Goal: Task Accomplishment & Management: Use online tool/utility

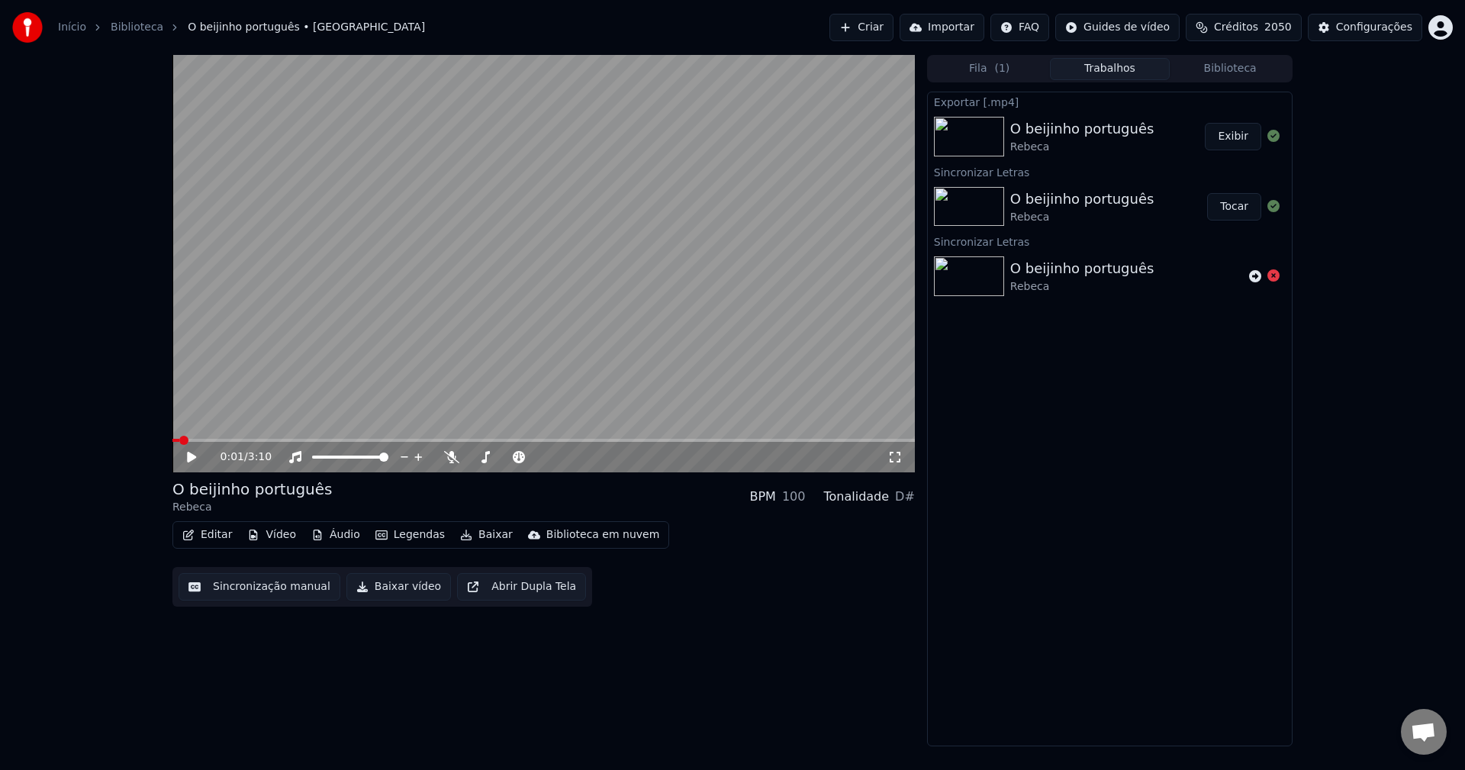
scroll to position [1330, 0]
click at [1196, 68] on button "Biblioteca" at bounding box center [1230, 69] width 121 height 22
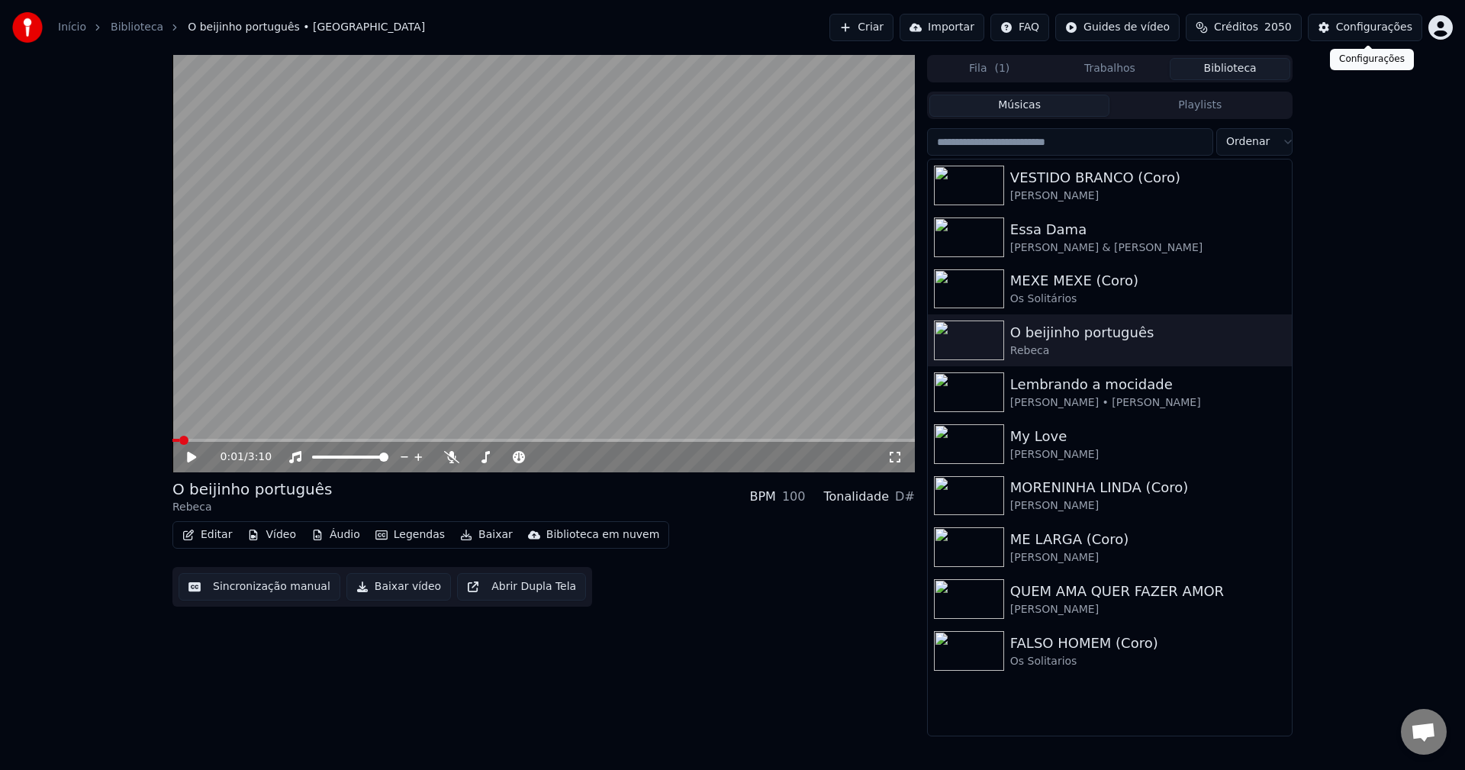
click at [1348, 25] on div "Configurações" at bounding box center [1374, 27] width 76 height 15
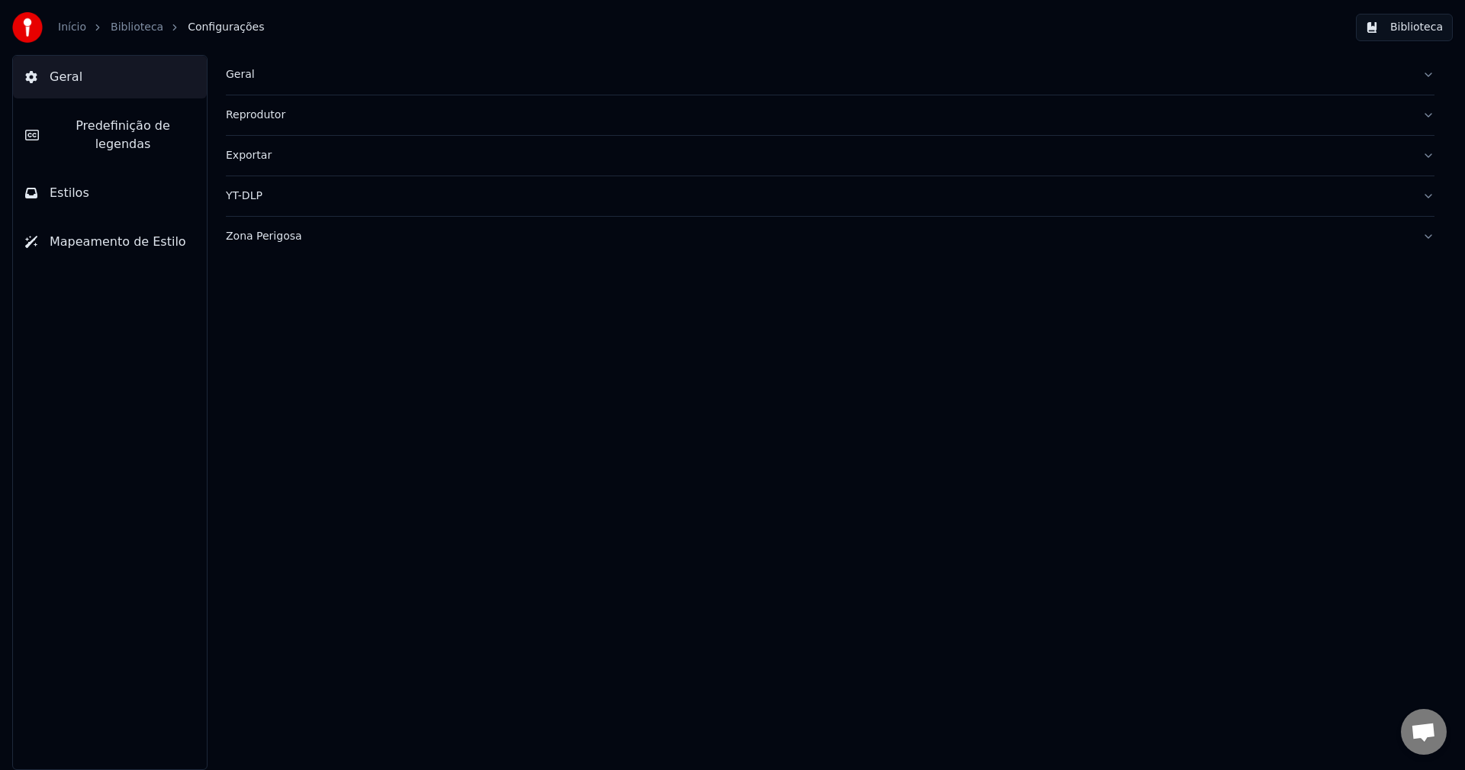
click at [253, 73] on div "Geral" at bounding box center [818, 74] width 1185 height 15
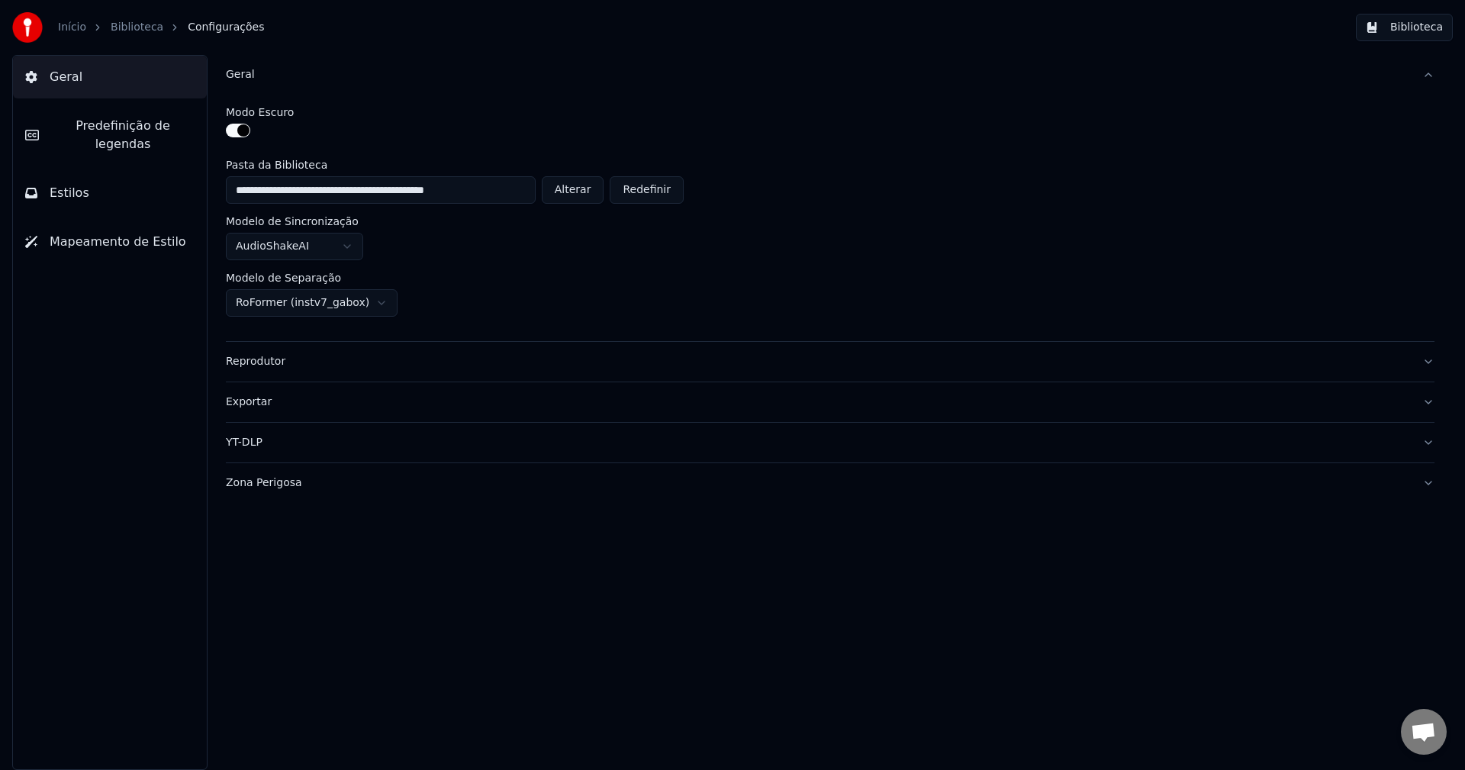
click at [576, 193] on button "Alterar" at bounding box center [573, 189] width 63 height 27
type input "**********"
click at [1401, 31] on button "Biblioteca" at bounding box center [1404, 27] width 97 height 27
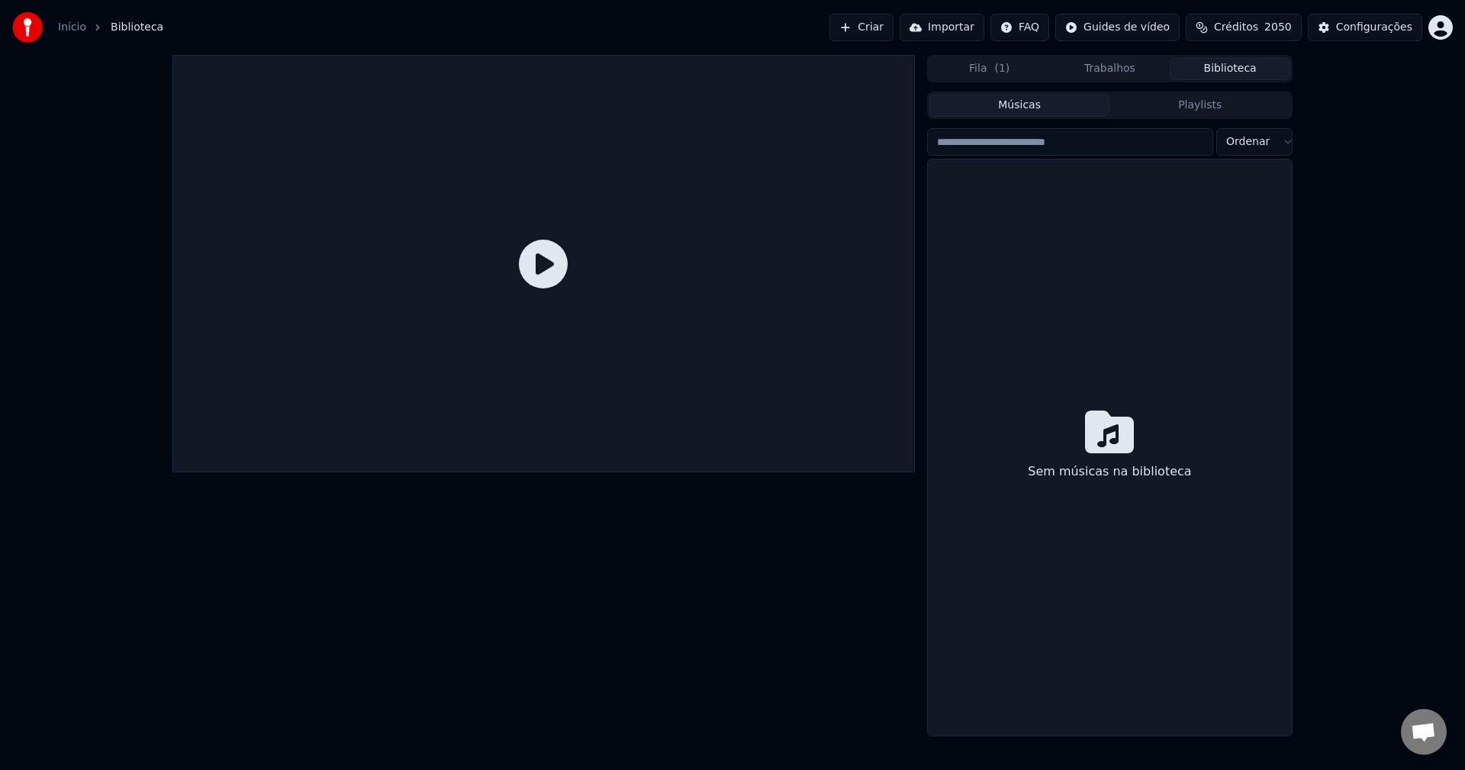
click at [876, 33] on button "Criar" at bounding box center [862, 27] width 64 height 27
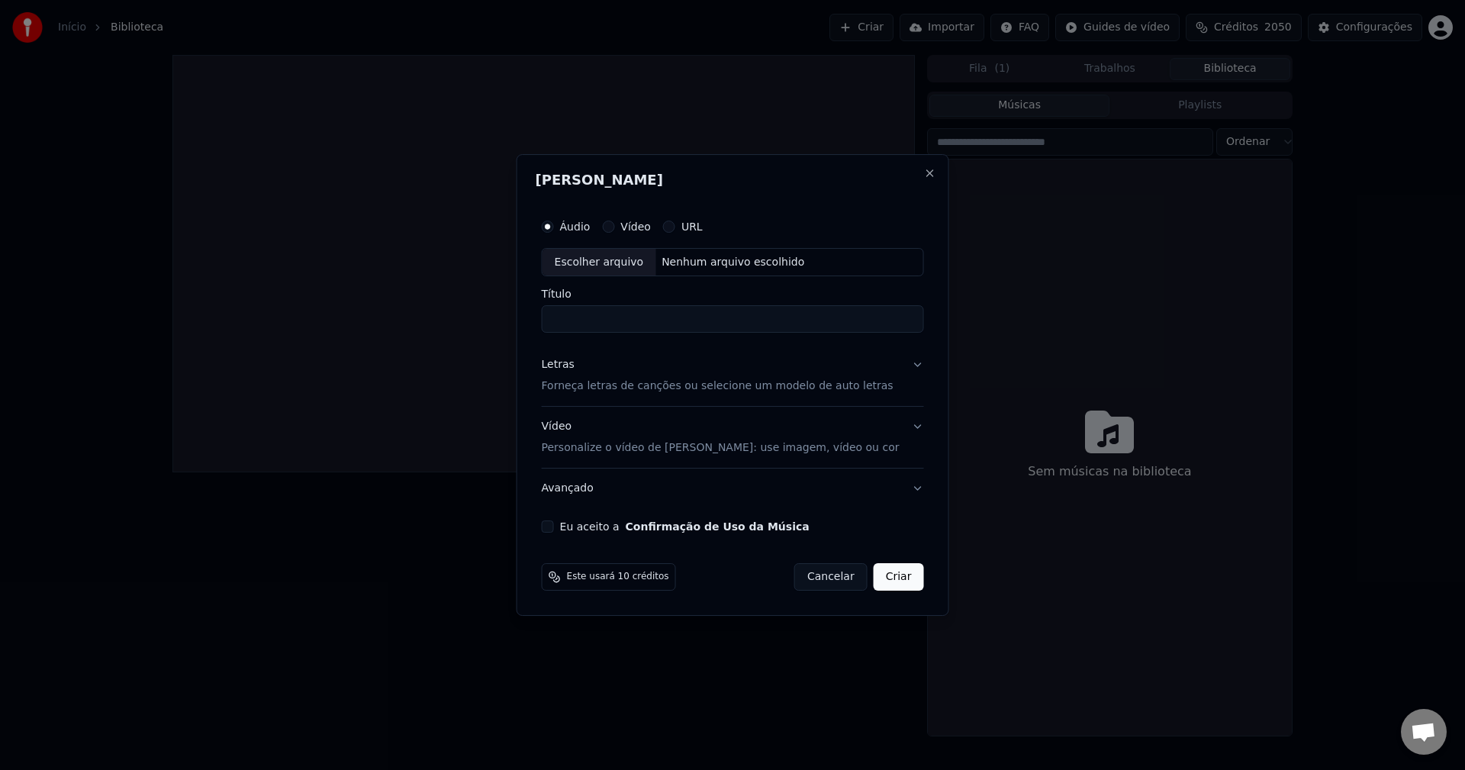
click at [554, 525] on button "Eu aceito a Confirmação de Uso da Música" at bounding box center [548, 527] width 12 height 12
click at [591, 368] on div "Letras Forneça letras de canções ou selecione um modelo de auto letras" at bounding box center [718, 376] width 352 height 37
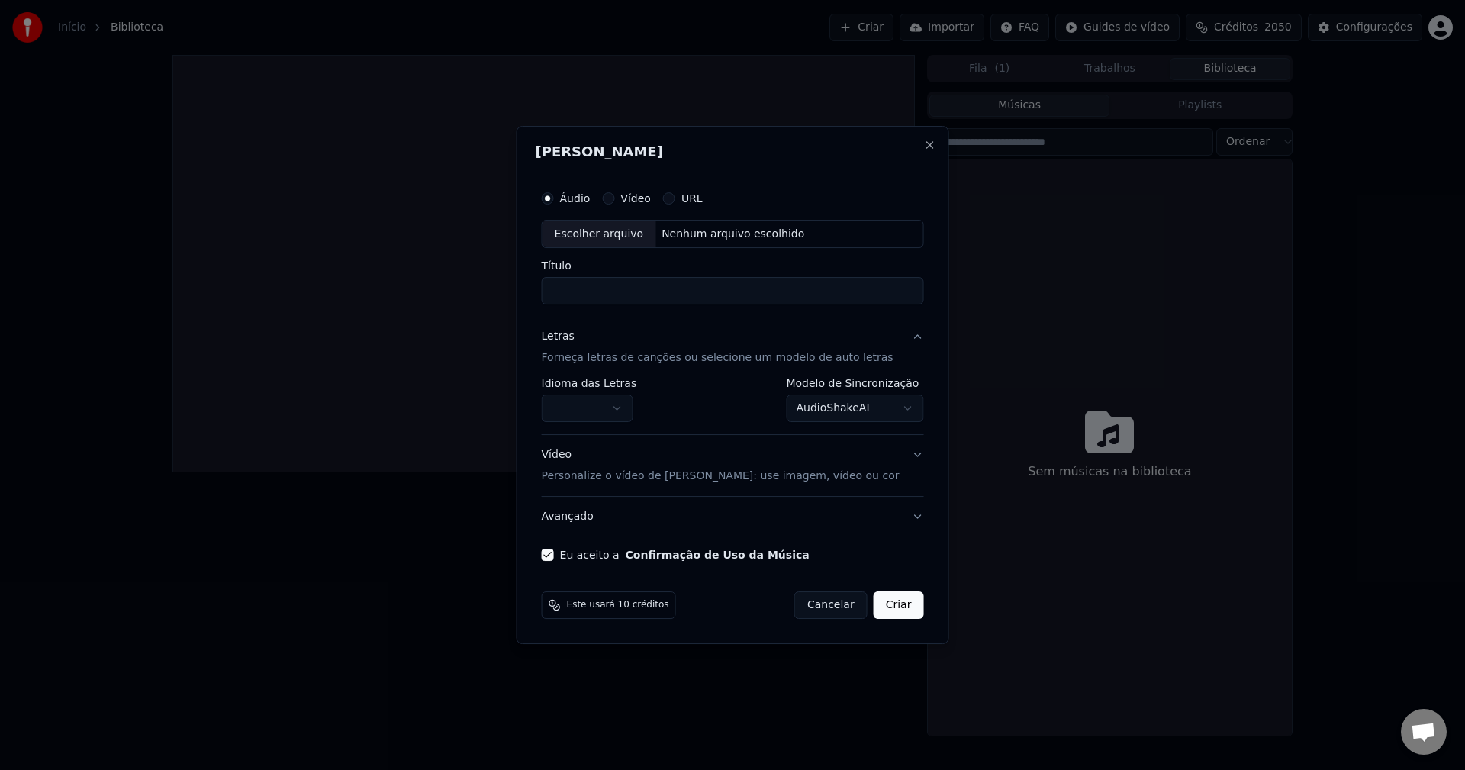
click at [633, 405] on button "button" at bounding box center [588, 408] width 92 height 27
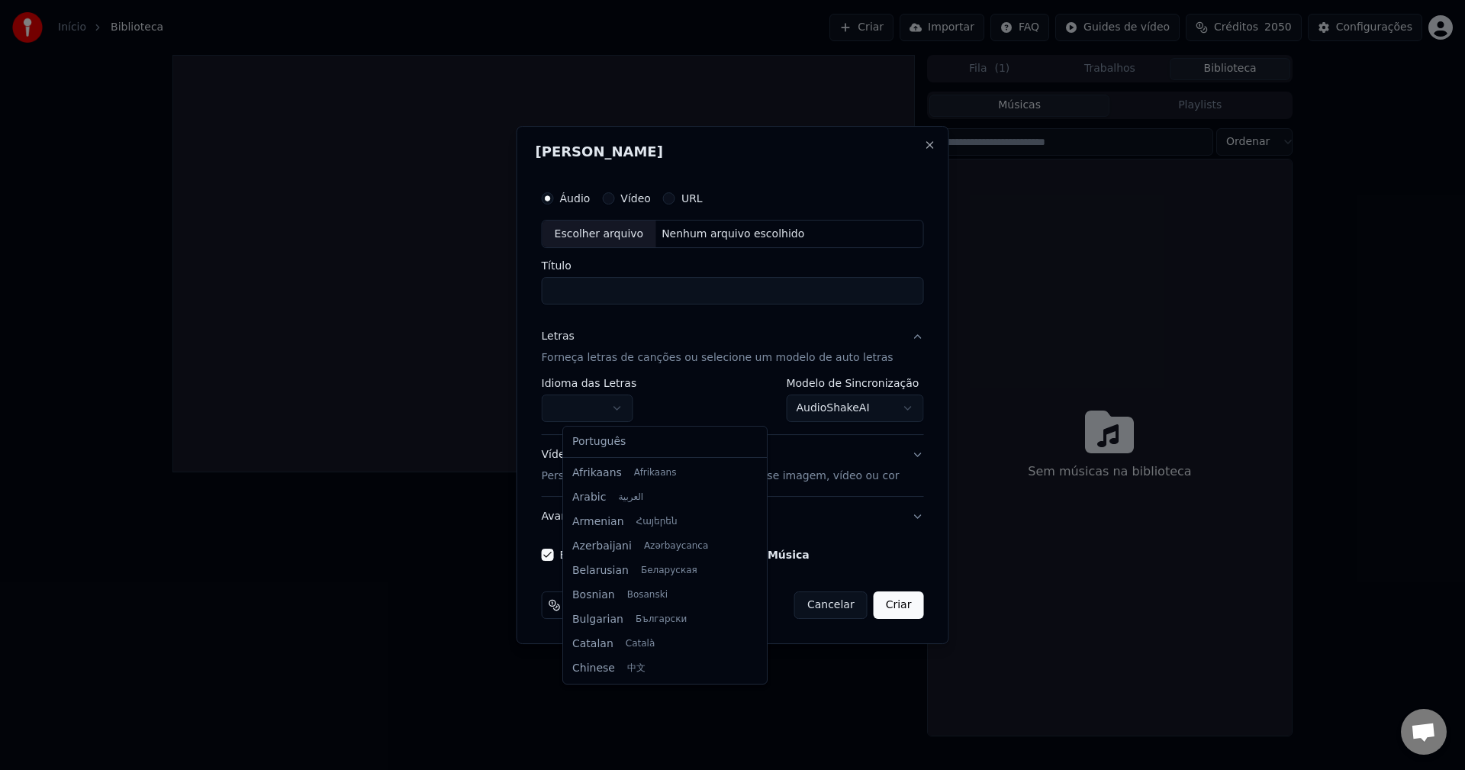
select select "**"
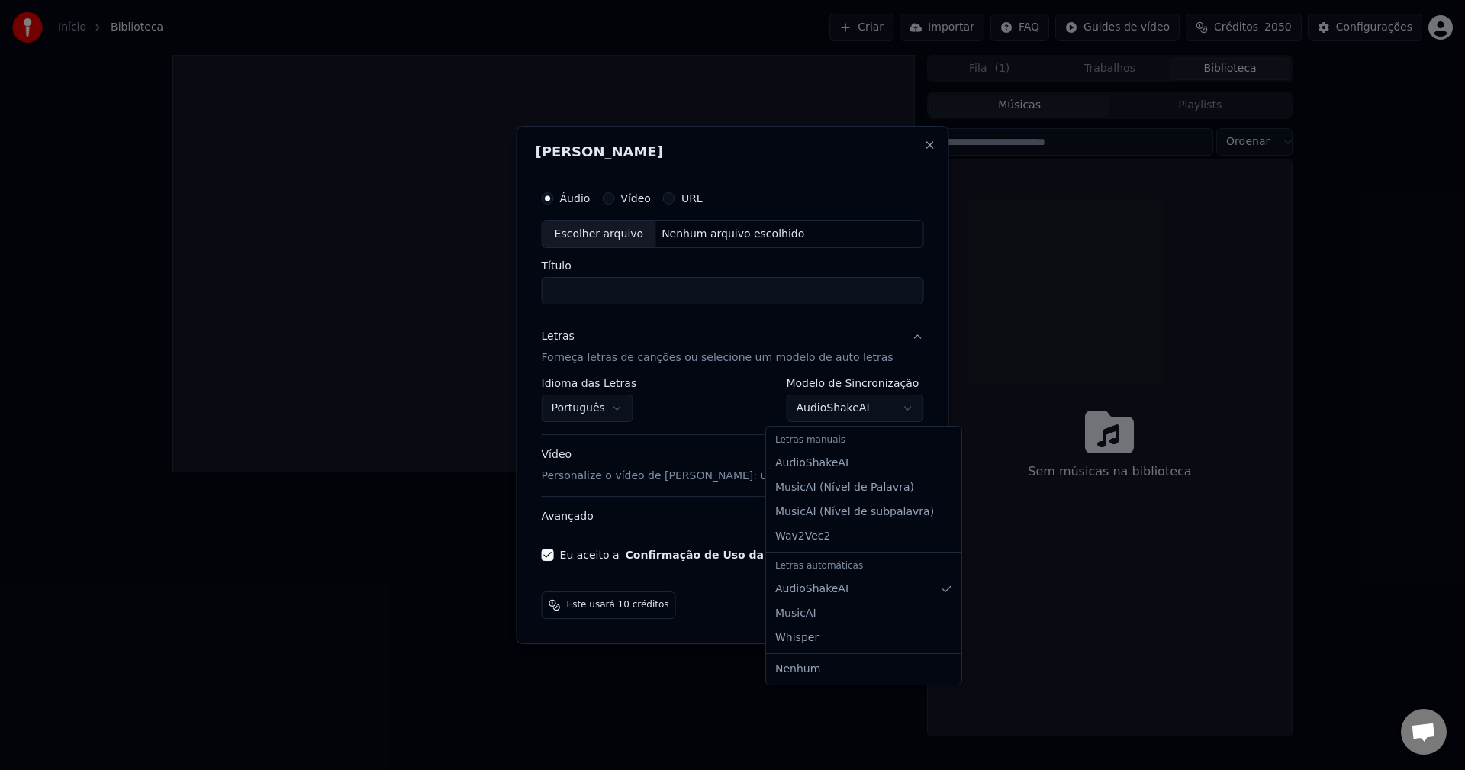
click at [801, 408] on body "Início Biblioteca Criar Importar FAQ Guides de vídeo Créditos 2050 Configuraçõe…" at bounding box center [732, 385] width 1465 height 770
select select "**********"
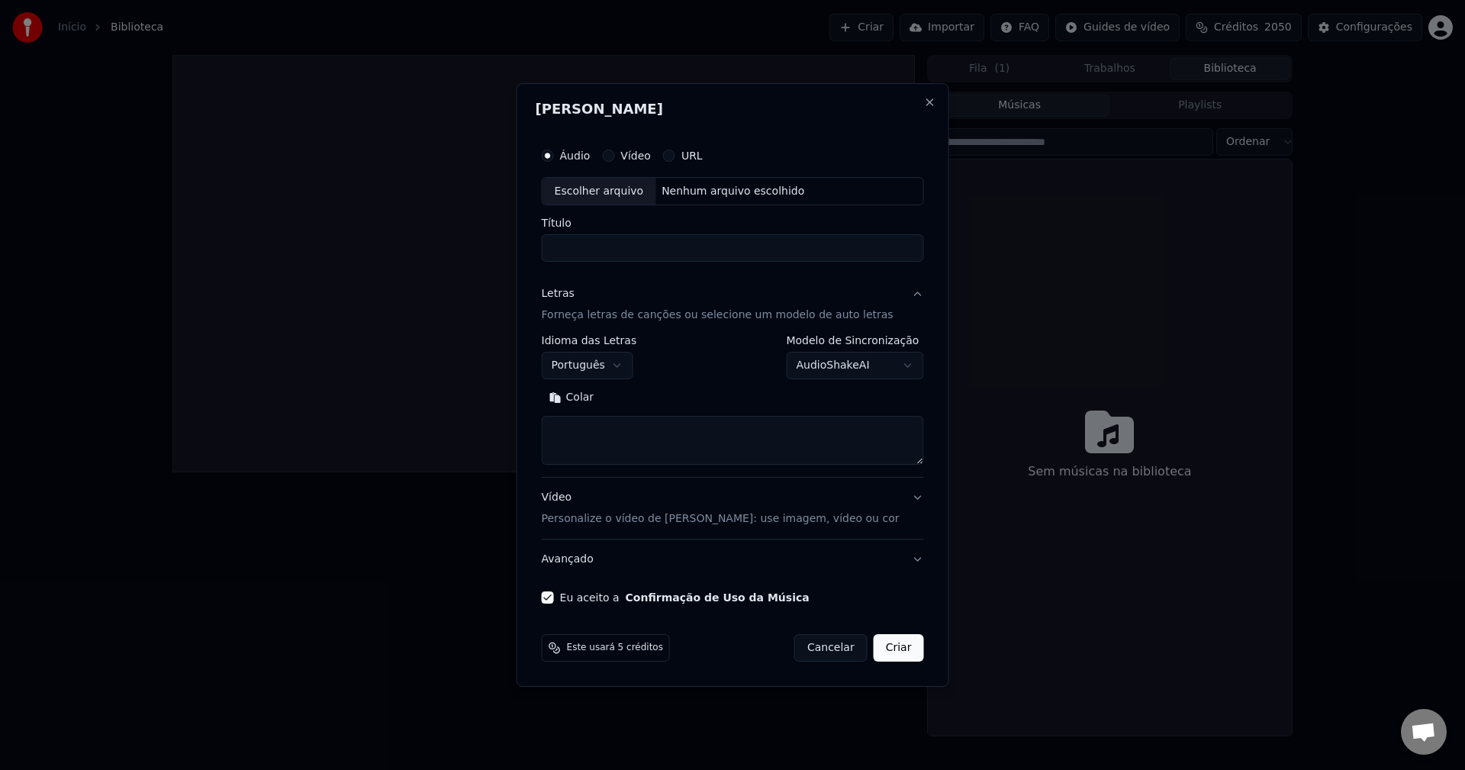
click at [589, 399] on button "Colar" at bounding box center [572, 398] width 60 height 24
click at [720, 196] on div "Nenhum arquivo escolhido" at bounding box center [733, 191] width 155 height 15
click at [670, 242] on input "Título" at bounding box center [733, 248] width 382 height 27
click at [685, 196] on div "Nenhum arquivo escolhido" at bounding box center [733, 191] width 155 height 15
click at [651, 150] on label "Vídeo" at bounding box center [635, 155] width 31 height 11
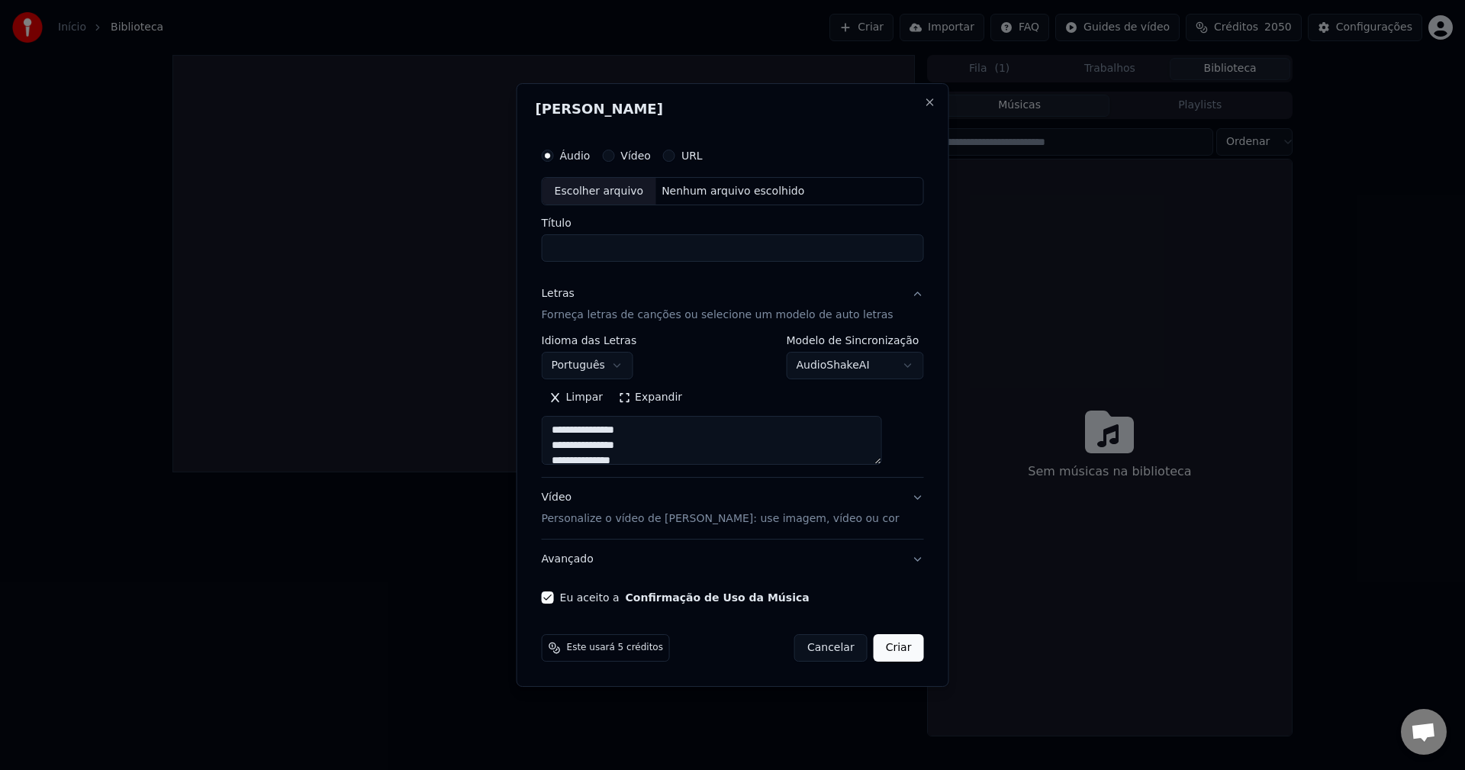
click at [614, 150] on button "Vídeo" at bounding box center [608, 156] width 12 height 12
click at [698, 188] on div "Nenhum arquivo escolhido" at bounding box center [733, 191] width 155 height 15
type textarea "**********"
type input "**********"
click at [628, 247] on input "**********" at bounding box center [733, 248] width 382 height 27
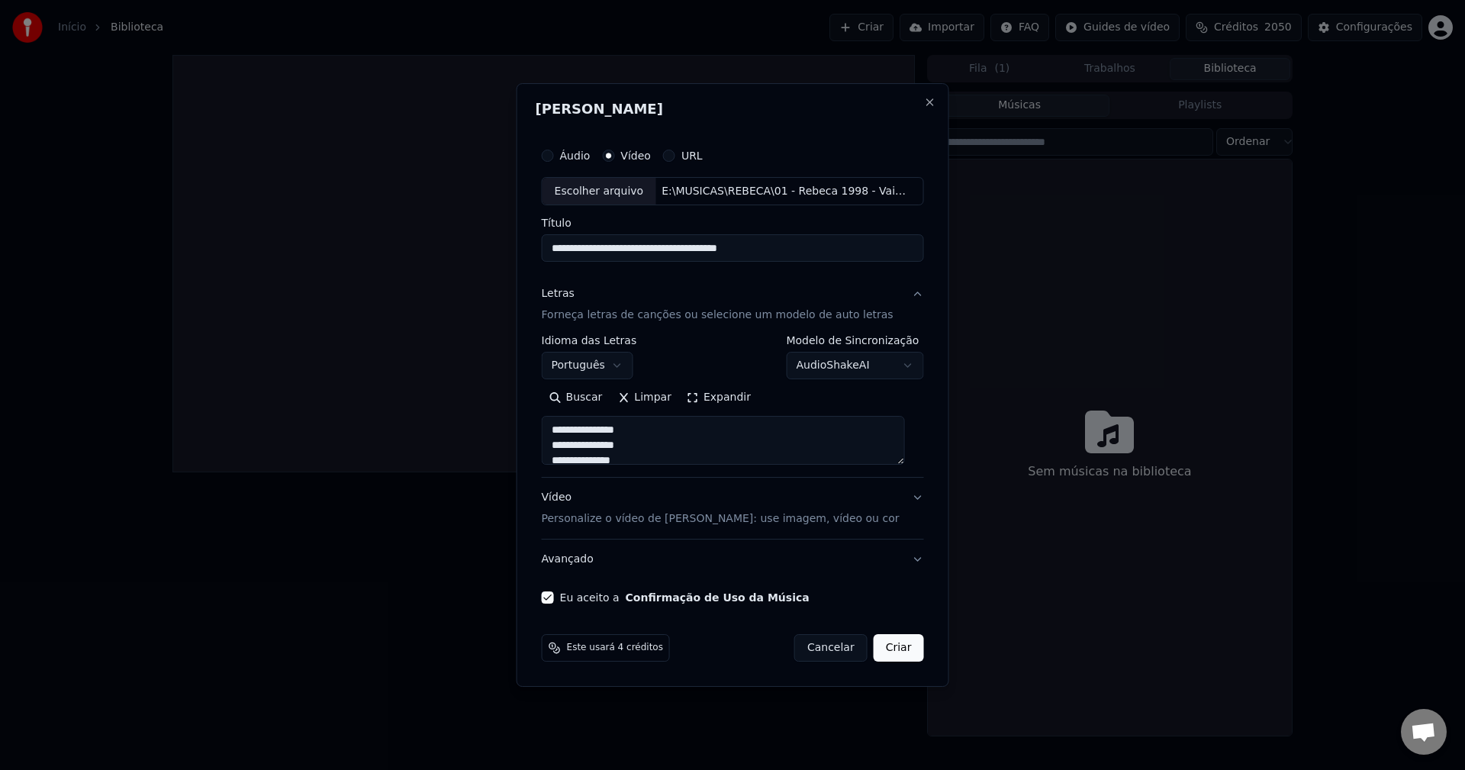
click at [878, 659] on button "Criar" at bounding box center [899, 647] width 50 height 27
type textarea "**********"
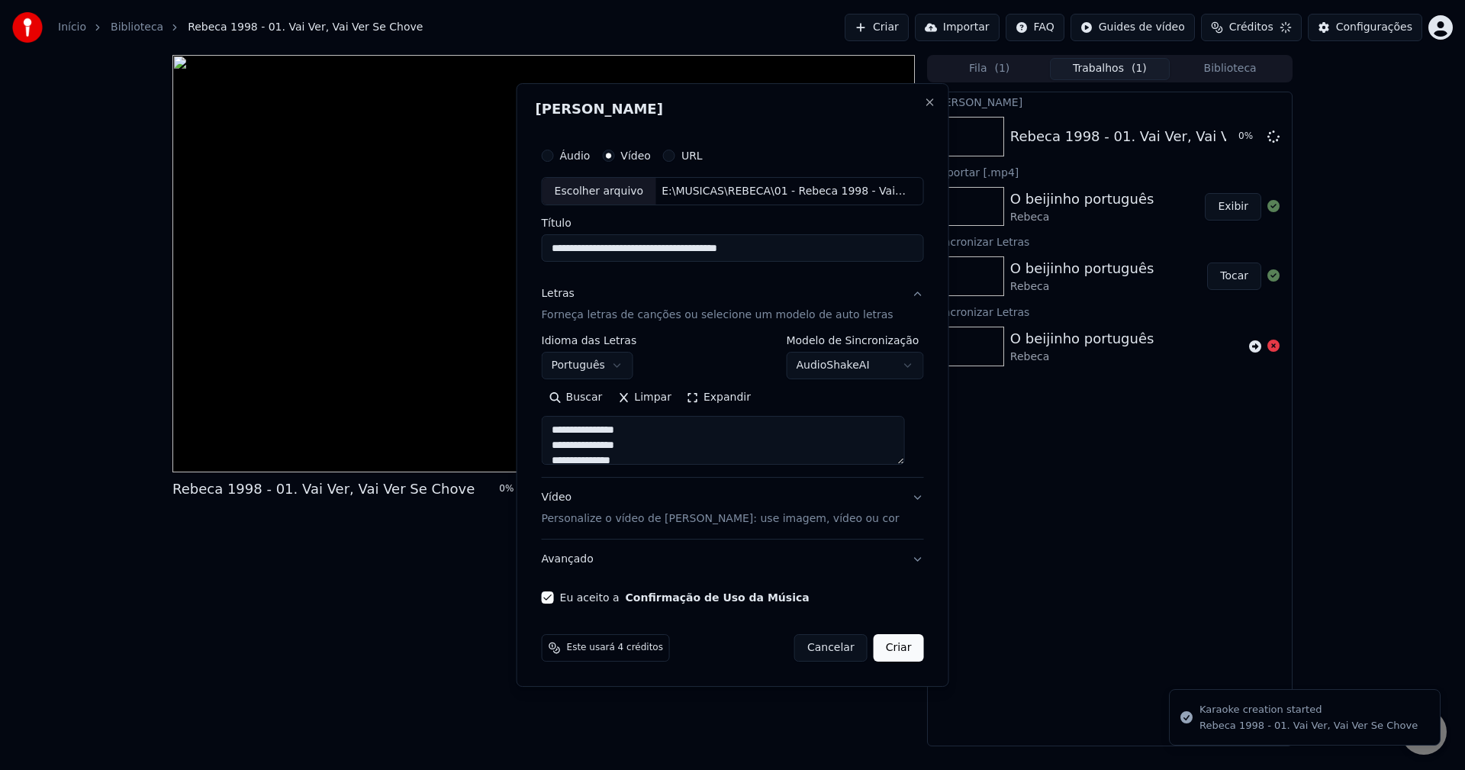
select select "**********"
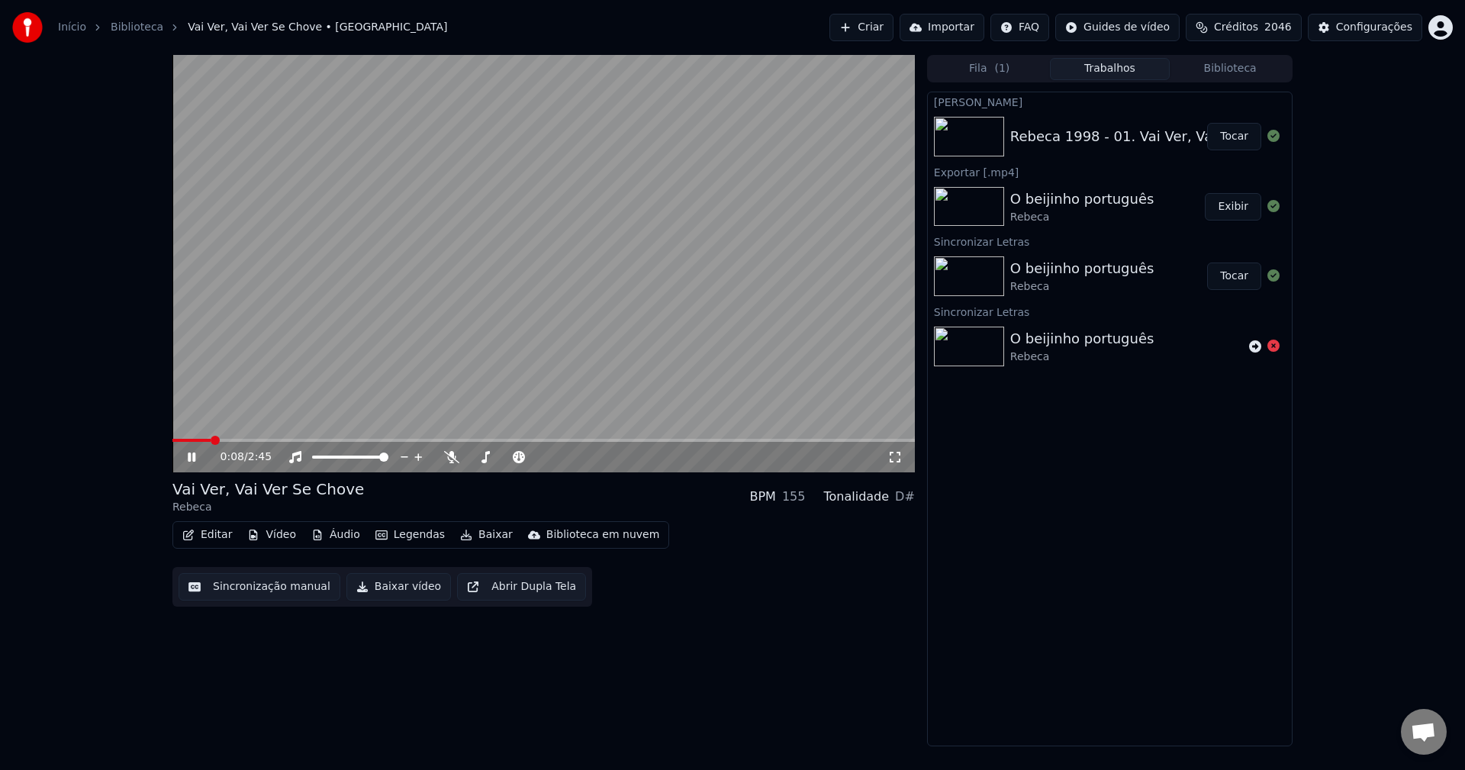
click at [248, 595] on button "Sincronização manual" at bounding box center [260, 586] width 162 height 27
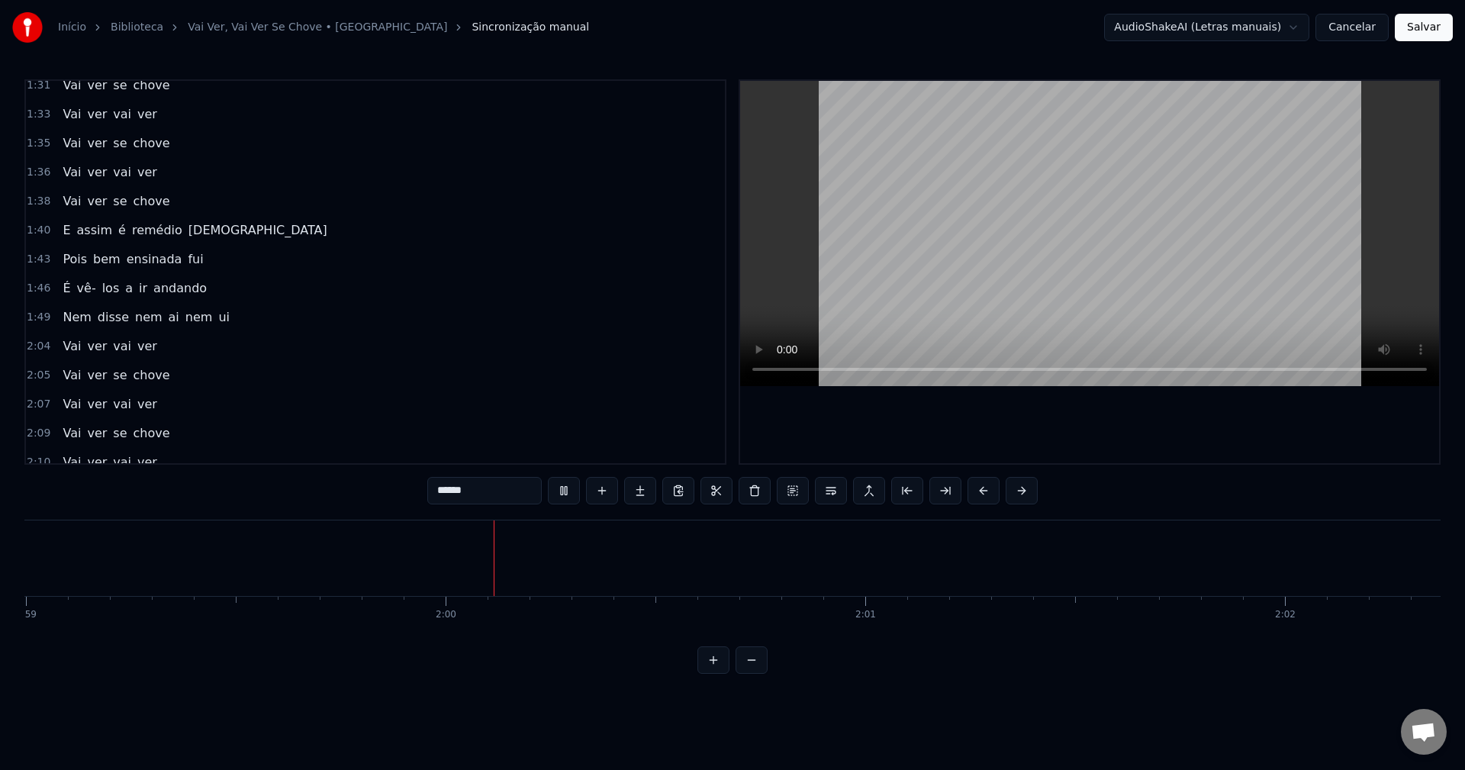
scroll to position [1374, 0]
click at [68, 345] on span "Vai" at bounding box center [71, 346] width 21 height 18
type input "***"
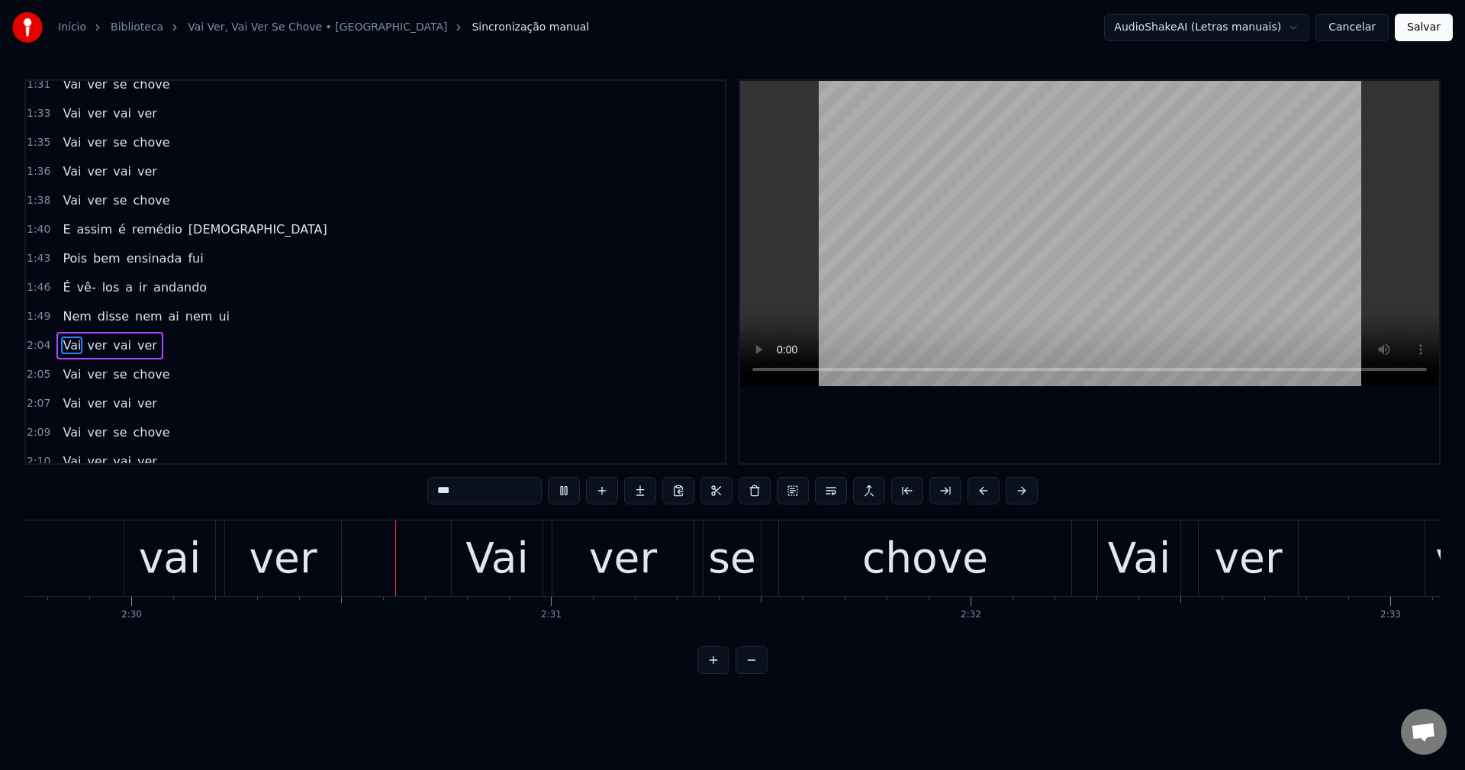
scroll to position [0, 62872]
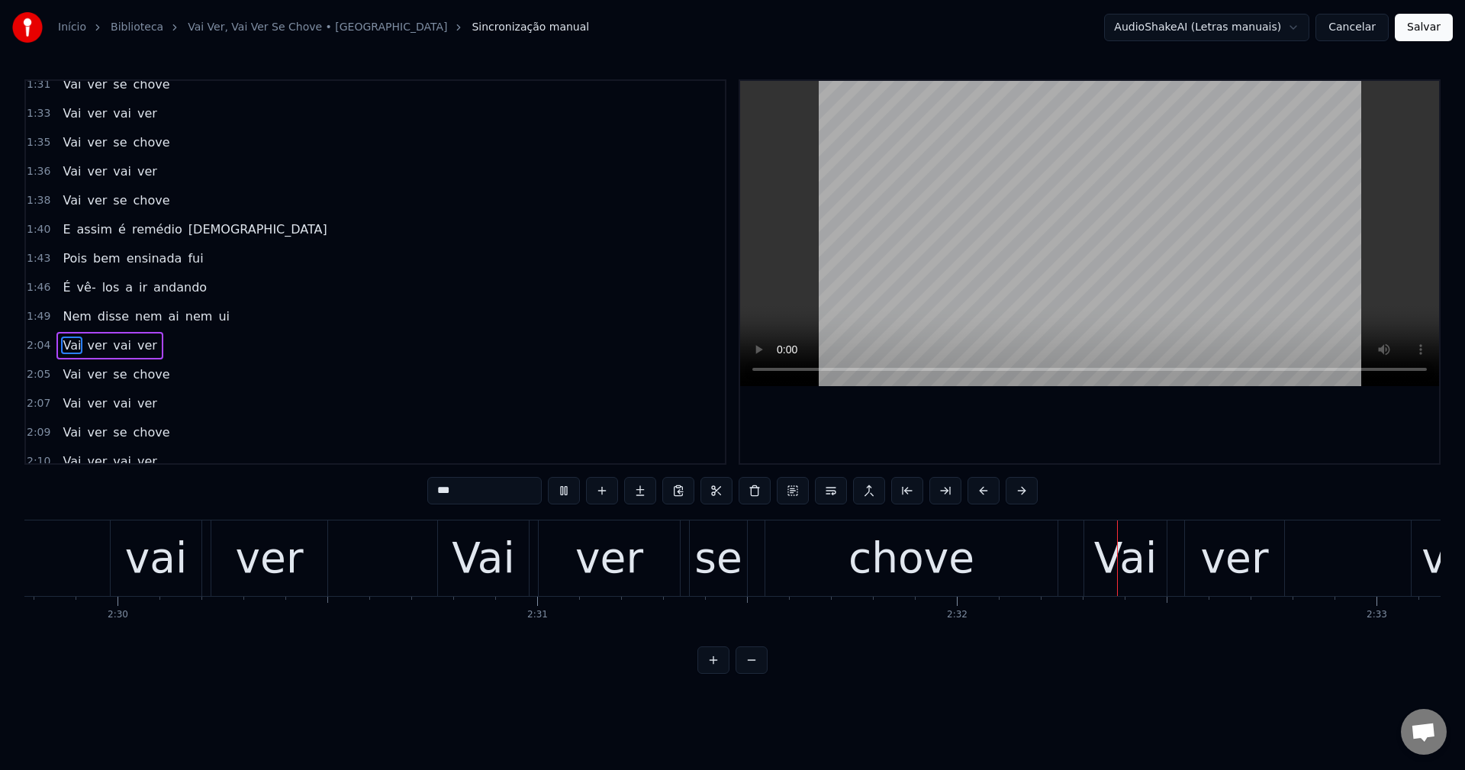
click at [1421, 33] on button "Salvar" at bounding box center [1424, 27] width 58 height 27
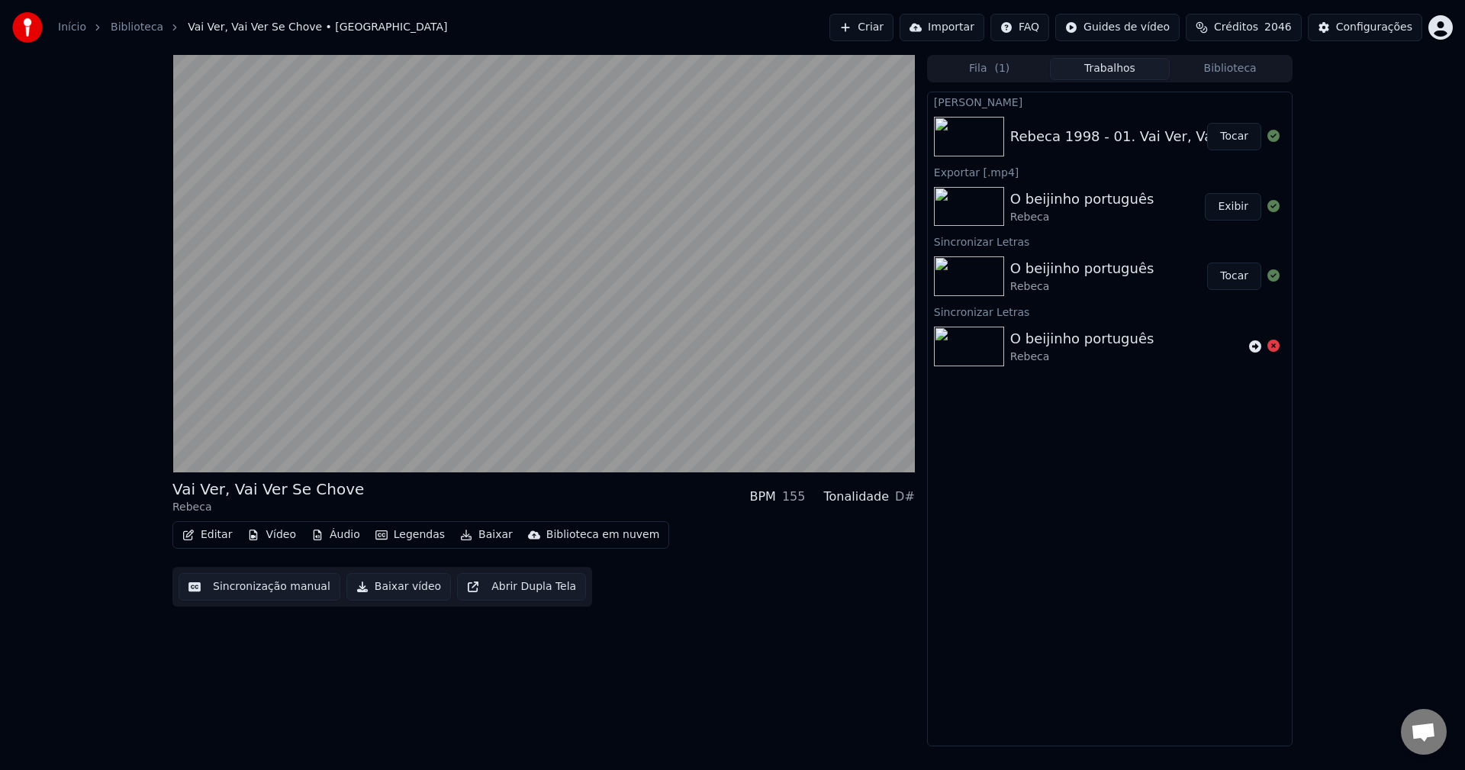
click at [200, 530] on button "Editar" at bounding box center [207, 534] width 62 height 21
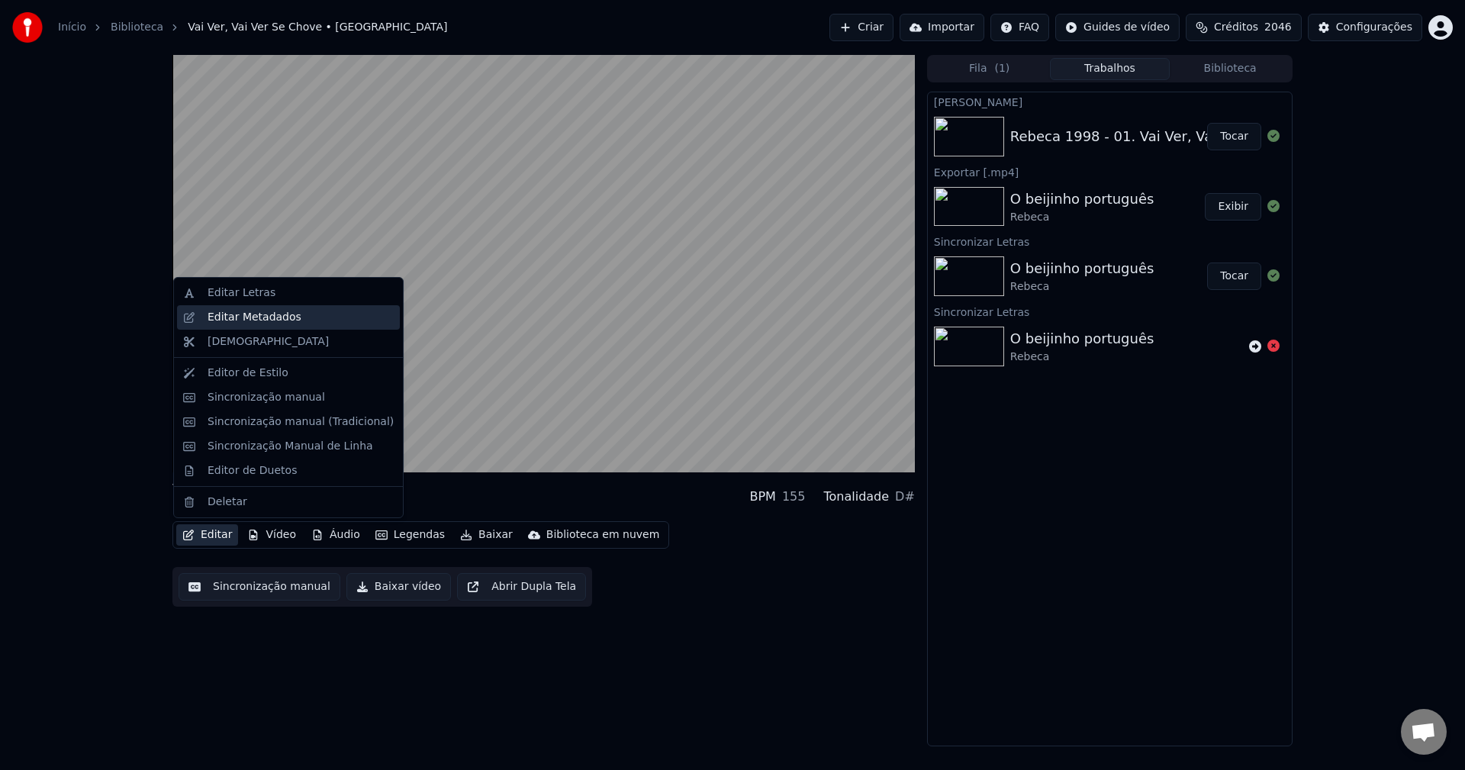
click at [279, 320] on div "Editar Metadados" at bounding box center [255, 317] width 94 height 15
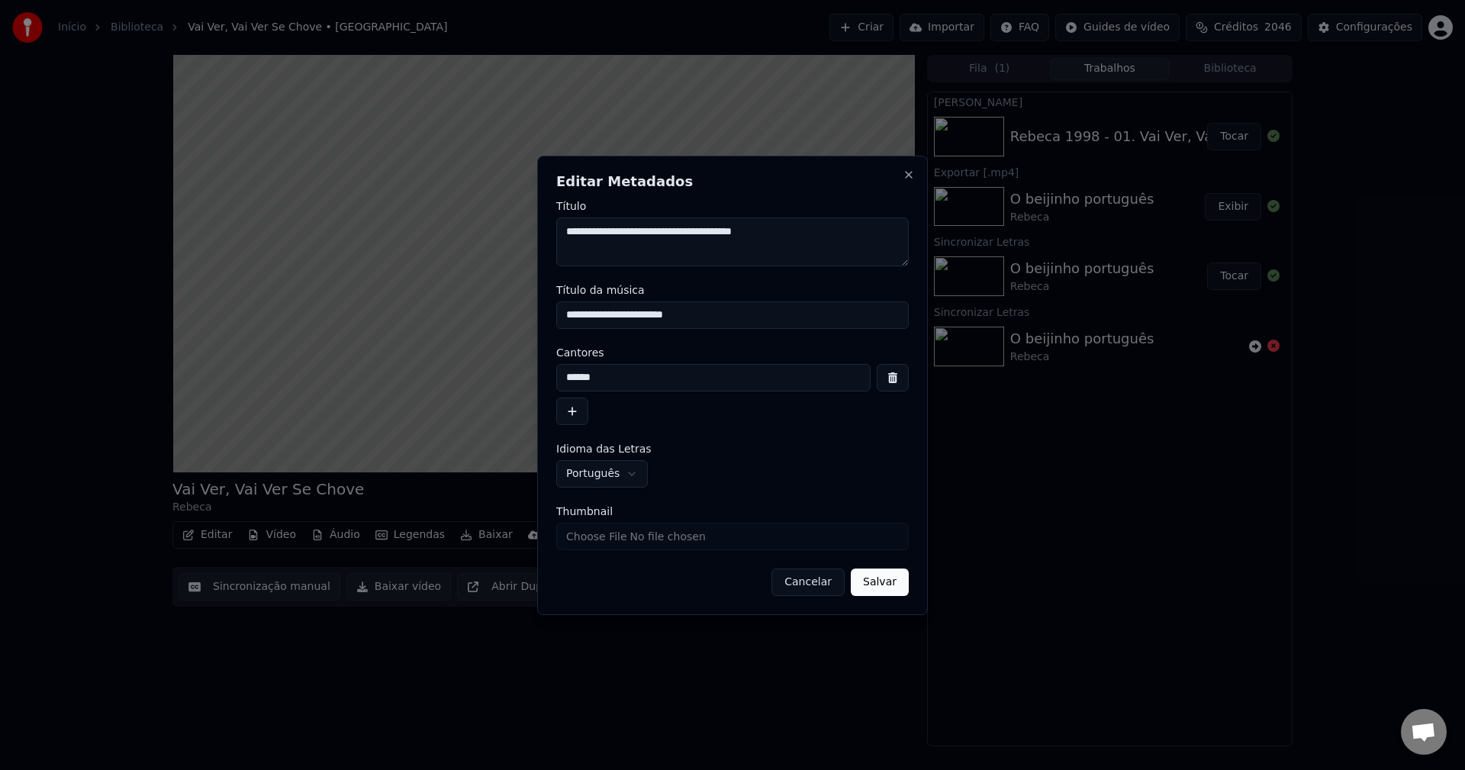
click at [789, 317] on input "**********" at bounding box center [732, 314] width 353 height 27
type input "**********"
click at [614, 383] on input "******" at bounding box center [713, 377] width 314 height 27
type input "**********"
click at [614, 532] on input "Thumbnail" at bounding box center [732, 536] width 353 height 27
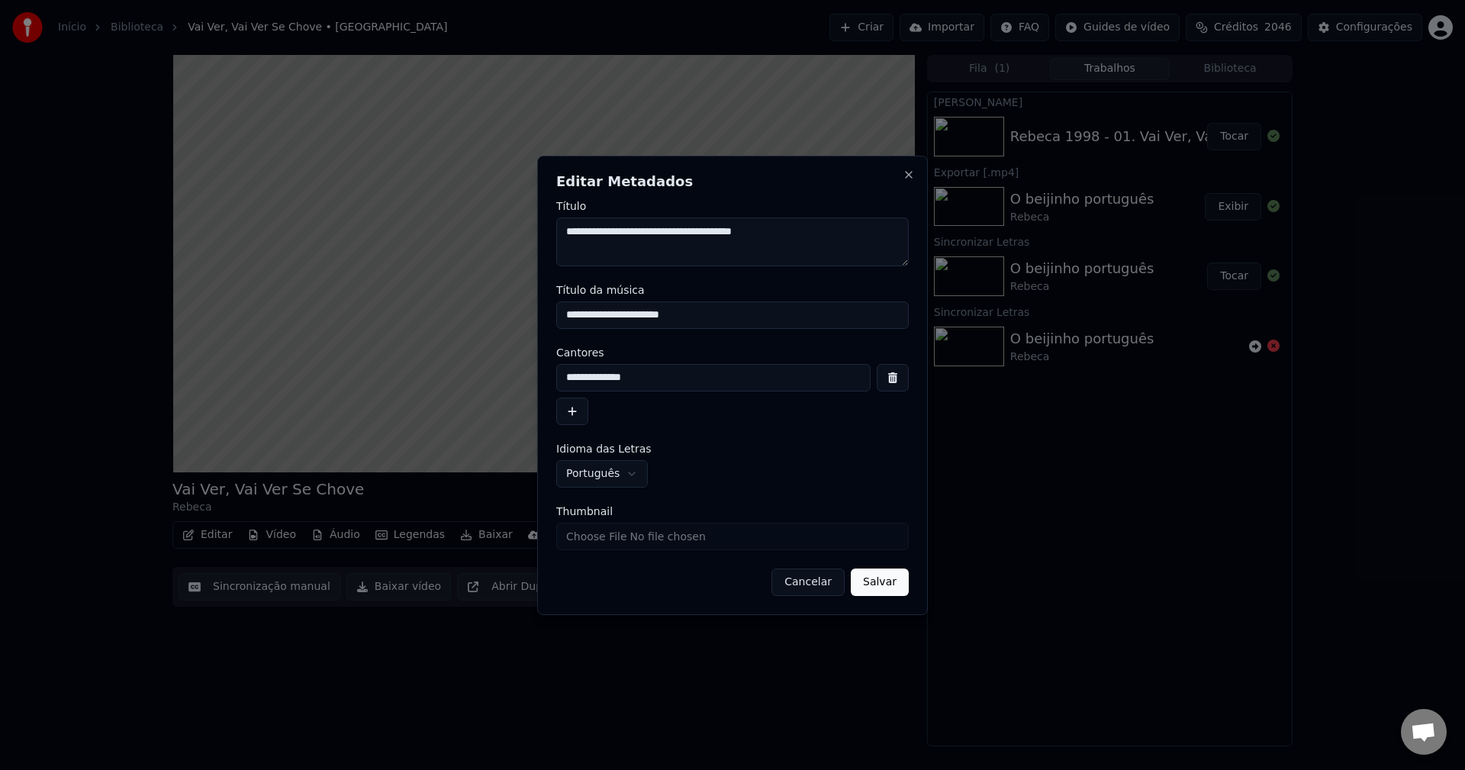
type input "**********"
drag, startPoint x: 899, startPoint y: 585, endPoint x: 897, endPoint y: 595, distance: 10.9
click at [899, 586] on button "Salvar" at bounding box center [880, 582] width 58 height 27
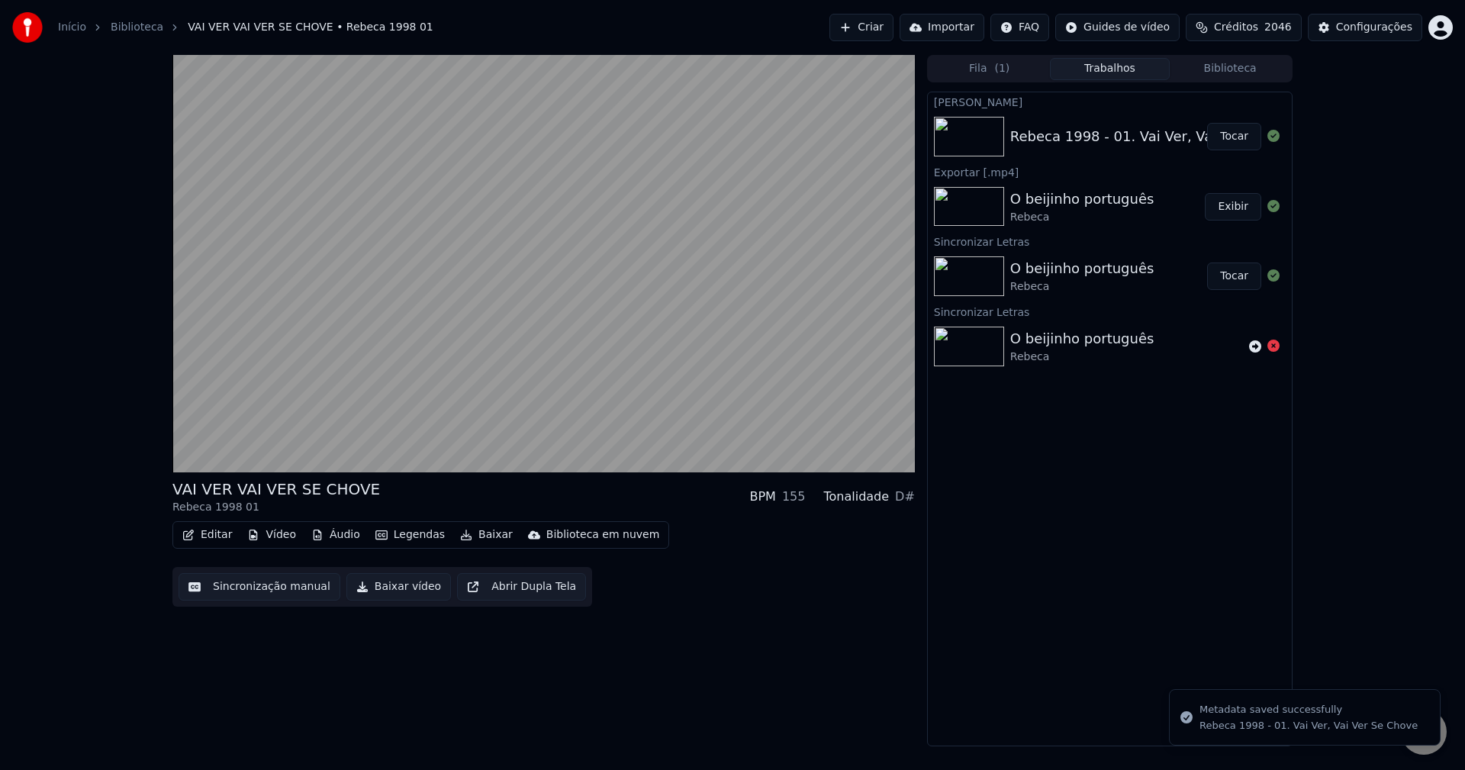
click at [263, 533] on button "Vídeo" at bounding box center [271, 534] width 61 height 21
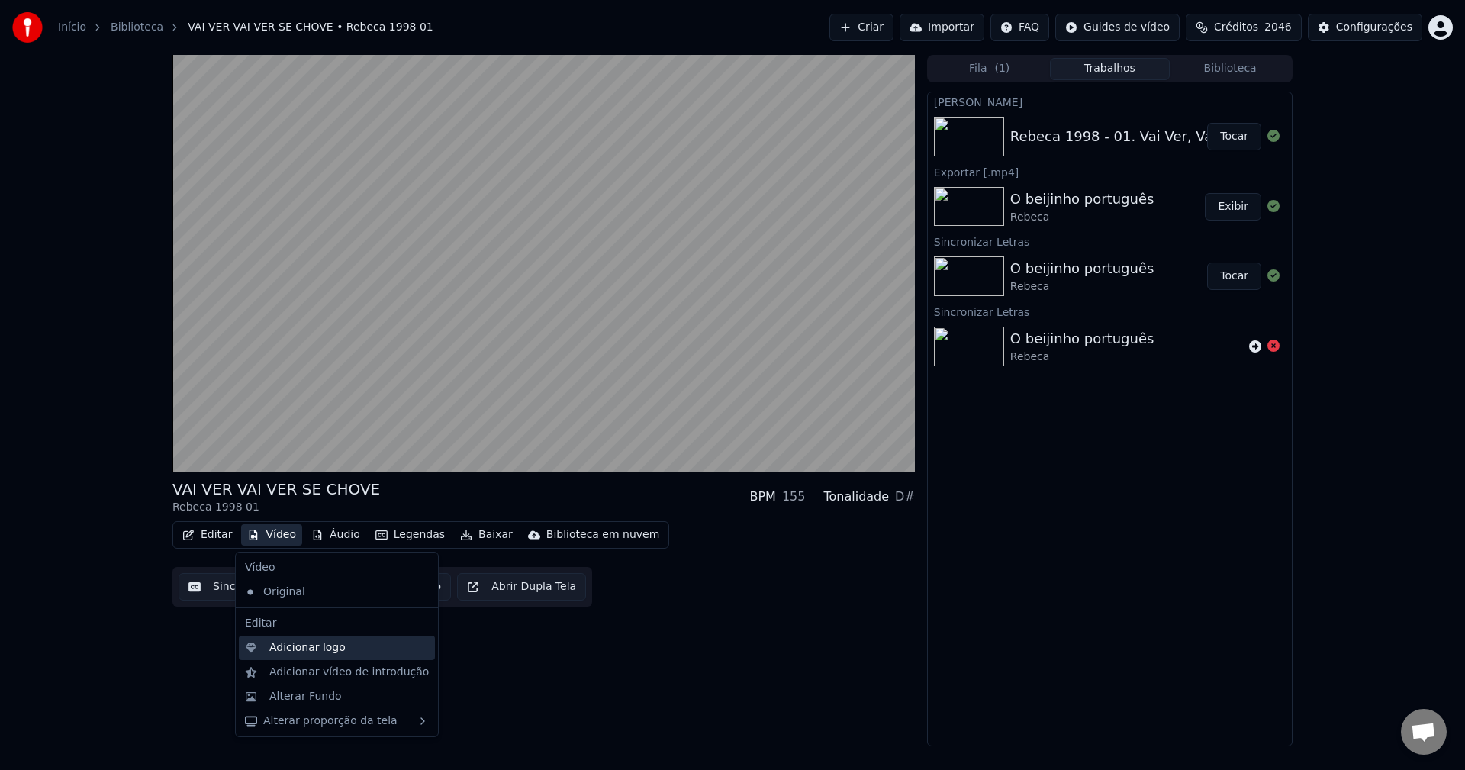
click at [310, 648] on div "Adicionar logo" at bounding box center [307, 647] width 76 height 15
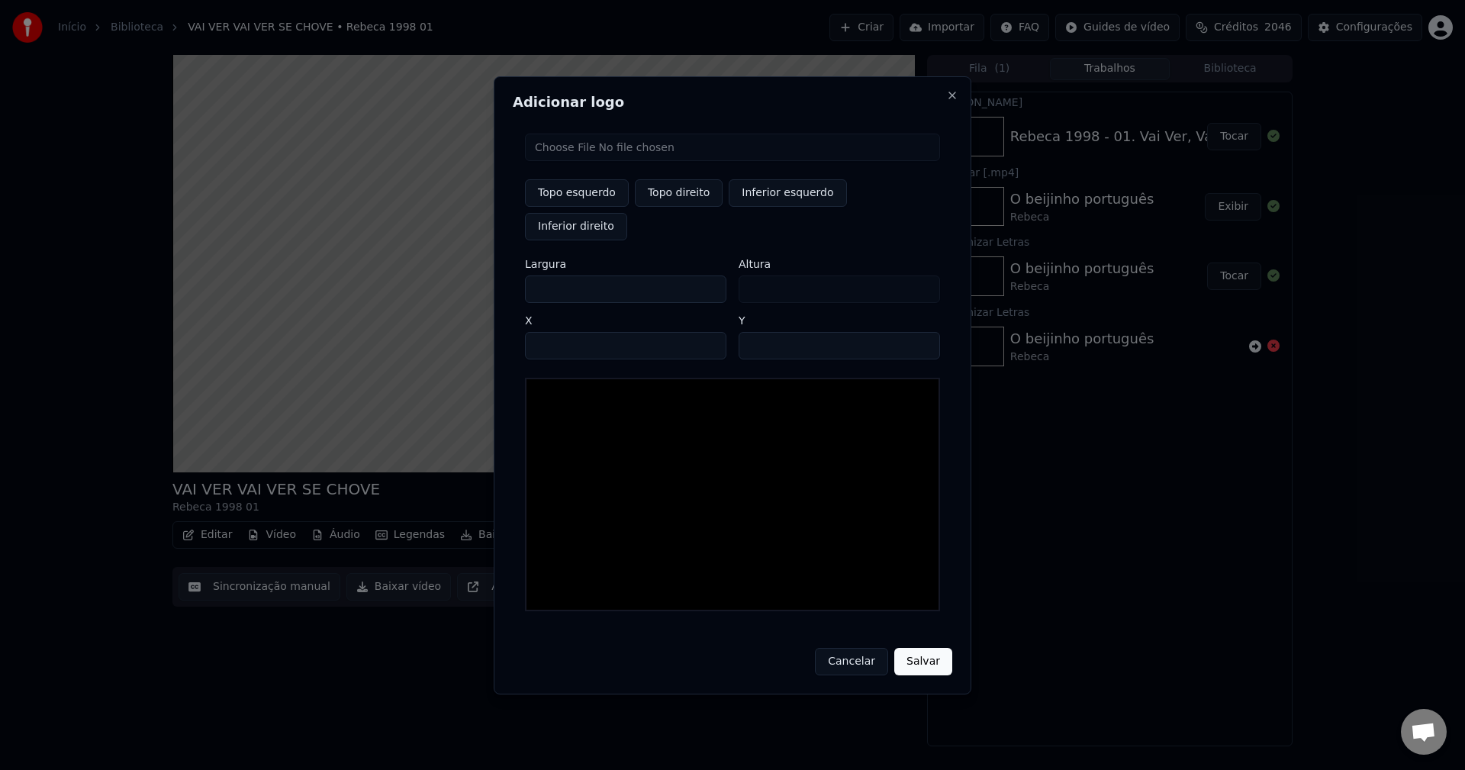
click at [863, 648] on button "Cancelar" at bounding box center [851, 661] width 73 height 27
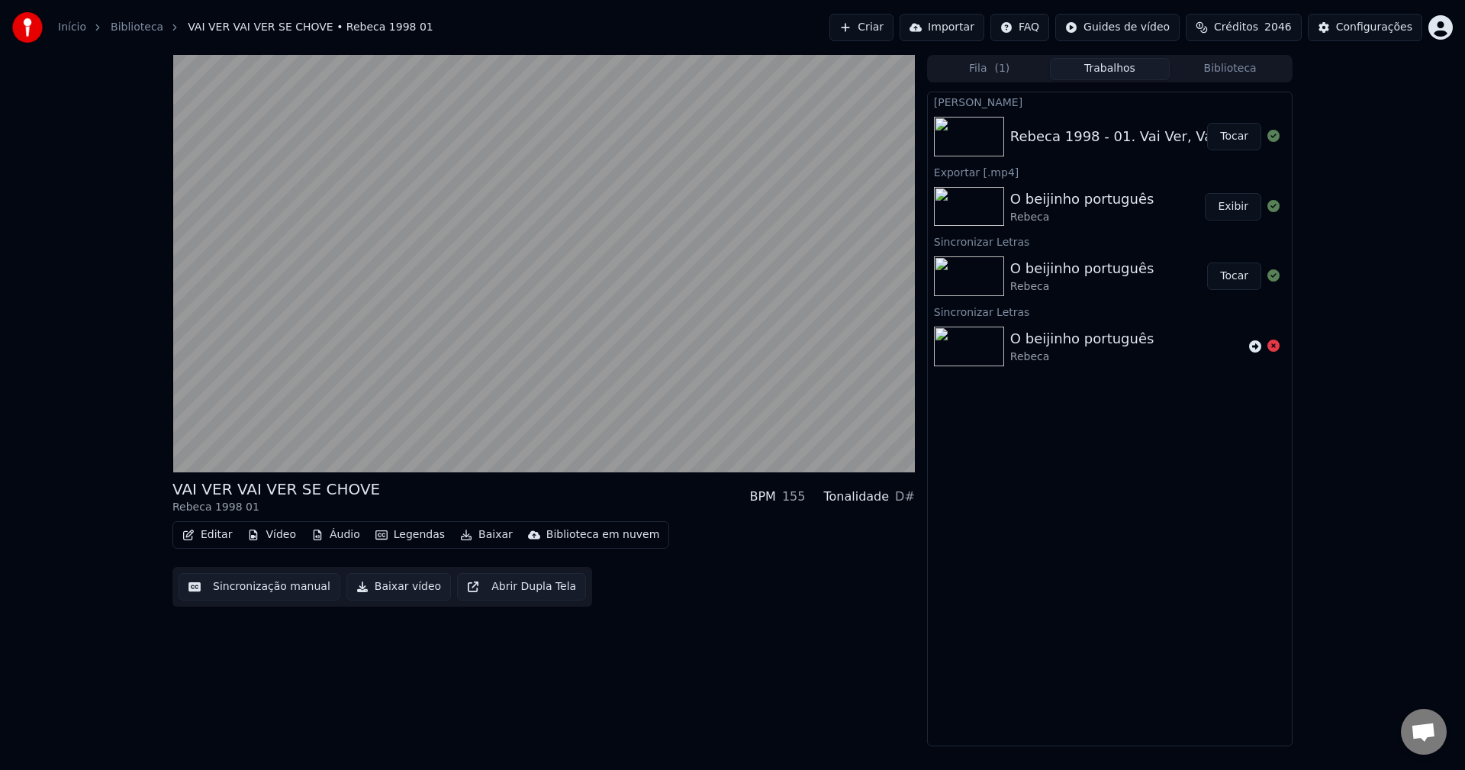
click at [269, 528] on button "Vídeo" at bounding box center [271, 534] width 61 height 21
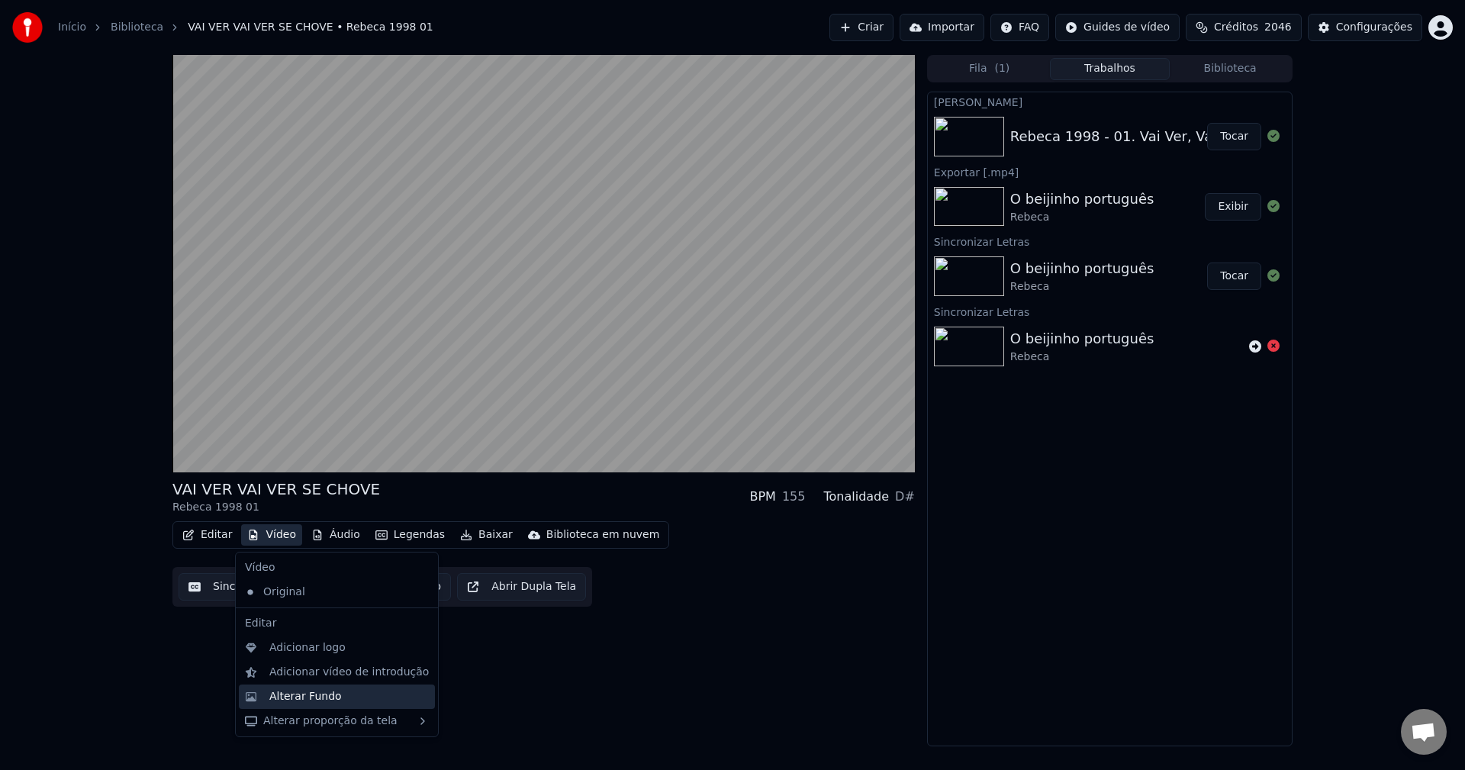
click at [305, 698] on div "Alterar Fundo" at bounding box center [305, 696] width 73 height 15
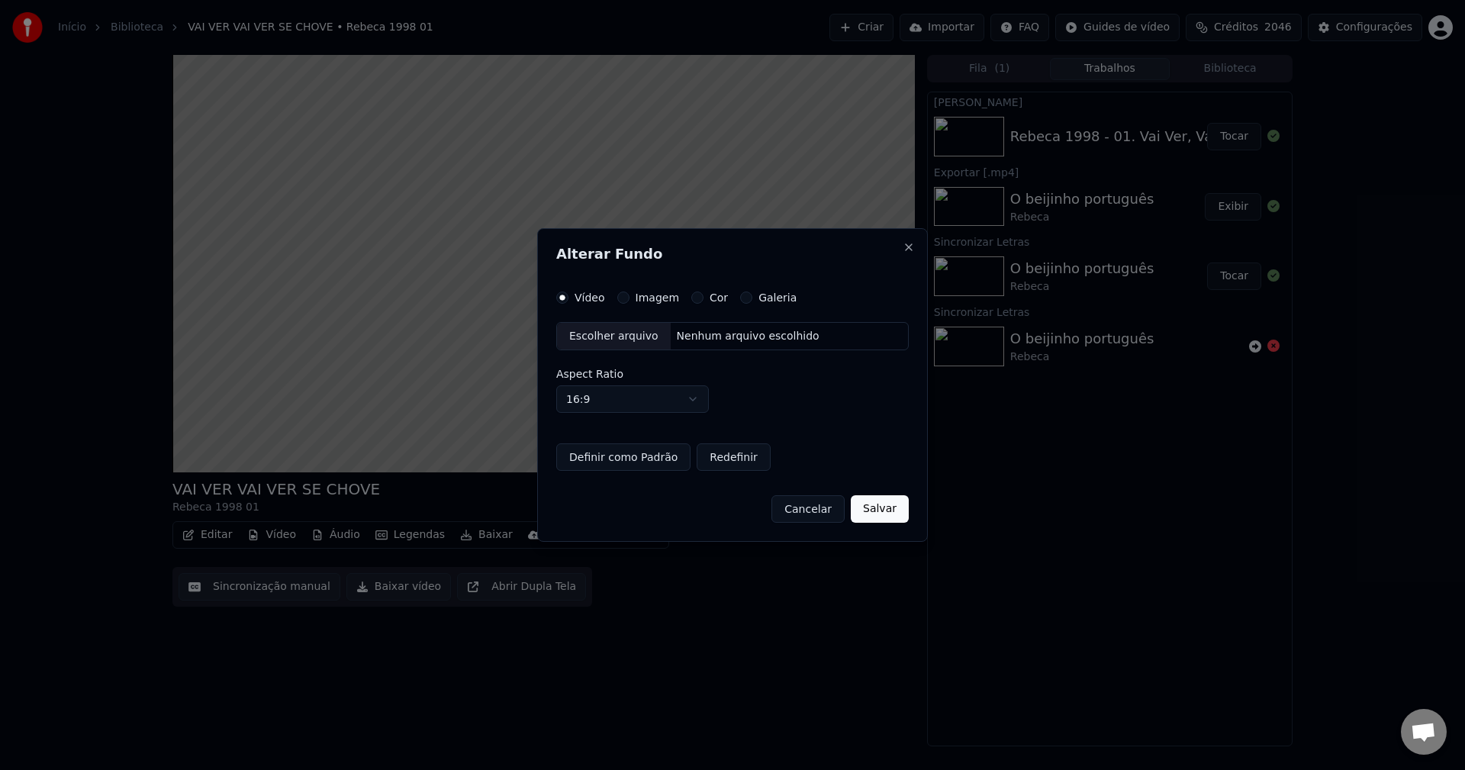
click at [759, 292] on label "Galeria" at bounding box center [778, 297] width 38 height 11
click at [753, 292] on button "Galeria" at bounding box center [746, 298] width 12 height 12
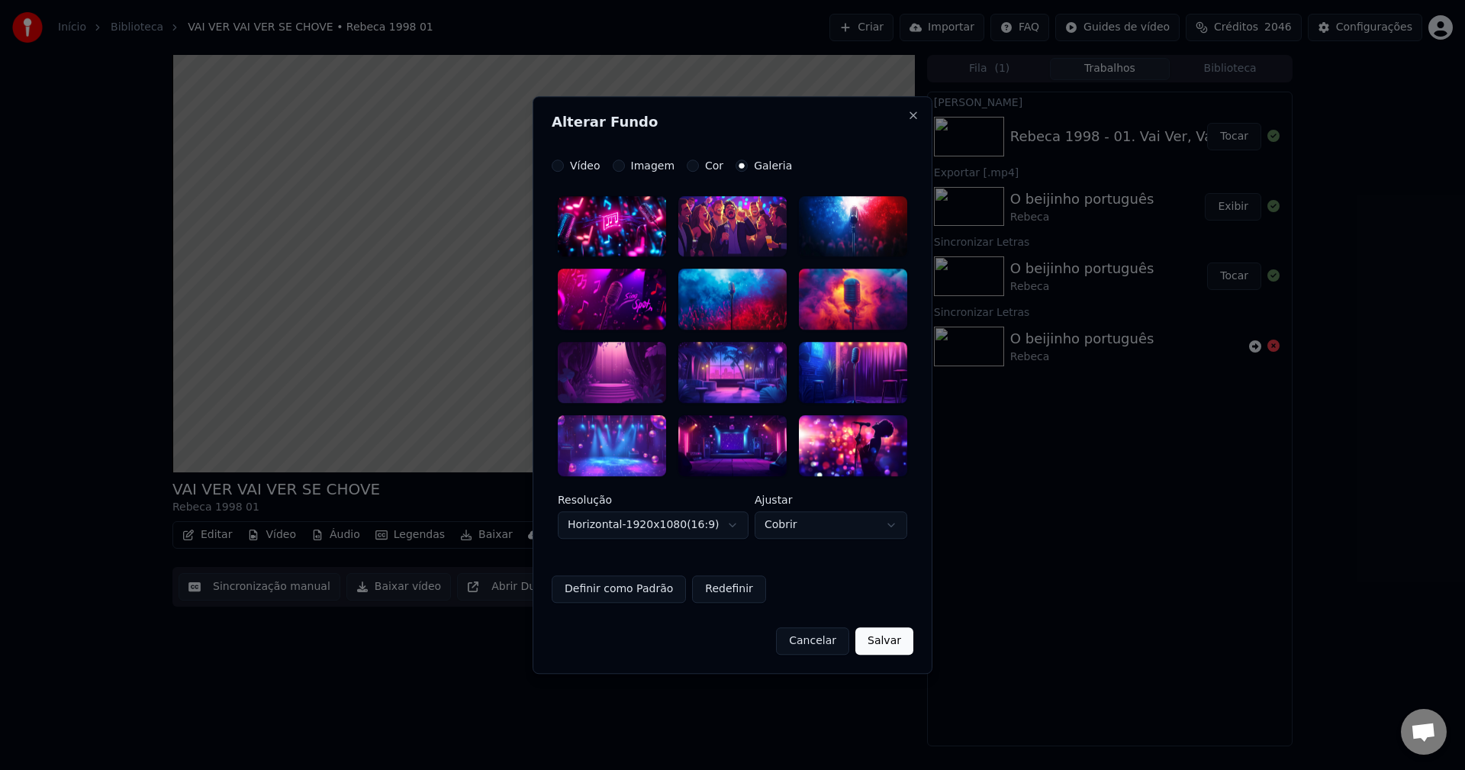
click at [838, 530] on body "Início Biblioteca VAI VER VAI VER SE CHOVE • Rebeca 1998 01 Criar Importar FAQ …" at bounding box center [732, 385] width 1465 height 770
click at [834, 641] on button "Cancelar" at bounding box center [812, 640] width 73 height 27
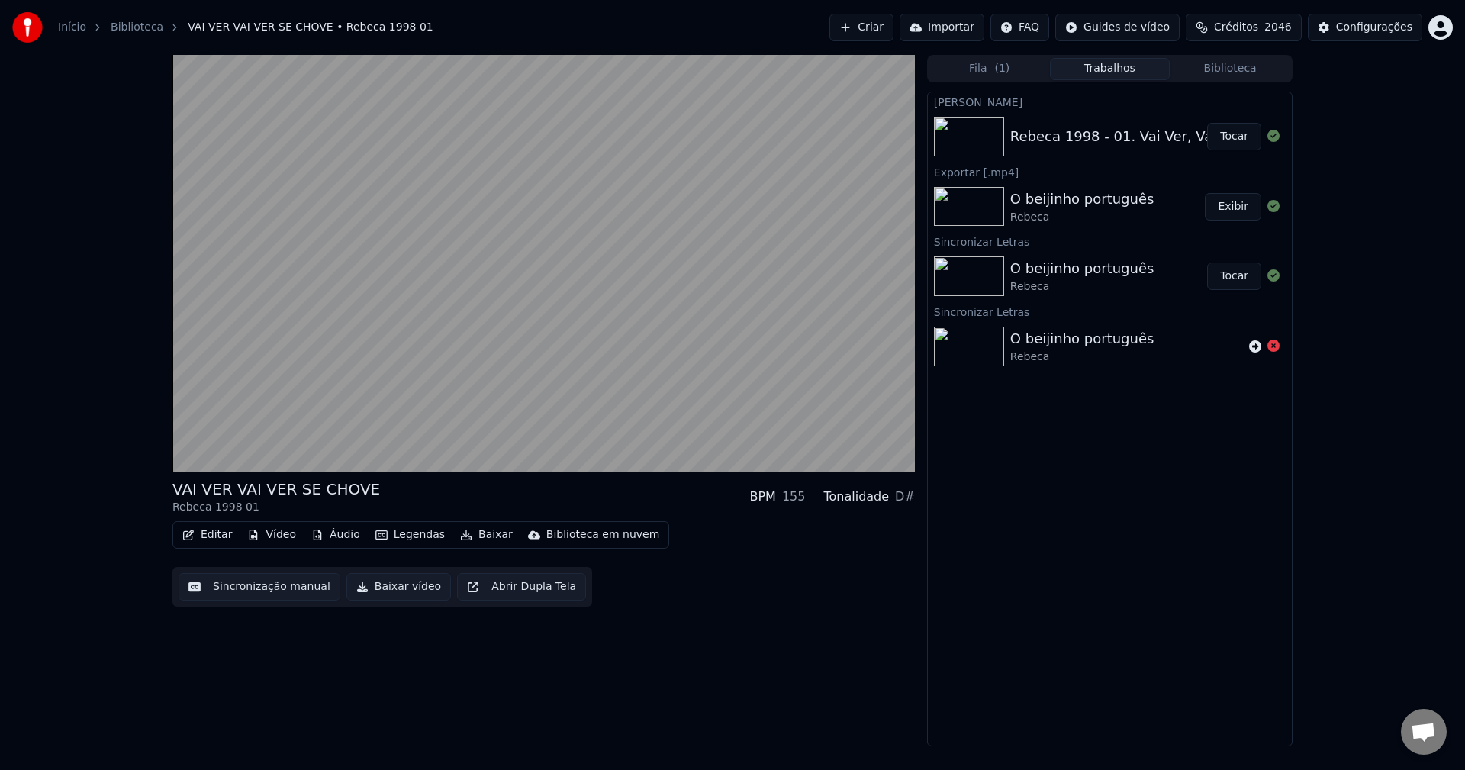
click at [241, 586] on button "Sincronização manual" at bounding box center [260, 586] width 162 height 27
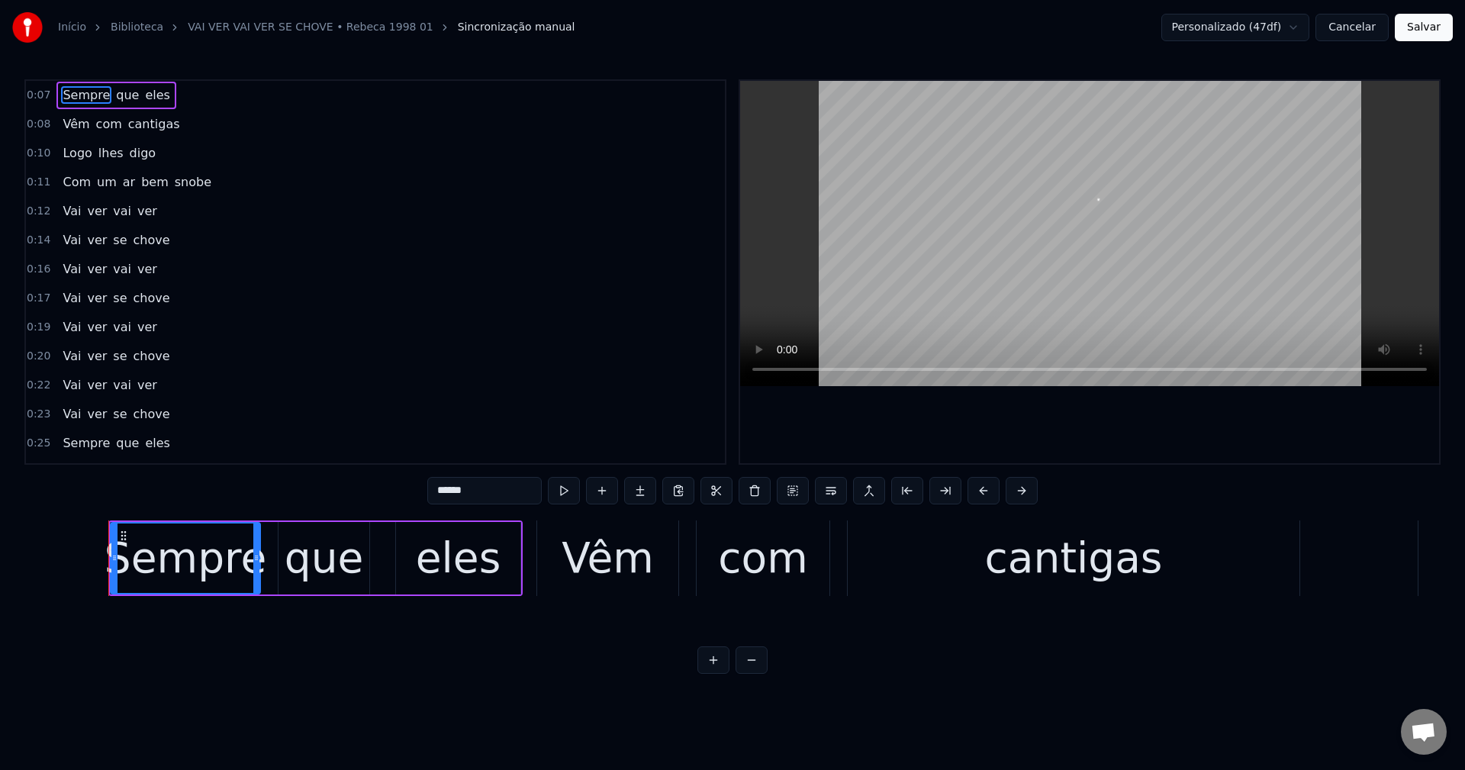
scroll to position [0, 2921]
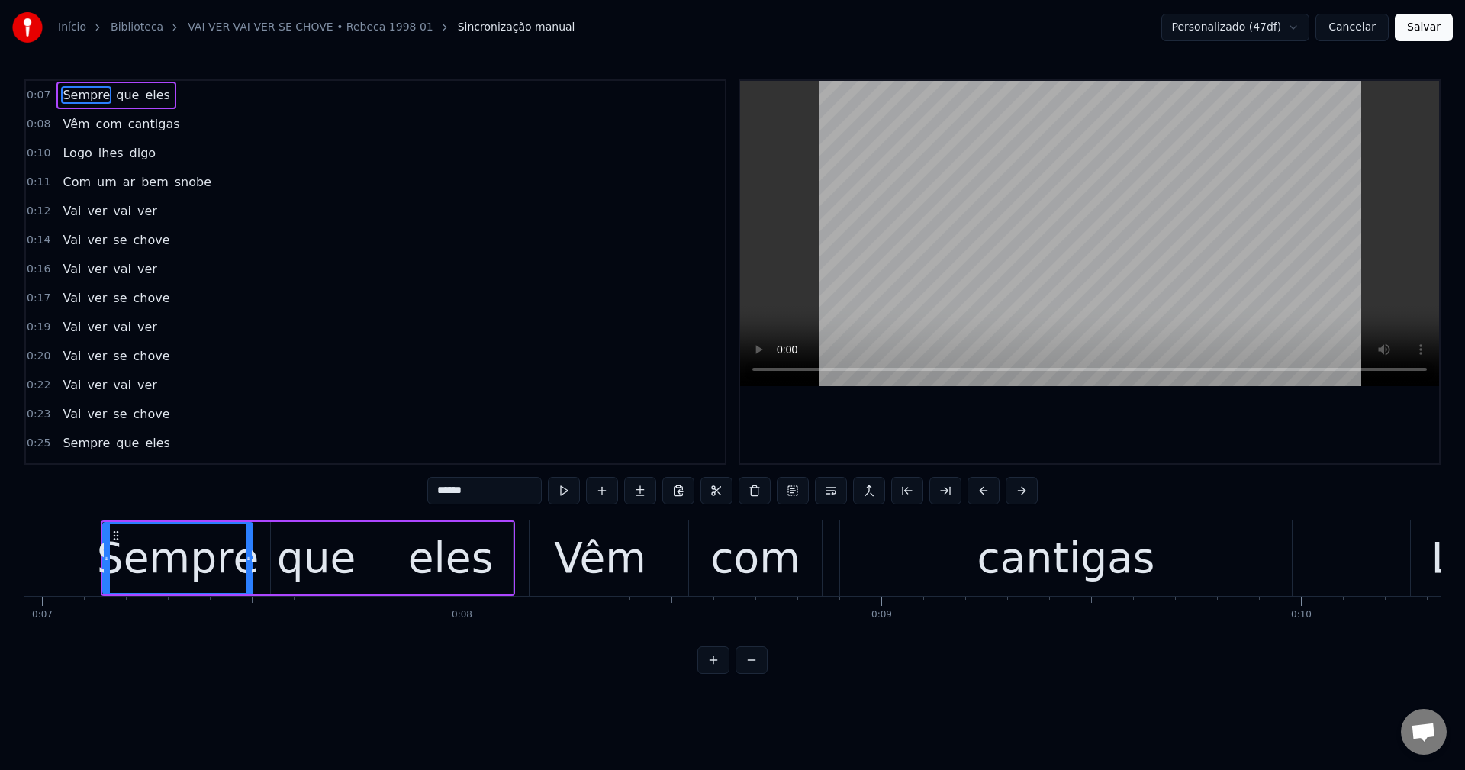
click at [1412, 32] on button "Salvar" at bounding box center [1424, 27] width 58 height 27
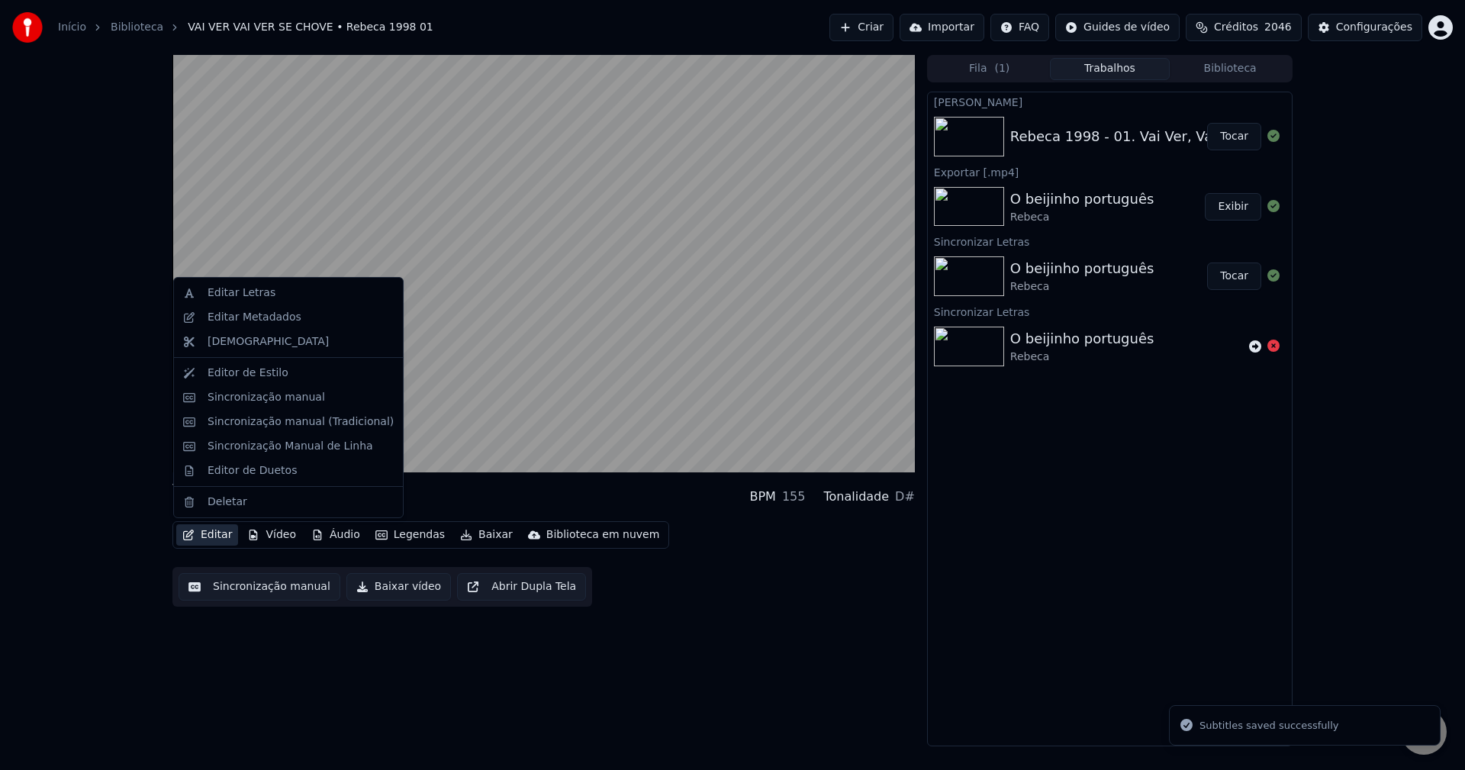
click at [192, 527] on button "Editar" at bounding box center [207, 534] width 62 height 21
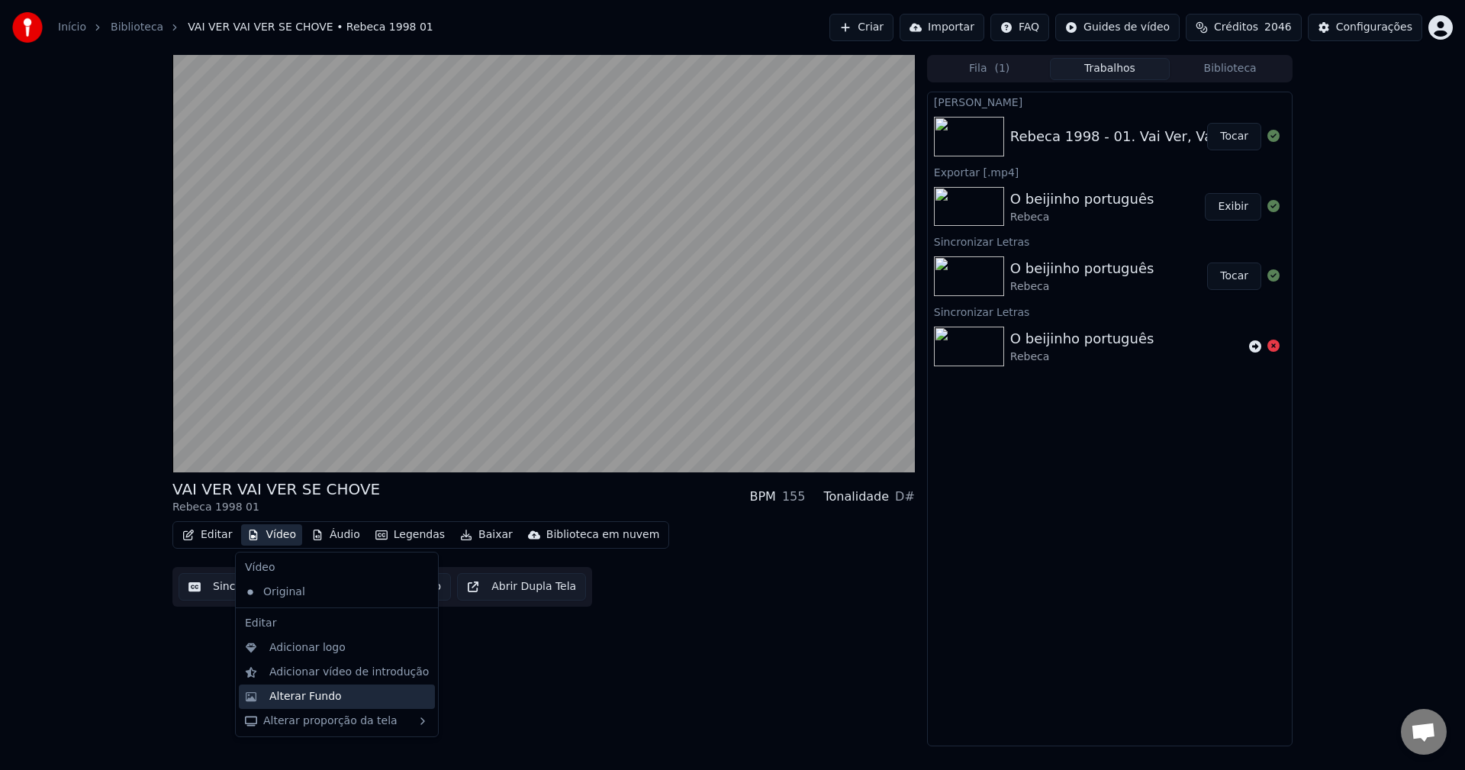
click at [317, 698] on div "Alterar Fundo" at bounding box center [305, 696] width 73 height 15
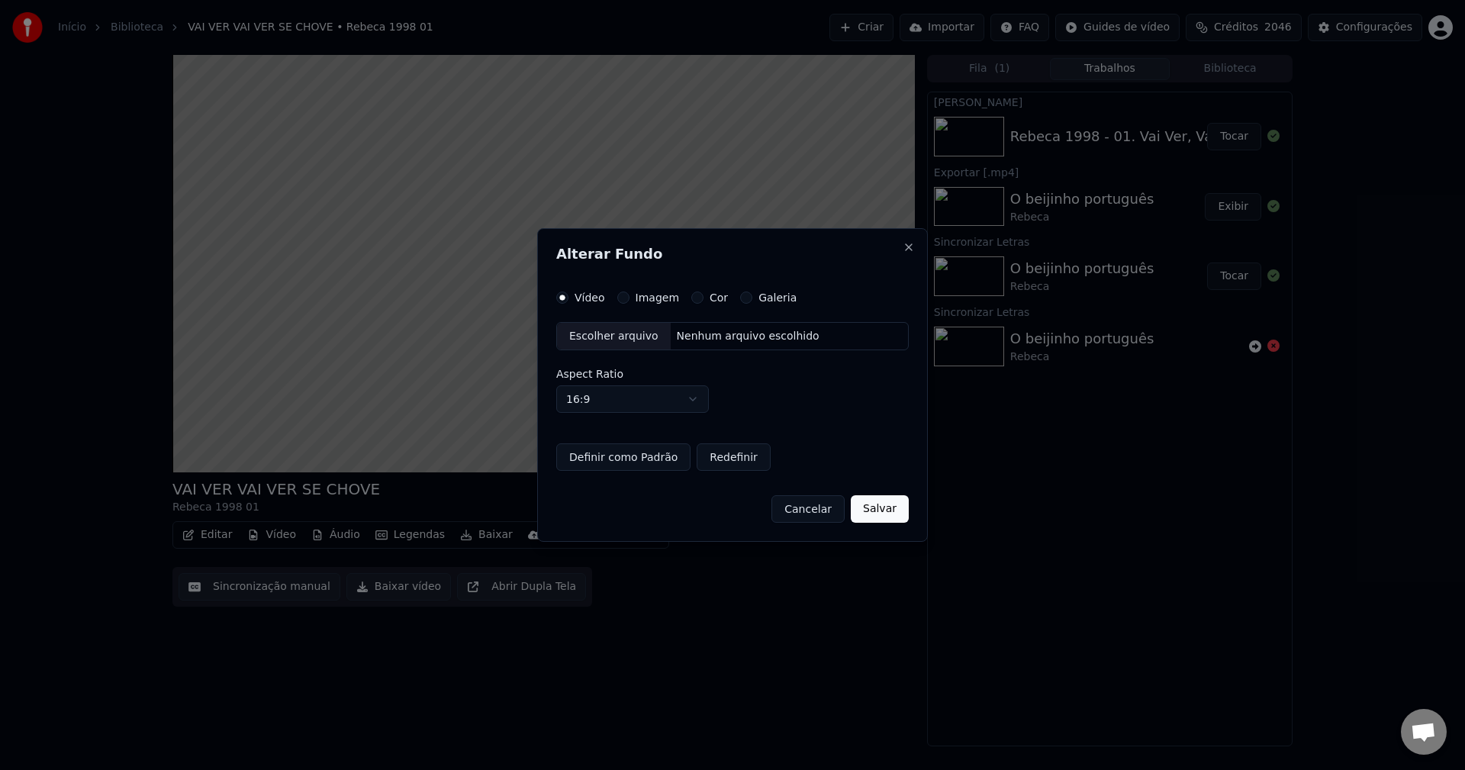
click at [669, 292] on label "Imagem" at bounding box center [658, 297] width 44 height 11
click at [630, 292] on button "Imagem" at bounding box center [623, 298] width 12 height 12
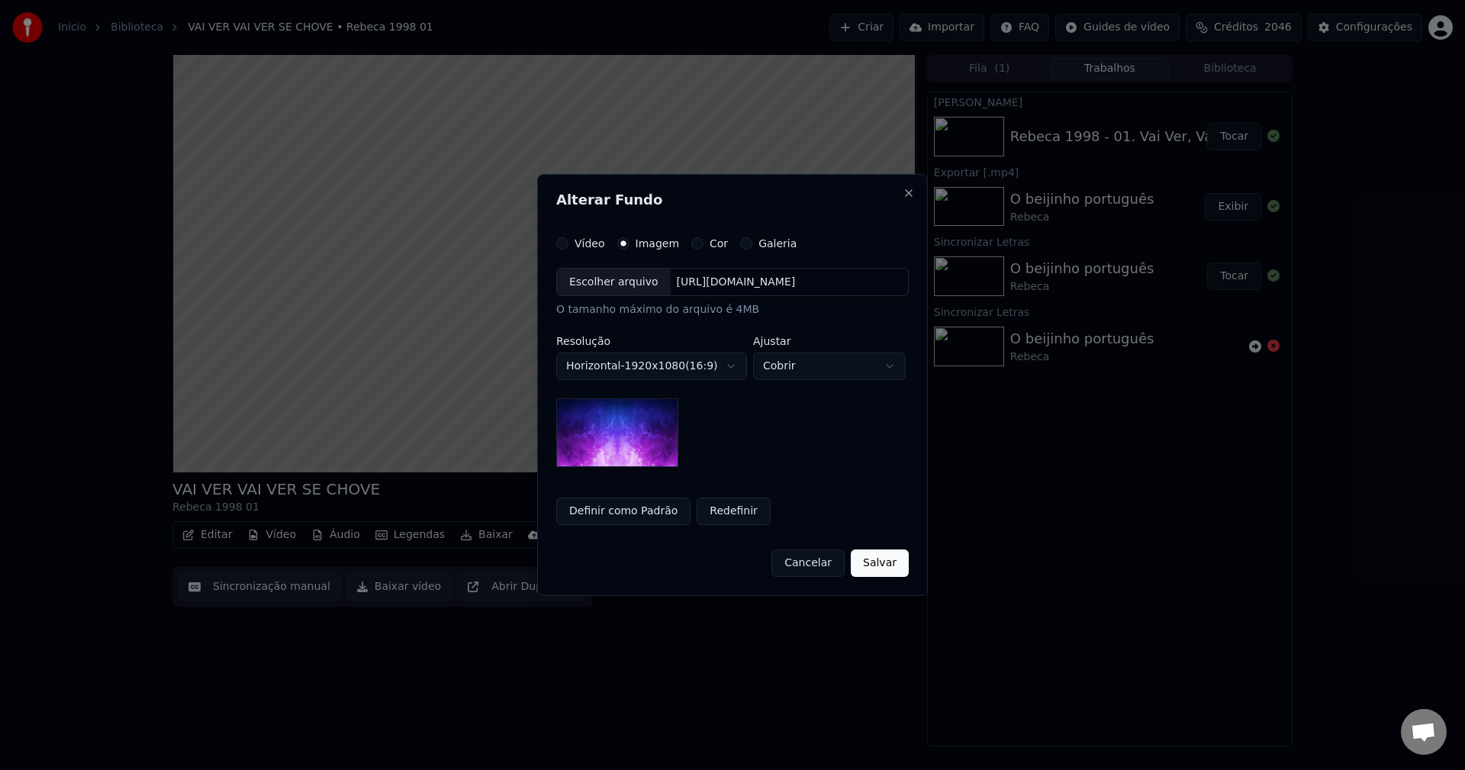
click at [724, 288] on div "[URL][DOMAIN_NAME]" at bounding box center [736, 282] width 131 height 15
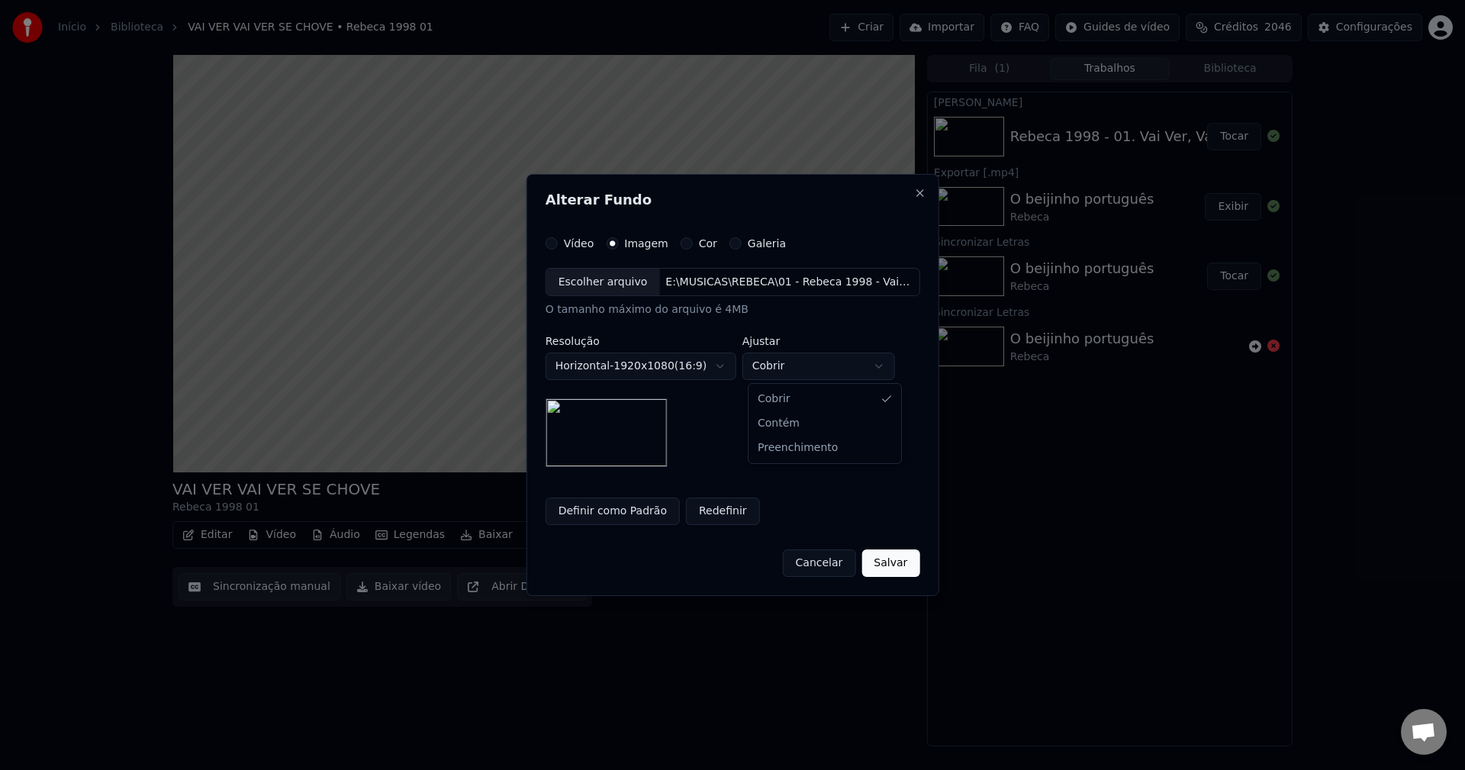
click at [834, 375] on body "Início Biblioteca VAI VER VAI VER SE CHOVE • Rebeca 1998 01 Criar Importar FAQ …" at bounding box center [732, 385] width 1465 height 770
click at [828, 363] on body "Início Biblioteca VAI VER VAI VER SE CHOVE • Rebeca 1998 01 Criar Importar FAQ …" at bounding box center [732, 385] width 1465 height 770
click at [831, 366] on button "Contém" at bounding box center [819, 366] width 153 height 27
click at [830, 372] on body "Início Biblioteca VAI VER VAI VER SE CHOVE • Rebeca 1998 01 Criar Importar FAQ …" at bounding box center [732, 385] width 1465 height 770
select select "****"
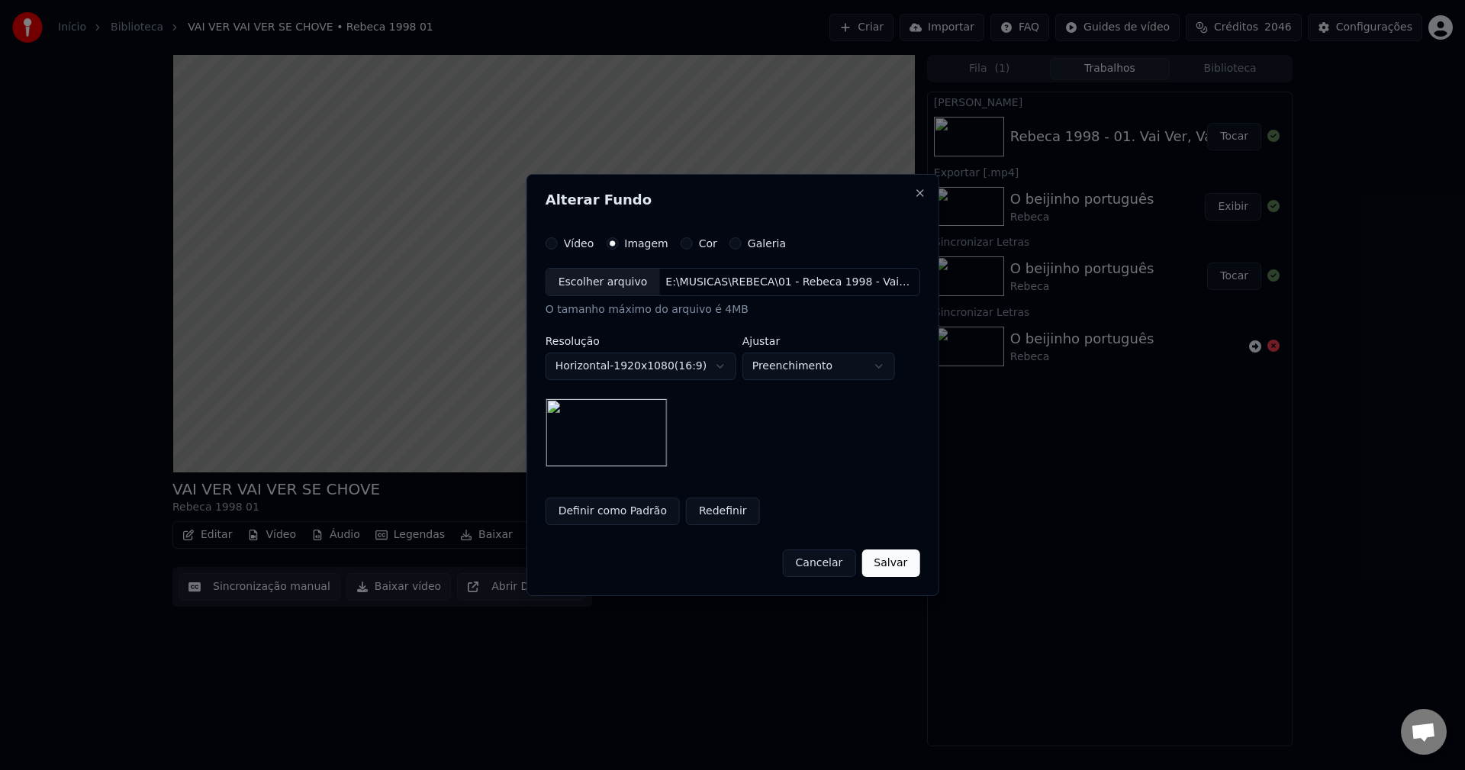
click at [879, 562] on button "Salvar" at bounding box center [891, 563] width 58 height 27
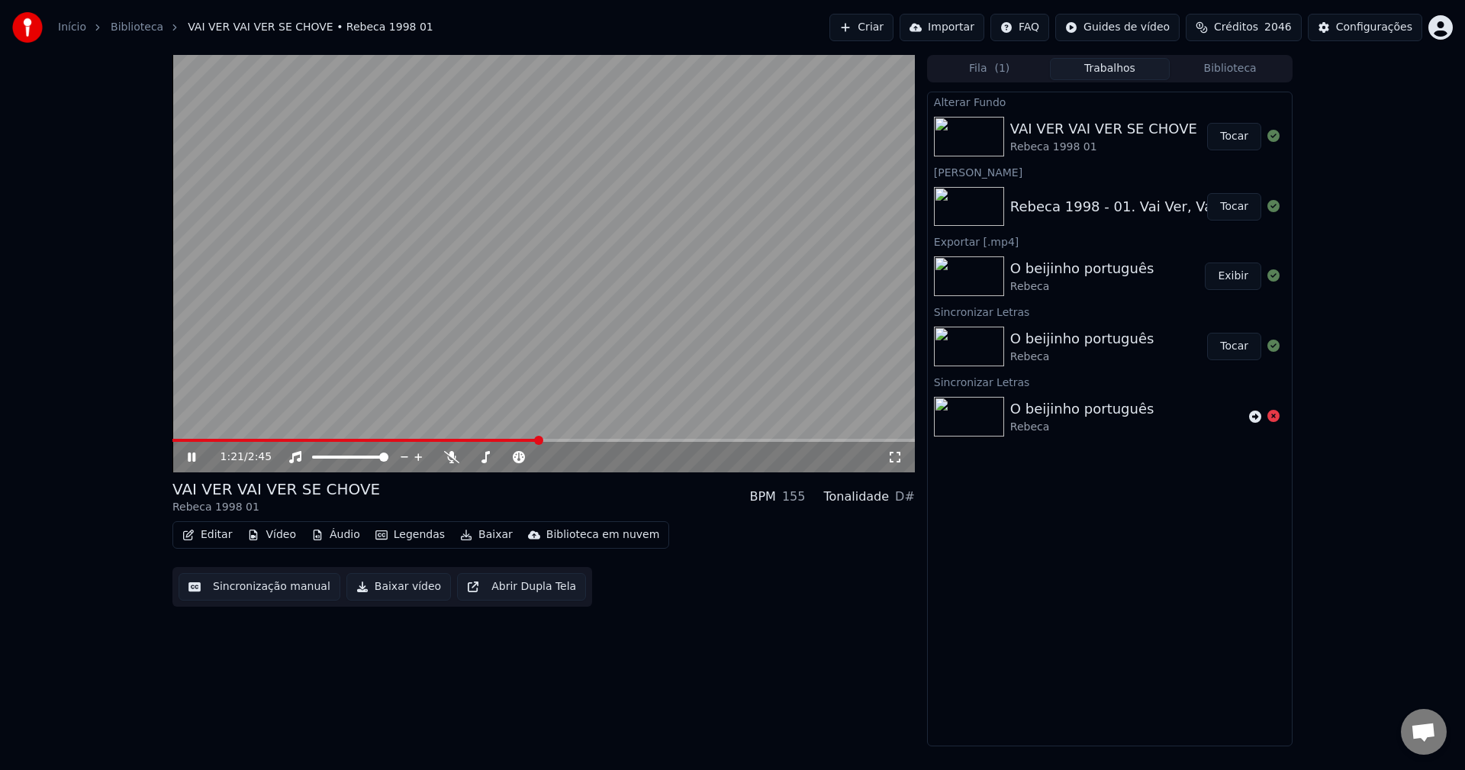
click at [1240, 140] on button "Tocar" at bounding box center [1234, 136] width 54 height 27
click at [1336, 21] on button "Configurações" at bounding box center [1365, 27] width 114 height 27
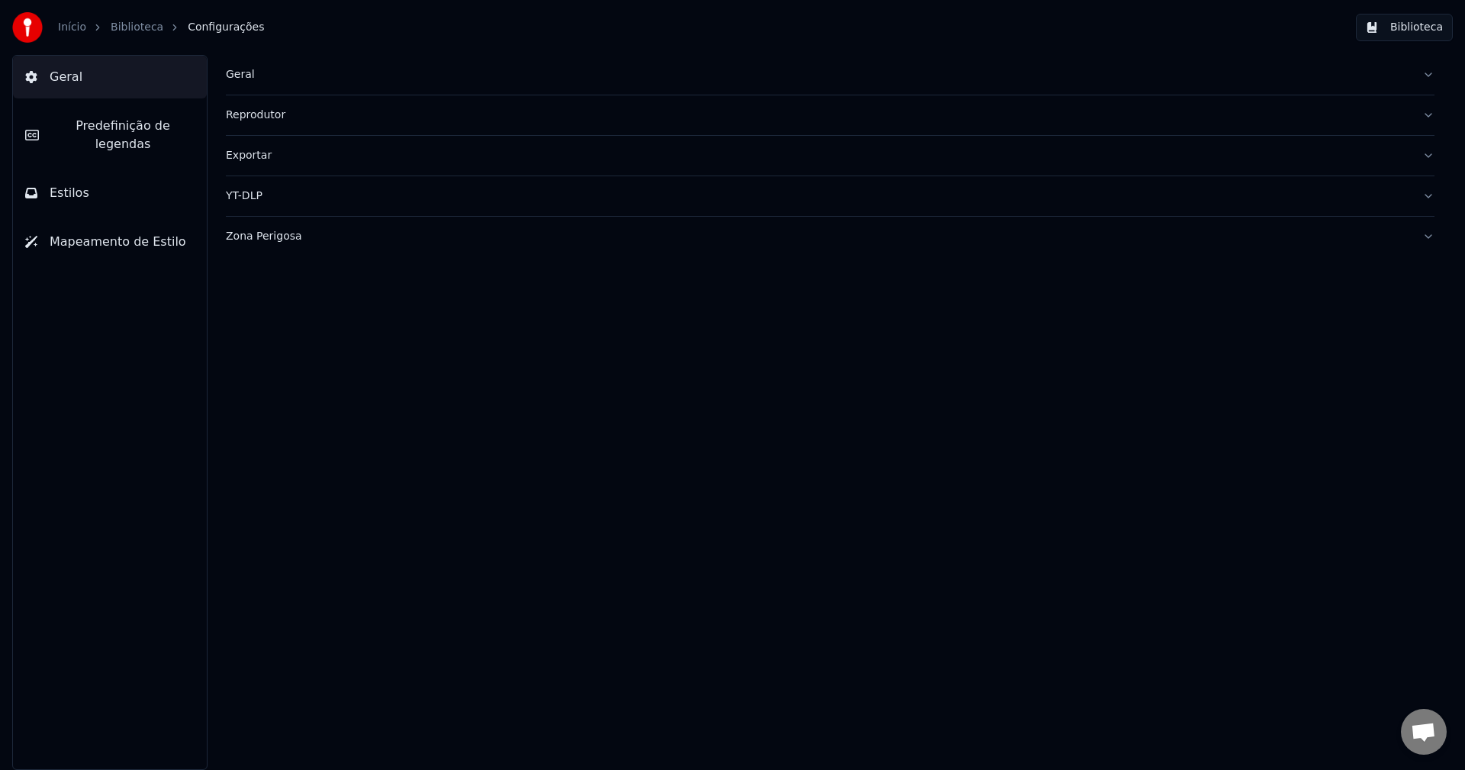
click at [132, 116] on button "Predefinição de legendas" at bounding box center [110, 135] width 194 height 61
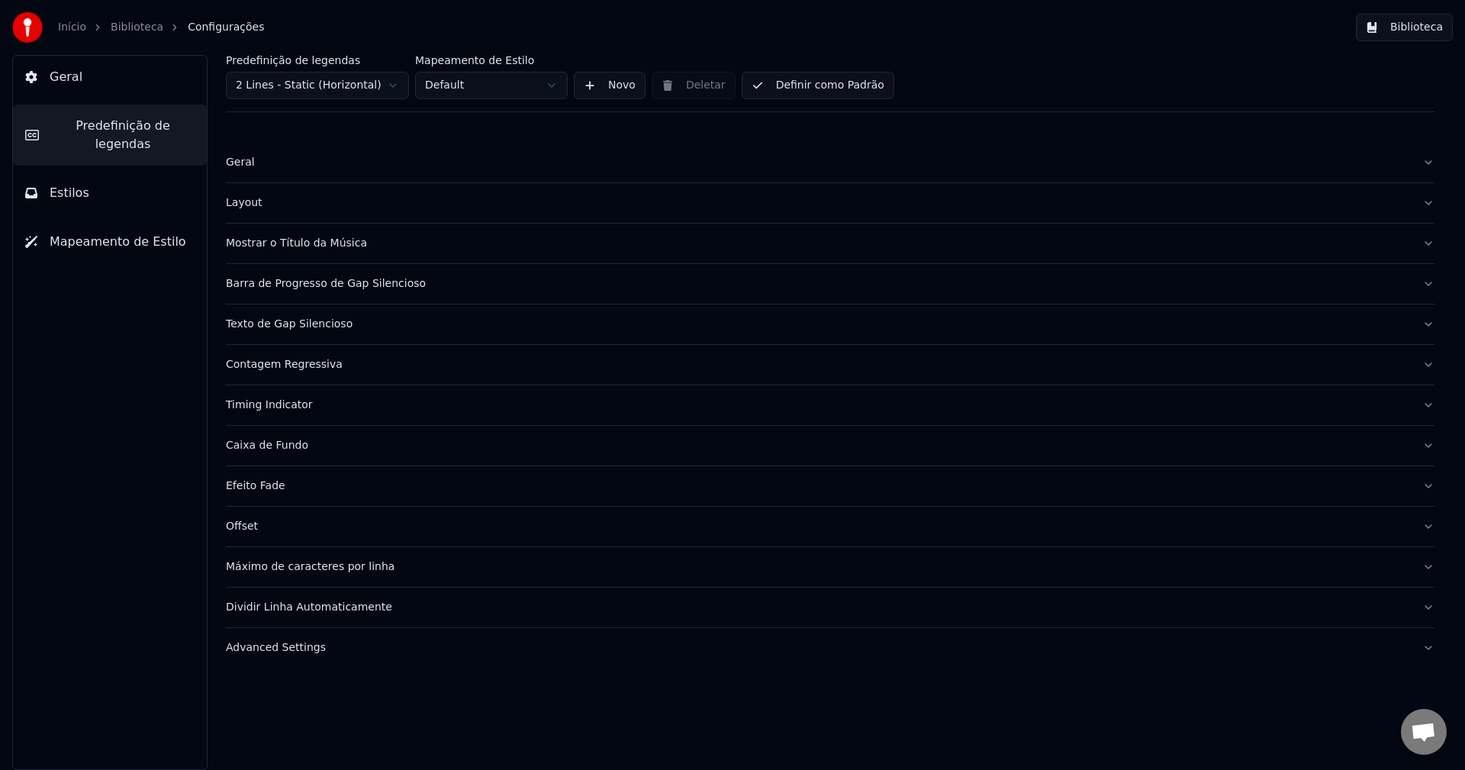
click at [241, 443] on div "Caixa de Fundo" at bounding box center [818, 445] width 1185 height 15
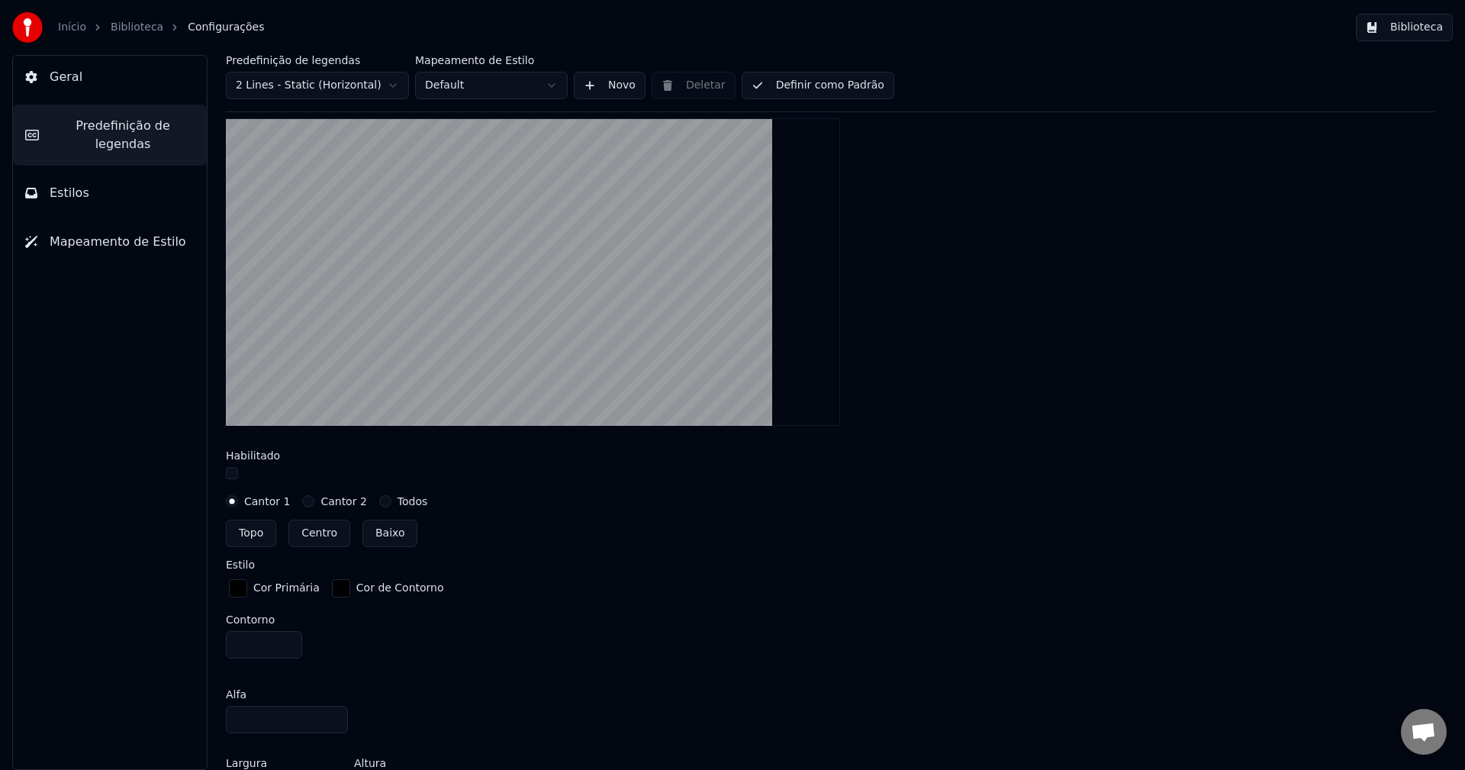
scroll to position [382, 0]
click at [226, 469] on button "button" at bounding box center [232, 472] width 12 height 12
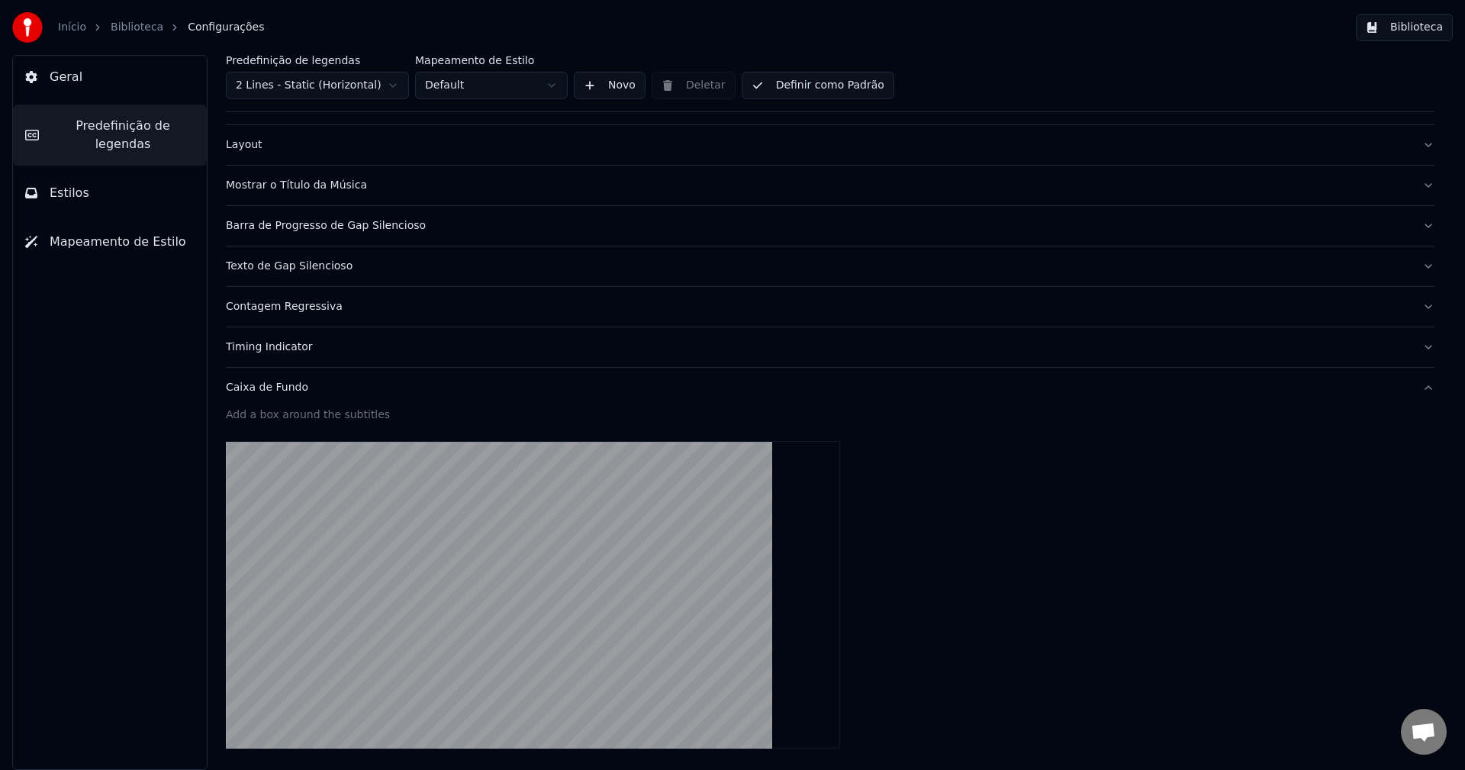
scroll to position [0, 0]
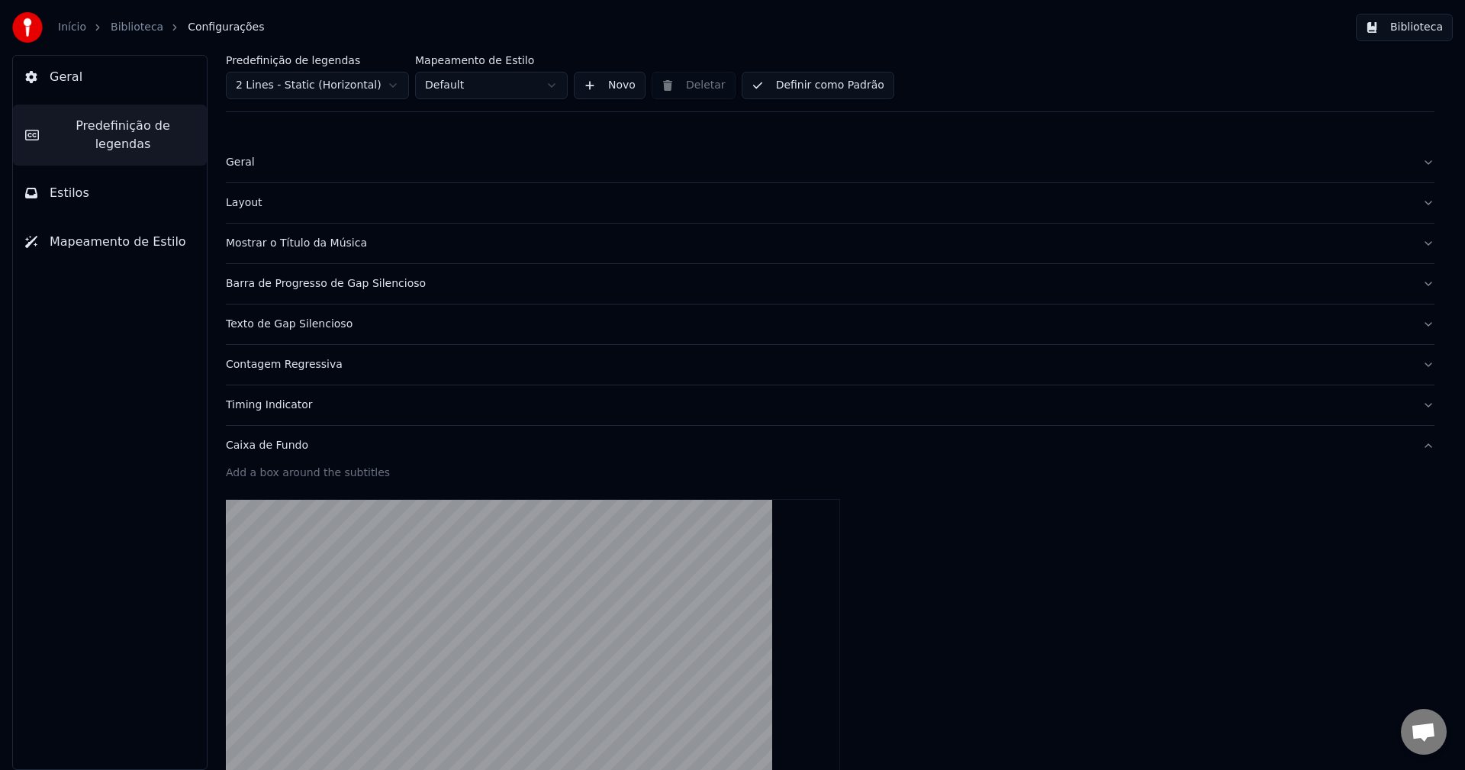
click at [1394, 23] on button "Biblioteca" at bounding box center [1404, 27] width 97 height 27
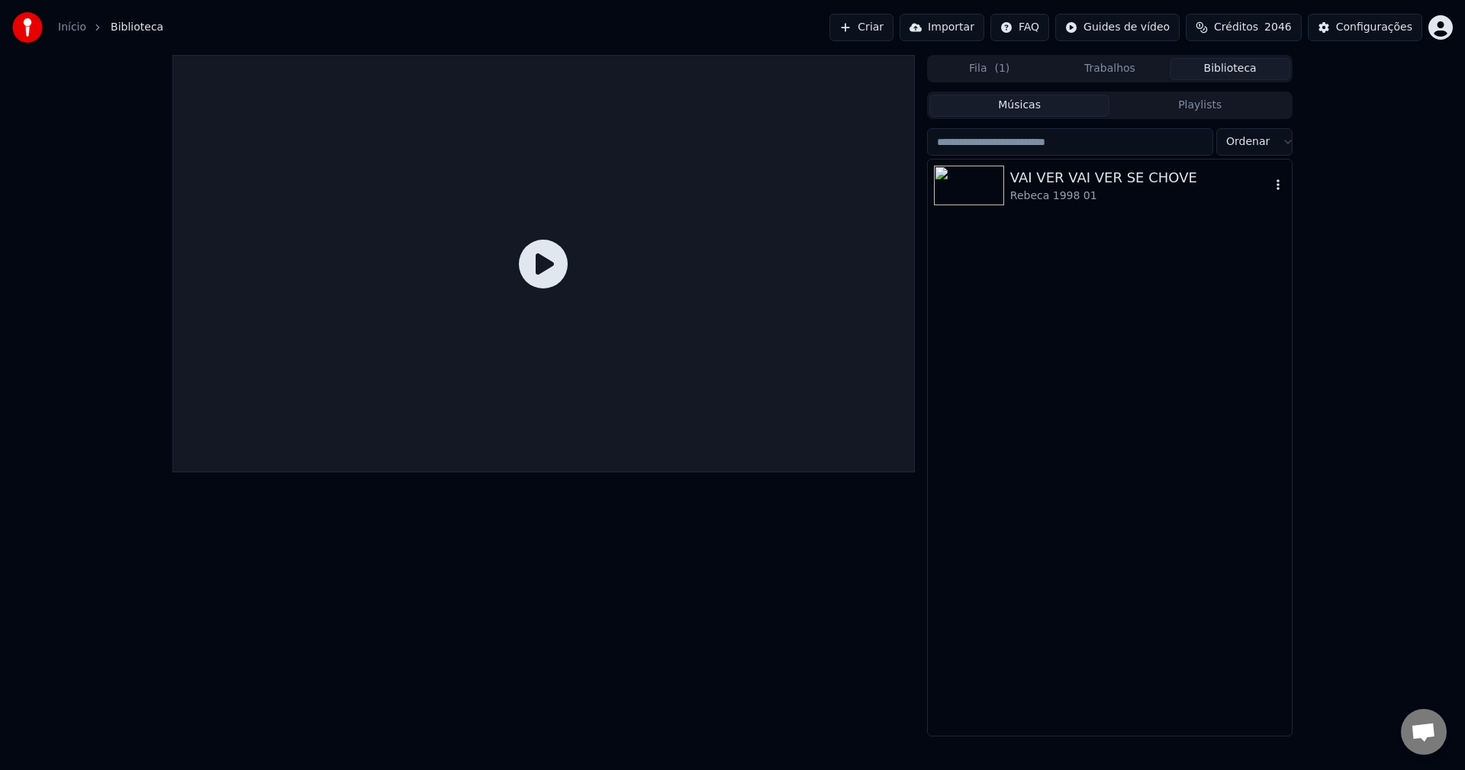
click at [1085, 173] on div "VAI VER VAI VER SE CHOVE" at bounding box center [1140, 177] width 260 height 21
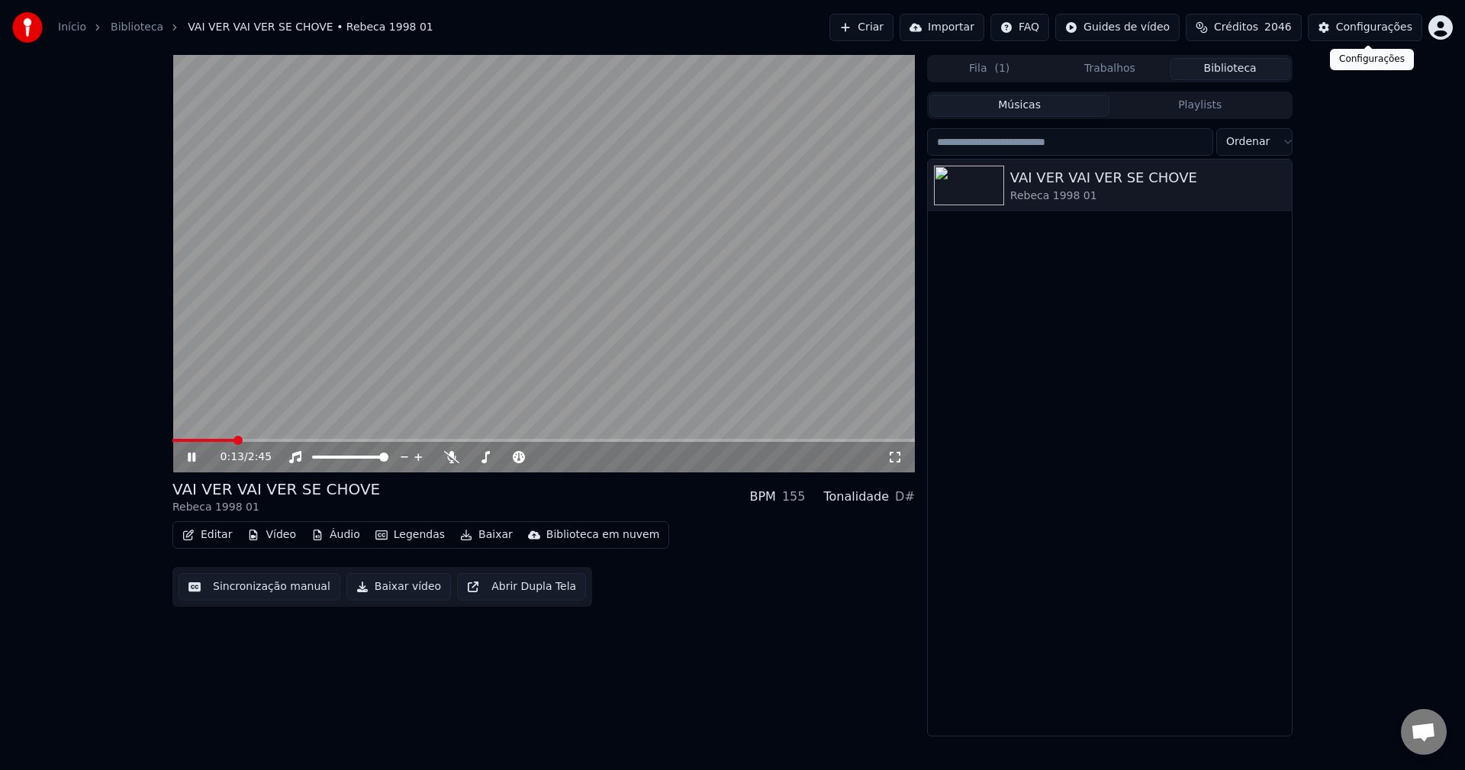
click at [1378, 28] on div "Configurações" at bounding box center [1374, 27] width 76 height 15
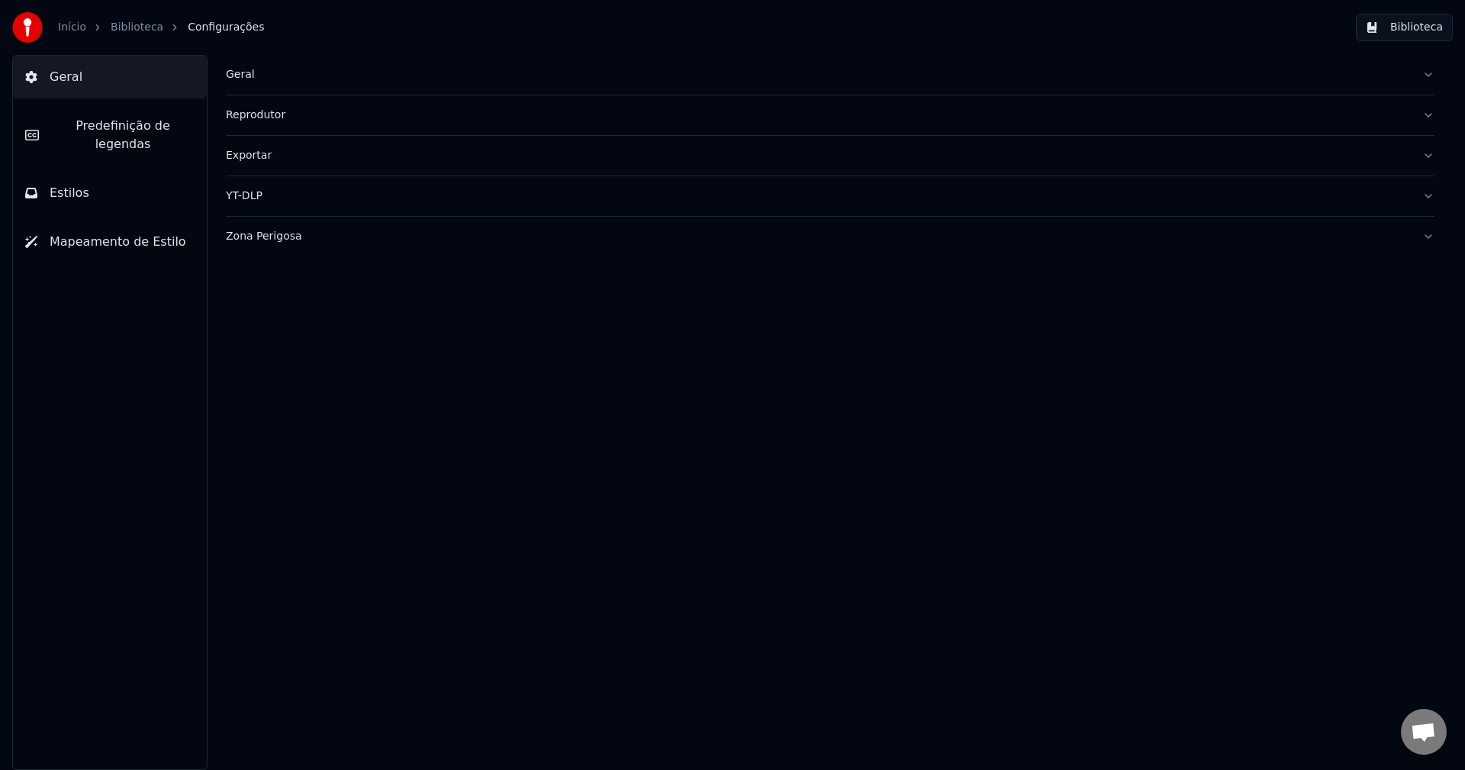
click at [146, 121] on span "Predefinição de legendas" at bounding box center [122, 135] width 143 height 37
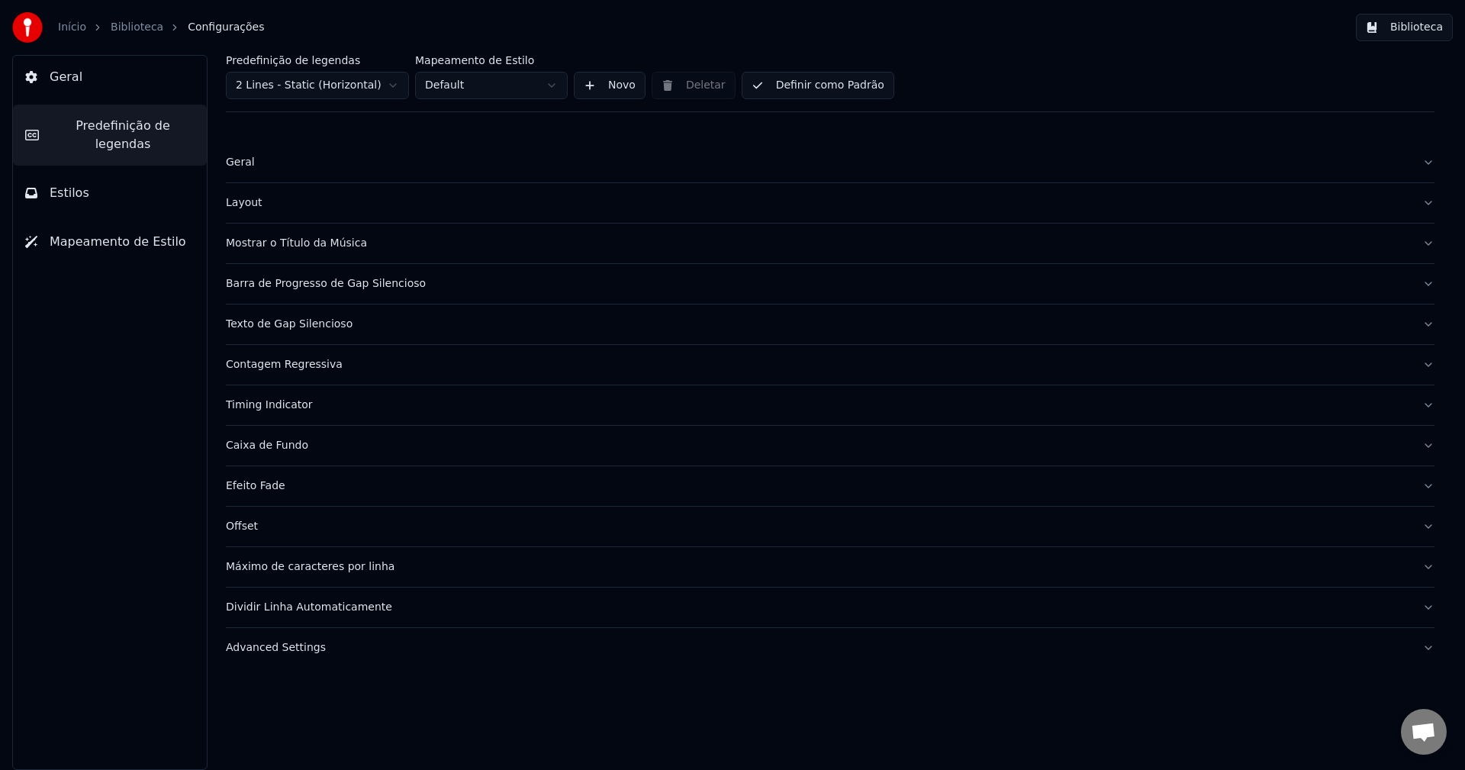
click at [266, 452] on div "Caixa de Fundo" at bounding box center [818, 445] width 1185 height 15
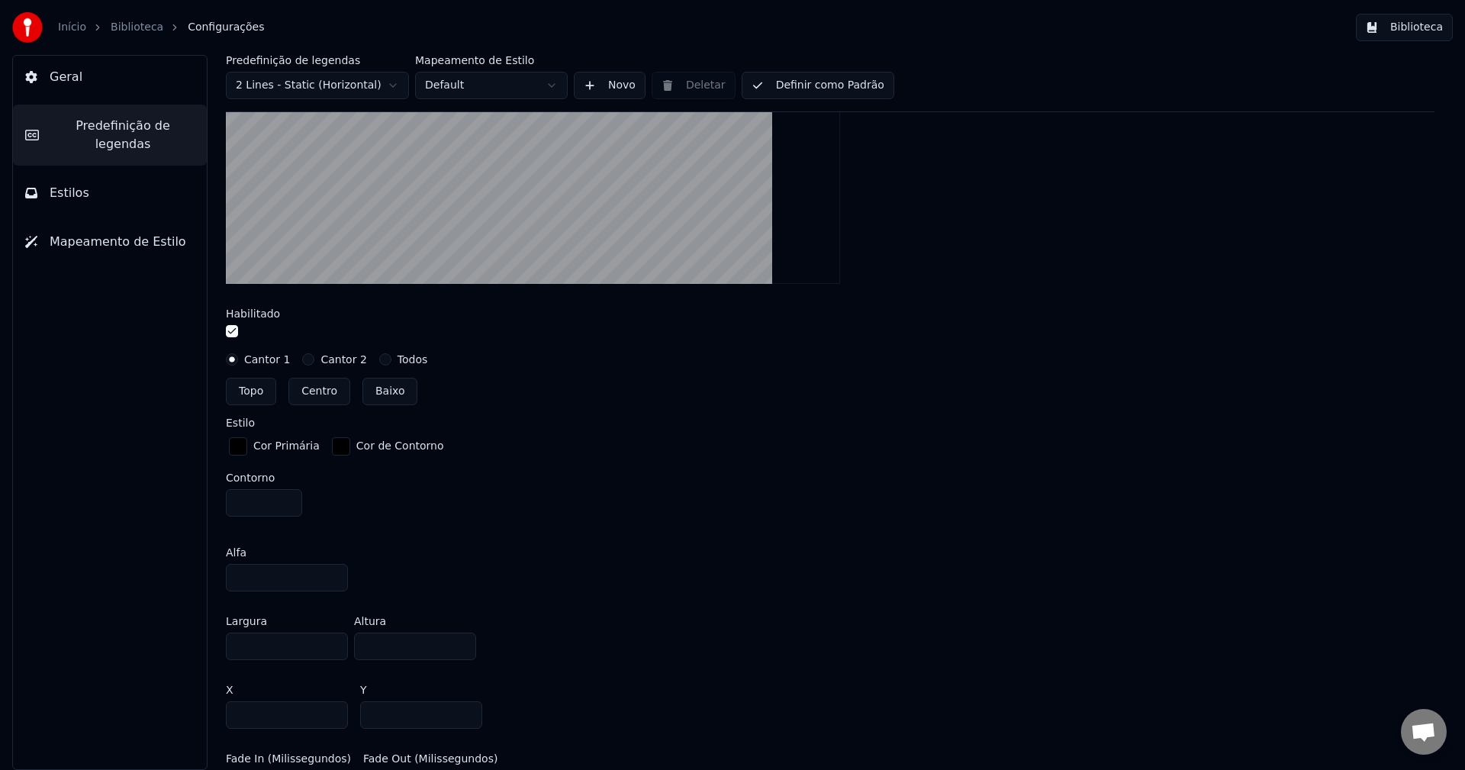
scroll to position [534, 0]
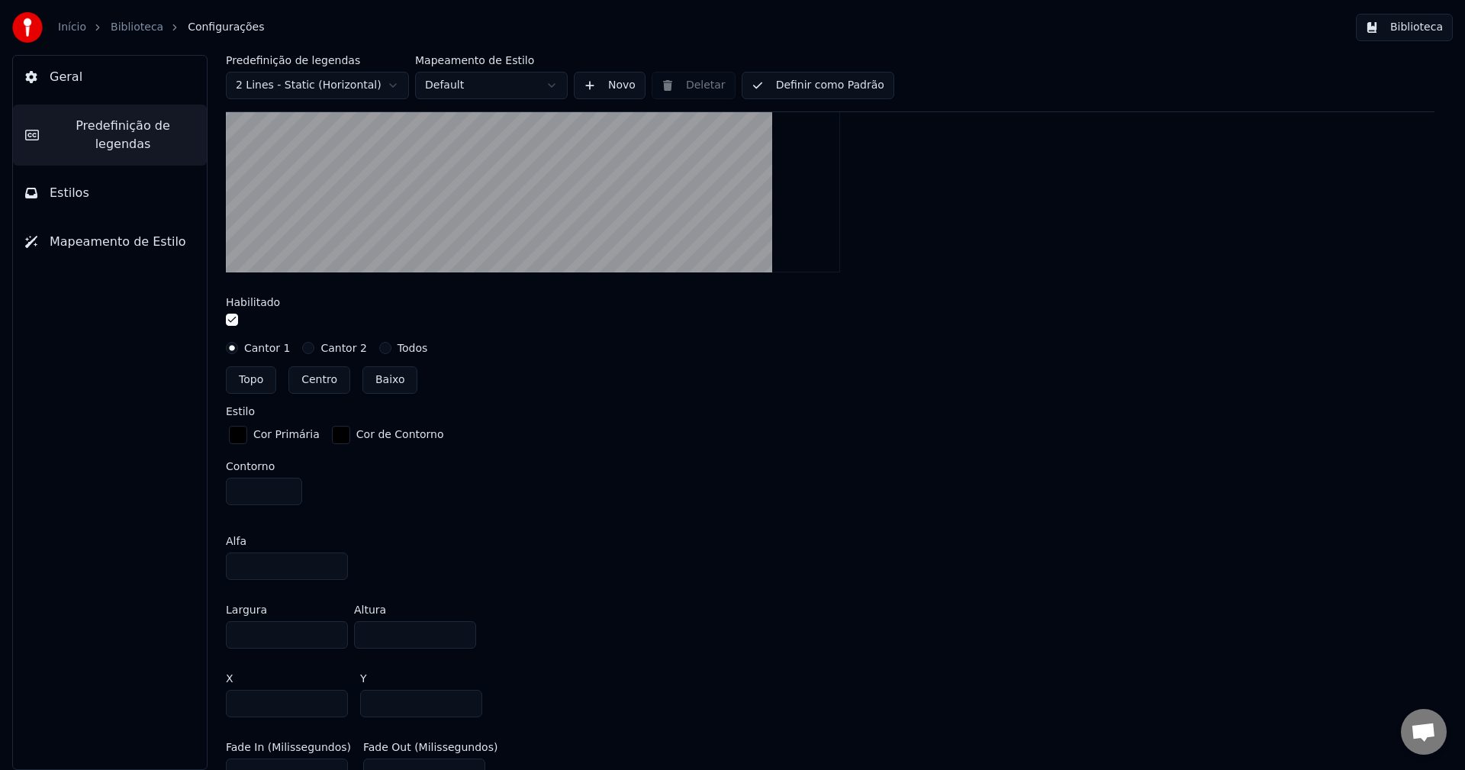
click at [463, 630] on input "***" at bounding box center [415, 634] width 122 height 27
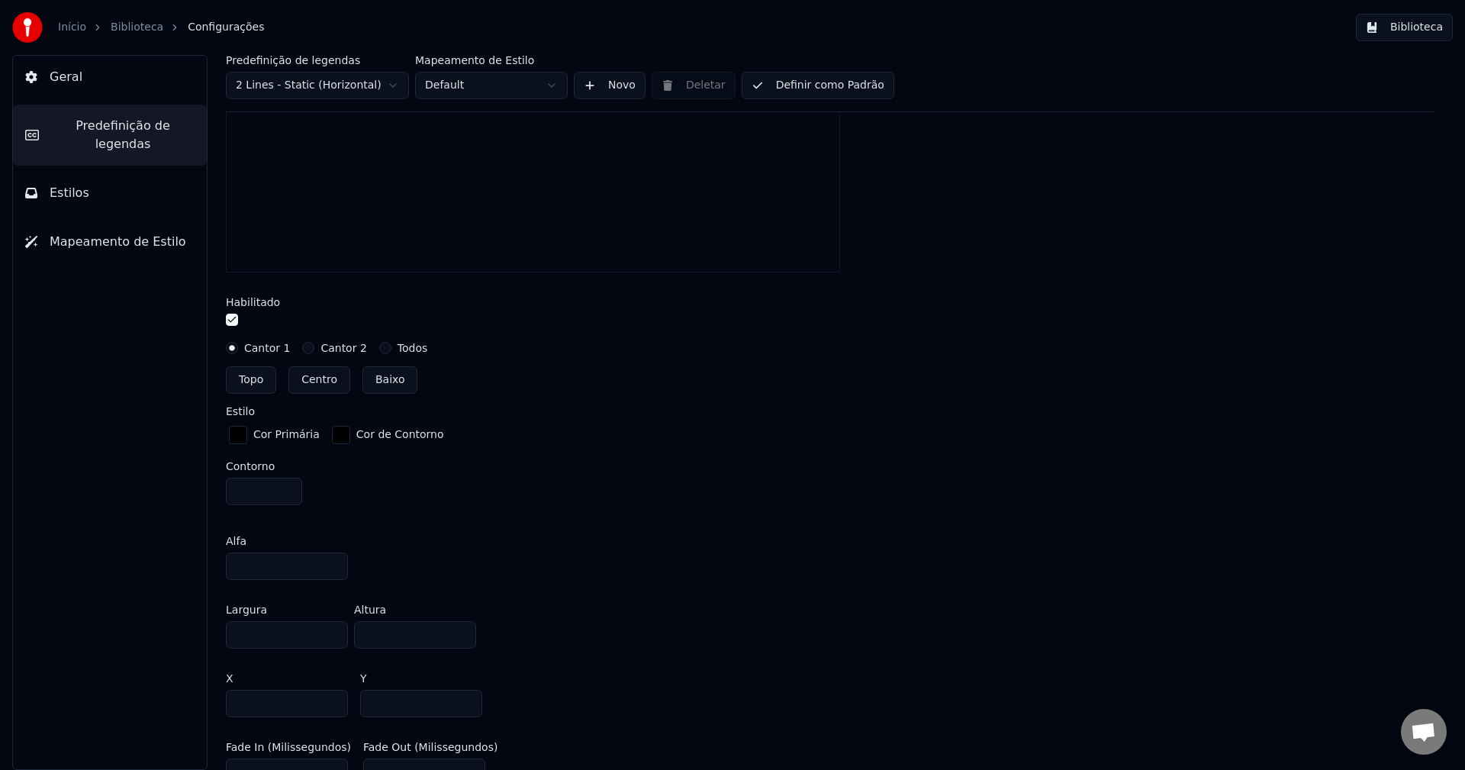
click at [463, 630] on input "***" at bounding box center [415, 634] width 122 height 27
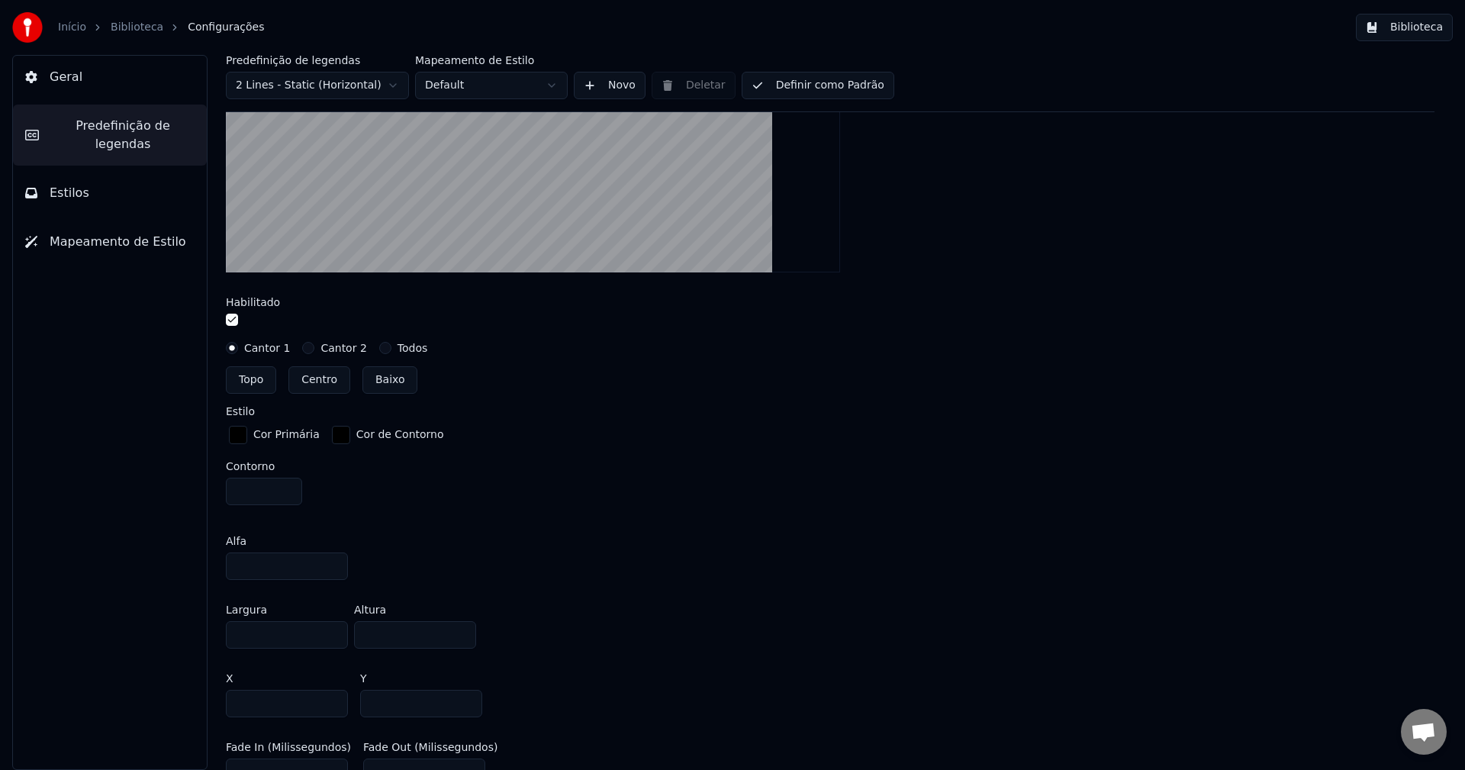
click at [463, 630] on input "***" at bounding box center [415, 634] width 122 height 27
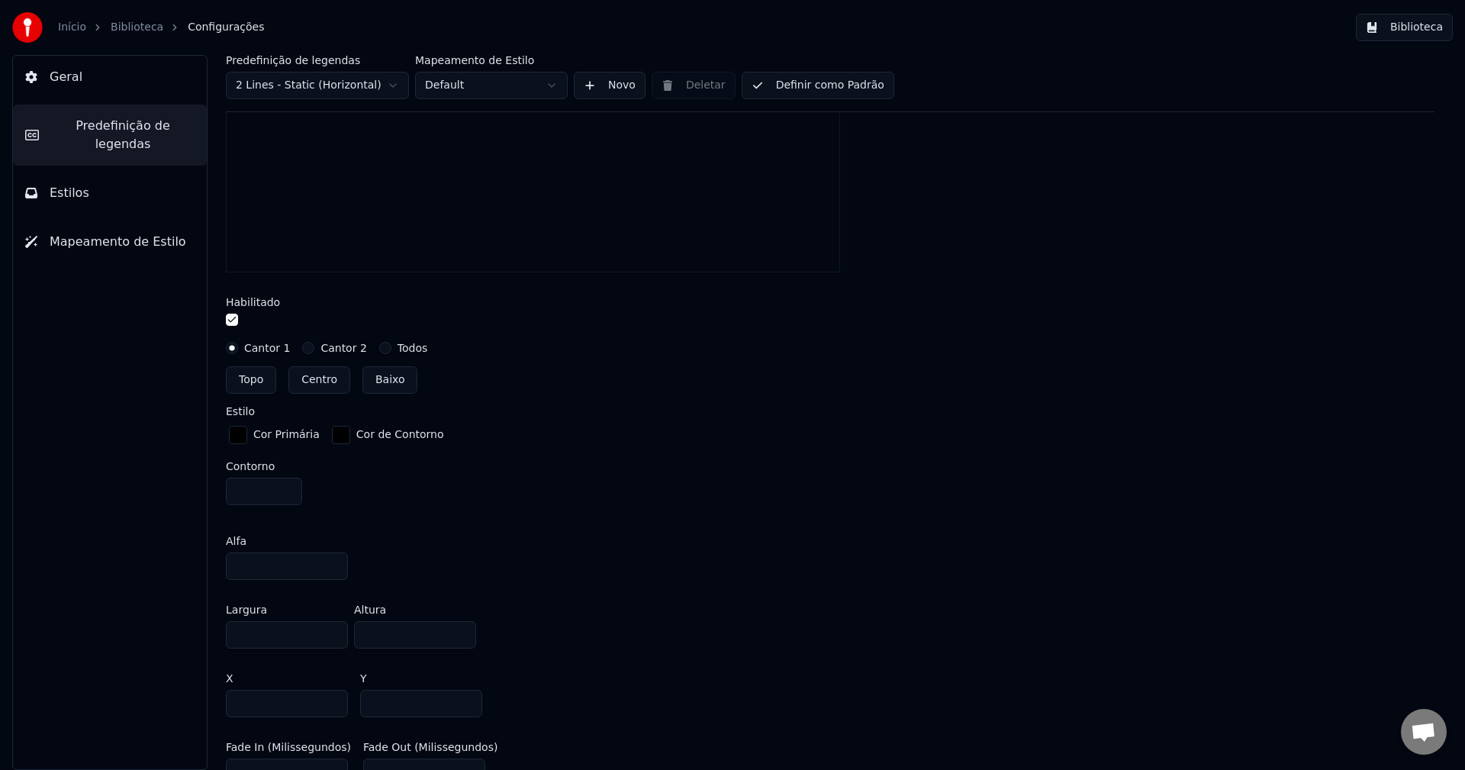
click at [463, 630] on input "***" at bounding box center [415, 634] width 122 height 27
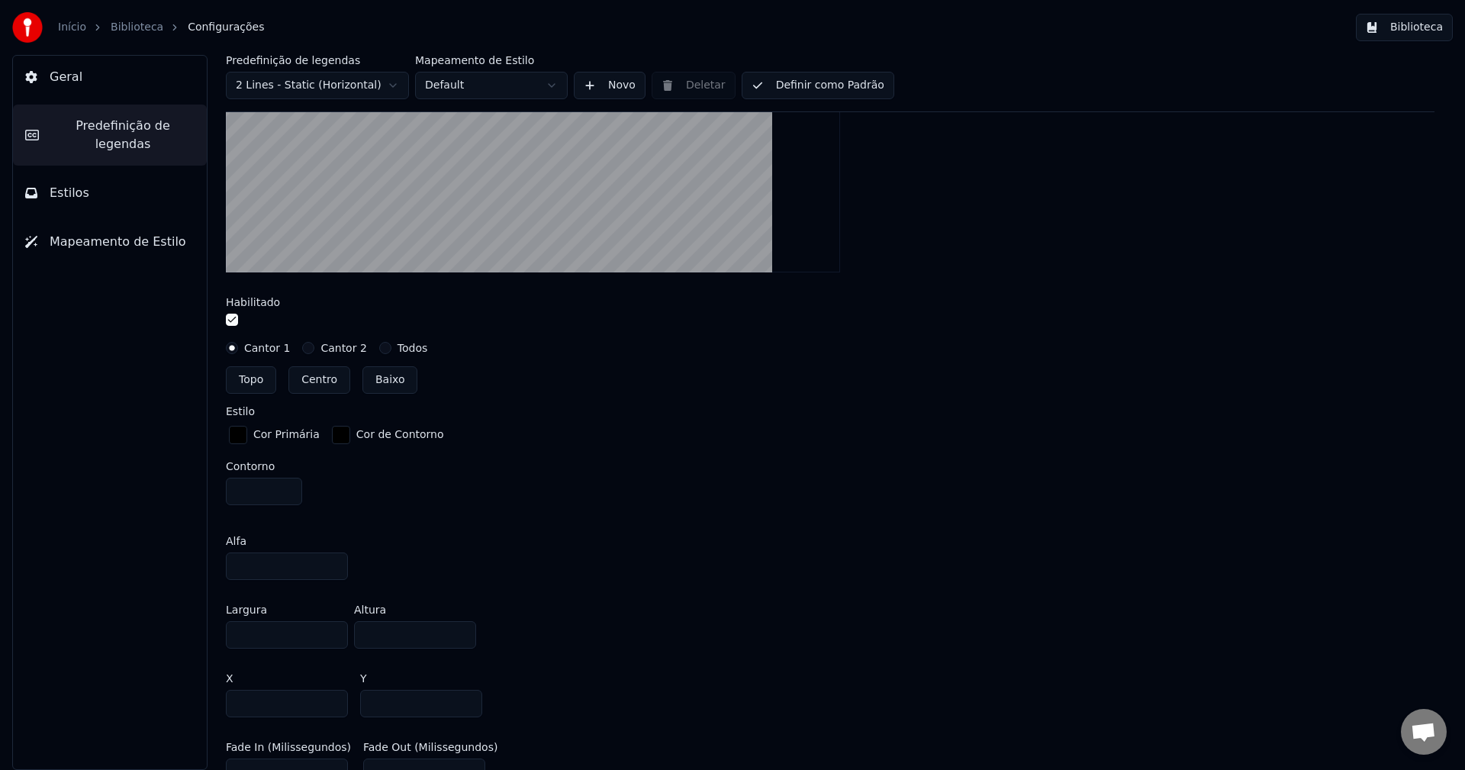
click at [463, 630] on input "***" at bounding box center [415, 634] width 122 height 27
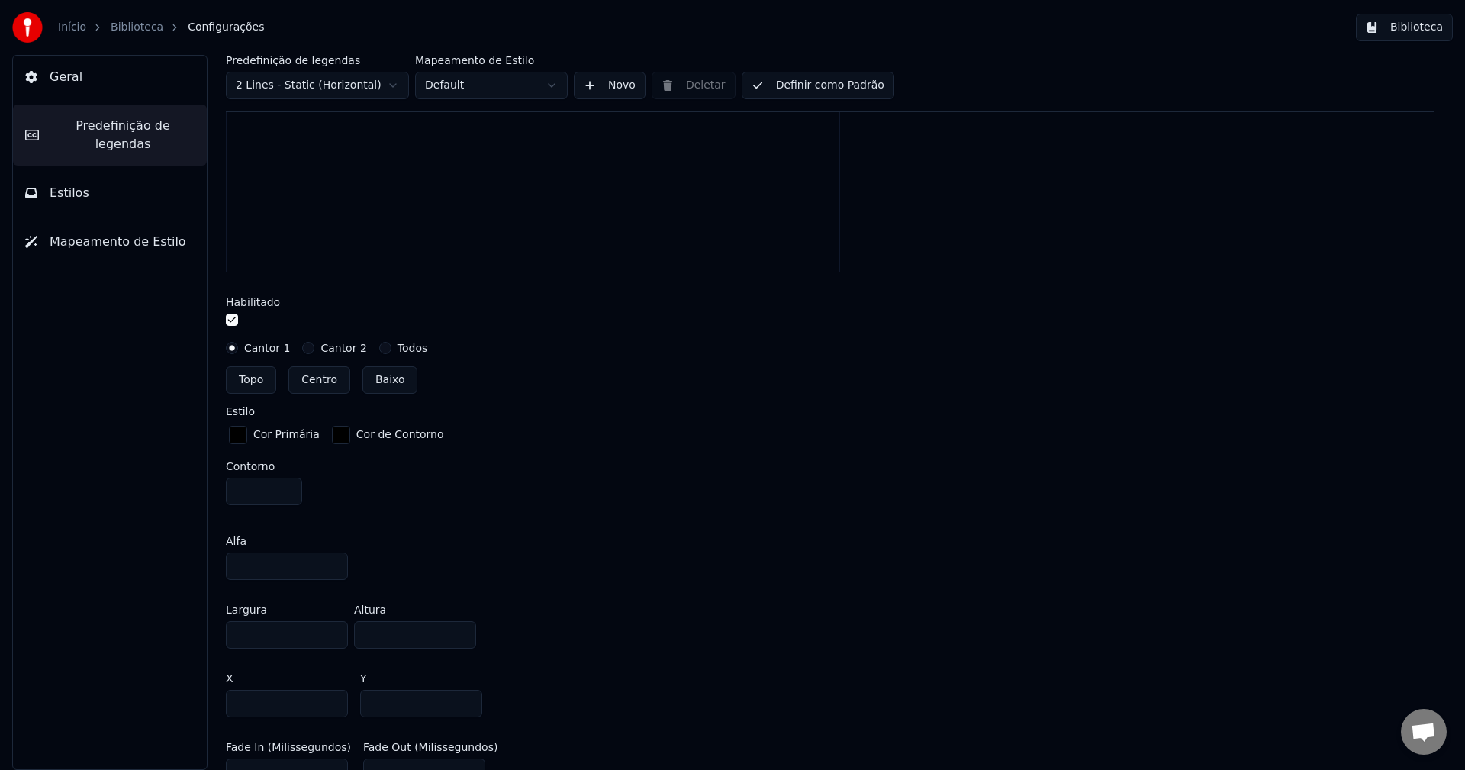
click at [463, 630] on input "***" at bounding box center [415, 634] width 122 height 27
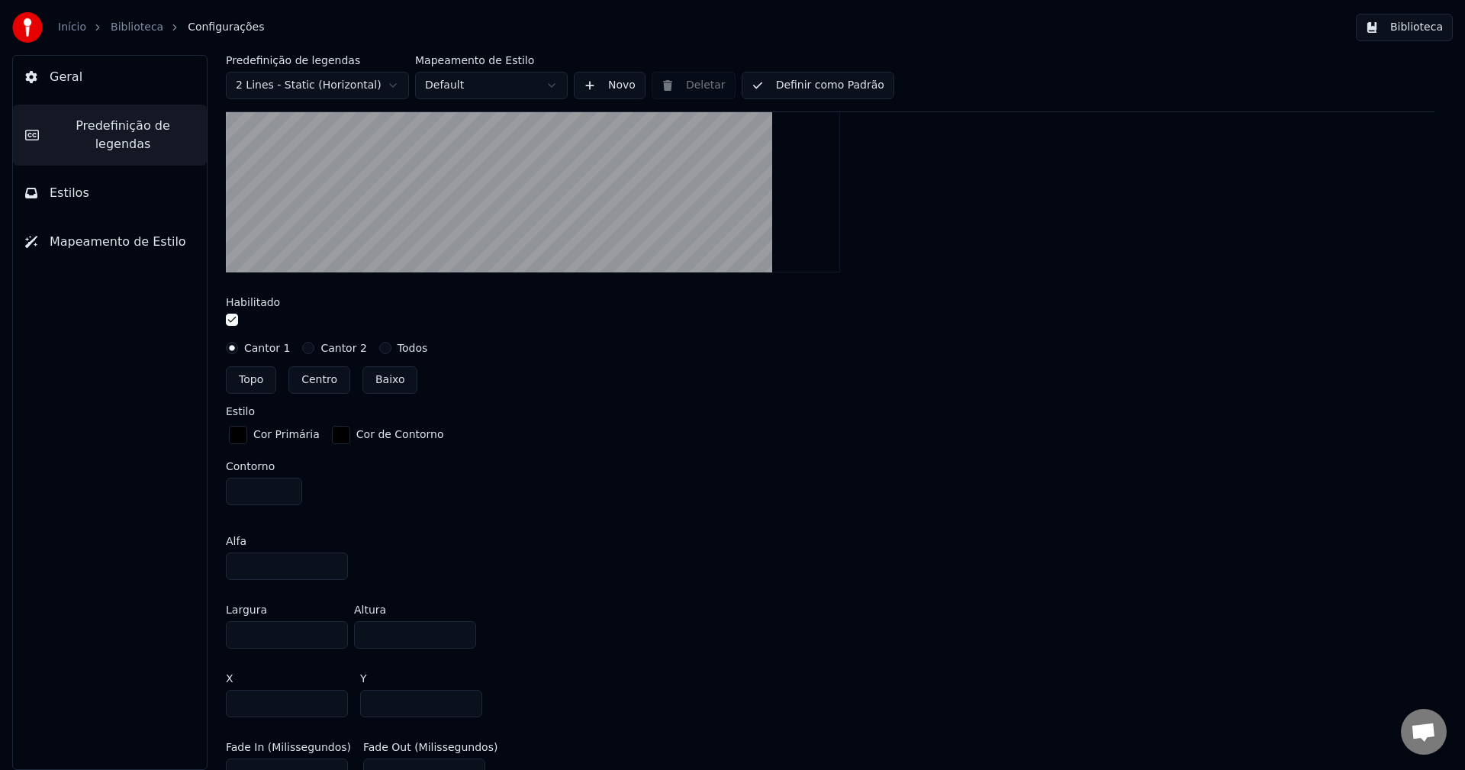
click at [463, 630] on input "***" at bounding box center [415, 634] width 122 height 27
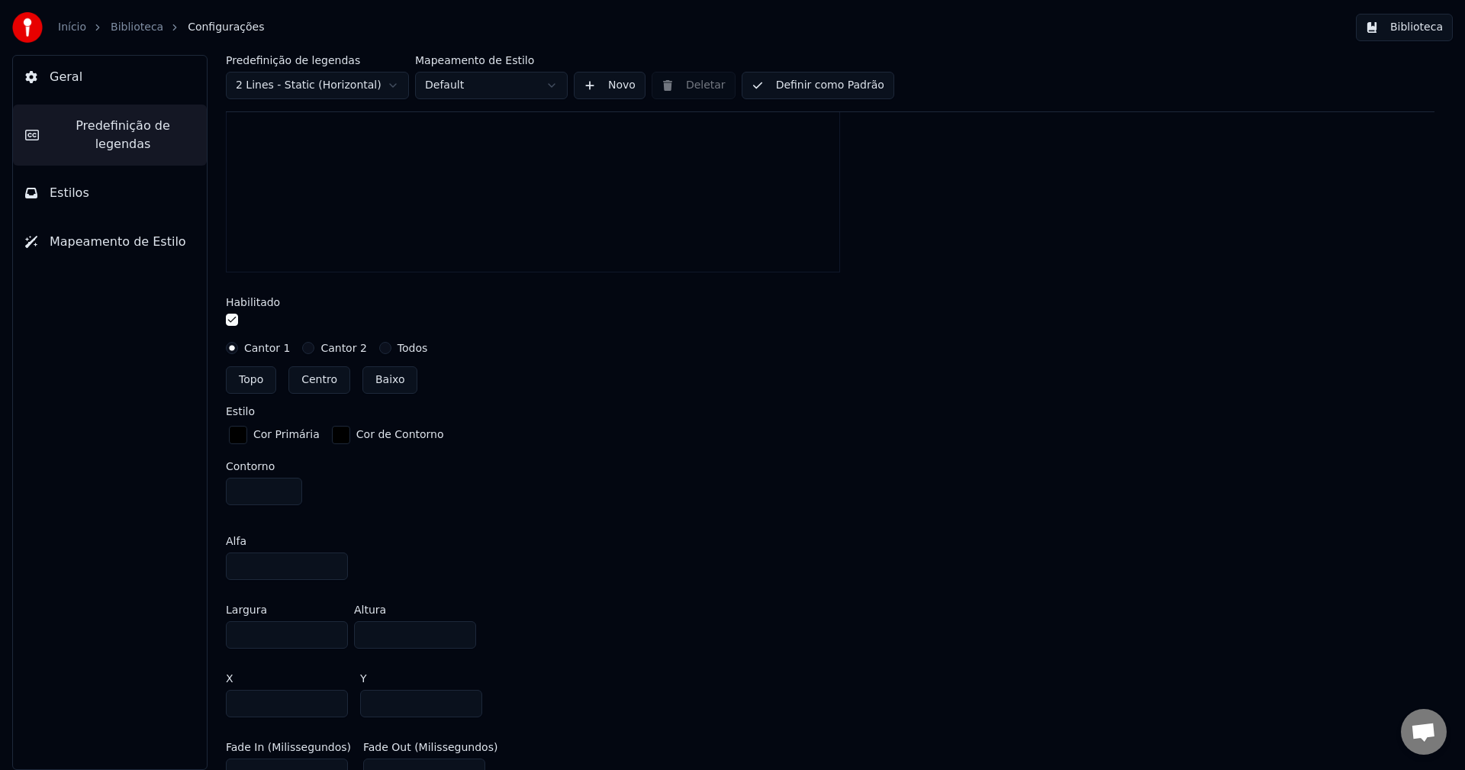
click at [463, 630] on input "***" at bounding box center [415, 634] width 122 height 27
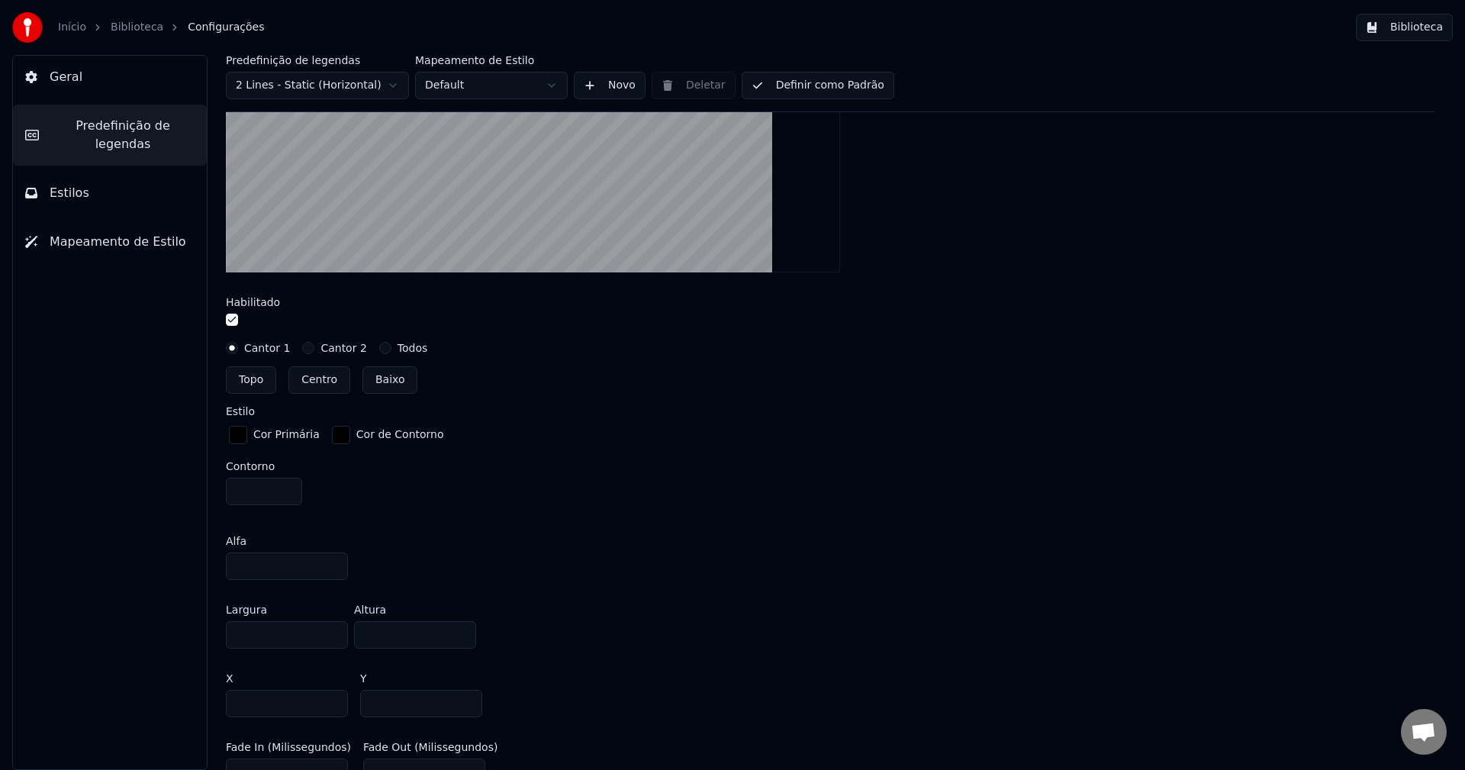
drag, startPoint x: 398, startPoint y: 638, endPoint x: 279, endPoint y: 622, distance: 120.1
click at [279, 622] on div "Largura **** Altura ***" at bounding box center [830, 626] width 1209 height 69
drag, startPoint x: 781, startPoint y: 287, endPoint x: 764, endPoint y: 266, distance: 26.6
click at [781, 288] on div "Add a box around the subtitles Habilitado Cantor 1 Cantor 2 Todos Topo Centro B…" at bounding box center [830, 388] width 1209 height 914
click at [385, 638] on input "**" at bounding box center [415, 634] width 122 height 27
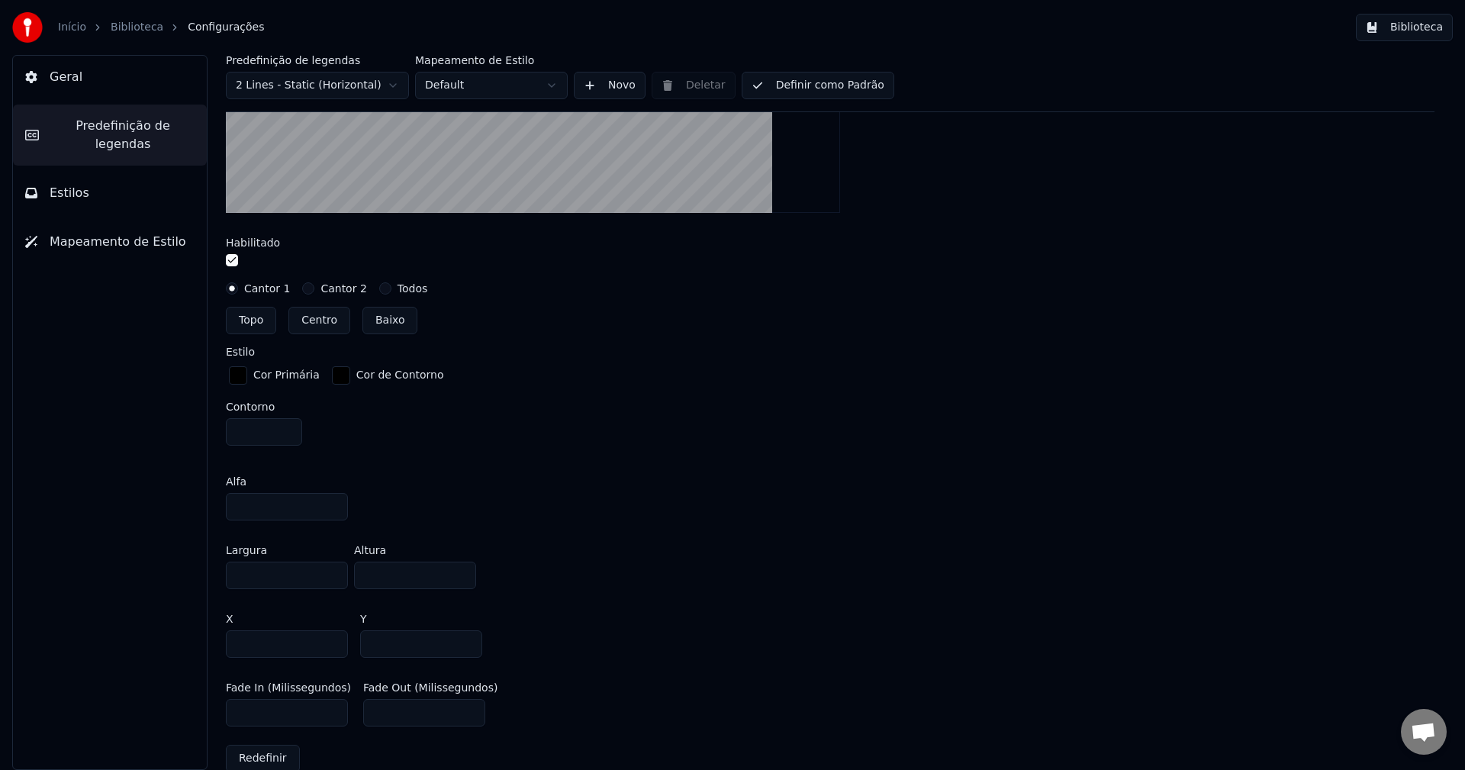
scroll to position [611, 0]
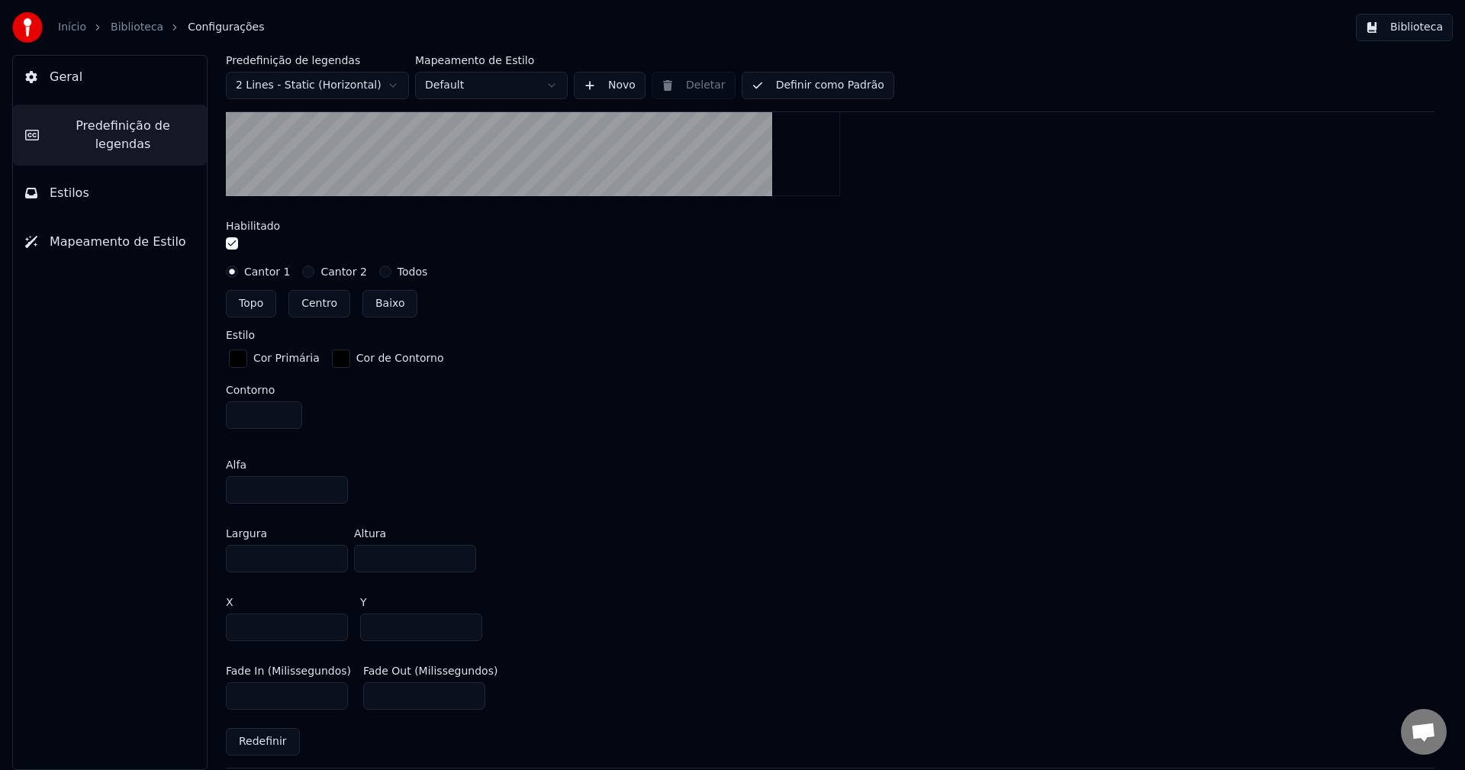
type input "***"
click at [1406, 29] on button "Biblioteca" at bounding box center [1404, 27] width 97 height 27
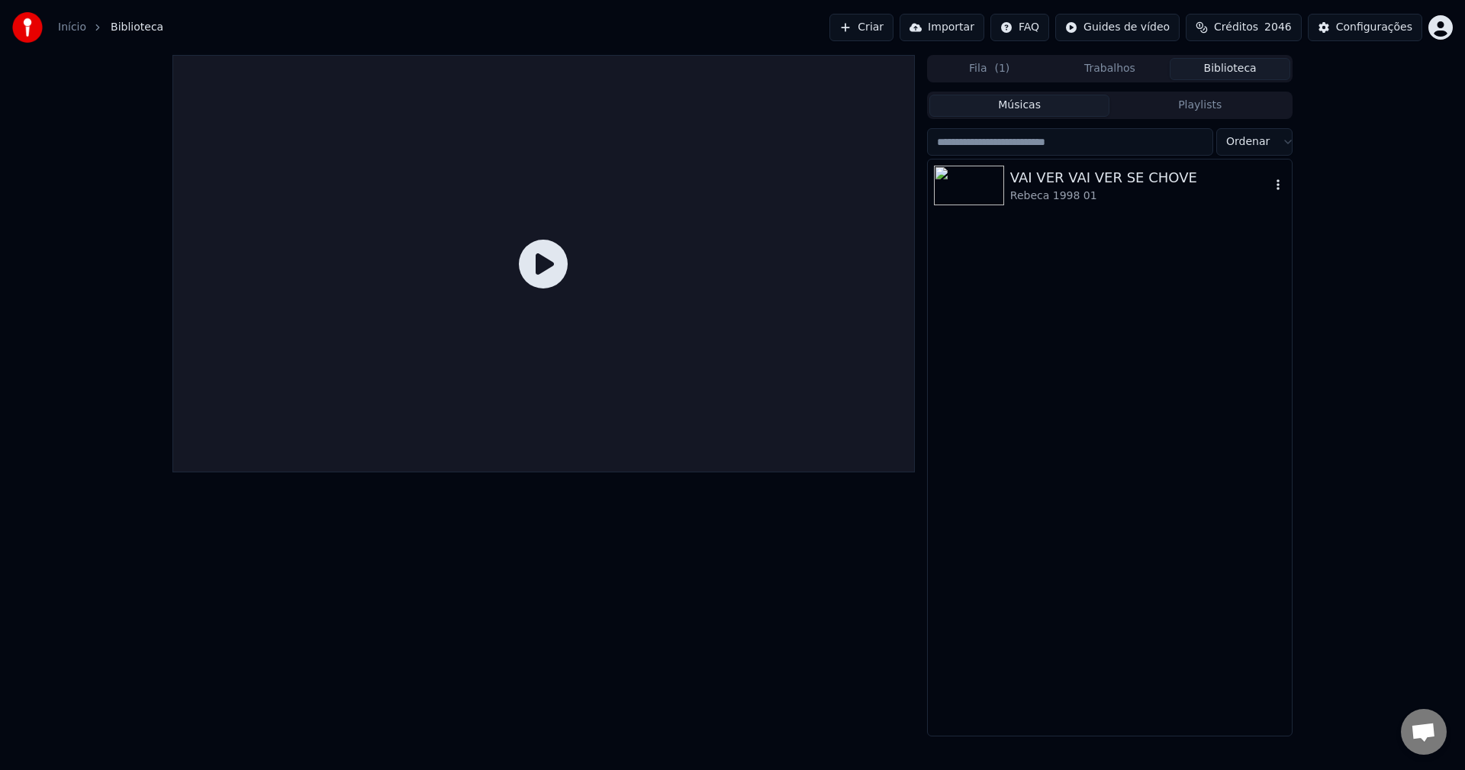
click at [1039, 195] on div "Rebeca 1998 01" at bounding box center [1140, 196] width 260 height 15
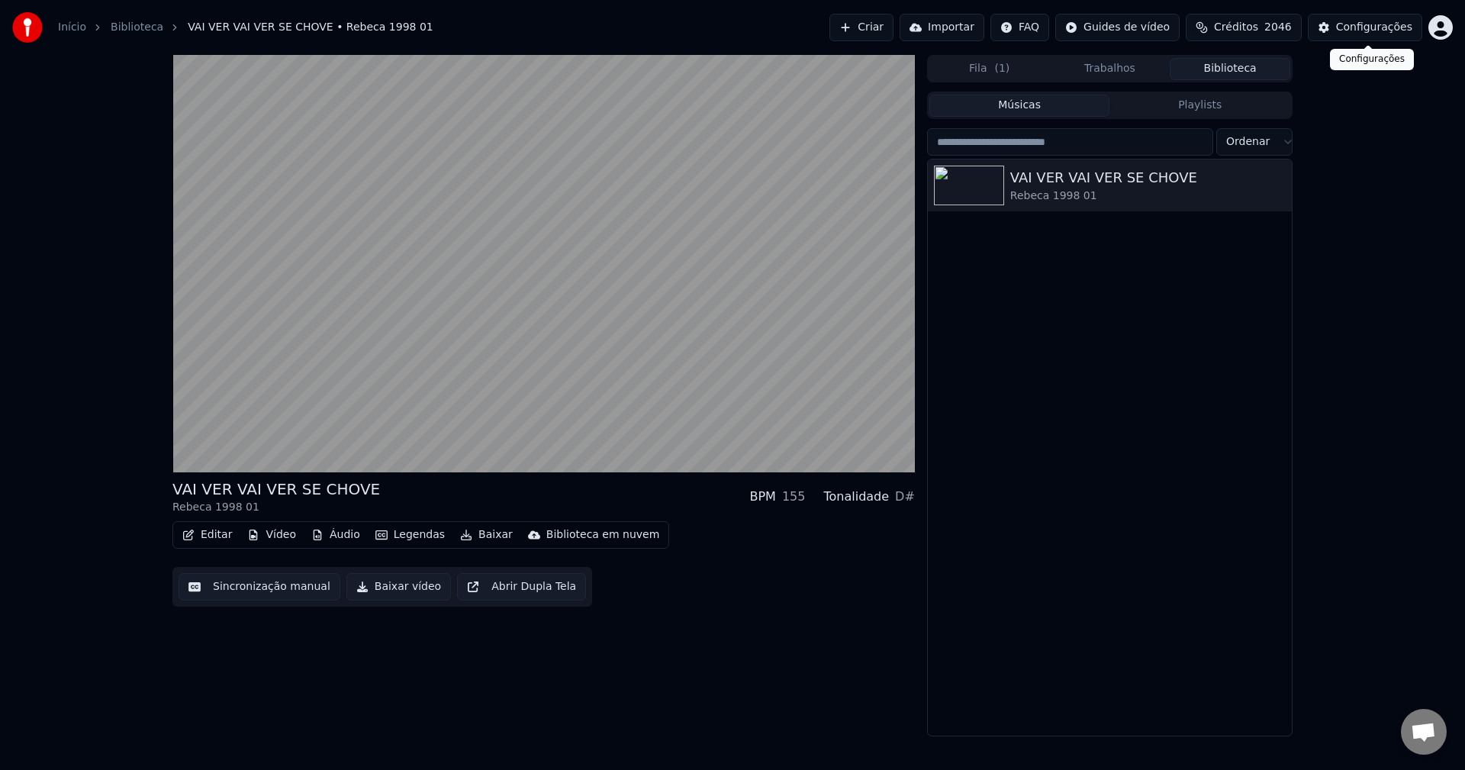
click at [1385, 21] on div "Configurações" at bounding box center [1374, 27] width 76 height 15
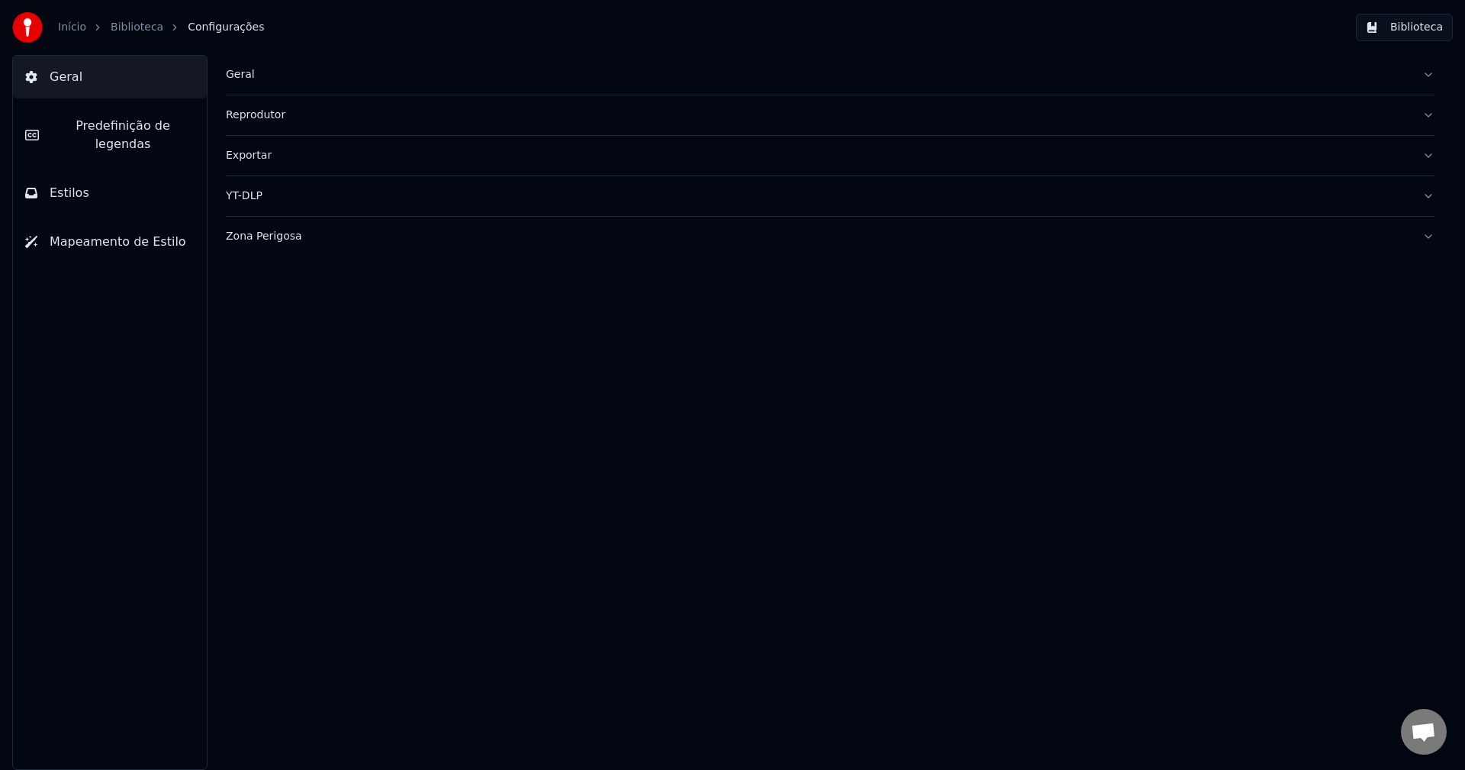
click at [140, 125] on span "Predefinição de legendas" at bounding box center [122, 135] width 143 height 37
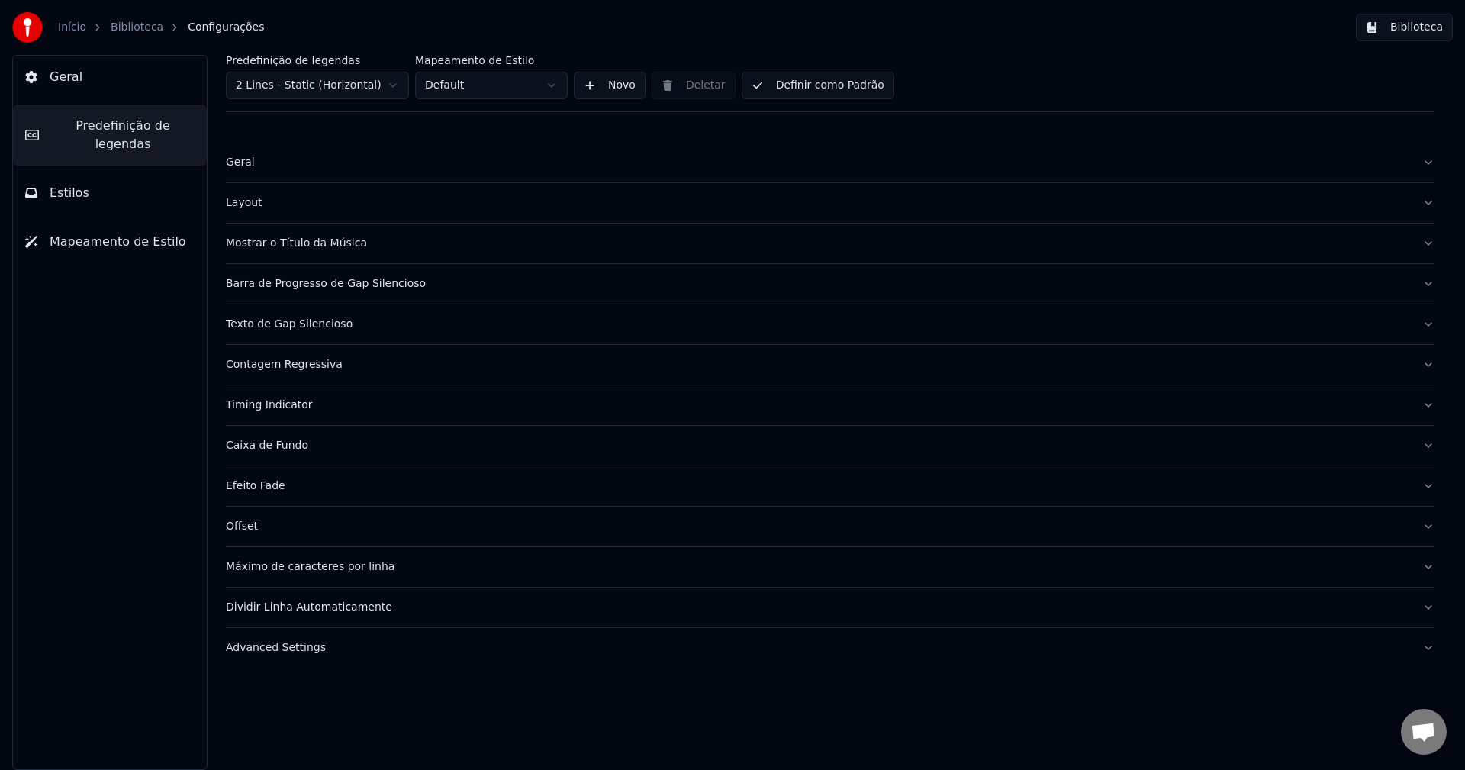
click at [247, 446] on div "Caixa de Fundo" at bounding box center [818, 445] width 1185 height 15
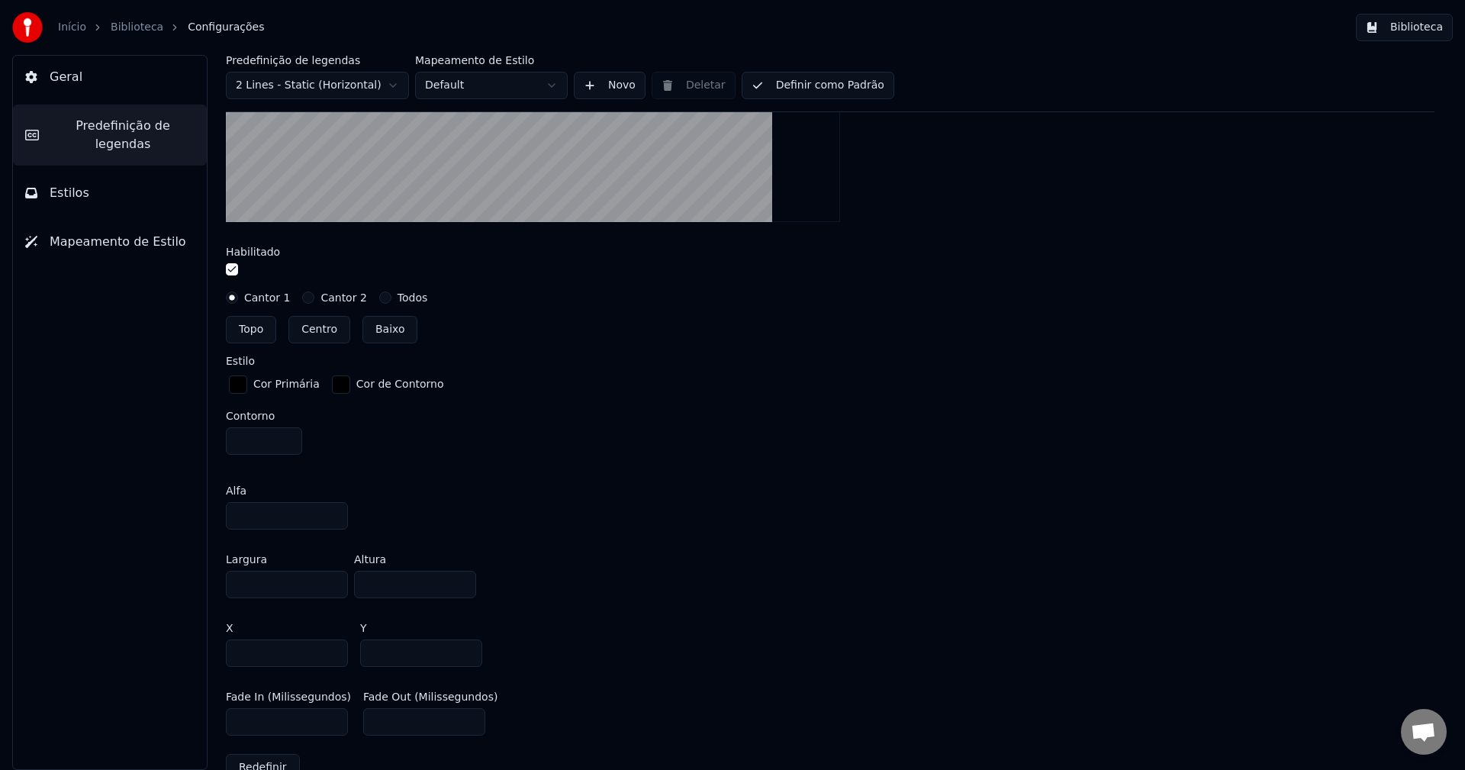
scroll to position [611, 0]
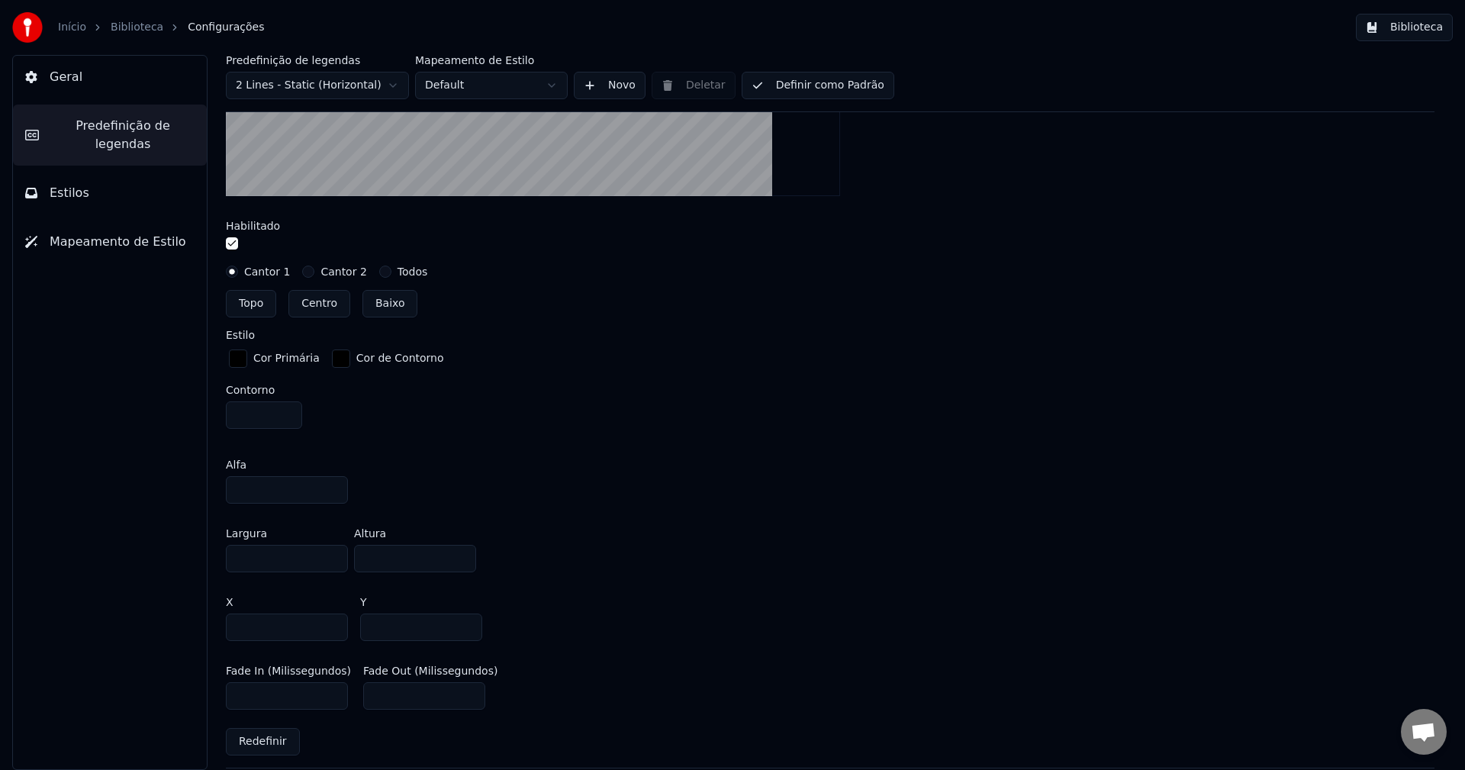
drag, startPoint x: 391, startPoint y: 553, endPoint x: 290, endPoint y: 546, distance: 100.9
click at [290, 546] on div "Largura **** Altura ***" at bounding box center [830, 550] width 1209 height 69
type input "***"
click at [1419, 23] on button "Biblioteca" at bounding box center [1404, 27] width 97 height 27
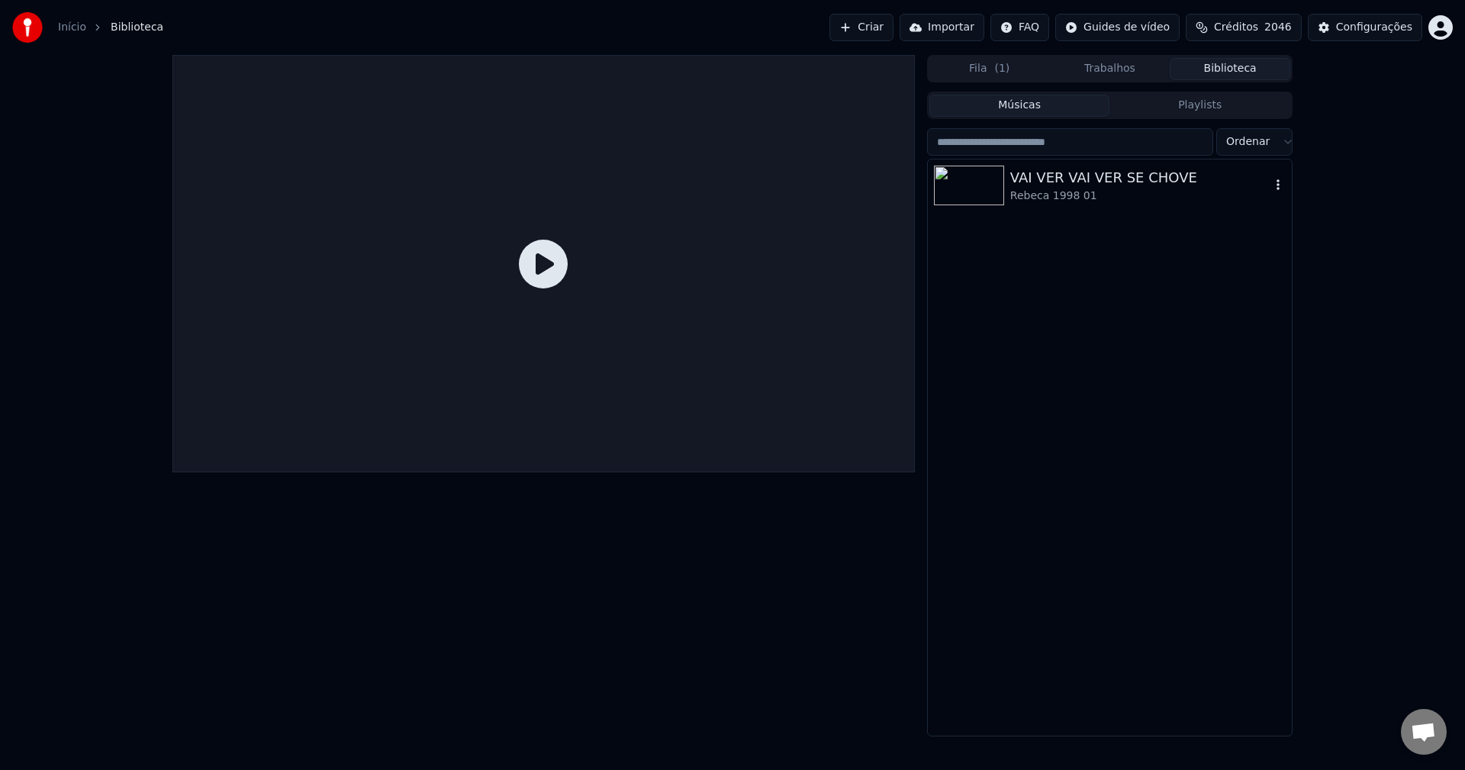
click at [1127, 198] on div "Rebeca 1998 01" at bounding box center [1140, 196] width 260 height 15
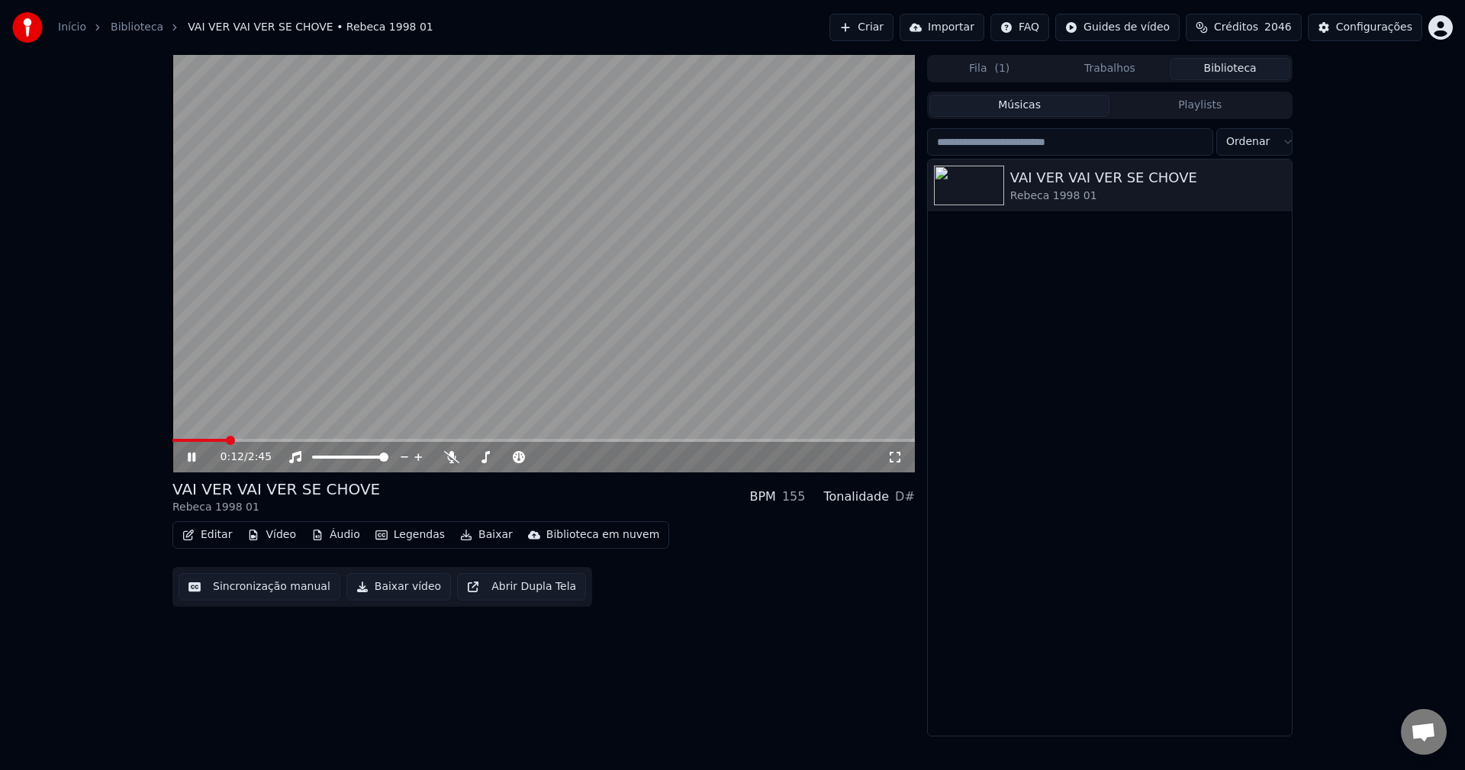
click at [227, 441] on span at bounding box center [543, 440] width 743 height 3
click at [1247, 68] on button "Biblioteca" at bounding box center [1230, 69] width 121 height 22
click at [1344, 25] on div "Configurações" at bounding box center [1374, 27] width 76 height 15
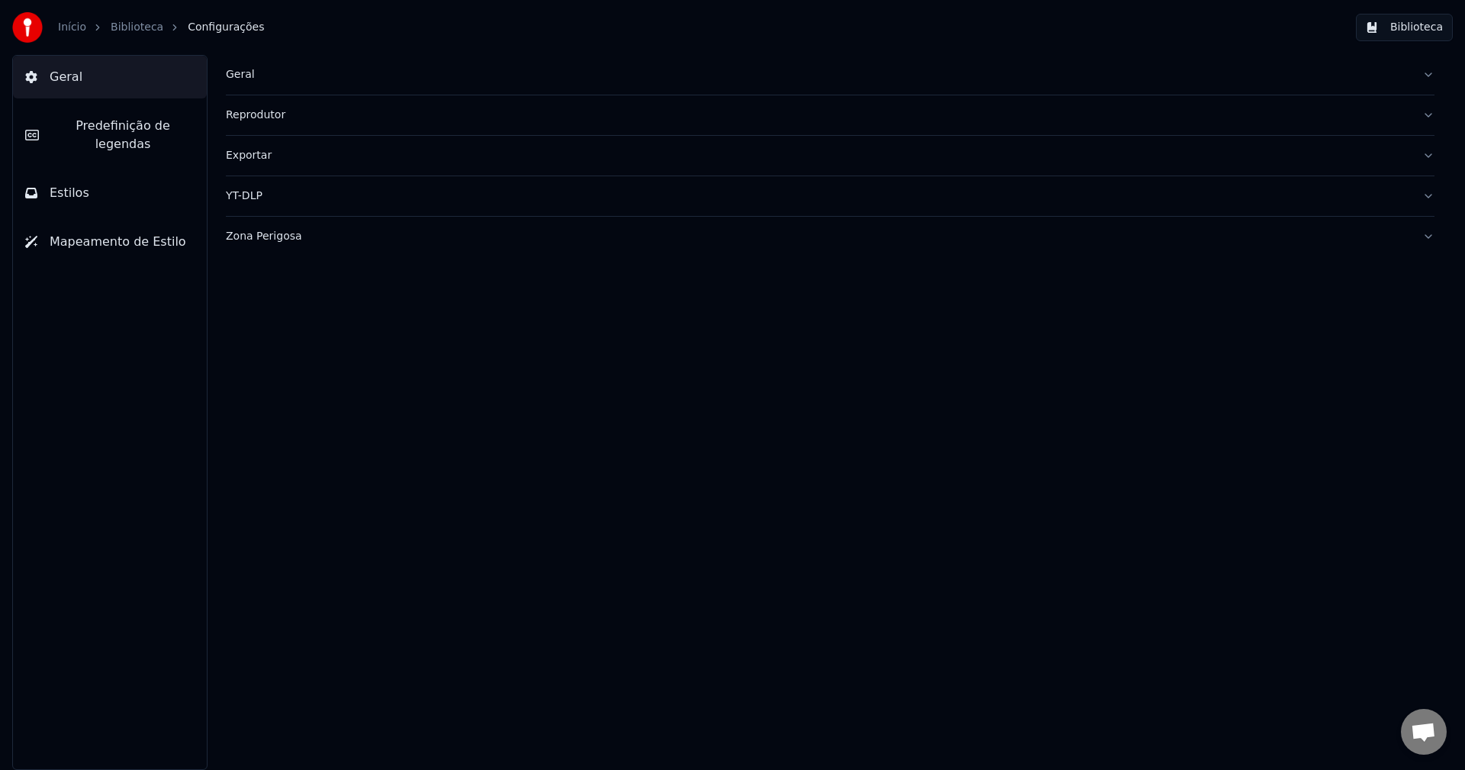
click at [151, 118] on span "Predefinição de legendas" at bounding box center [122, 135] width 143 height 37
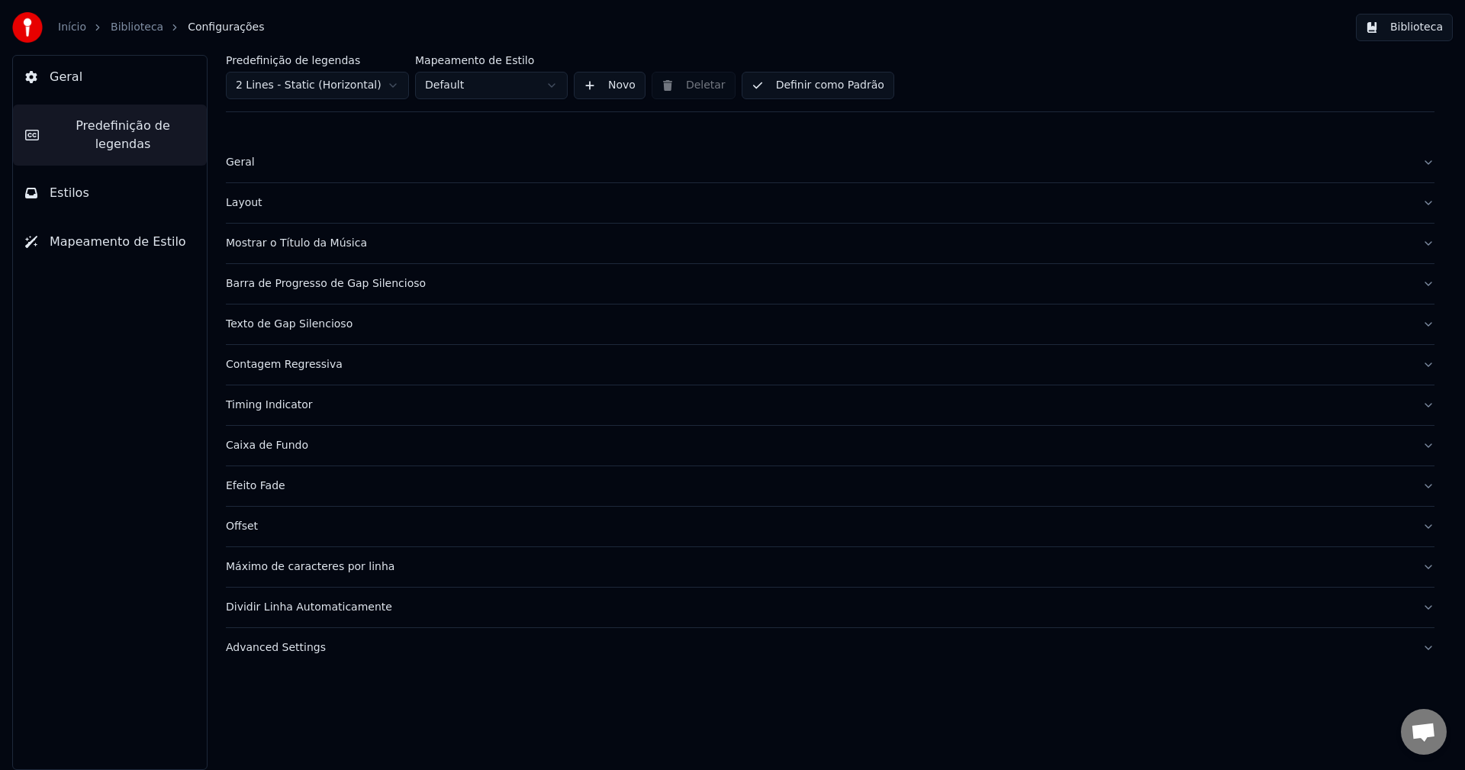
click at [243, 449] on div "Caixa de Fundo" at bounding box center [818, 445] width 1185 height 15
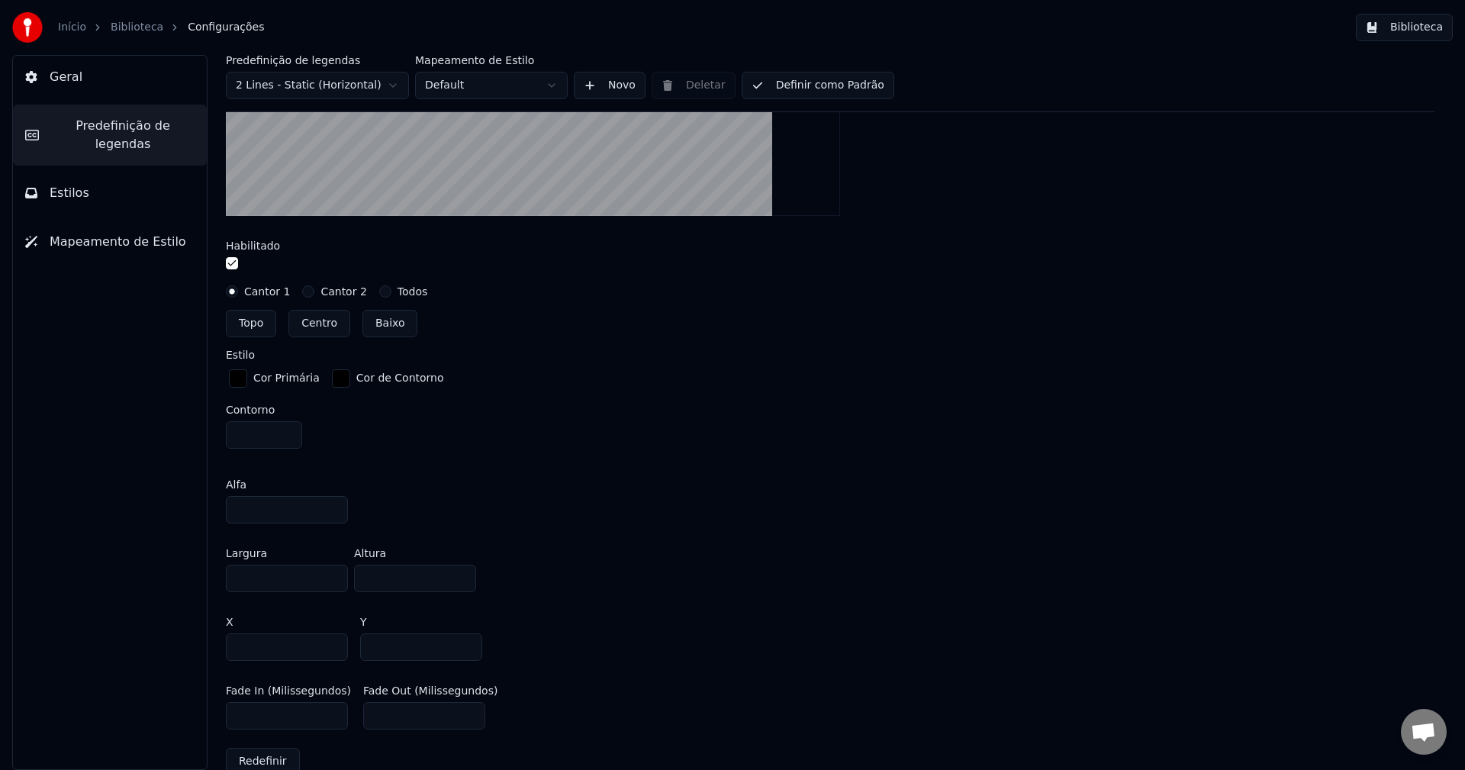
scroll to position [669, 0]
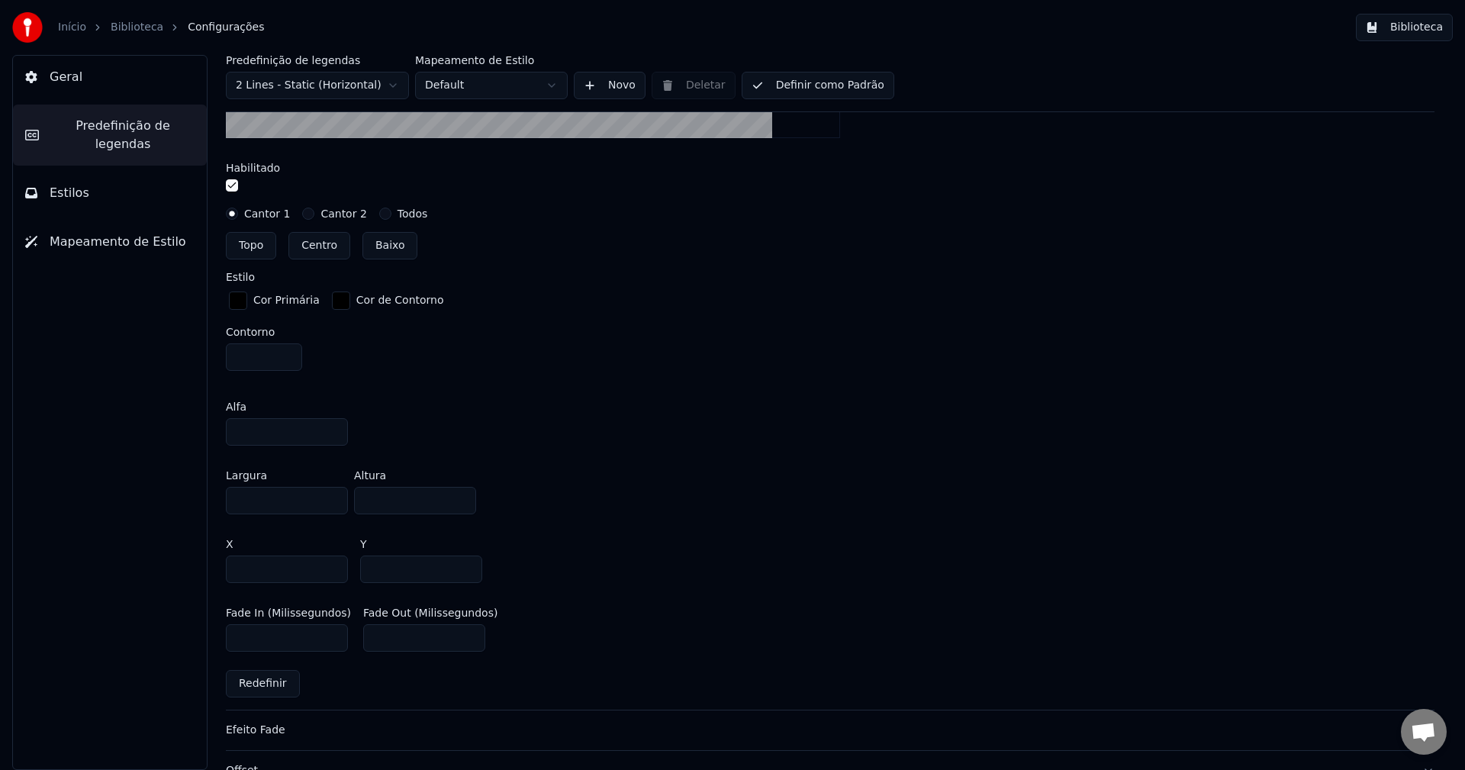
drag, startPoint x: 389, startPoint y: 505, endPoint x: 309, endPoint y: 484, distance: 82.9
click at [309, 484] on div "Largura **** Altura ***" at bounding box center [830, 492] width 1209 height 69
type input "***"
click at [1082, 491] on div "Largura **** Altura ***" at bounding box center [830, 492] width 1209 height 69
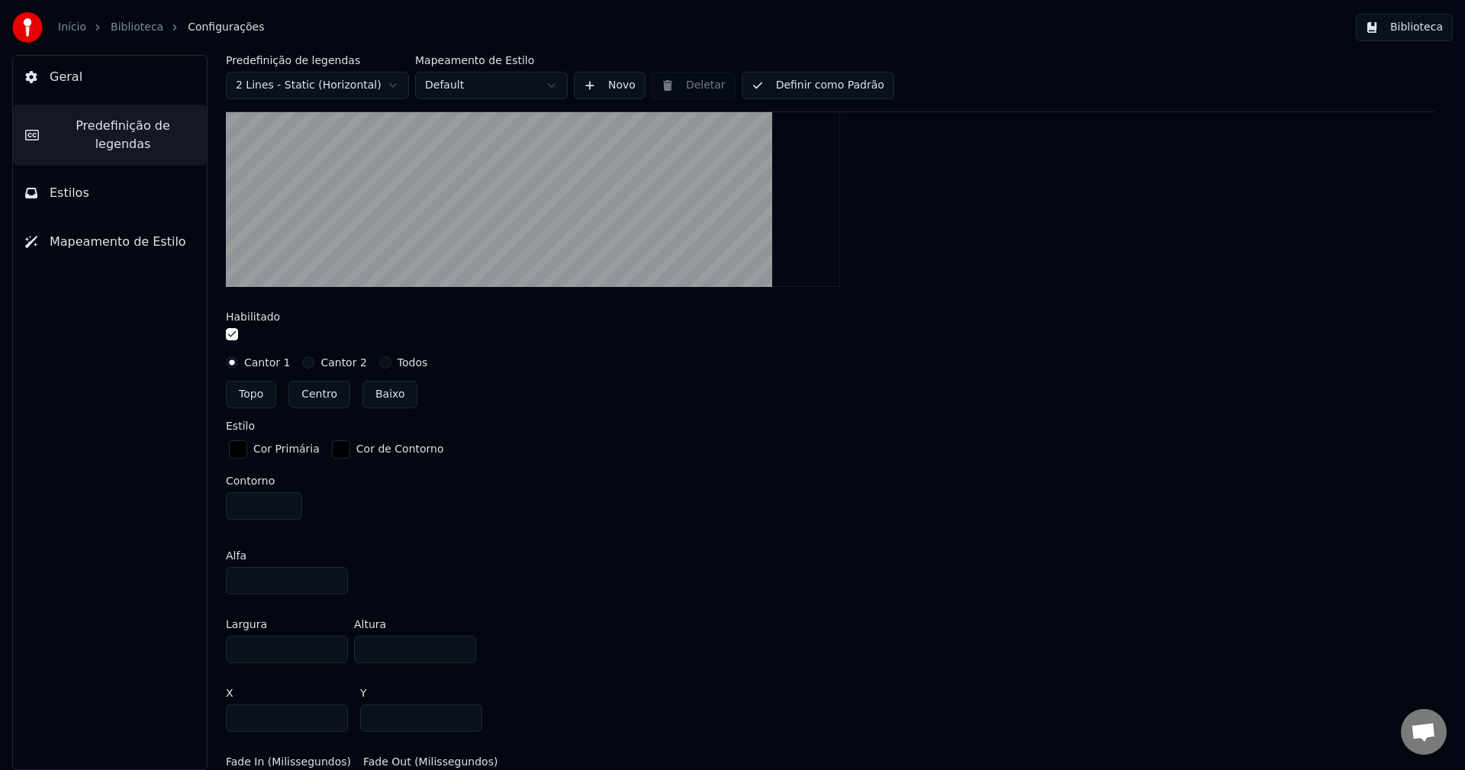
scroll to position [516, 0]
click at [1411, 25] on button "Biblioteca" at bounding box center [1404, 27] width 97 height 27
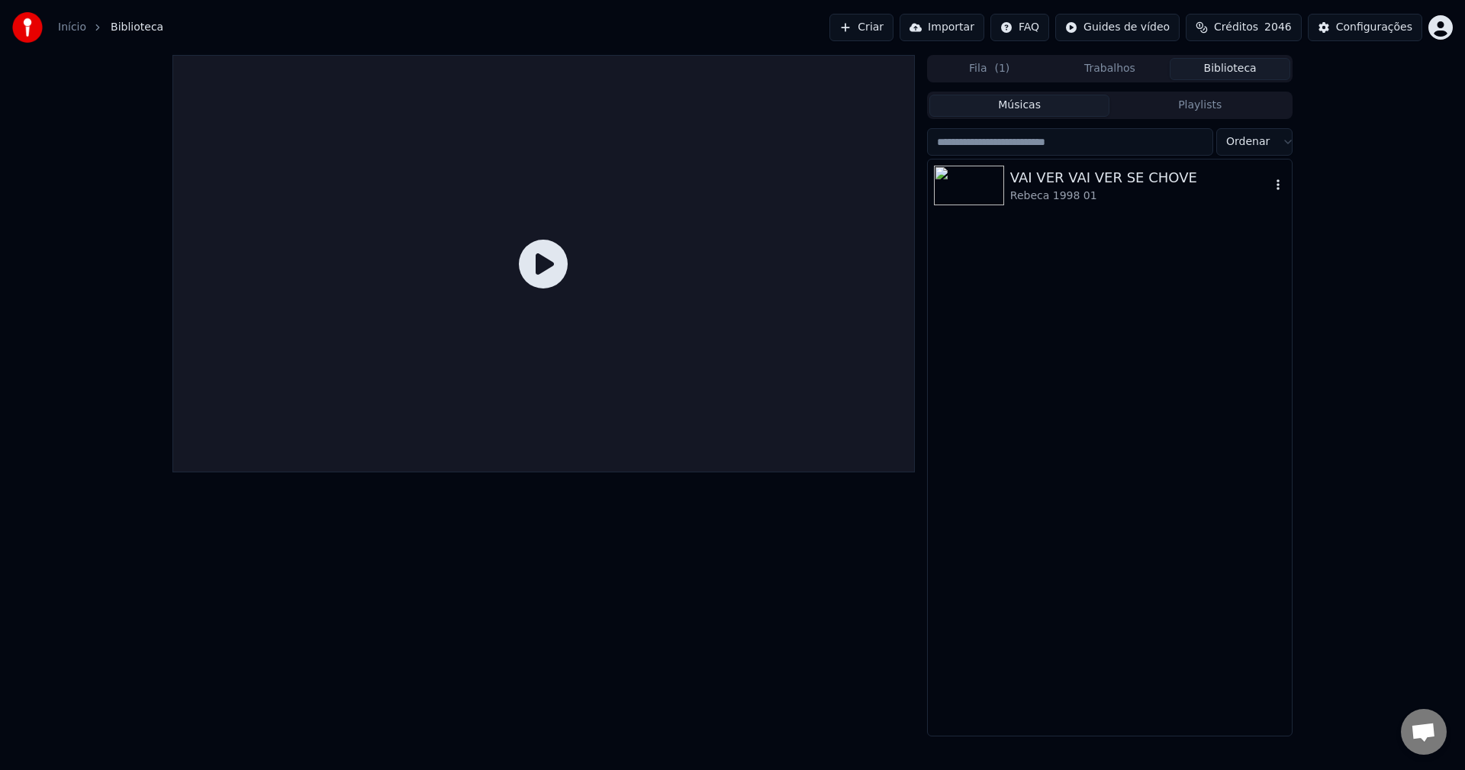
click at [988, 201] on img at bounding box center [969, 186] width 70 height 40
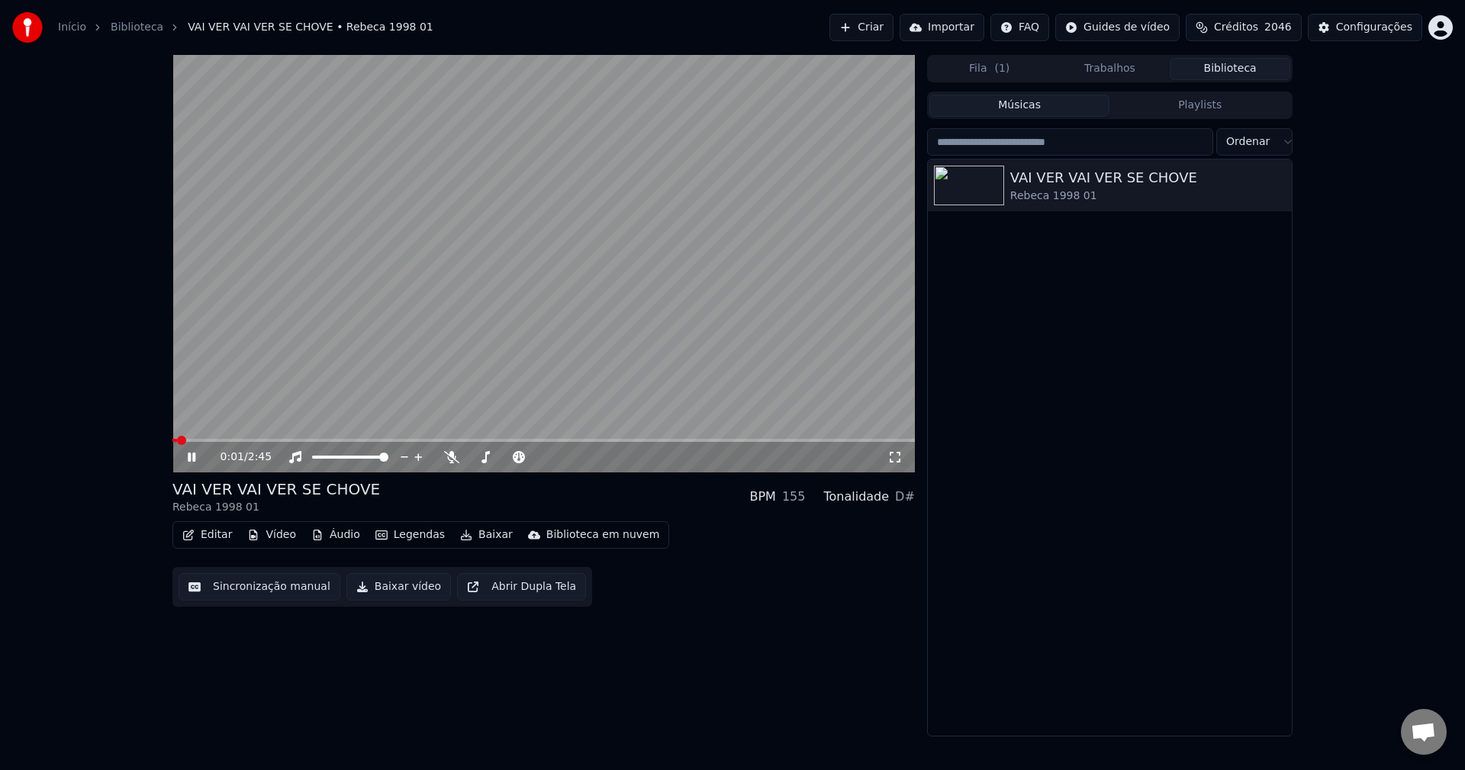
click at [250, 443] on div "0:01 / 2:45" at bounding box center [543, 457] width 743 height 31
click at [248, 437] on video at bounding box center [543, 263] width 743 height 417
click at [250, 440] on span at bounding box center [543, 440] width 743 height 3
click at [1388, 34] on div "Configurações" at bounding box center [1374, 27] width 76 height 15
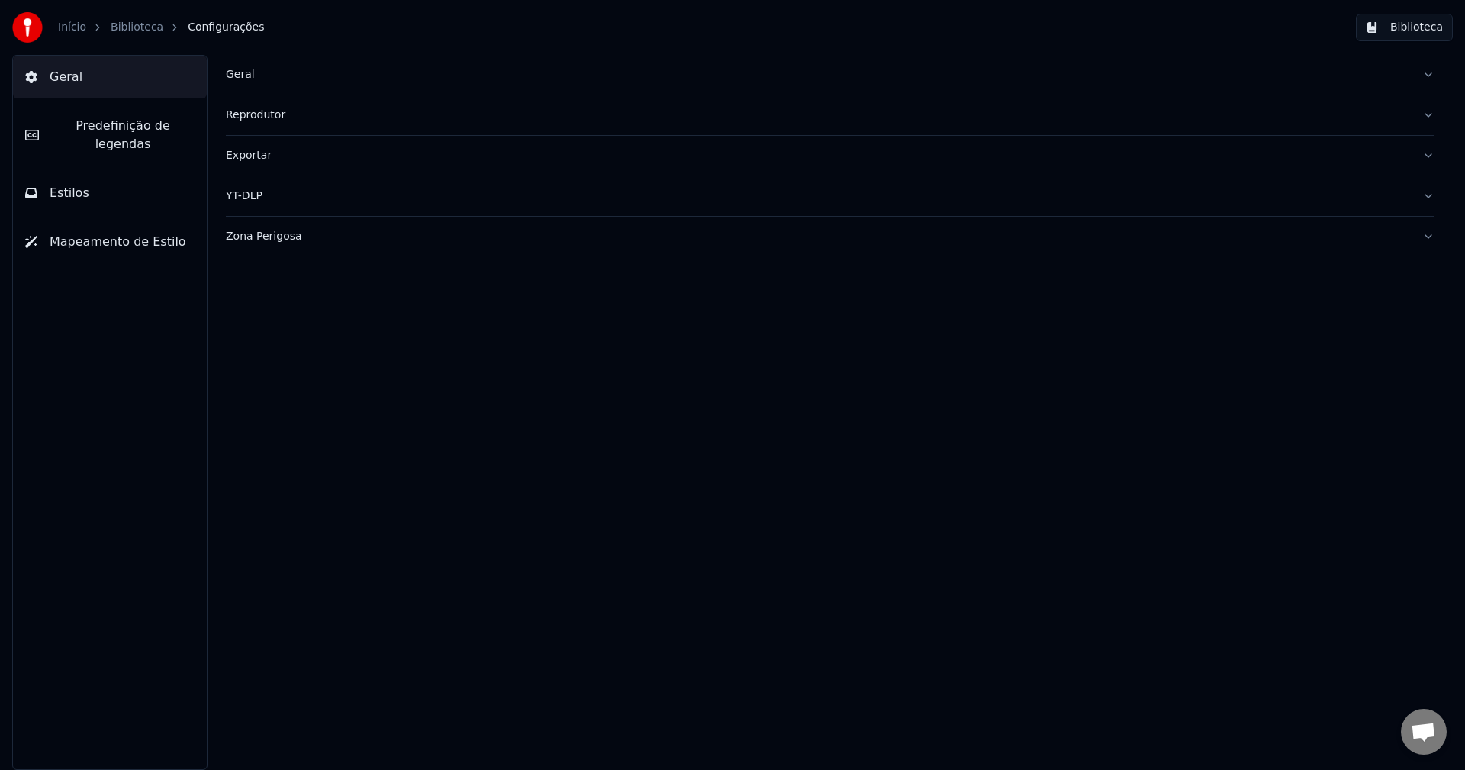
click at [101, 125] on span "Predefinição de legendas" at bounding box center [122, 135] width 143 height 37
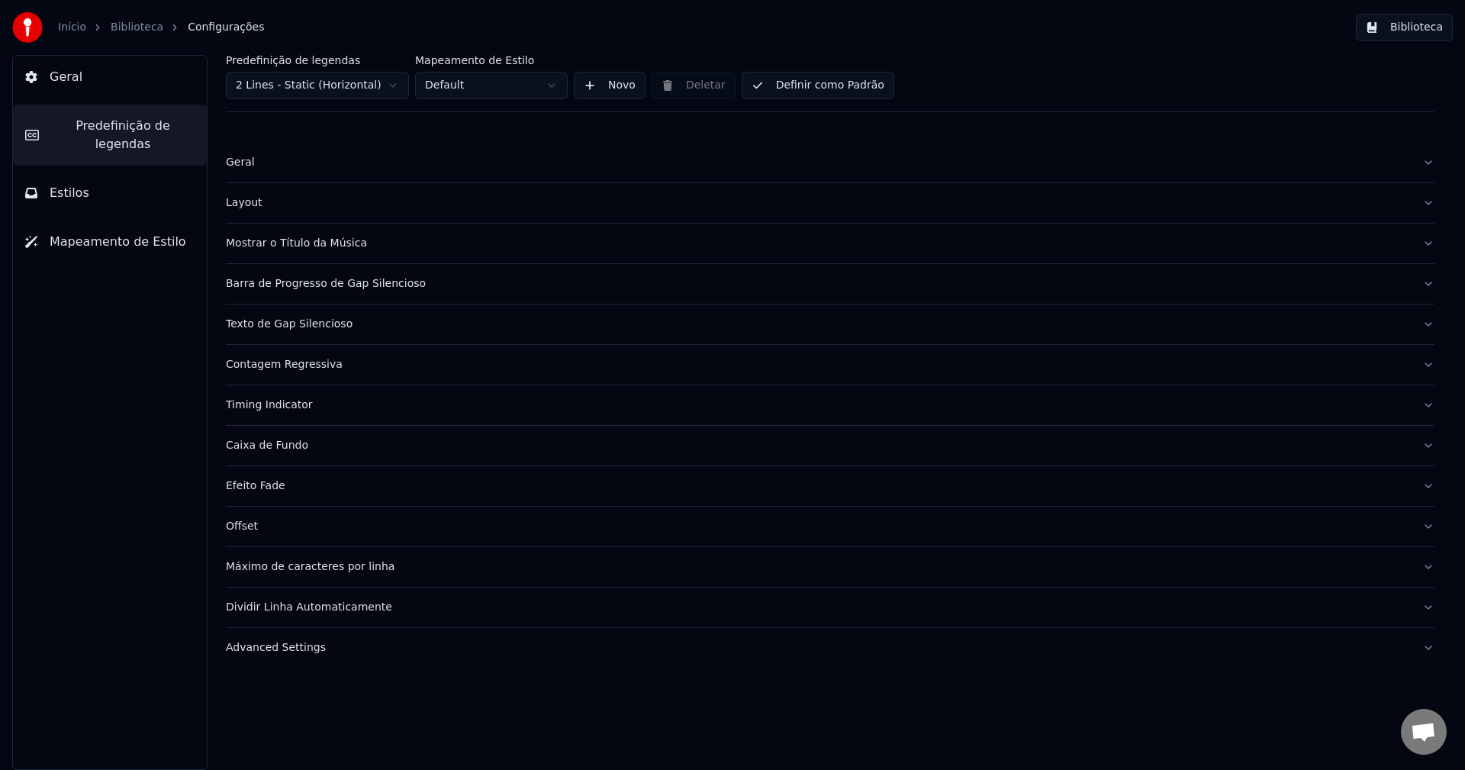
click at [252, 442] on div "Caixa de Fundo" at bounding box center [818, 445] width 1185 height 15
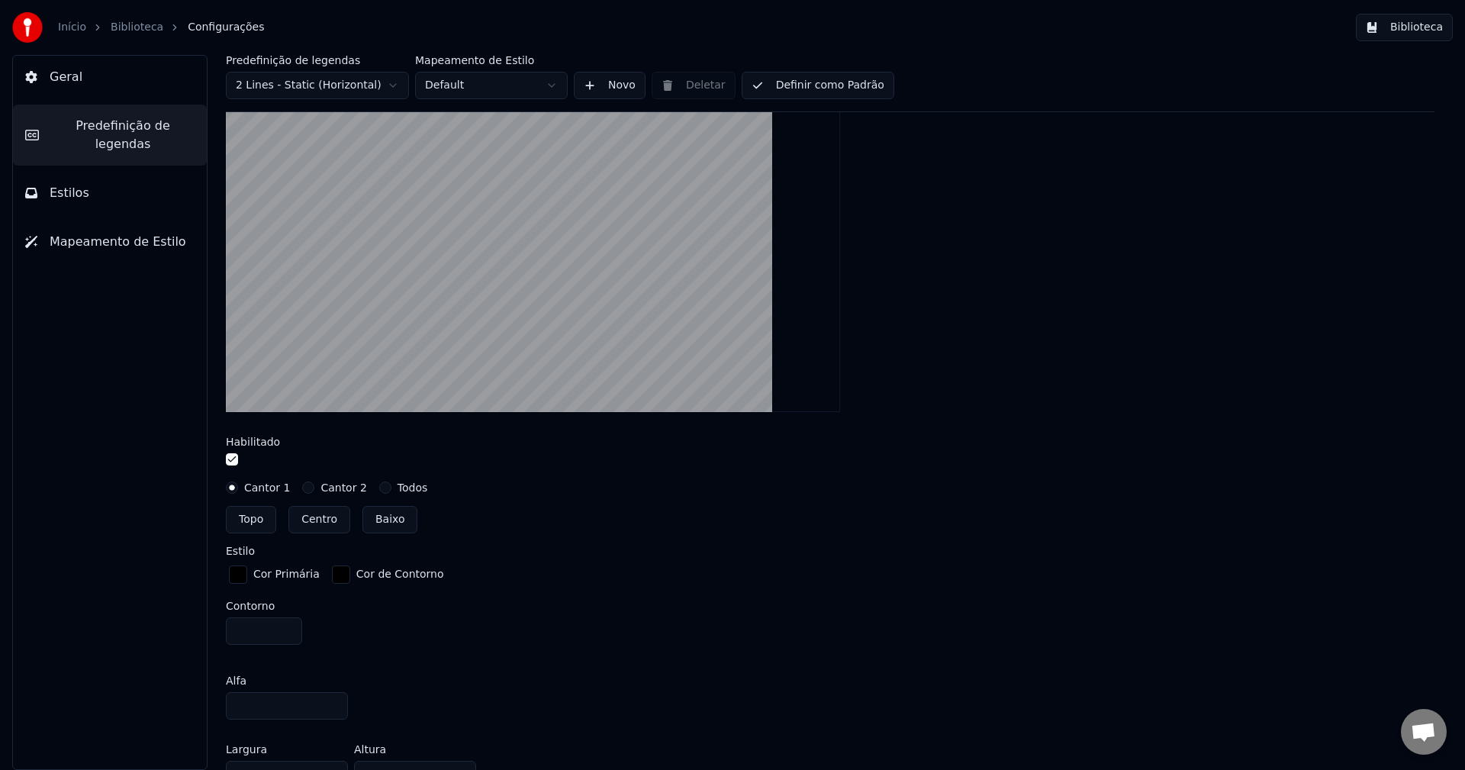
scroll to position [363, 0]
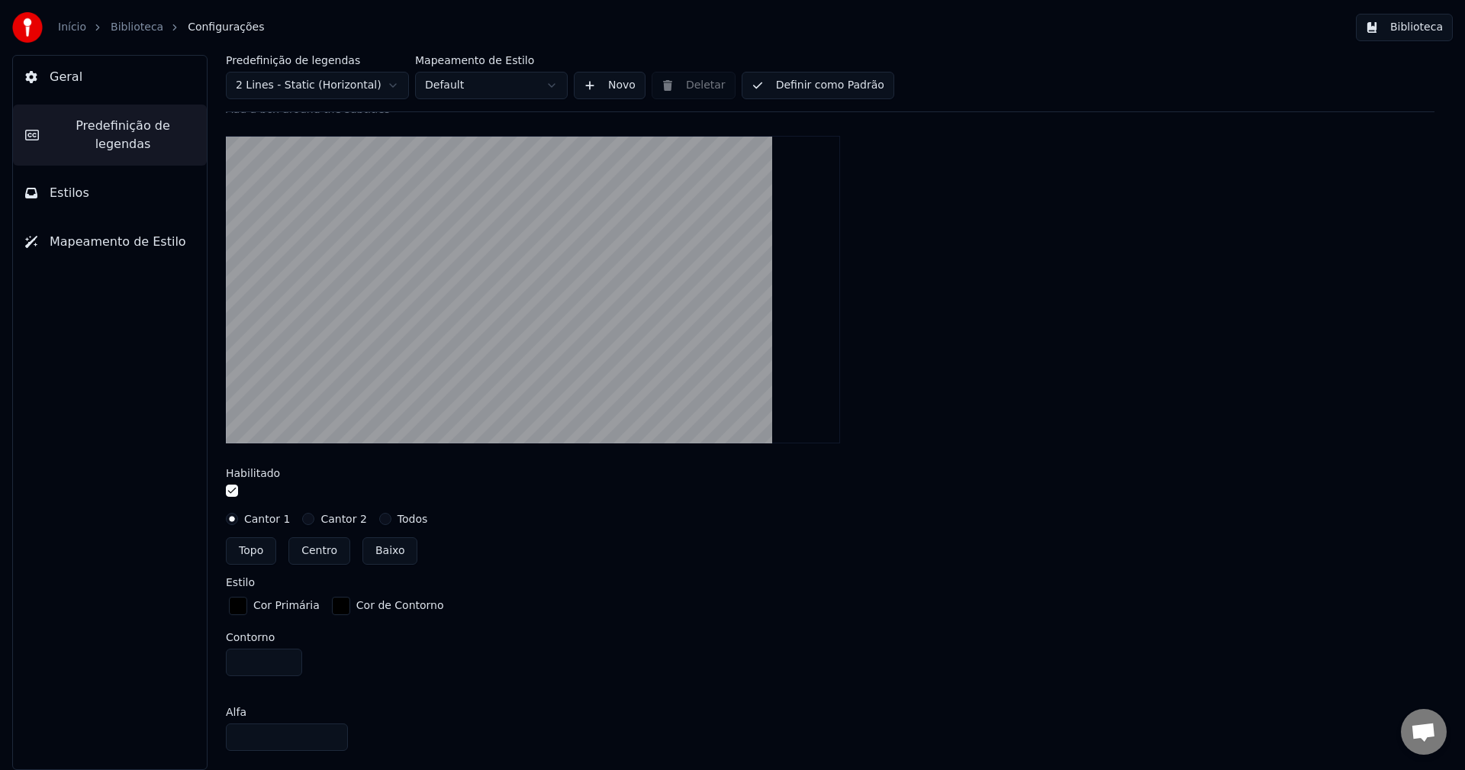
click at [322, 551] on button "Centro" at bounding box center [319, 550] width 62 height 27
click at [233, 542] on button "Topo" at bounding box center [251, 550] width 50 height 27
click at [309, 553] on button "Centro" at bounding box center [319, 550] width 62 height 27
click at [376, 553] on button "Baixo" at bounding box center [391, 550] width 56 height 27
click at [321, 556] on button "Centro" at bounding box center [319, 550] width 62 height 27
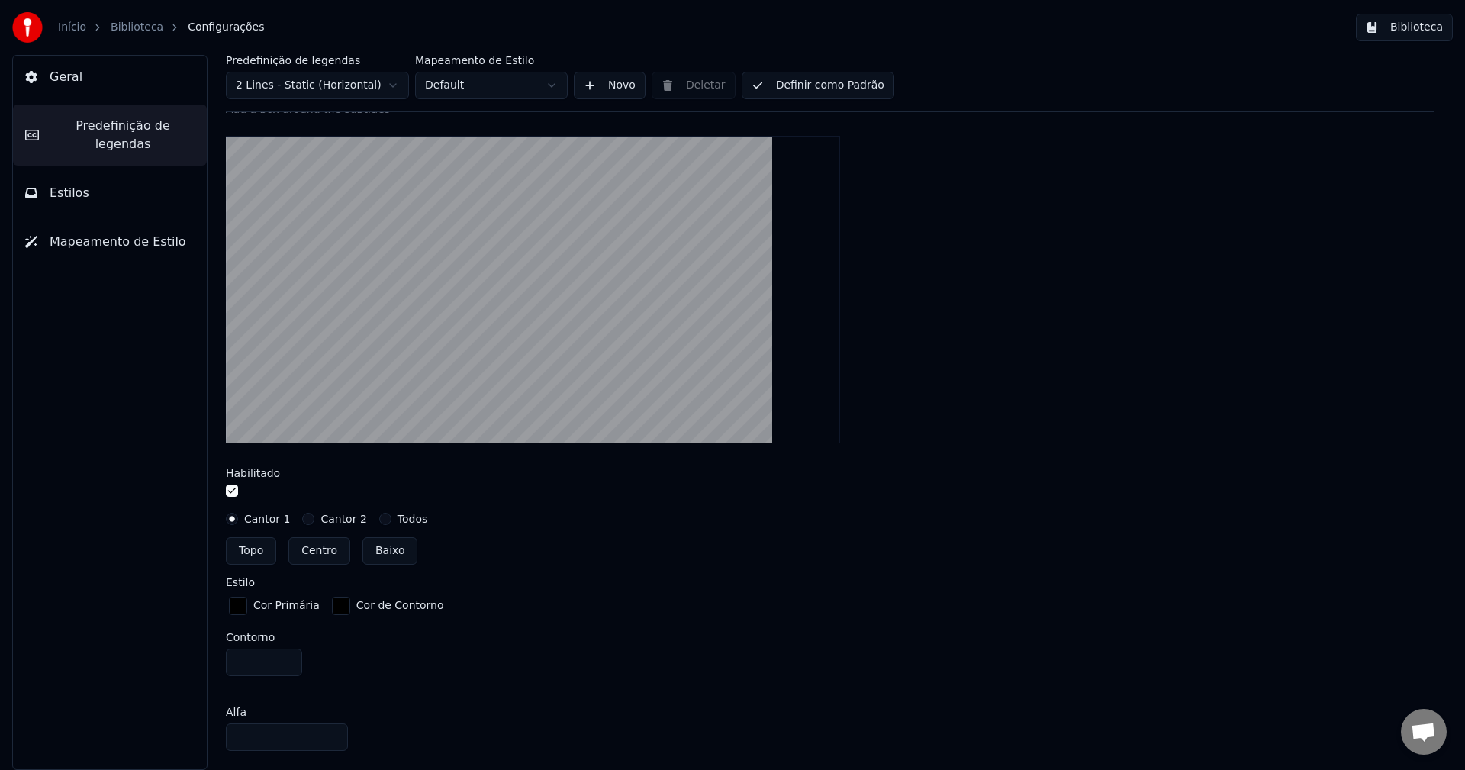
type input "***"
click at [1426, 29] on button "Biblioteca" at bounding box center [1404, 27] width 97 height 27
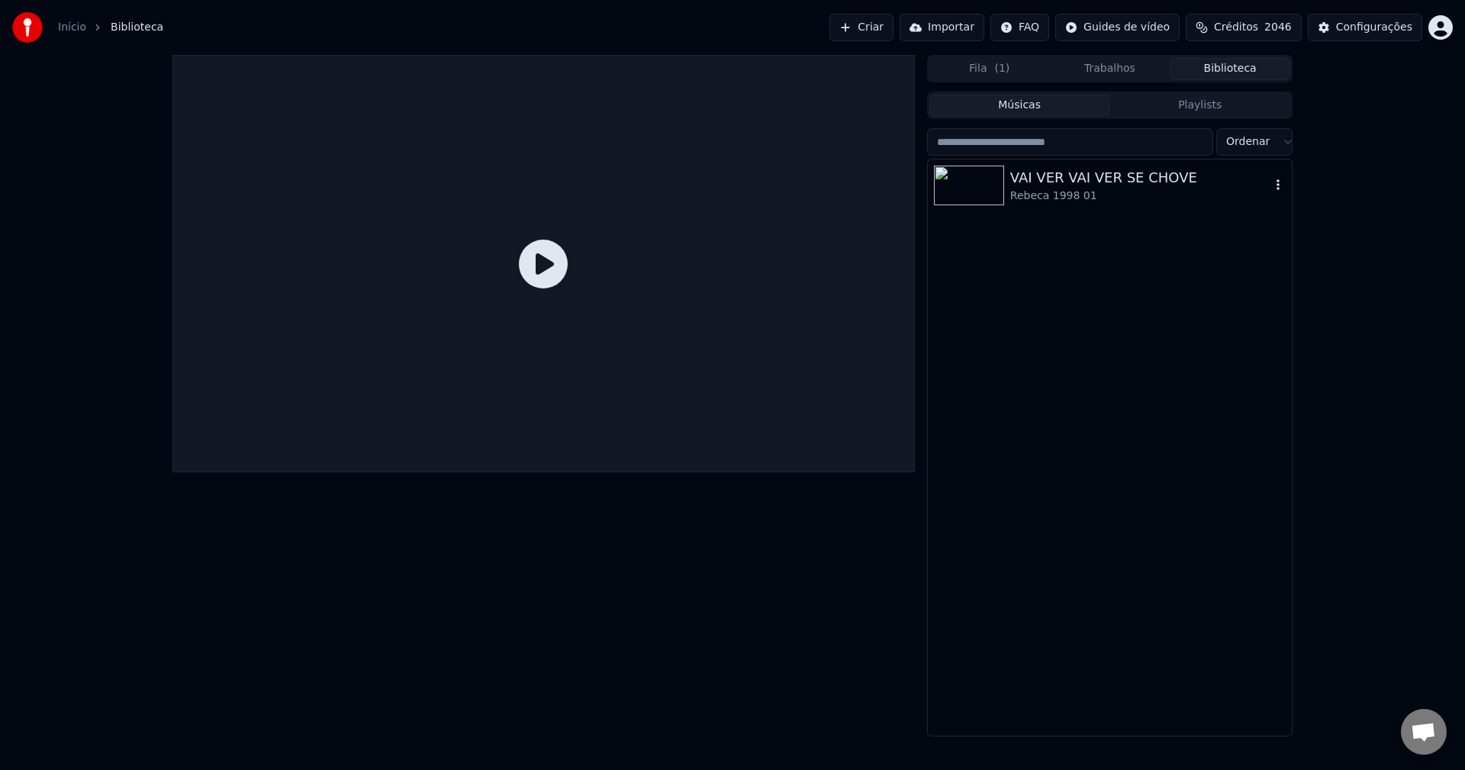
click at [985, 188] on img at bounding box center [969, 186] width 70 height 40
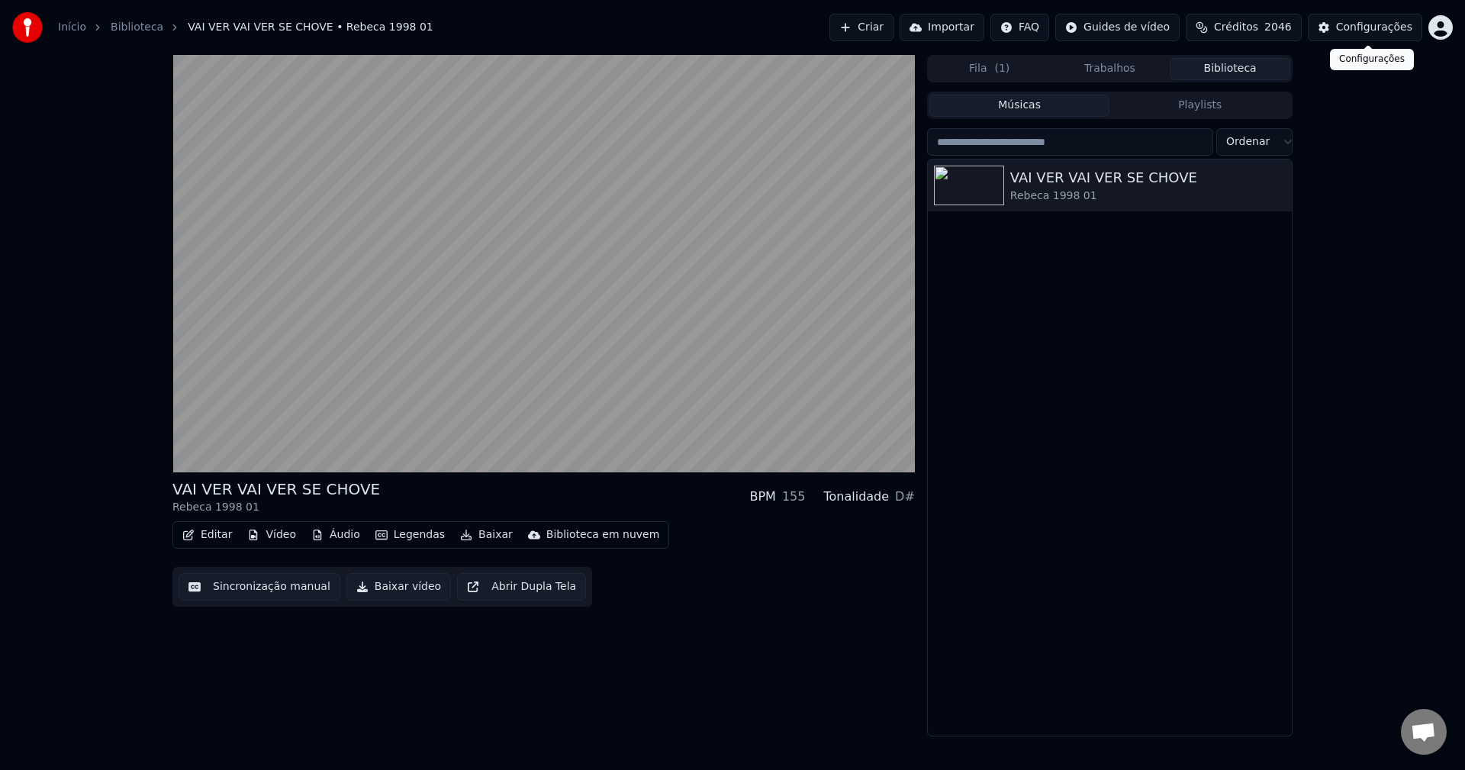
click at [1342, 27] on button "Configurações" at bounding box center [1365, 27] width 114 height 27
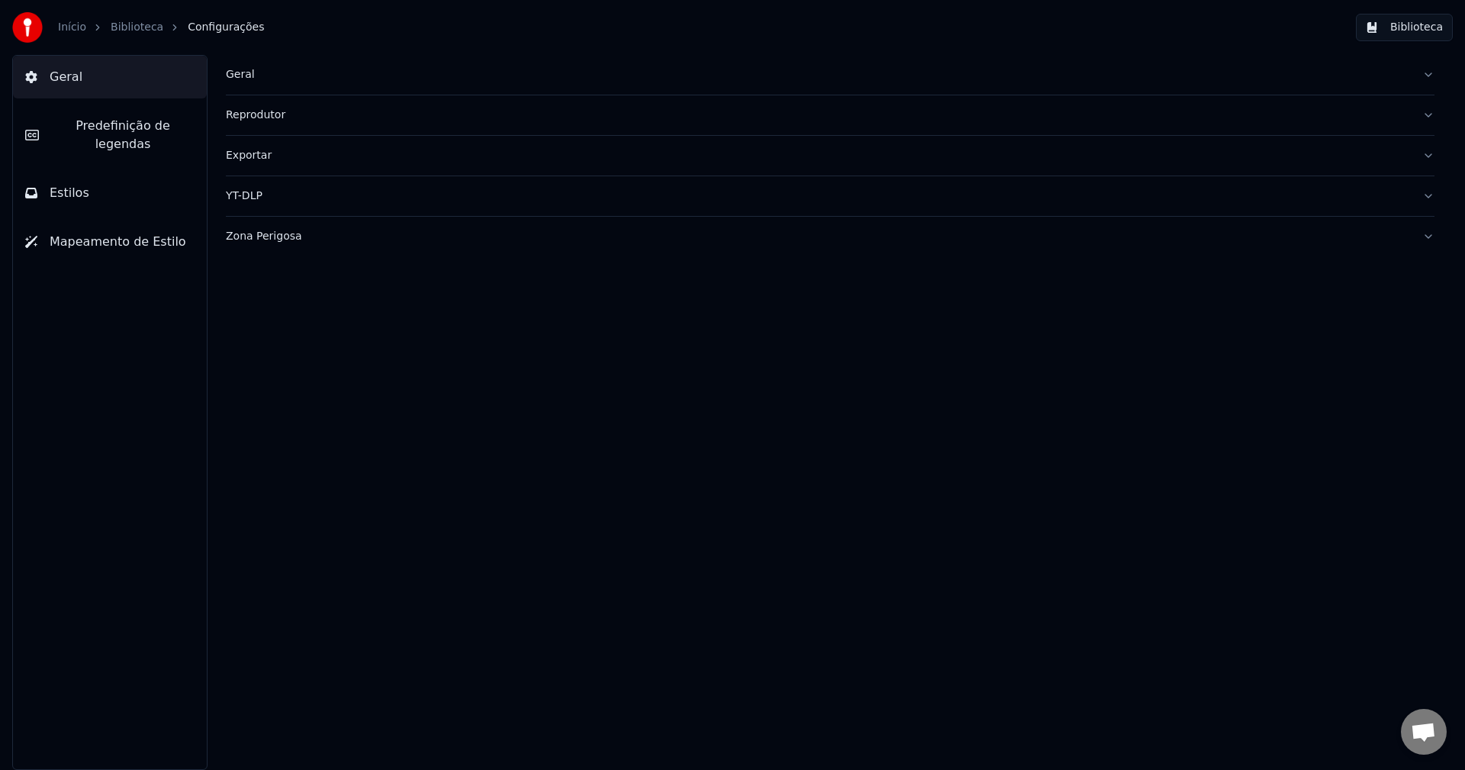
click at [167, 129] on span "Predefinição de legendas" at bounding box center [122, 135] width 143 height 37
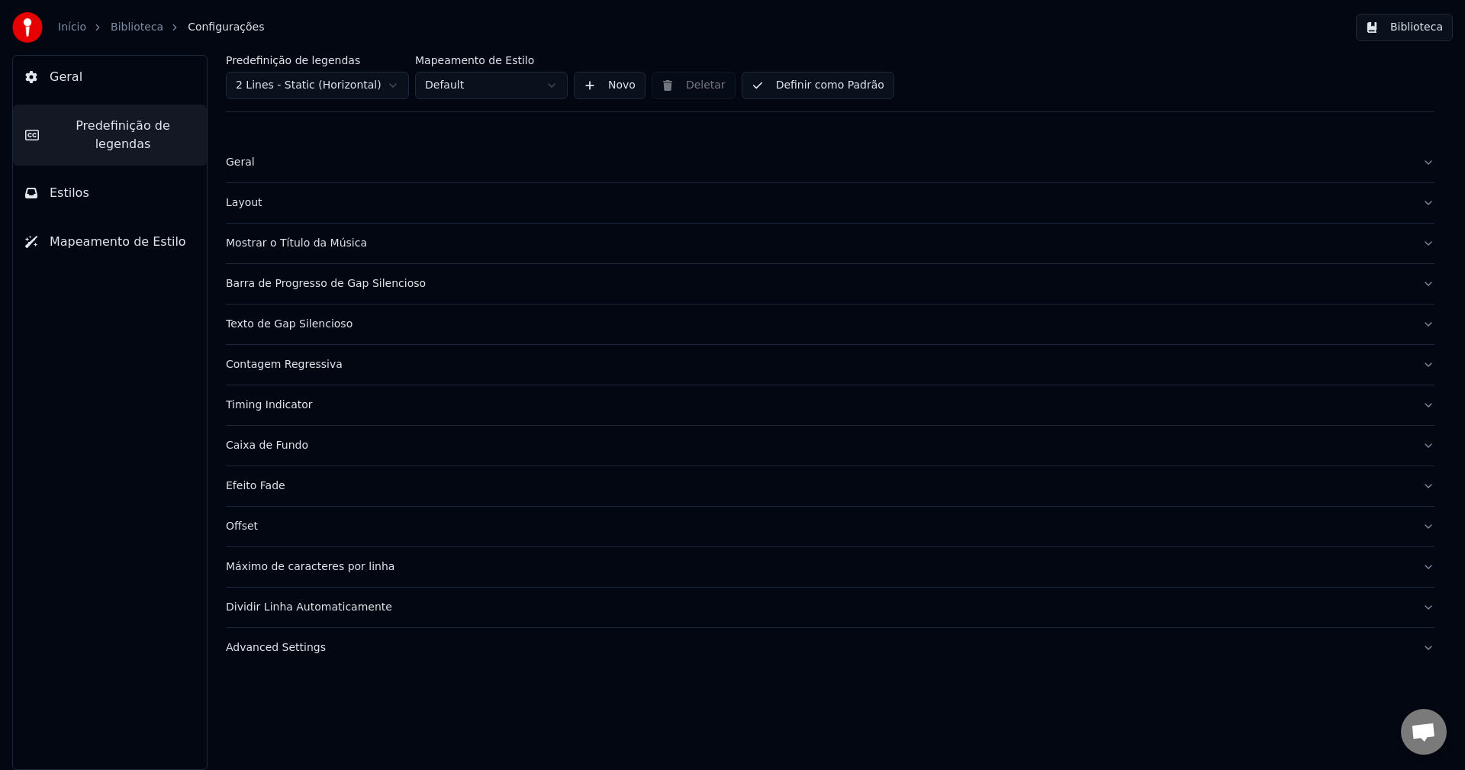
click at [235, 443] on div "Caixa de Fundo" at bounding box center [818, 445] width 1185 height 15
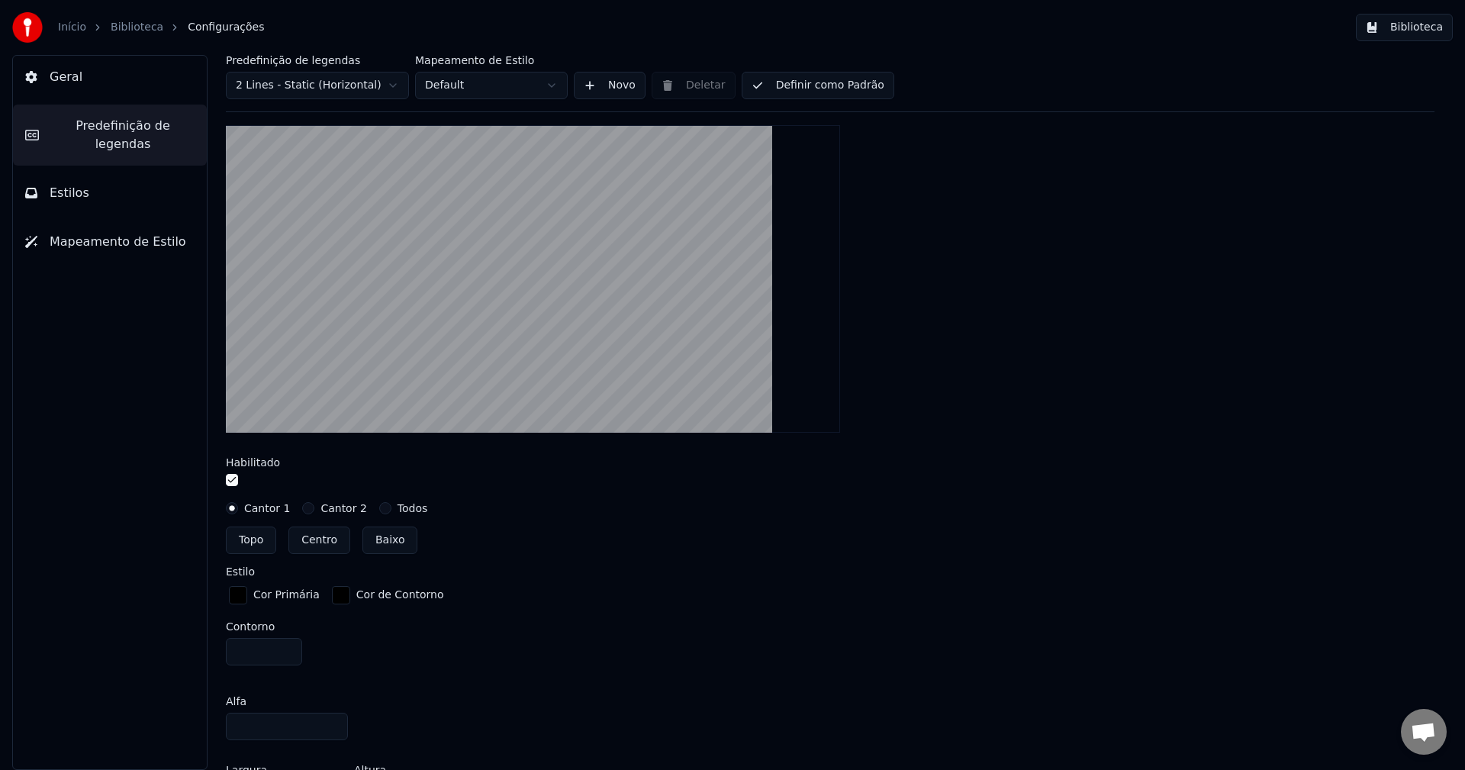
scroll to position [382, 0]
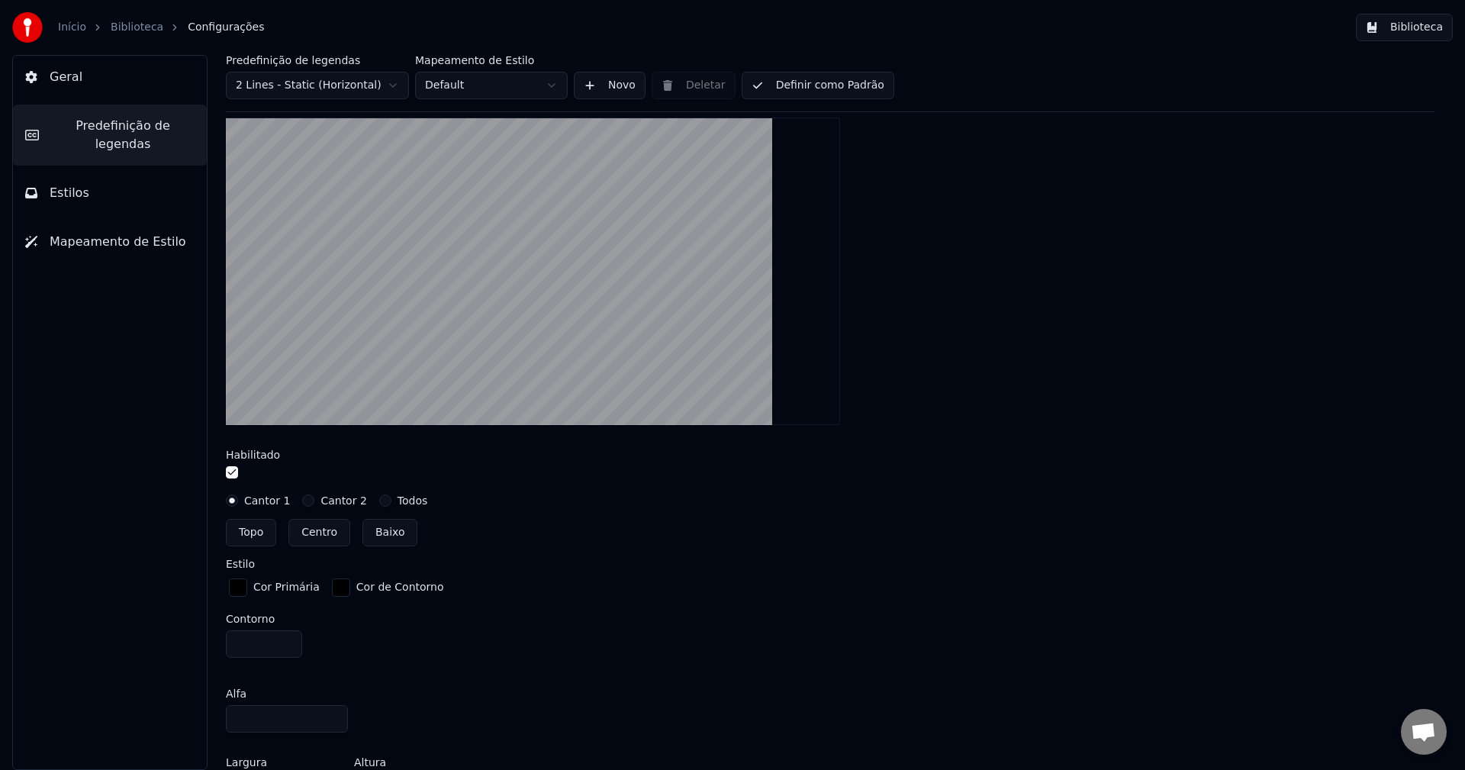
click at [255, 540] on button "Topo" at bounding box center [251, 532] width 50 height 27
type input "**"
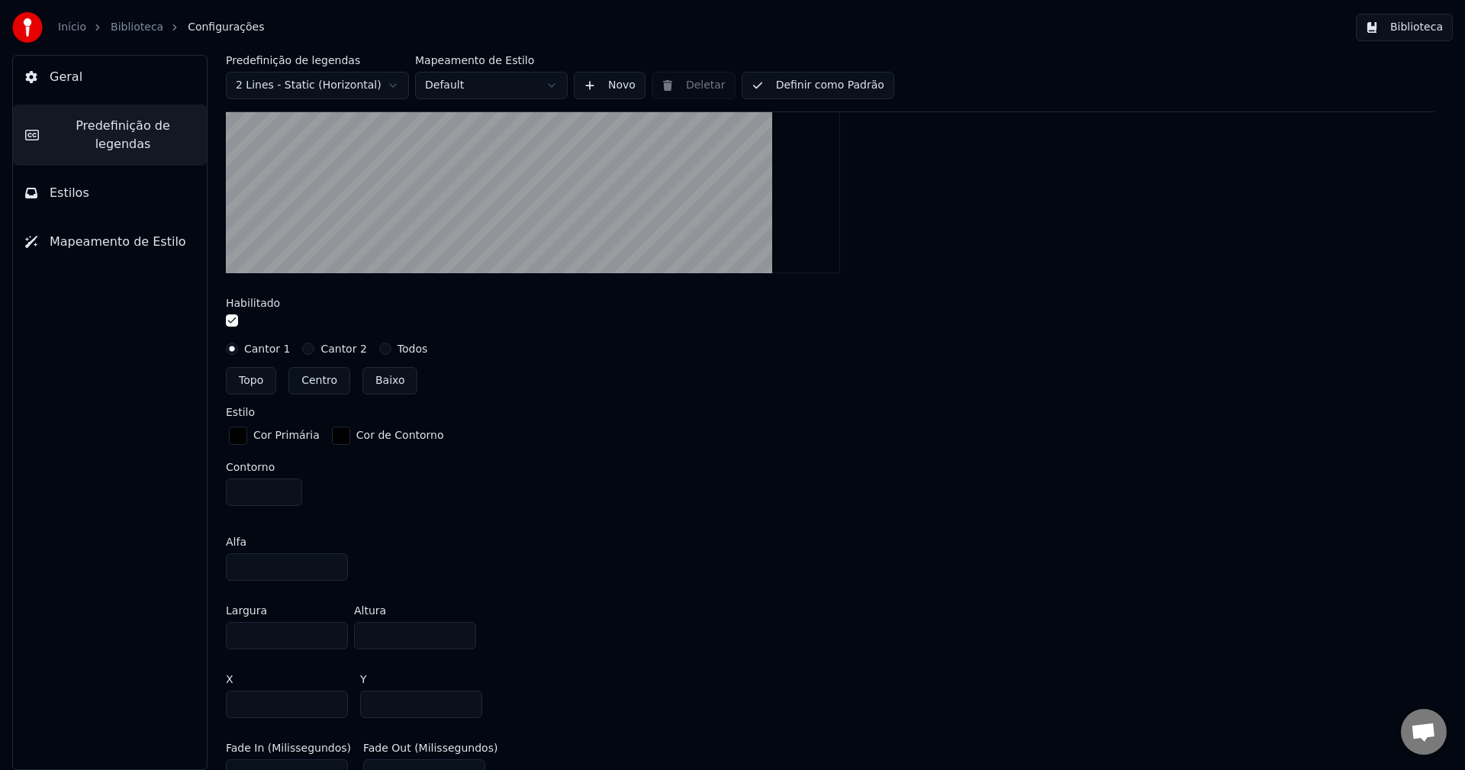
scroll to position [534, 0]
drag, startPoint x: 394, startPoint y: 630, endPoint x: 342, endPoint y: 628, distance: 51.9
click at [347, 618] on div "Largura **** Altura ***" at bounding box center [830, 626] width 1209 height 69
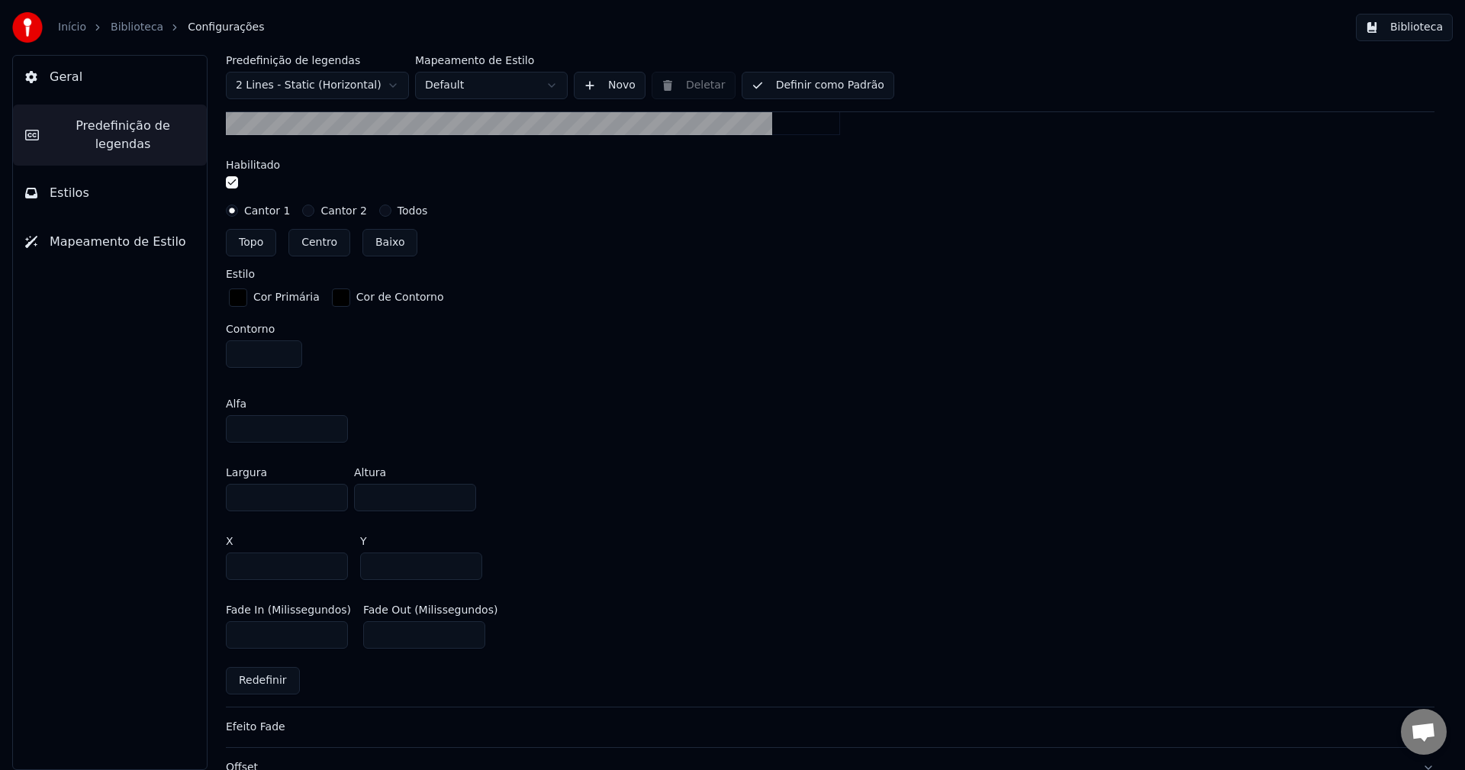
scroll to position [687, 0]
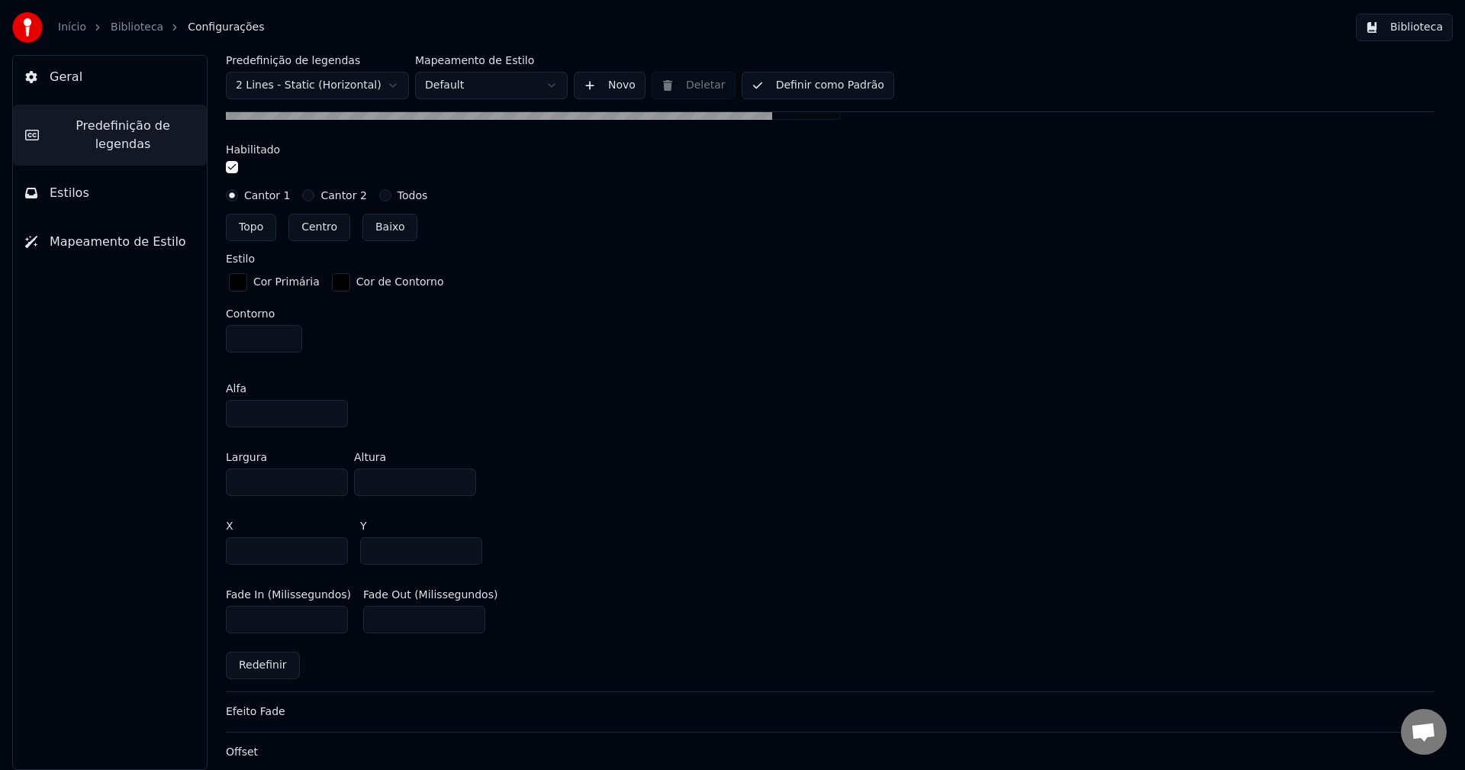
drag, startPoint x: 404, startPoint y: 472, endPoint x: 329, endPoint y: 461, distance: 75.7
click at [331, 470] on div "Largura **** Altura ****" at bounding box center [830, 474] width 1209 height 69
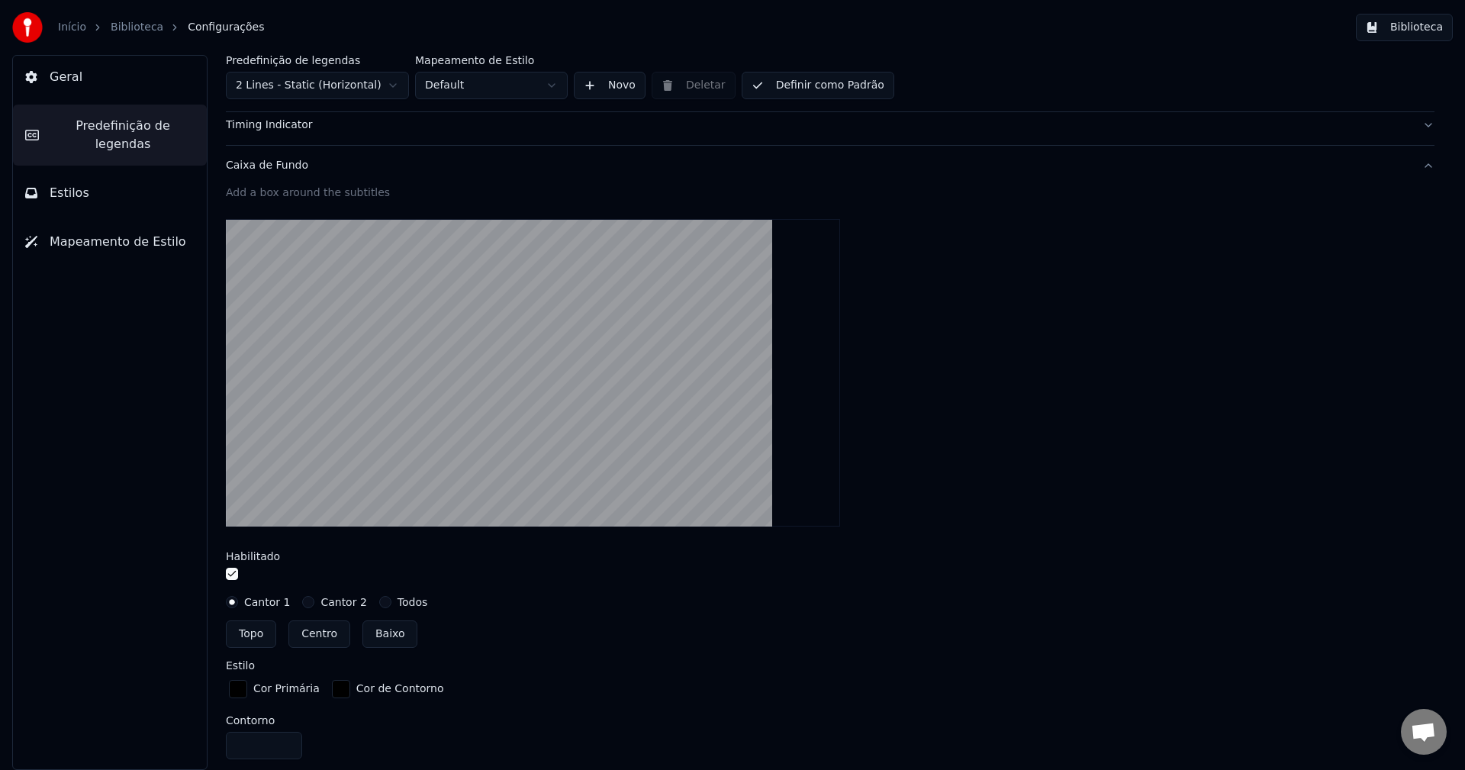
scroll to position [305, 0]
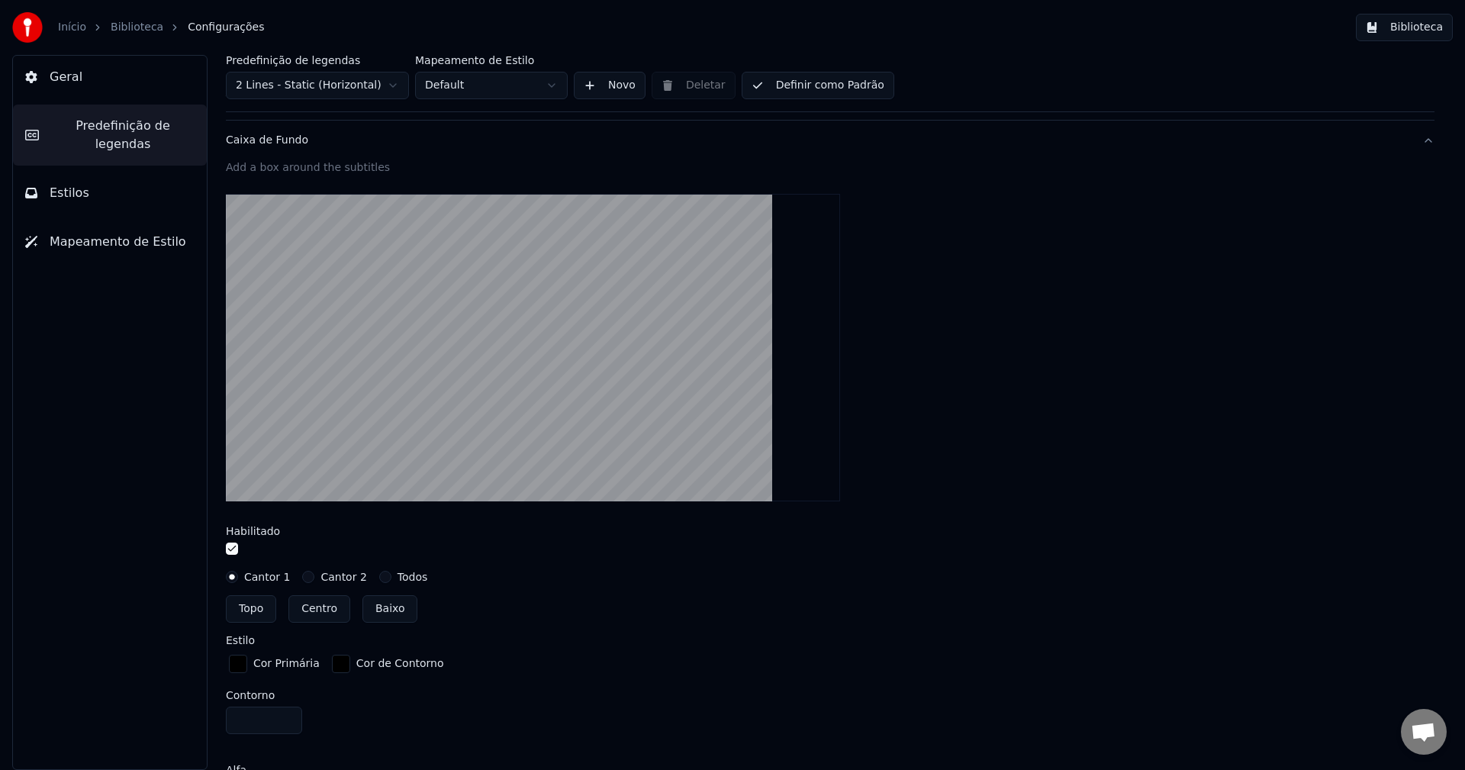
type input "****"
click at [317, 604] on button "Centro" at bounding box center [319, 608] width 62 height 27
click at [235, 607] on button "Topo" at bounding box center [251, 608] width 50 height 27
click at [384, 613] on button "Baixo" at bounding box center [391, 608] width 56 height 27
click at [295, 605] on button "Centro" at bounding box center [319, 608] width 62 height 27
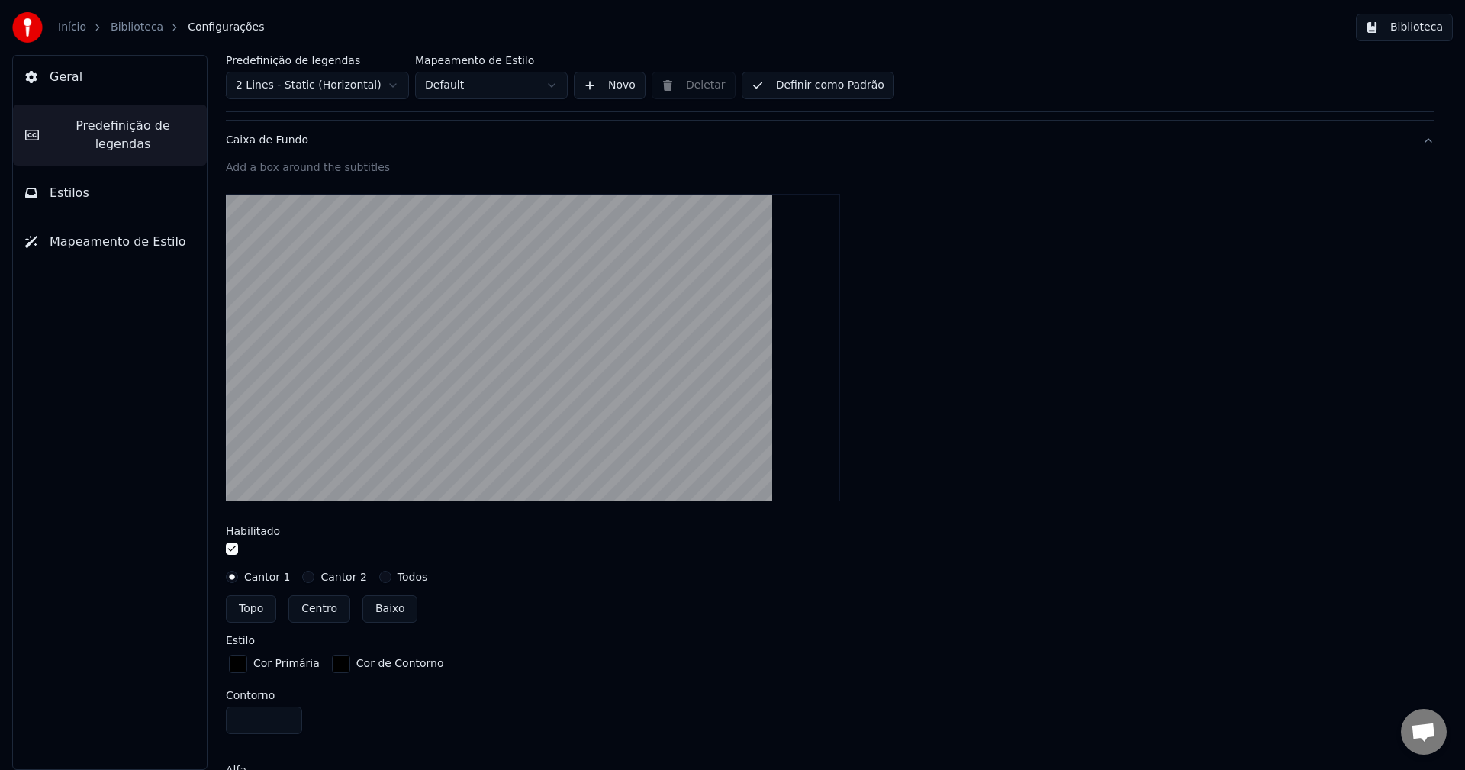
click at [244, 608] on button "Topo" at bounding box center [251, 608] width 50 height 27
type input "**"
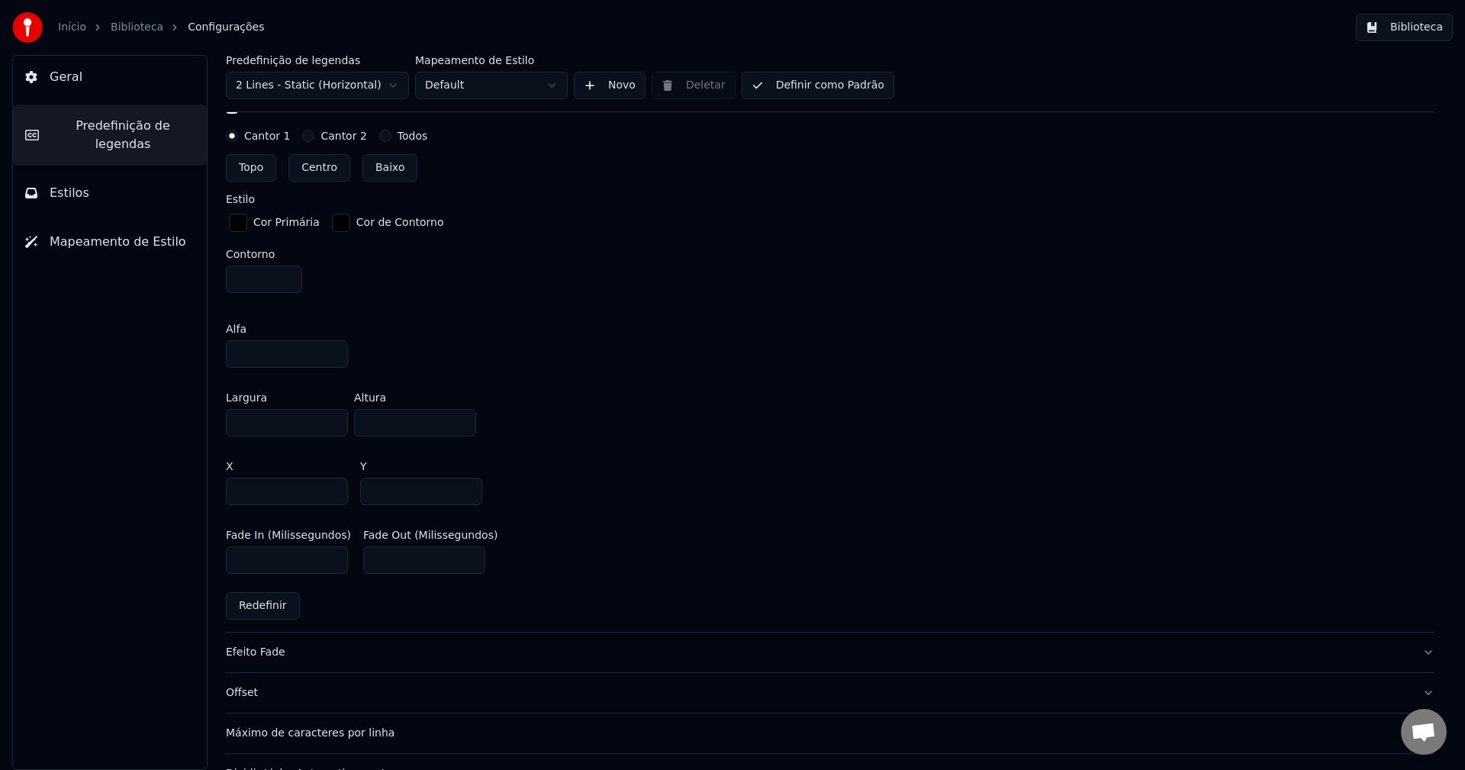
scroll to position [763, 0]
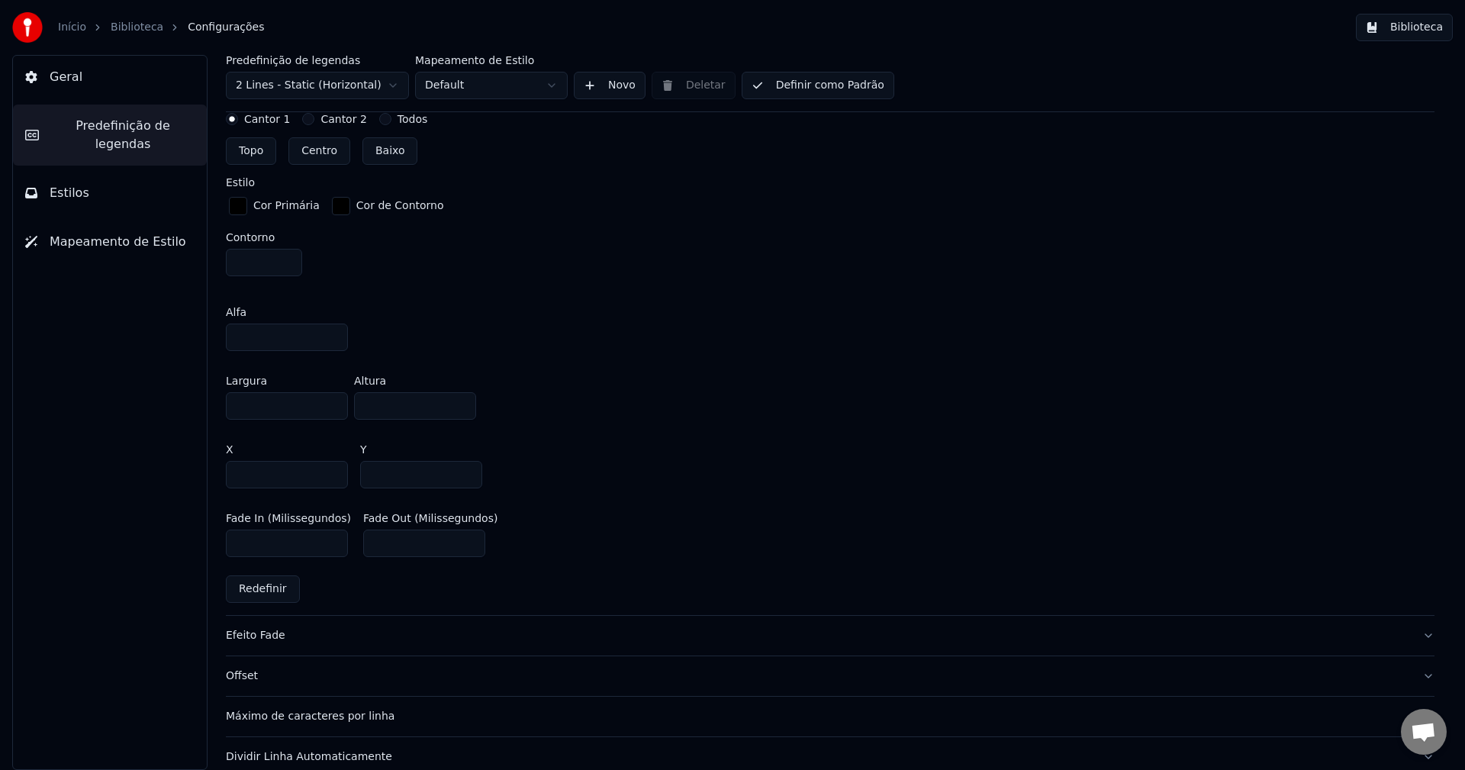
click at [287, 334] on input "**" at bounding box center [287, 337] width 122 height 27
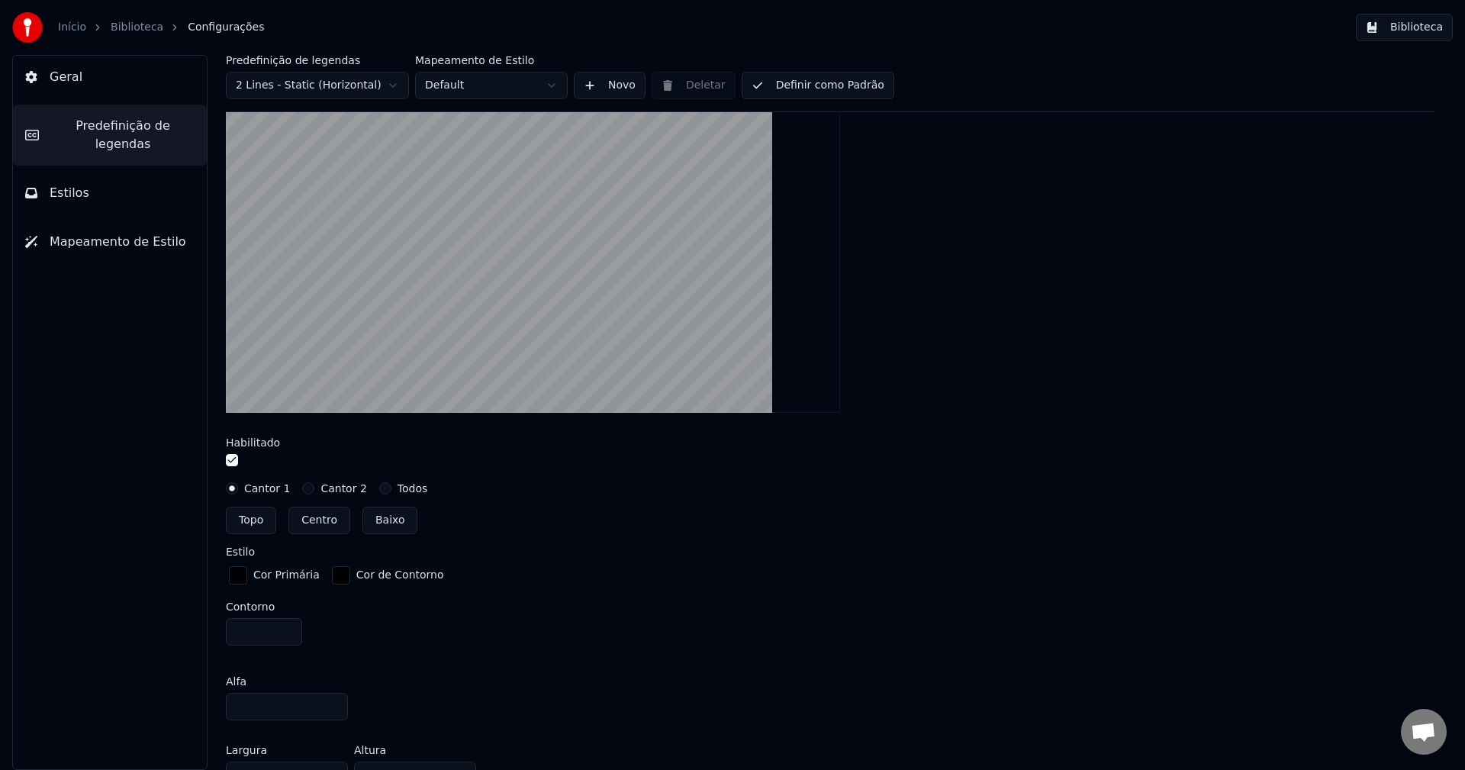
scroll to position [382, 0]
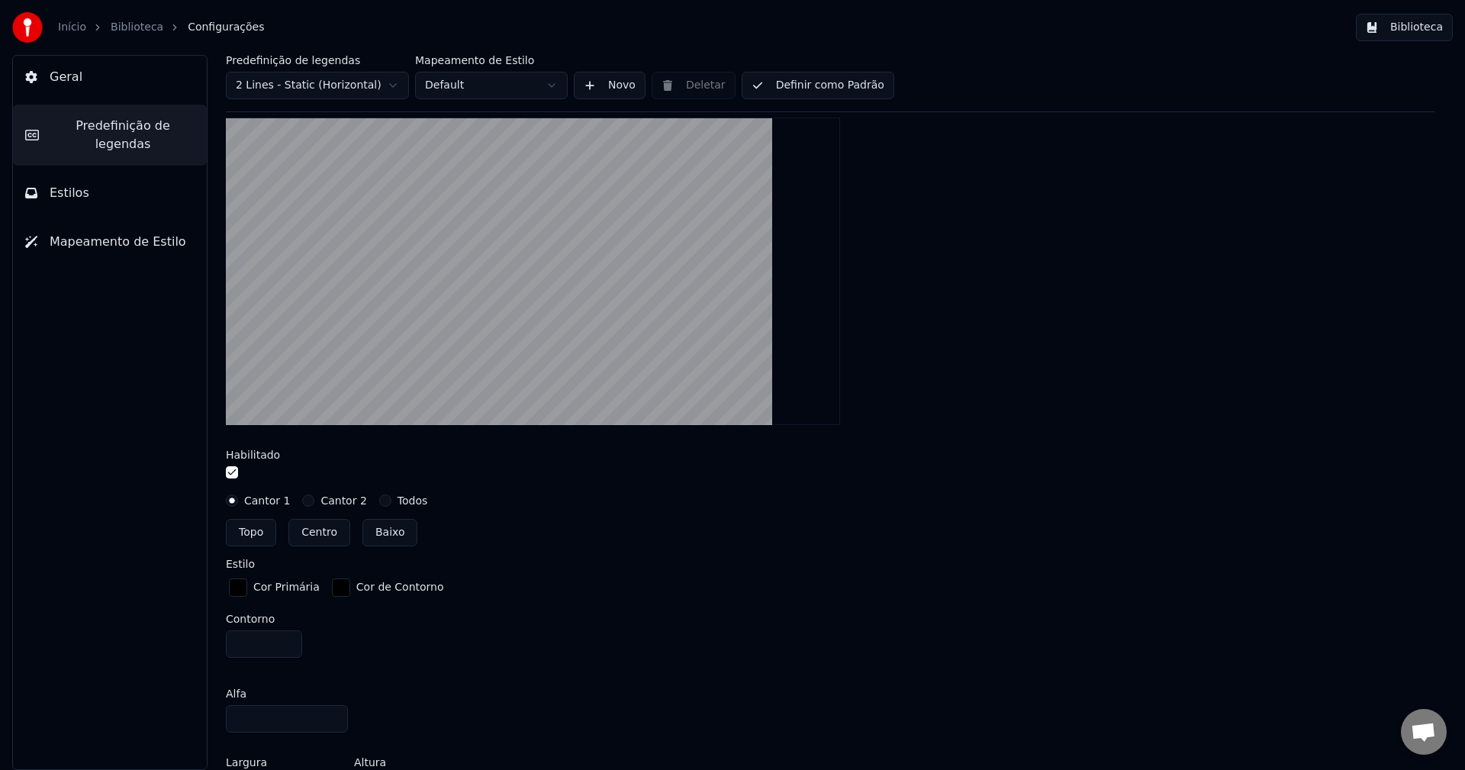
click at [330, 714] on input "**" at bounding box center [287, 718] width 122 height 27
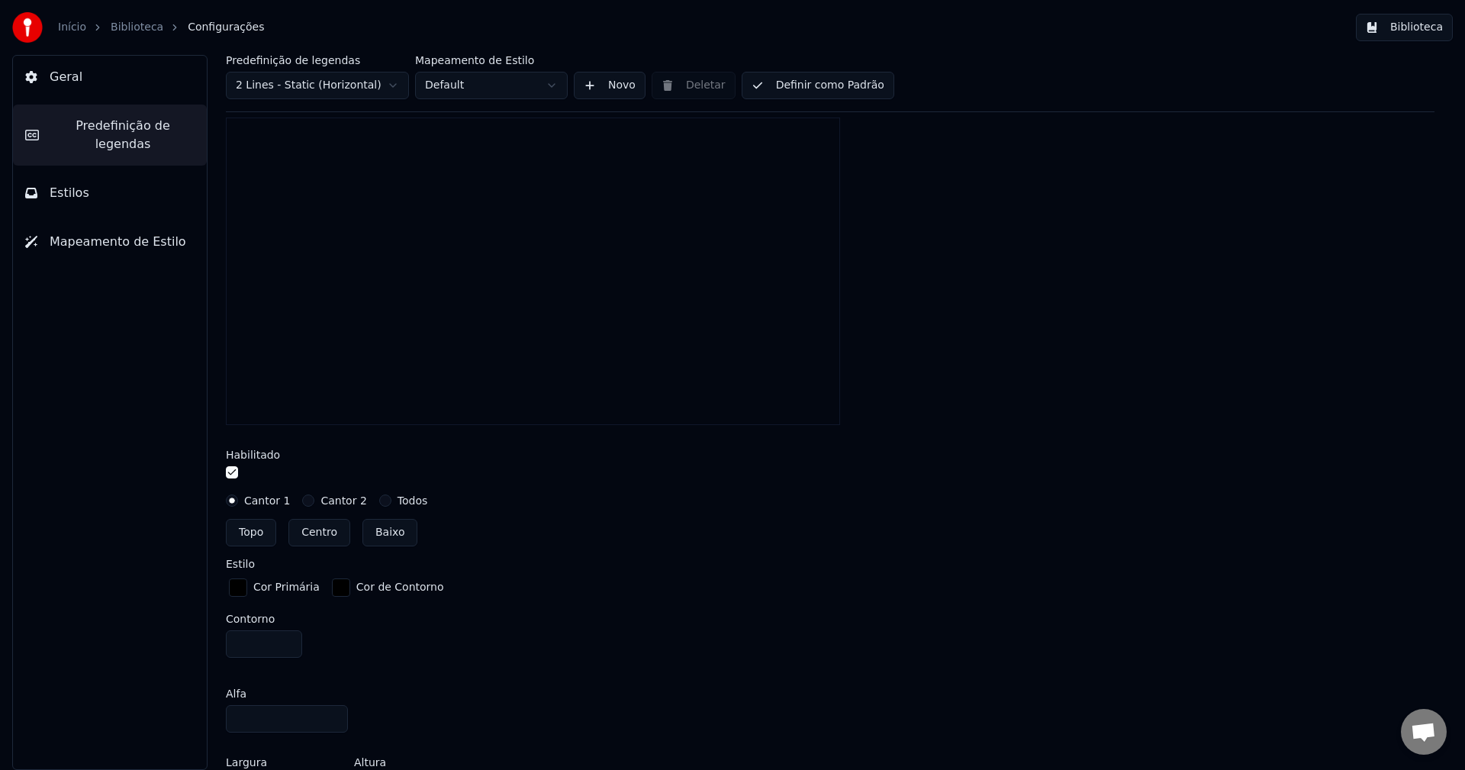
click at [330, 714] on input "**" at bounding box center [287, 718] width 122 height 27
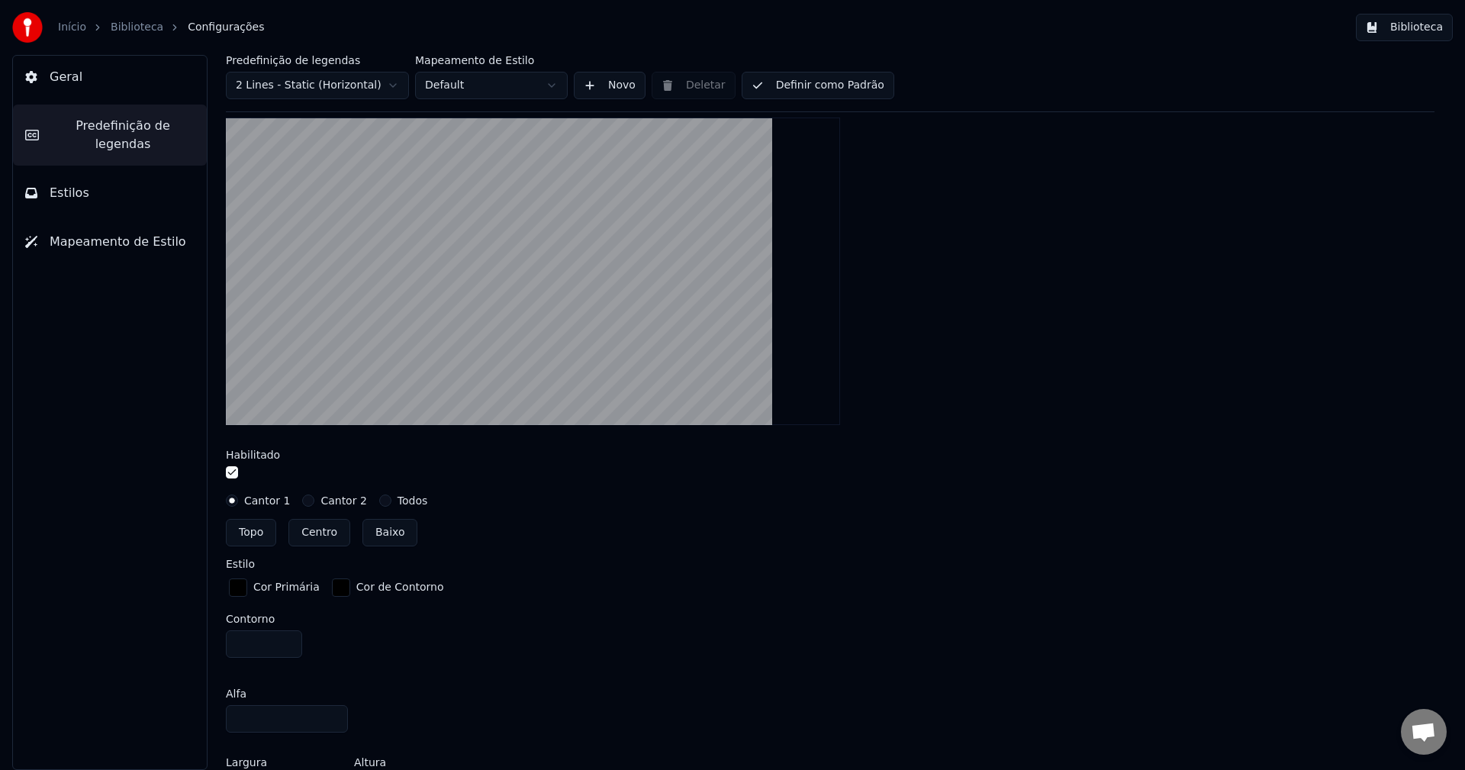
click at [330, 714] on input "**" at bounding box center [287, 718] width 122 height 27
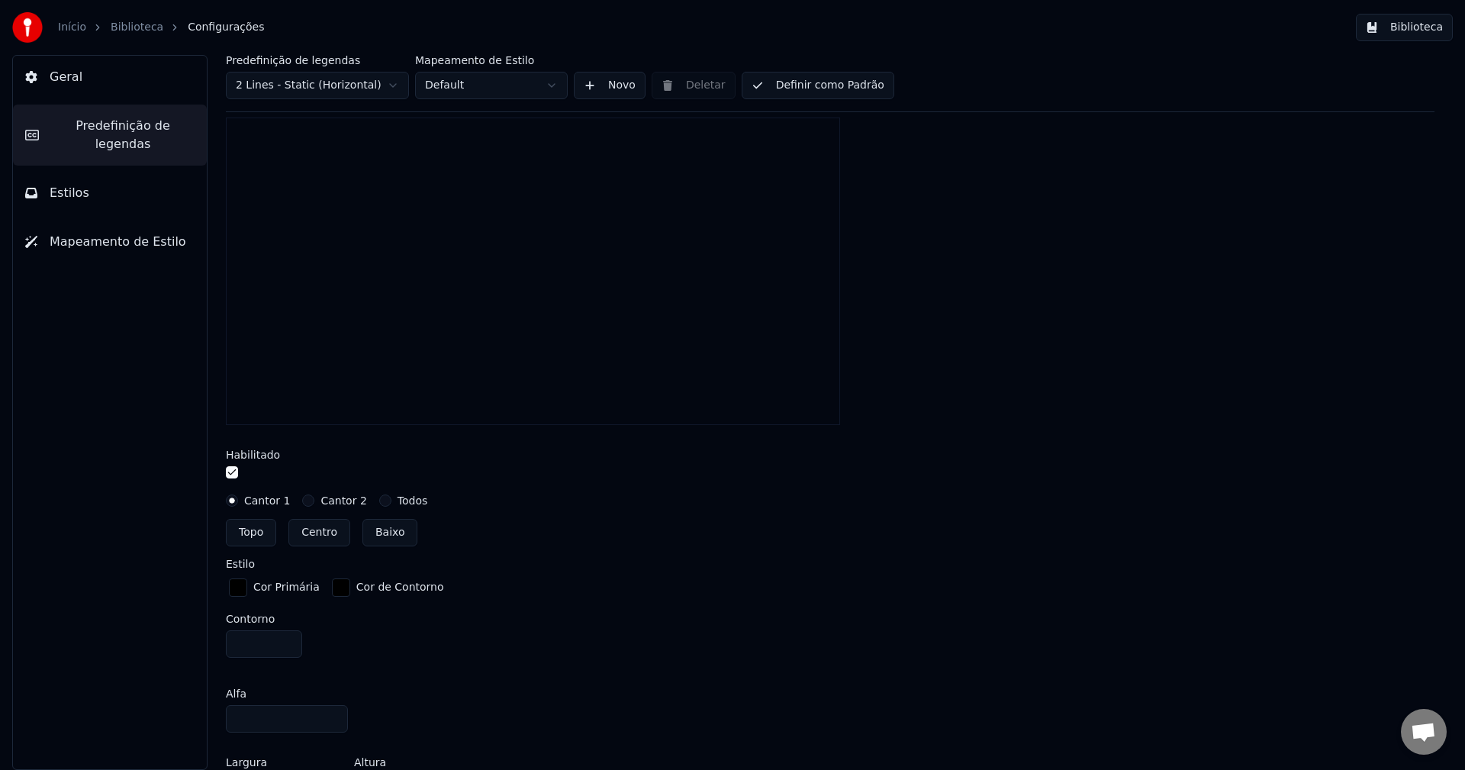
click at [330, 714] on input "***" at bounding box center [287, 718] width 122 height 27
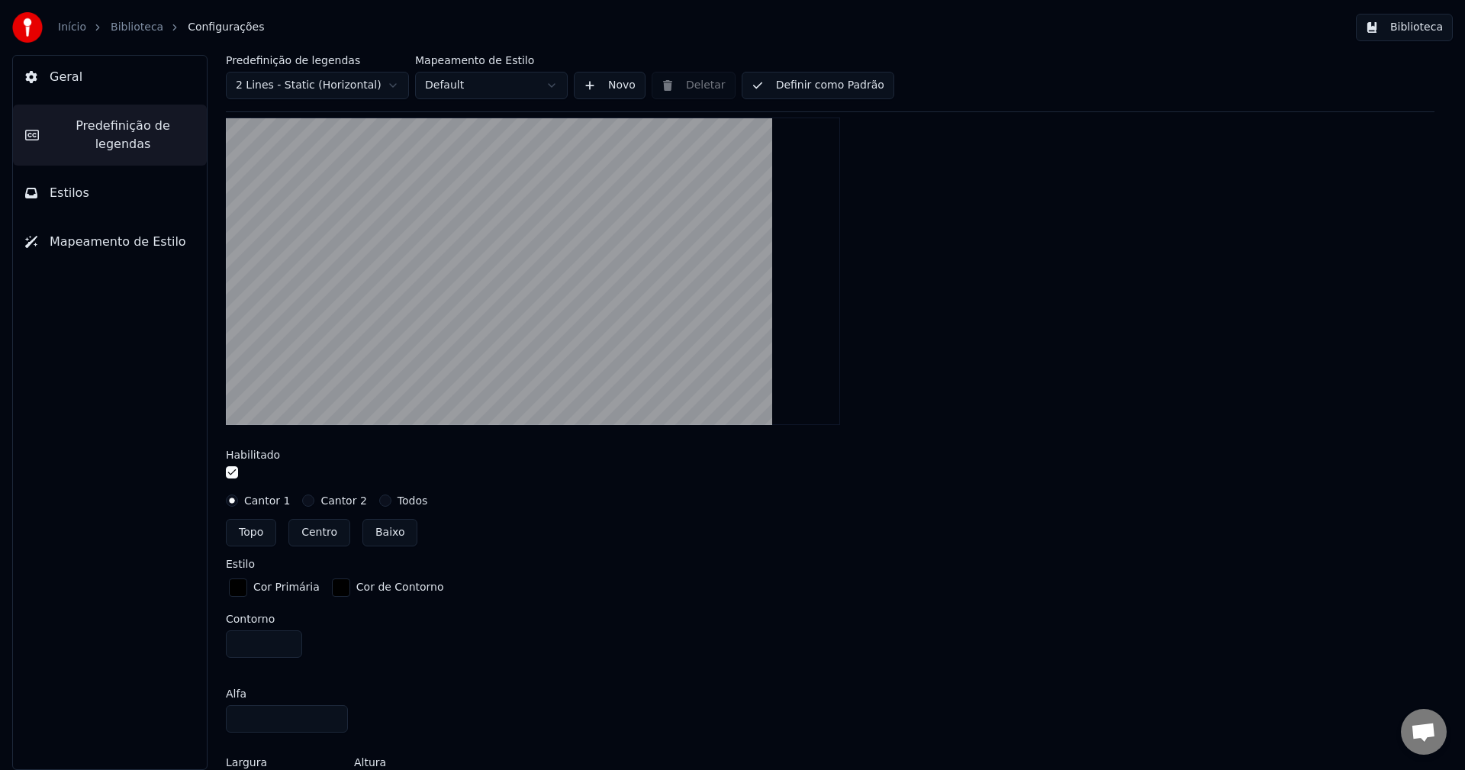
click at [282, 703] on div "Alfa ***" at bounding box center [287, 710] width 122 height 44
drag, startPoint x: 228, startPoint y: 704, endPoint x: 168, endPoint y: 688, distance: 62.4
click at [168, 688] on div "Geral Predefinição de legendas Estilos Mapeamento de Estilo Predefinição de leg…" at bounding box center [732, 412] width 1465 height 715
type input "**"
click at [565, 527] on div "Topo Centro Baixo" at bounding box center [830, 532] width 1209 height 27
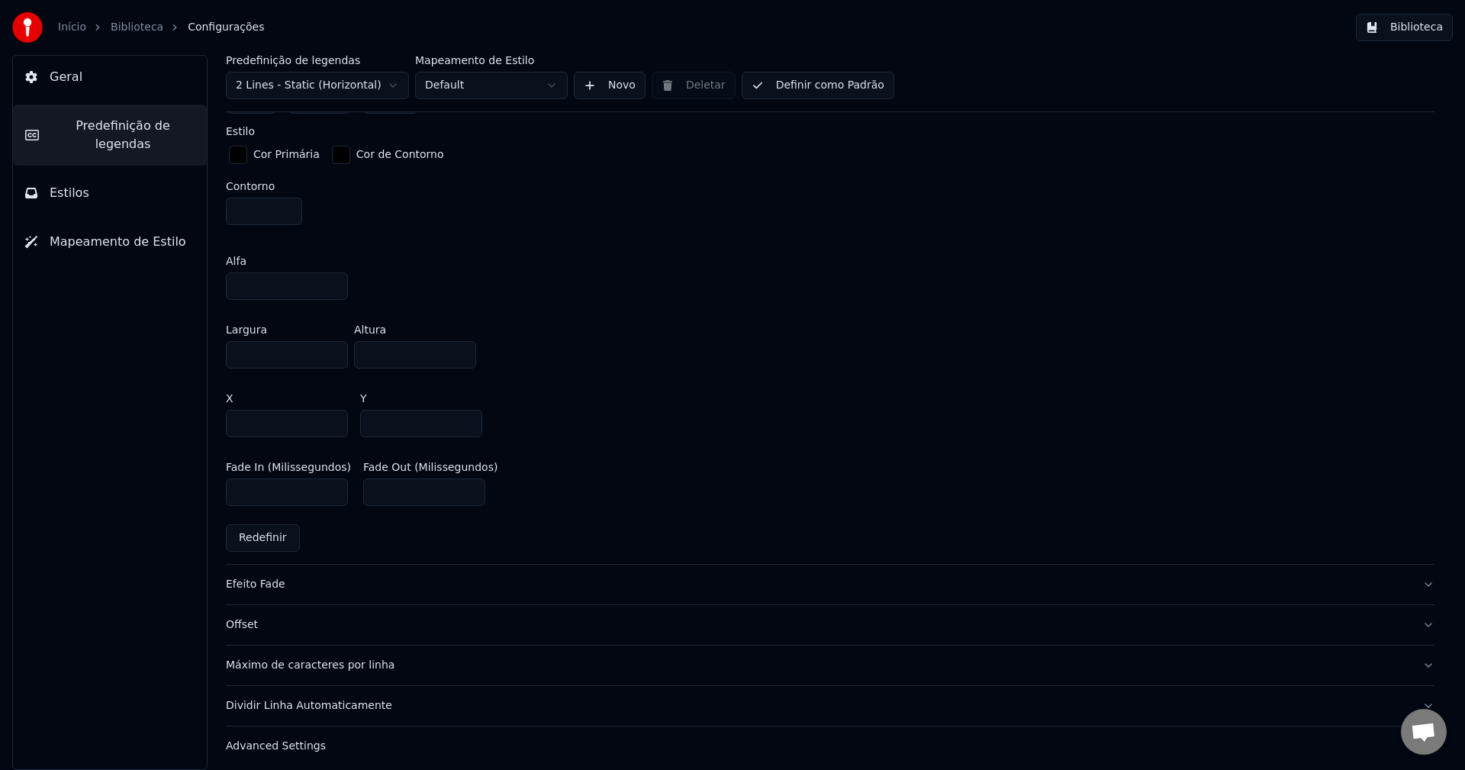
scroll to position [821, 0]
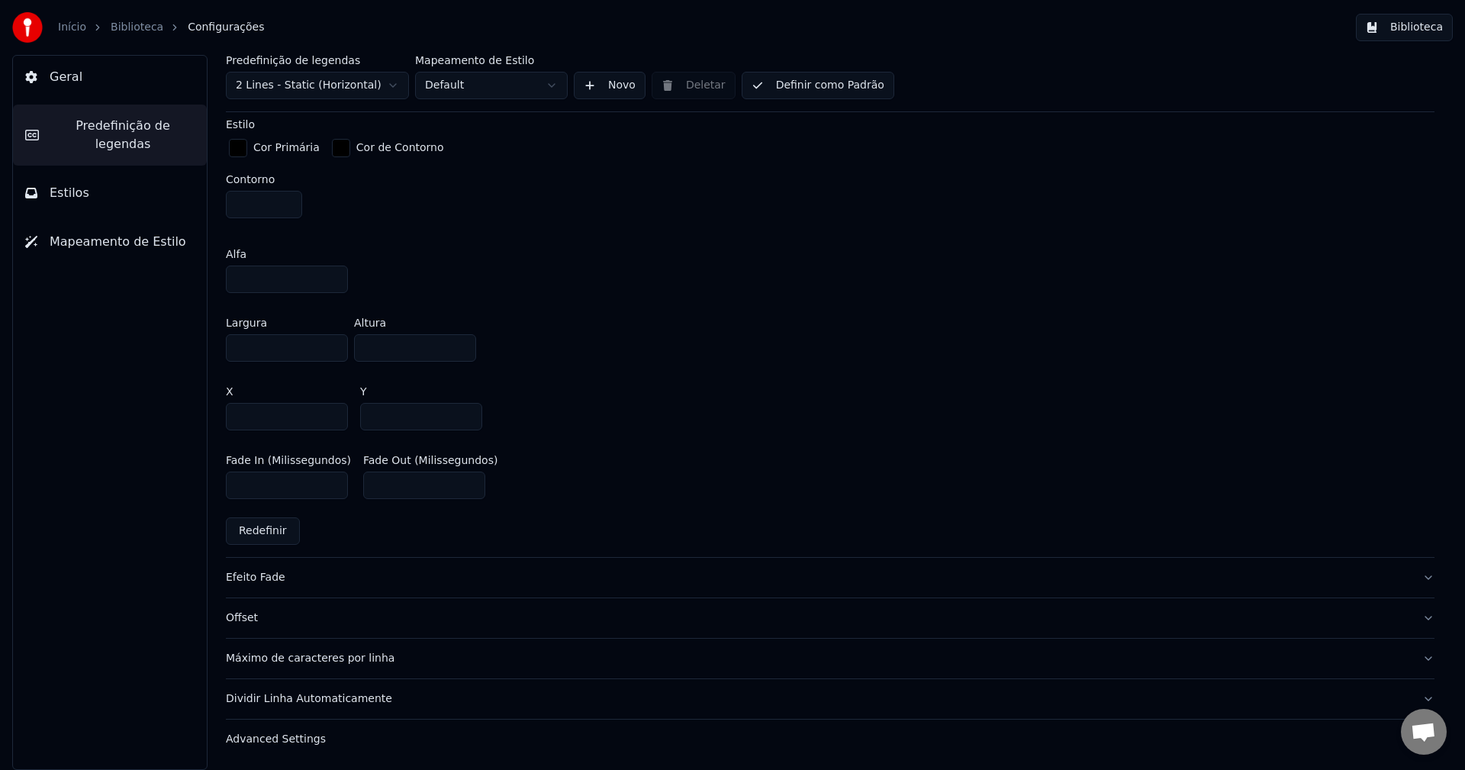
click at [1410, 24] on button "Biblioteca" at bounding box center [1404, 27] width 97 height 27
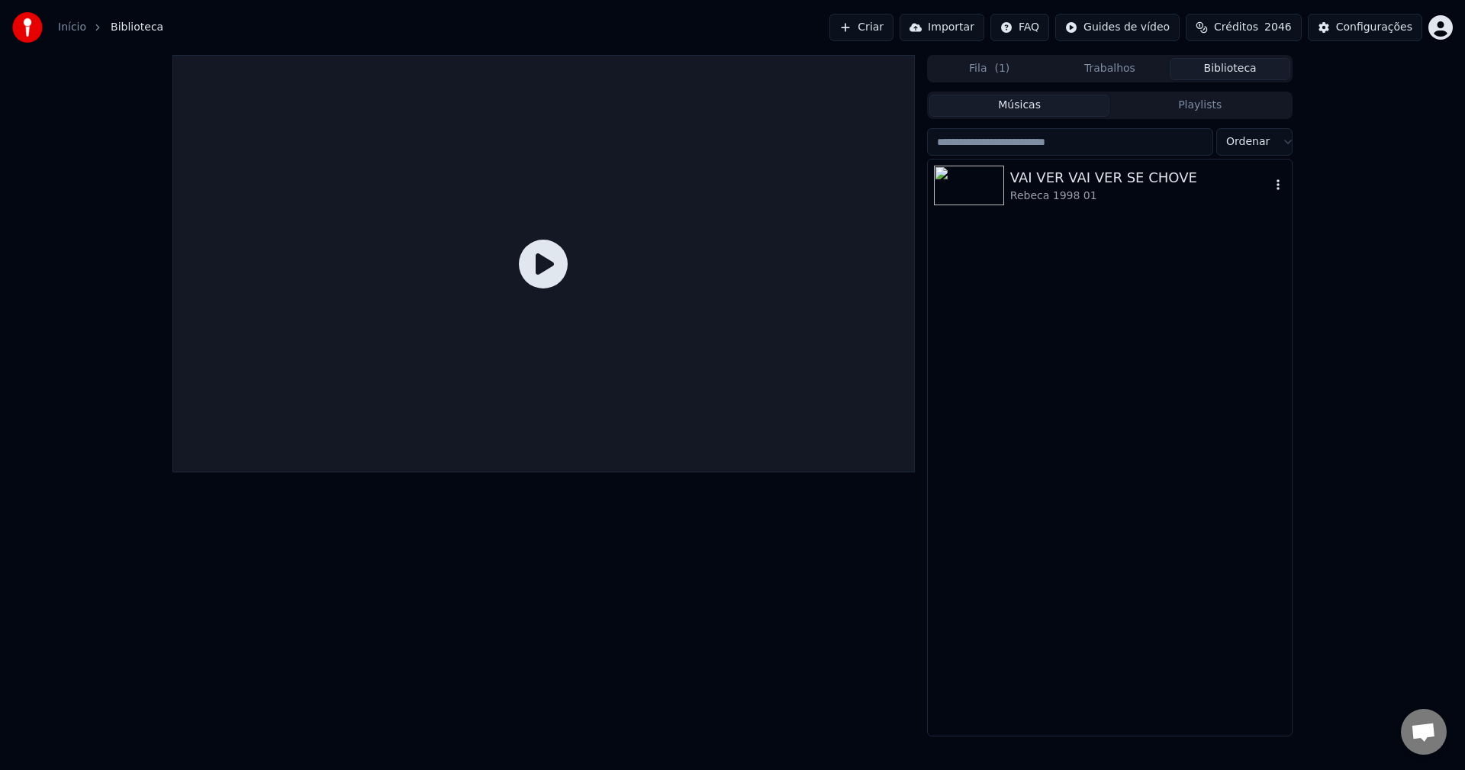
click at [965, 187] on img at bounding box center [969, 186] width 70 height 40
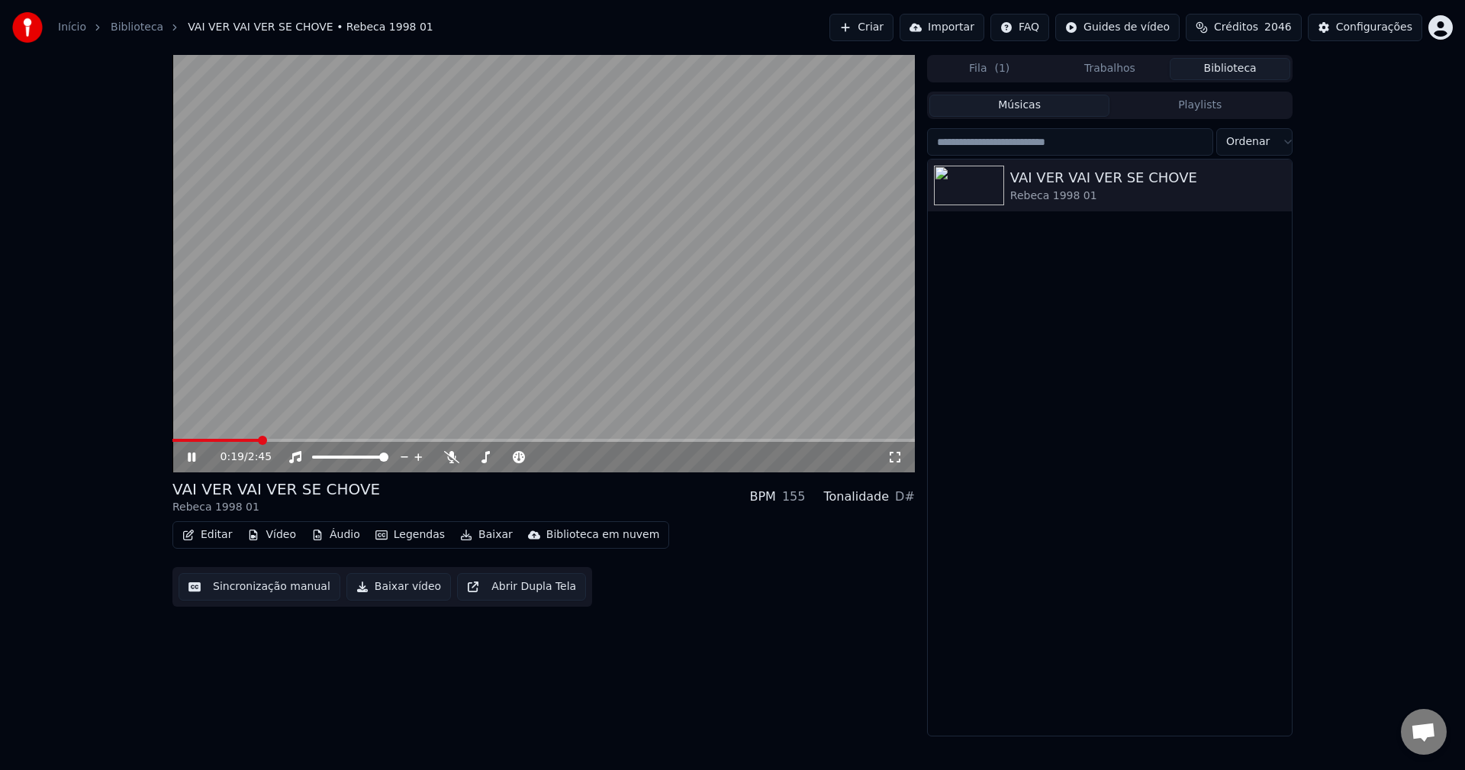
click at [1219, 63] on button "Biblioteca" at bounding box center [1230, 69] width 121 height 22
click at [1156, 179] on div "VAI VER VAI VER SE CHOVE" at bounding box center [1140, 177] width 260 height 21
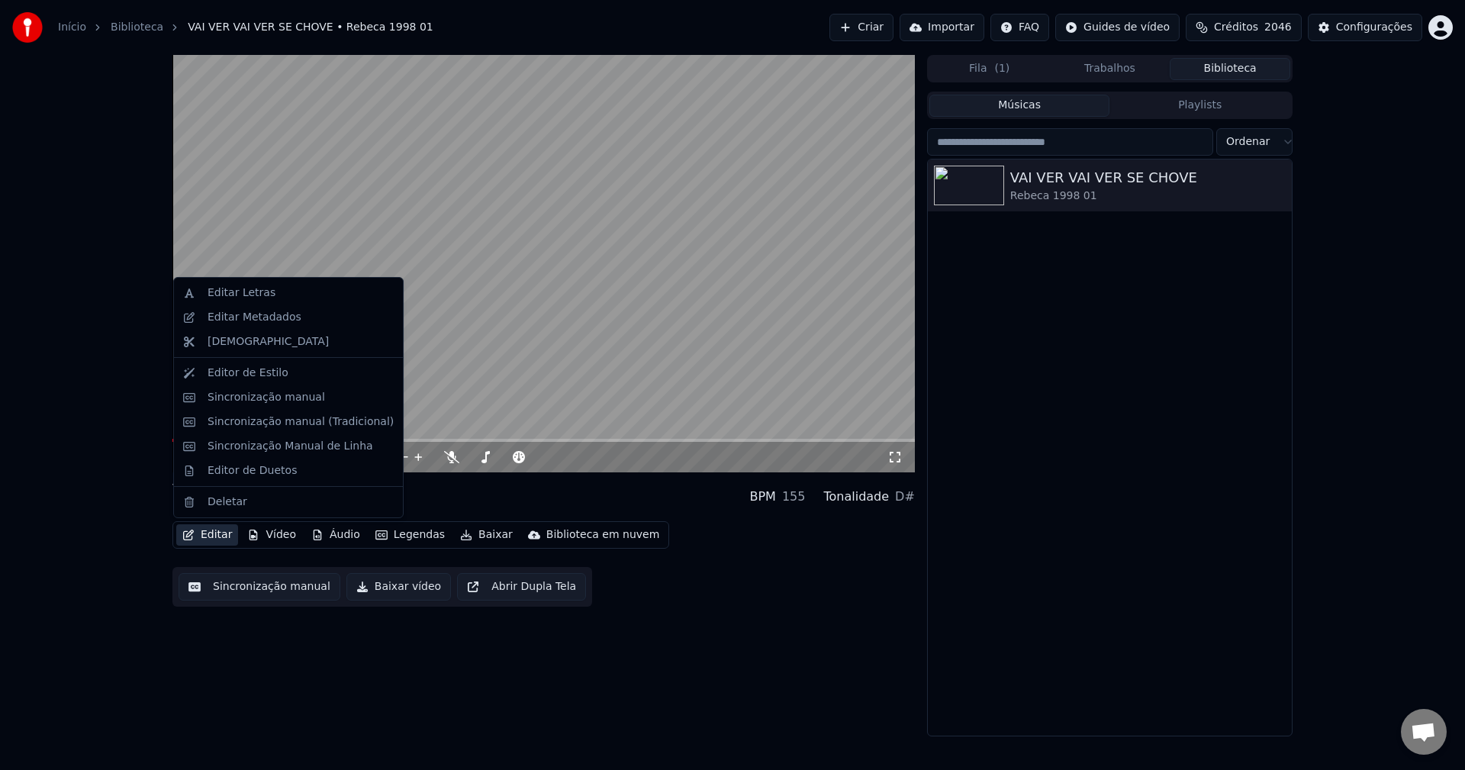
click at [210, 530] on button "Editar" at bounding box center [207, 534] width 62 height 21
click at [277, 315] on div "Editar Metadados" at bounding box center [255, 317] width 94 height 15
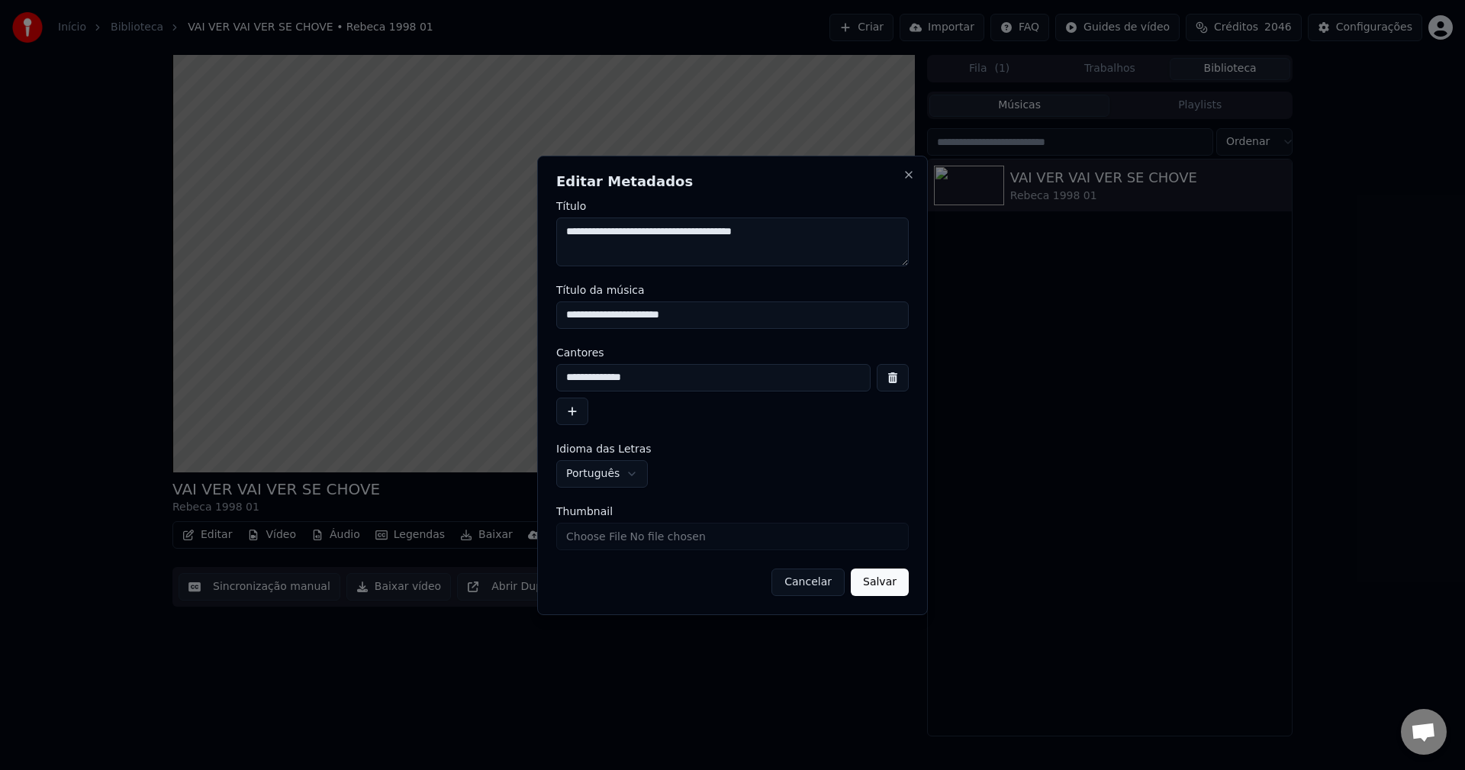
drag, startPoint x: 666, startPoint y: 384, endPoint x: 466, endPoint y: 396, distance: 201.1
click at [466, 396] on body "Início Biblioteca VAI VER VAI VER SE CHOVE • Rebeca 1998 01 Criar Importar FAQ …" at bounding box center [732, 385] width 1465 height 770
paste input "**********"
type input "**********"
click at [563, 317] on input "**********" at bounding box center [732, 314] width 353 height 27
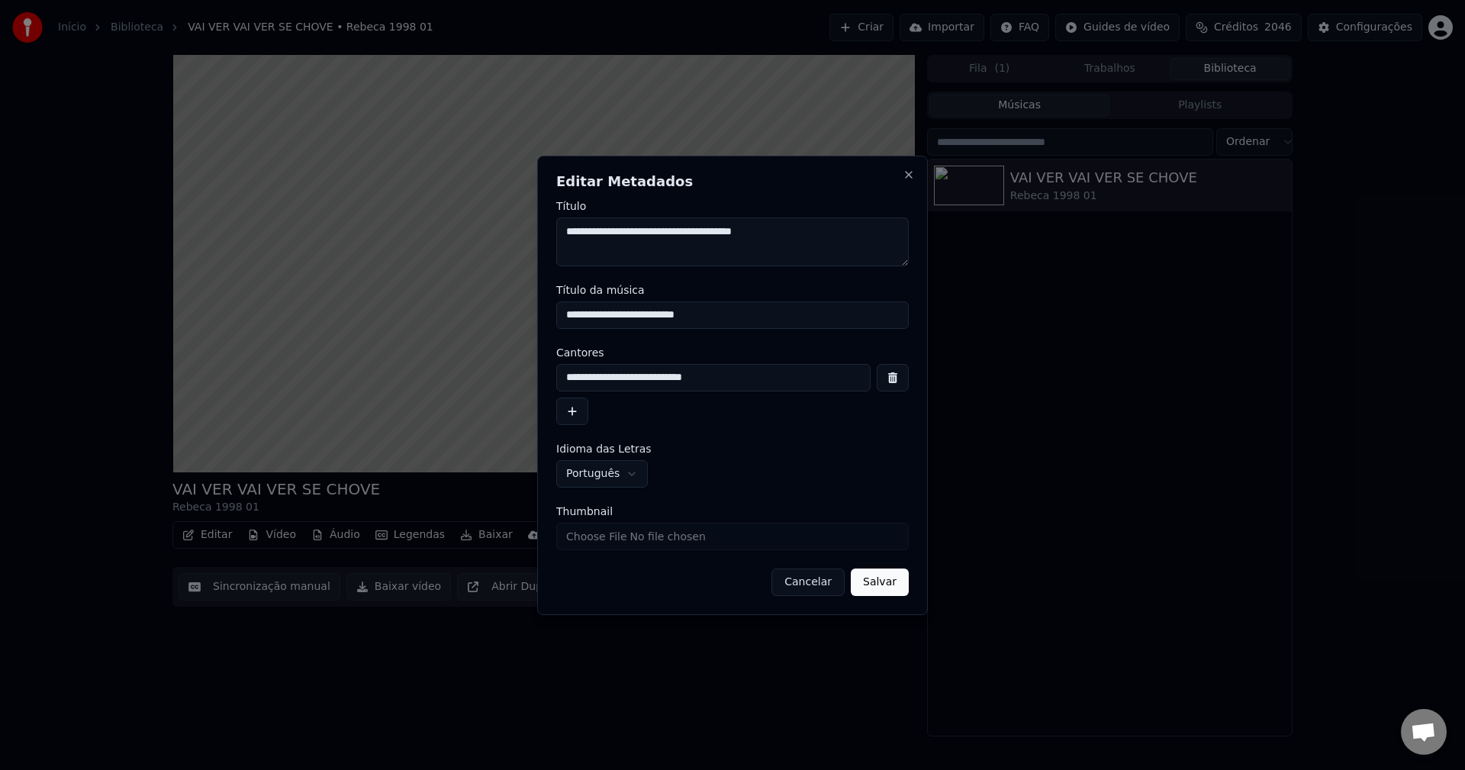
type input "**********"
click at [902, 588] on button "Salvar" at bounding box center [880, 582] width 58 height 27
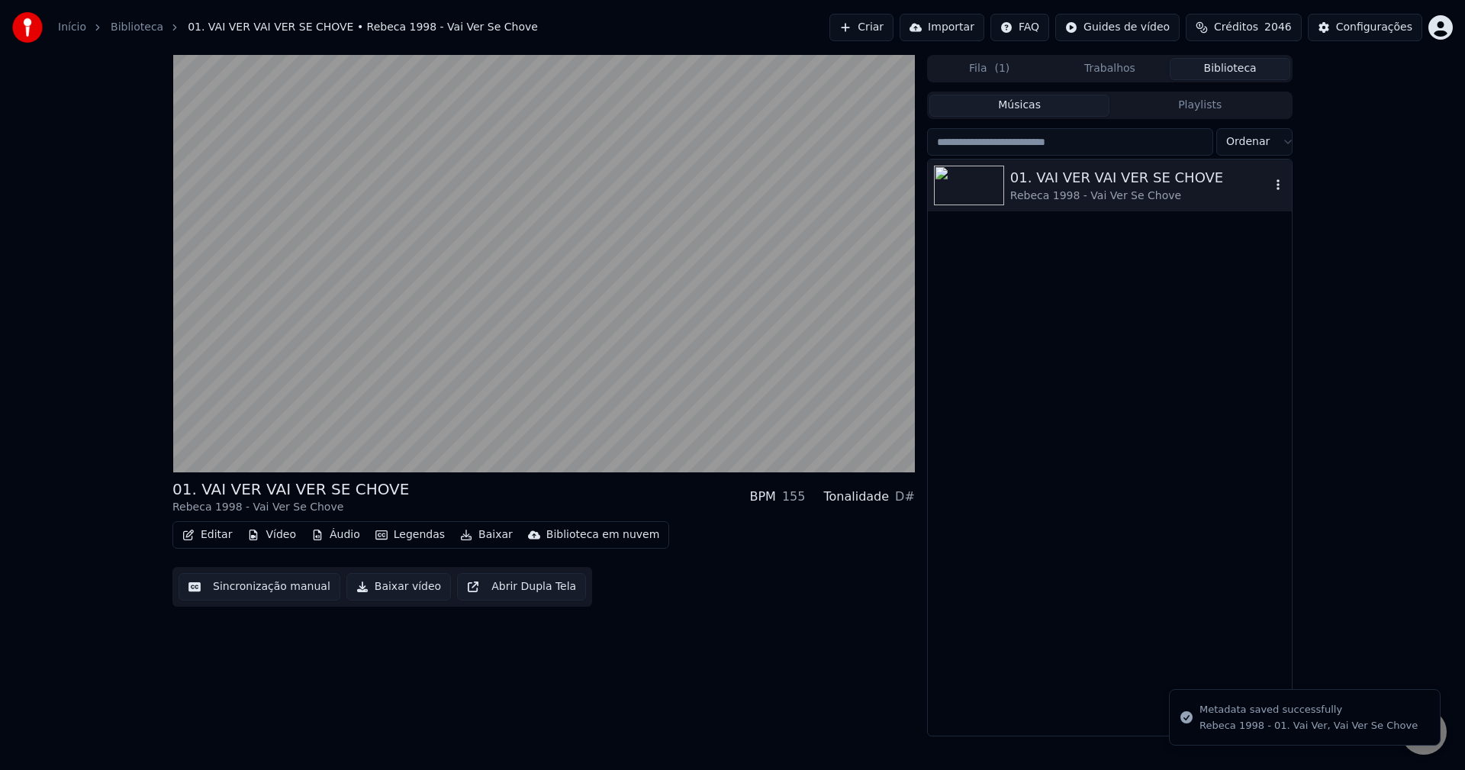
click at [1109, 194] on div "Rebeca 1998 - Vai Ver Se Chove" at bounding box center [1140, 196] width 260 height 15
click at [350, 540] on button "Áudio" at bounding box center [335, 534] width 61 height 21
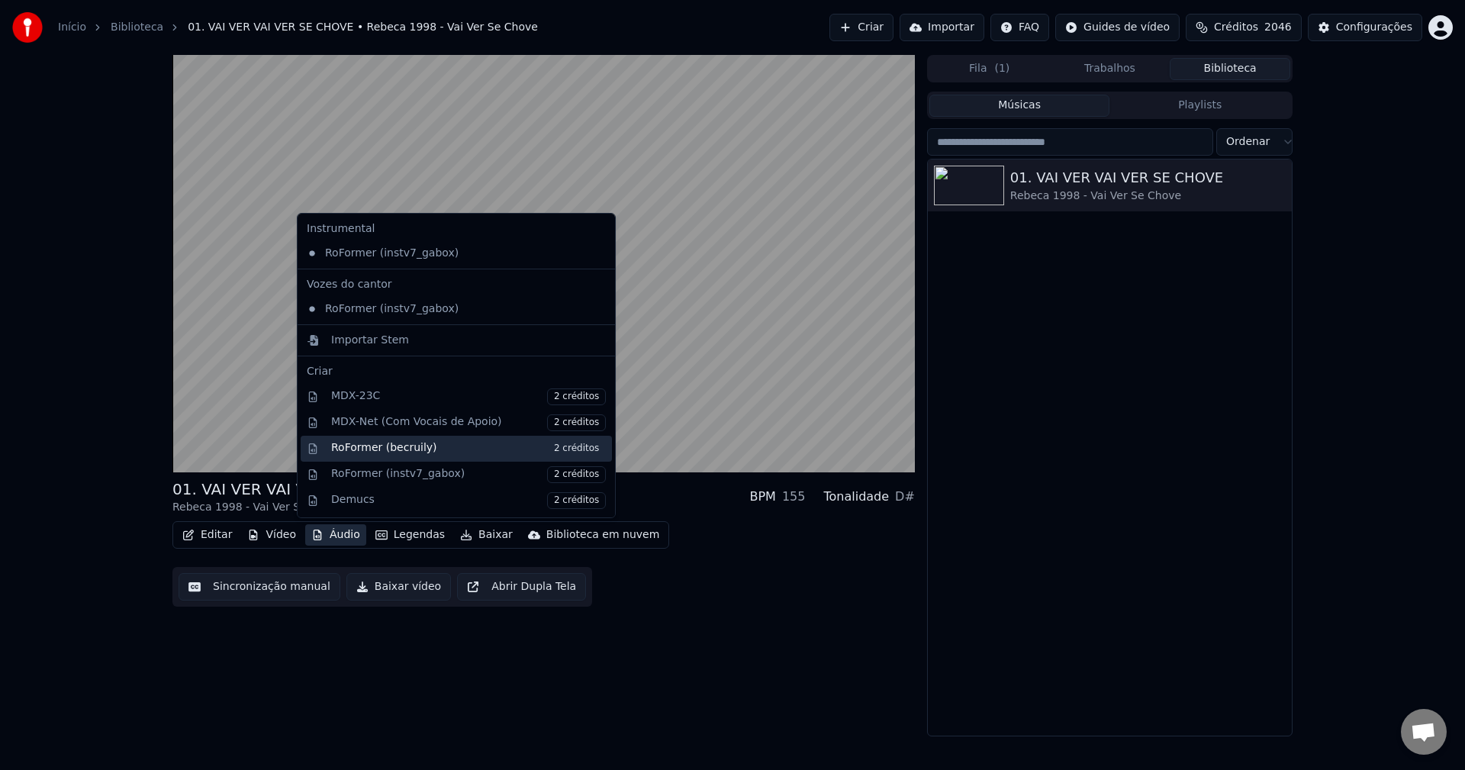
scroll to position [155, 0]
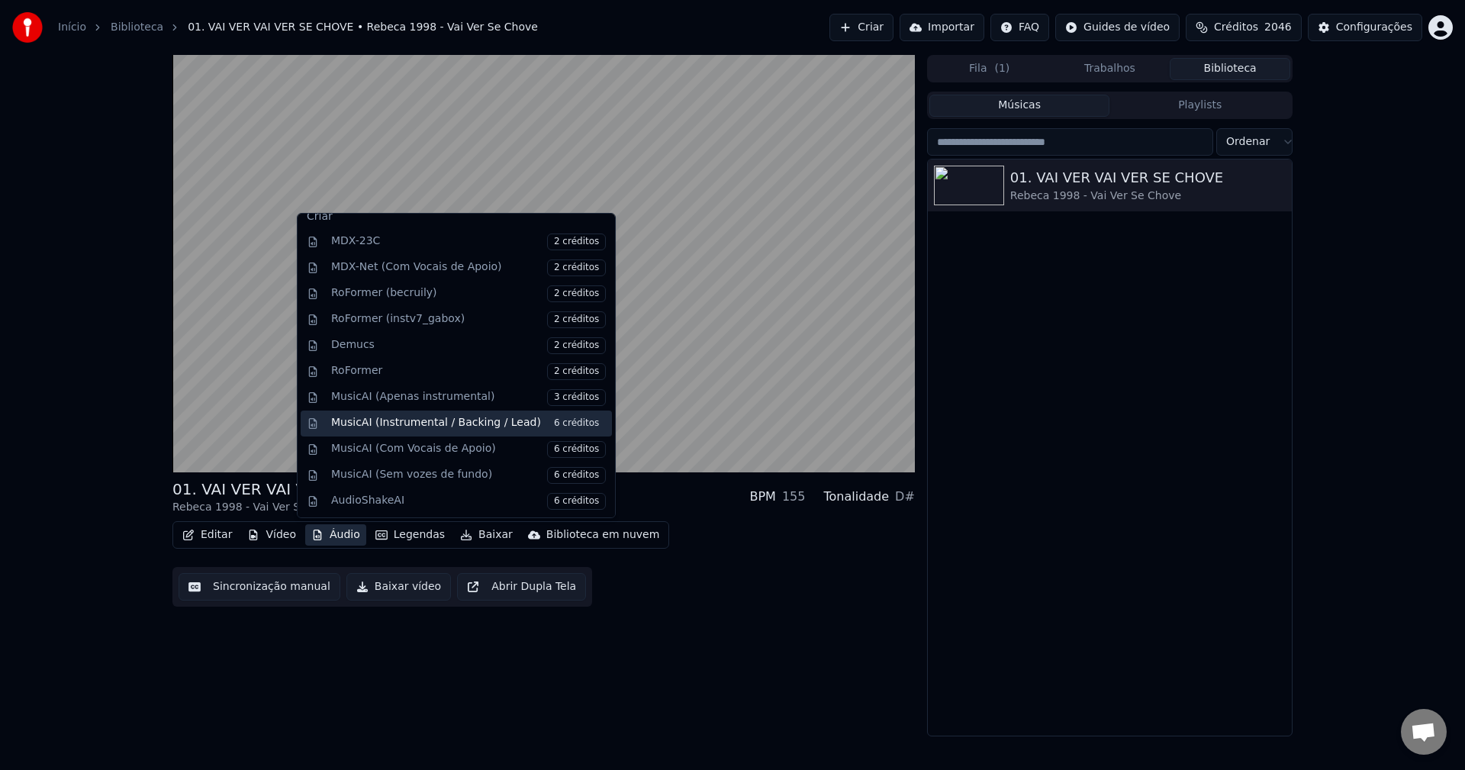
click at [425, 423] on div "MusicAI (Instrumental / Backing / Lead) 6 créditos" at bounding box center [468, 423] width 275 height 17
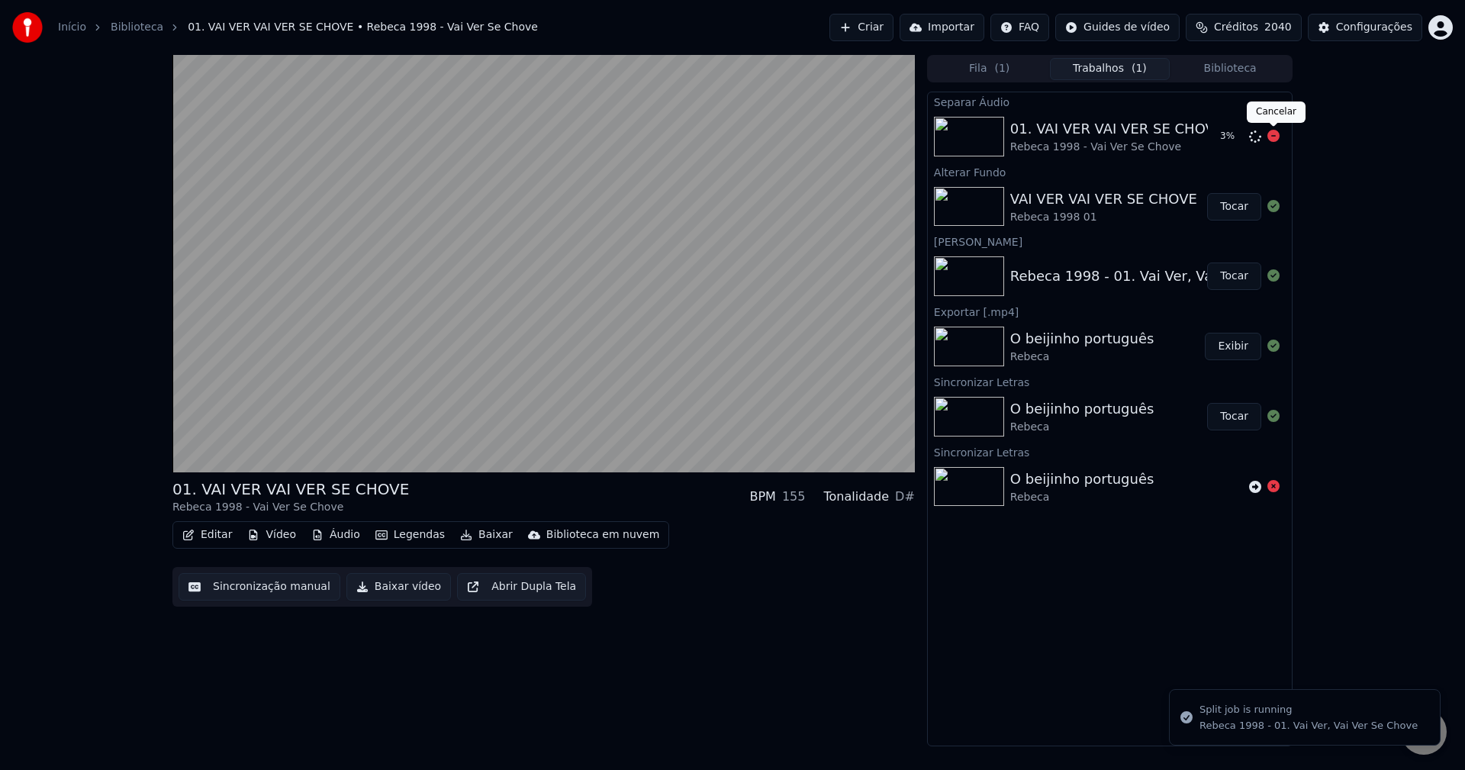
click at [1272, 138] on icon at bounding box center [1274, 136] width 12 height 12
click at [1259, 134] on icon at bounding box center [1255, 137] width 12 height 12
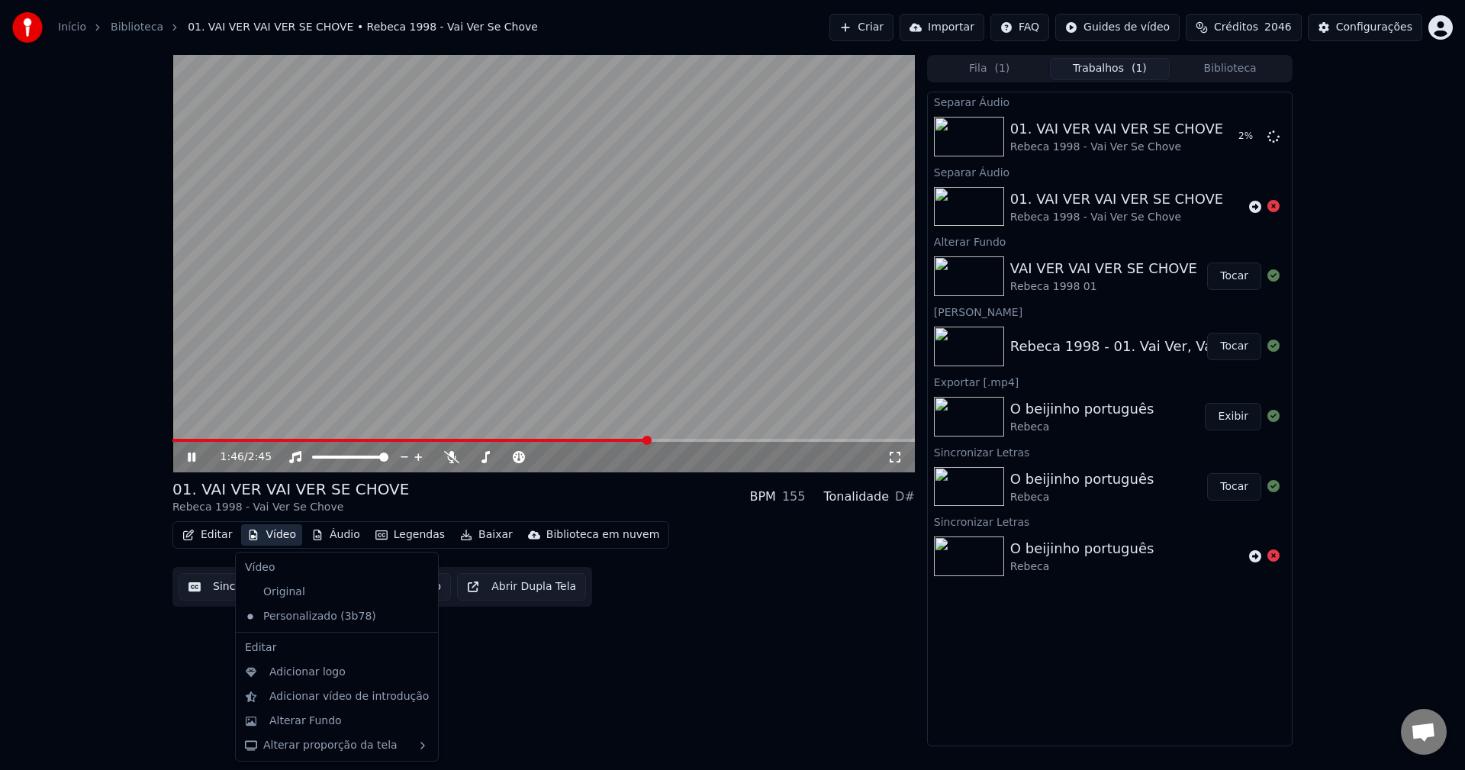
click at [275, 538] on button "Vídeo" at bounding box center [271, 534] width 61 height 21
click at [285, 586] on div "Original" at bounding box center [325, 592] width 173 height 24
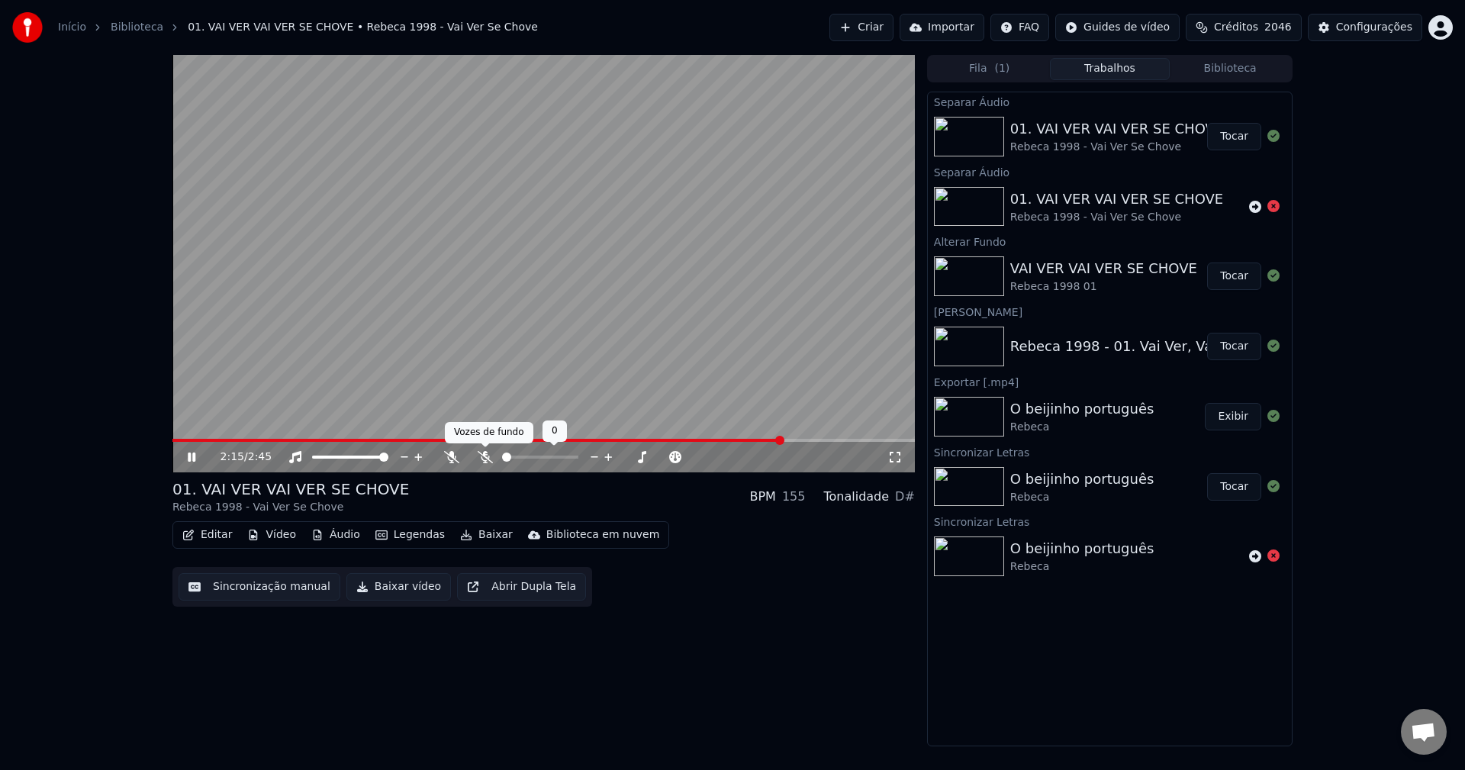
click at [488, 461] on icon at bounding box center [485, 457] width 15 height 12
click at [448, 460] on icon at bounding box center [451, 457] width 15 height 12
click at [452, 390] on video at bounding box center [543, 263] width 743 height 417
click at [1232, 68] on button "Biblioteca" at bounding box center [1230, 69] width 121 height 22
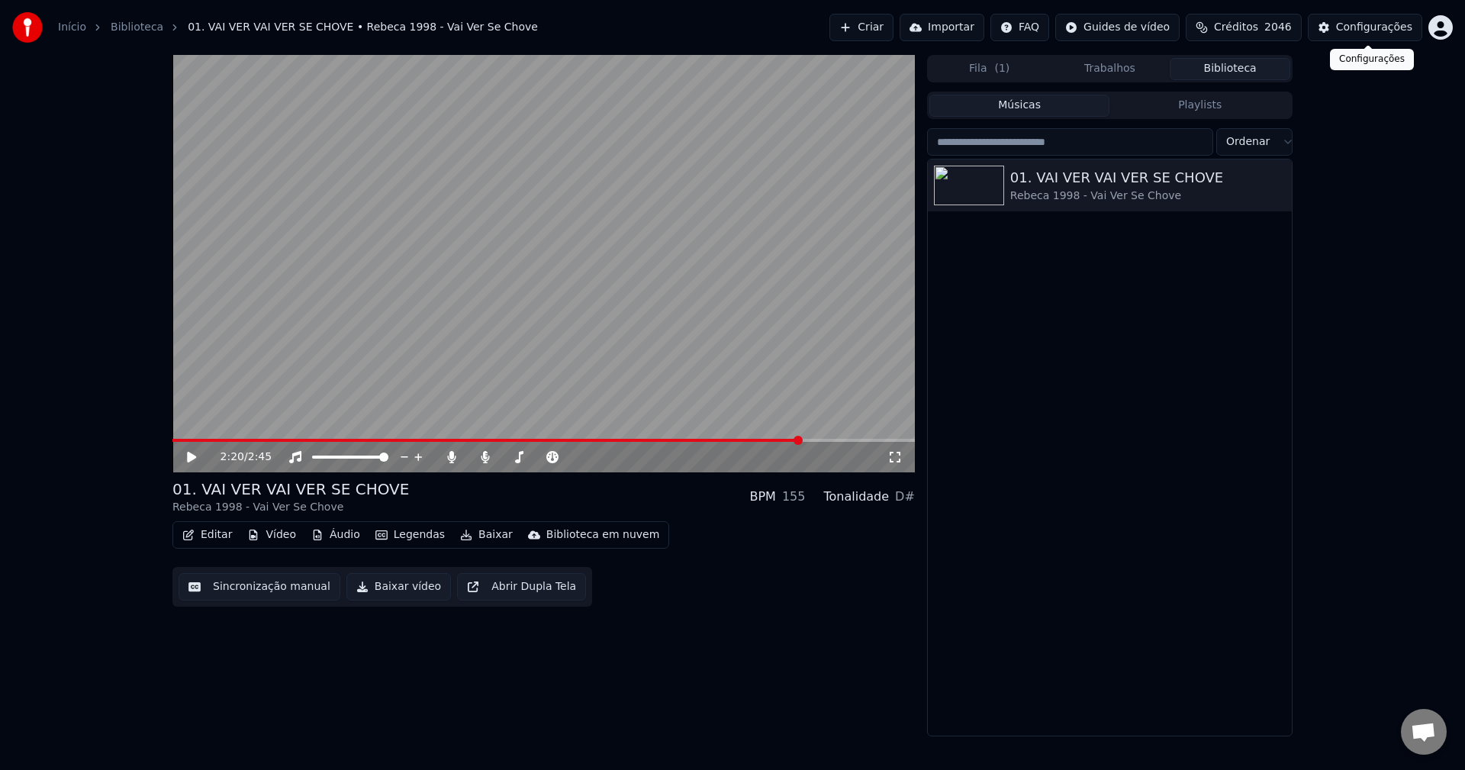
click at [1341, 26] on button "Configurações" at bounding box center [1365, 27] width 114 height 27
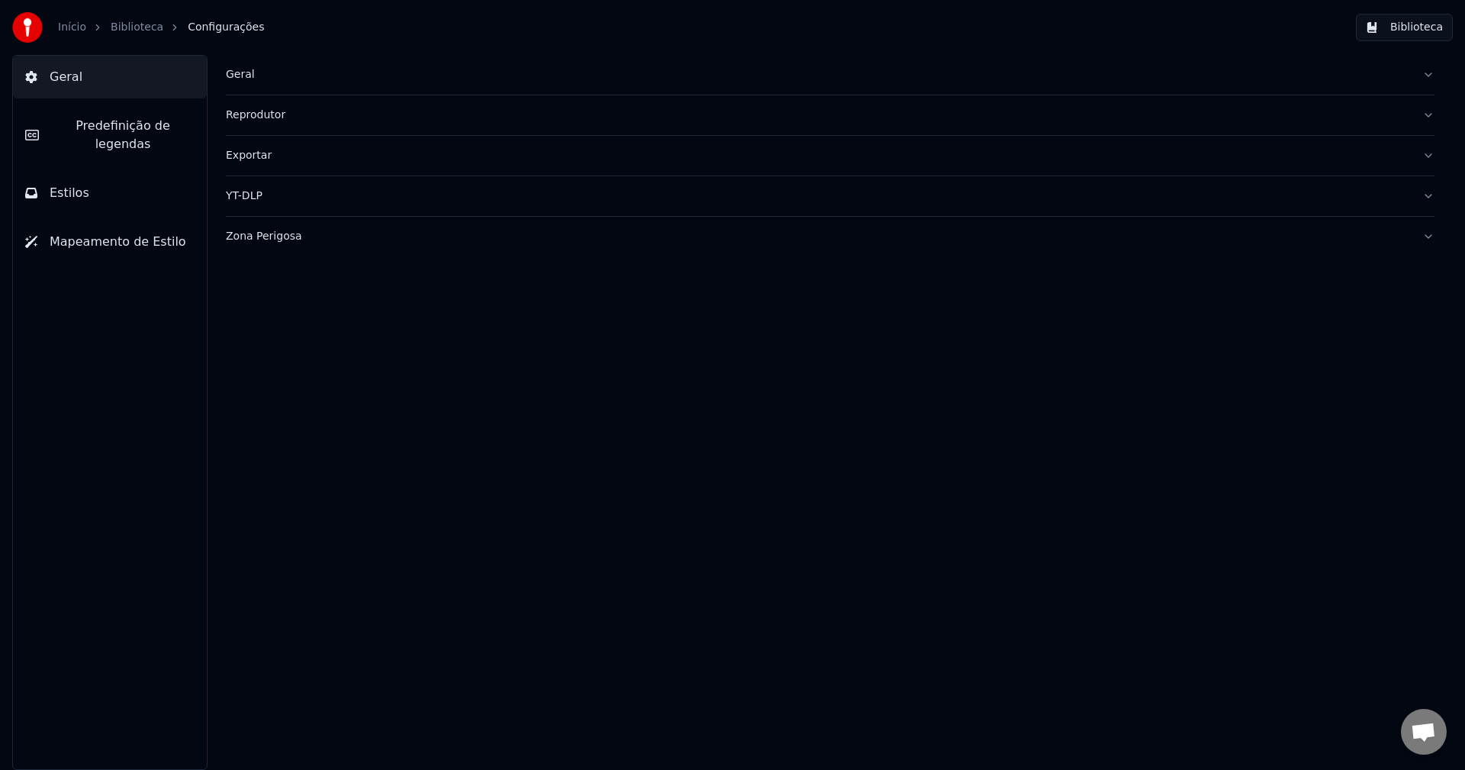
click at [127, 124] on span "Predefinição de legendas" at bounding box center [122, 135] width 143 height 37
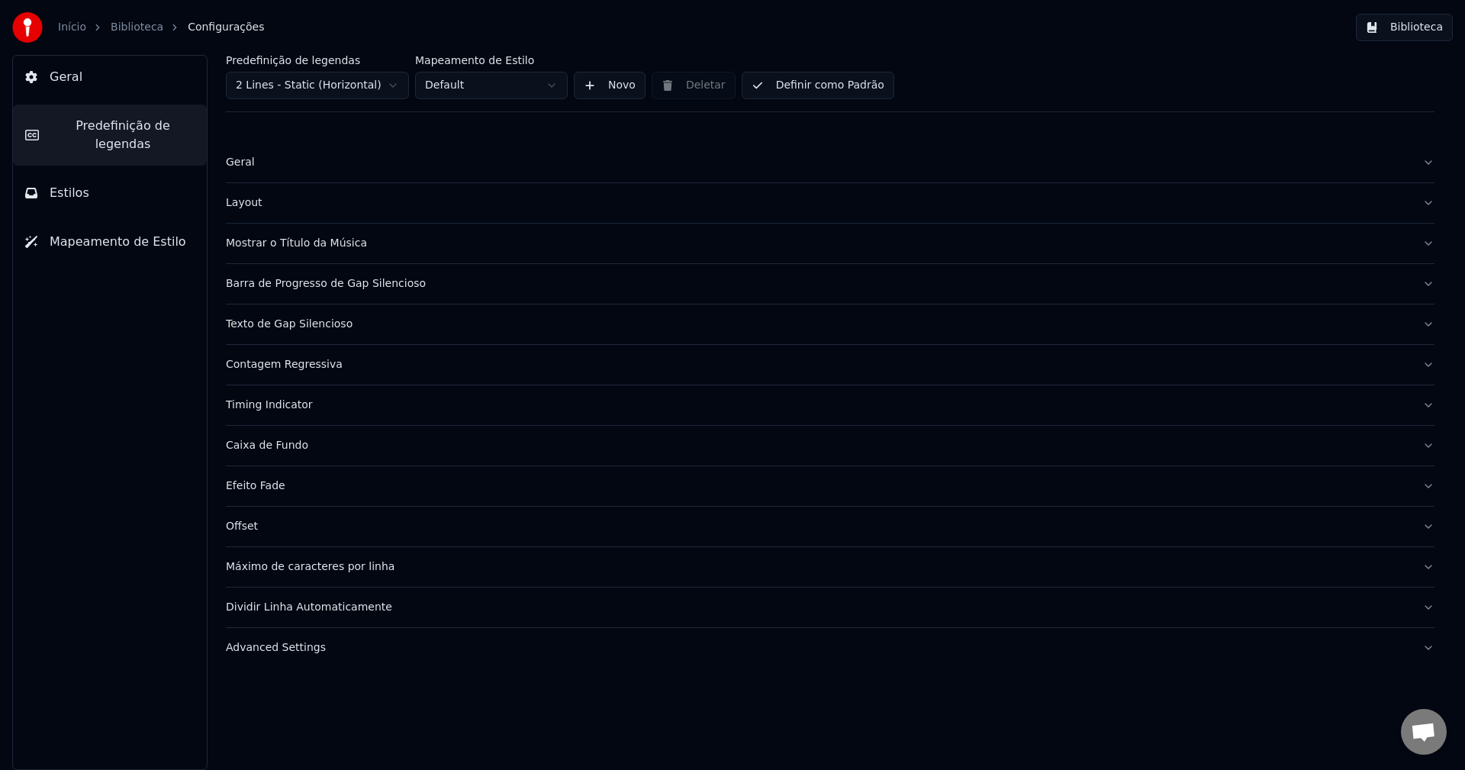
click at [250, 446] on div "Caixa de Fundo" at bounding box center [818, 445] width 1185 height 15
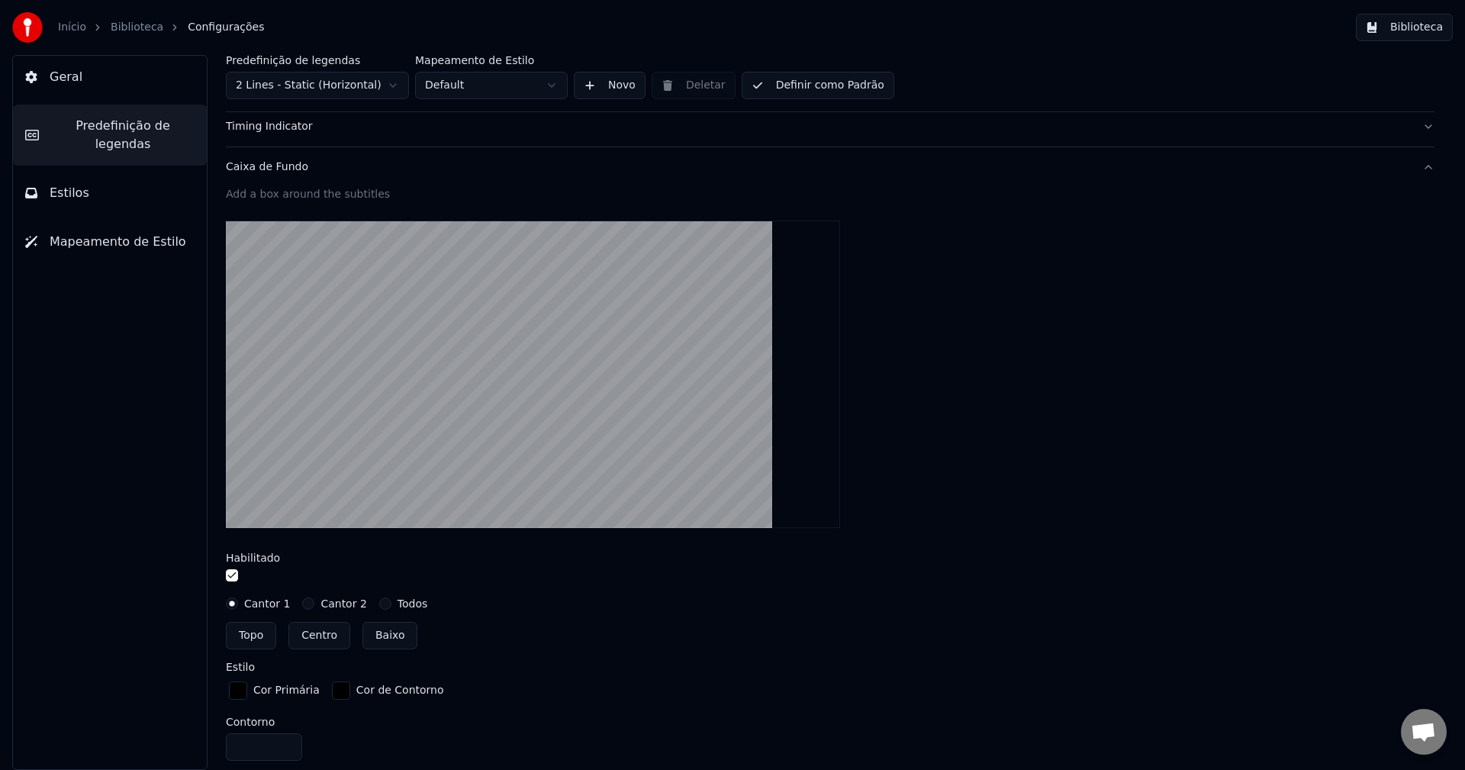
scroll to position [305, 0]
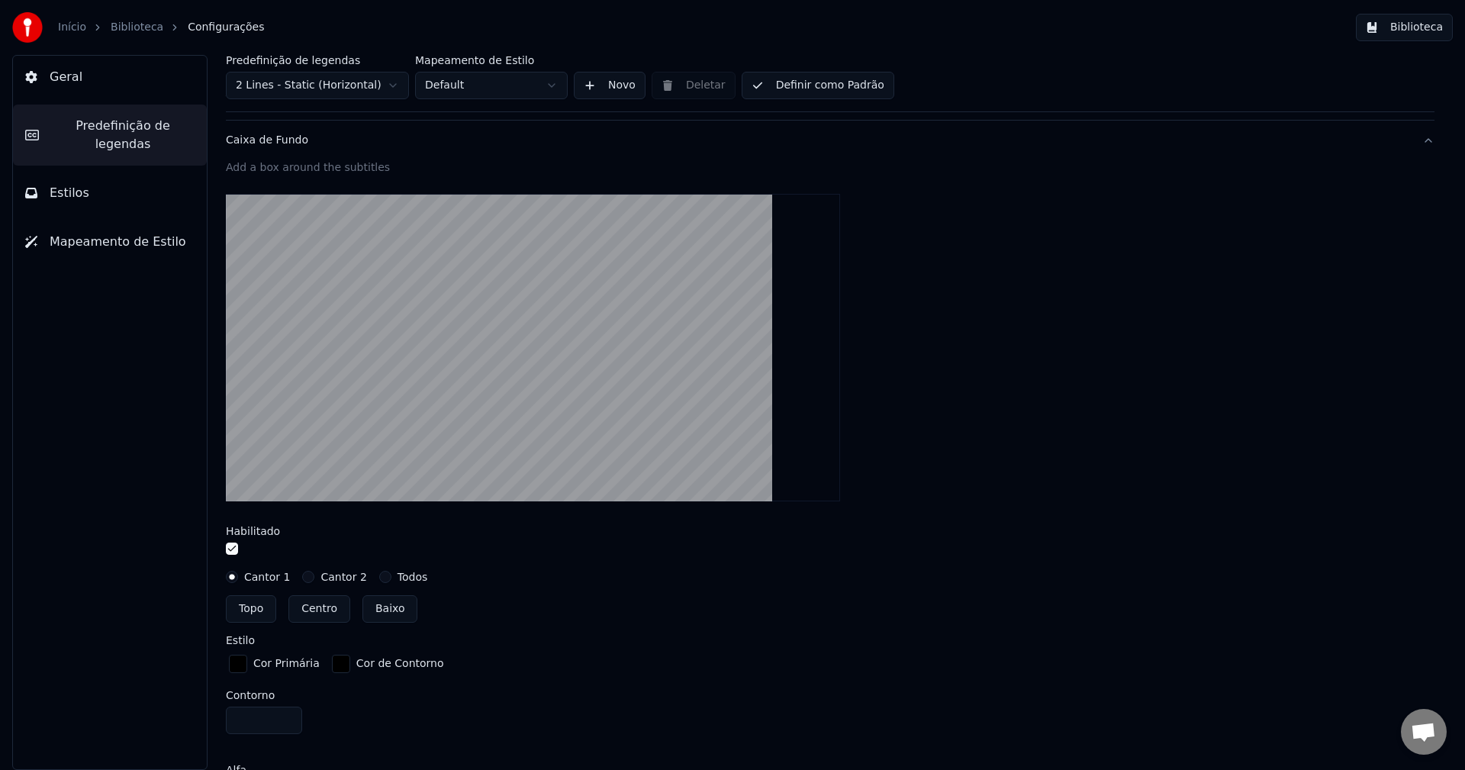
click at [230, 550] on button "button" at bounding box center [232, 549] width 12 height 12
click at [1423, 26] on button "Biblioteca" at bounding box center [1404, 27] width 97 height 27
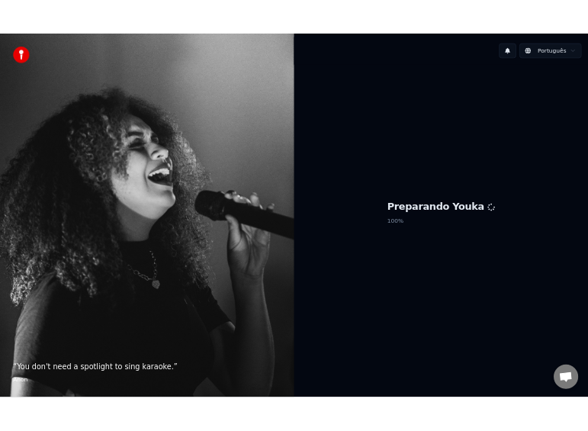
scroll to position [1333, 0]
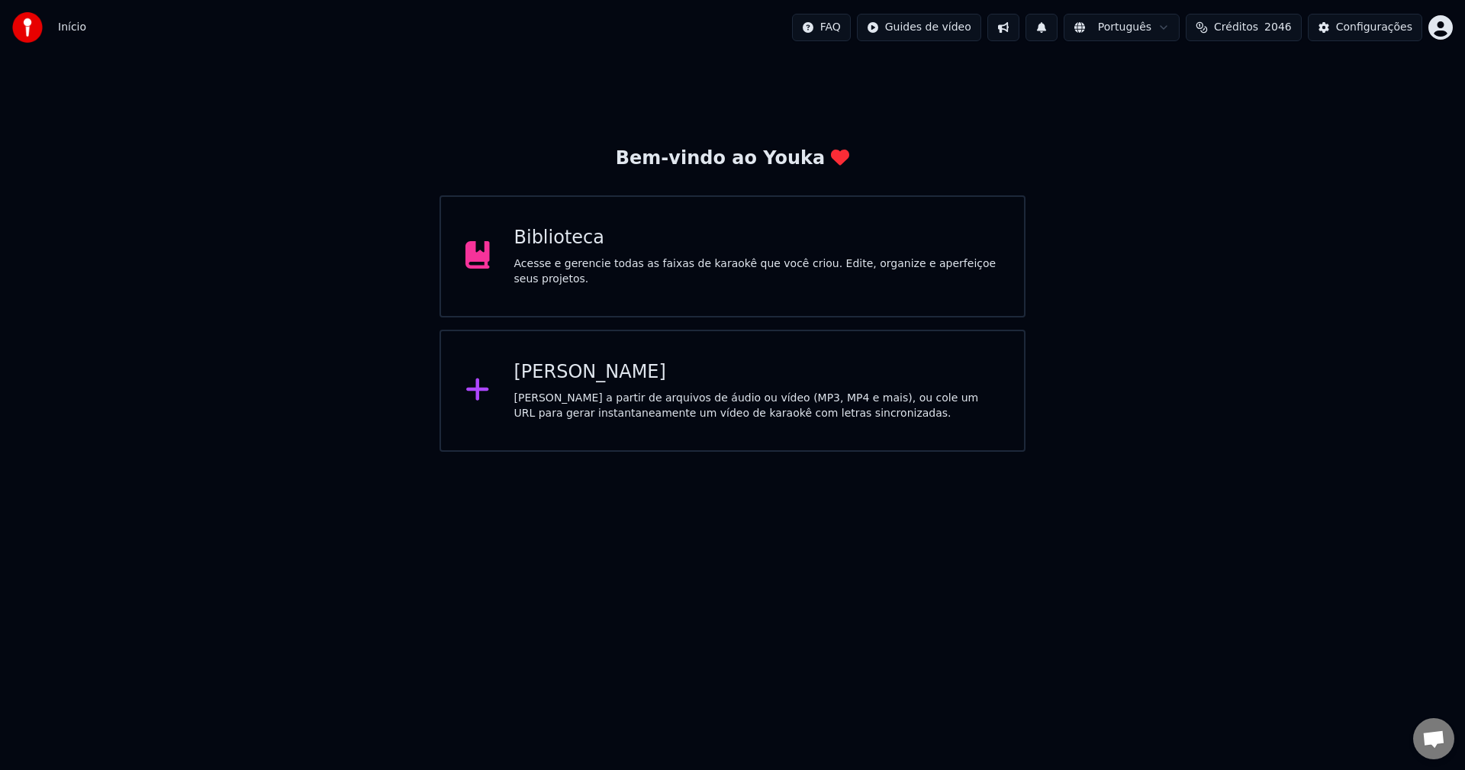
scroll to position [1330, 0]
click at [562, 230] on div "Biblioteca Acesse e gerencie todas as faixas de karaokê que você criou. Edite, …" at bounding box center [733, 256] width 586 height 122
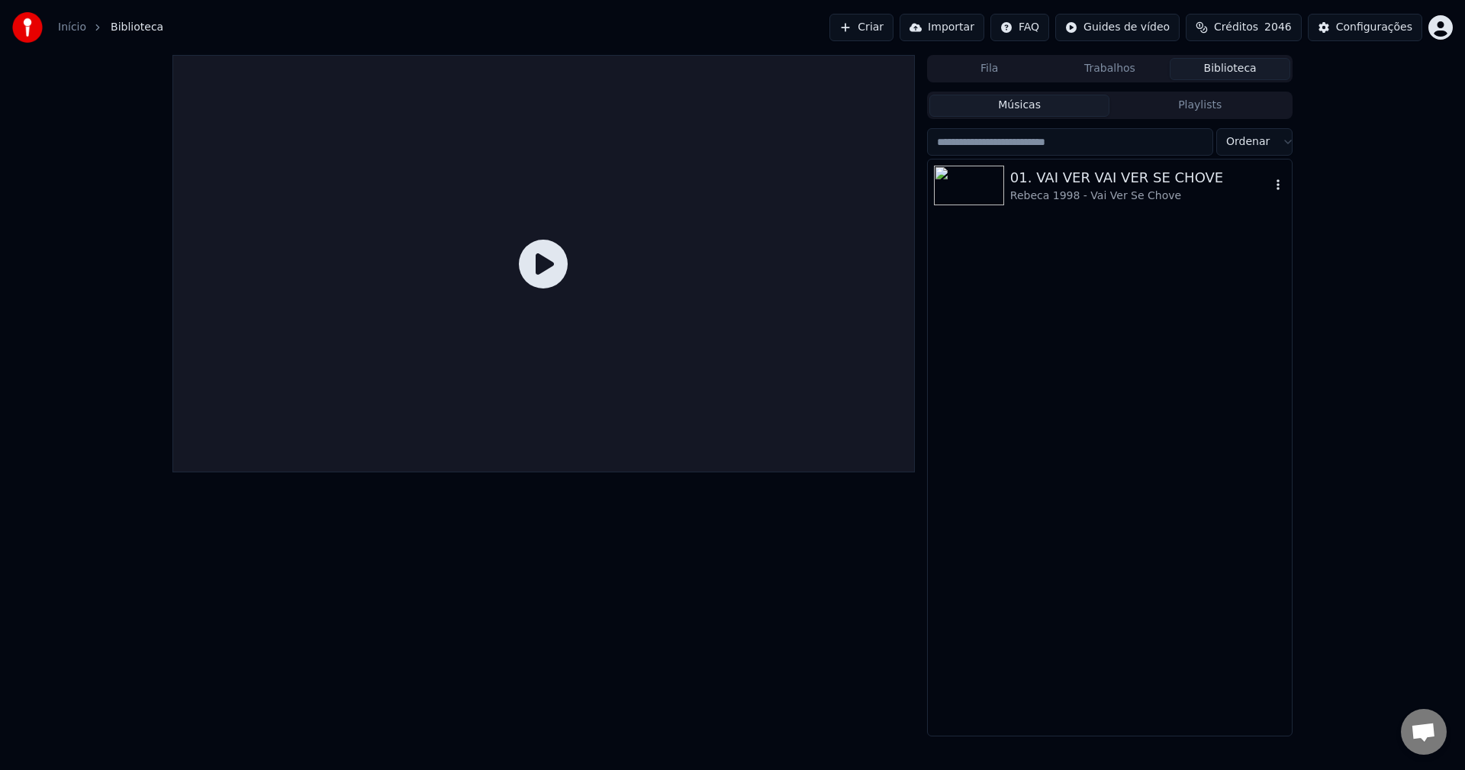
click at [1060, 192] on div "Rebeca 1998 - Vai Ver Se Chove" at bounding box center [1140, 196] width 260 height 15
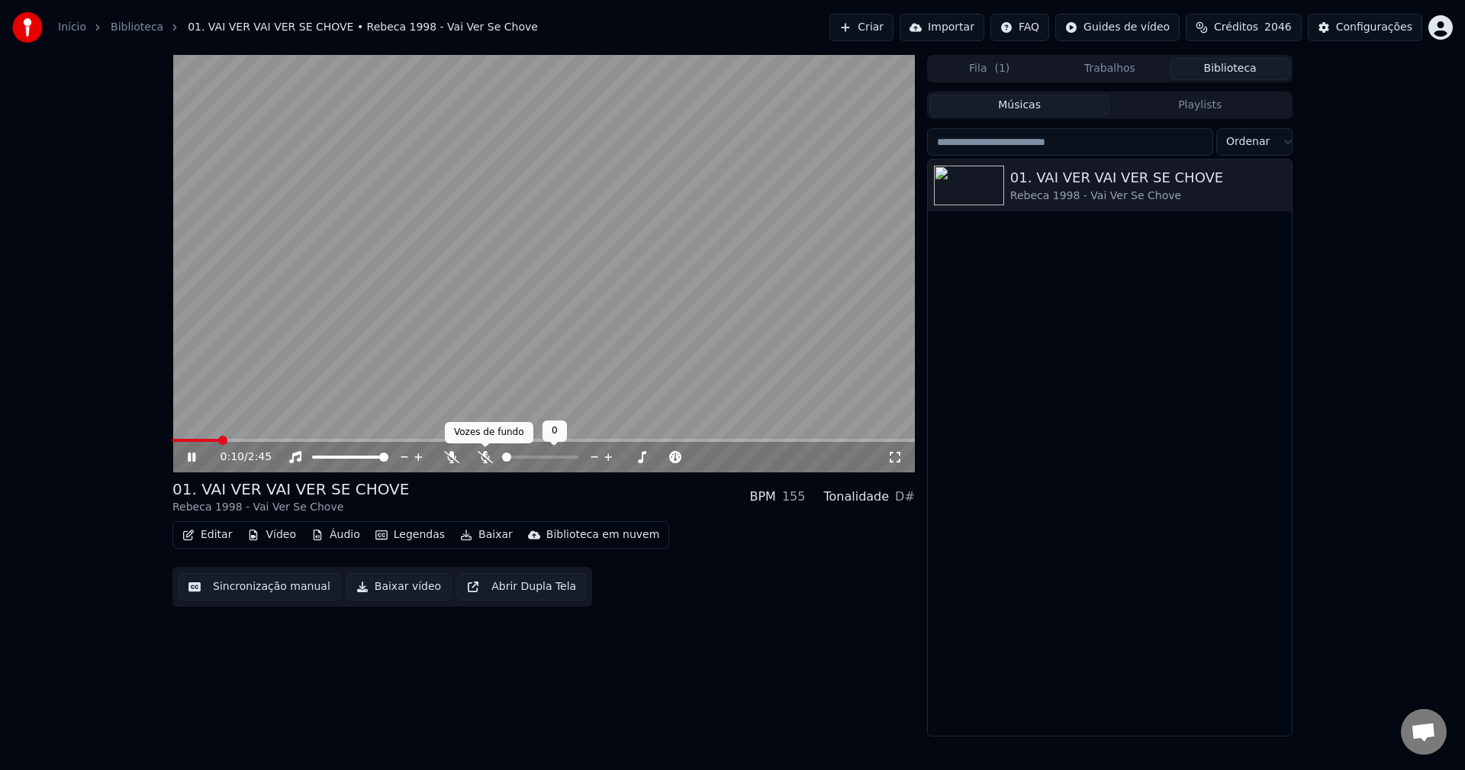
click at [486, 460] on icon at bounding box center [485, 457] width 15 height 12
click at [487, 457] on icon at bounding box center [485, 457] width 15 height 12
click at [390, 588] on button "Baixar vídeo" at bounding box center [398, 586] width 105 height 27
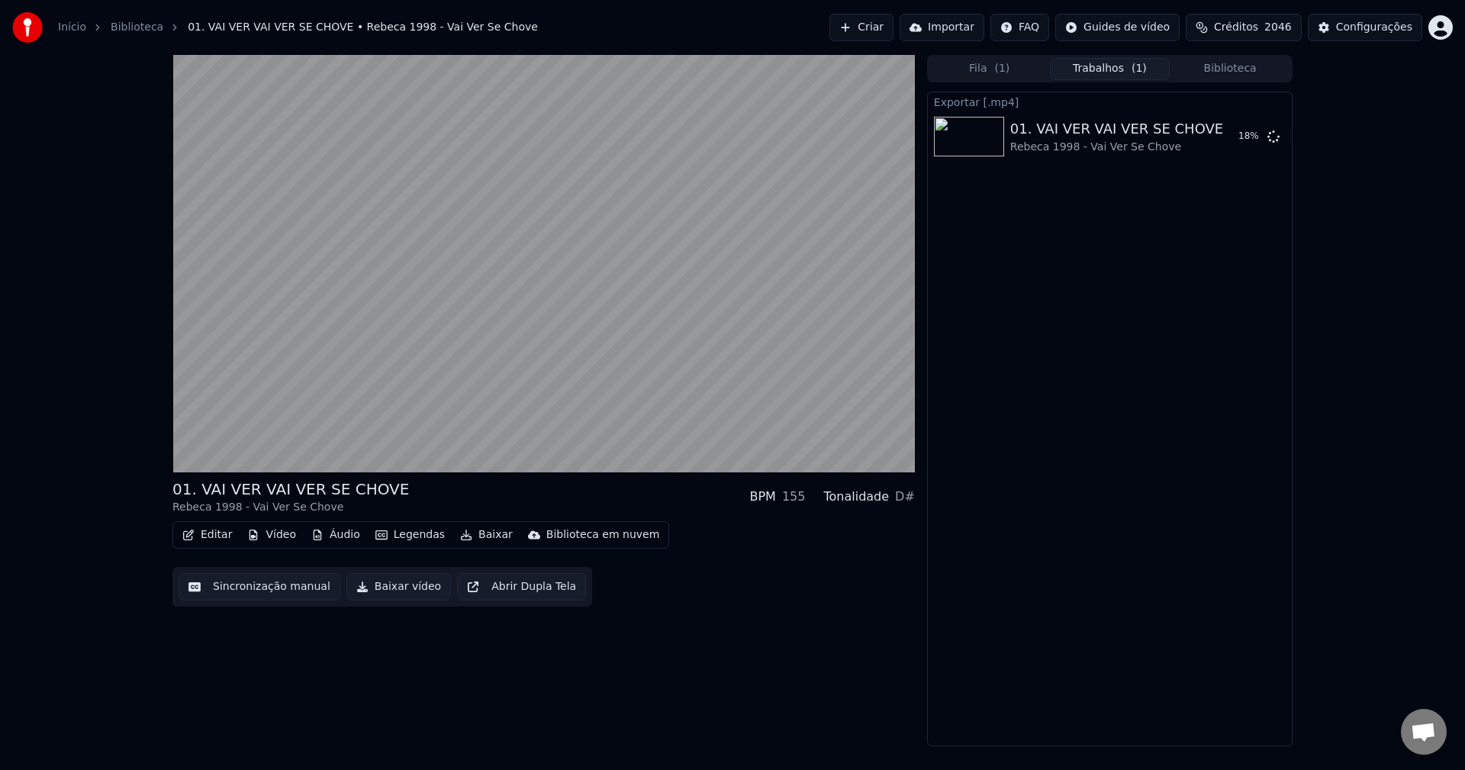
click at [198, 536] on button "Editar" at bounding box center [207, 534] width 62 height 21
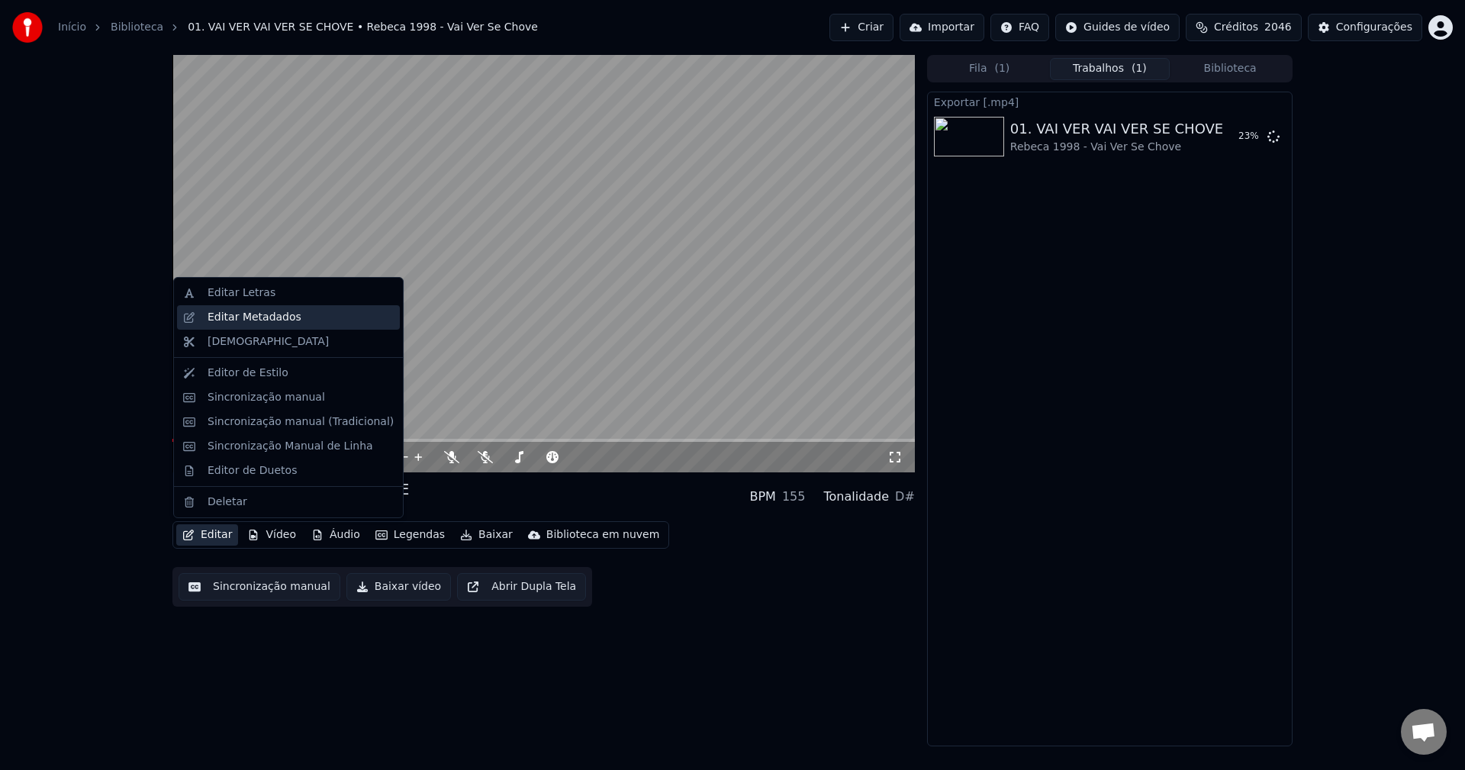
click at [247, 318] on div "Editar Metadados" at bounding box center [255, 317] width 94 height 15
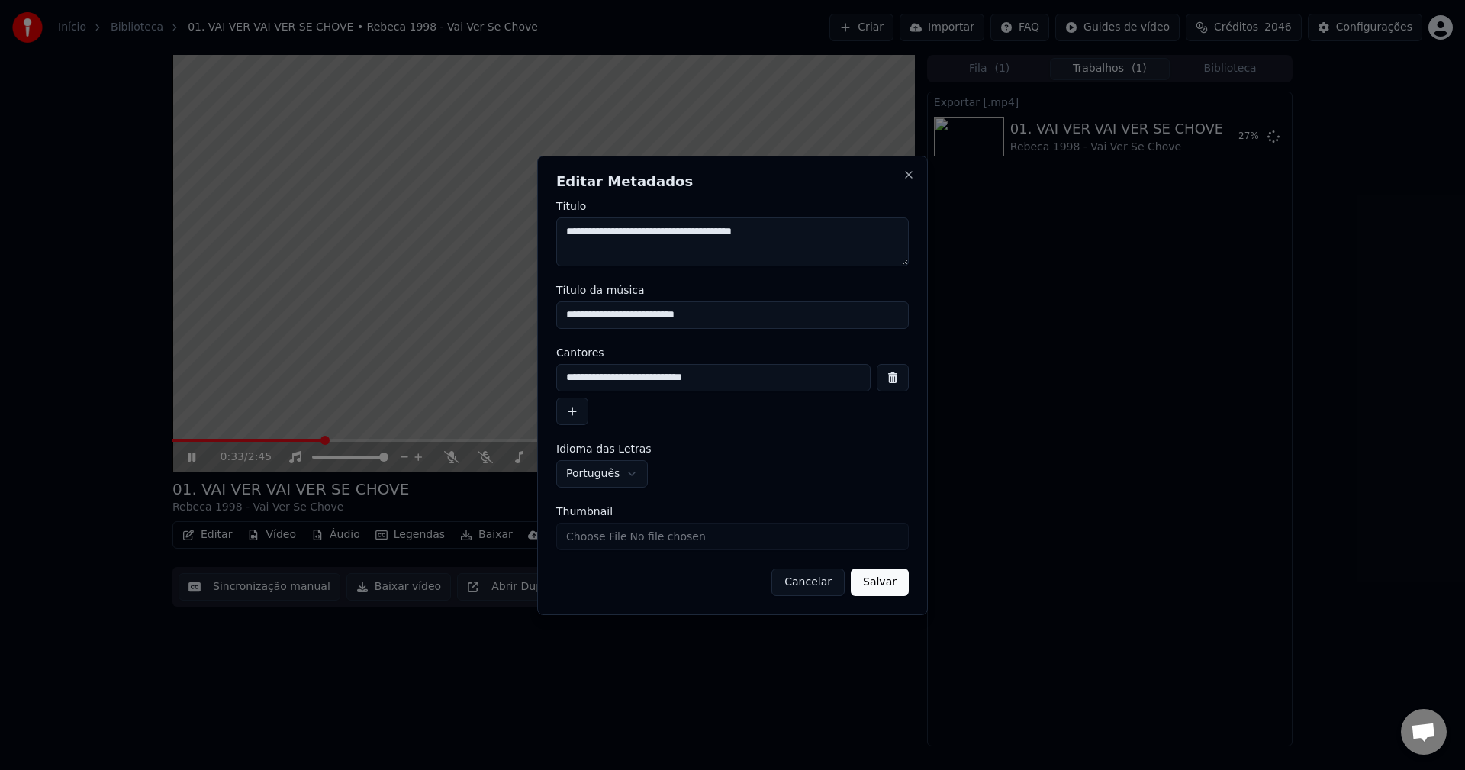
click at [742, 319] on input "**********" at bounding box center [732, 314] width 353 height 27
type input "**********"
click at [823, 234] on textarea "**********" at bounding box center [732, 242] width 353 height 49
paste textarea "*******"
type textarea "**********"
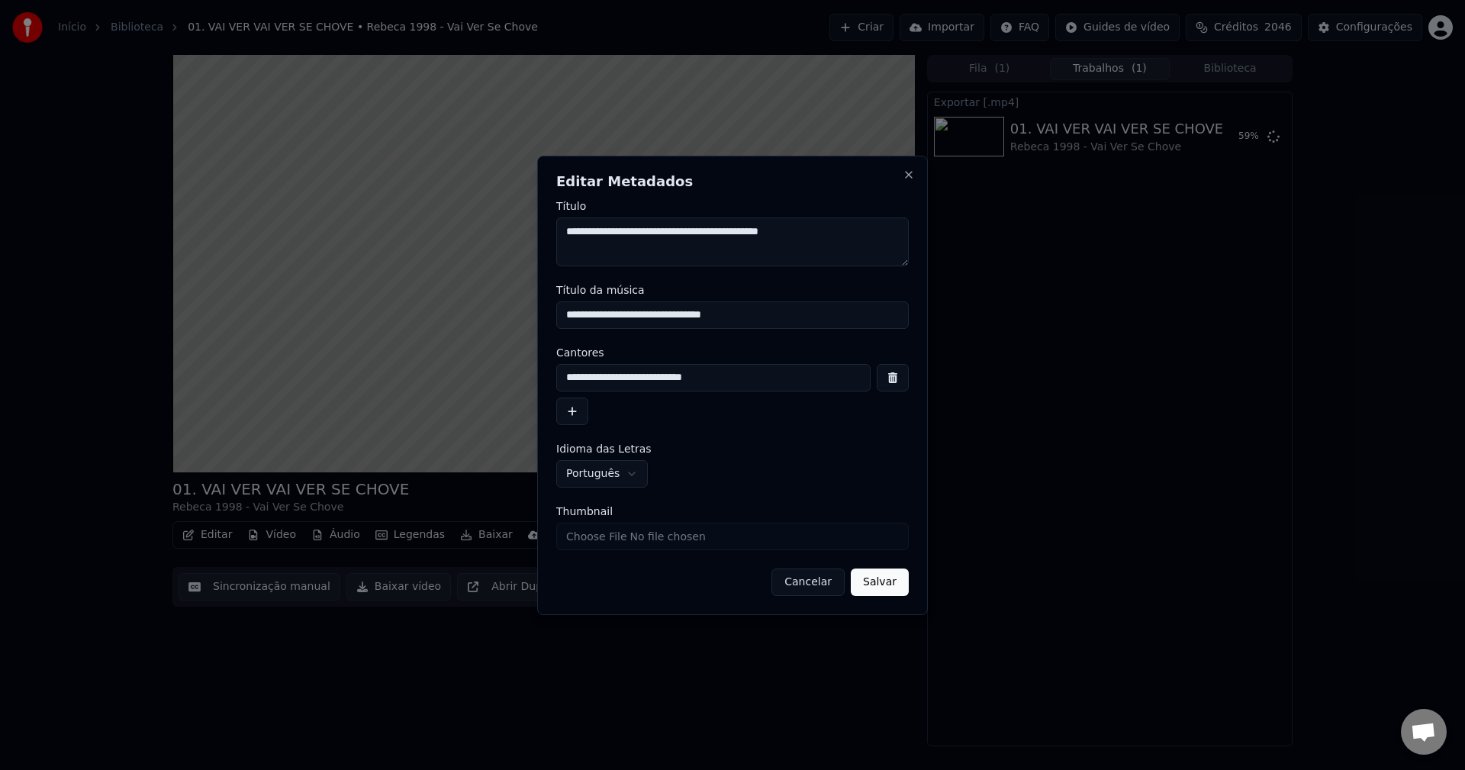
click at [893, 579] on button "Salvar" at bounding box center [880, 582] width 58 height 27
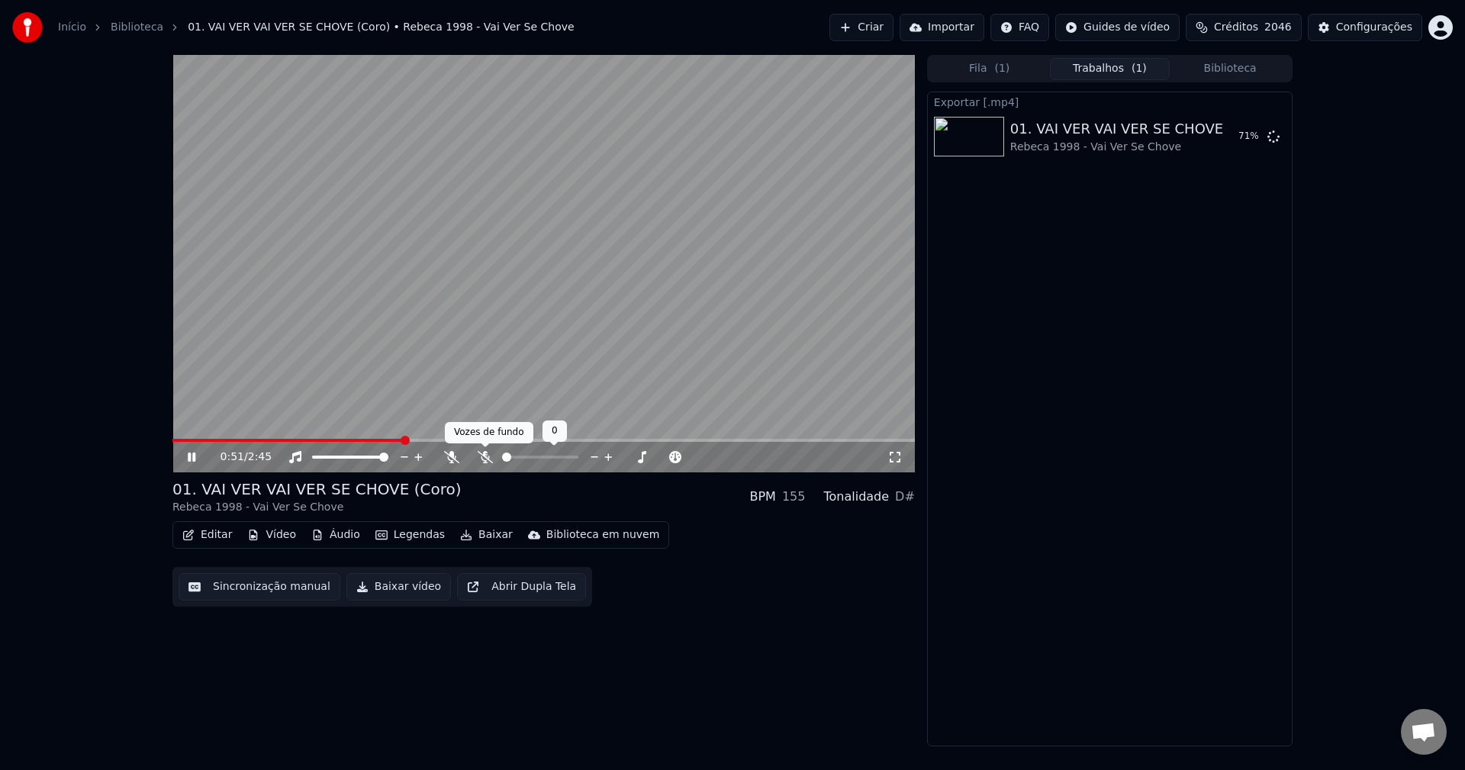
click at [491, 463] on icon at bounding box center [485, 457] width 15 height 12
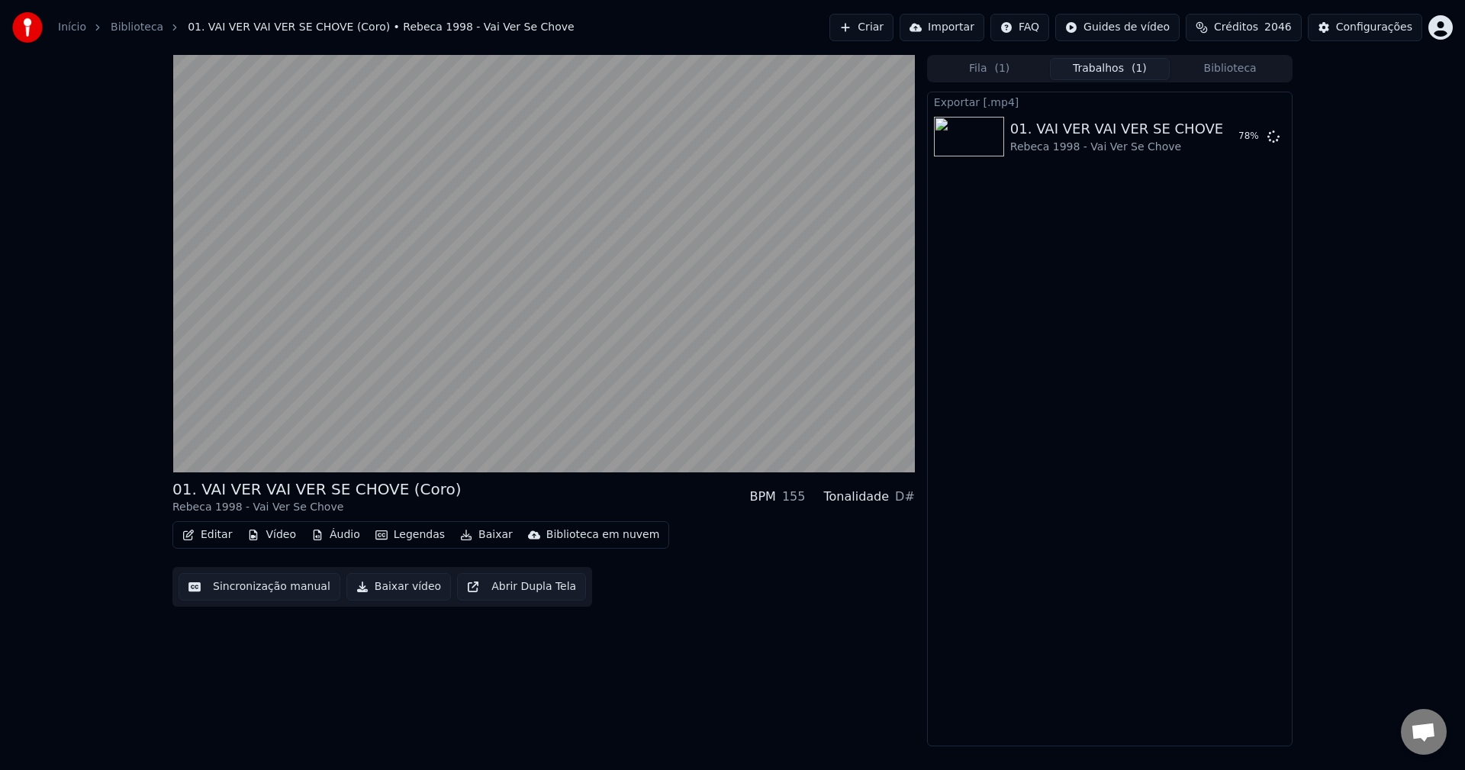
click at [198, 536] on button "Editar" at bounding box center [207, 534] width 62 height 21
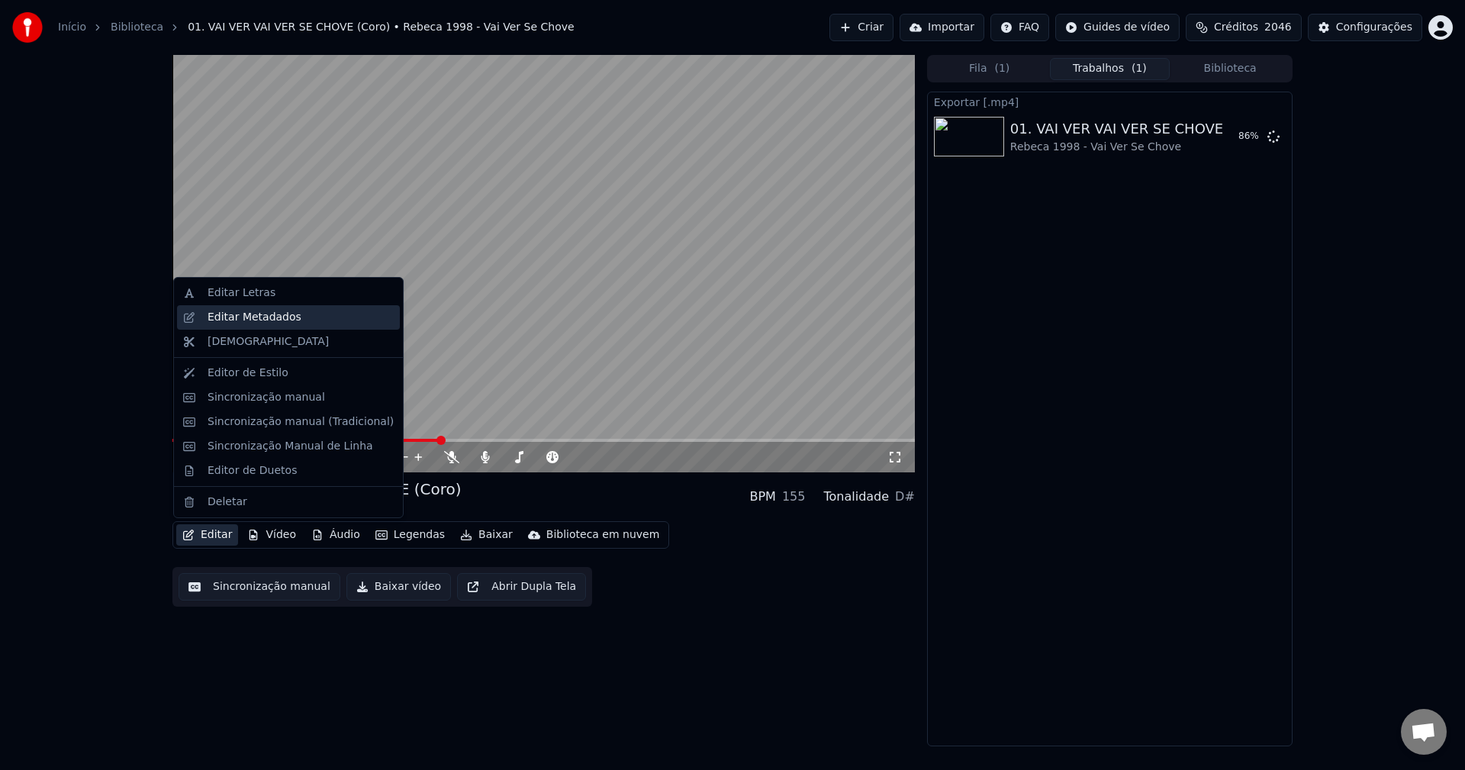
click at [240, 321] on div "Editar Metadados" at bounding box center [255, 317] width 94 height 15
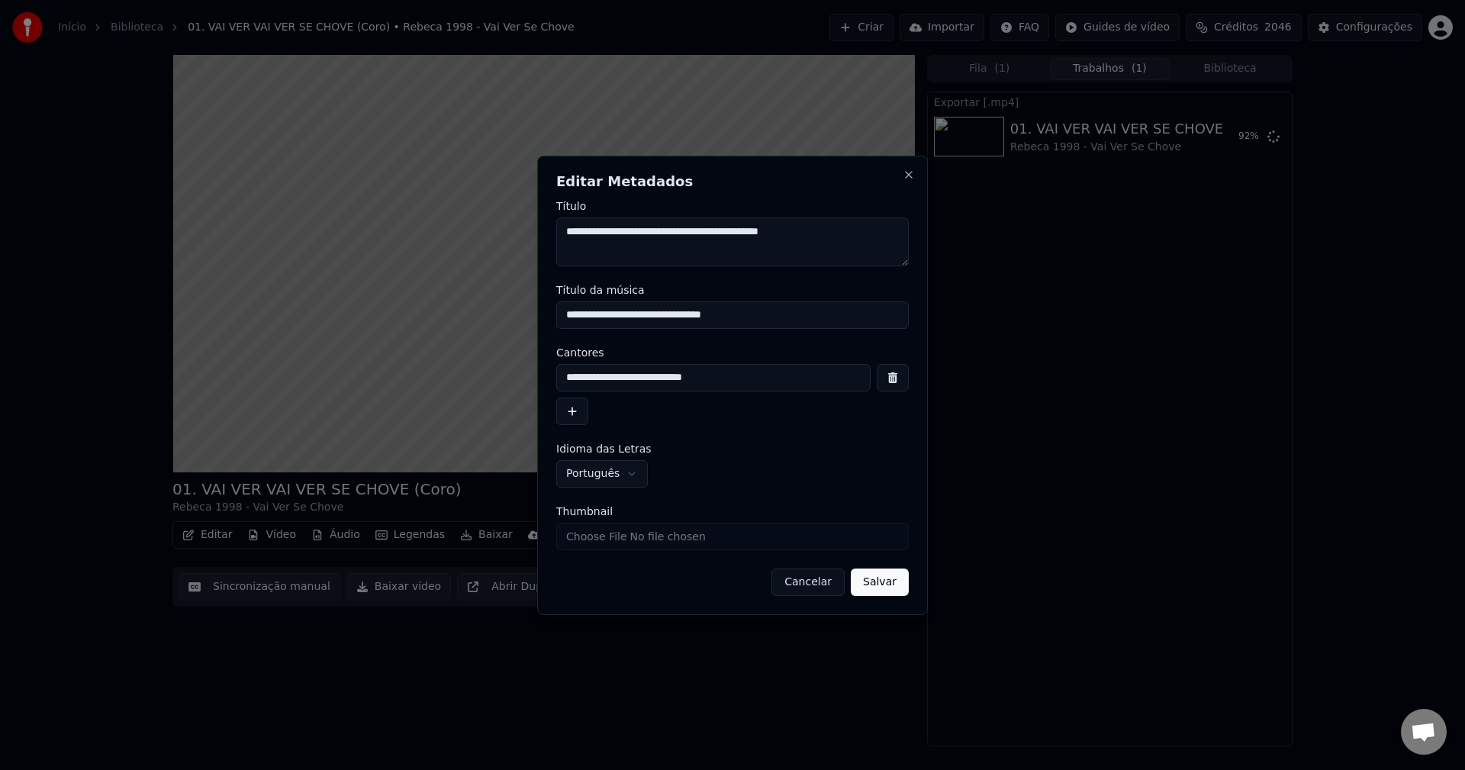
click at [865, 576] on button "Salvar" at bounding box center [880, 582] width 58 height 27
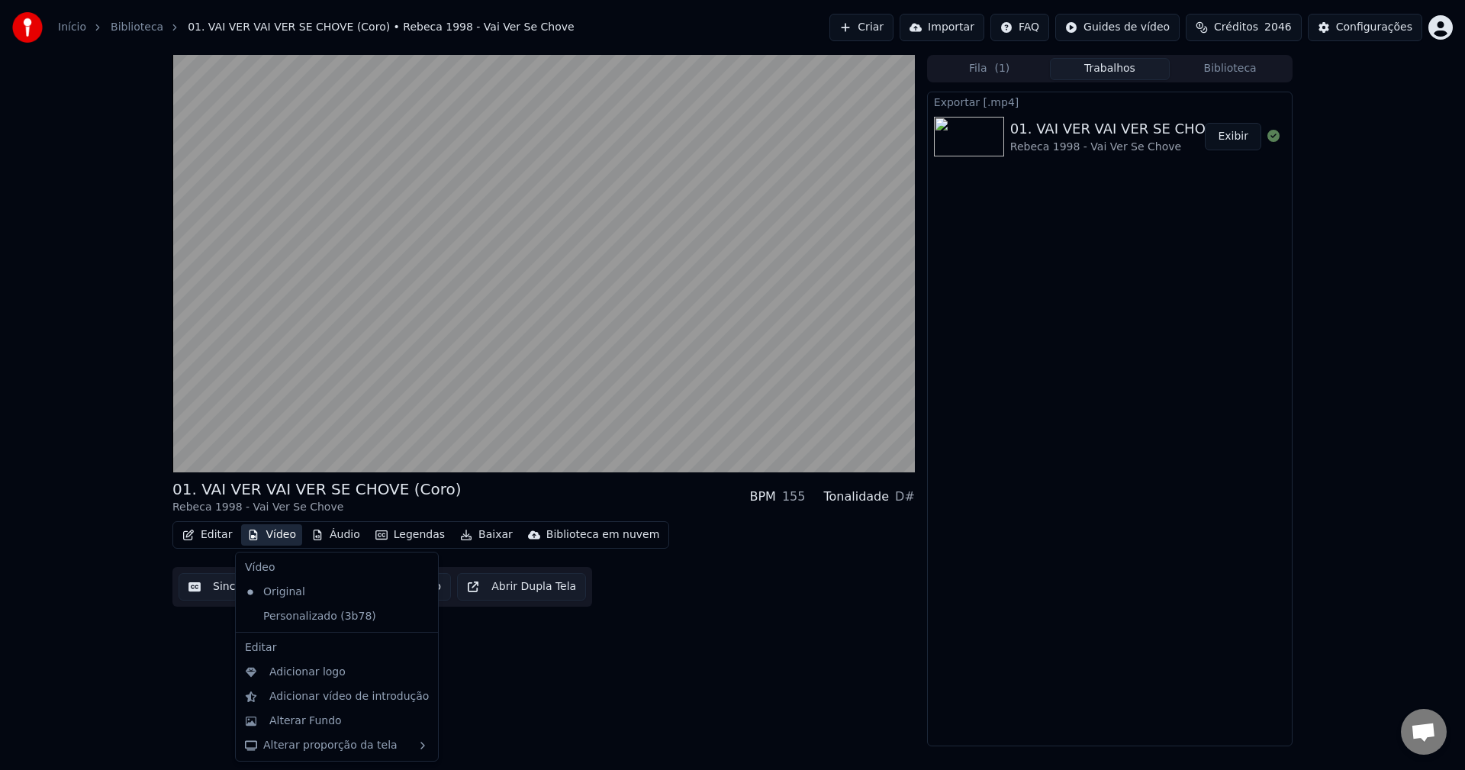
click at [251, 533] on icon "button" at bounding box center [253, 535] width 12 height 11
click at [295, 624] on div "Personalizado (3b78)" at bounding box center [325, 616] width 173 height 24
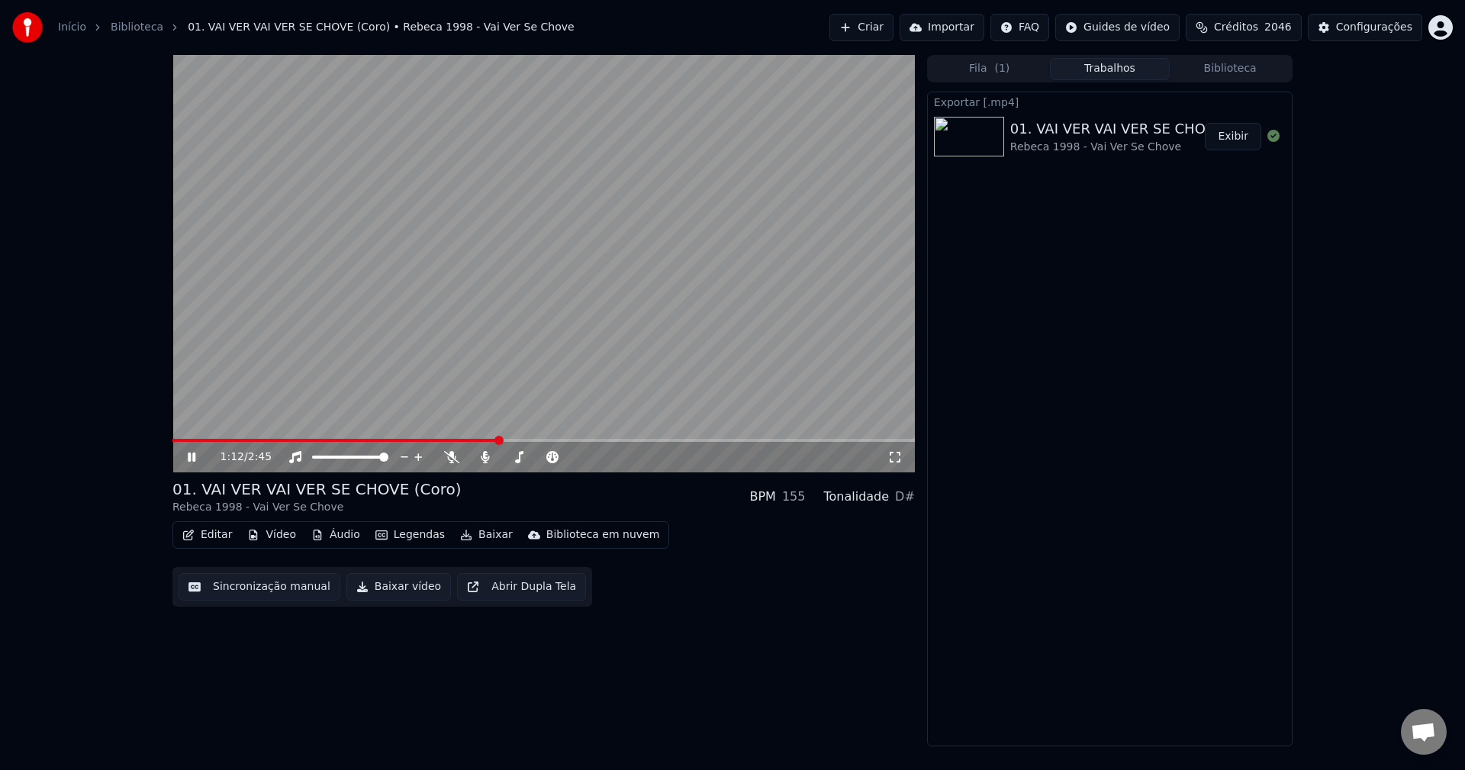
click at [389, 582] on button "Baixar vídeo" at bounding box center [398, 586] width 105 height 27
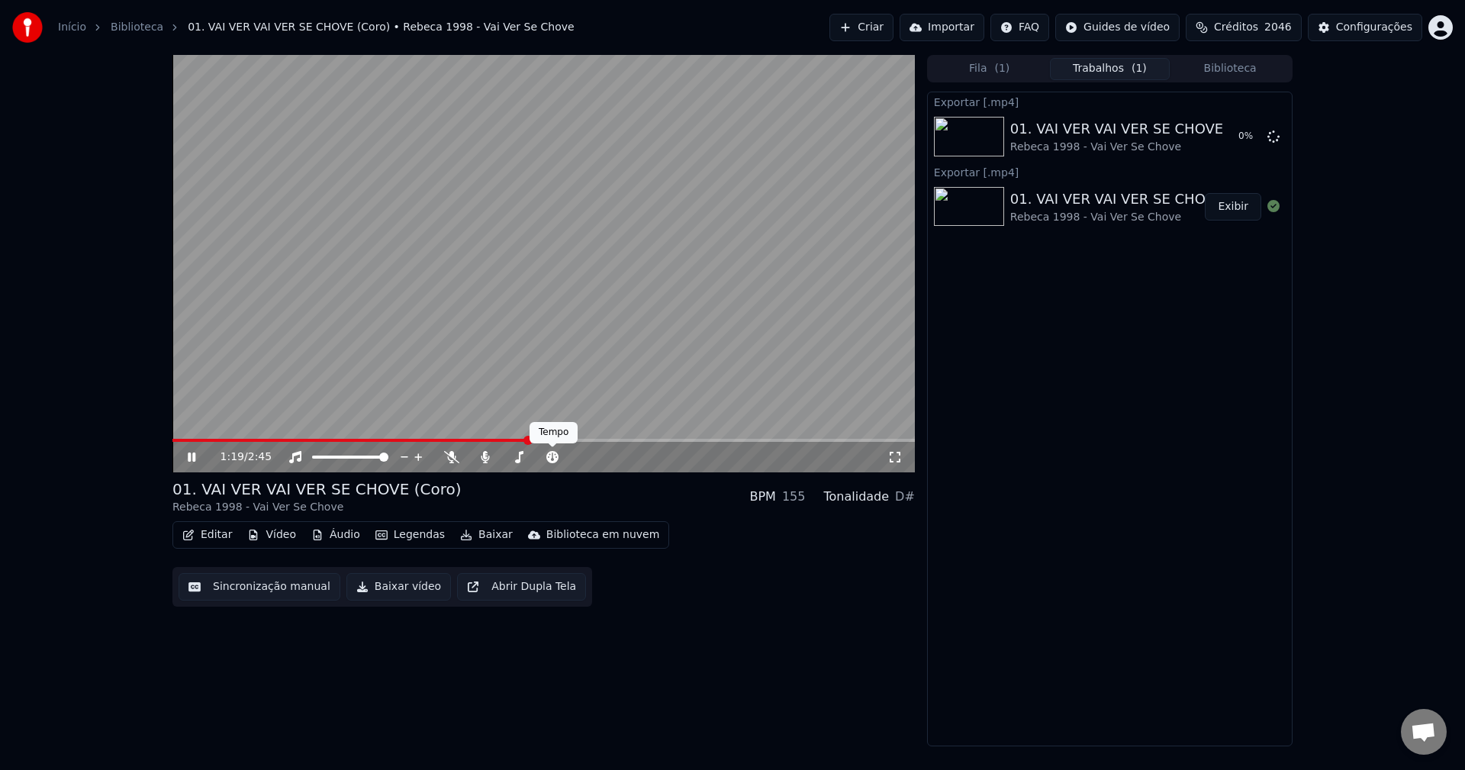
click at [666, 376] on video at bounding box center [543, 263] width 743 height 417
click at [1098, 201] on button "Exibir" at bounding box center [1233, 206] width 56 height 27
click at [330, 536] on button "Áudio" at bounding box center [335, 534] width 61 height 21
click at [1098, 135] on button "Exibir" at bounding box center [1233, 136] width 56 height 27
click at [452, 456] on icon at bounding box center [451, 457] width 15 height 12
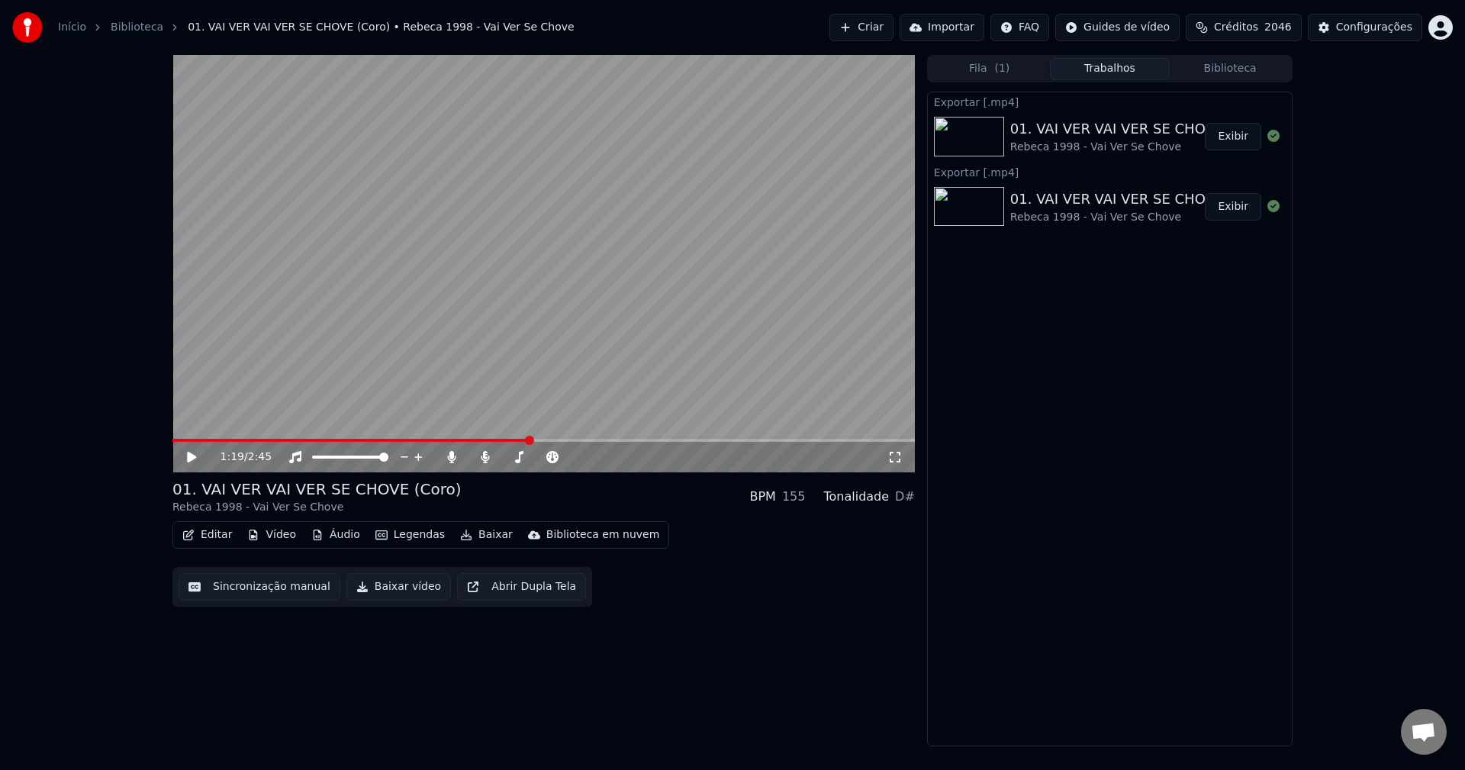
click at [192, 454] on icon at bounding box center [203, 457] width 36 height 12
click at [443, 457] on div "1:21 / 2:45" at bounding box center [554, 457] width 667 height 15
click at [446, 457] on icon at bounding box center [451, 457] width 15 height 12
click at [475, 460] on span at bounding box center [473, 457] width 9 height 9
click at [482, 460] on icon at bounding box center [485, 457] width 8 height 12
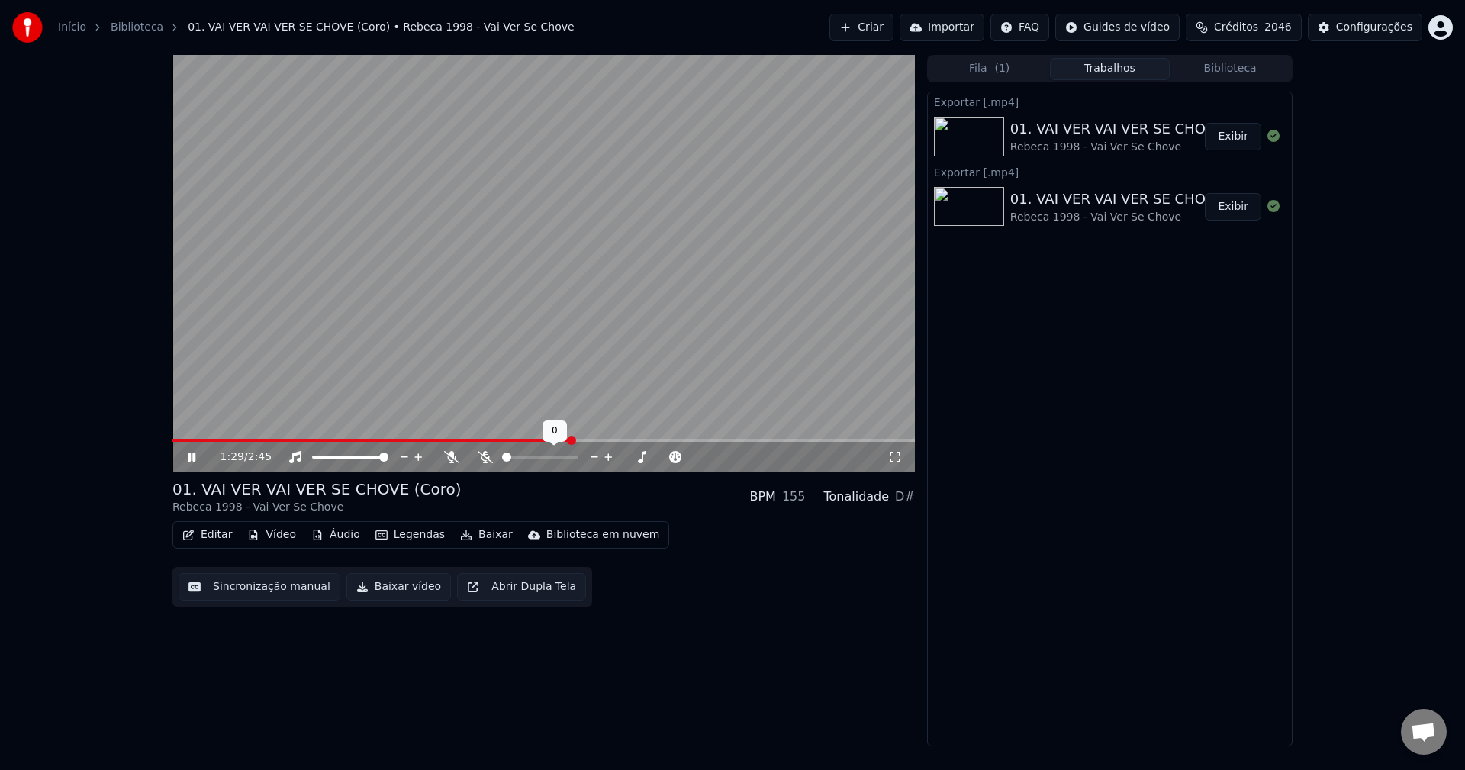
click at [482, 460] on icon at bounding box center [485, 457] width 15 height 12
click at [482, 460] on icon at bounding box center [485, 457] width 8 height 12
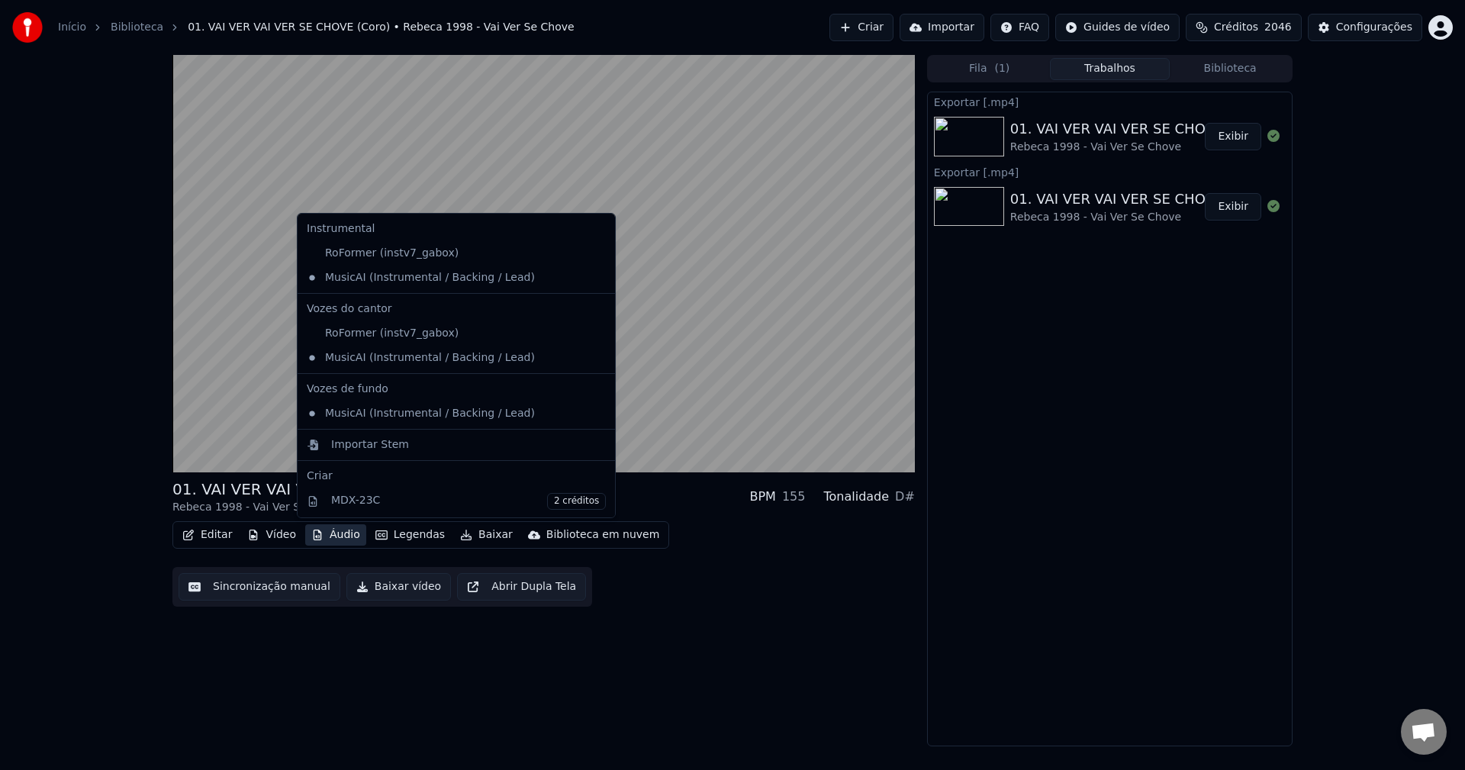
click at [341, 530] on button "Áudio" at bounding box center [335, 534] width 61 height 21
click at [376, 336] on div "RoFormer (instv7_gabox)" at bounding box center [445, 333] width 288 height 24
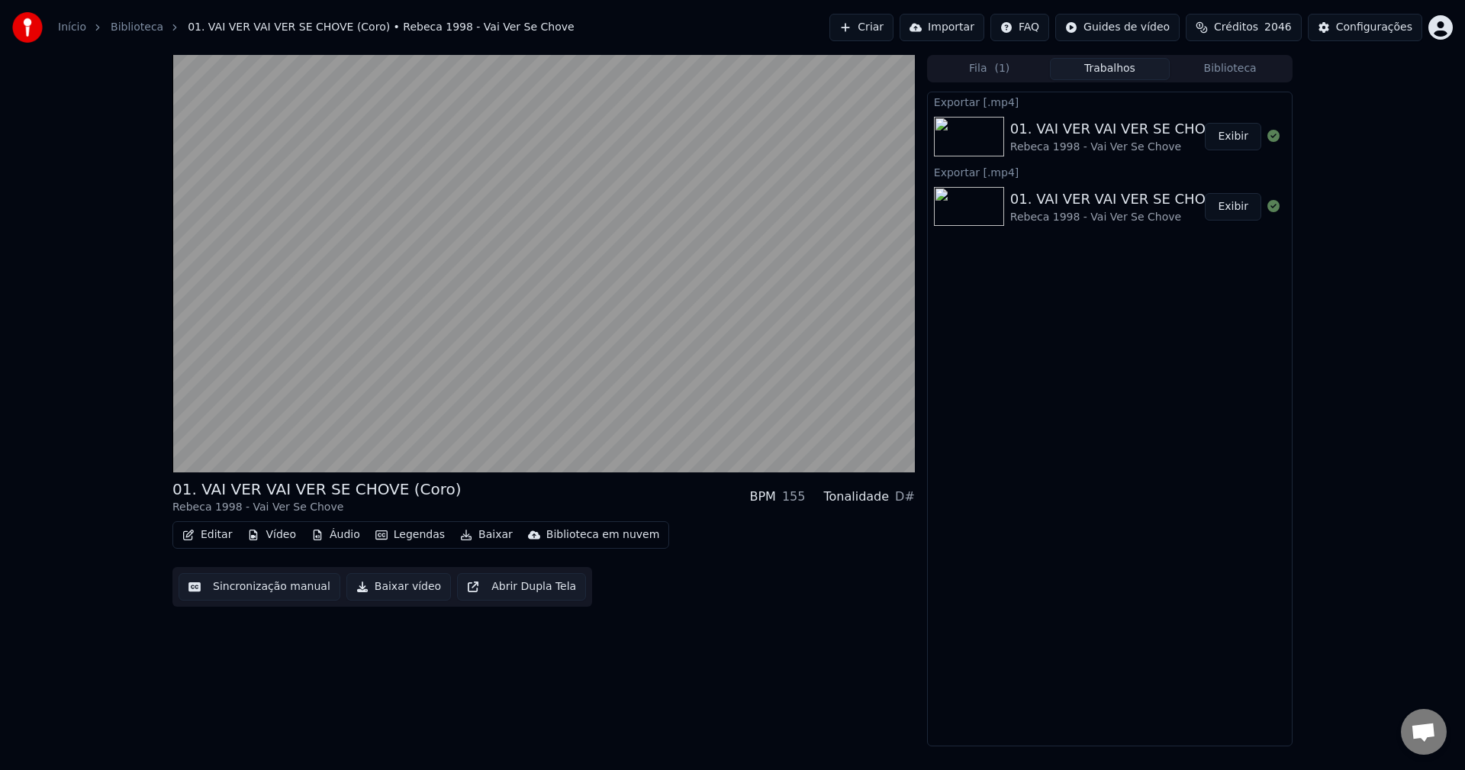
click at [381, 375] on video at bounding box center [543, 263] width 743 height 417
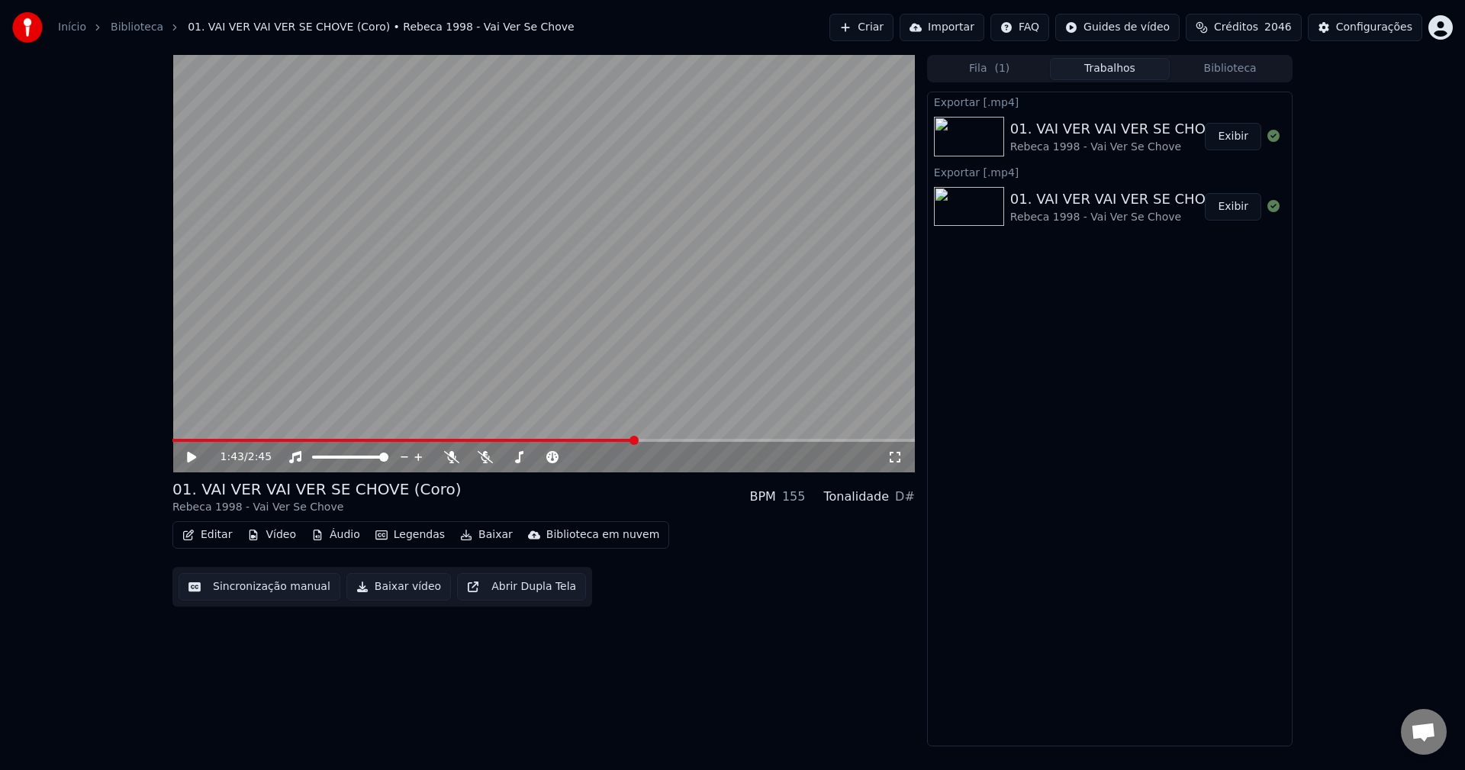
click at [201, 458] on icon at bounding box center [203, 457] width 36 height 12
click at [211, 431] on video at bounding box center [543, 263] width 743 height 417
click at [206, 440] on span at bounding box center [405, 440] width 466 height 3
click at [196, 458] on icon at bounding box center [191, 457] width 9 height 11
click at [788, 282] on video at bounding box center [543, 263] width 743 height 417
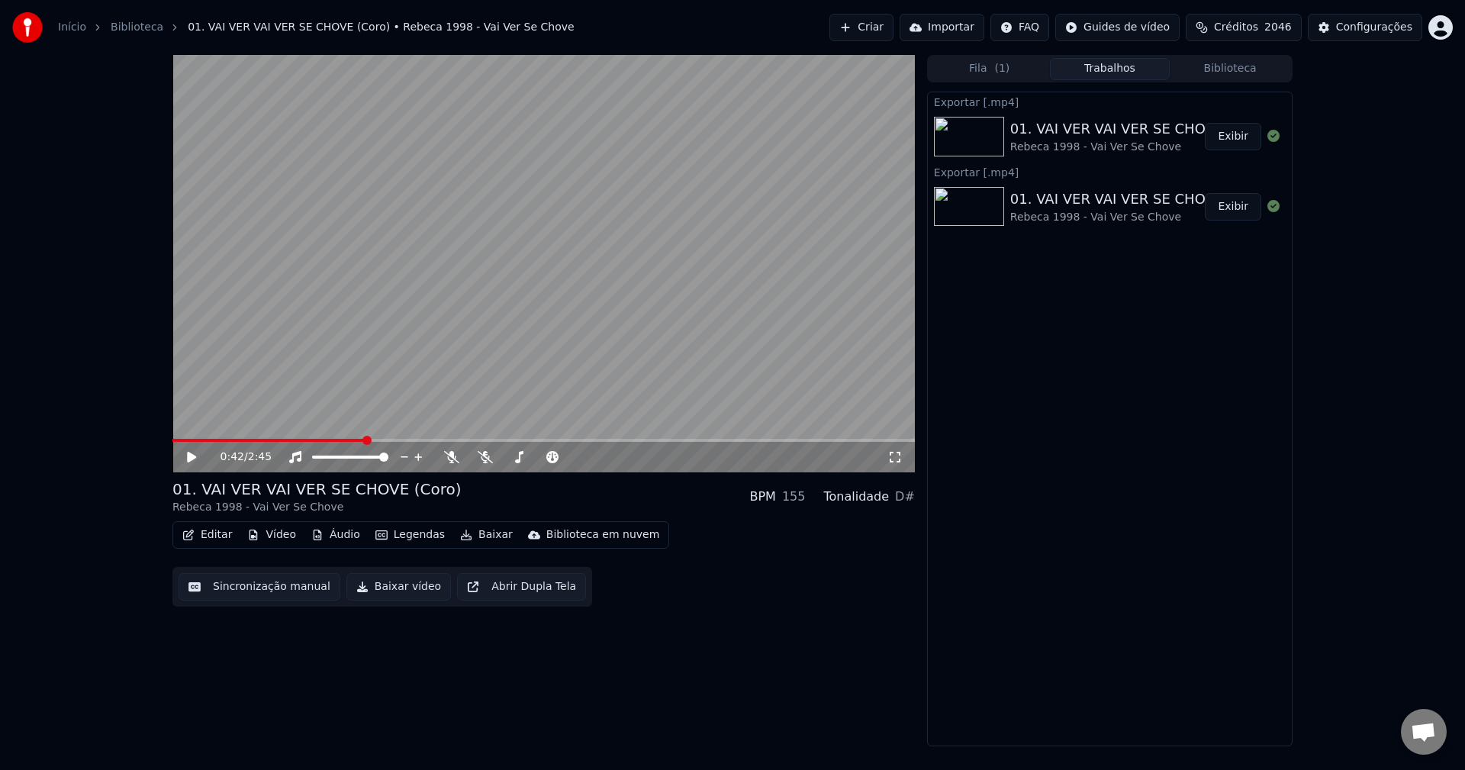
click at [894, 19] on button "Criar" at bounding box center [862, 27] width 64 height 27
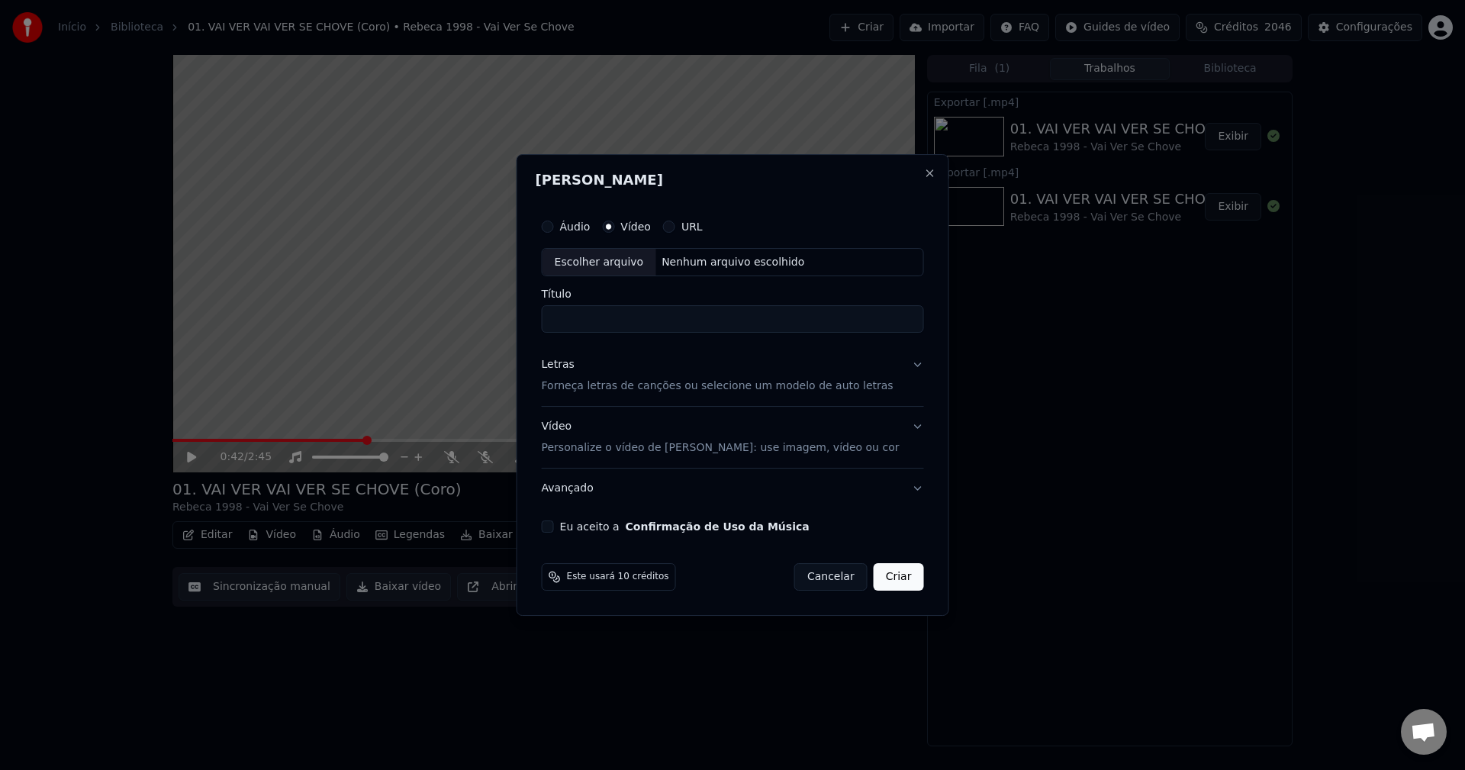
click at [575, 528] on div "Eu aceito a Confirmação de Uso da Música" at bounding box center [733, 527] width 382 height 12
click at [554, 524] on button "Eu aceito a Confirmação de Uso da Música" at bounding box center [548, 527] width 12 height 12
click at [575, 372] on div "Letras" at bounding box center [558, 365] width 33 height 15
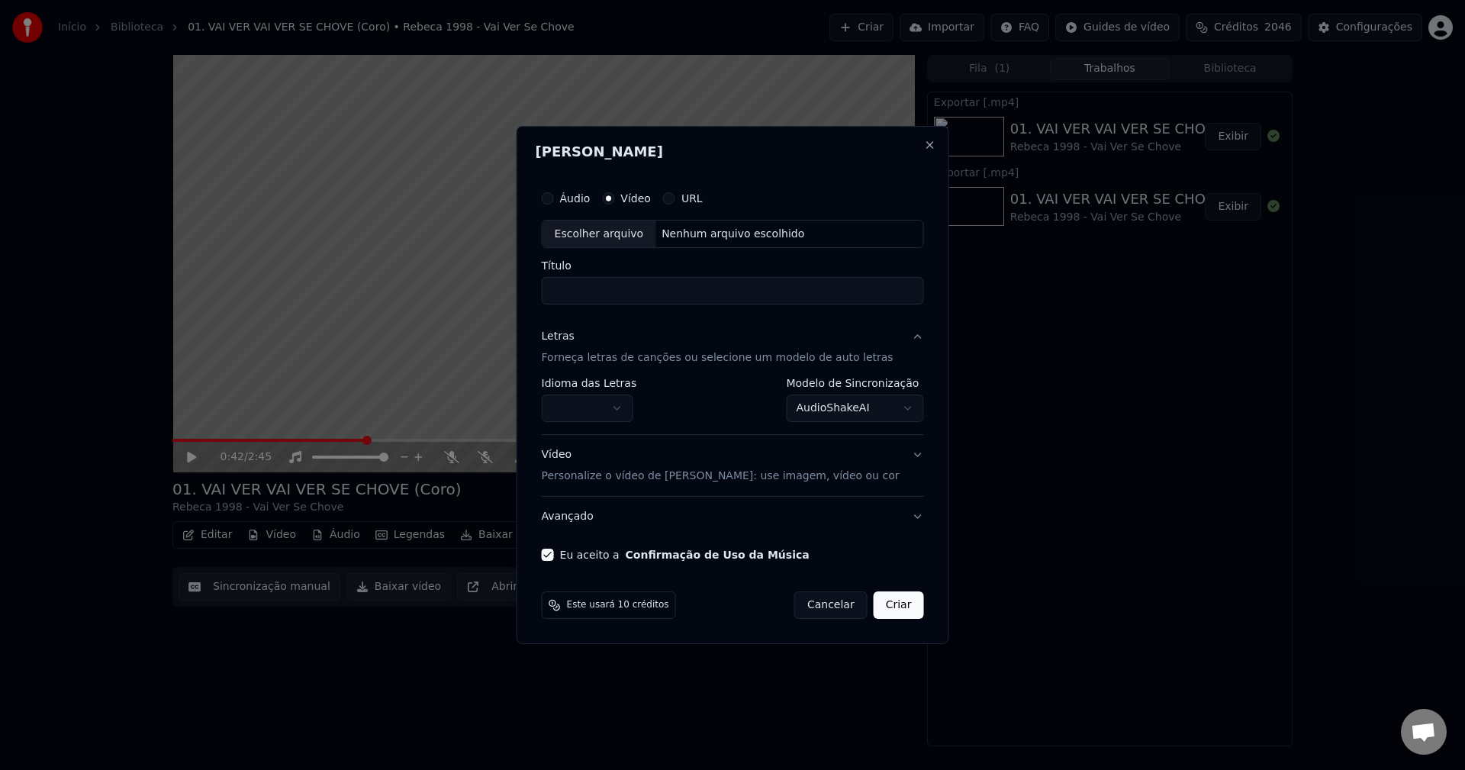
click at [600, 417] on button "button" at bounding box center [588, 408] width 92 height 27
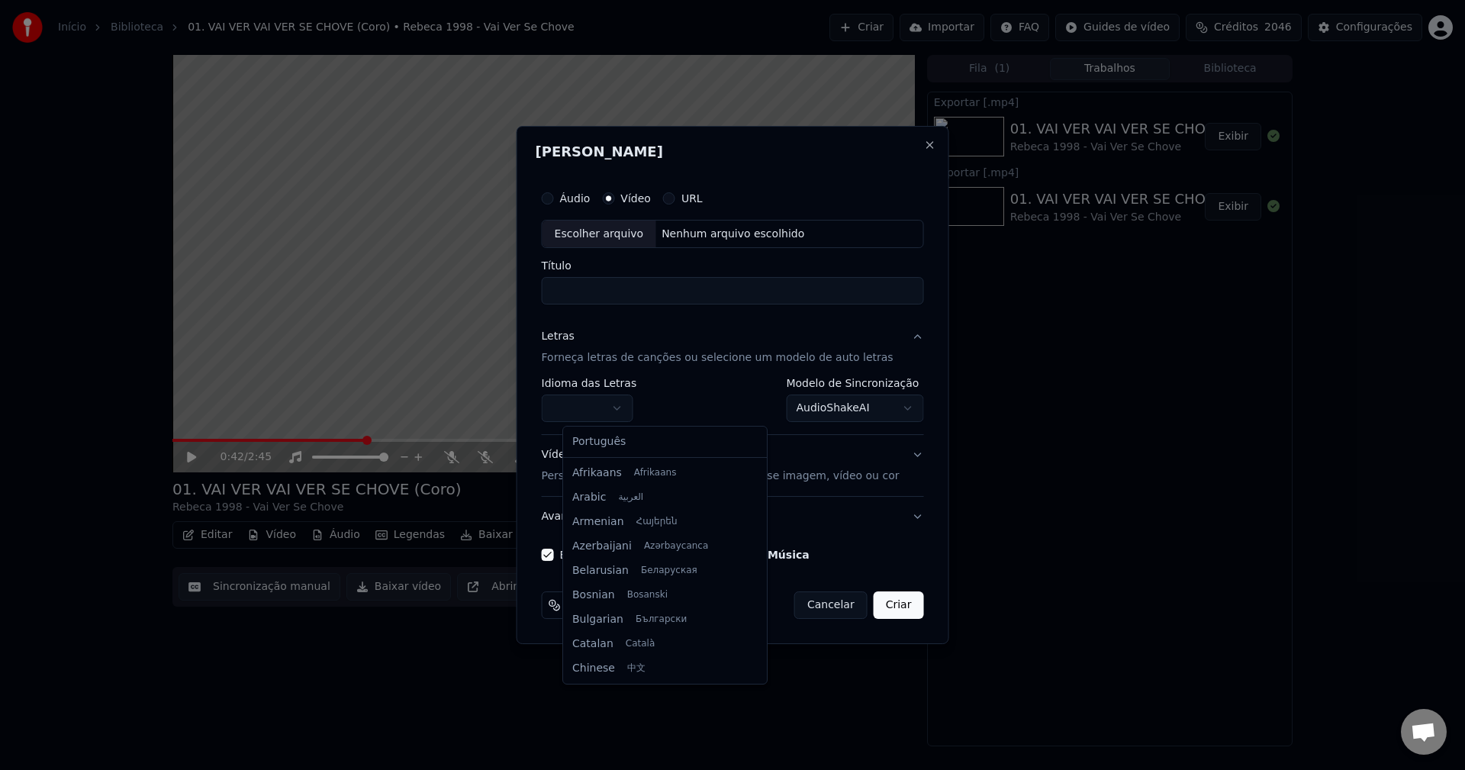
select select "**"
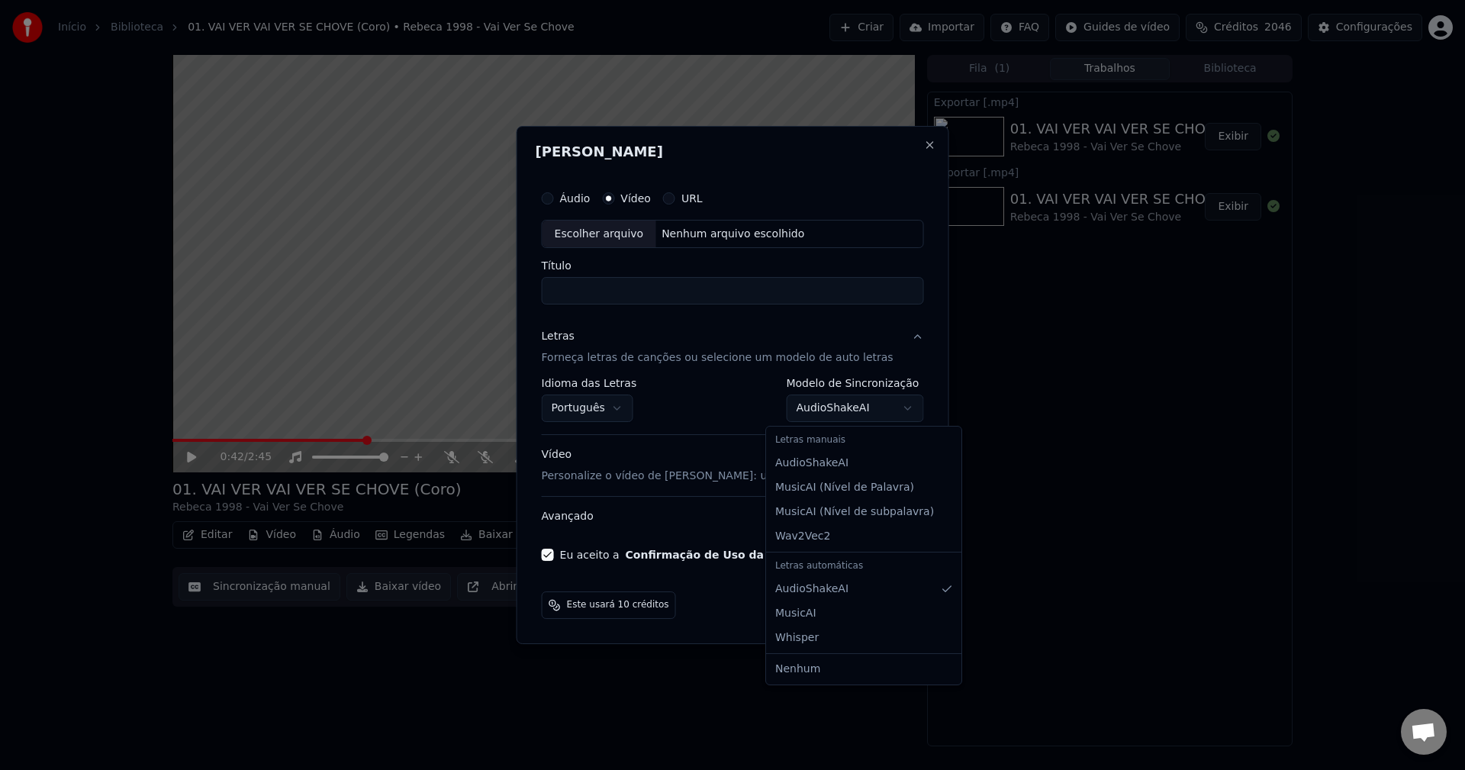
click at [802, 407] on body "Início Biblioteca 01. VAI VER VAI VER SE CHOVE (Coro) • Rebeca 1998 - Vai Ver S…" at bounding box center [732, 385] width 1465 height 770
select select "**********"
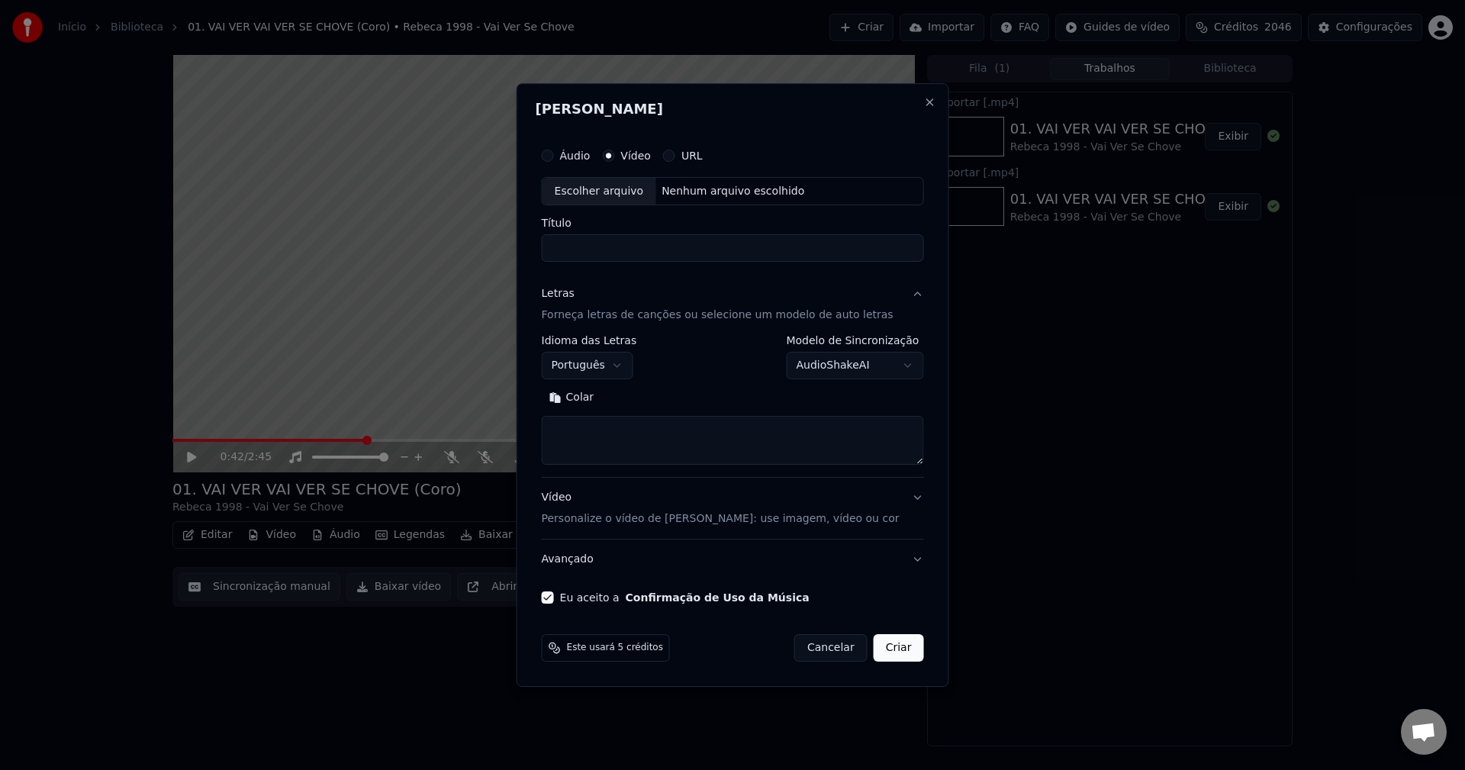
click at [569, 556] on button "Avançado" at bounding box center [733, 560] width 382 height 40
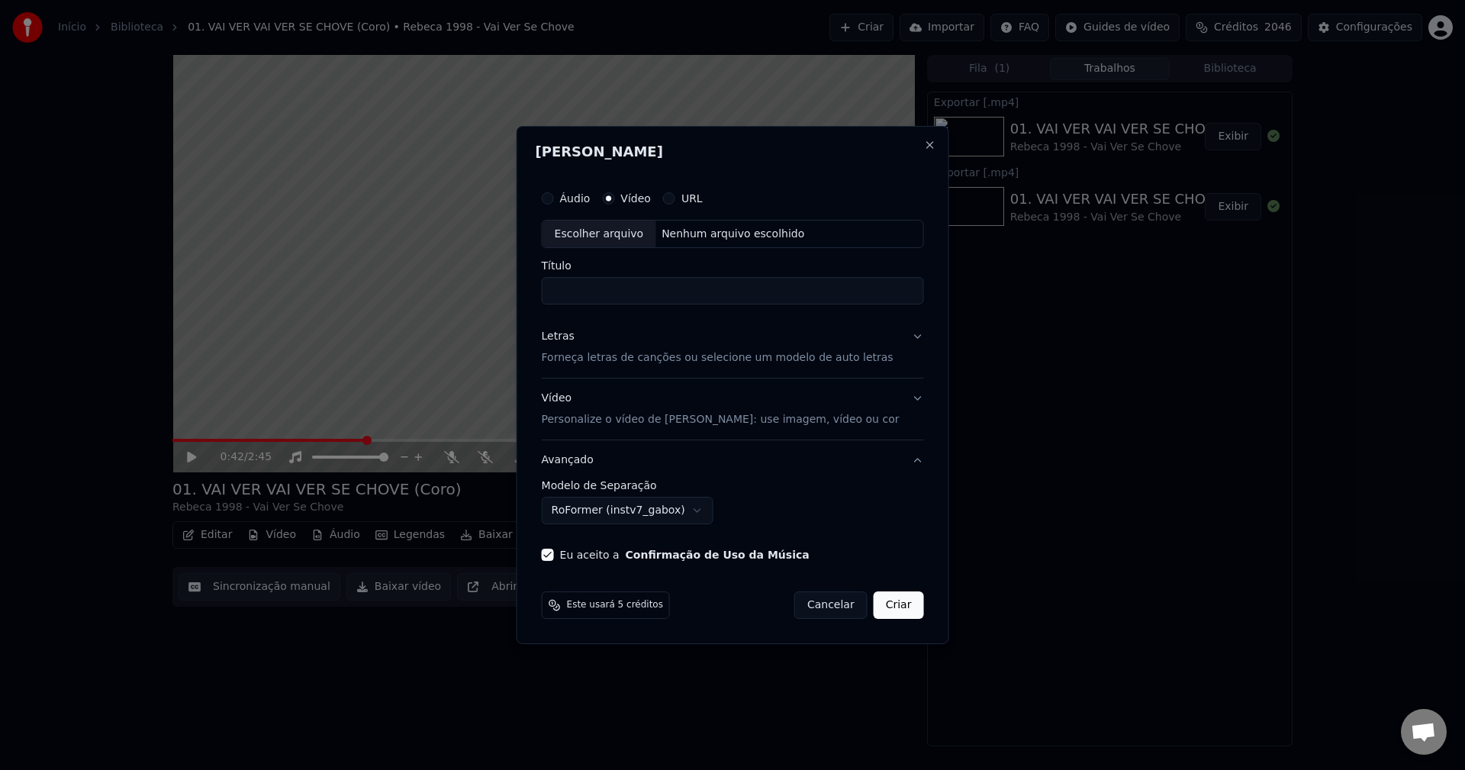
click at [656, 508] on button "RoFormer (instv7_gabox)" at bounding box center [628, 510] width 172 height 27
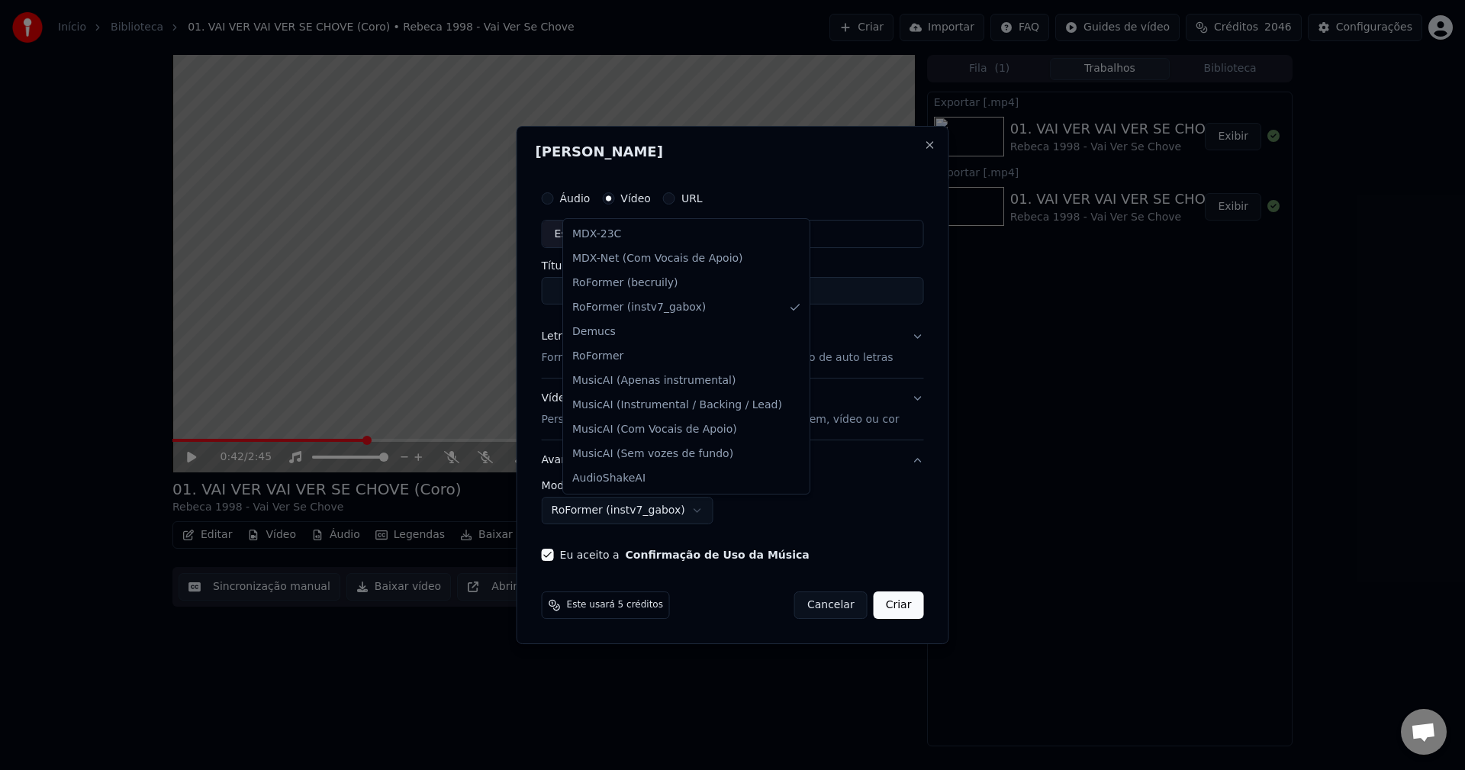
select select "**********"
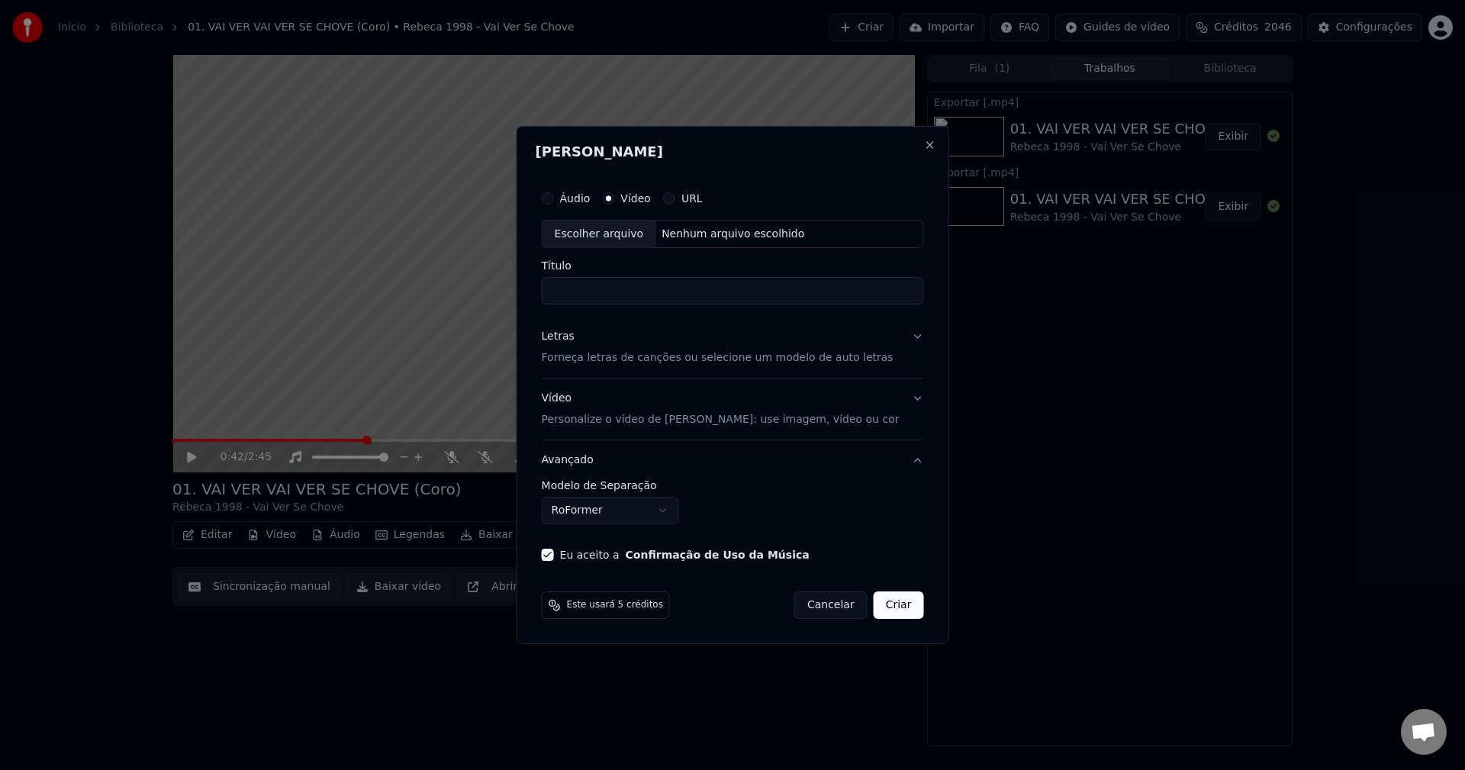
click at [740, 239] on div "Nenhum arquivo escolhido" at bounding box center [733, 234] width 155 height 15
type input "**********"
click at [885, 608] on button "Criar" at bounding box center [899, 604] width 50 height 27
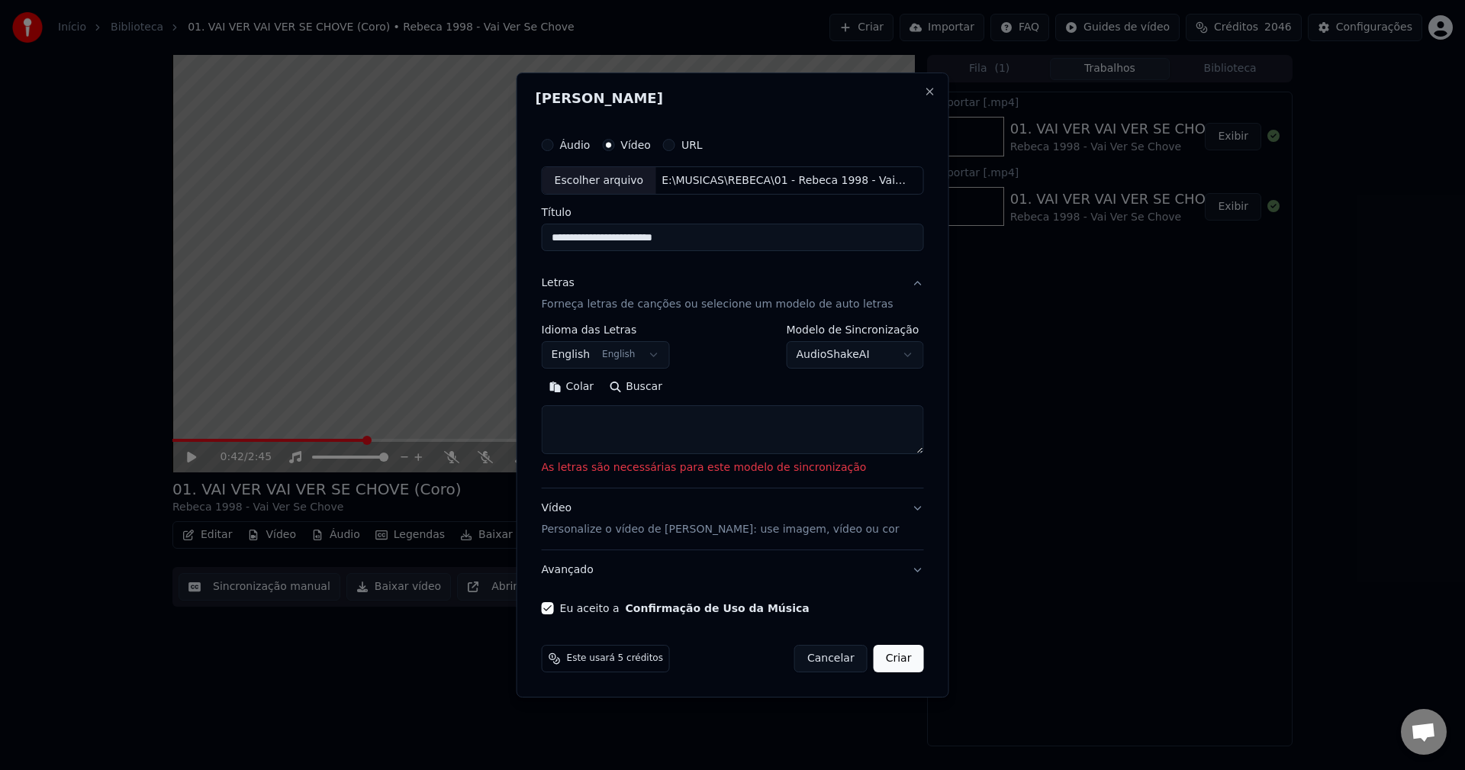
click at [572, 383] on button "Colar" at bounding box center [572, 388] width 60 height 24
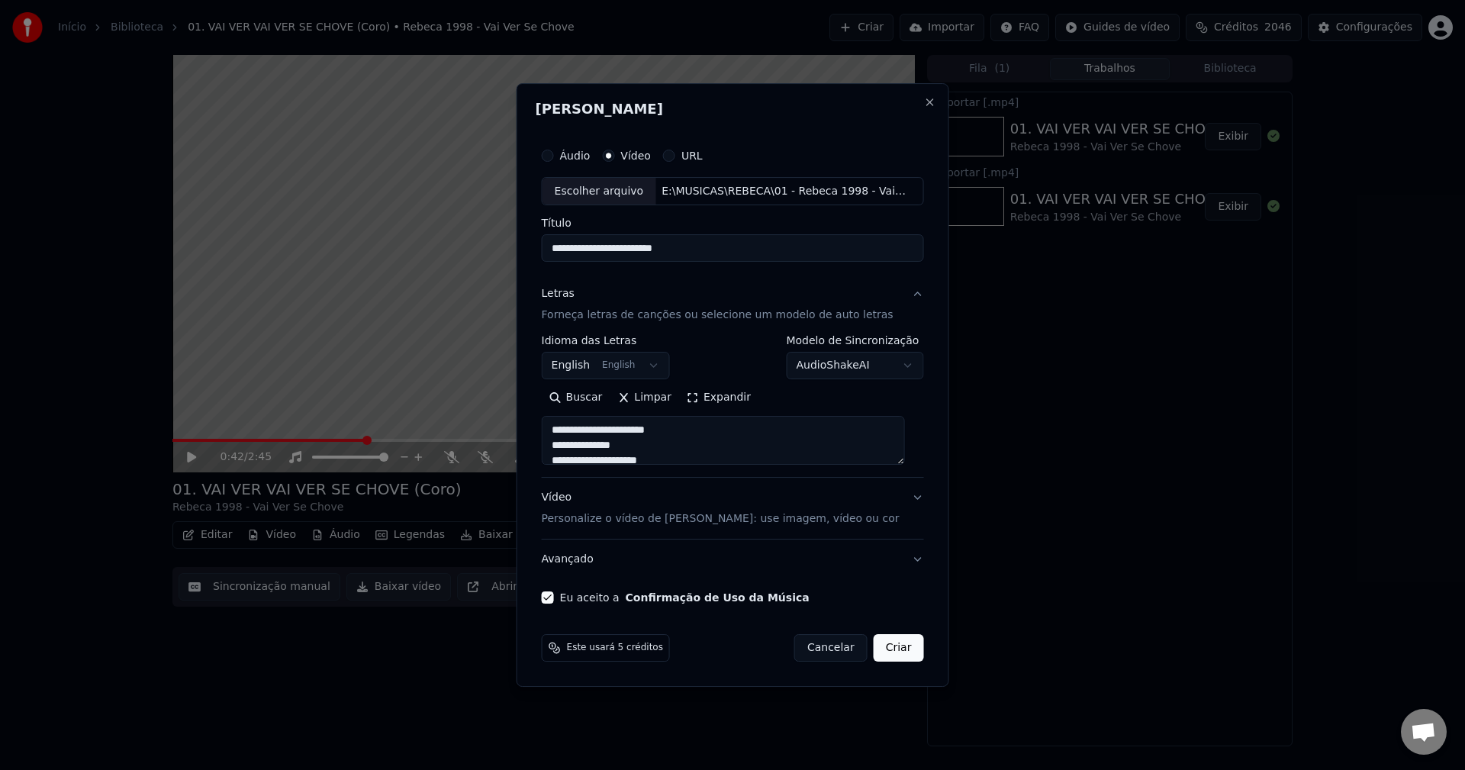
click at [625, 363] on button "English English" at bounding box center [606, 366] width 128 height 27
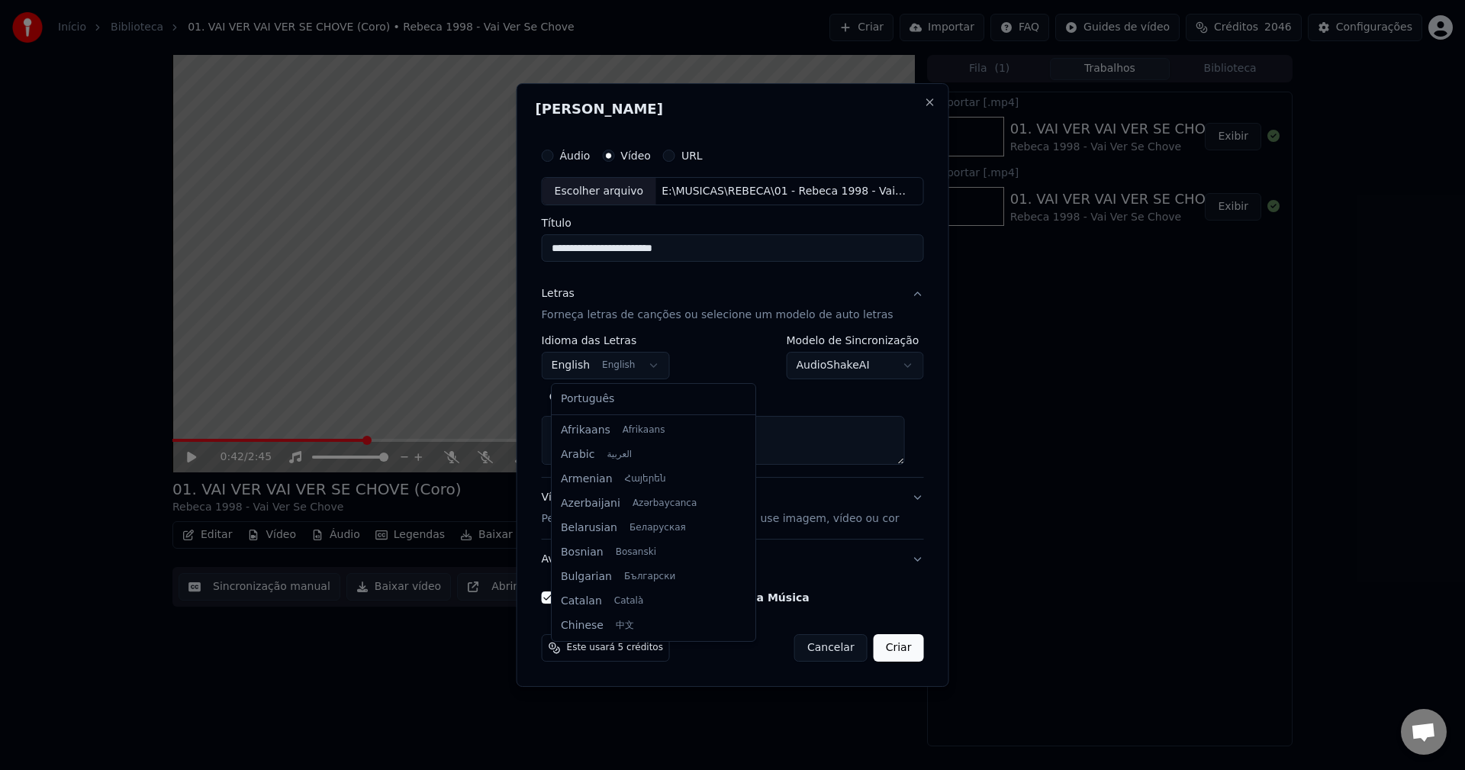
type textarea "**********"
select select "**"
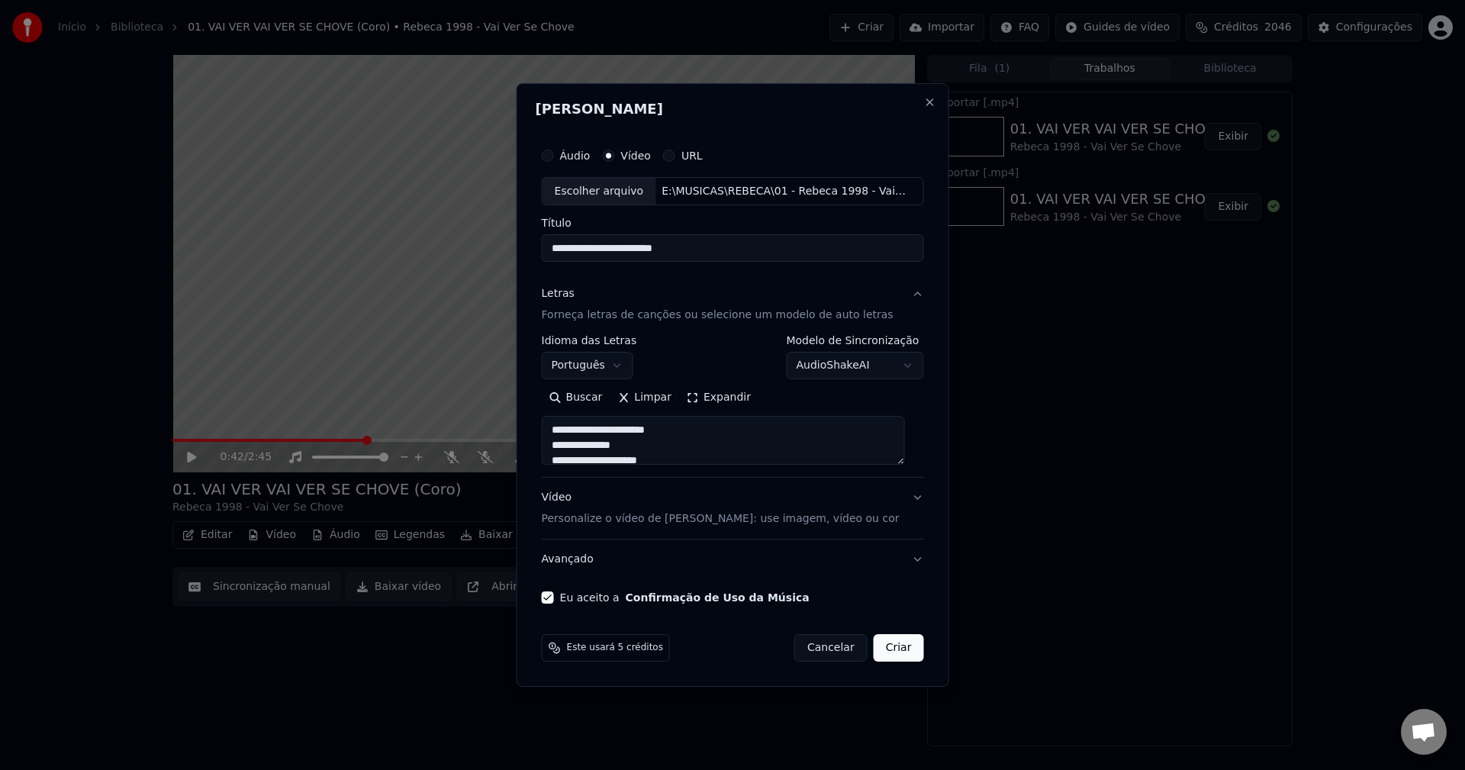
click at [886, 656] on button "Criar" at bounding box center [899, 647] width 50 height 27
type textarea "**********"
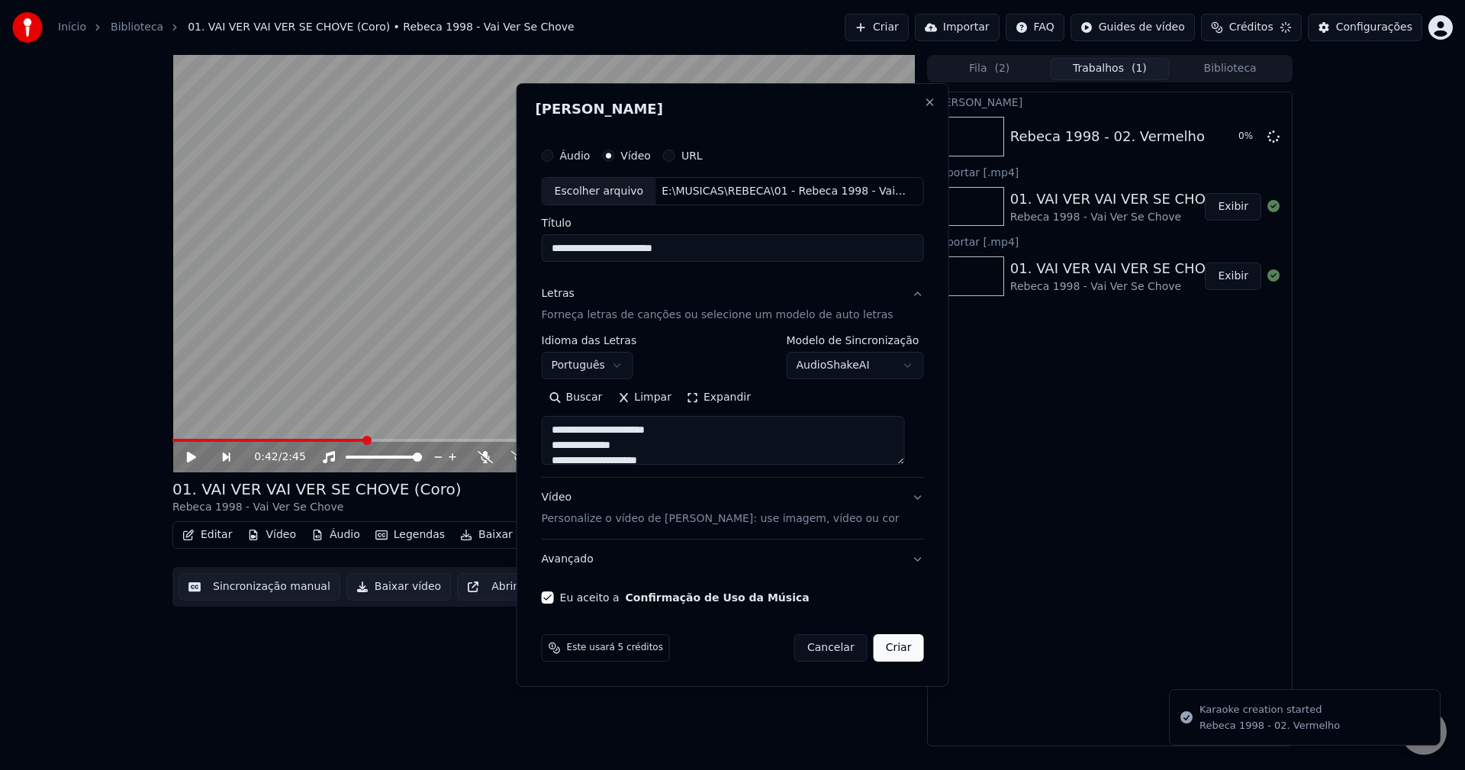
select select "**********"
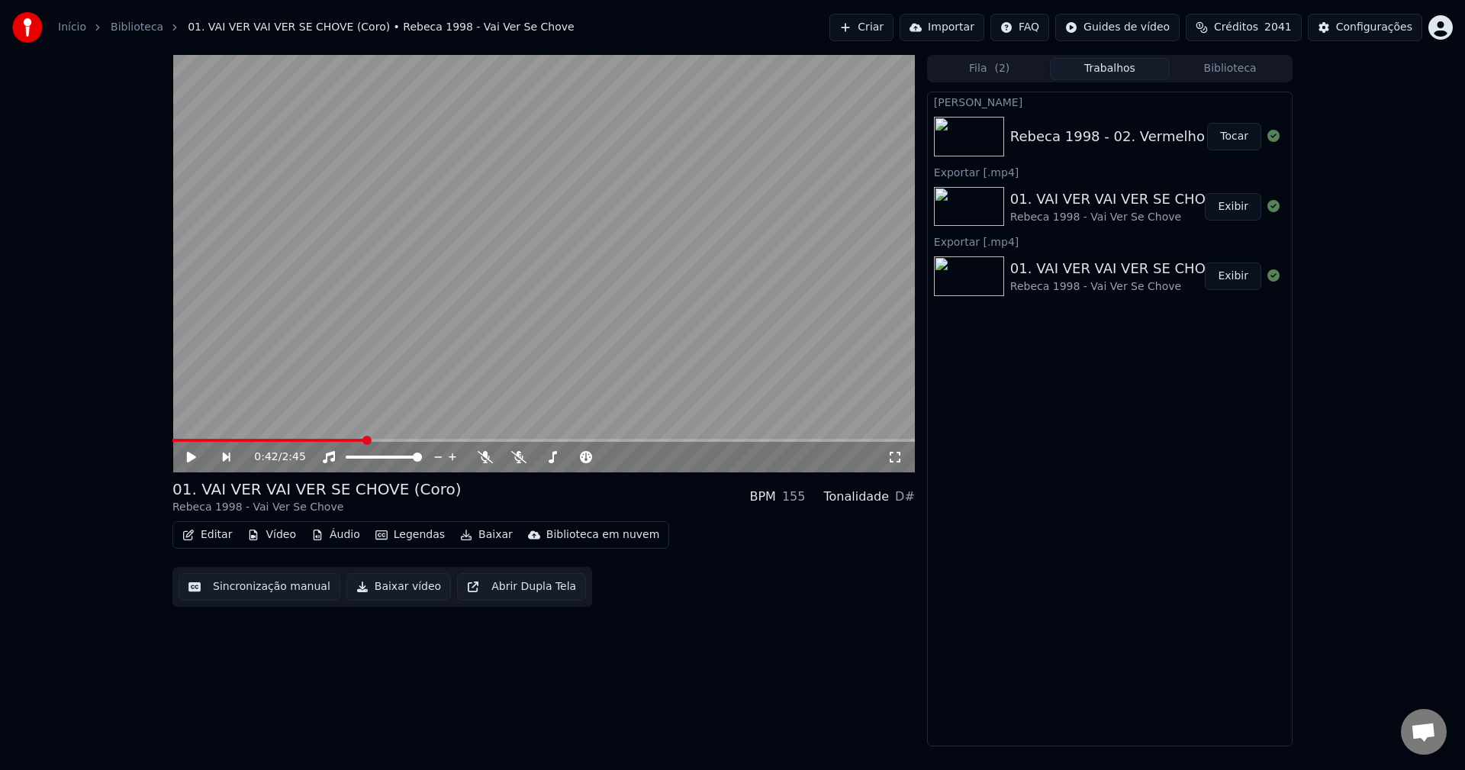
click at [894, 27] on button "Criar" at bounding box center [862, 27] width 64 height 27
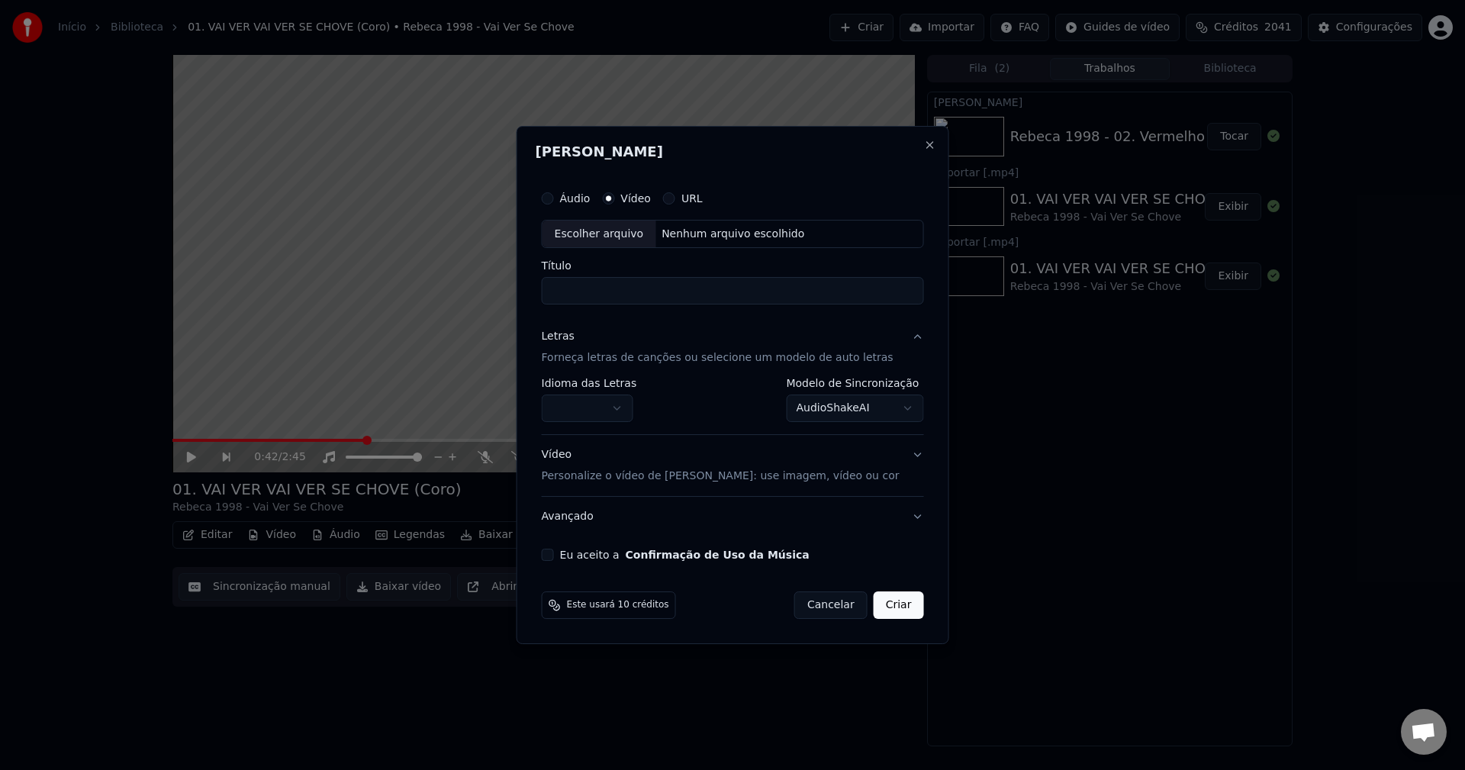
click at [554, 555] on button "Eu aceito a Confirmação de Uso da Música" at bounding box center [548, 555] width 12 height 12
click at [612, 408] on body "Início Biblioteca 01. VAI VER VAI VER SE CHOVE (Coro) • Rebeca 1998 - Vai Ver S…" at bounding box center [732, 385] width 1465 height 770
click at [799, 411] on button "AudioShakeAI" at bounding box center [854, 408] width 137 height 27
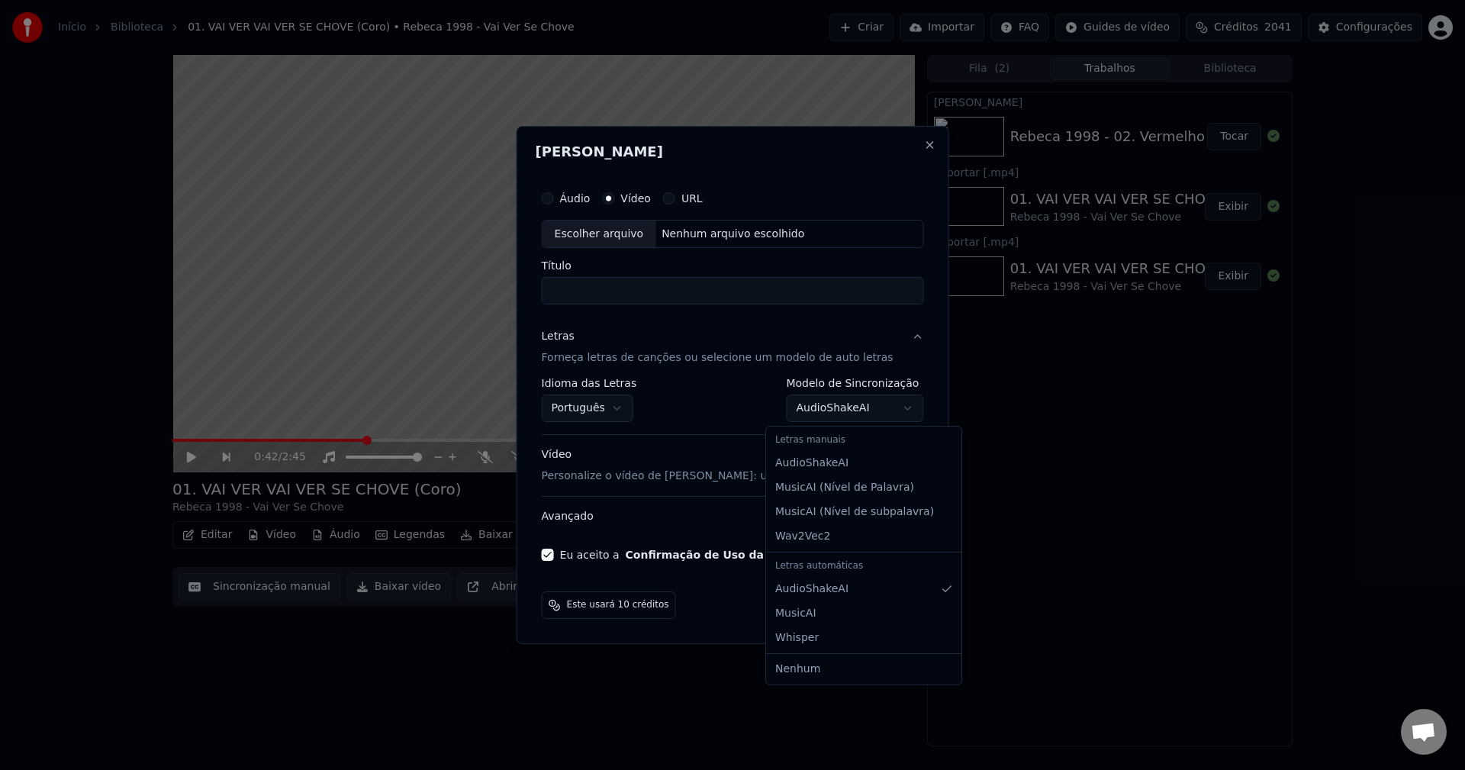
click at [798, 412] on body "Início Biblioteca 01. VAI VER VAI VER SE CHOVE (Coro) • Rebeca 1998 - Vai Ver S…" at bounding box center [732, 385] width 1465 height 770
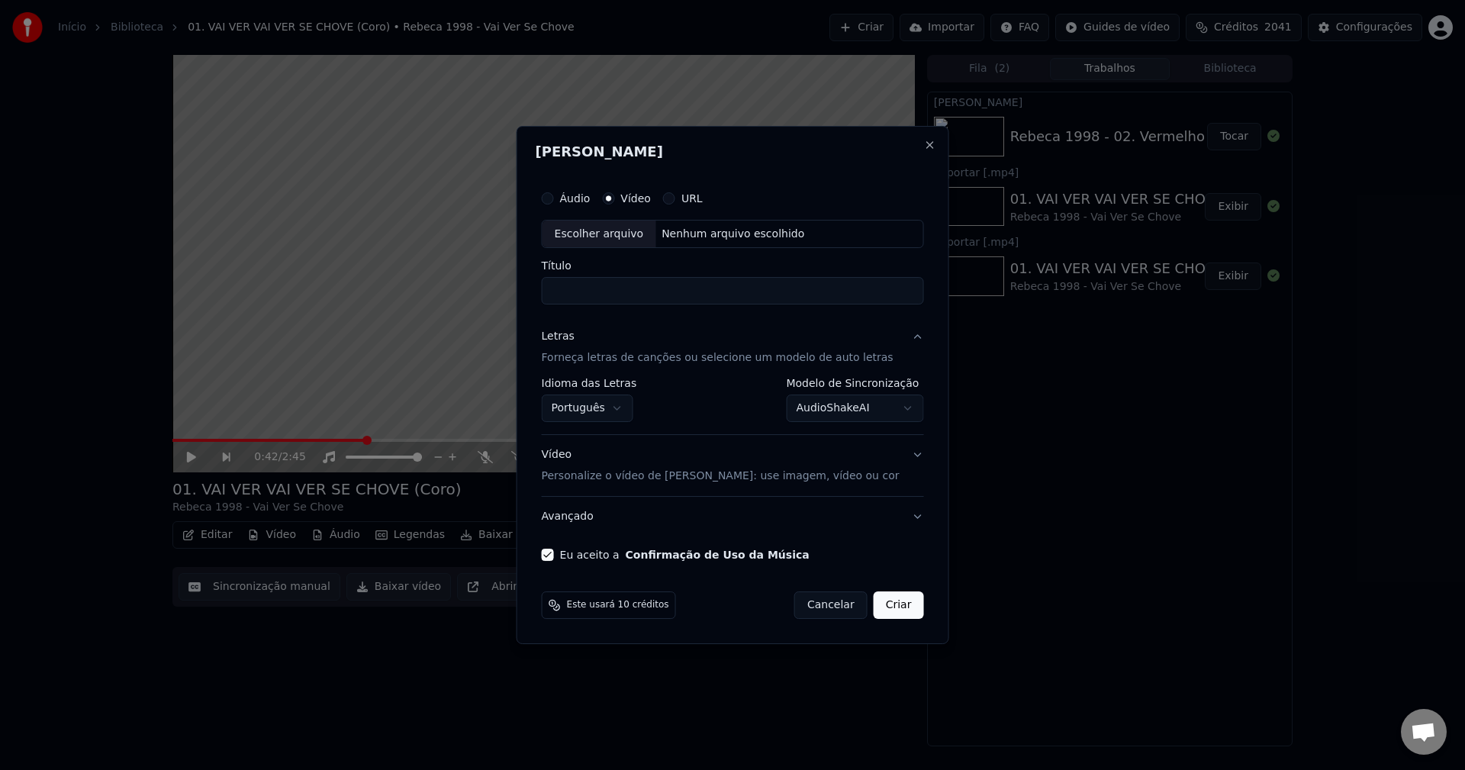
click at [749, 235] on div "Nenhum arquivo escolhido" at bounding box center [733, 234] width 155 height 15
type input "**********"
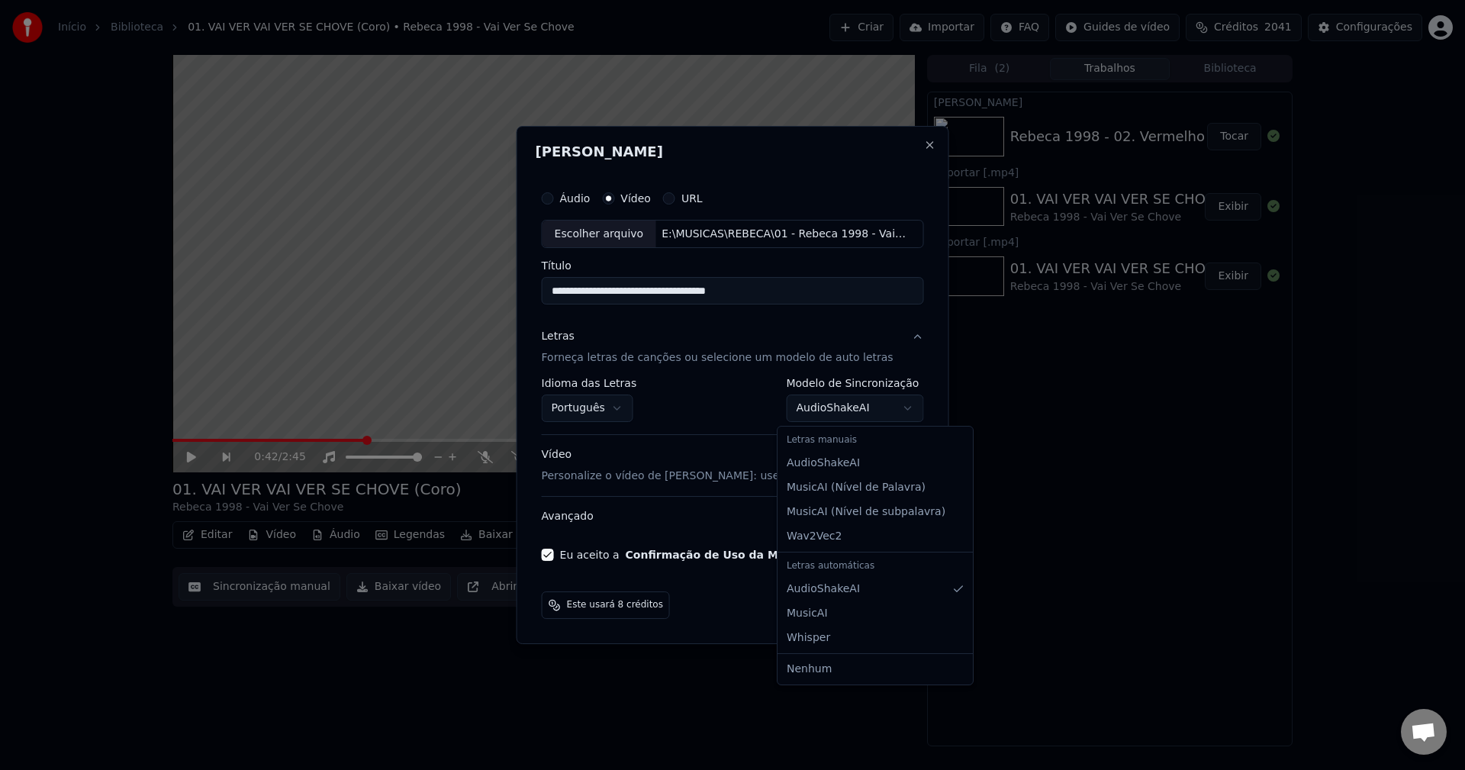
click at [783, 407] on body "Início Biblioteca 01. VAI VER VAI VER SE CHOVE (Coro) • Rebeca 1998 - Vai Ver S…" at bounding box center [732, 385] width 1465 height 770
select select "**********"
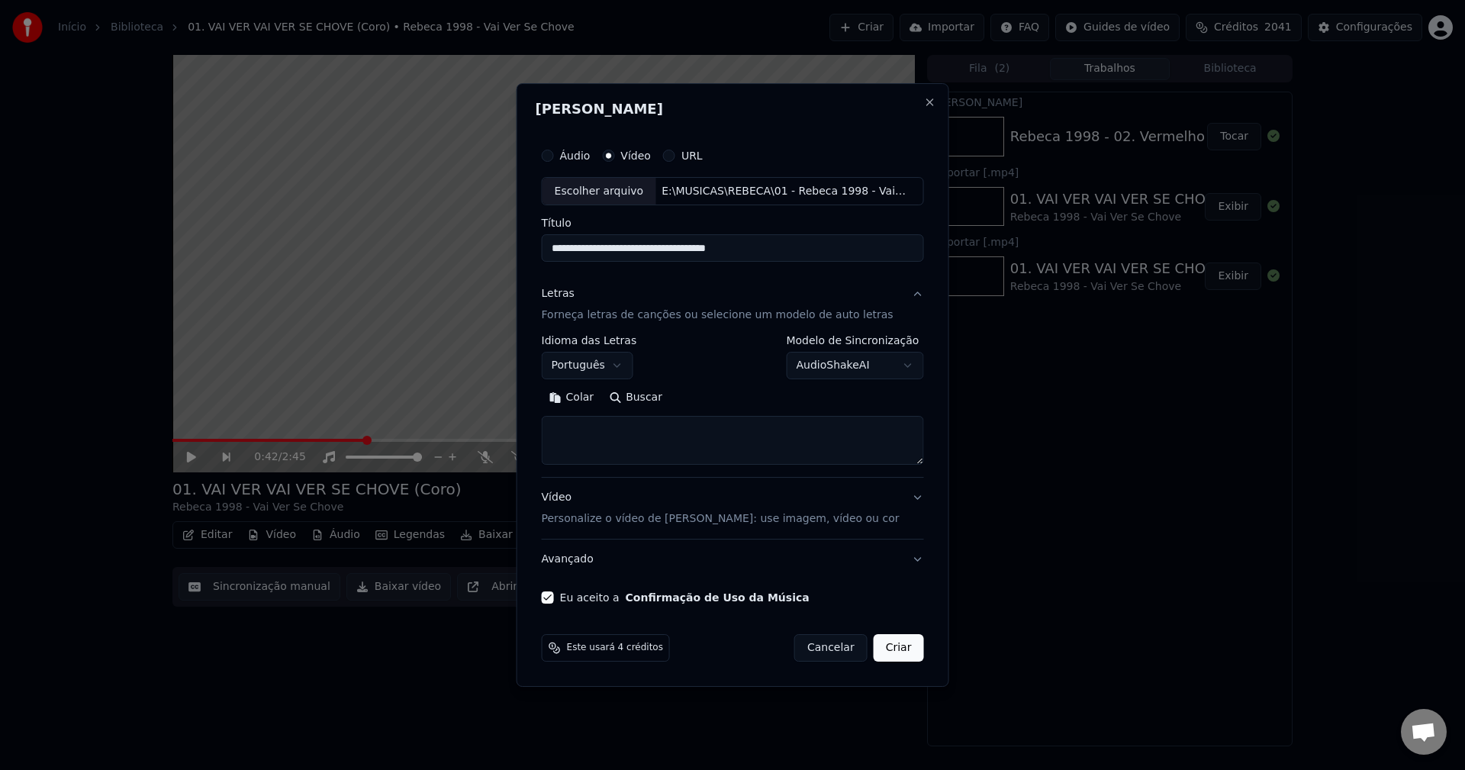
click at [596, 405] on button "Colar" at bounding box center [572, 398] width 60 height 24
click at [892, 646] on button "Criar" at bounding box center [899, 647] width 50 height 27
type textarea "**********"
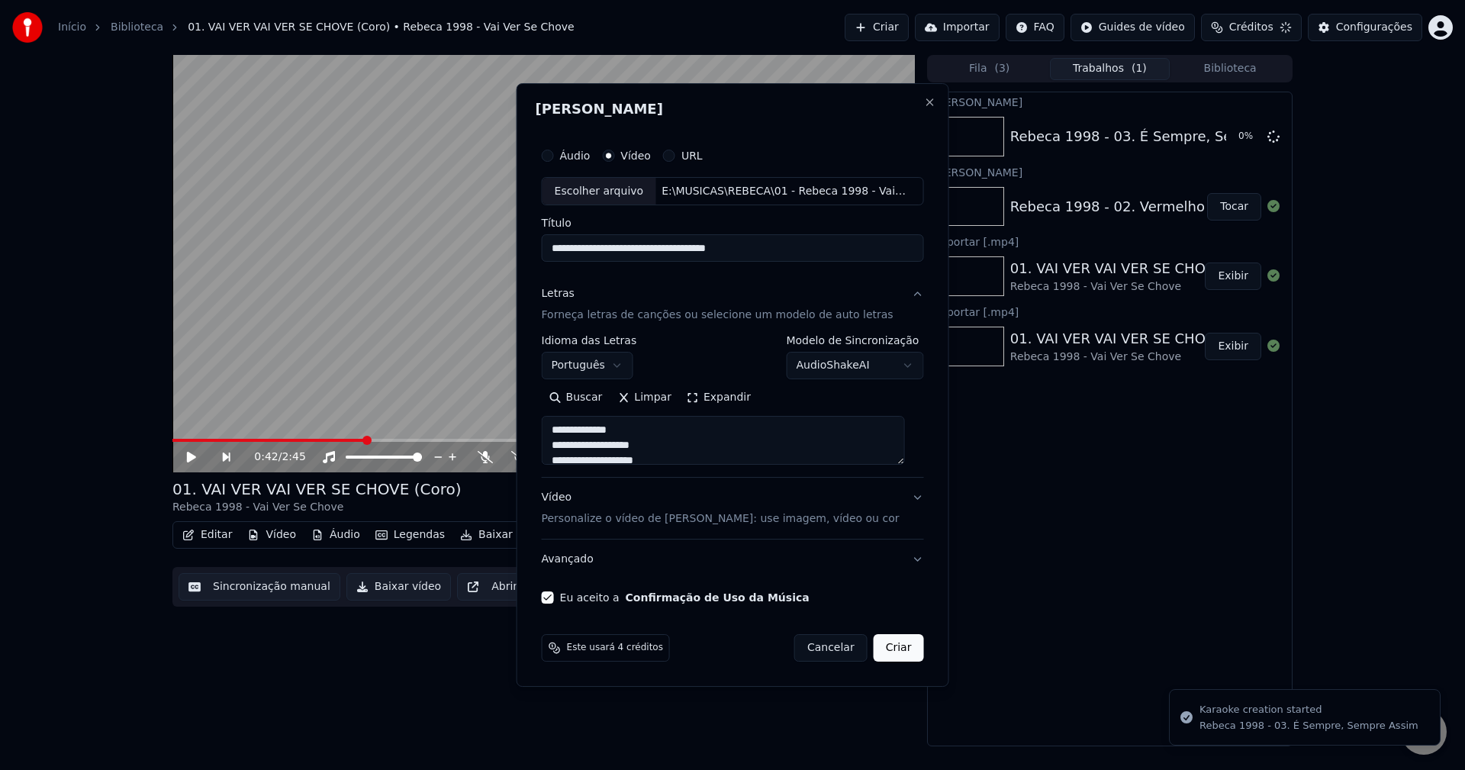
select select "**********"
select select
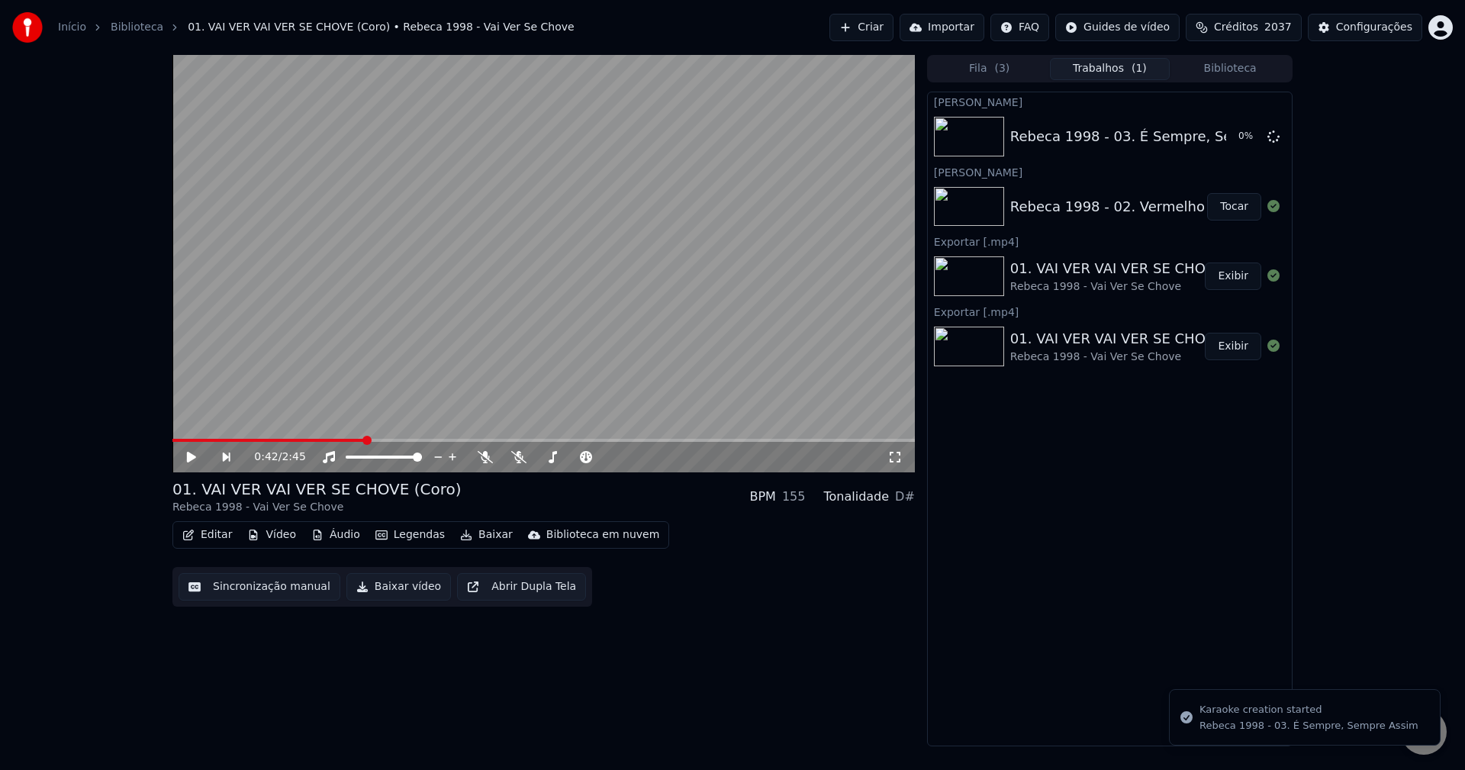
click at [1098, 222] on div "Rebeca 1998 - 02. Vermelho Tocar" at bounding box center [1110, 207] width 364 height 52
click at [1098, 208] on button "Tocar" at bounding box center [1234, 206] width 54 height 27
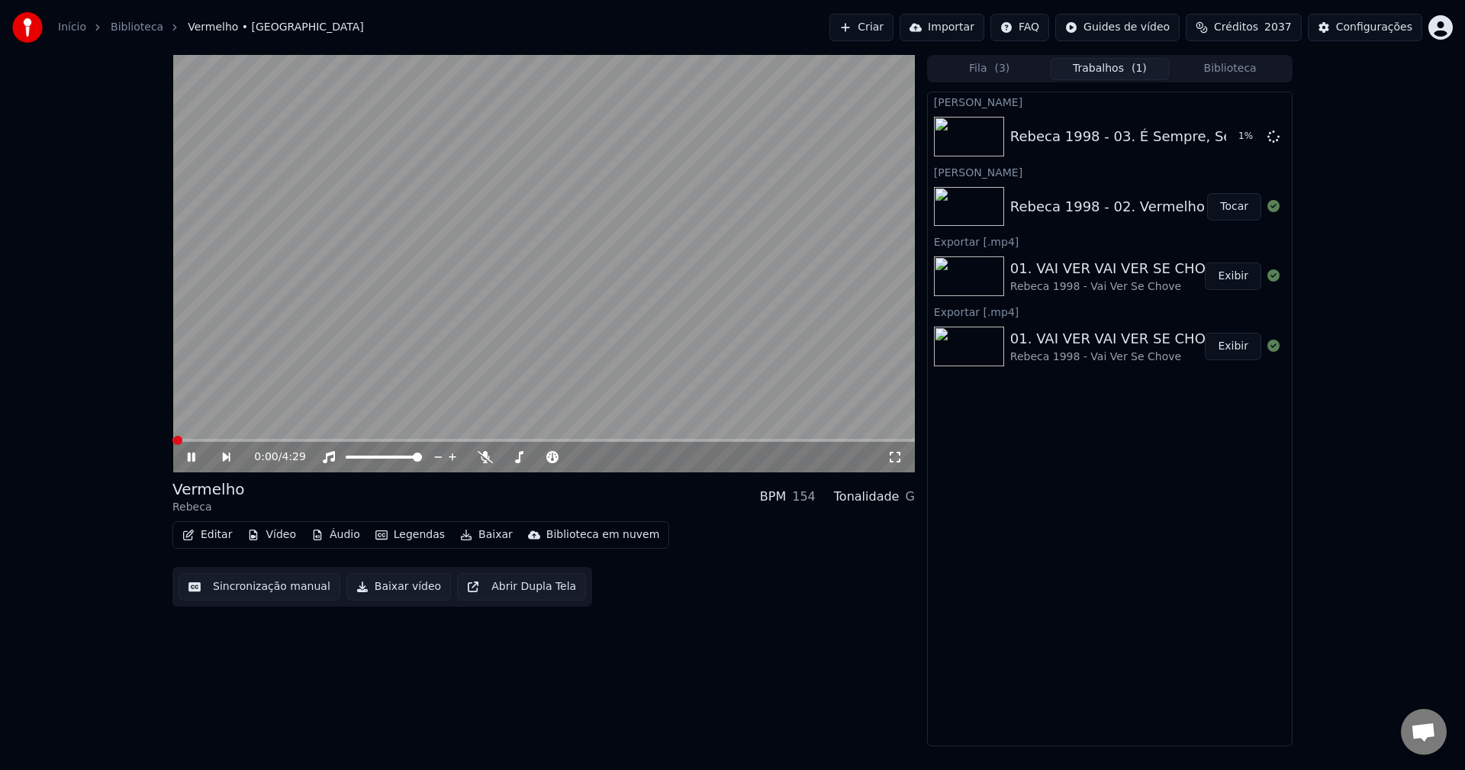
click at [263, 527] on button "Vídeo" at bounding box center [271, 534] width 61 height 21
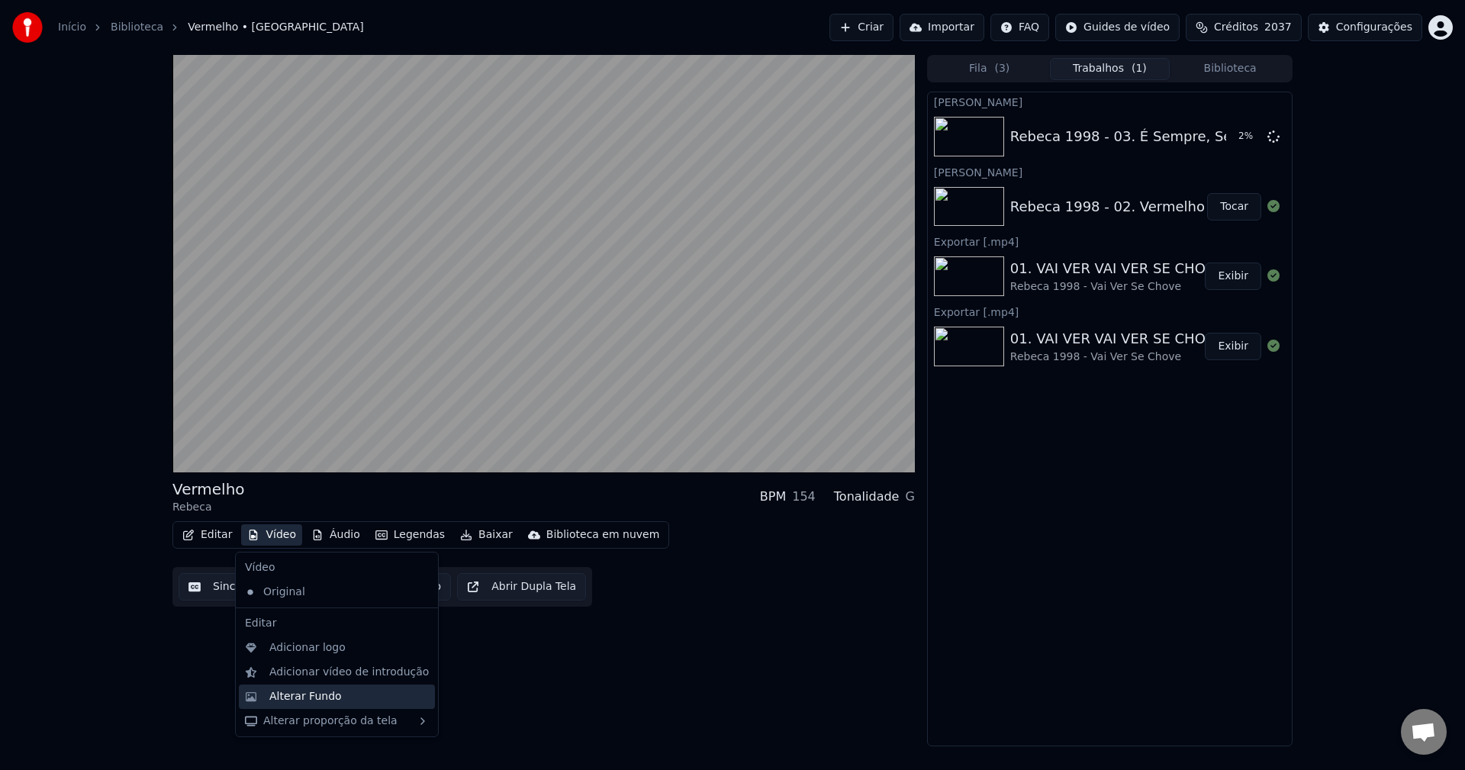
click at [322, 678] on div "Alterar Fundo" at bounding box center [305, 696] width 73 height 15
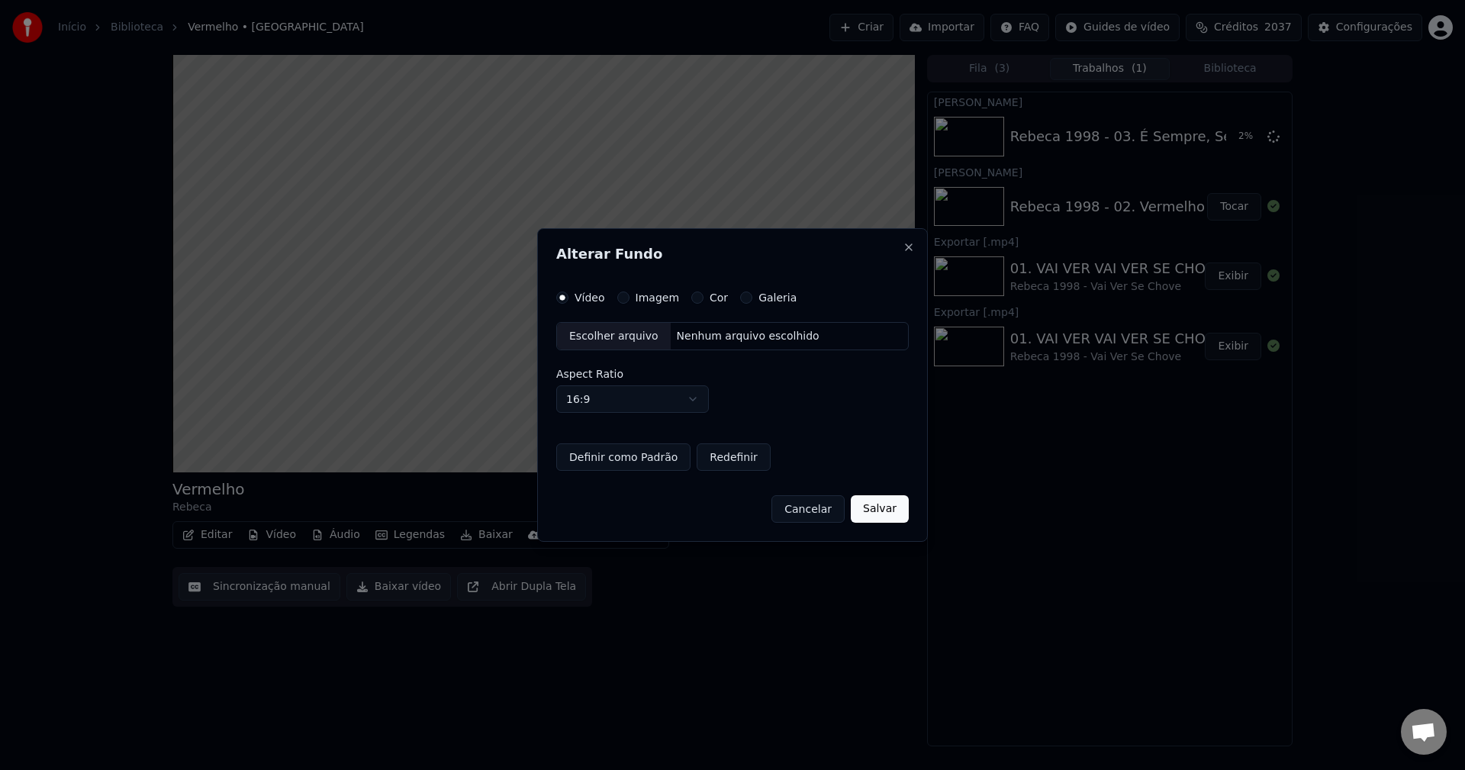
click at [646, 288] on div "Alterar Fundo Vídeo Imagem Cor Galeria Escolher arquivo Nenhum arquivo escolhid…" at bounding box center [732, 385] width 391 height 314
click at [646, 301] on label "Imagem" at bounding box center [658, 297] width 44 height 11
click at [630, 301] on button "Imagem" at bounding box center [623, 298] width 12 height 12
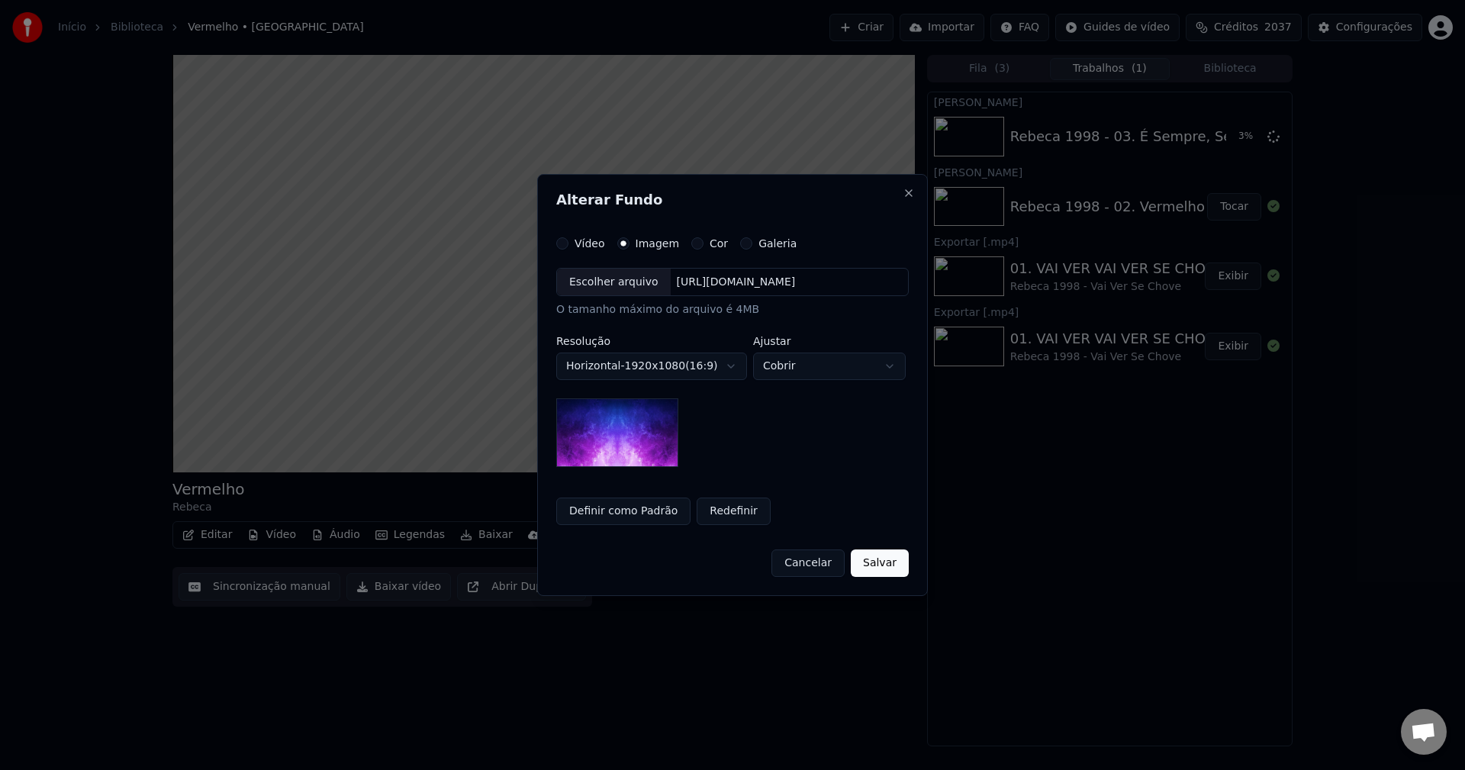
click at [694, 285] on div "[URL][DOMAIN_NAME]" at bounding box center [736, 282] width 131 height 15
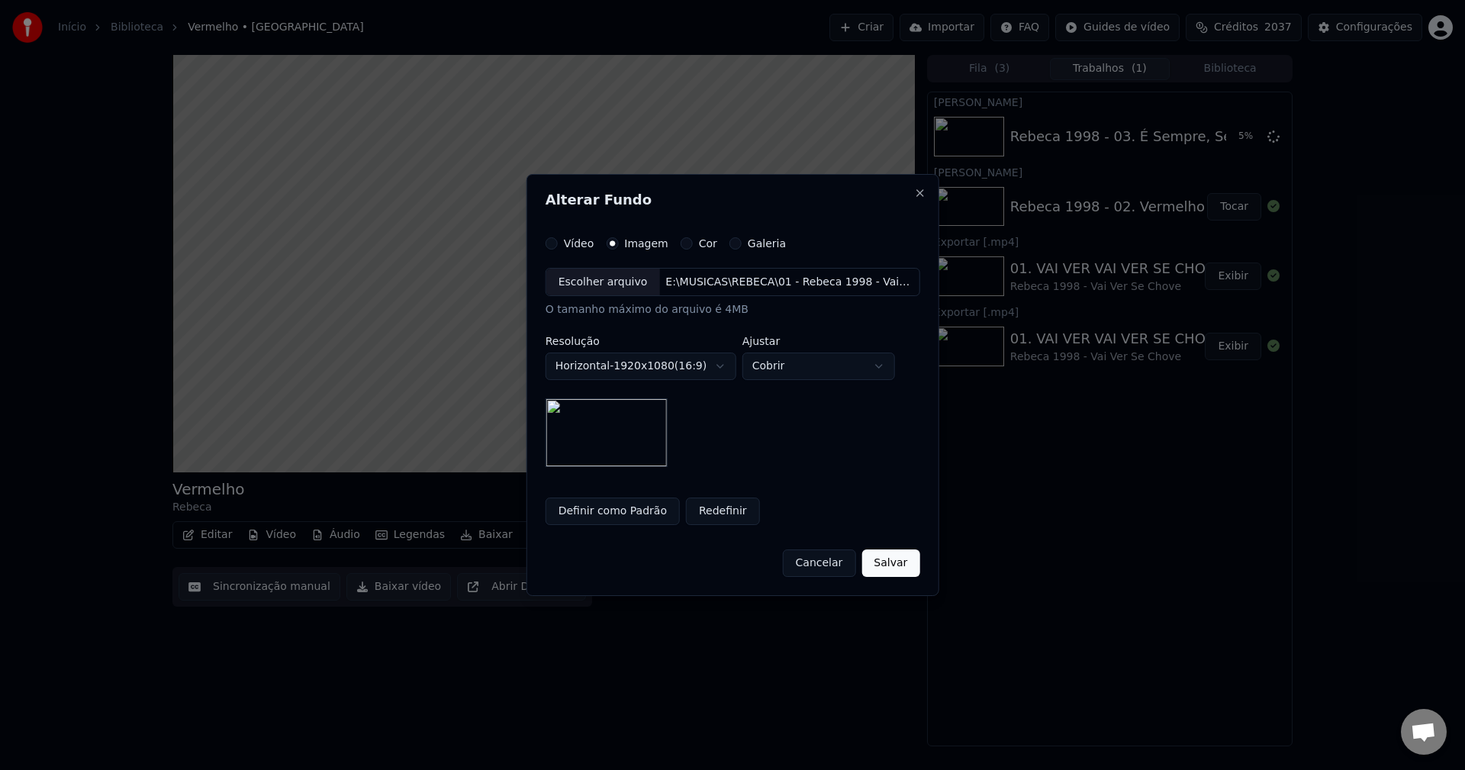
click at [882, 563] on button "Salvar" at bounding box center [891, 563] width 58 height 27
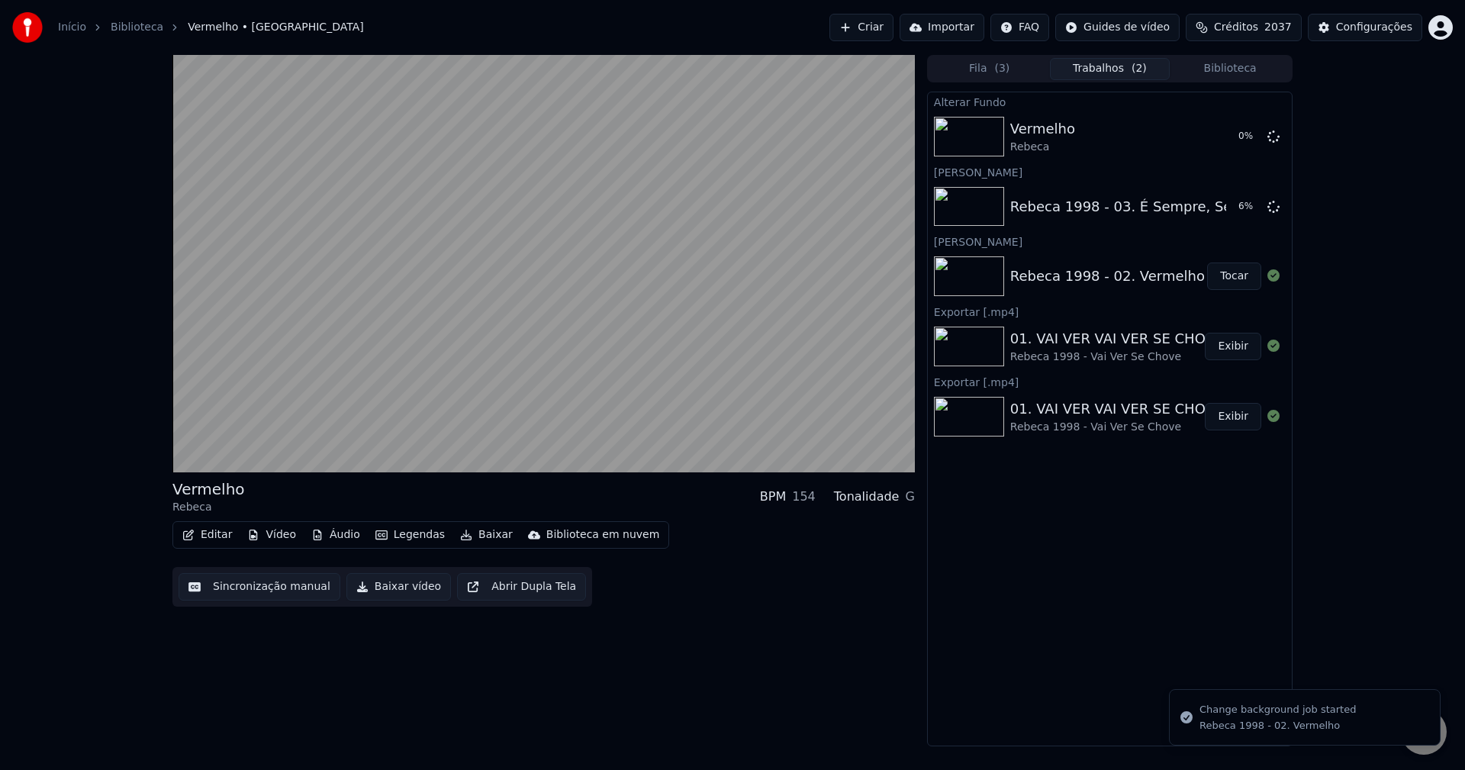
click at [213, 533] on button "Editar" at bounding box center [207, 534] width 62 height 21
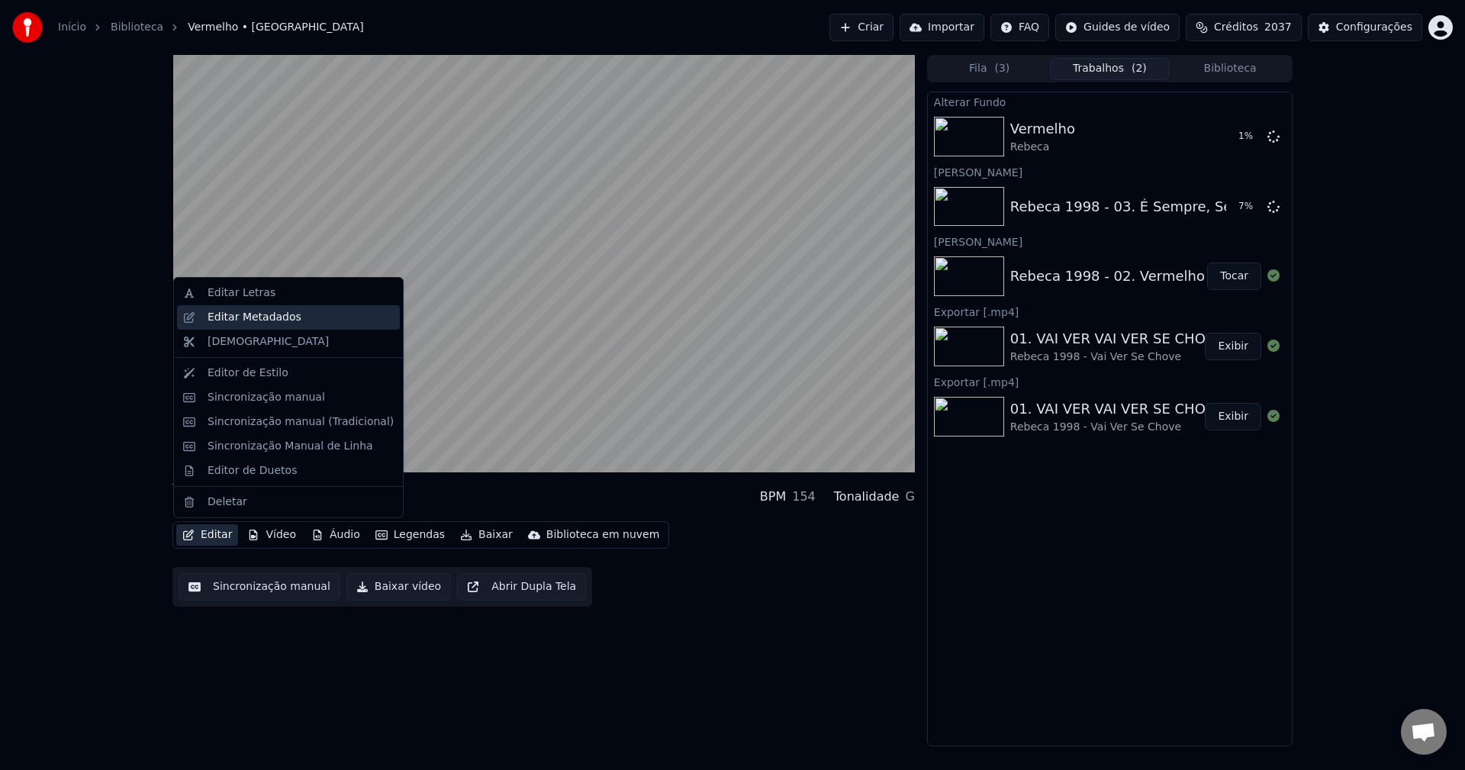
click at [269, 317] on div "Editar Metadados" at bounding box center [255, 317] width 94 height 15
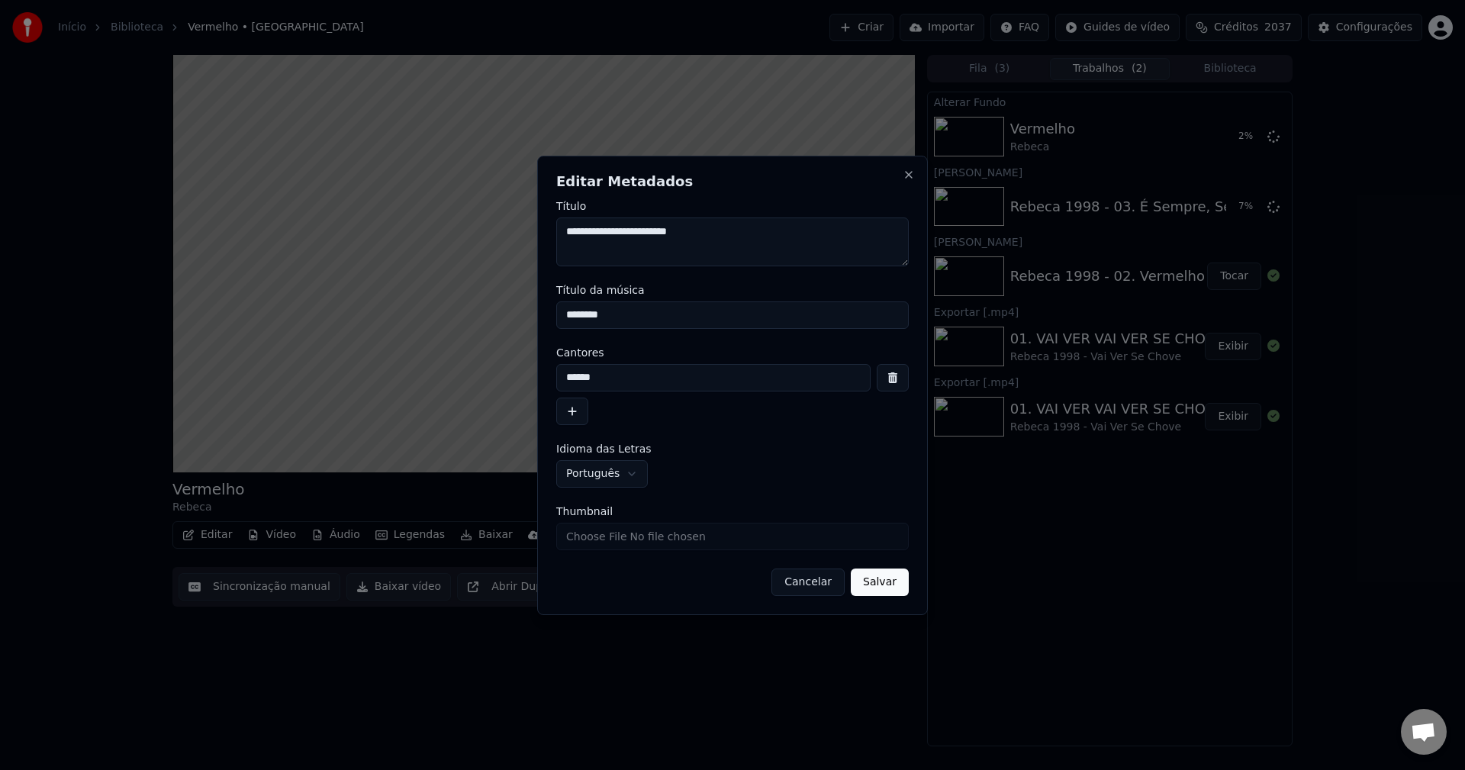
drag, startPoint x: 636, startPoint y: 387, endPoint x: 434, endPoint y: 354, distance: 204.9
click at [434, 354] on body "Início Biblioteca Vermelho • Rebeca Criar Importar FAQ Guides de vídeo Créditos…" at bounding box center [732, 385] width 1465 height 770
paste input "**********"
type input "**********"
click at [726, 234] on textarea "**********" at bounding box center [732, 242] width 353 height 49
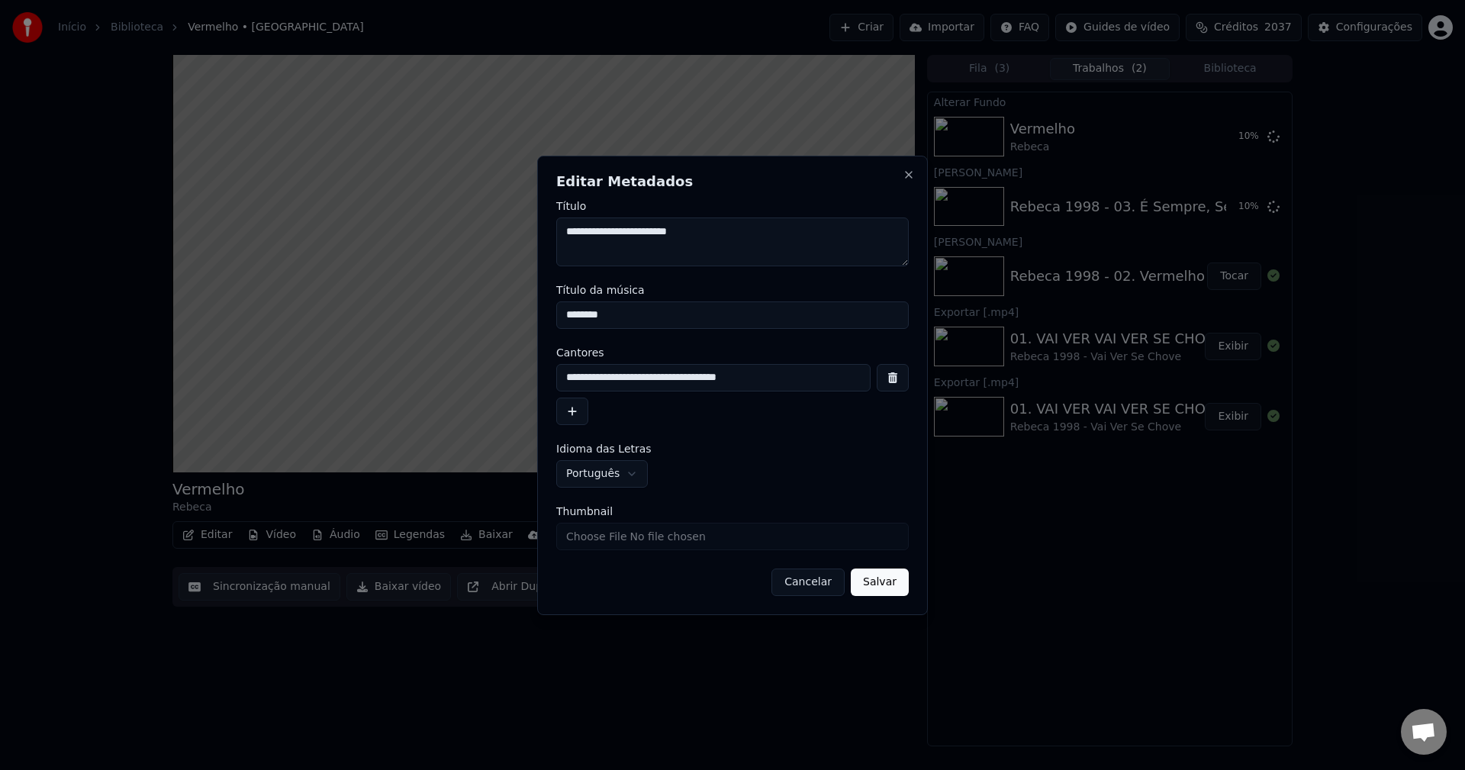
drag, startPoint x: 704, startPoint y: 238, endPoint x: 637, endPoint y: 253, distance: 69.6
click at [637, 253] on textarea "**********" at bounding box center [732, 242] width 353 height 49
drag, startPoint x: 666, startPoint y: 321, endPoint x: 495, endPoint y: 319, distance: 170.2
click at [495, 319] on body "Início Biblioteca Vermelho • Rebeca Criar Importar FAQ Guides de vídeo Créditos…" at bounding box center [732, 385] width 1465 height 770
paste input "****"
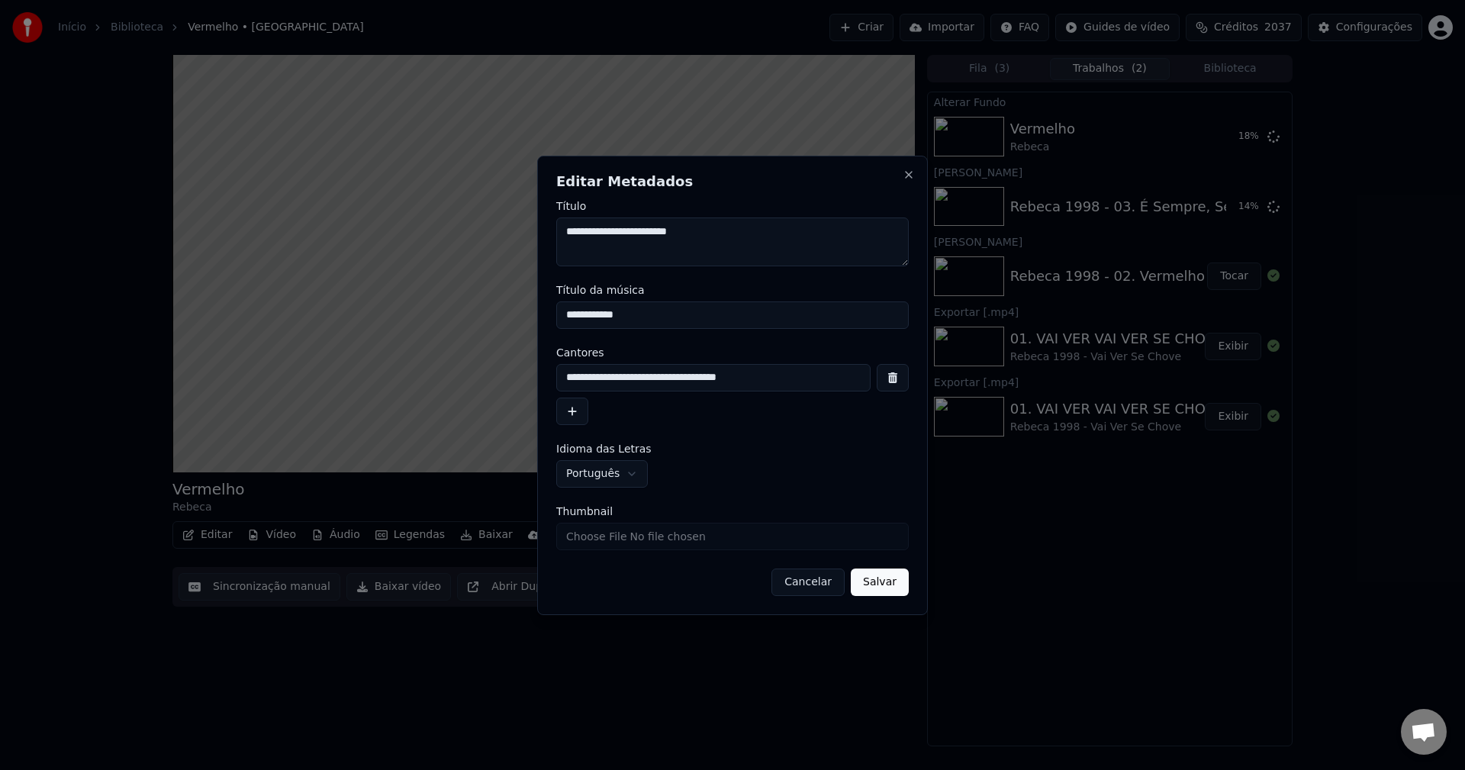
type input "**********"
click at [686, 540] on input "Thumbnail" at bounding box center [732, 536] width 353 height 27
type input "**********"
click at [892, 577] on button "Salvar" at bounding box center [880, 582] width 58 height 27
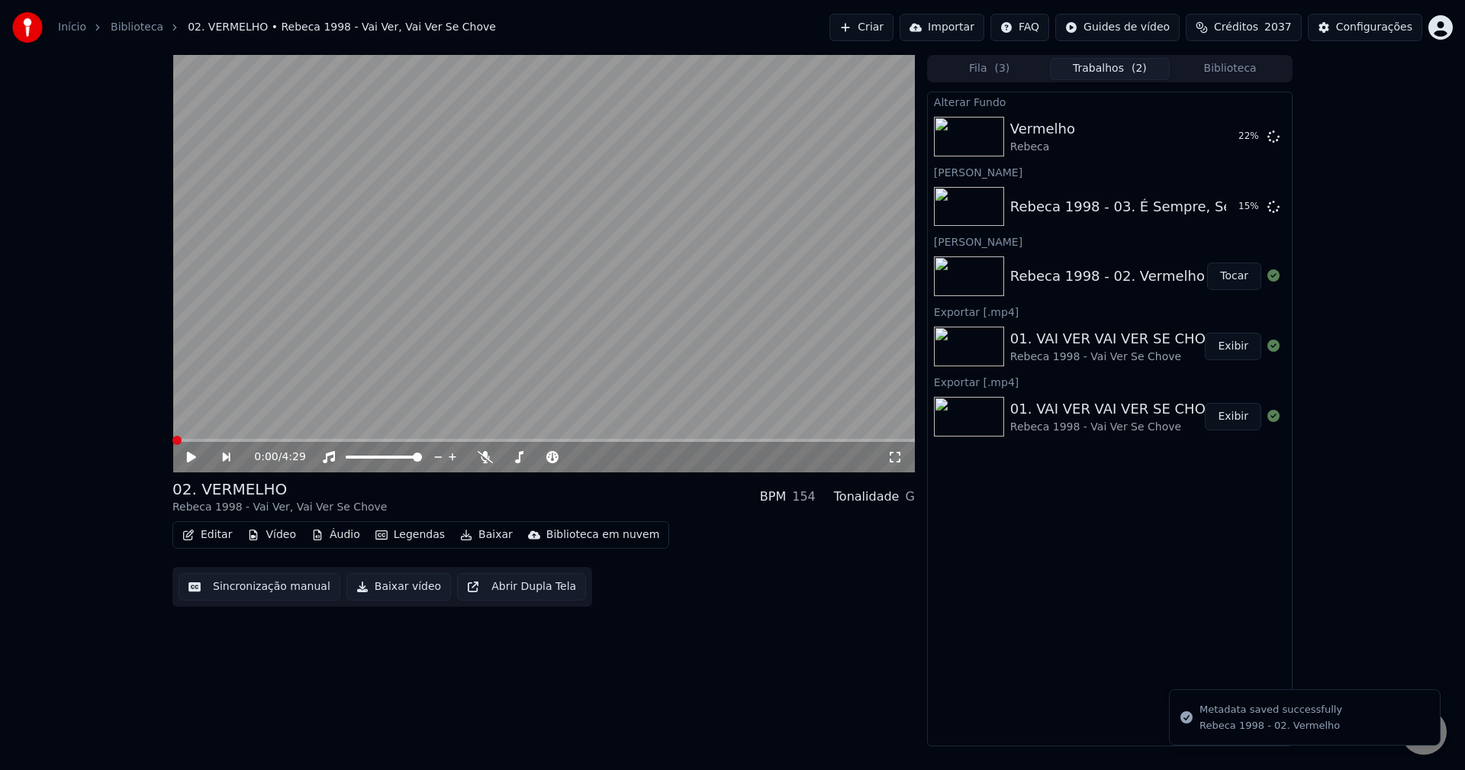
click at [237, 581] on button "Sincronização manual" at bounding box center [260, 586] width 162 height 27
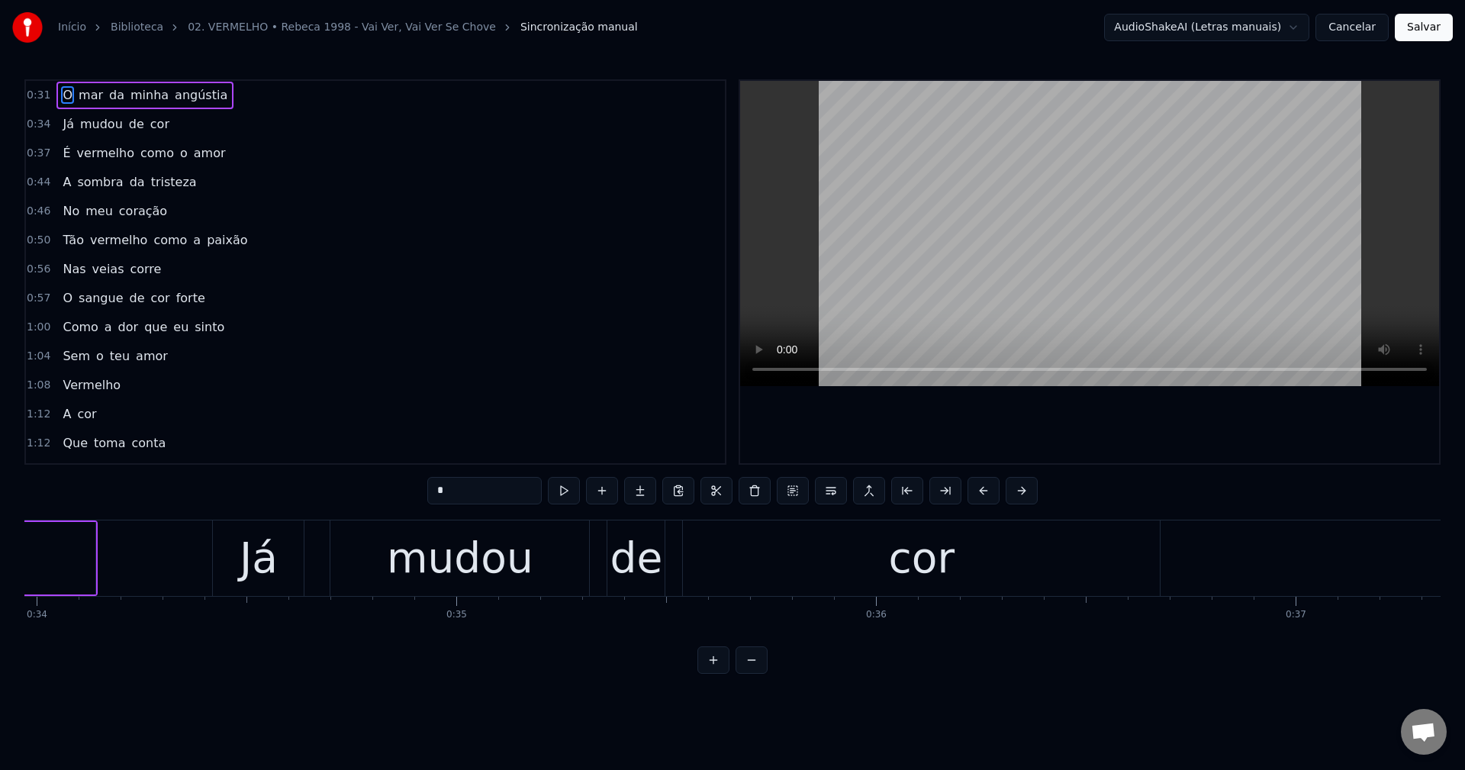
scroll to position [0, 13238]
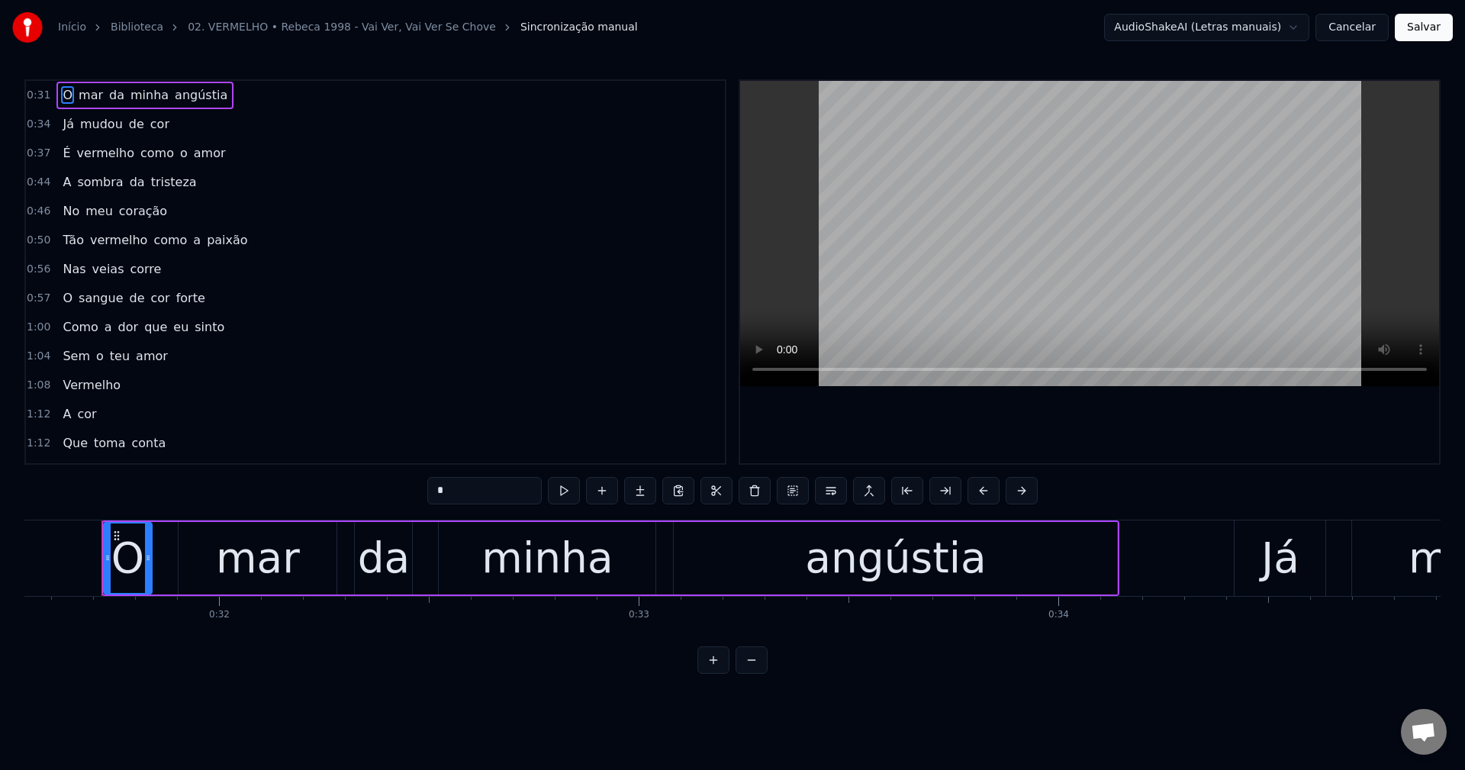
click at [1098, 23] on button "Cancelar" at bounding box center [1352, 27] width 73 height 27
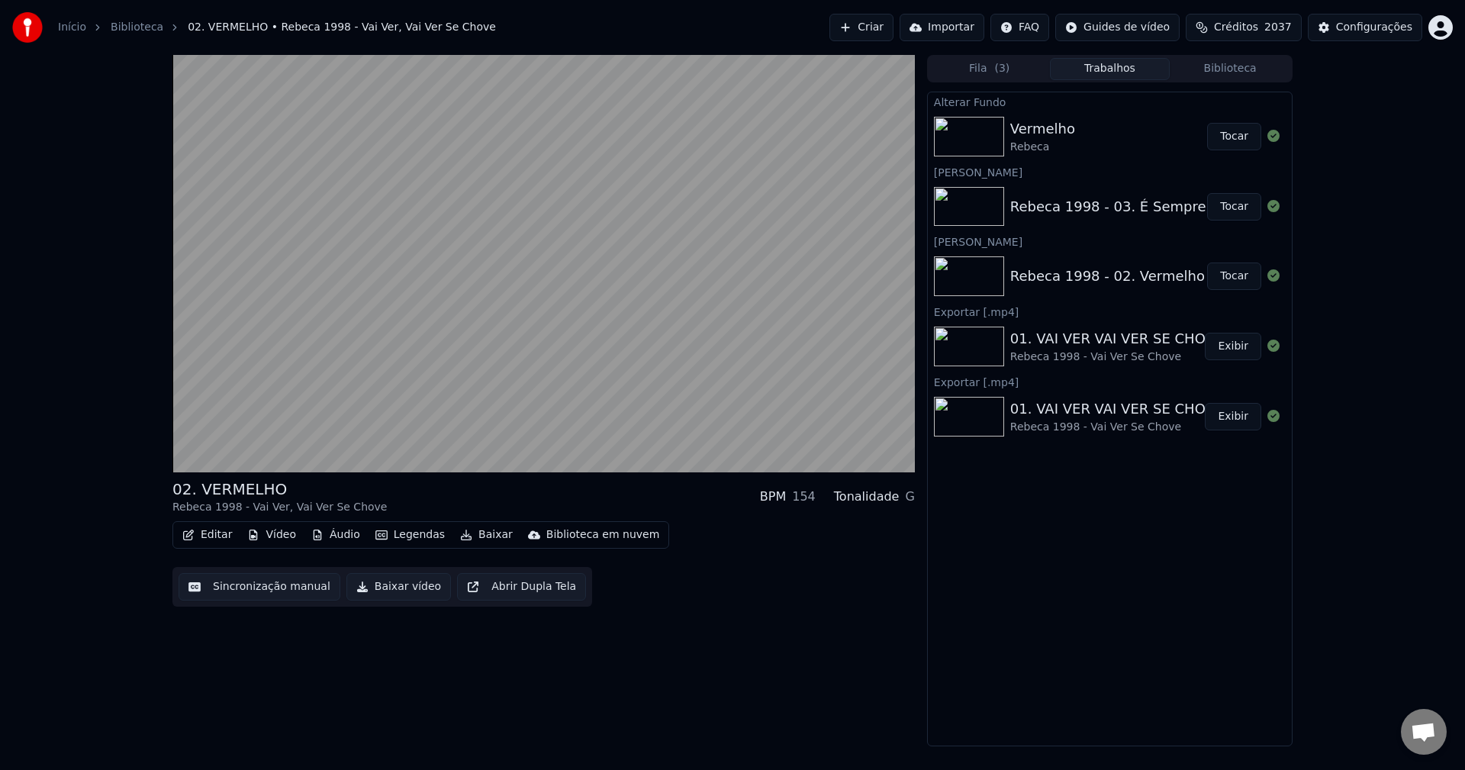
click at [1098, 134] on button "Tocar" at bounding box center [1234, 136] width 54 height 27
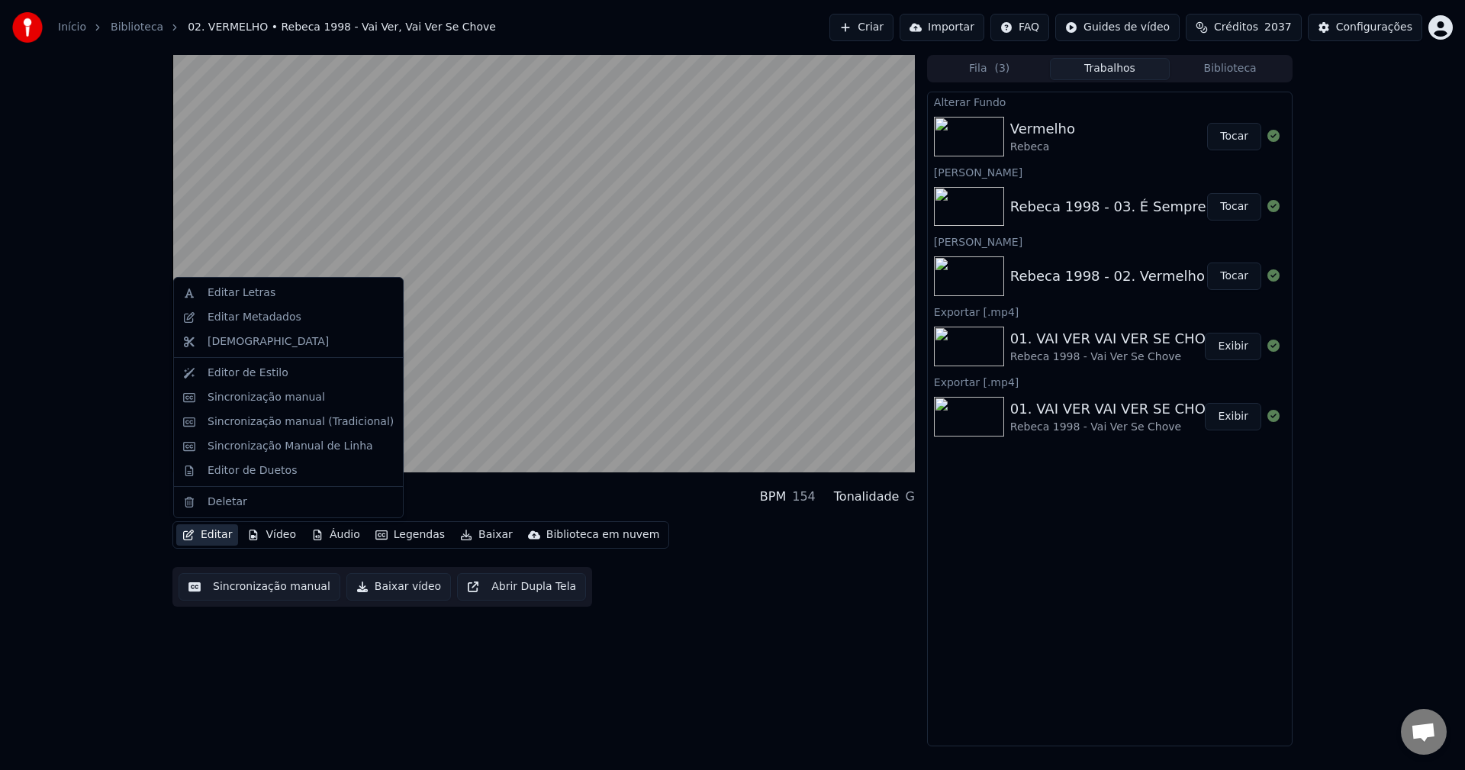
click at [201, 537] on button "Editar" at bounding box center [207, 534] width 62 height 21
click at [226, 316] on div "Editar Metadados" at bounding box center [255, 317] width 94 height 15
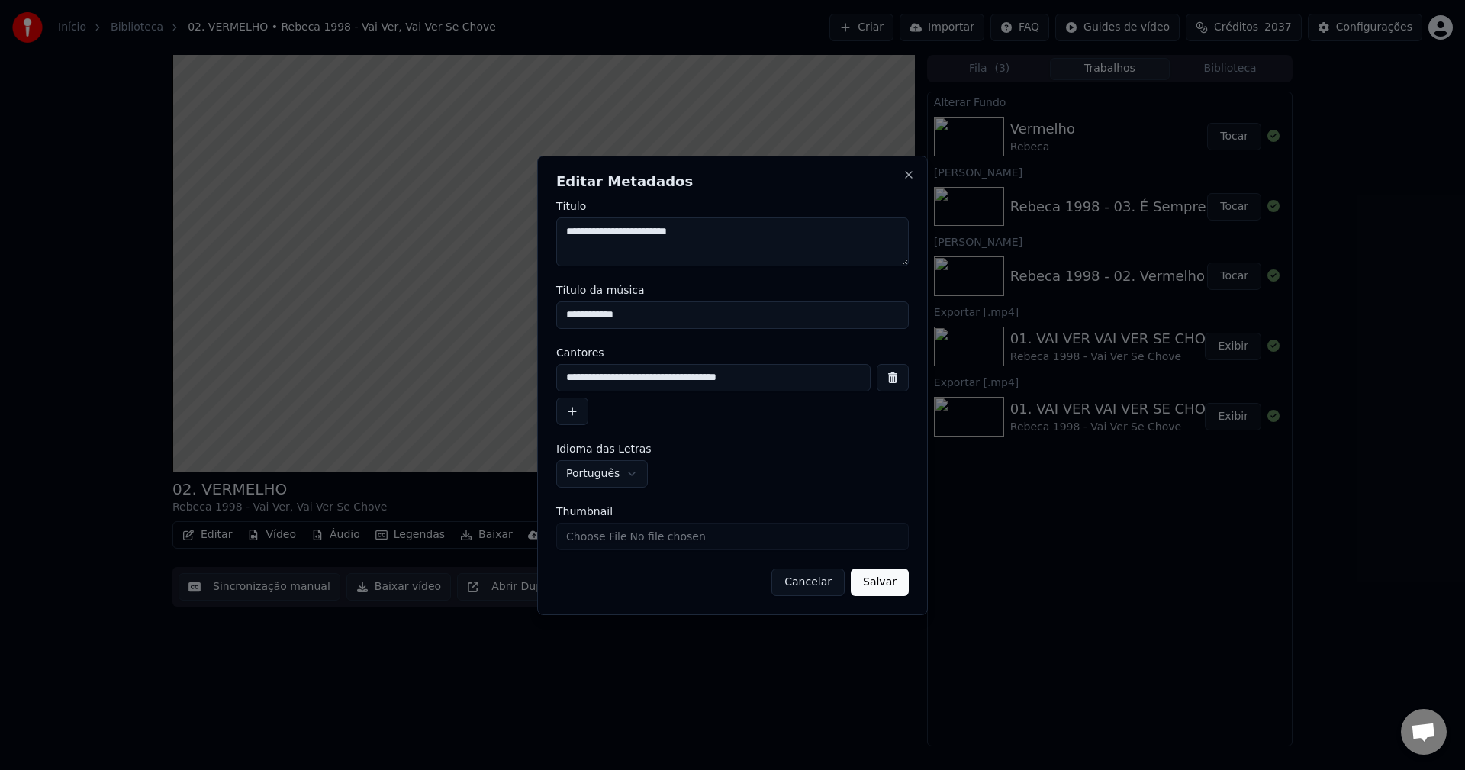
click at [632, 372] on input "**********" at bounding box center [713, 377] width 314 height 27
type input "**********"
click at [883, 588] on button "Salvar" at bounding box center [880, 582] width 58 height 27
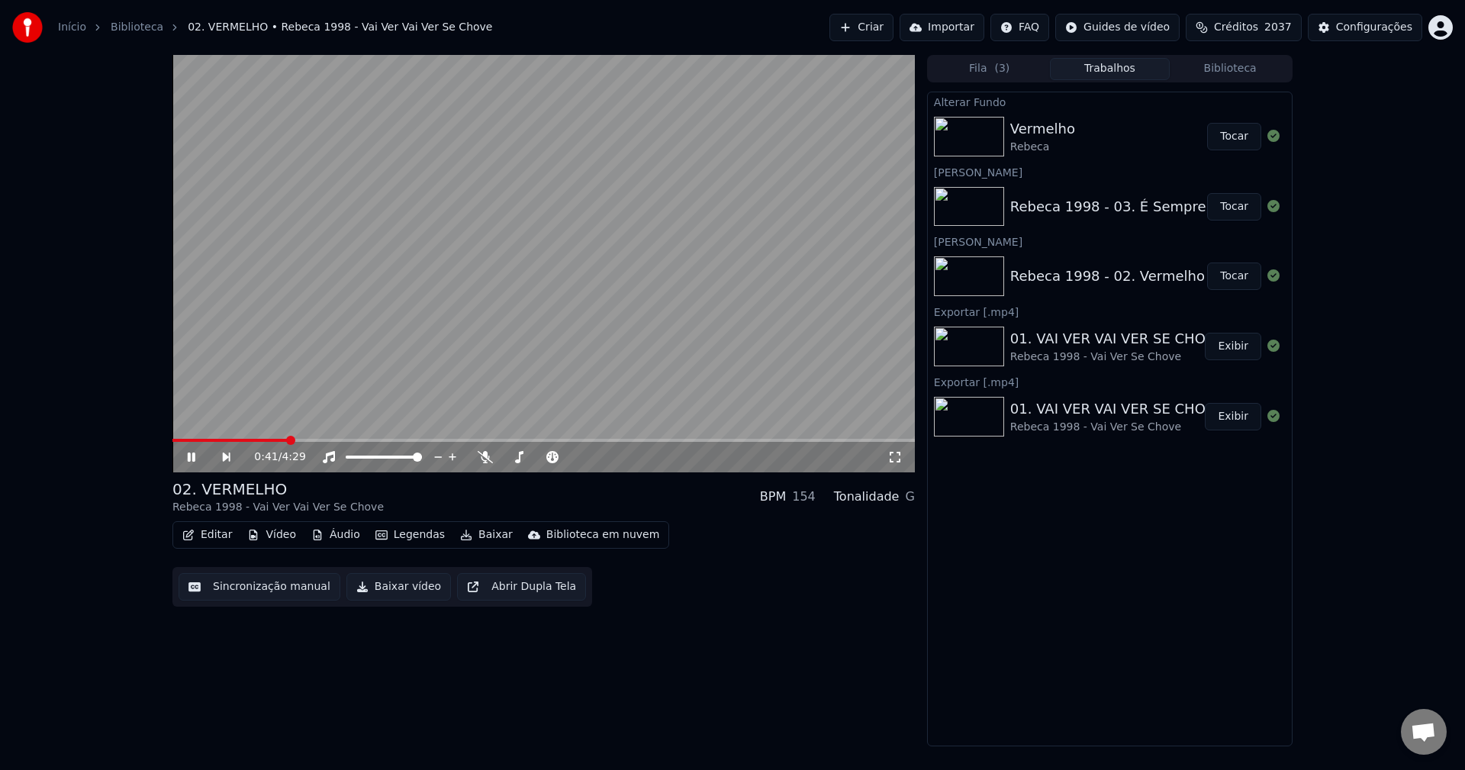
click at [215, 537] on button "Editar" at bounding box center [207, 534] width 62 height 21
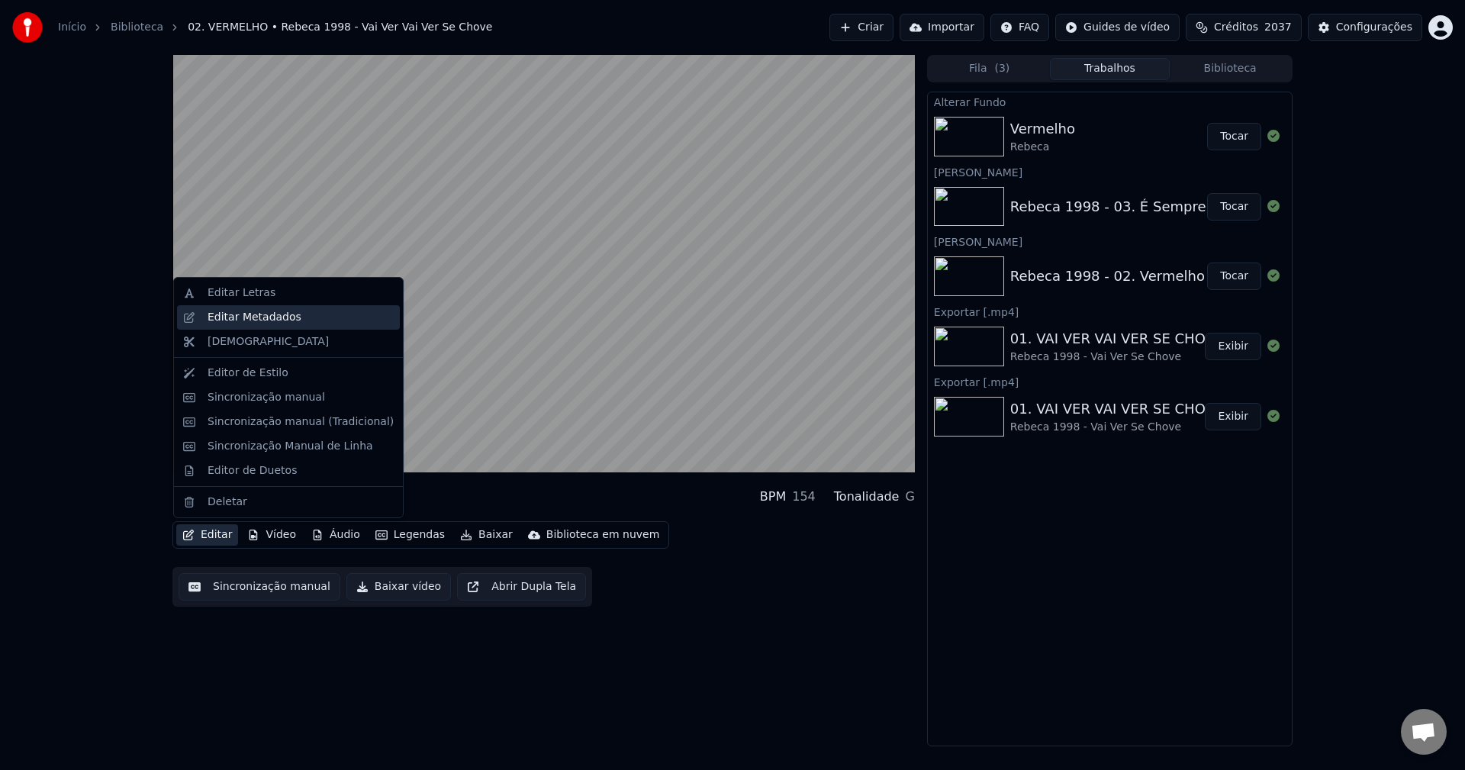
click at [264, 312] on div "Editar Metadados" at bounding box center [255, 317] width 94 height 15
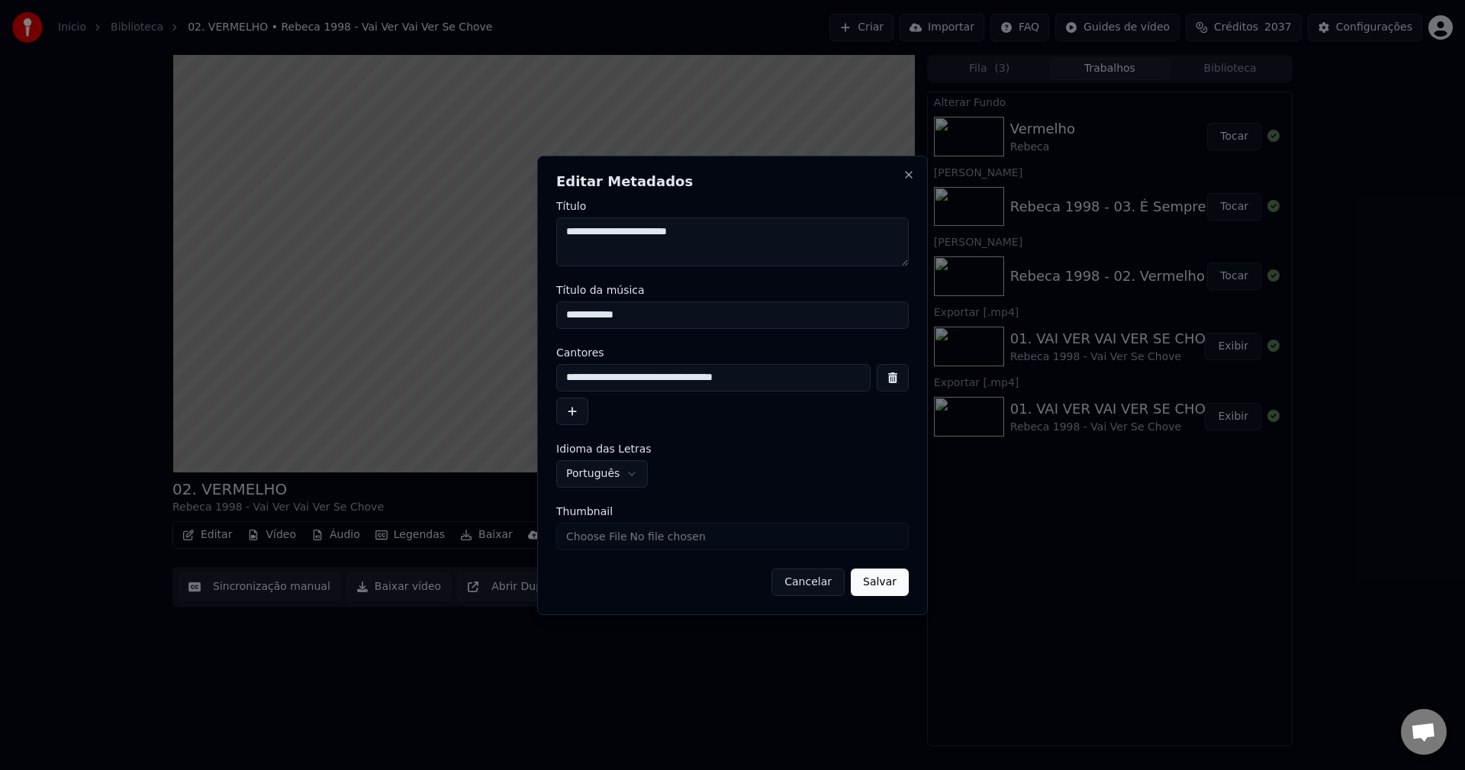
click at [724, 531] on input "Thumbnail" at bounding box center [732, 536] width 353 height 27
type input "**********"
click at [881, 585] on button "Salvar" at bounding box center [880, 582] width 58 height 27
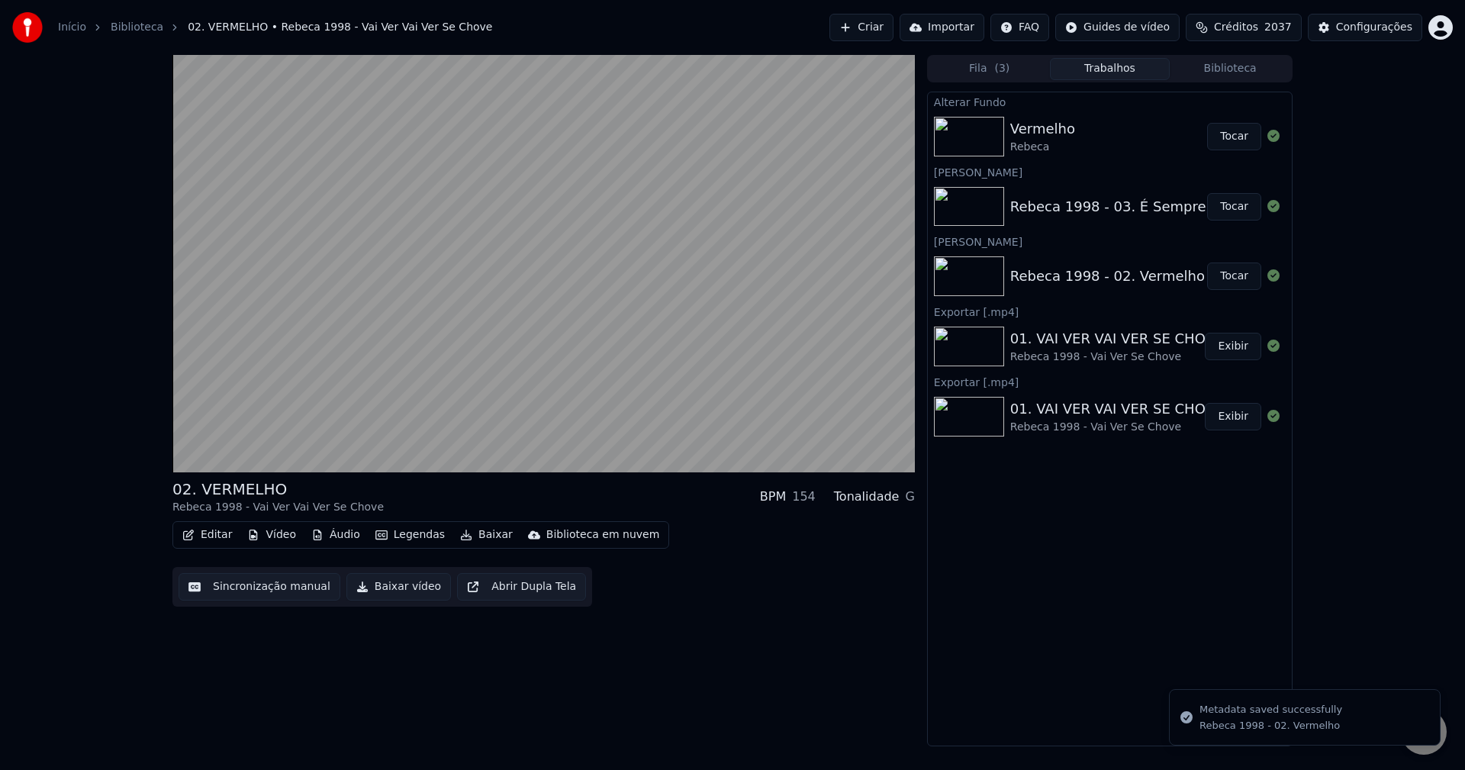
click at [1098, 69] on button "Biblioteca" at bounding box center [1230, 69] width 121 height 22
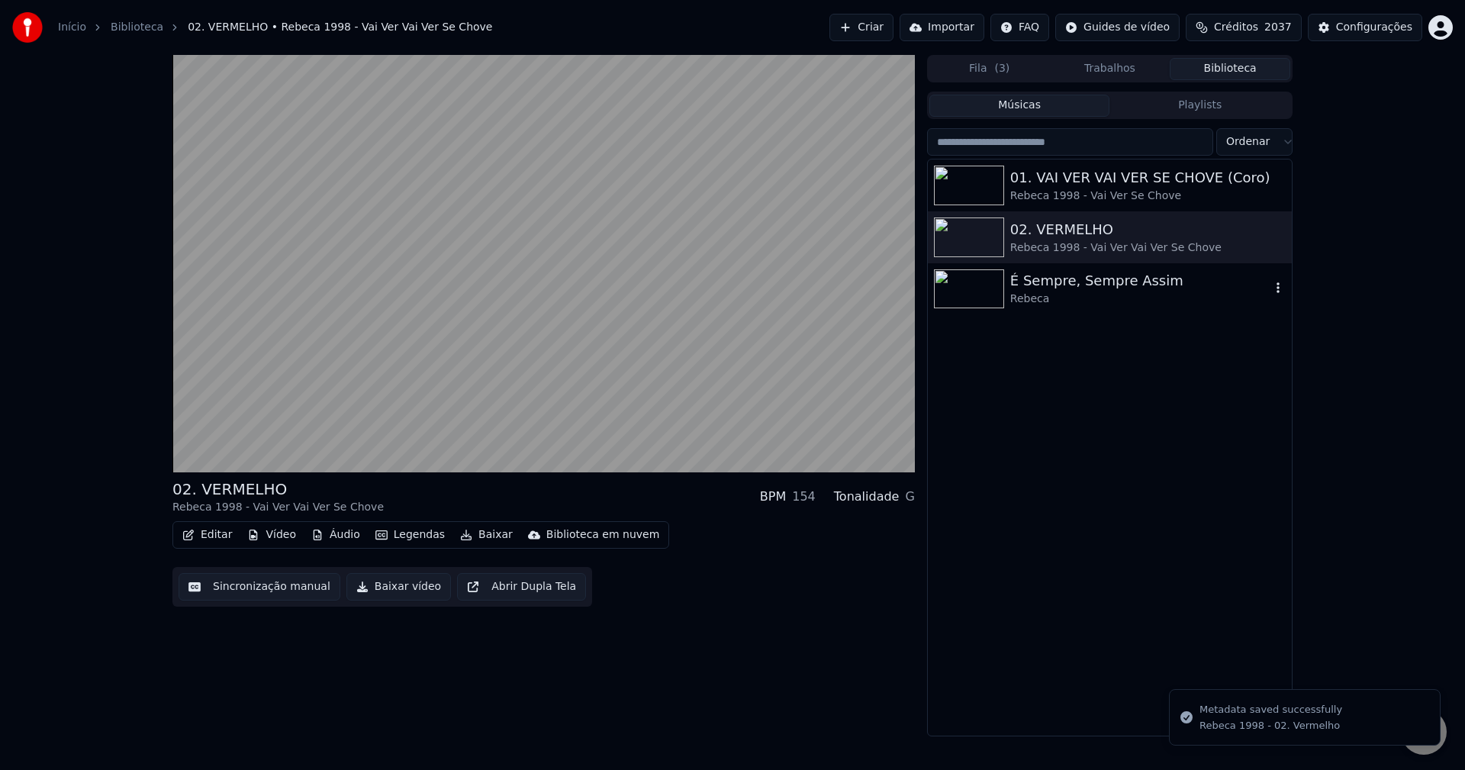
click at [1098, 287] on div "É Sempre, Sempre Assim" at bounding box center [1140, 280] width 260 height 21
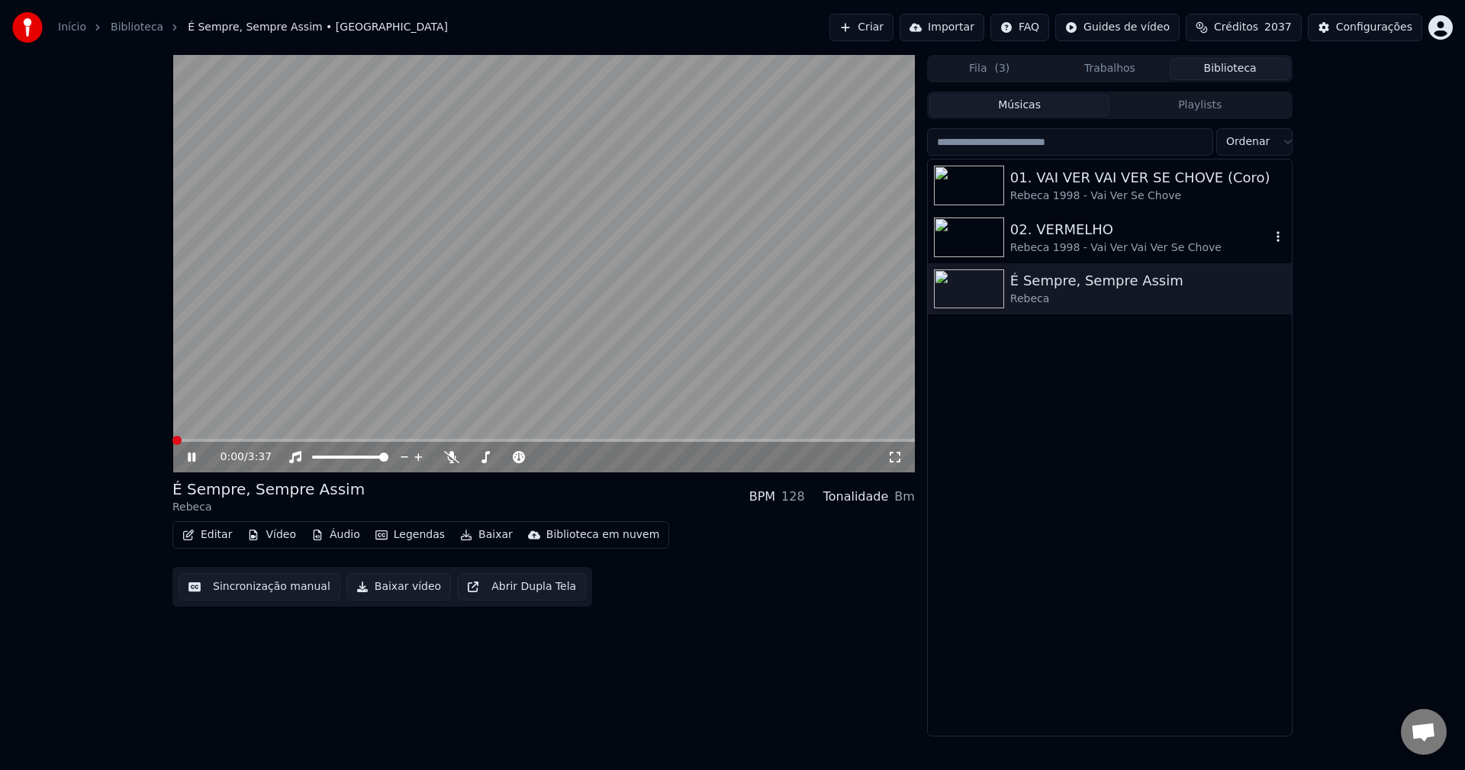
click at [1030, 226] on div "02. VERMELHO" at bounding box center [1140, 229] width 260 height 21
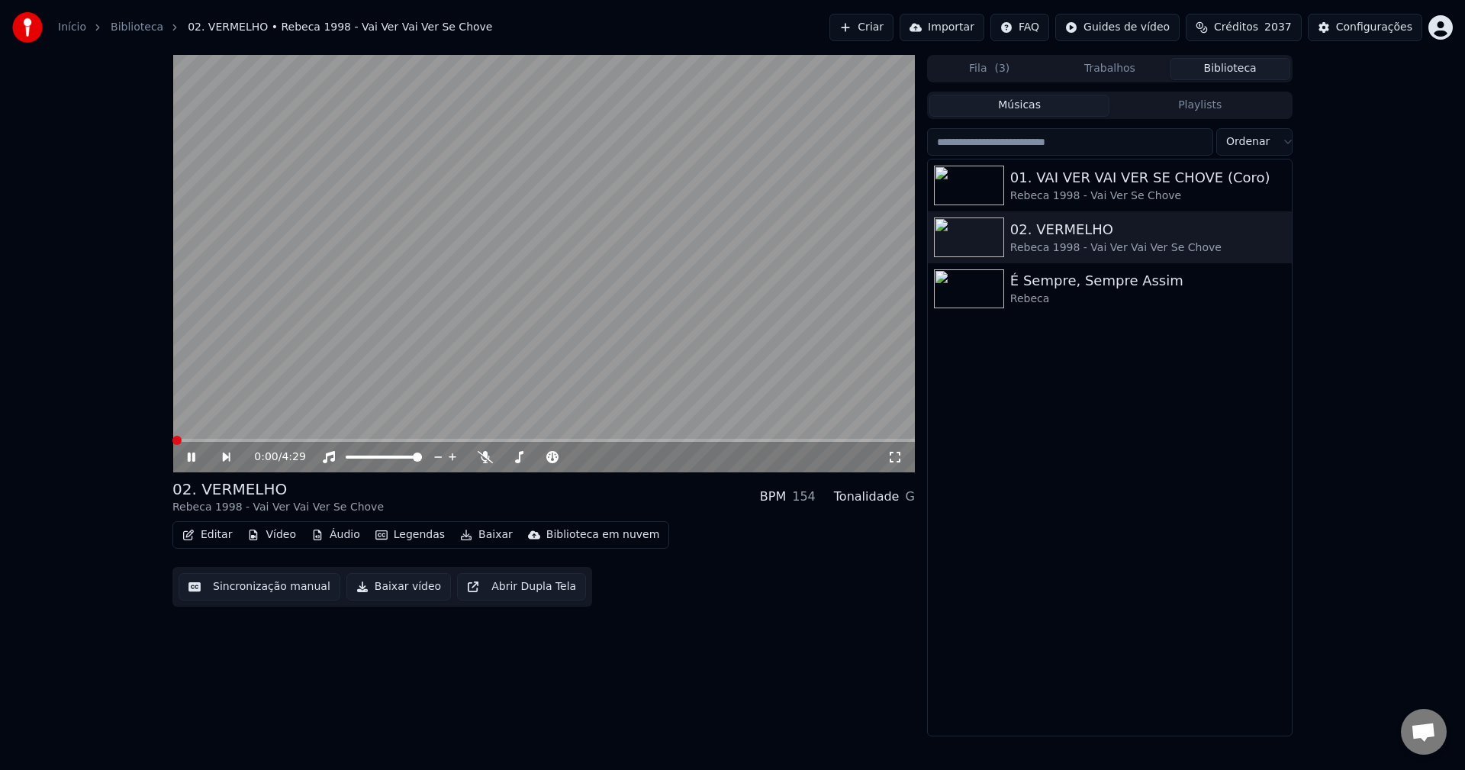
click at [212, 538] on button "Editar" at bounding box center [207, 534] width 62 height 21
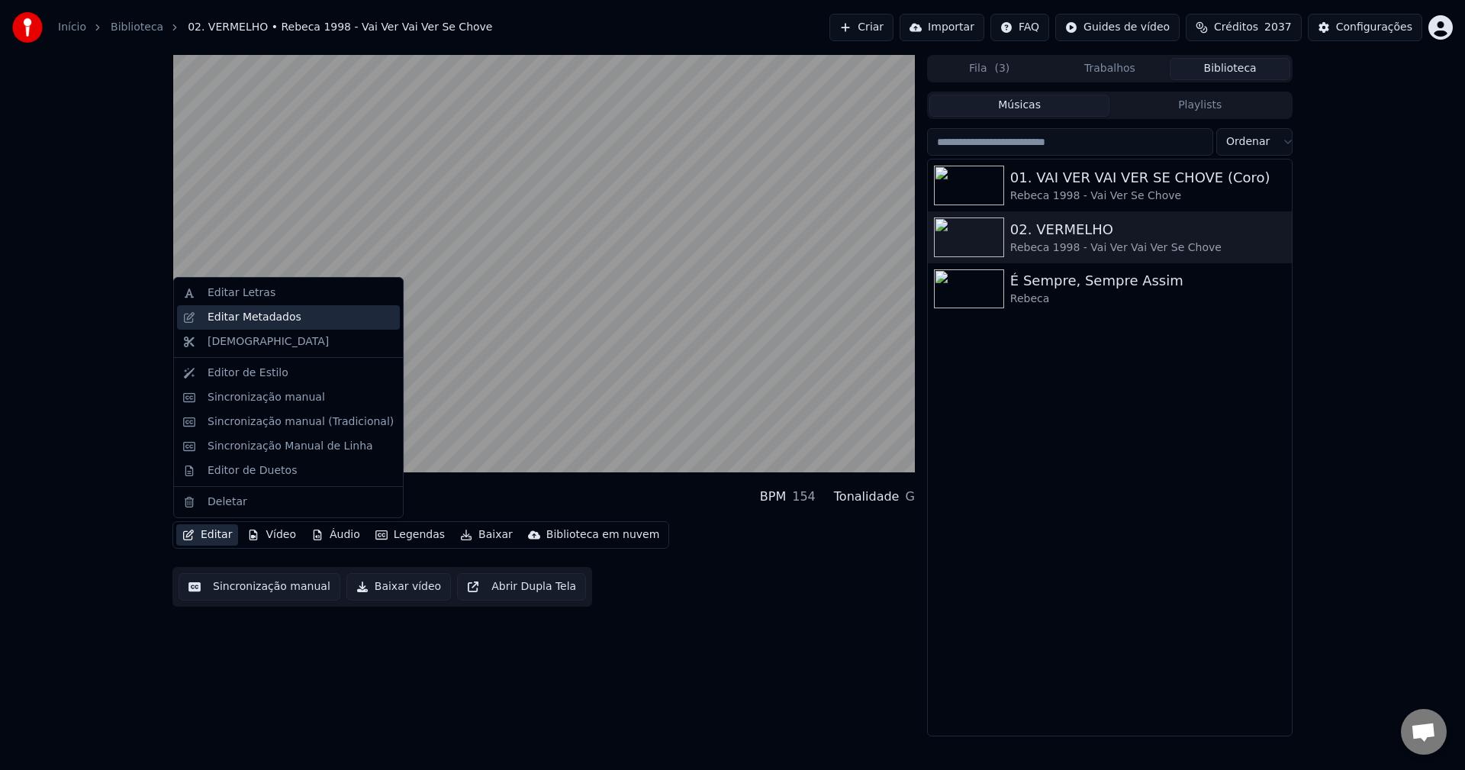
click at [301, 310] on div "Editar Metadados" at bounding box center [301, 317] width 186 height 15
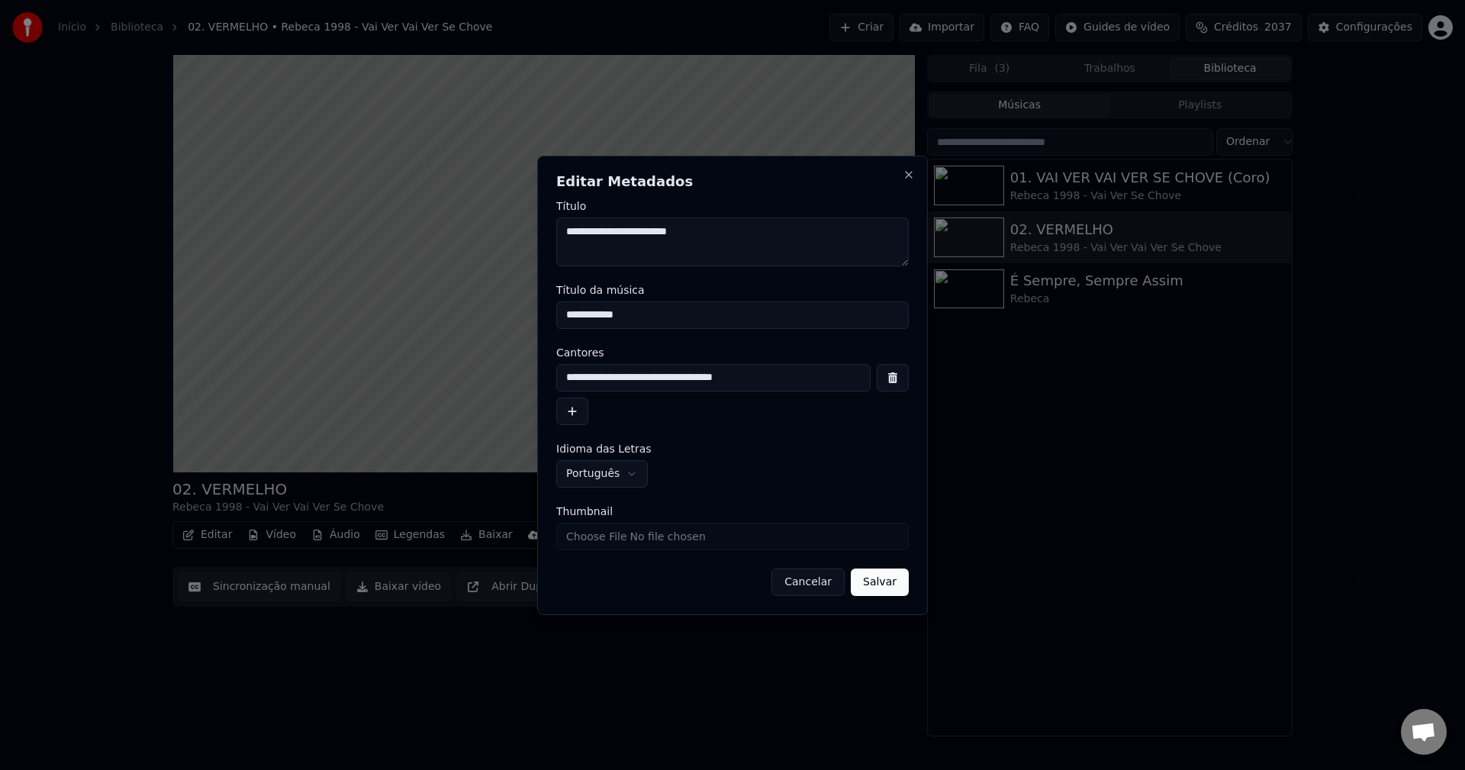
click at [647, 383] on input "**********" at bounding box center [713, 377] width 314 height 27
type input "**********"
click at [882, 579] on button "Salvar" at bounding box center [880, 582] width 58 height 27
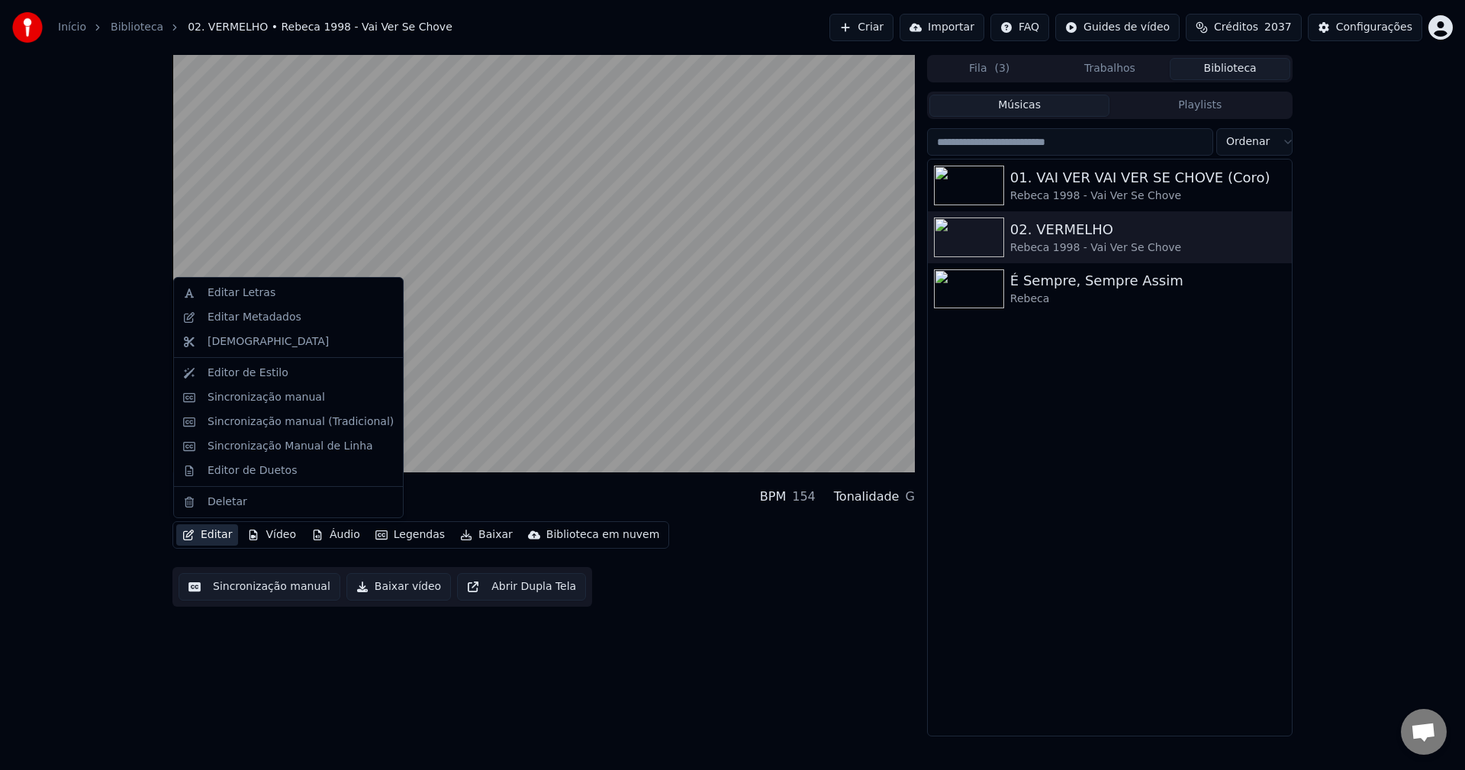
click at [219, 535] on button "Editar" at bounding box center [207, 534] width 62 height 21
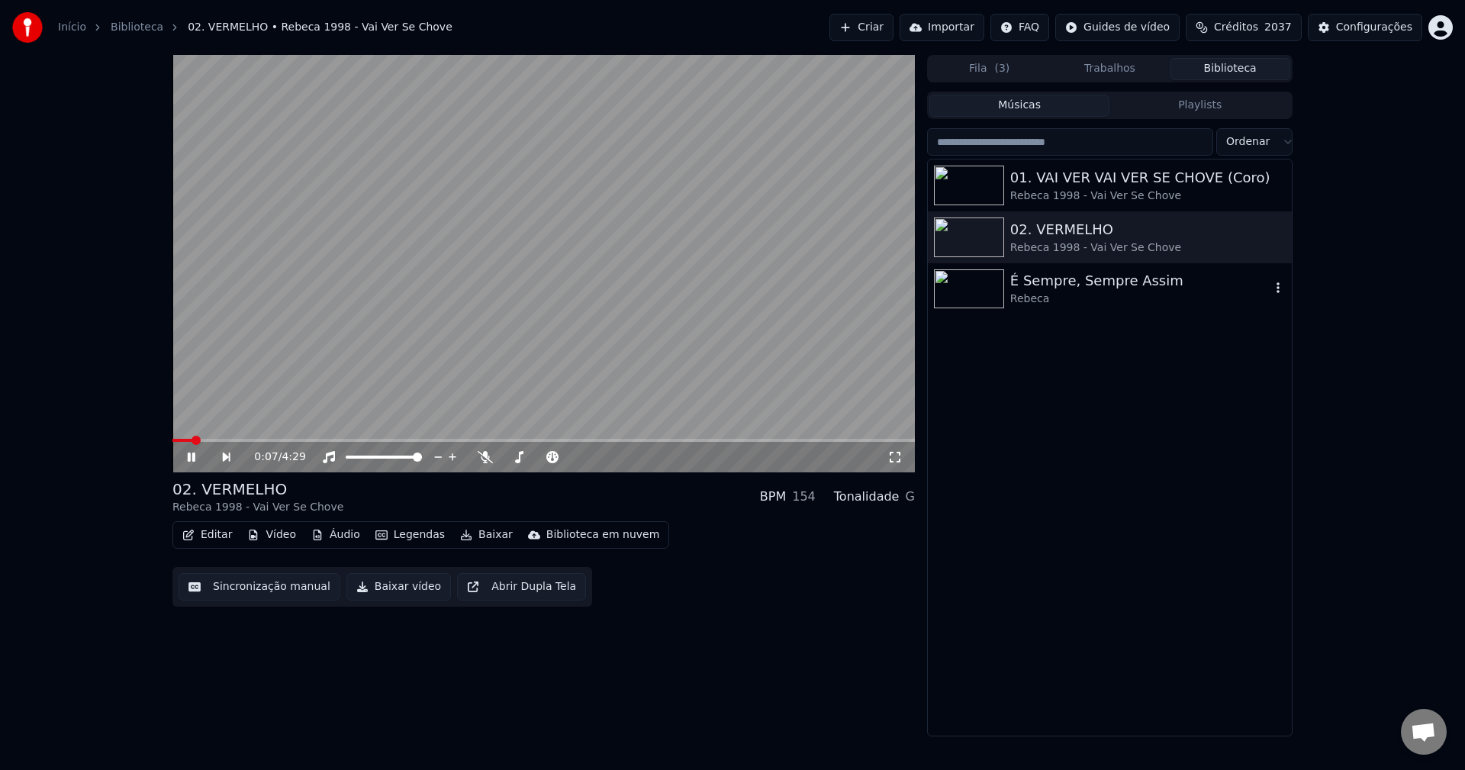
click at [1059, 282] on div "É Sempre, Sempre Assim" at bounding box center [1140, 280] width 260 height 21
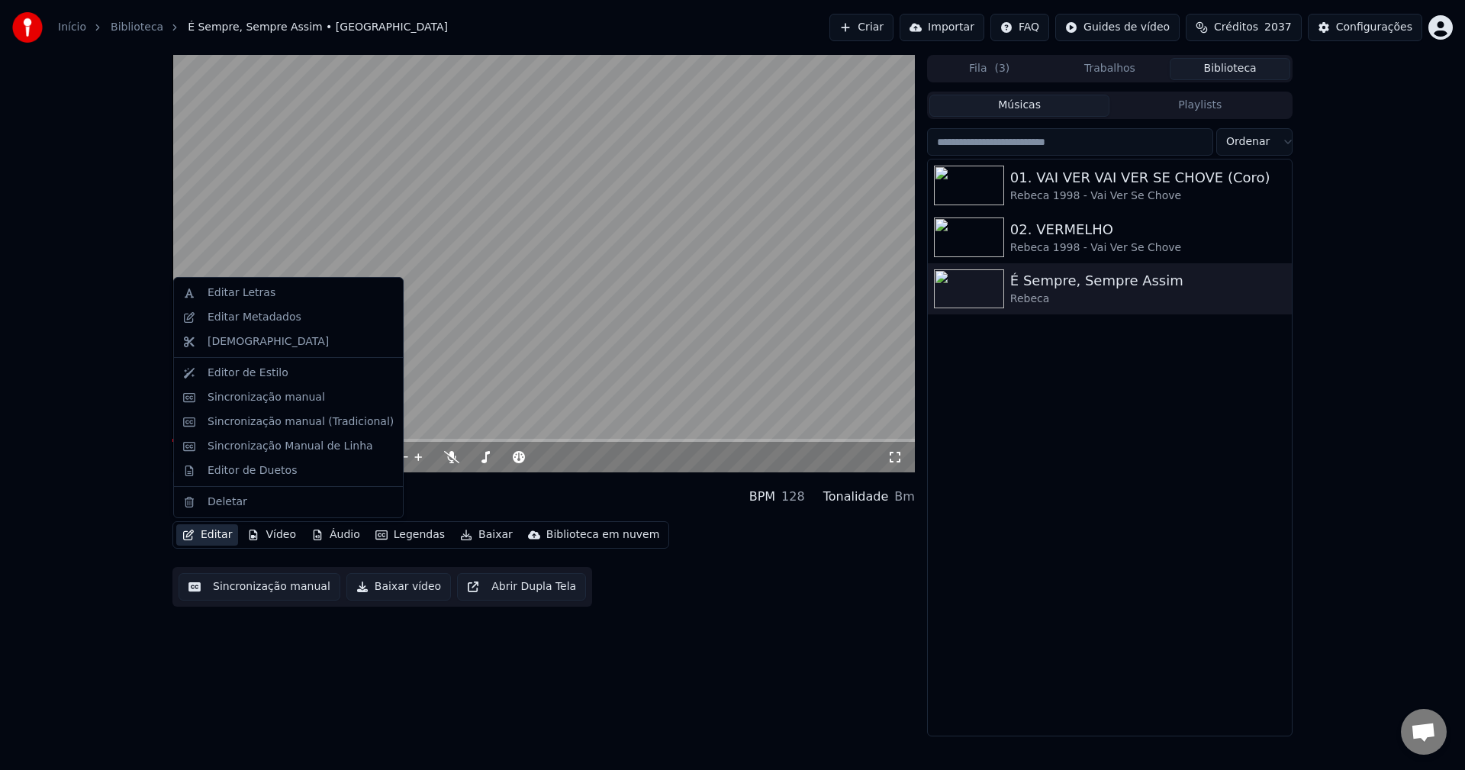
click at [205, 537] on button "Editar" at bounding box center [207, 534] width 62 height 21
click at [298, 317] on div "Editar Metadados" at bounding box center [301, 317] width 186 height 15
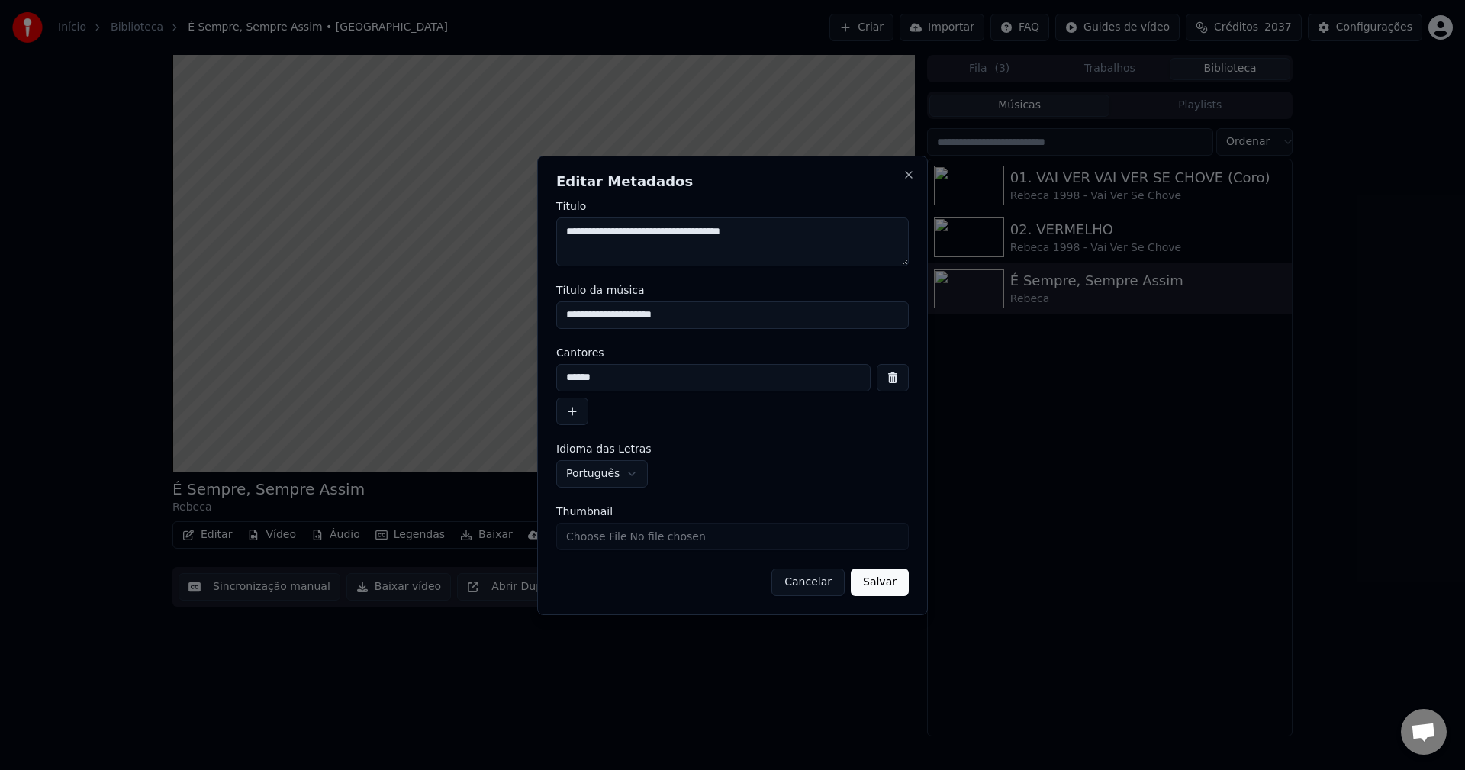
drag, startPoint x: 718, startPoint y: 314, endPoint x: -282, endPoint y: 115, distance: 1020.1
click at [0, 115] on html "Início Biblioteca É Sempre, Sempre Assim • Rebeca Criar Importar FAQ Guides de …" at bounding box center [732, 385] width 1465 height 770
type input "**********"
click at [678, 366] on input "******" at bounding box center [713, 377] width 314 height 27
type input "**********"
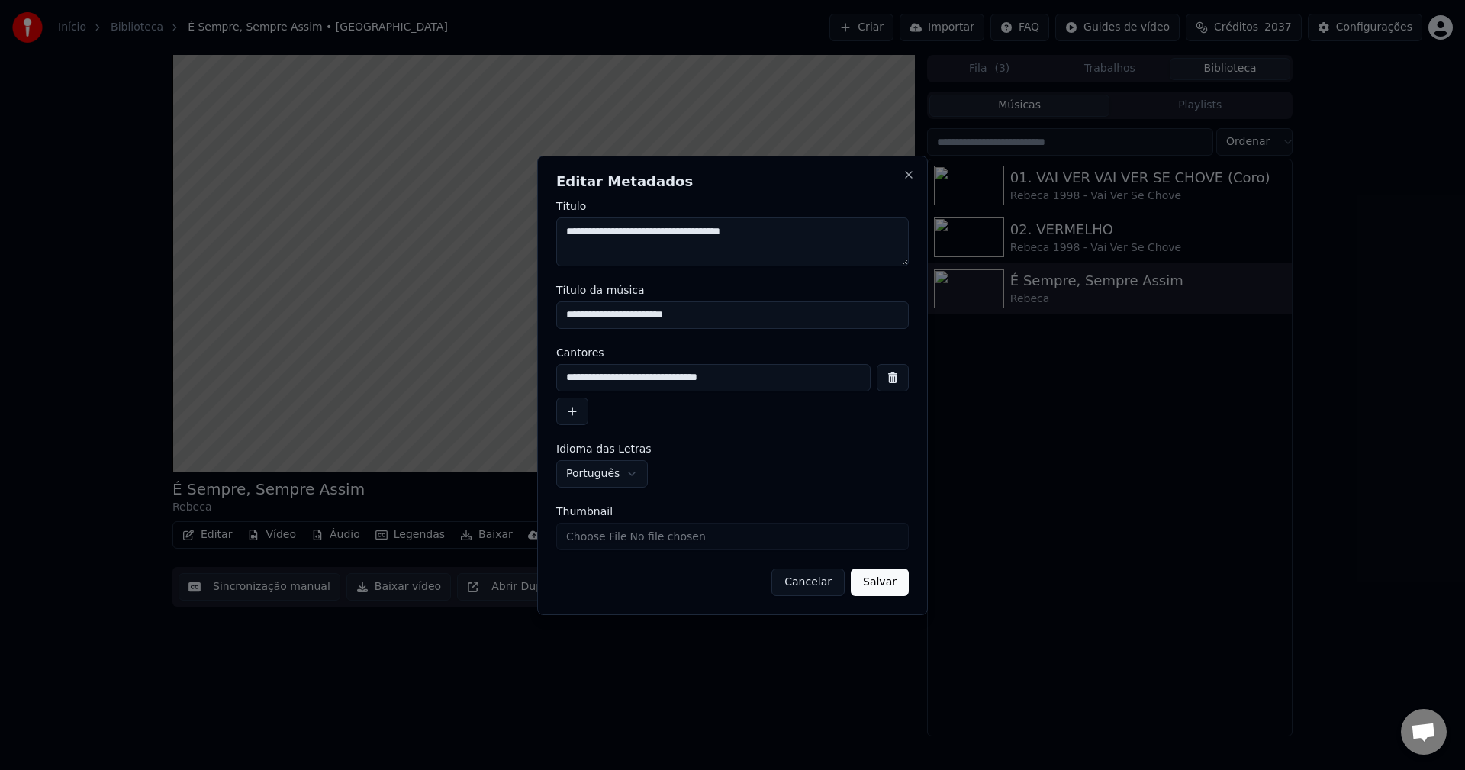
click at [646, 542] on input "Thumbnail" at bounding box center [732, 536] width 353 height 27
type input "**********"
click at [873, 580] on button "Salvar" at bounding box center [880, 582] width 58 height 27
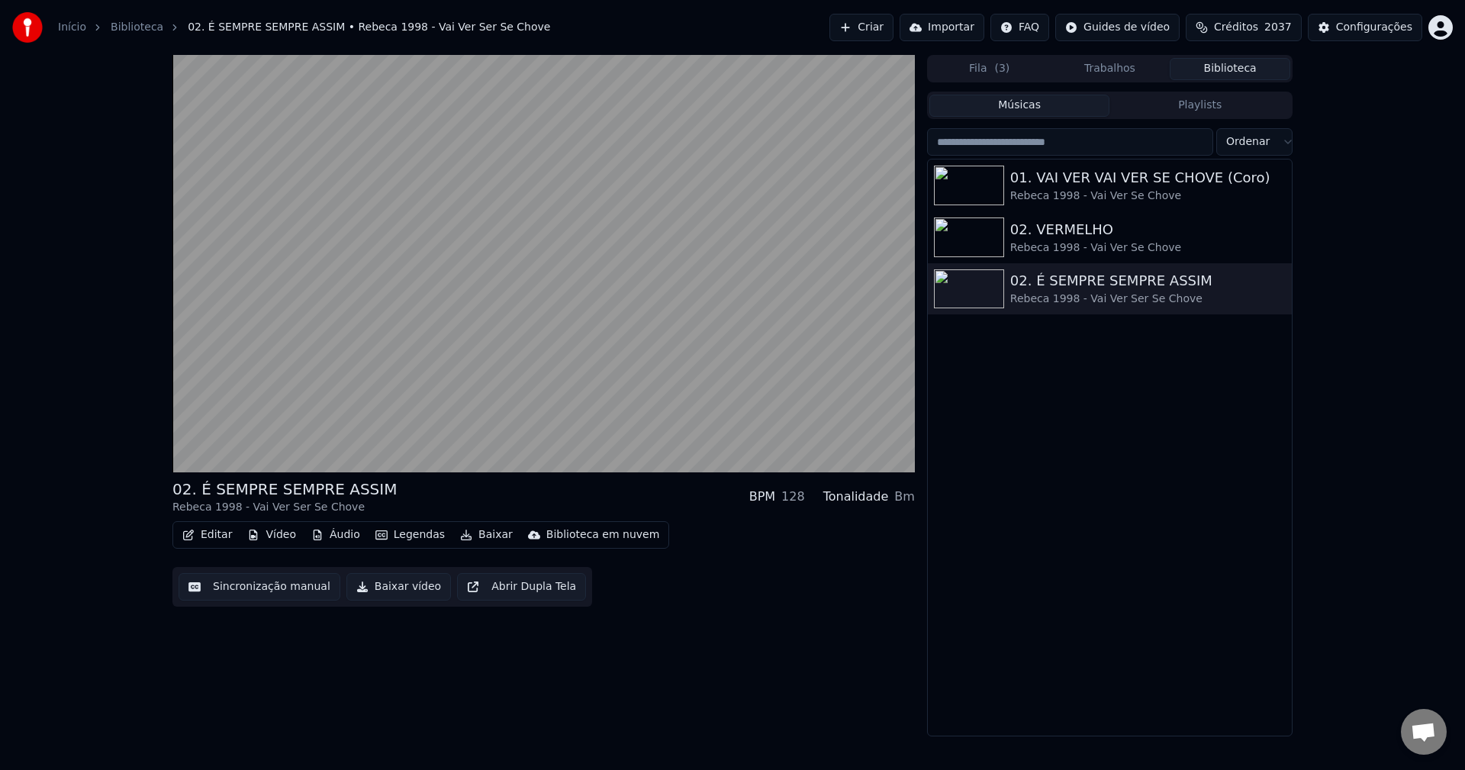
click at [215, 534] on button "Editar" at bounding box center [207, 534] width 62 height 21
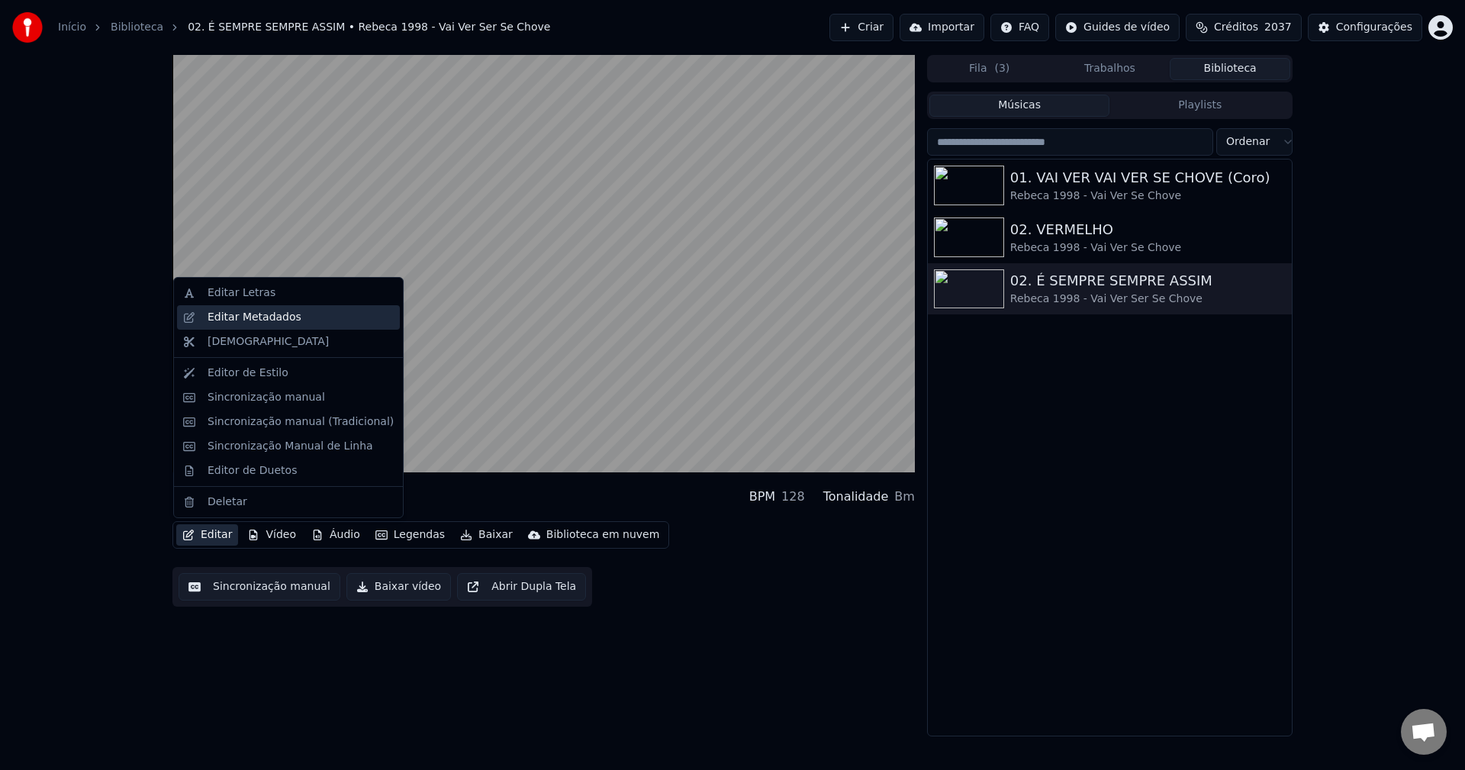
click at [299, 317] on div "Editar Metadados" at bounding box center [301, 317] width 186 height 15
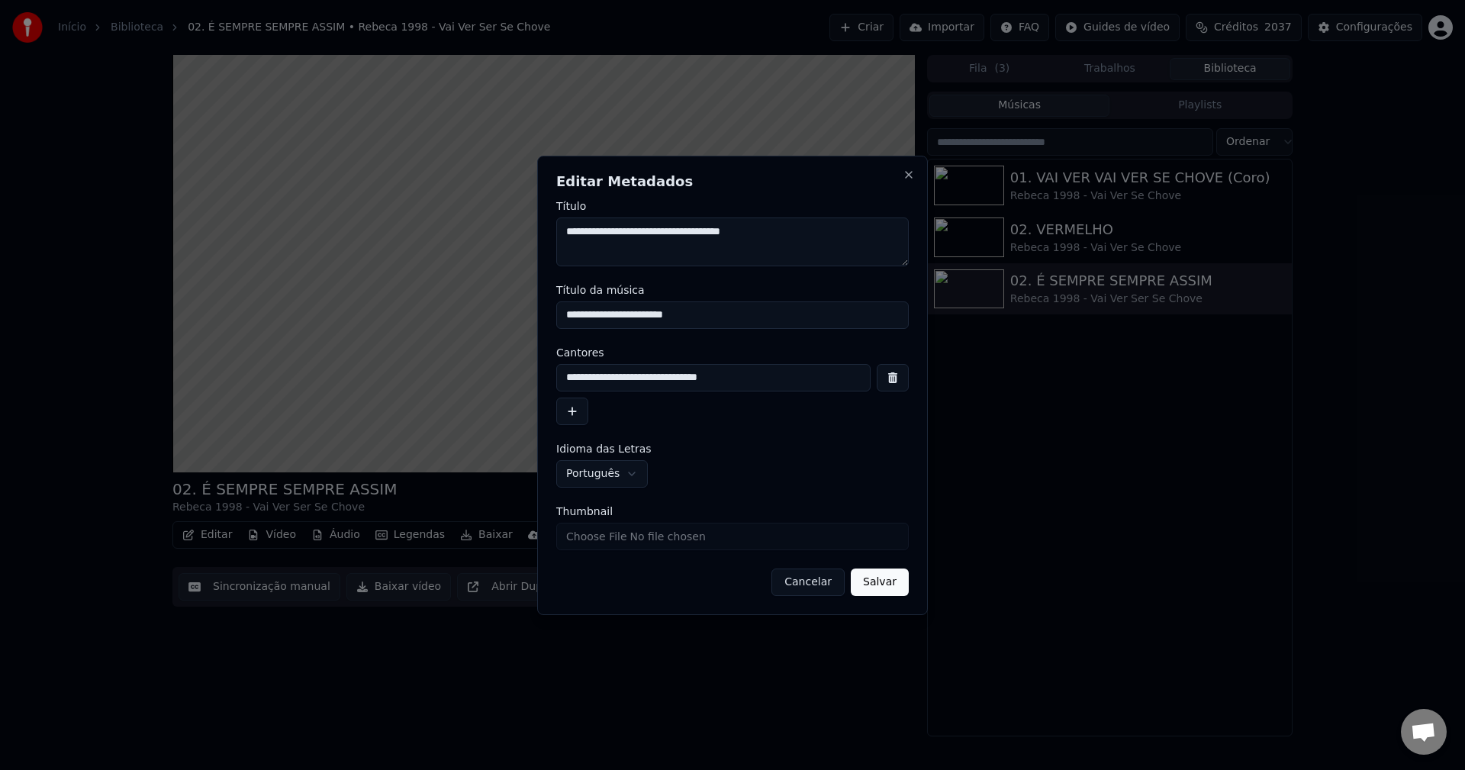
click at [771, 377] on input "**********" at bounding box center [713, 377] width 314 height 27
drag, startPoint x: 771, startPoint y: 377, endPoint x: 474, endPoint y: 361, distance: 297.3
click at [474, 361] on body "Início Biblioteca 02. É SEMPRE SEMPRE ASSIM • Rebeca 1998 - Vai Ver Ser Se Chov…" at bounding box center [732, 385] width 1465 height 770
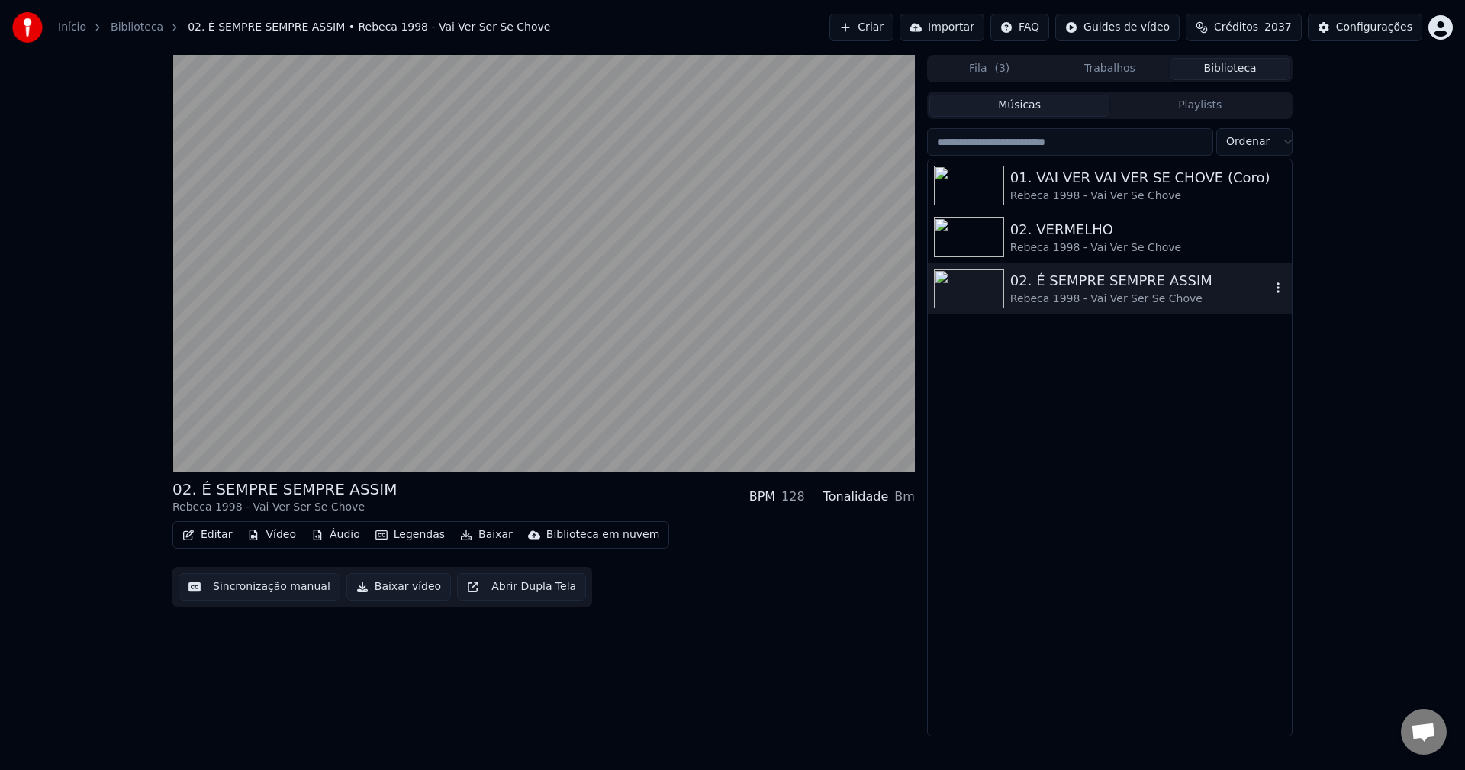
click at [1098, 308] on div "02. É SEMPRE SEMPRE ASSIM Rebeca 1998 - Vai Ver Ser Se Chove" at bounding box center [1110, 289] width 364 height 52
click at [214, 532] on button "Editar" at bounding box center [207, 534] width 62 height 21
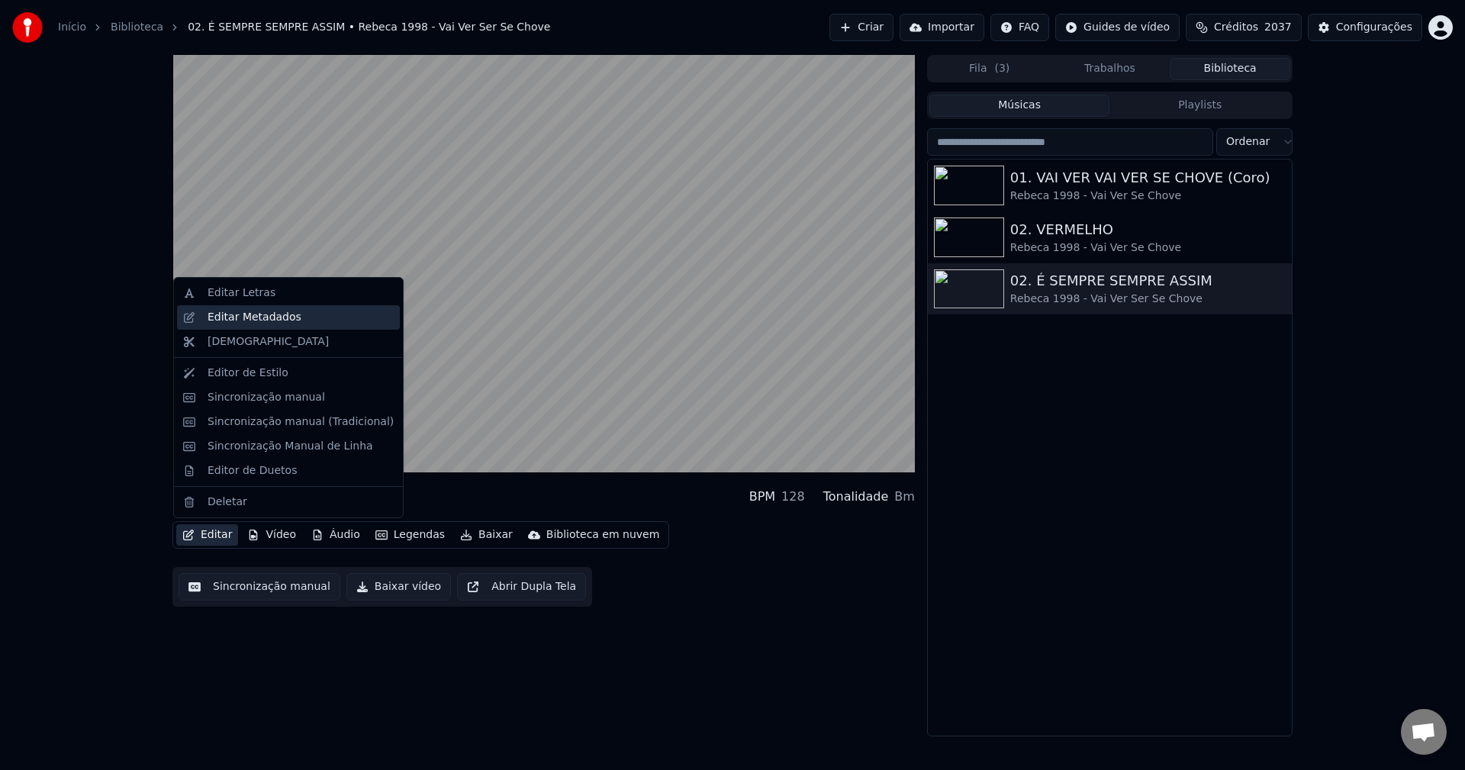
click at [282, 312] on div "Editar Metadados" at bounding box center [255, 317] width 94 height 15
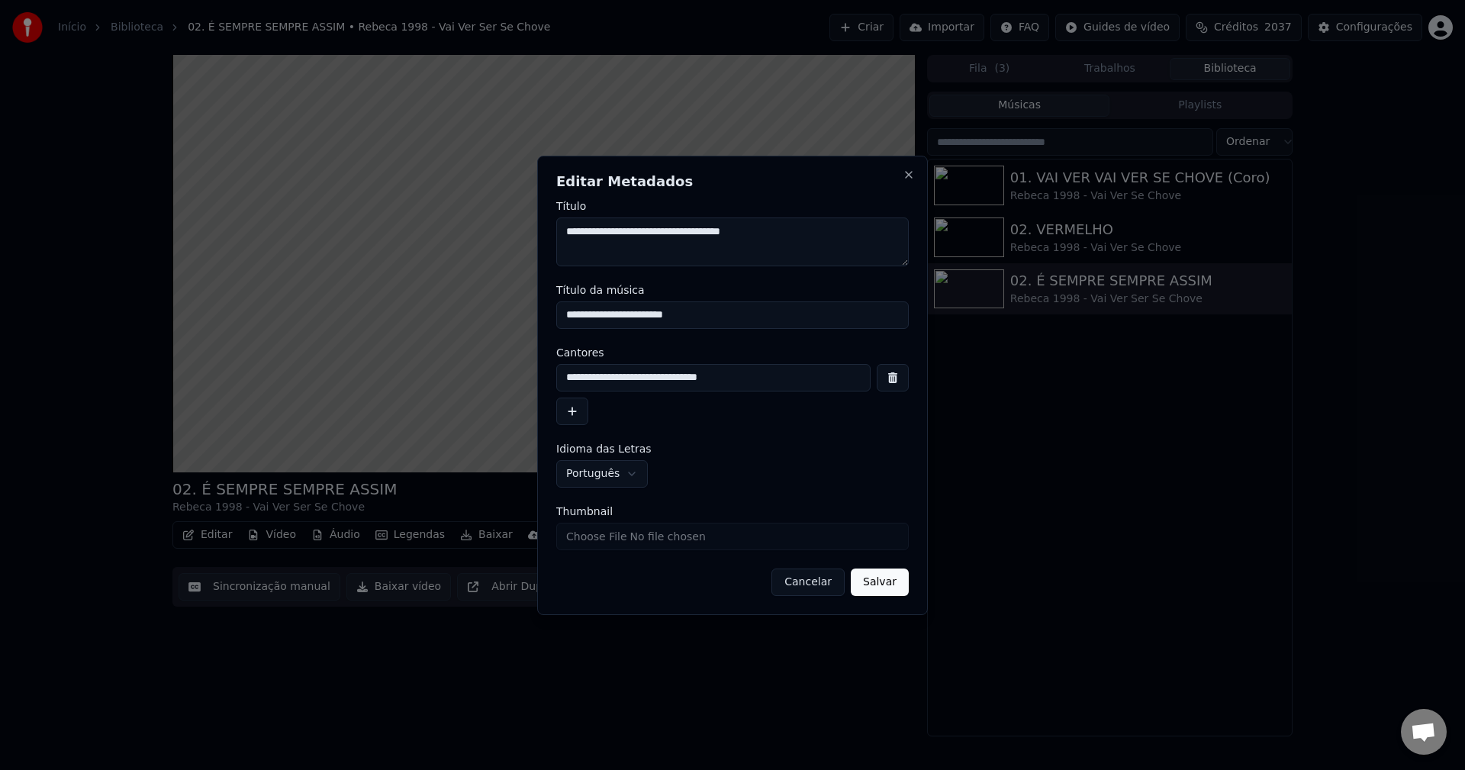
drag, startPoint x: 749, startPoint y: 388, endPoint x: 172, endPoint y: 414, distance: 577.5
click at [172, 414] on body "Início Biblioteca 02. É SEMPRE SEMPRE ASSIM • Rebeca 1998 - Vai Ver Ser Se Chov…" at bounding box center [732, 385] width 1465 height 770
paste input
type input "**********"
click at [890, 594] on button "Salvar" at bounding box center [880, 582] width 58 height 27
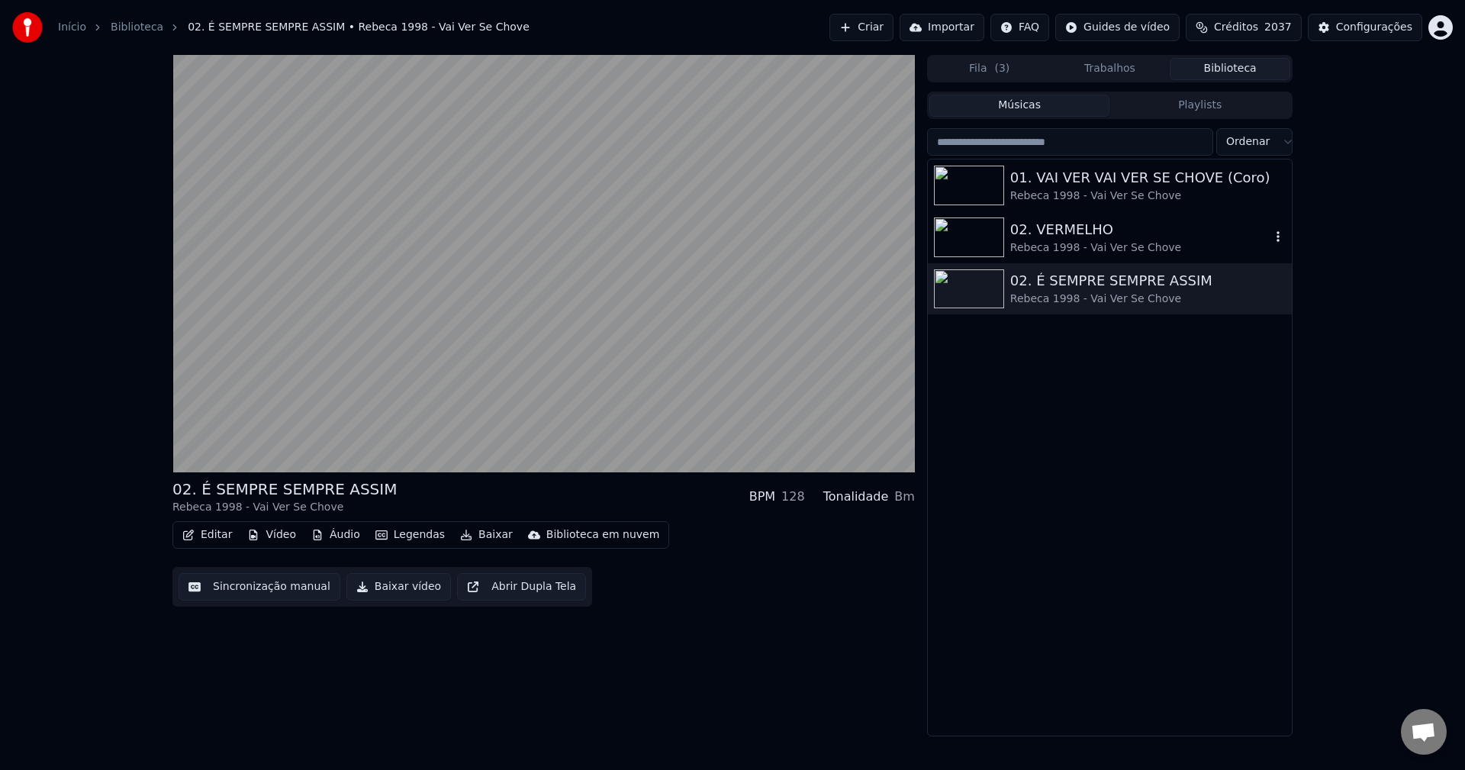
click at [1087, 250] on div "Rebeca 1998 - Vai Ver Se Chove" at bounding box center [1140, 247] width 260 height 15
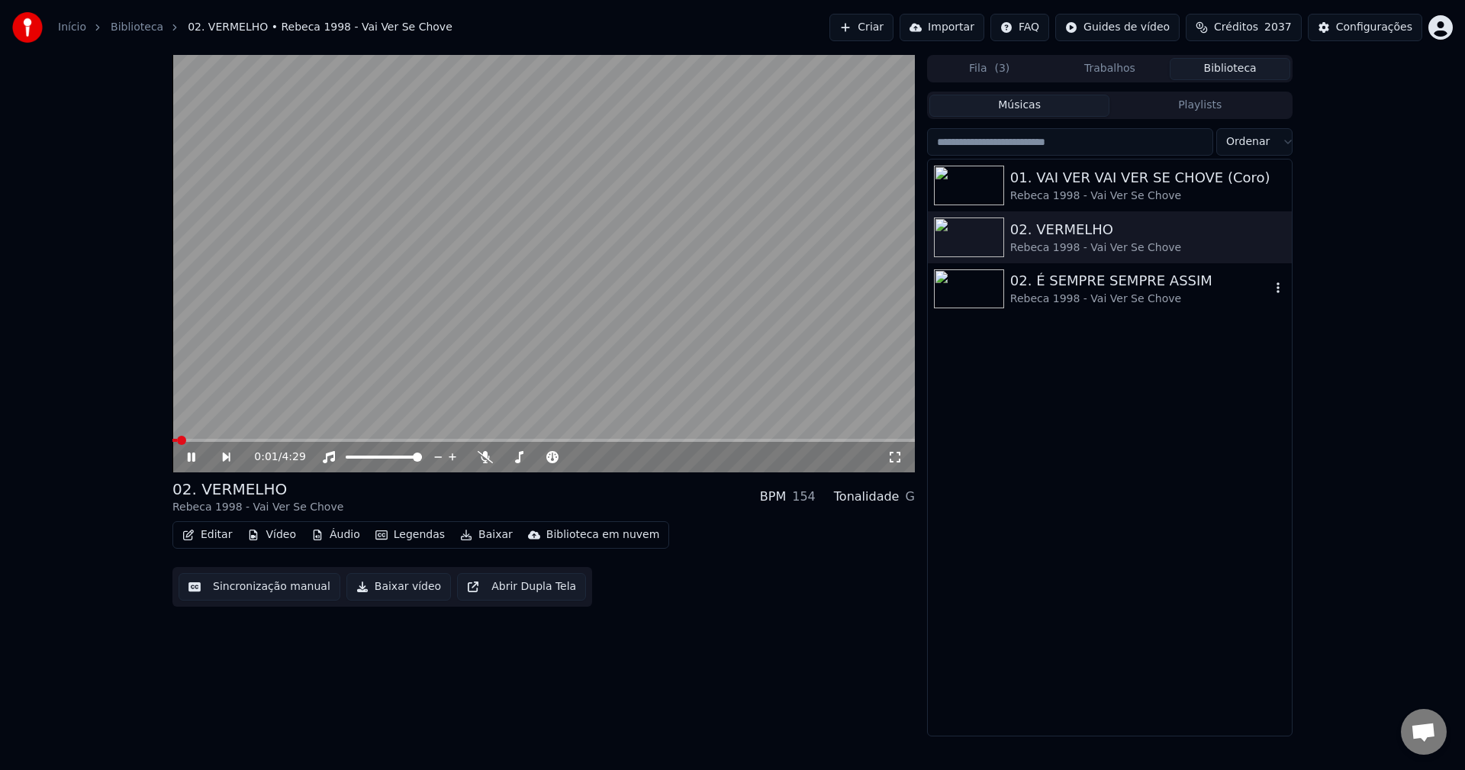
click at [1019, 284] on div "02. É SEMPRE SEMPRE ASSIM" at bounding box center [1140, 280] width 260 height 21
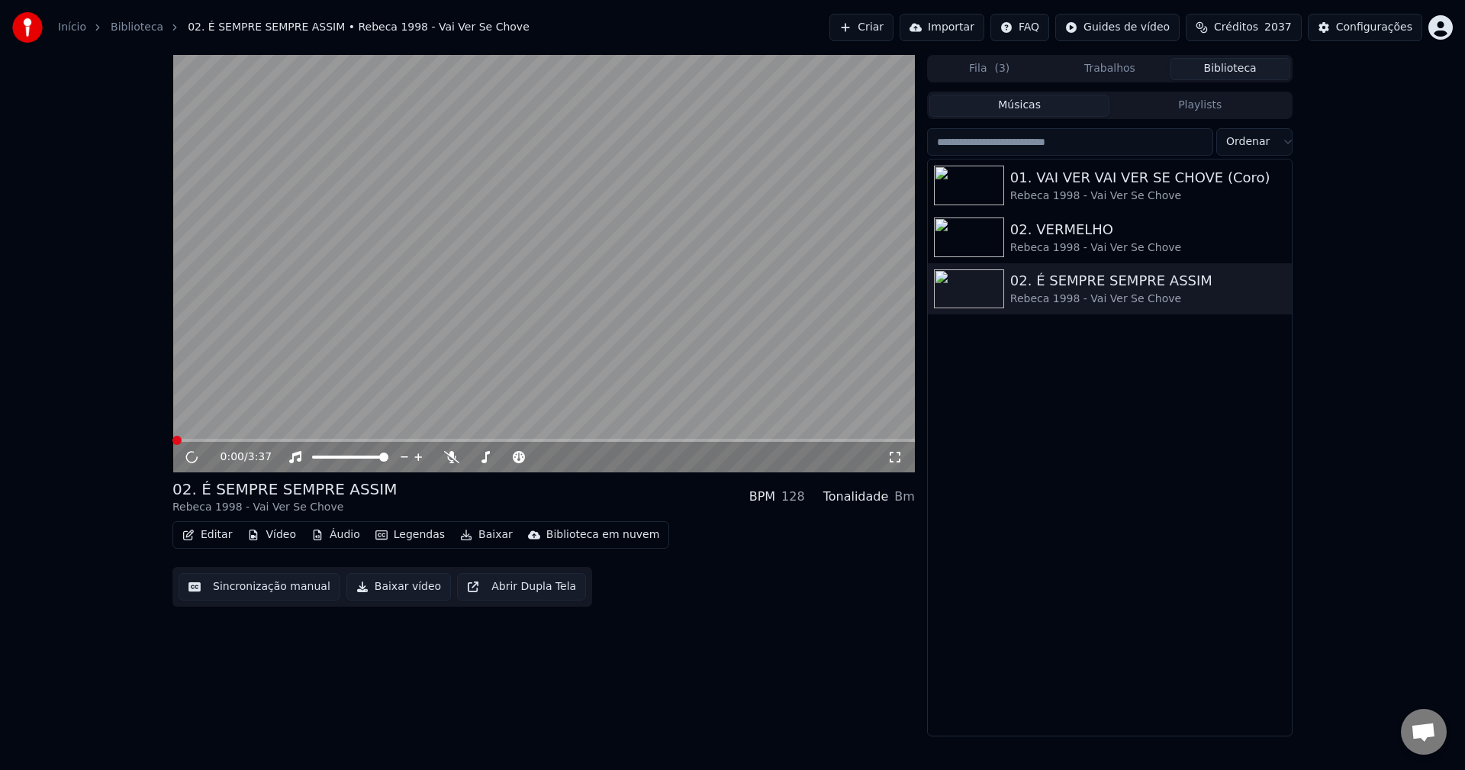
click at [272, 532] on button "Vídeo" at bounding box center [271, 534] width 61 height 21
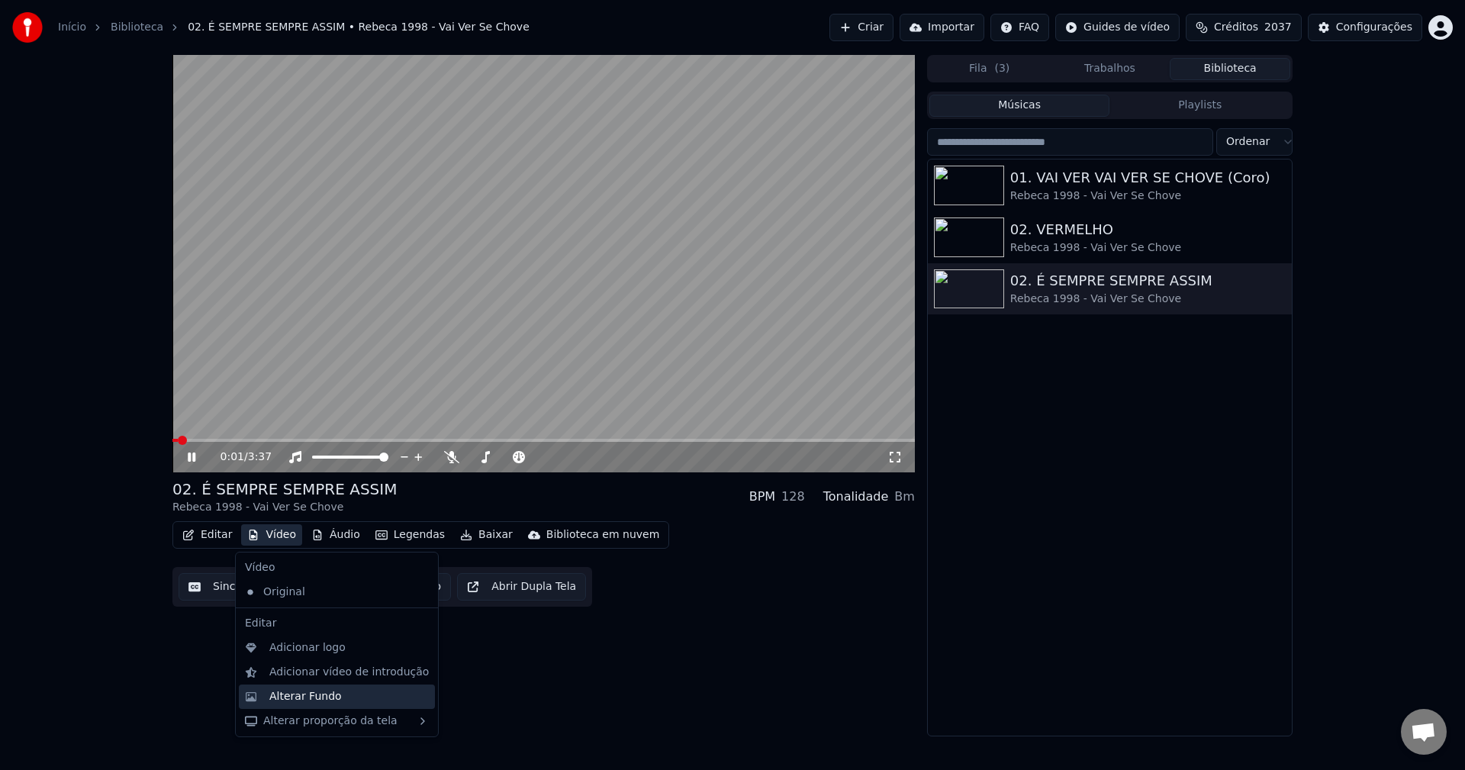
click at [315, 678] on div "Alterar Fundo" at bounding box center [305, 696] width 73 height 15
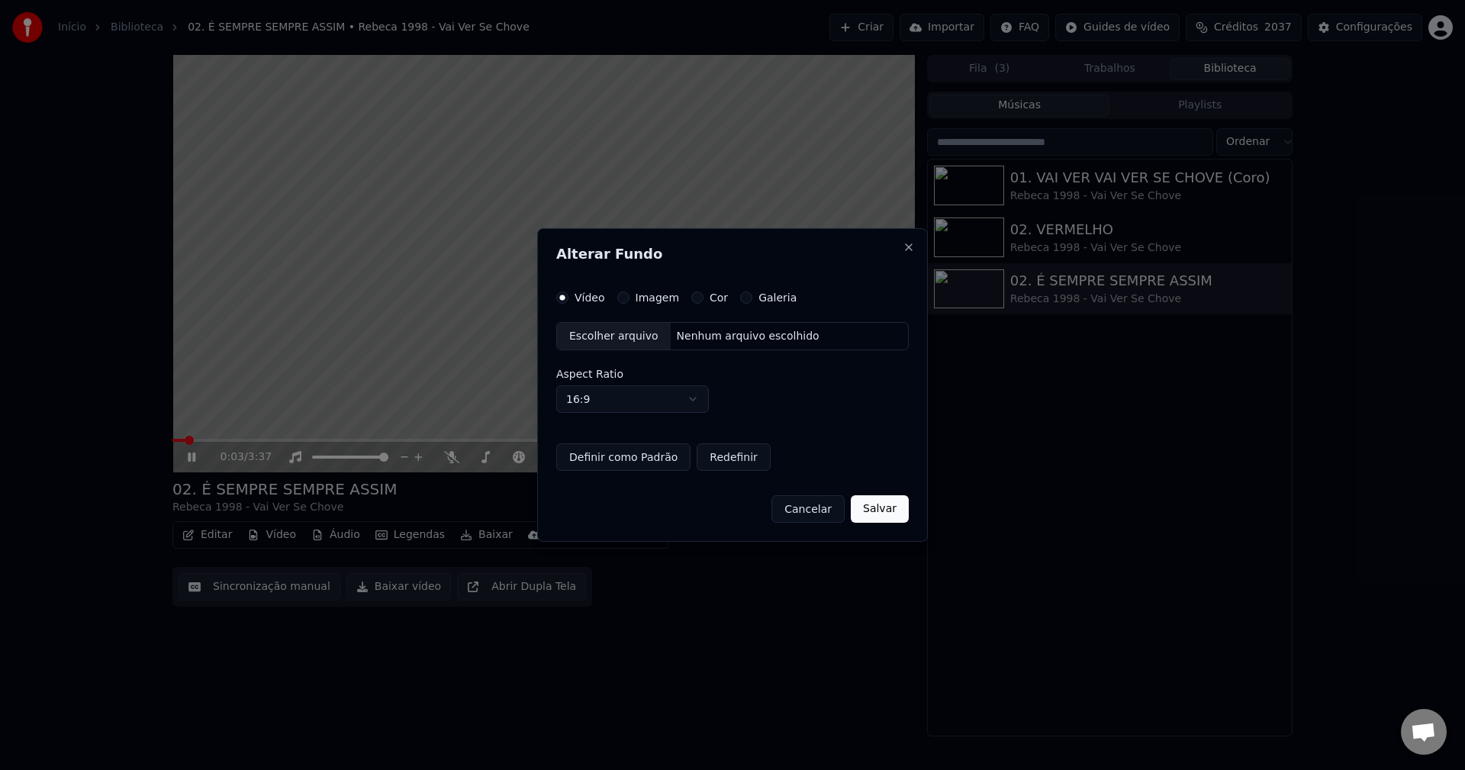
click at [658, 307] on div "Vídeo Imagem Cor Galeria Escolher arquivo Nenhum arquivo escolhido Aspect Ratio…" at bounding box center [732, 382] width 353 height 180
click at [663, 294] on label "Imagem" at bounding box center [658, 297] width 44 height 11
click at [630, 294] on button "Imagem" at bounding box center [623, 298] width 12 height 12
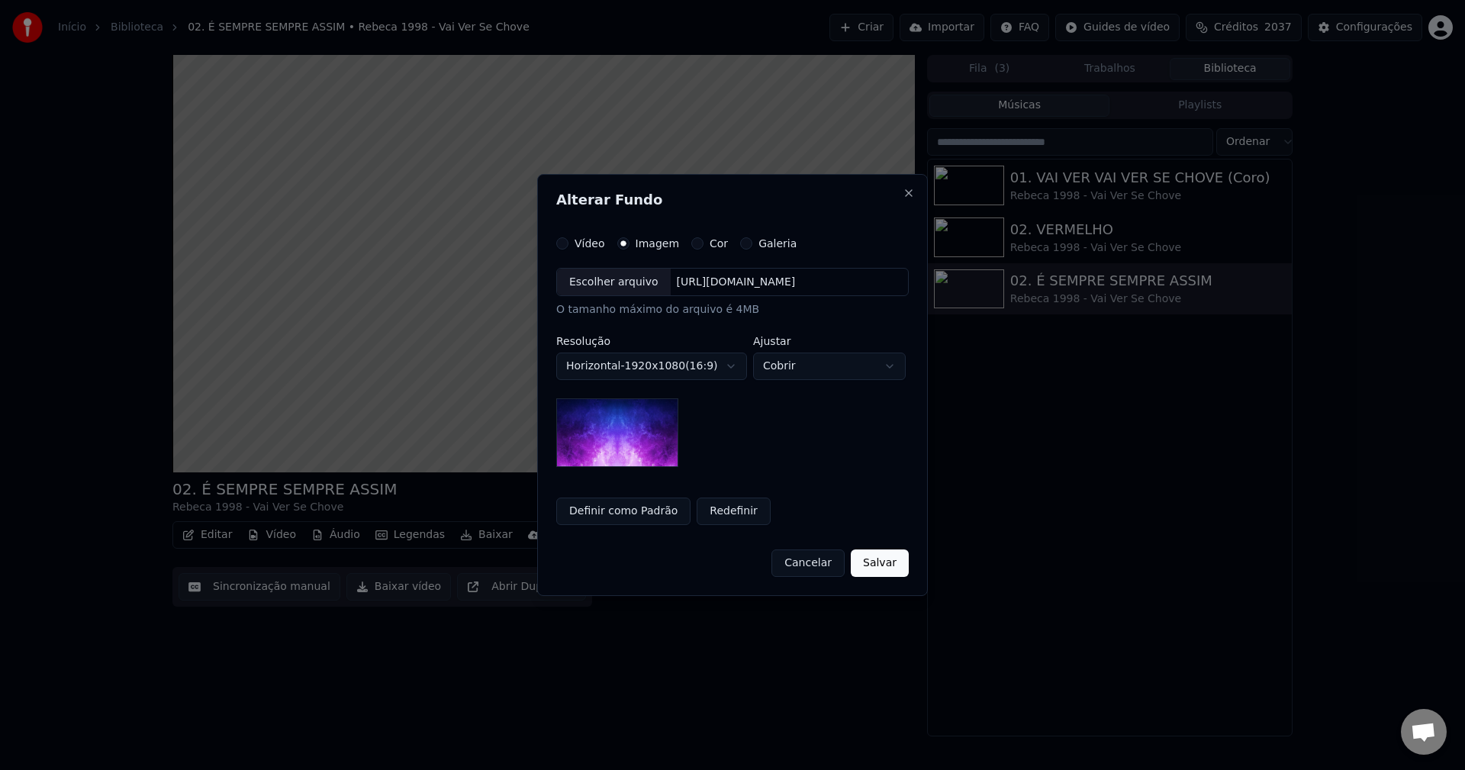
click at [755, 286] on div "[URL][DOMAIN_NAME]" at bounding box center [736, 282] width 131 height 15
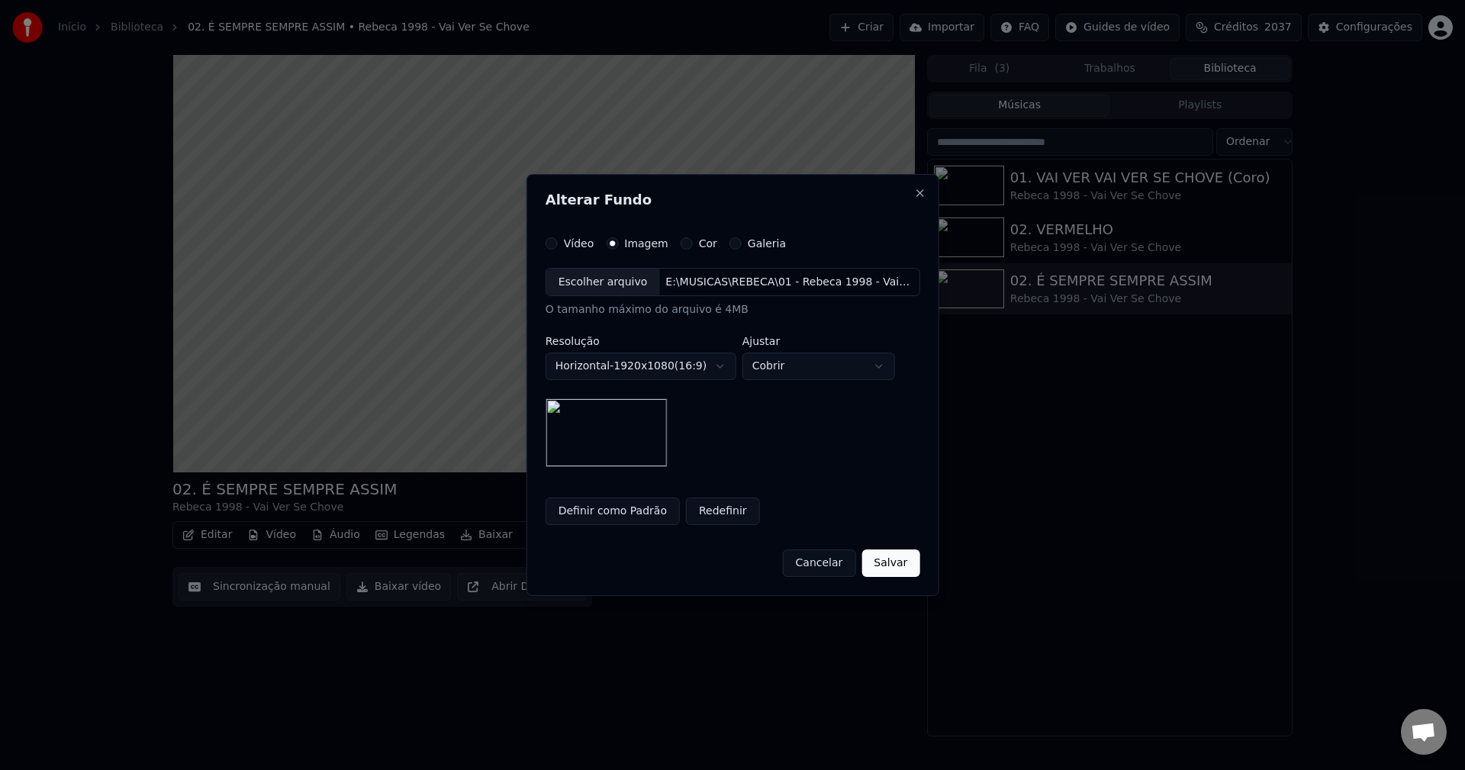
click at [898, 565] on button "Salvar" at bounding box center [891, 563] width 58 height 27
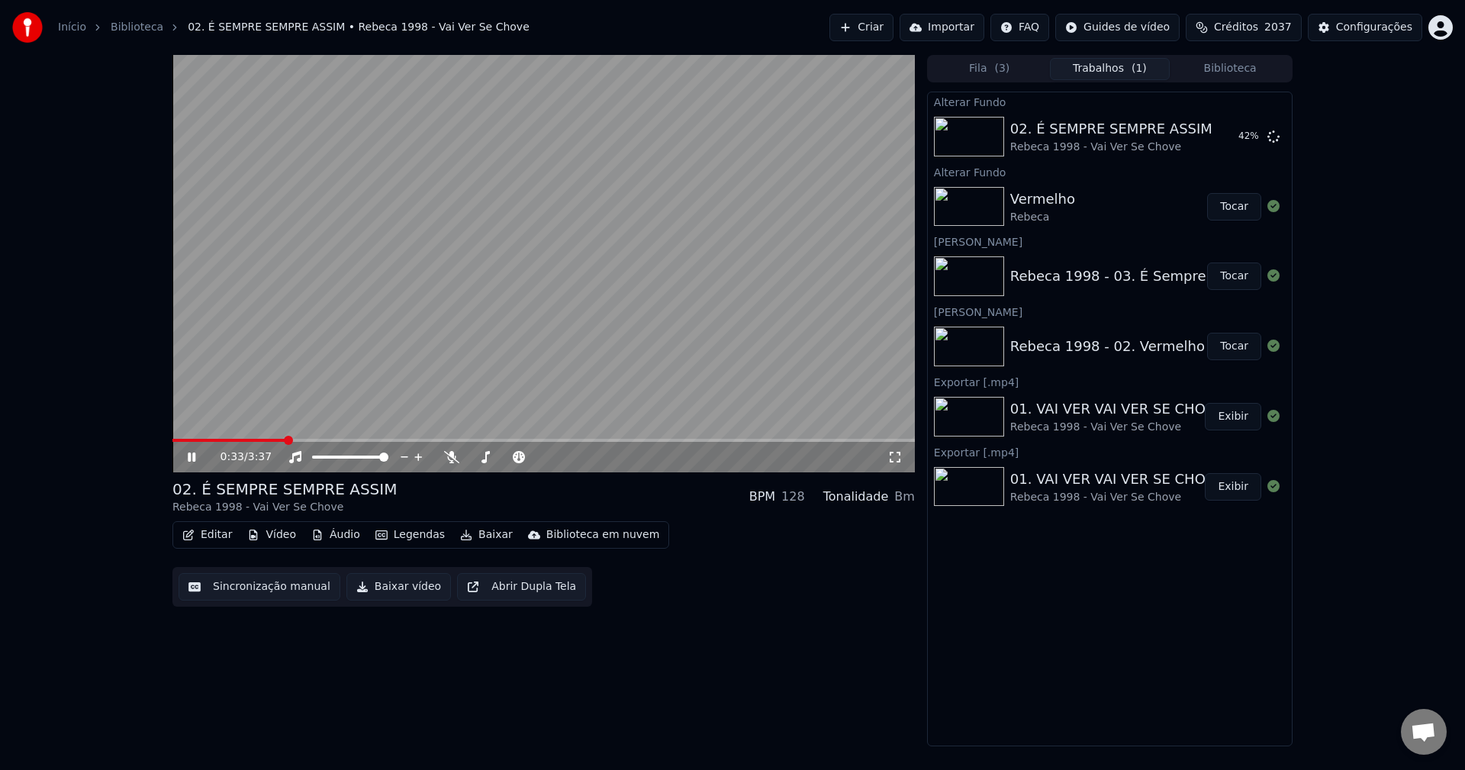
click at [1098, 63] on button "Biblioteca" at bounding box center [1230, 69] width 121 height 22
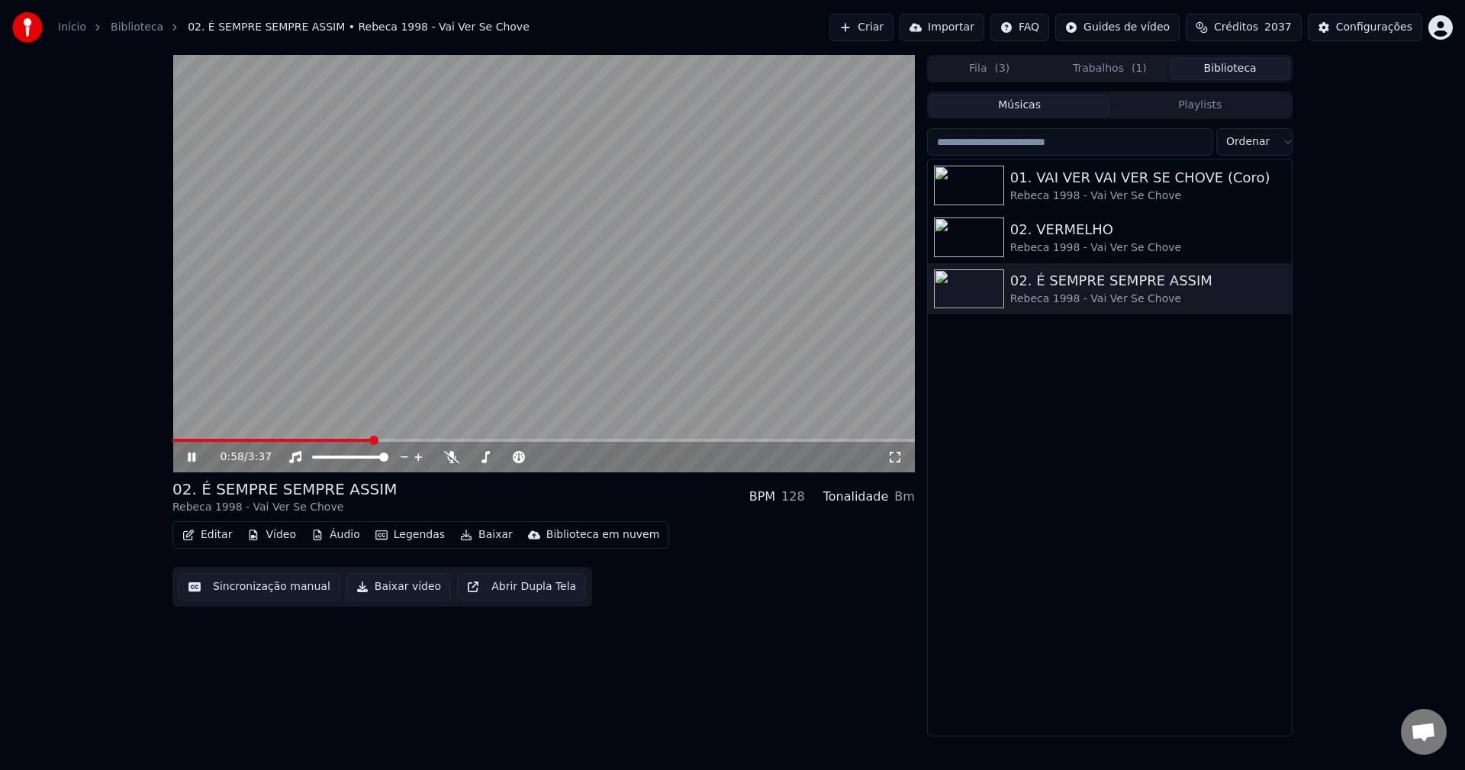
click at [1098, 67] on button "Trabalhos ( 1 )" at bounding box center [1110, 69] width 121 height 22
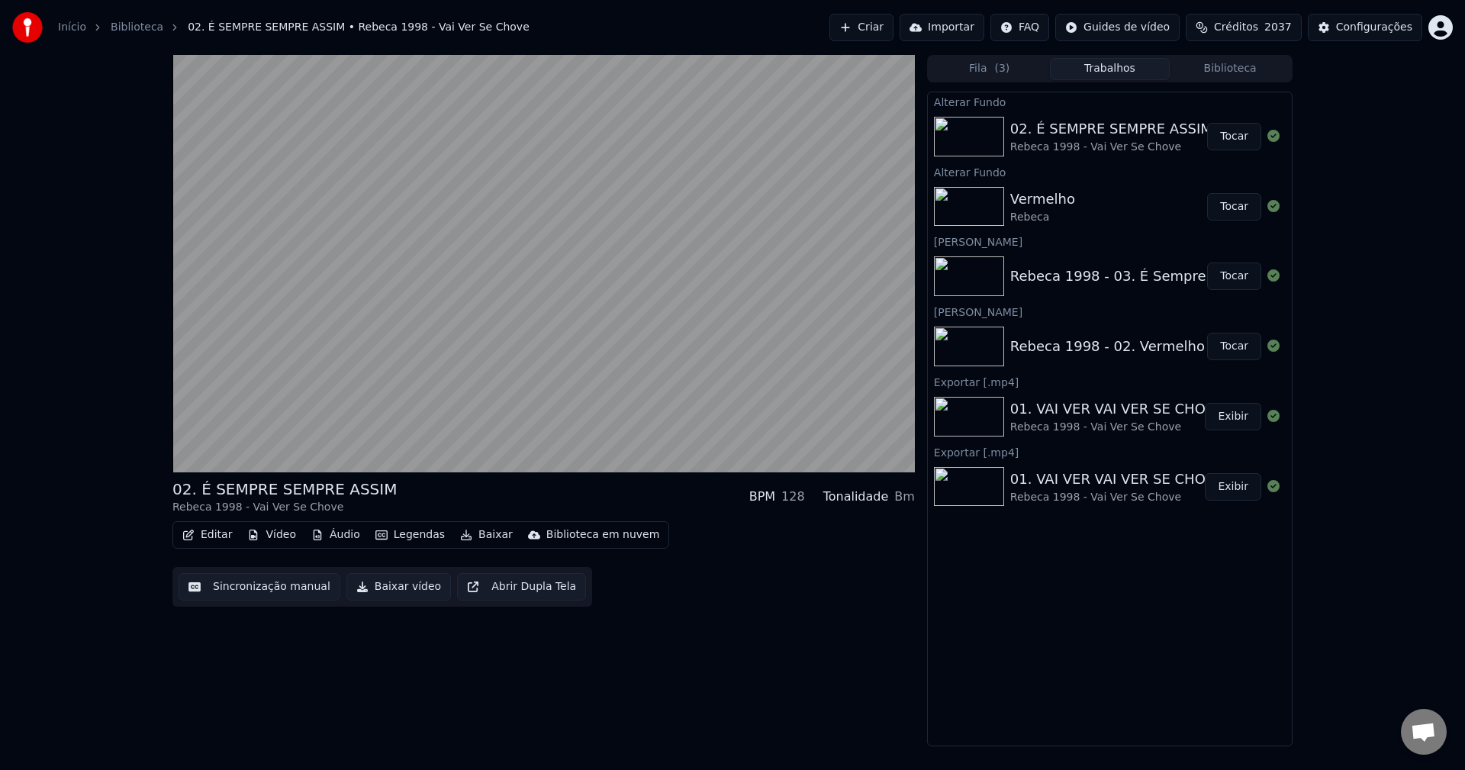
click at [1098, 138] on button "Tocar" at bounding box center [1234, 136] width 54 height 27
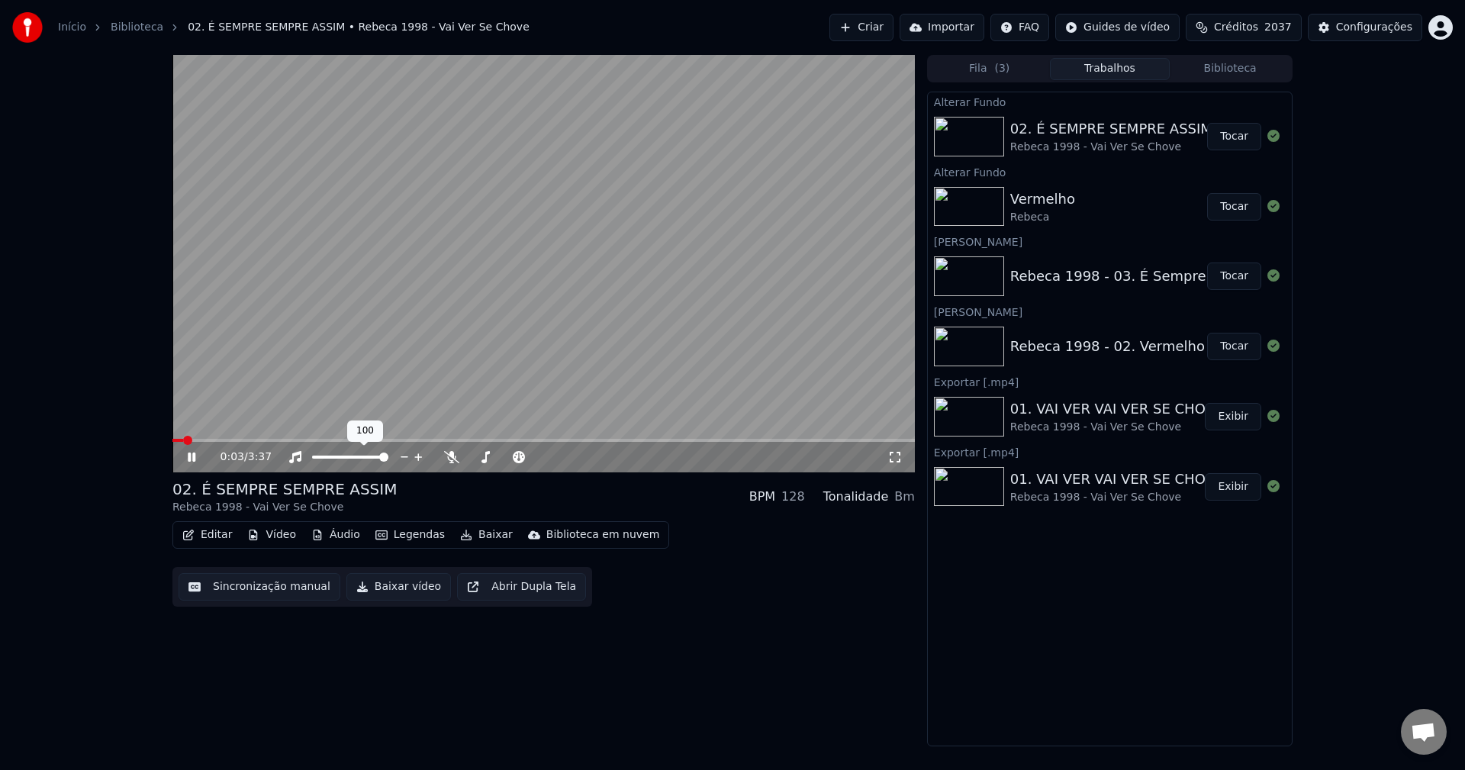
click at [324, 296] on video at bounding box center [543, 263] width 743 height 417
click at [247, 592] on button "Sincronização manual" at bounding box center [260, 586] width 162 height 27
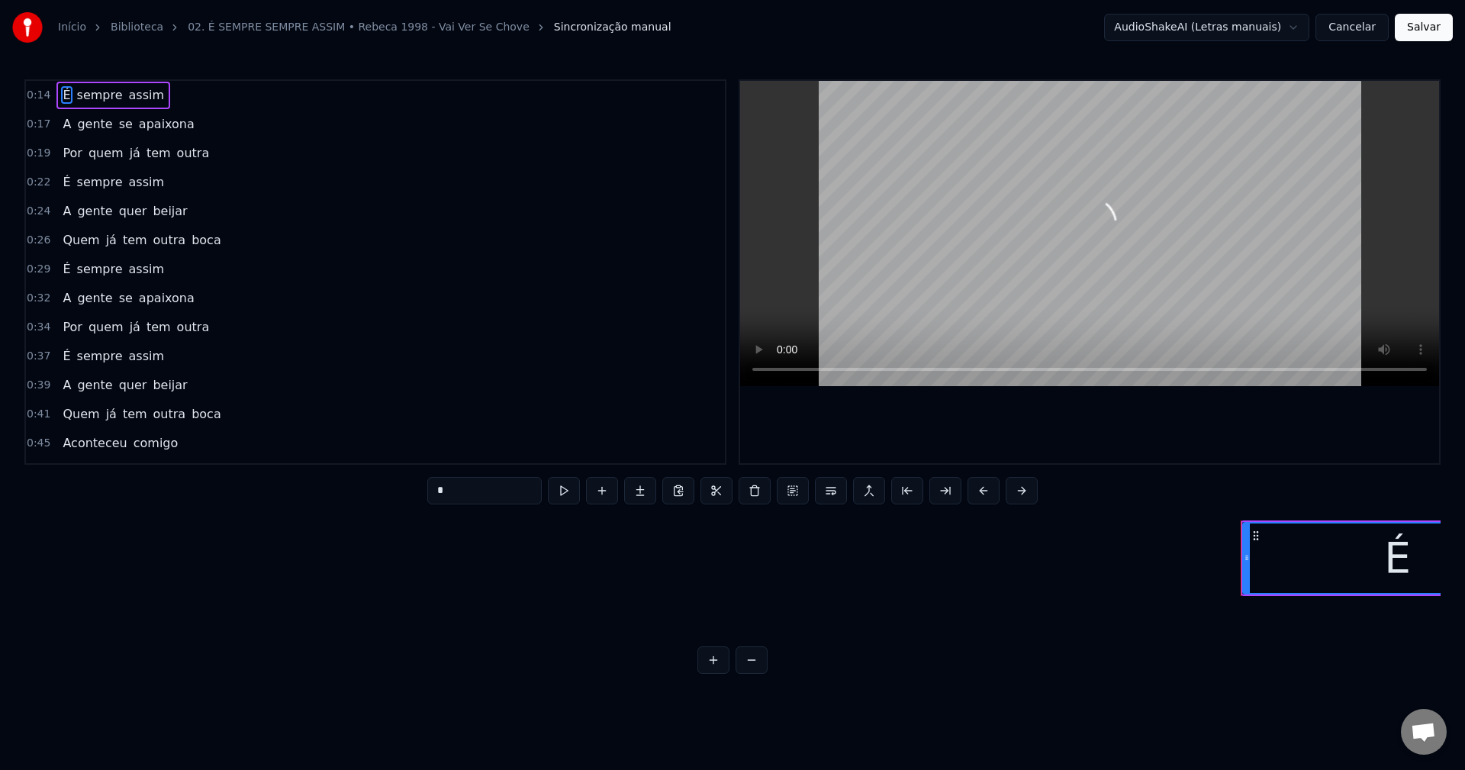
scroll to position [0, 6153]
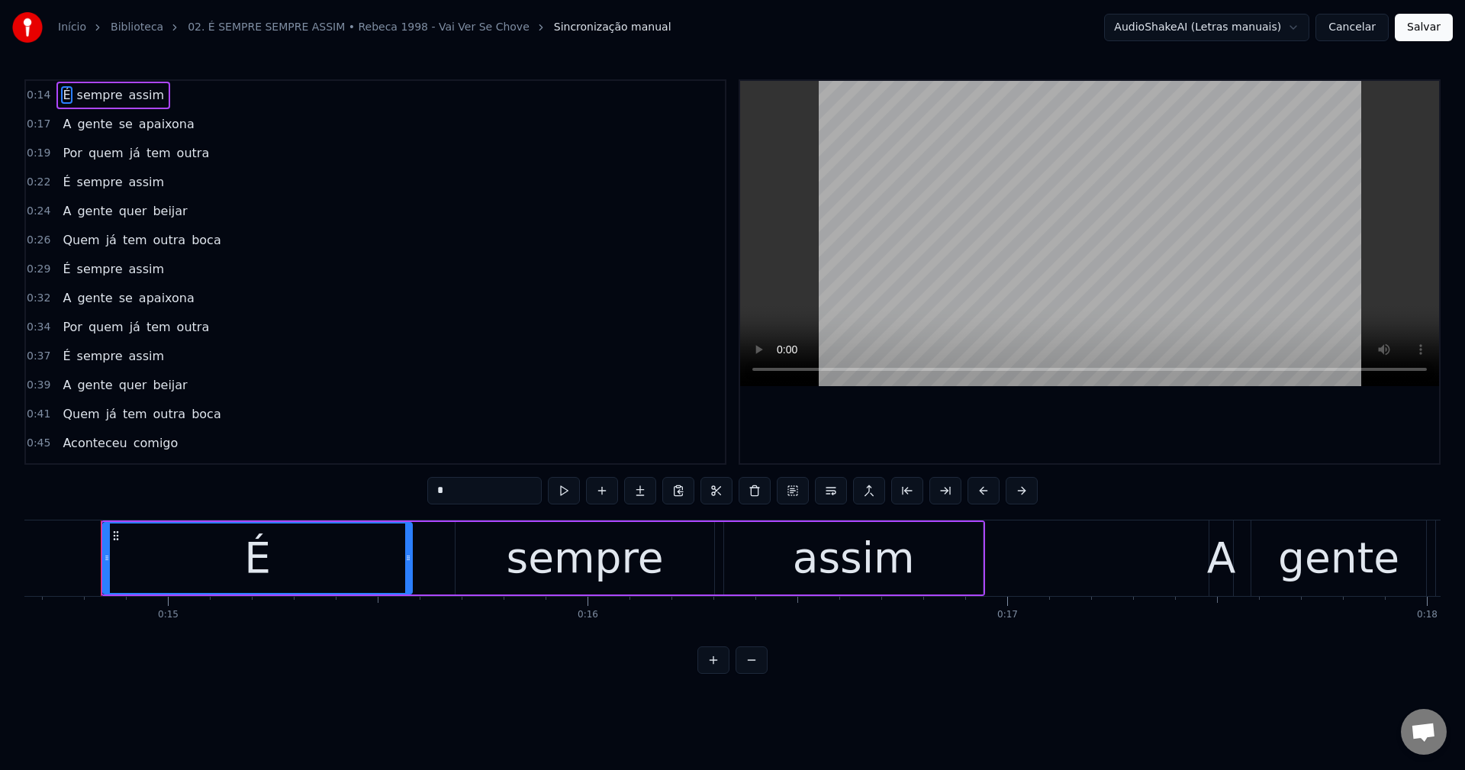
click at [1098, 31] on button "Cancelar" at bounding box center [1352, 27] width 73 height 27
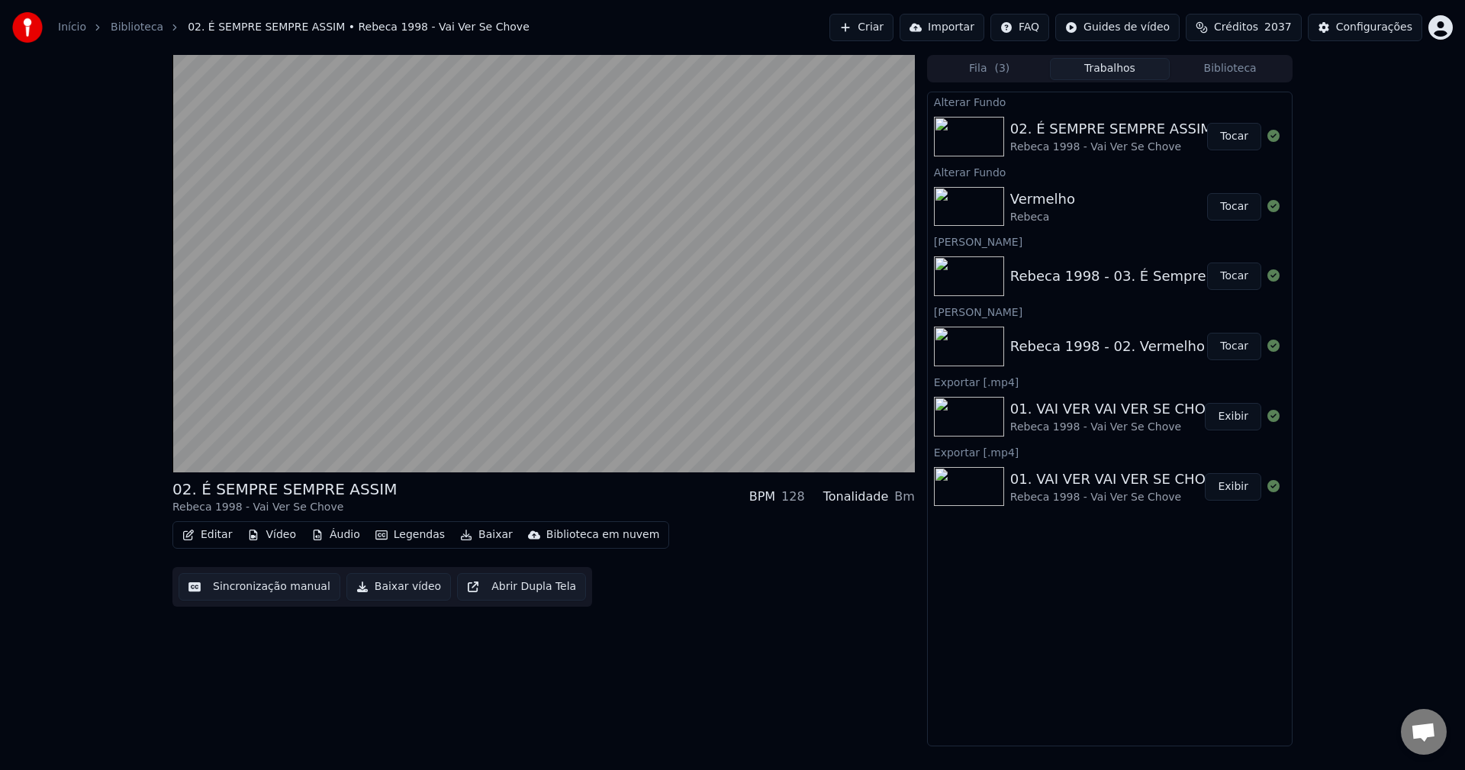
click at [215, 534] on button "Editar" at bounding box center [207, 534] width 62 height 21
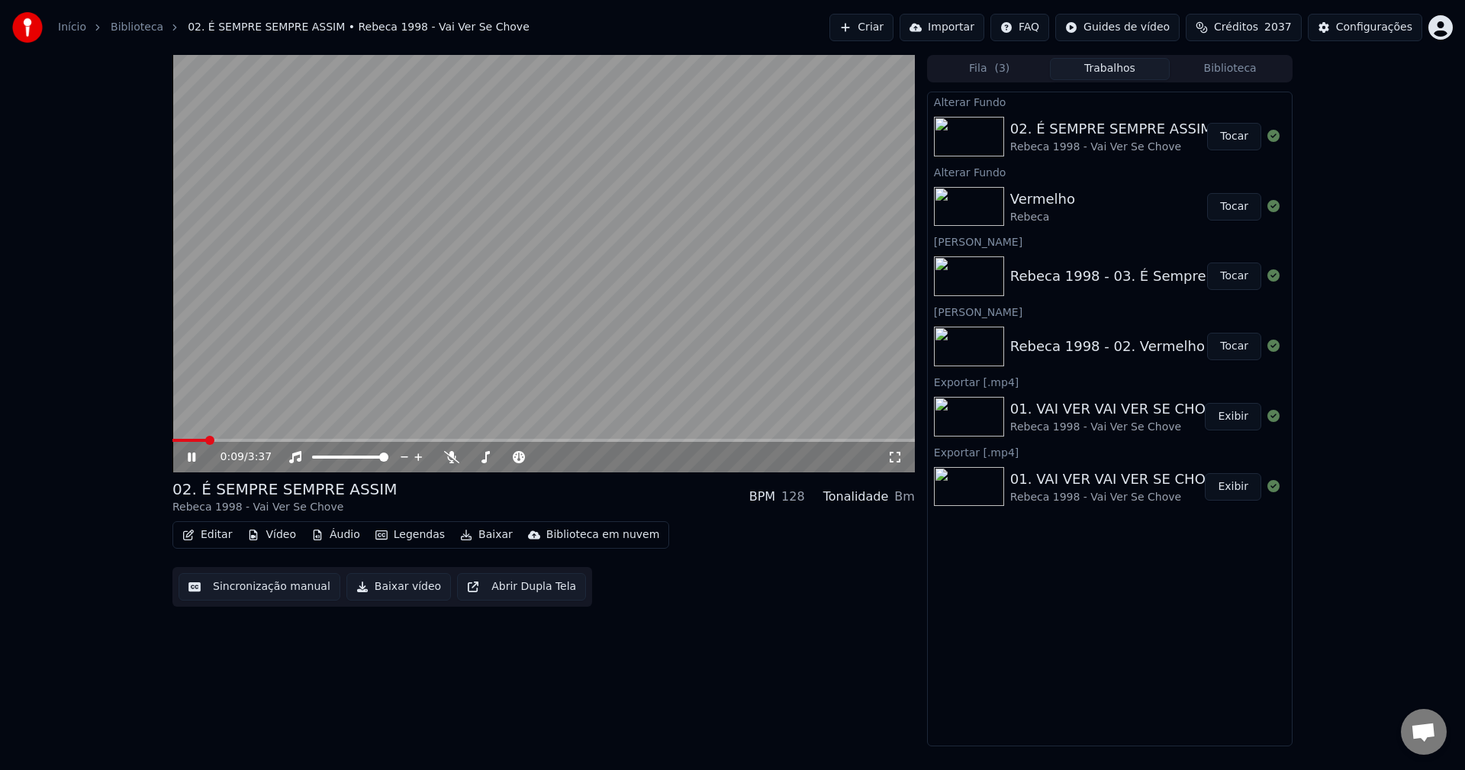
click at [1098, 426] on button "Exibir" at bounding box center [1233, 416] width 56 height 27
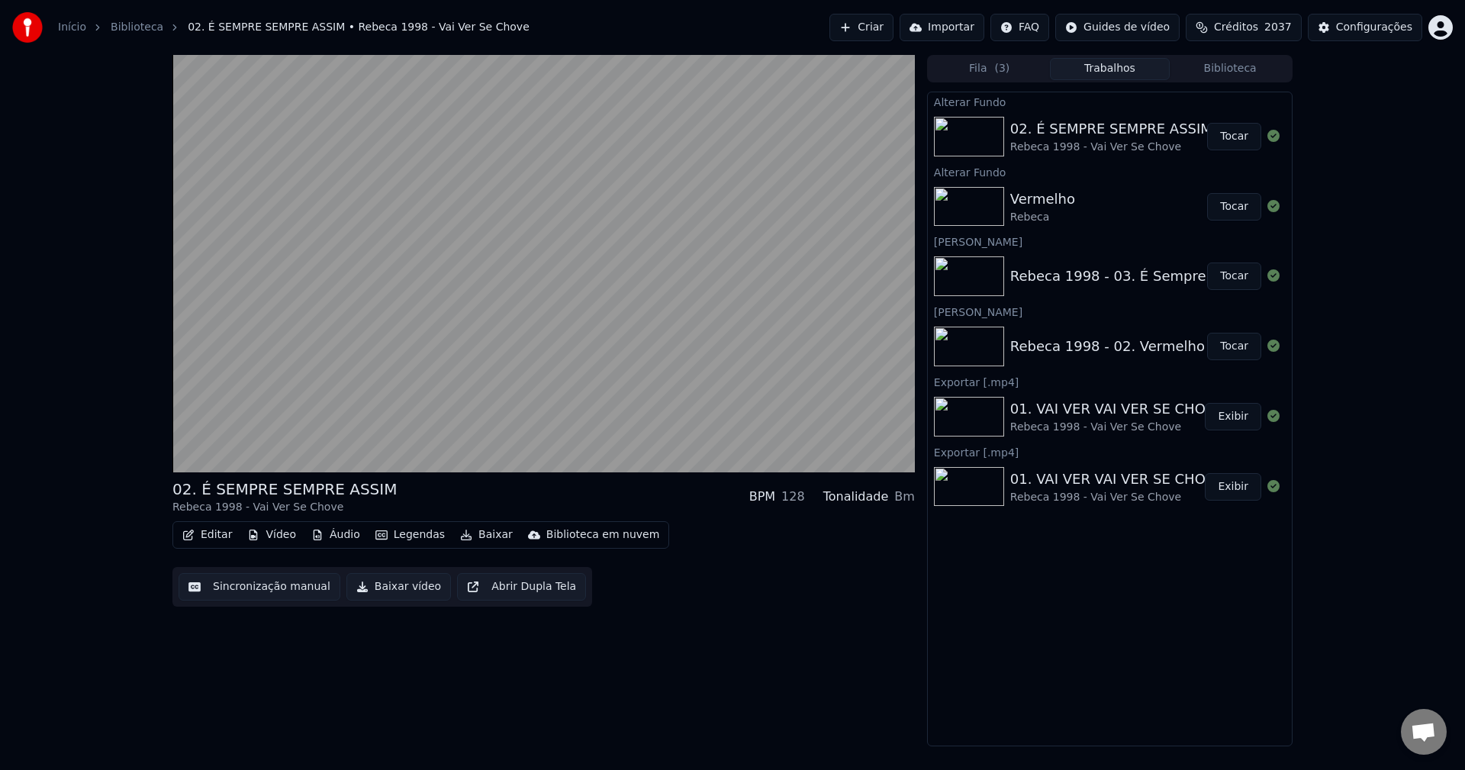
click at [1098, 64] on button "Biblioteca" at bounding box center [1230, 69] width 121 height 22
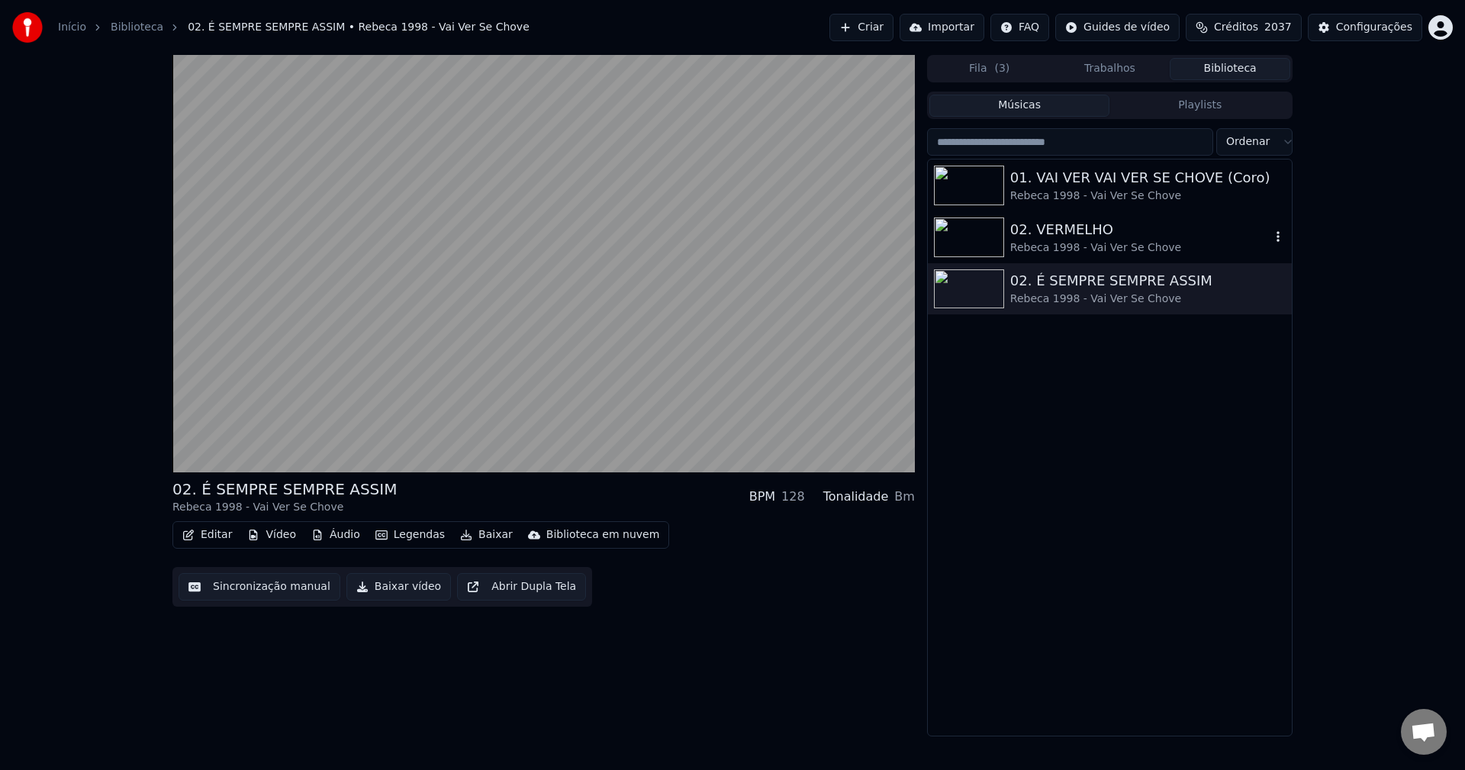
click at [1076, 241] on div "Rebeca 1998 - Vai Ver Se Chove" at bounding box center [1140, 247] width 260 height 15
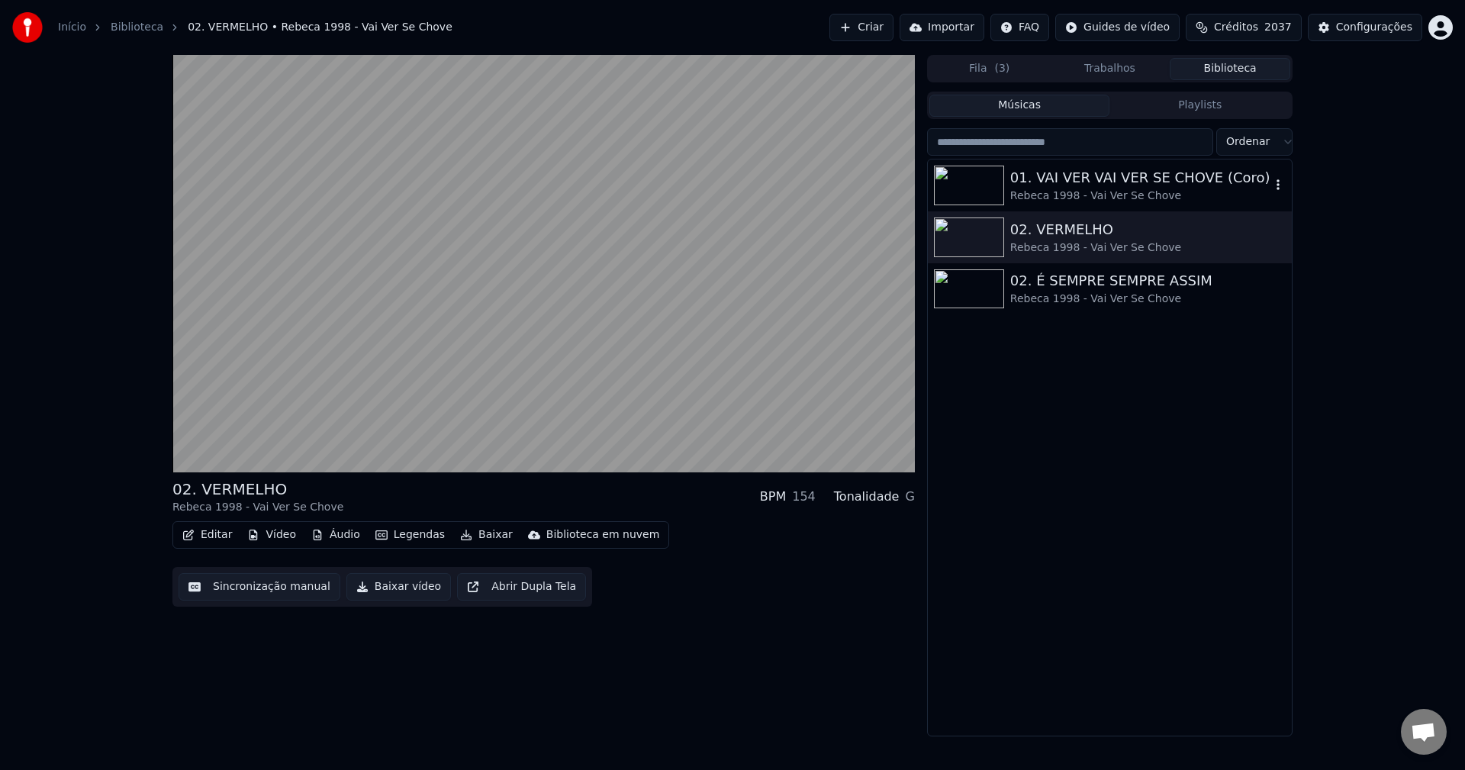
click at [1088, 182] on div "01. VAI VER VAI VER SE CHOVE (Coro)" at bounding box center [1140, 177] width 260 height 21
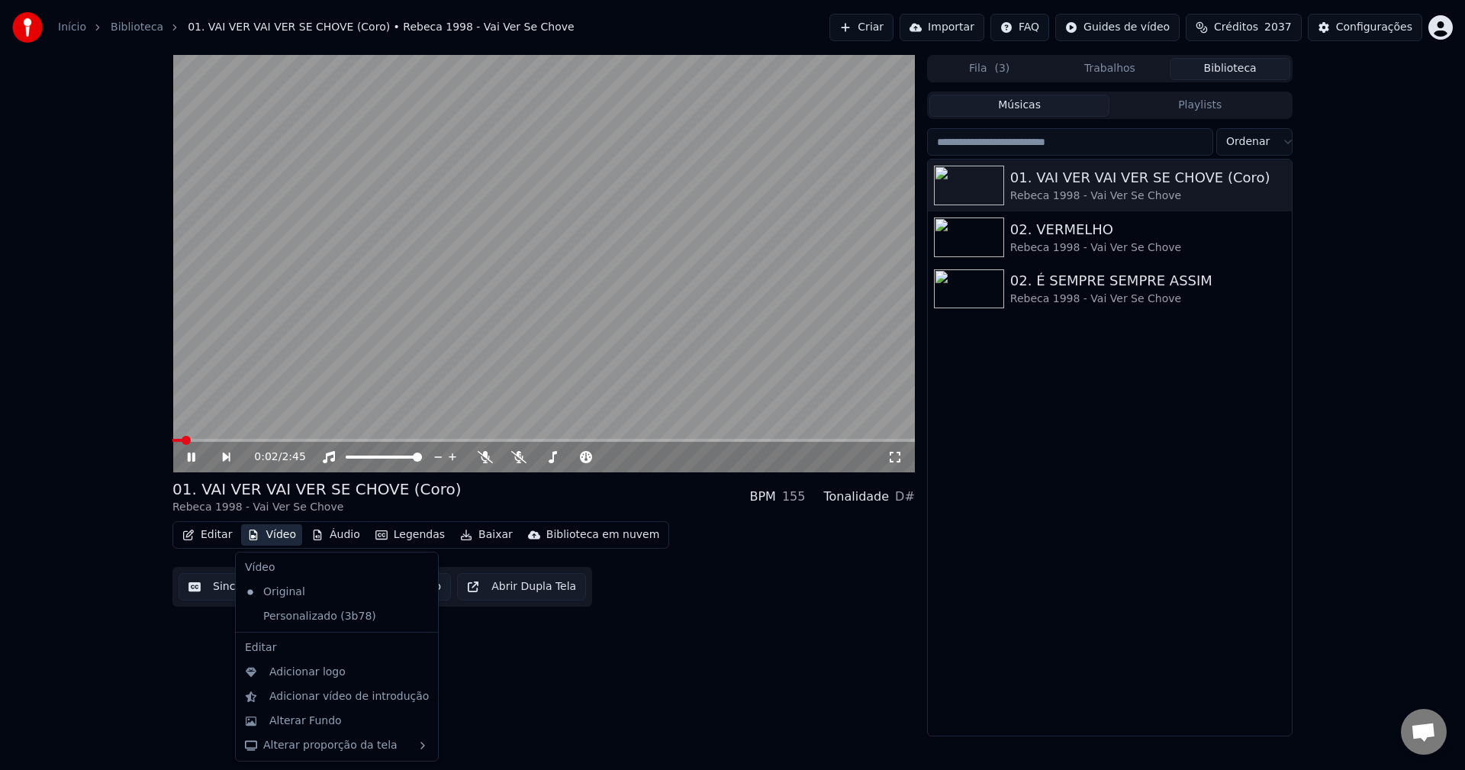
click at [294, 540] on button "Vídeo" at bounding box center [271, 534] width 61 height 21
click at [308, 618] on div "Personalizado (3b78)" at bounding box center [325, 616] width 173 height 24
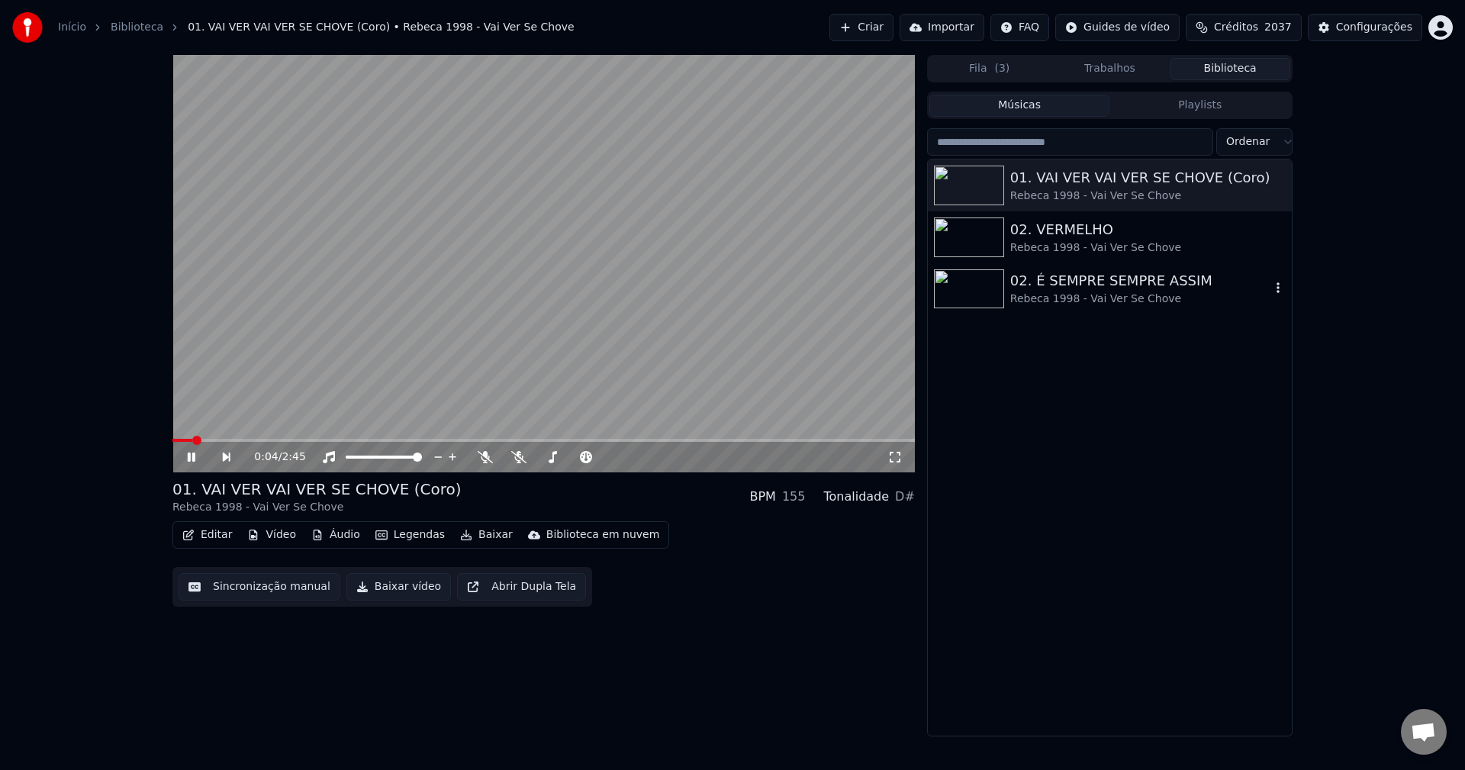
click at [1021, 272] on div "02. É SEMPRE SEMPRE ASSIM" at bounding box center [1140, 280] width 260 height 21
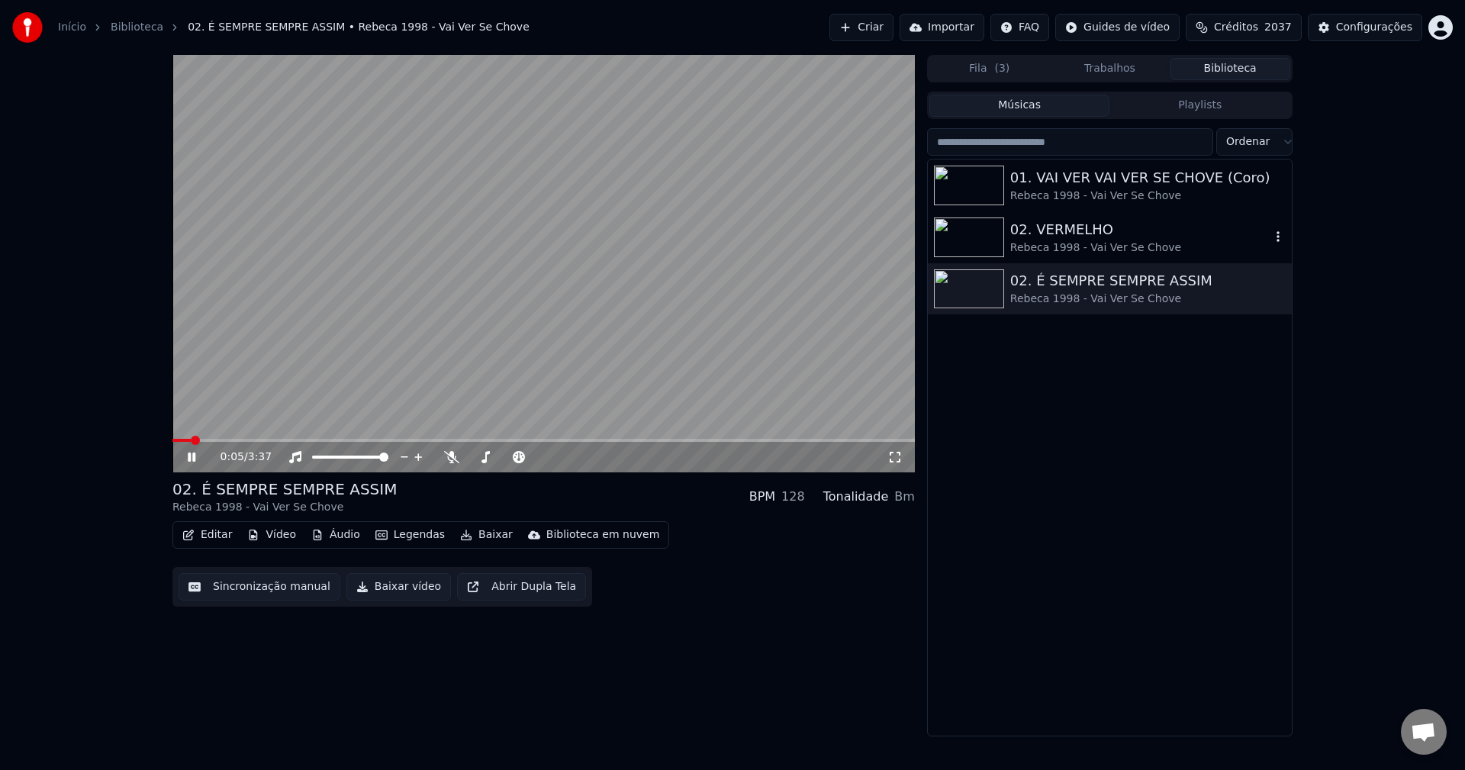
click at [1048, 249] on div "Rebeca 1998 - Vai Ver Se Chove" at bounding box center [1140, 247] width 260 height 15
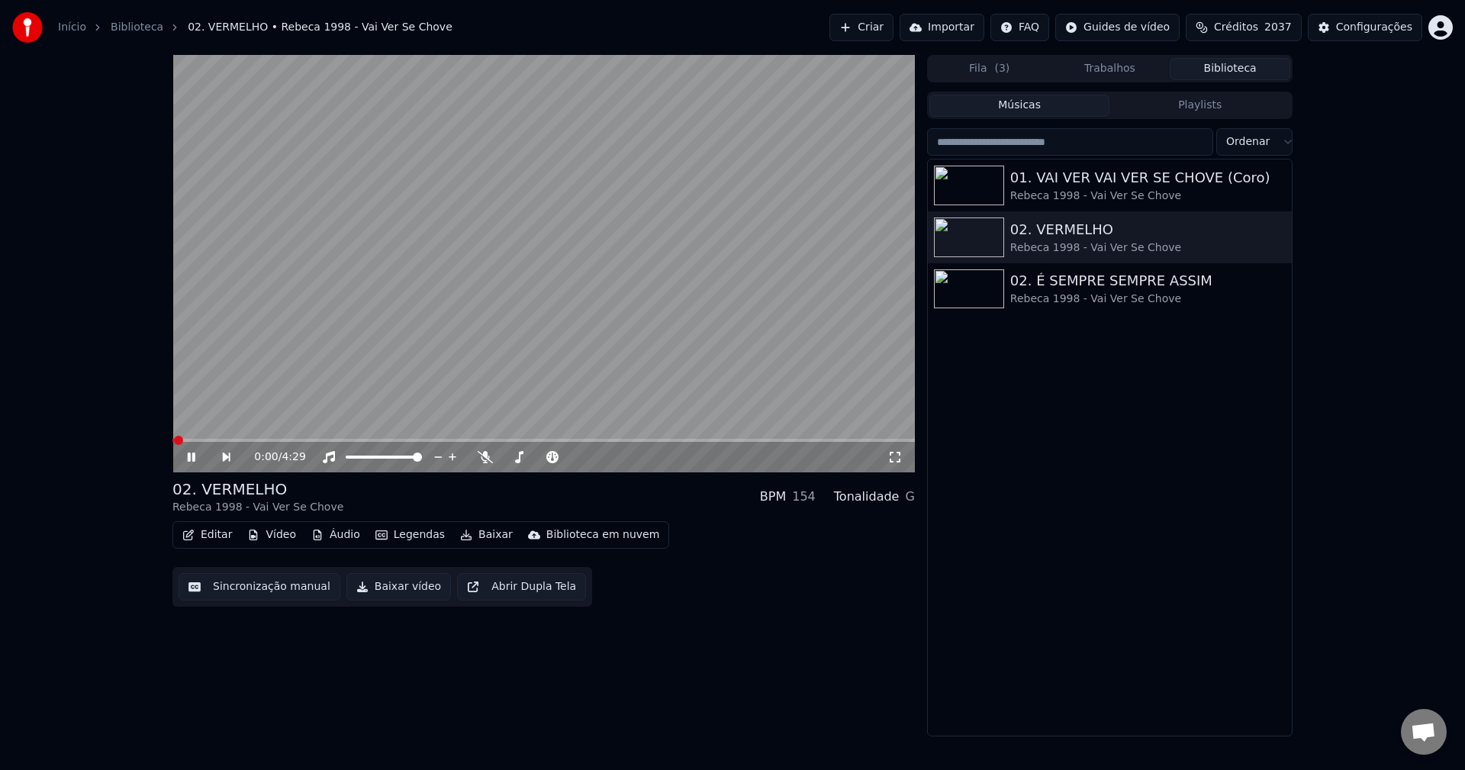
click at [279, 581] on button "Sincronização manual" at bounding box center [260, 586] width 162 height 27
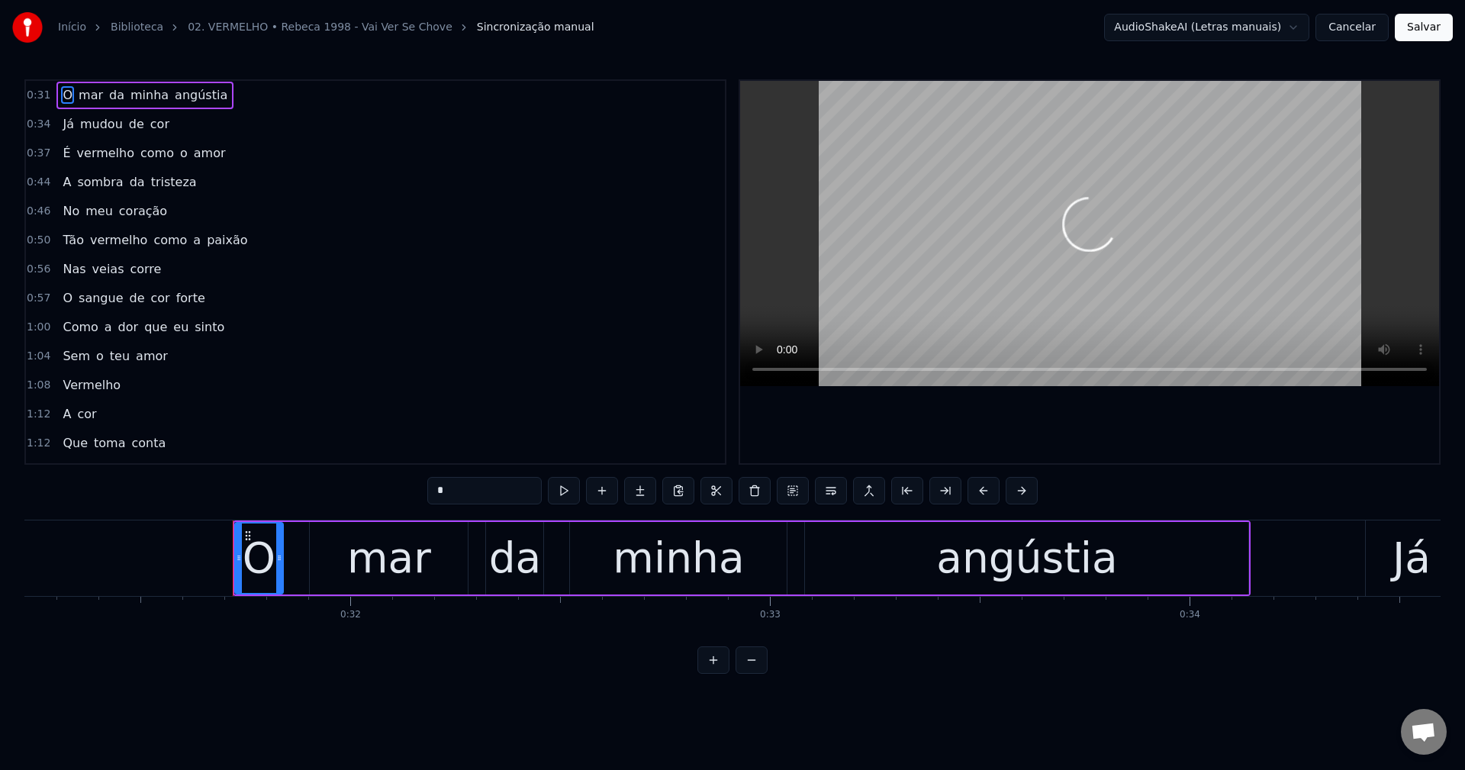
scroll to position [0, 13238]
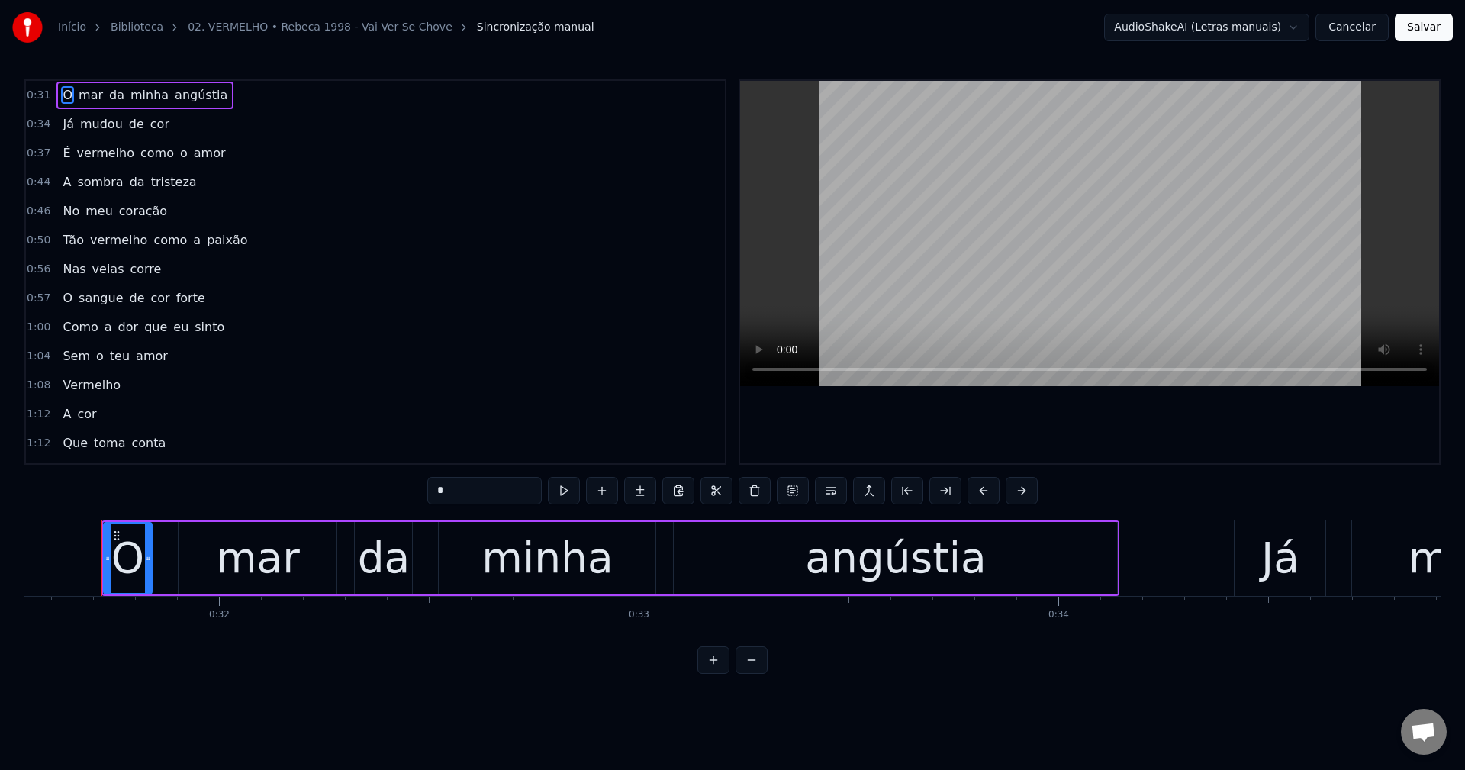
click at [1098, 24] on button "Cancelar" at bounding box center [1352, 27] width 73 height 27
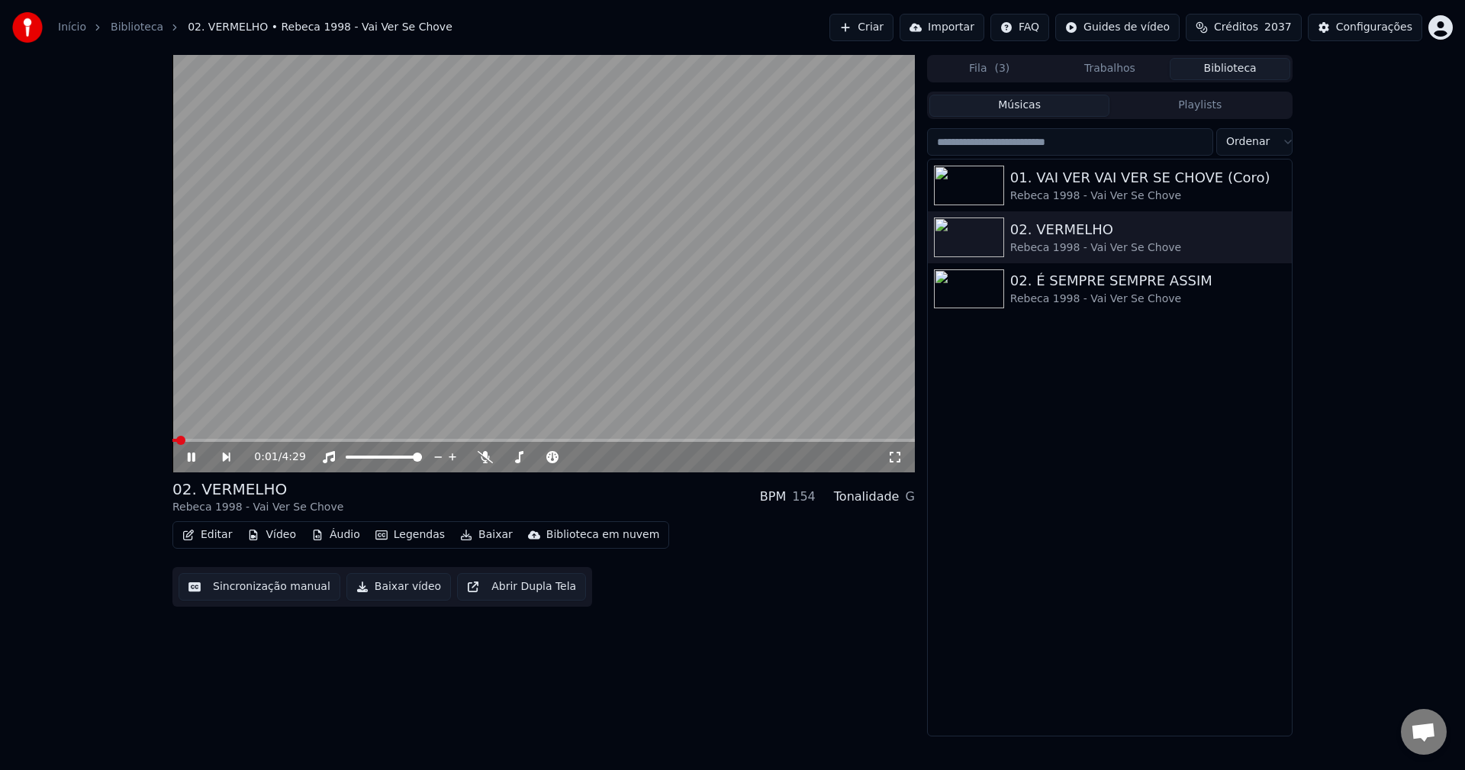
click at [288, 517] on div "02. VERMELHO Rebeca 1998 - Vai Ver Se Chove BPM 154 Tonalidade G Editar Vídeo Á…" at bounding box center [543, 543] width 743 height 128
click at [278, 533] on button "Vídeo" at bounding box center [271, 534] width 61 height 21
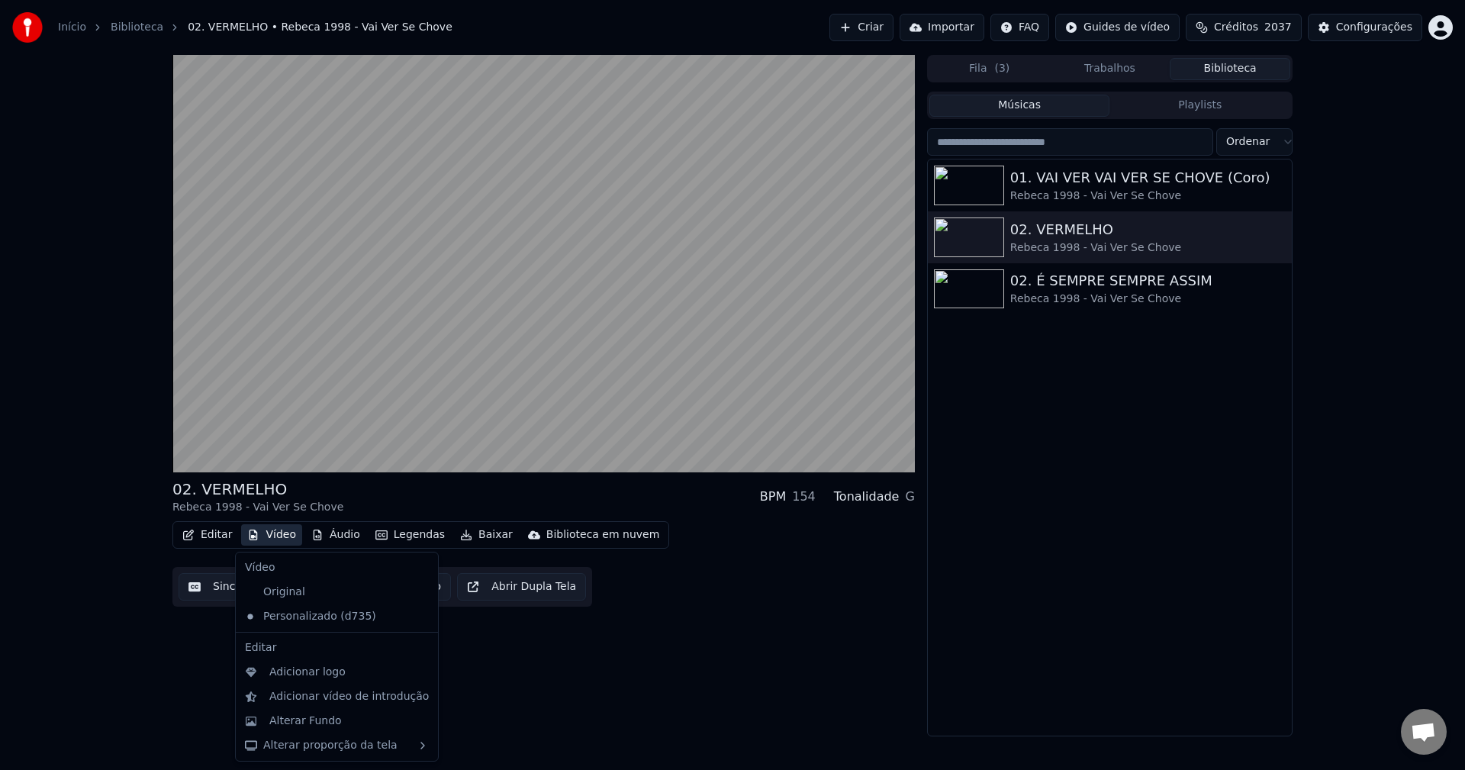
click at [273, 535] on button "Vídeo" at bounding box center [271, 534] width 61 height 21
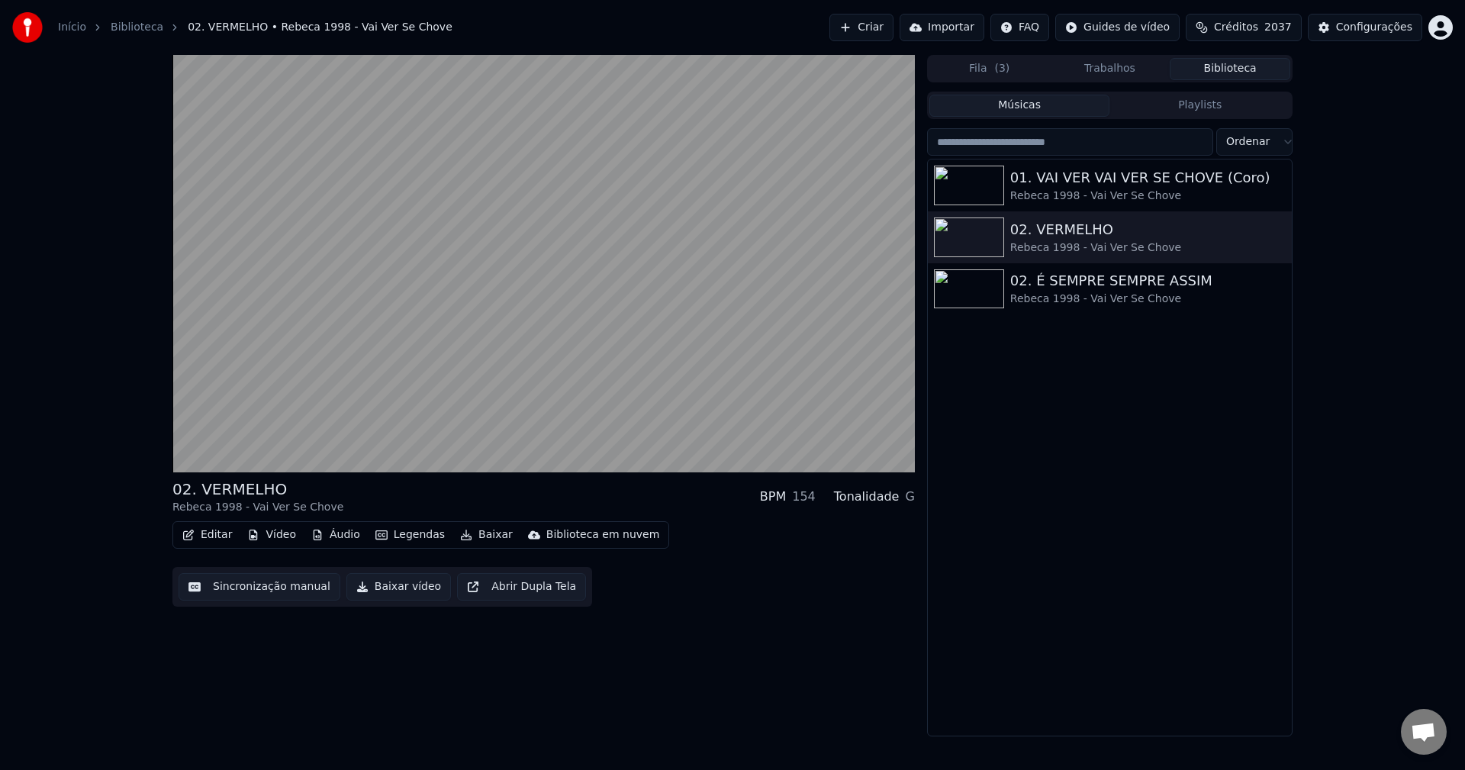
click at [273, 535] on button "Vídeo" at bounding box center [271, 534] width 61 height 21
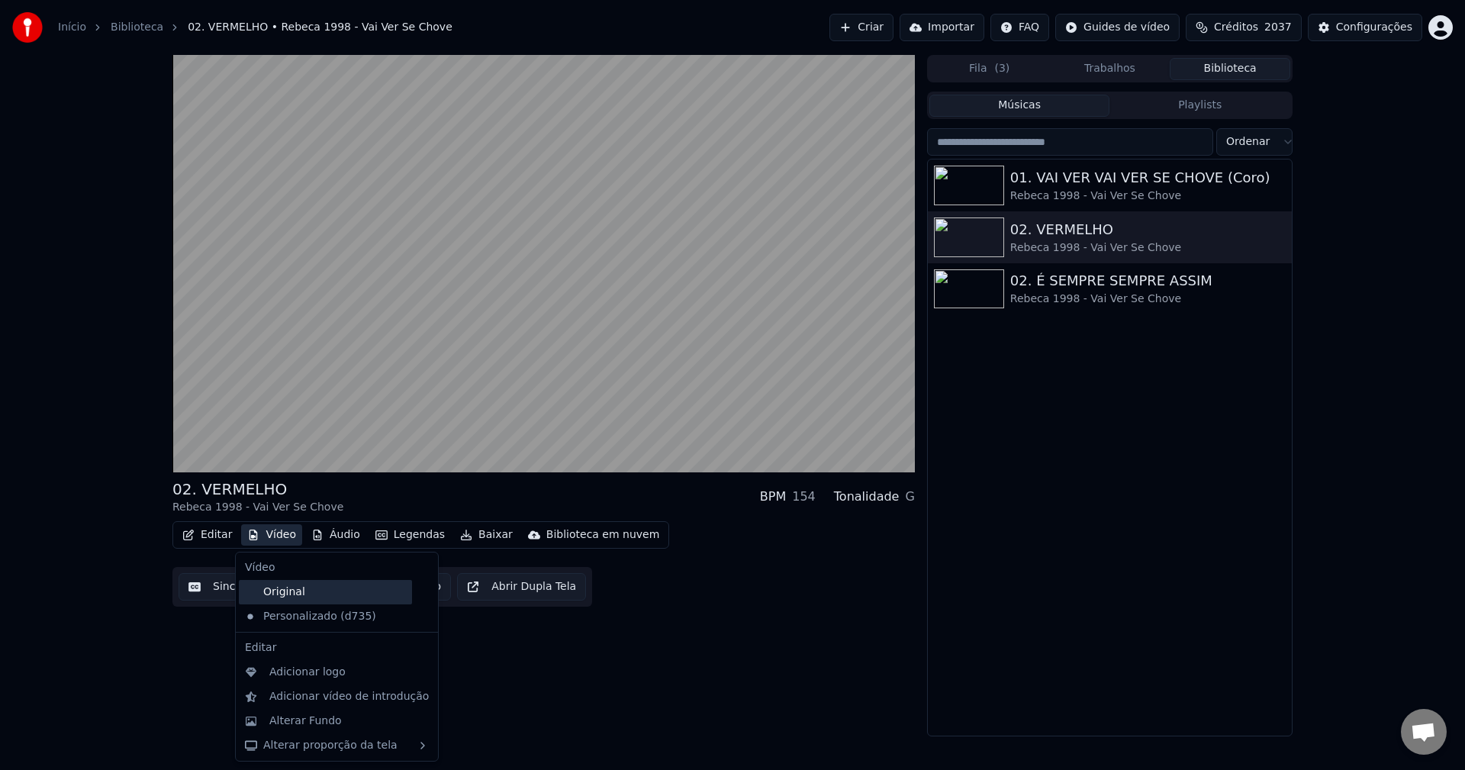
click at [295, 594] on div "Original" at bounding box center [325, 592] width 173 height 24
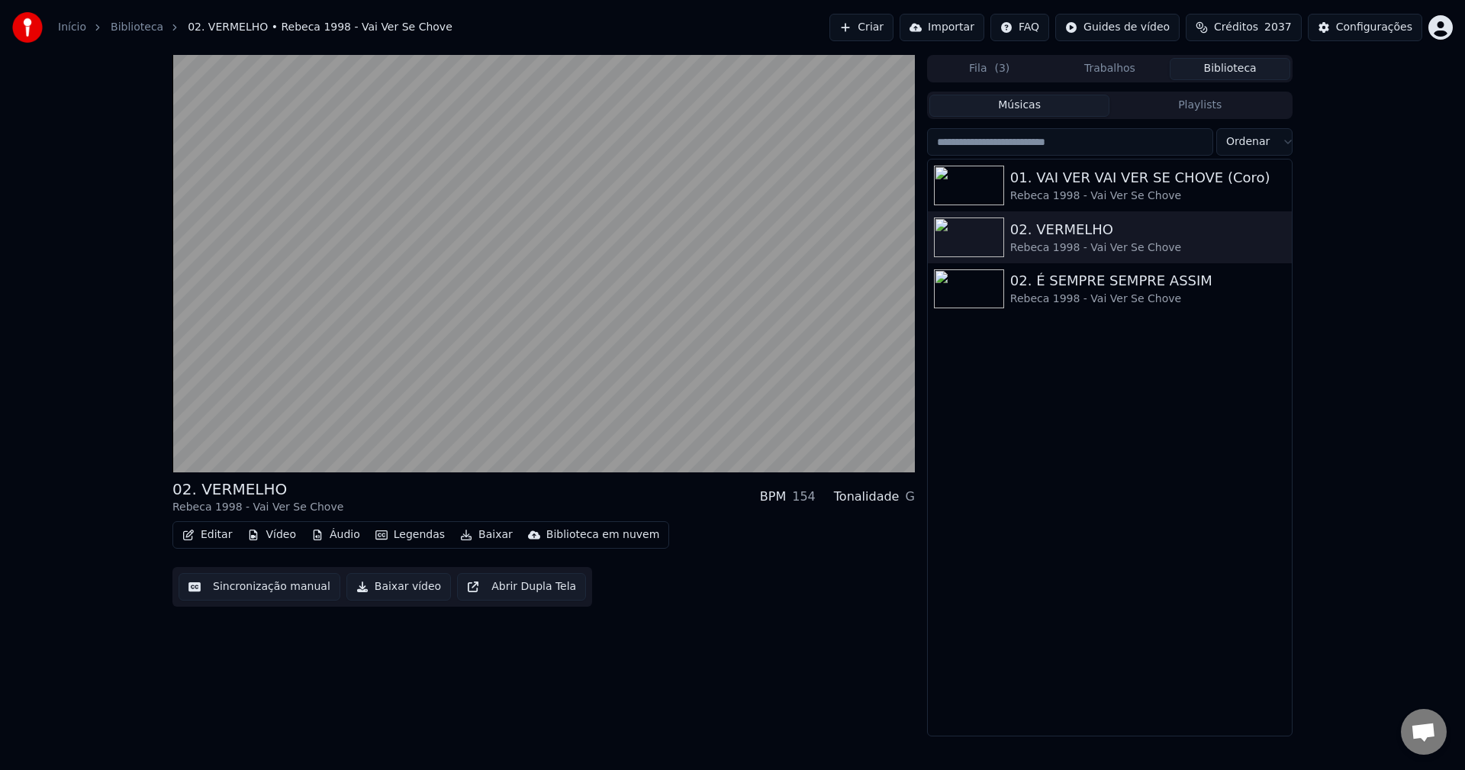
click at [298, 591] on button "Sincronização manual" at bounding box center [260, 586] width 162 height 27
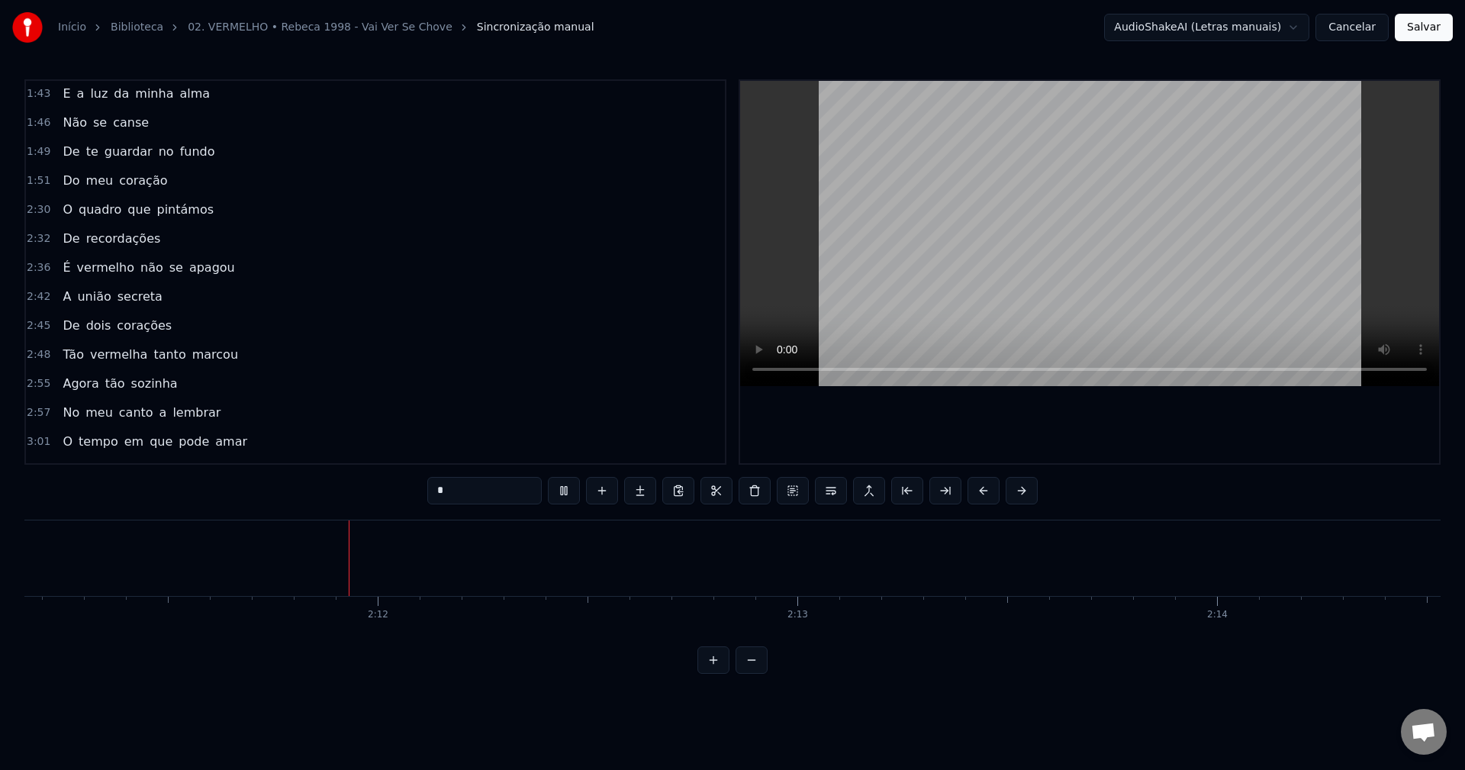
scroll to position [0, 55062]
click at [61, 209] on span "O" at bounding box center [67, 210] width 13 height 18
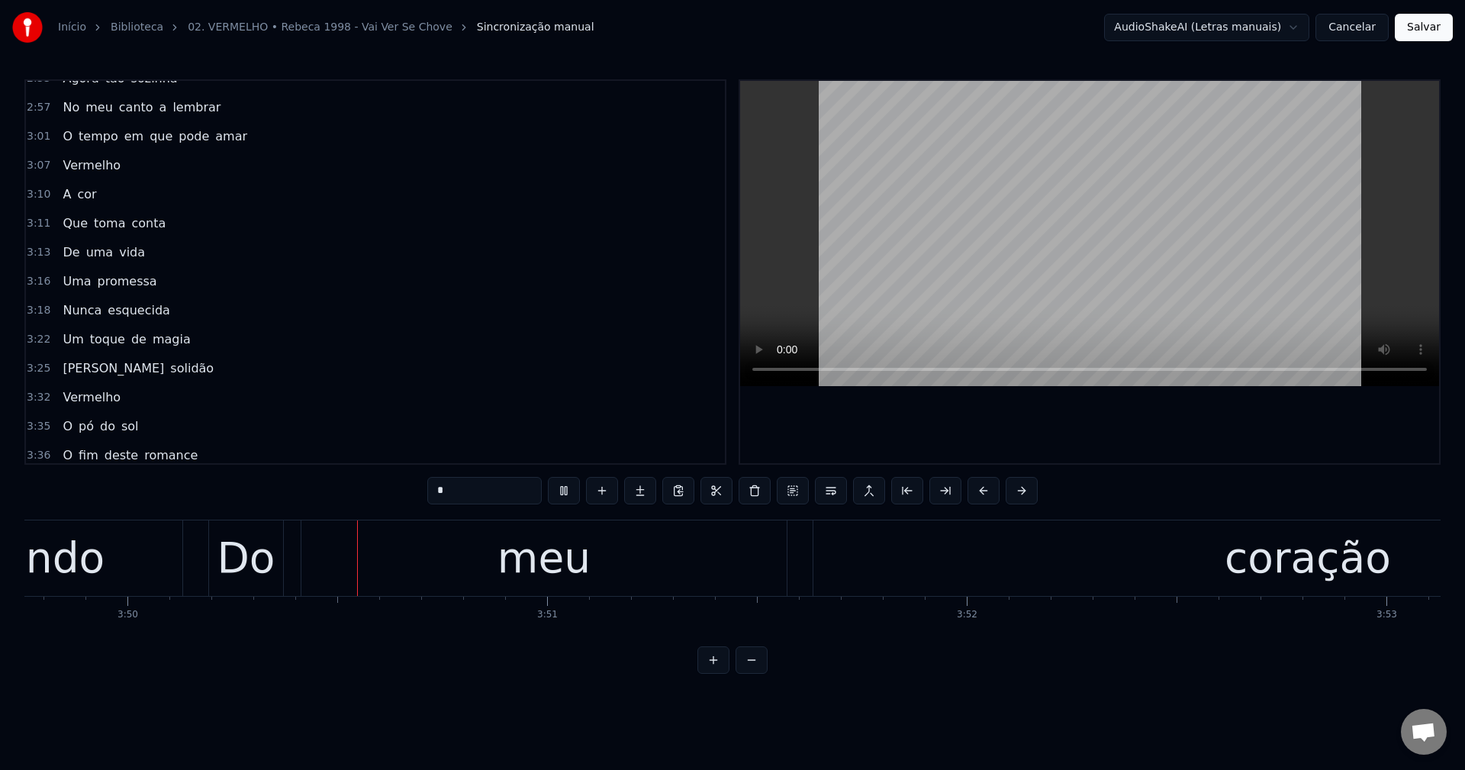
scroll to position [0, 96446]
click at [88, 425] on span "pó" at bounding box center [86, 426] width 18 height 18
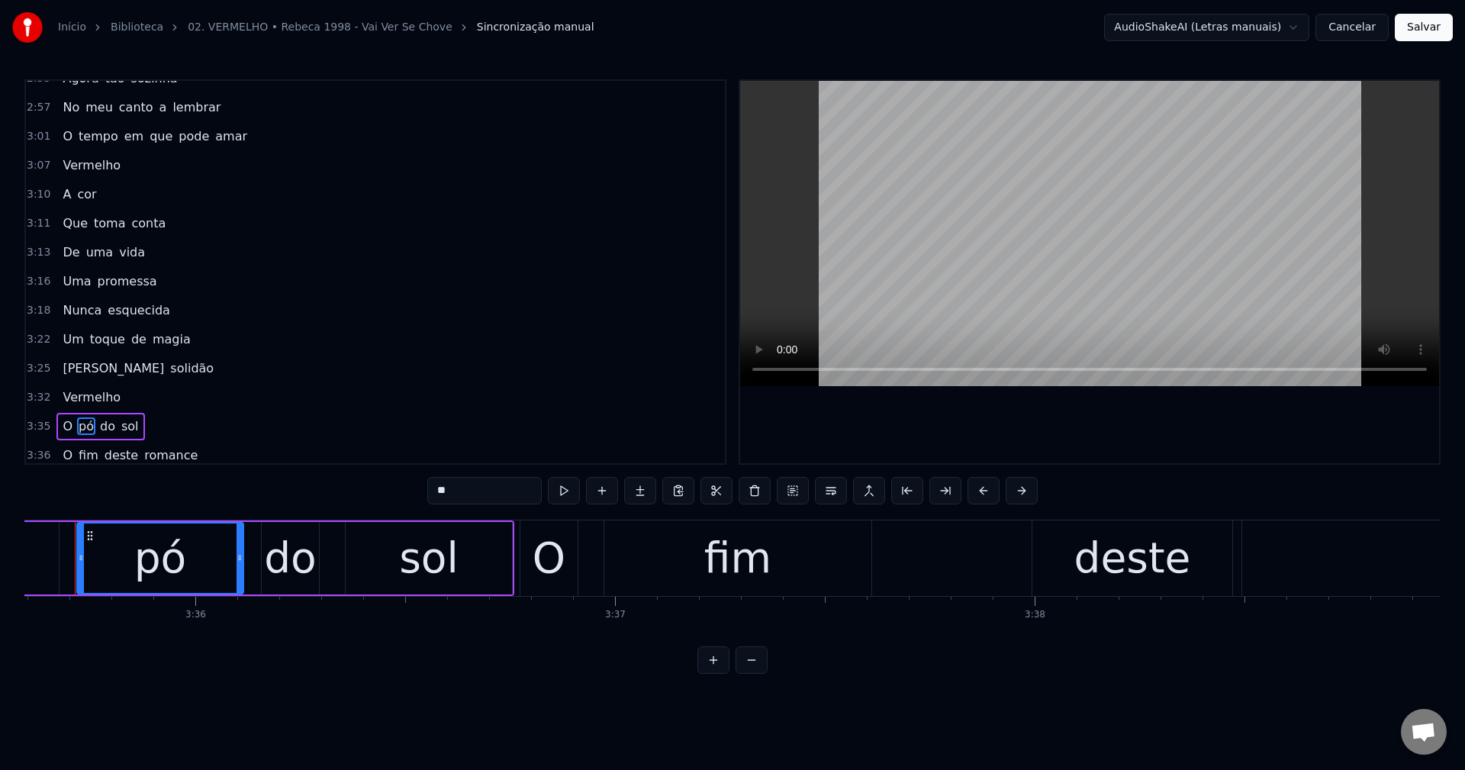
scroll to position [0, 90473]
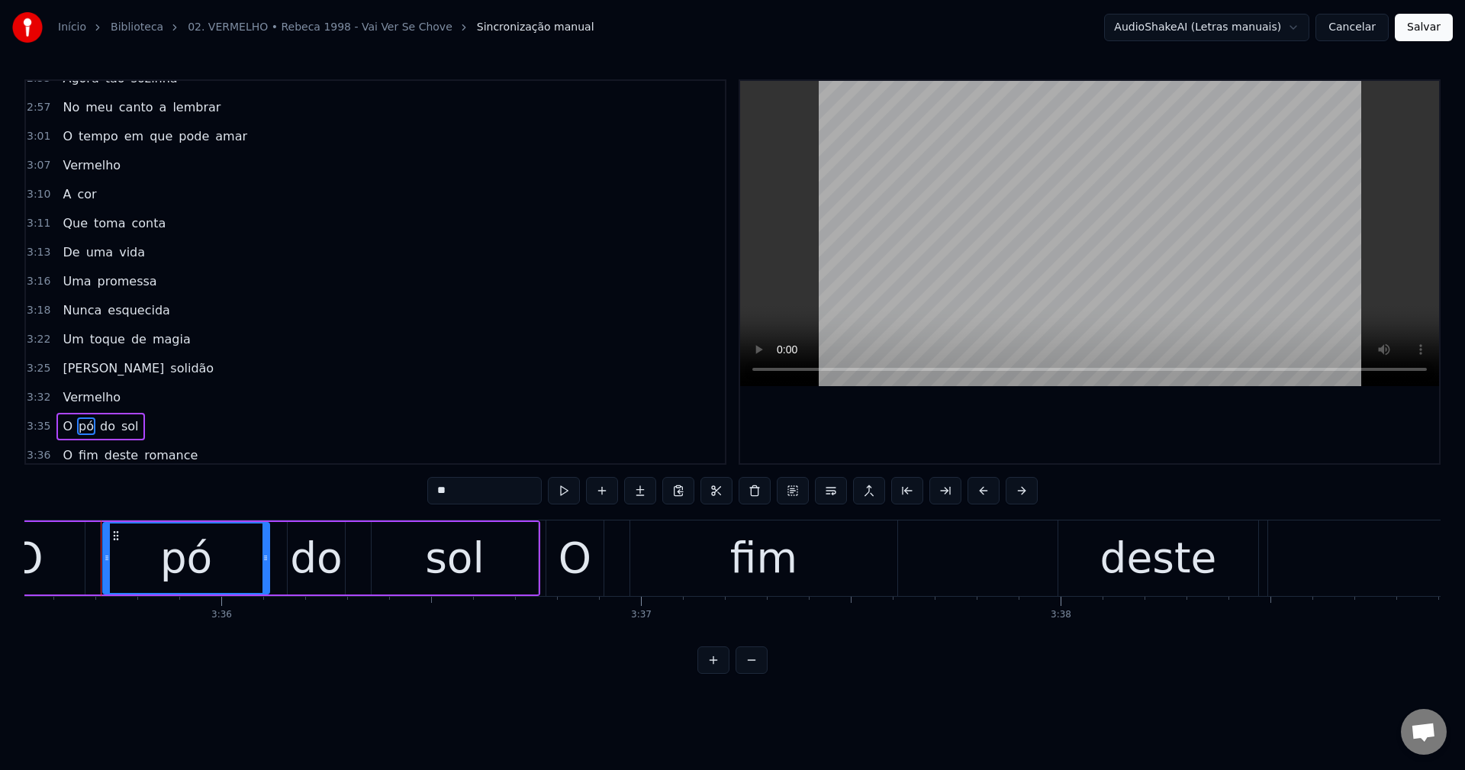
click at [478, 484] on input "**" at bounding box center [484, 490] width 114 height 27
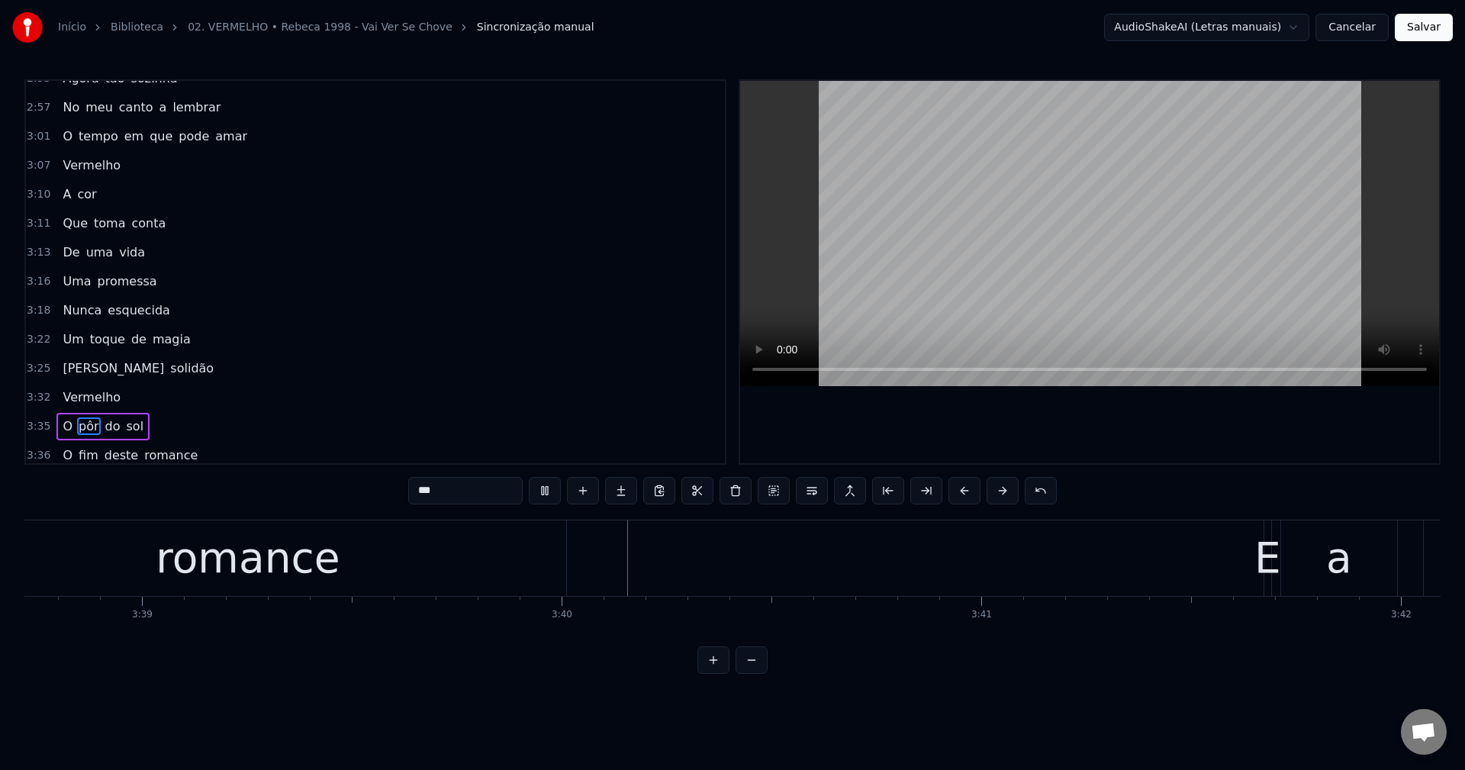
scroll to position [992, 0]
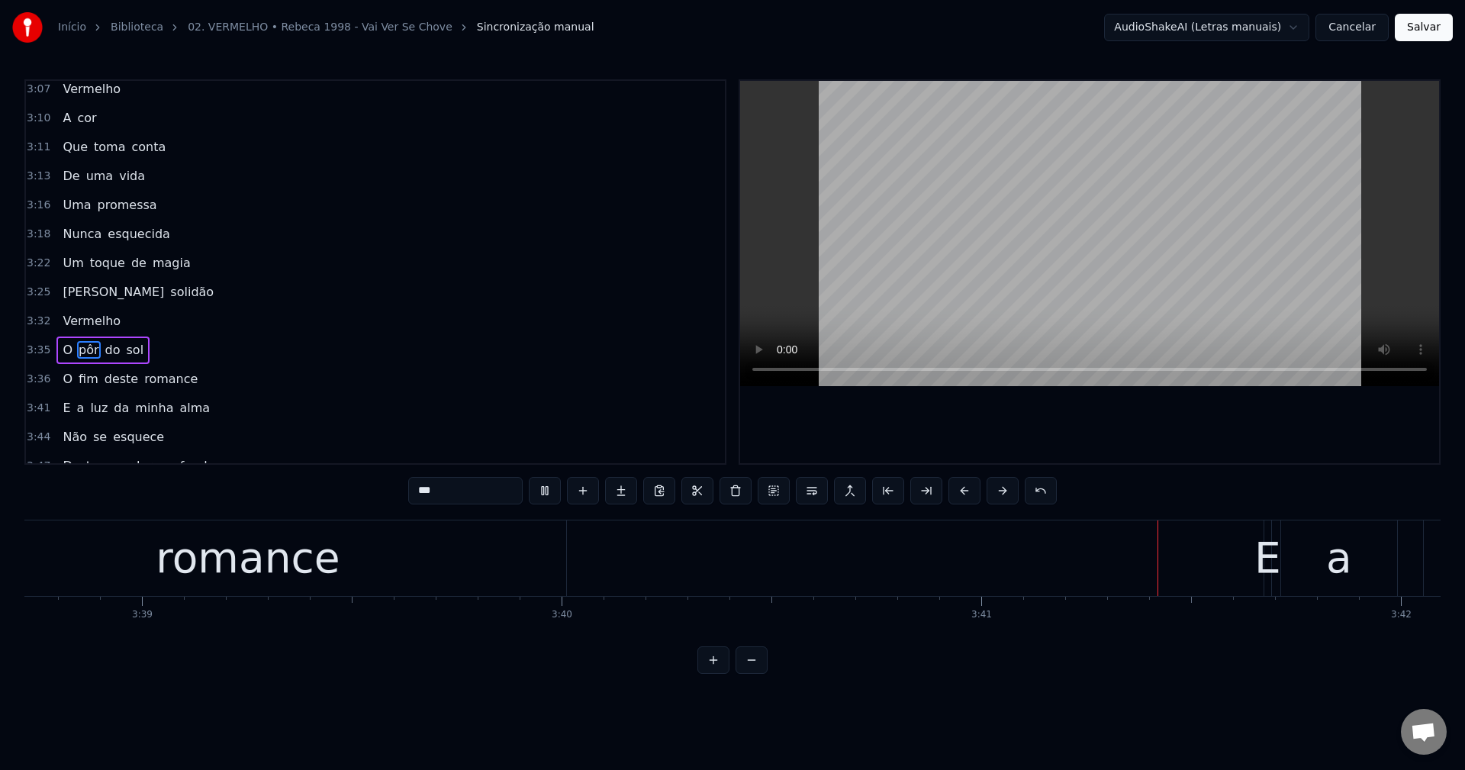
click at [69, 382] on span "O" at bounding box center [67, 379] width 13 height 18
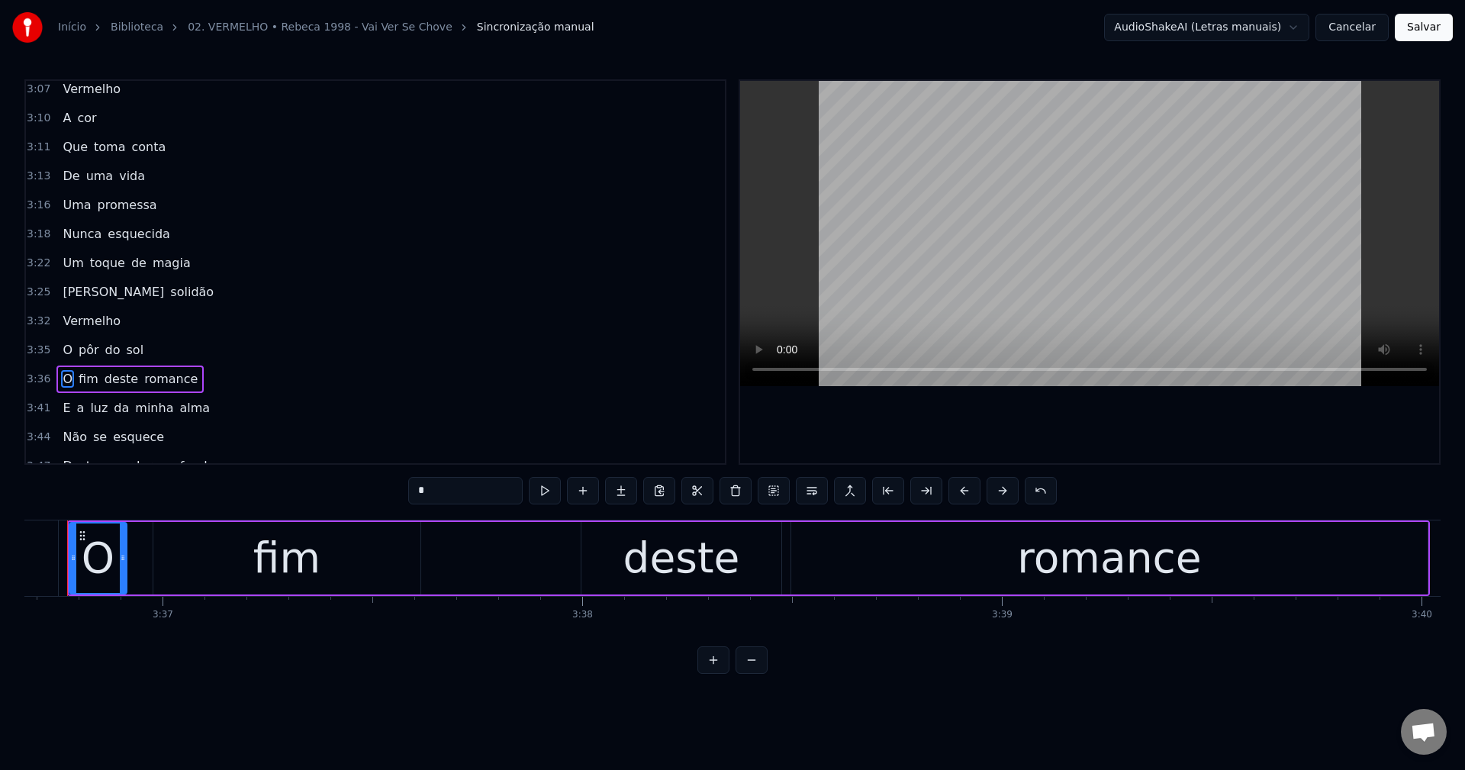
scroll to position [0, 90918]
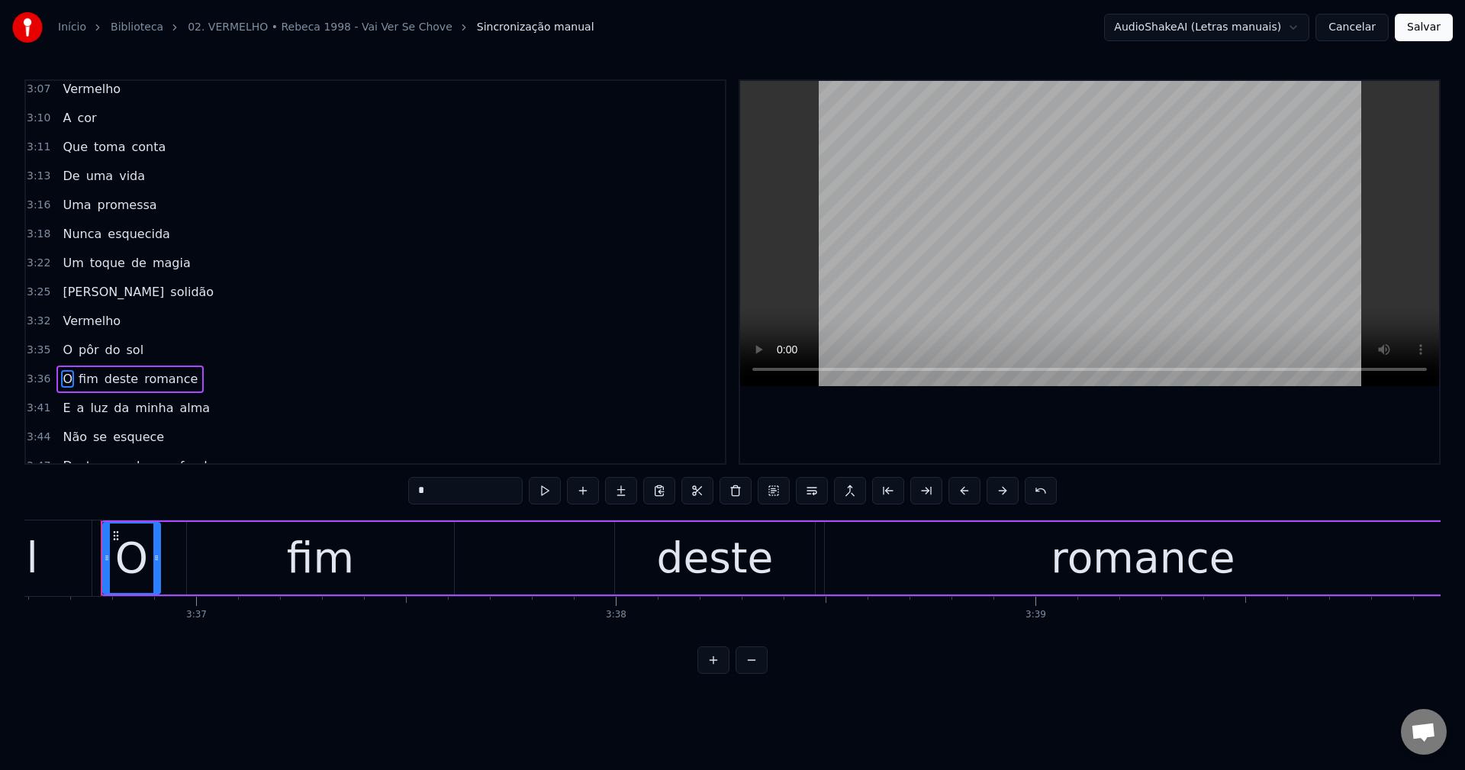
drag, startPoint x: 456, startPoint y: 495, endPoint x: 237, endPoint y: 453, distance: 223.0
click at [240, 472] on div "0:31 O mar da minha angústia 0:34 Já mudou de cor 0:37 É vermelho como o amor 0…" at bounding box center [732, 376] width 1417 height 595
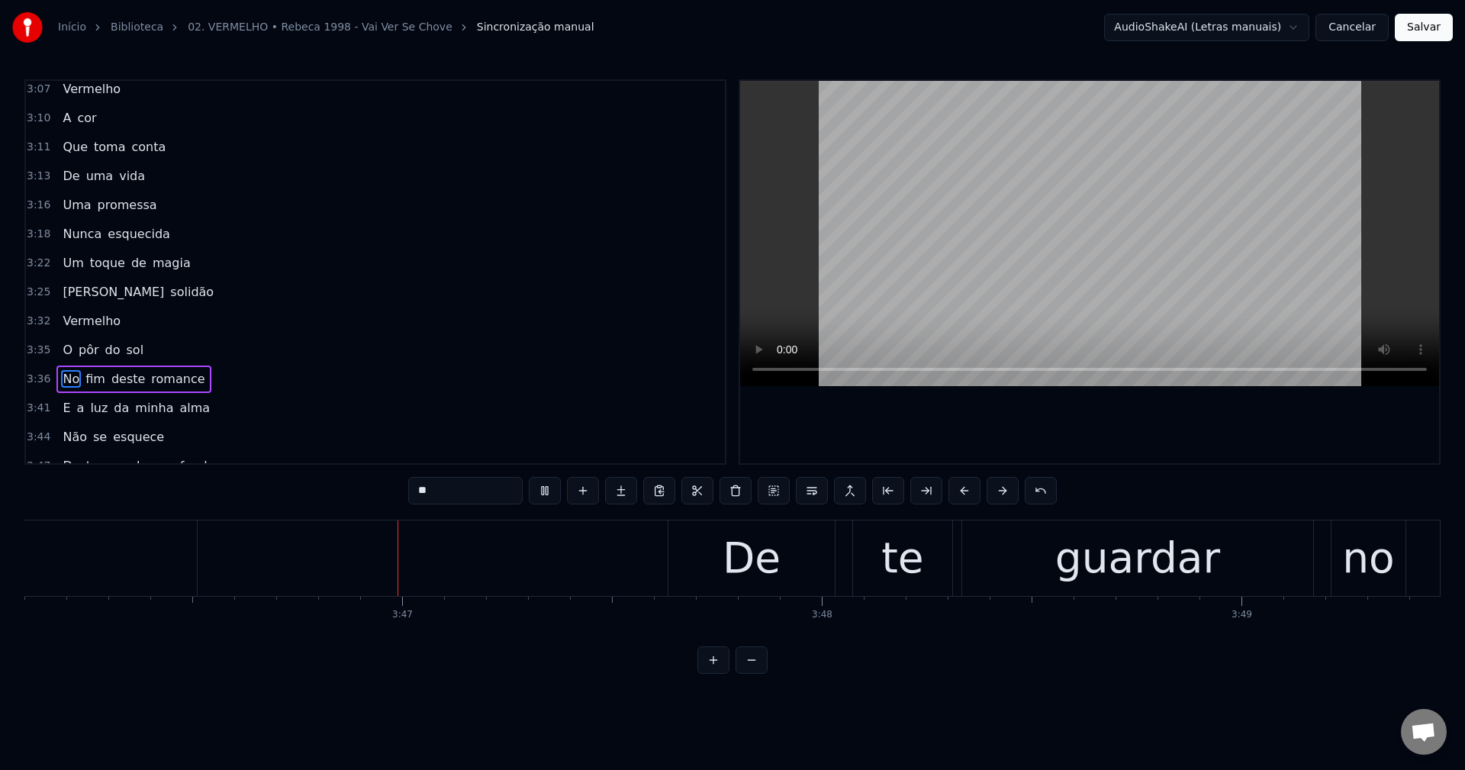
scroll to position [0, 94915]
click at [63, 405] on span "E" at bounding box center [66, 408] width 11 height 18
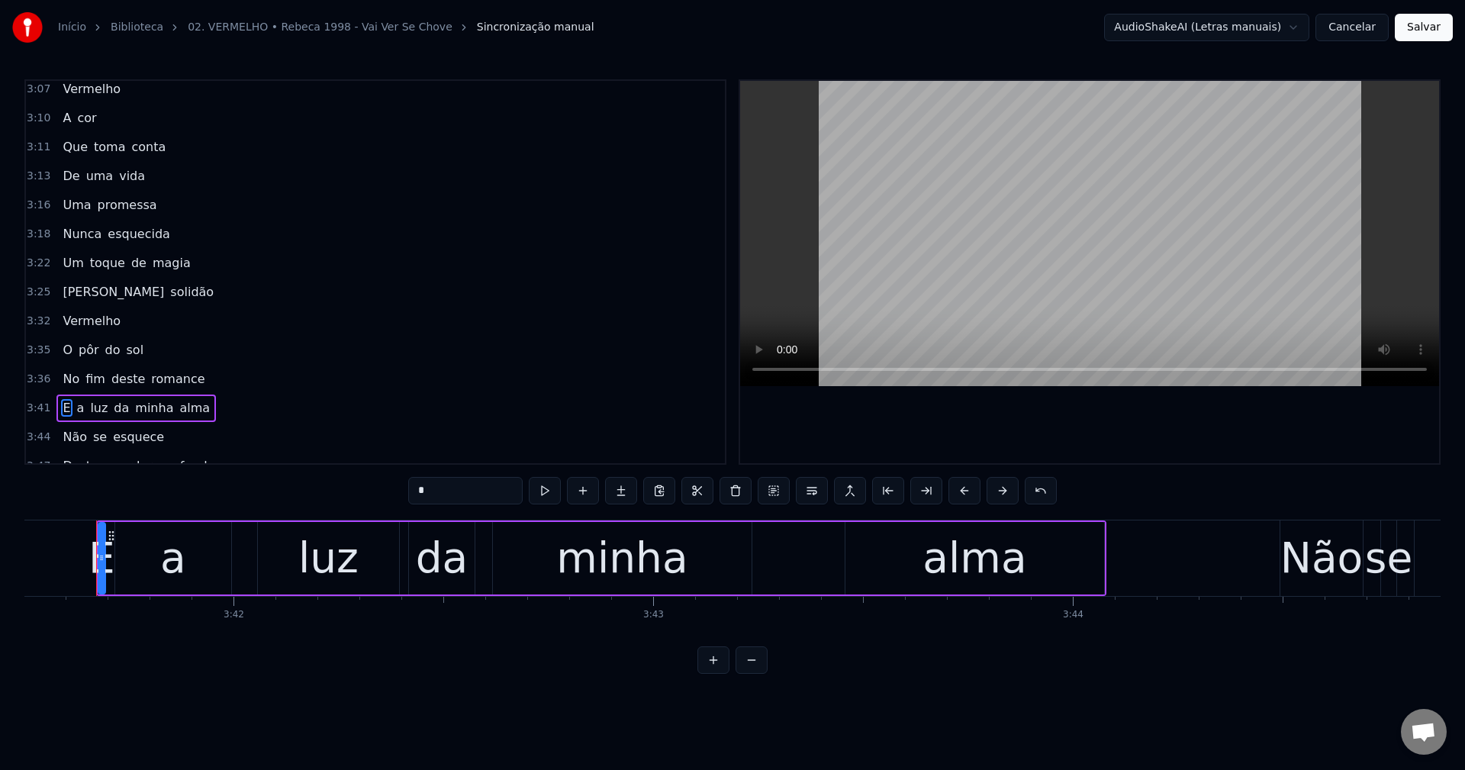
scroll to position [0, 92974]
drag, startPoint x: 496, startPoint y: 489, endPoint x: 206, endPoint y: 428, distance: 296.4
click at [206, 428] on div "0:31 O mar da minha angústia 0:34 Já mudou de cor 0:37 É vermelho como o amor 0…" at bounding box center [732, 376] width 1417 height 595
click at [131, 441] on span "esquece" at bounding box center [138, 437] width 54 height 18
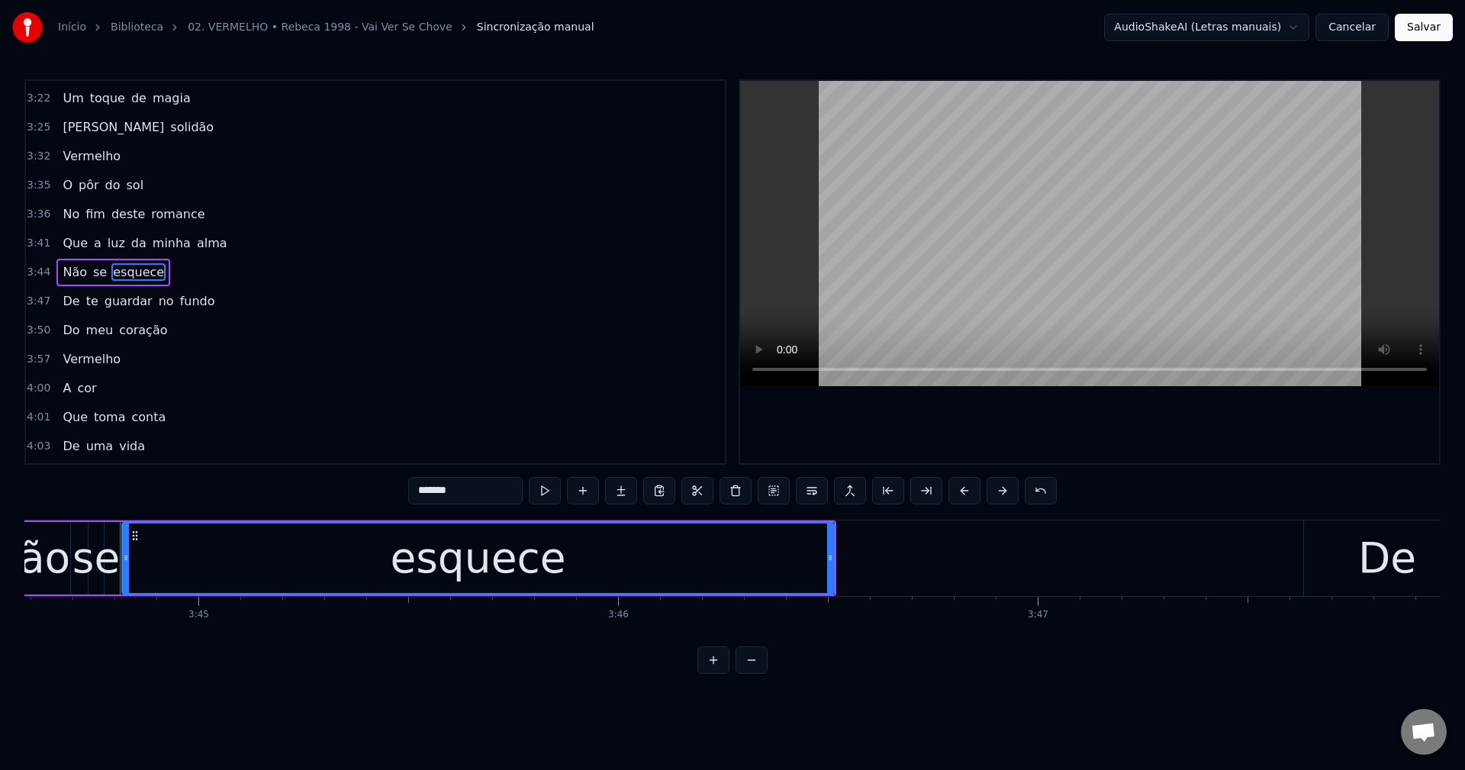
scroll to position [0, 94292]
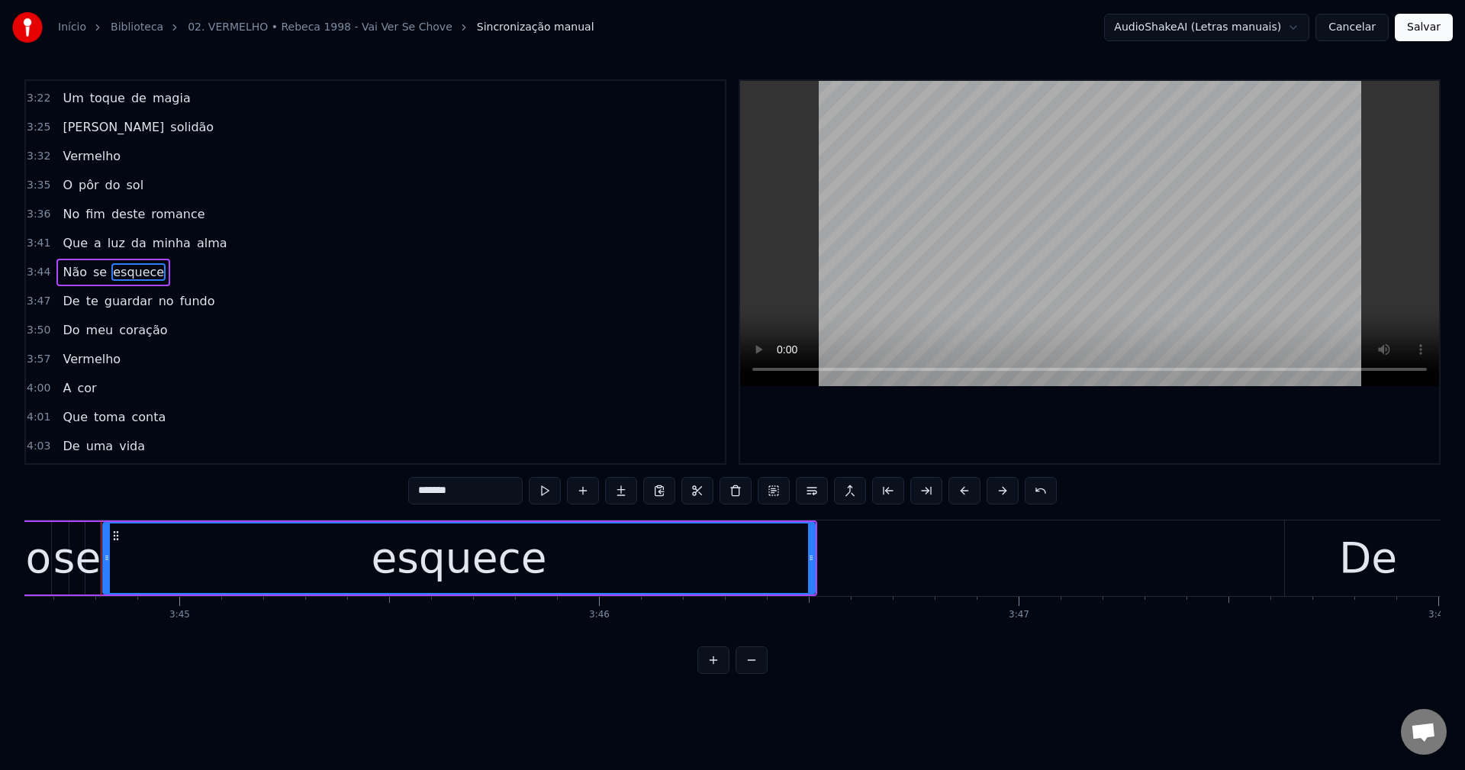
drag, startPoint x: 494, startPoint y: 495, endPoint x: 268, endPoint y: 475, distance: 226.7
click at [268, 475] on div "0:31 O mar da minha angústia 0:34 Já mudou de cor 0:37 É vermelho como o amor 0…" at bounding box center [732, 376] width 1417 height 595
drag, startPoint x: 424, startPoint y: 485, endPoint x: 393, endPoint y: 488, distance: 30.8
click at [393, 488] on div "0:31 O mar da minha angústia 0:34 Já mudou de cor 0:37 É vermelho como o amor 0…" at bounding box center [732, 376] width 1417 height 595
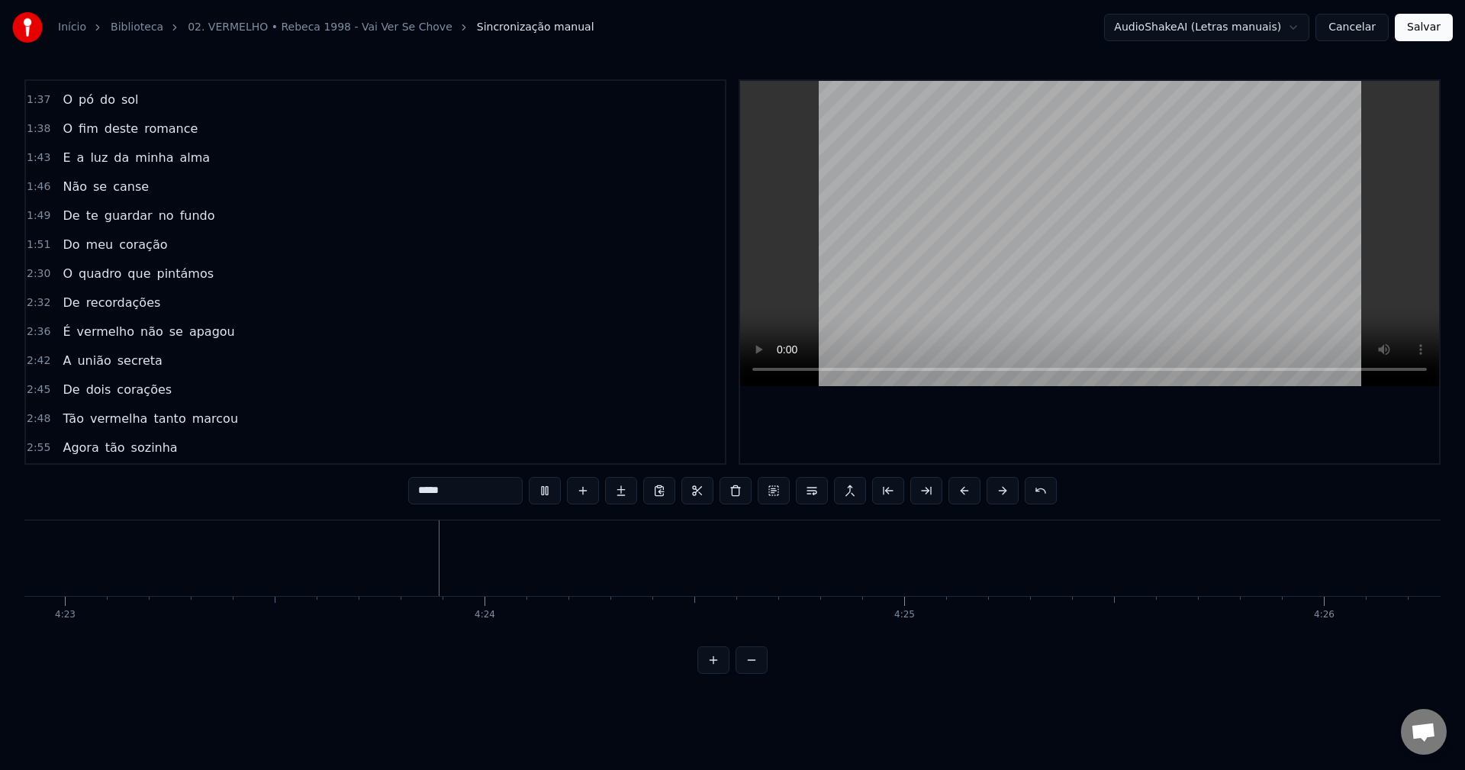
scroll to position [0, 110411]
click at [78, 105] on span "pó" at bounding box center [86, 100] width 18 height 18
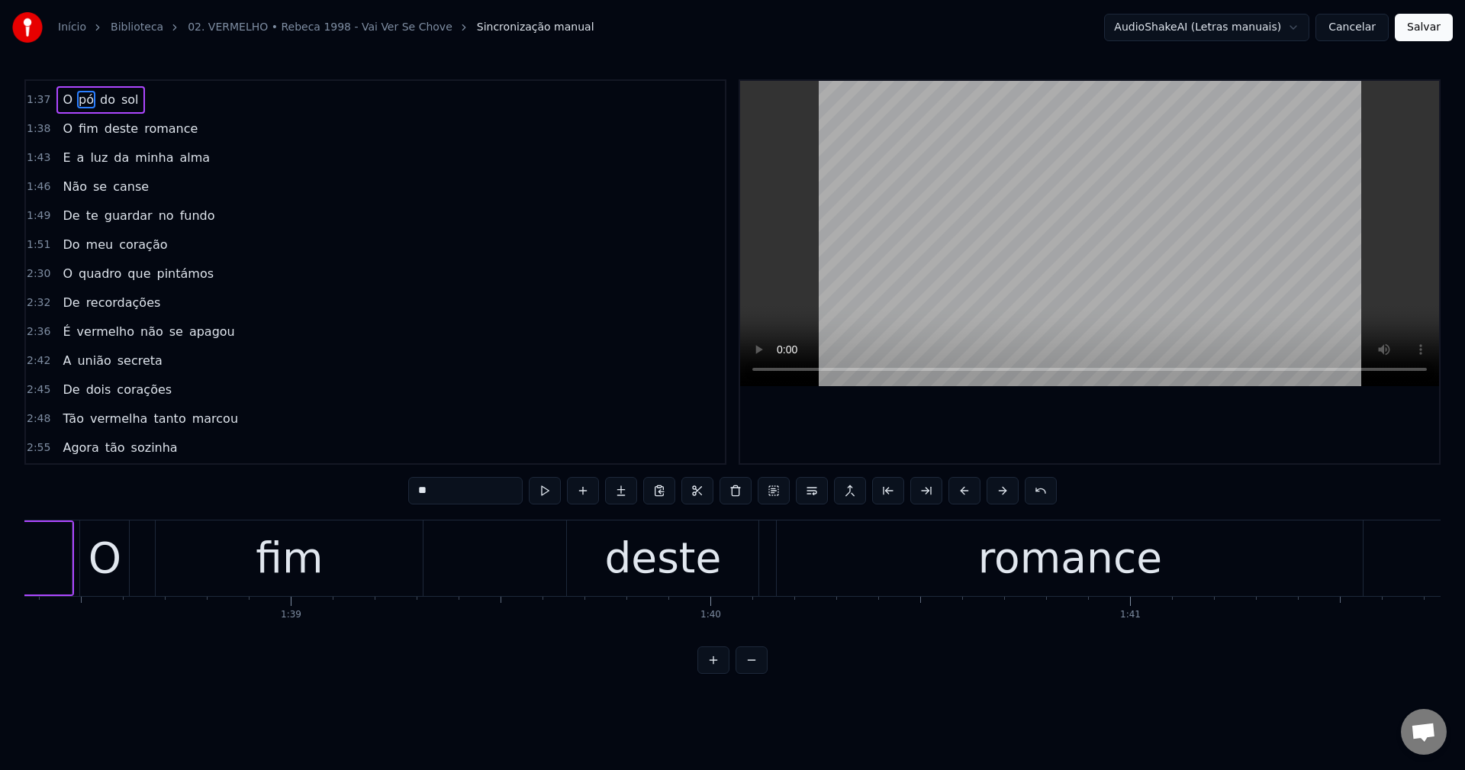
scroll to position [0, 40807]
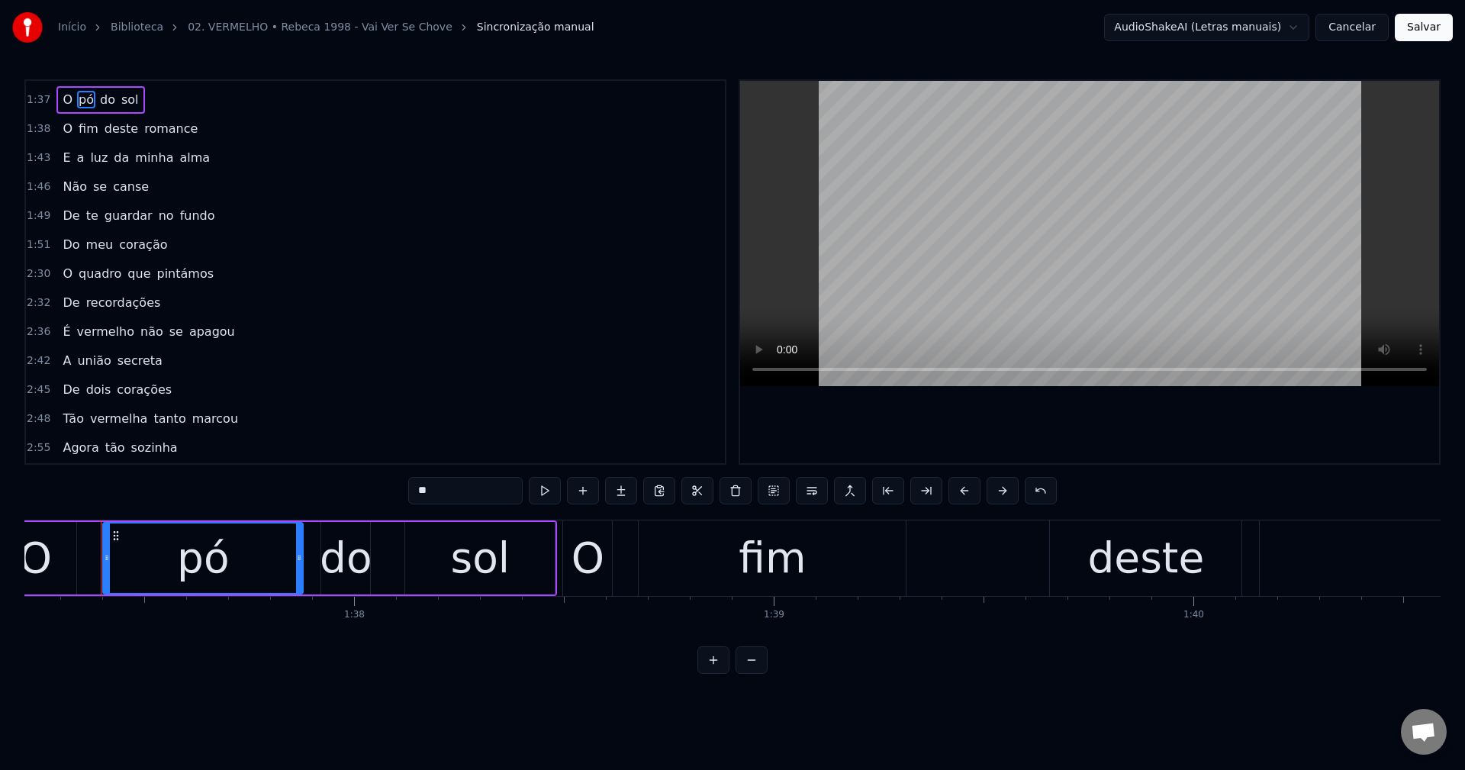
click at [456, 490] on input "**" at bounding box center [465, 490] width 114 height 27
click at [63, 126] on span "O" at bounding box center [67, 129] width 13 height 18
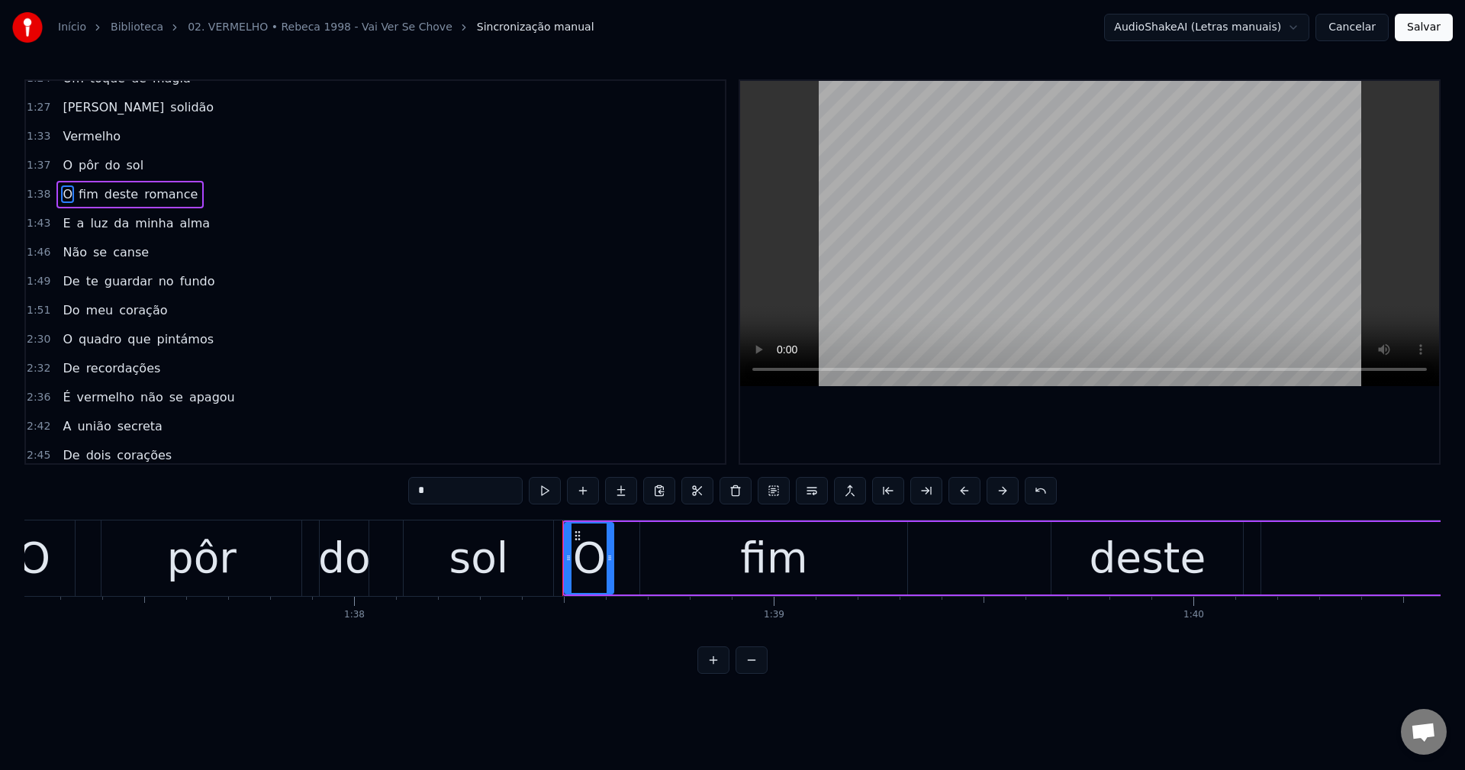
scroll to position [403, 0]
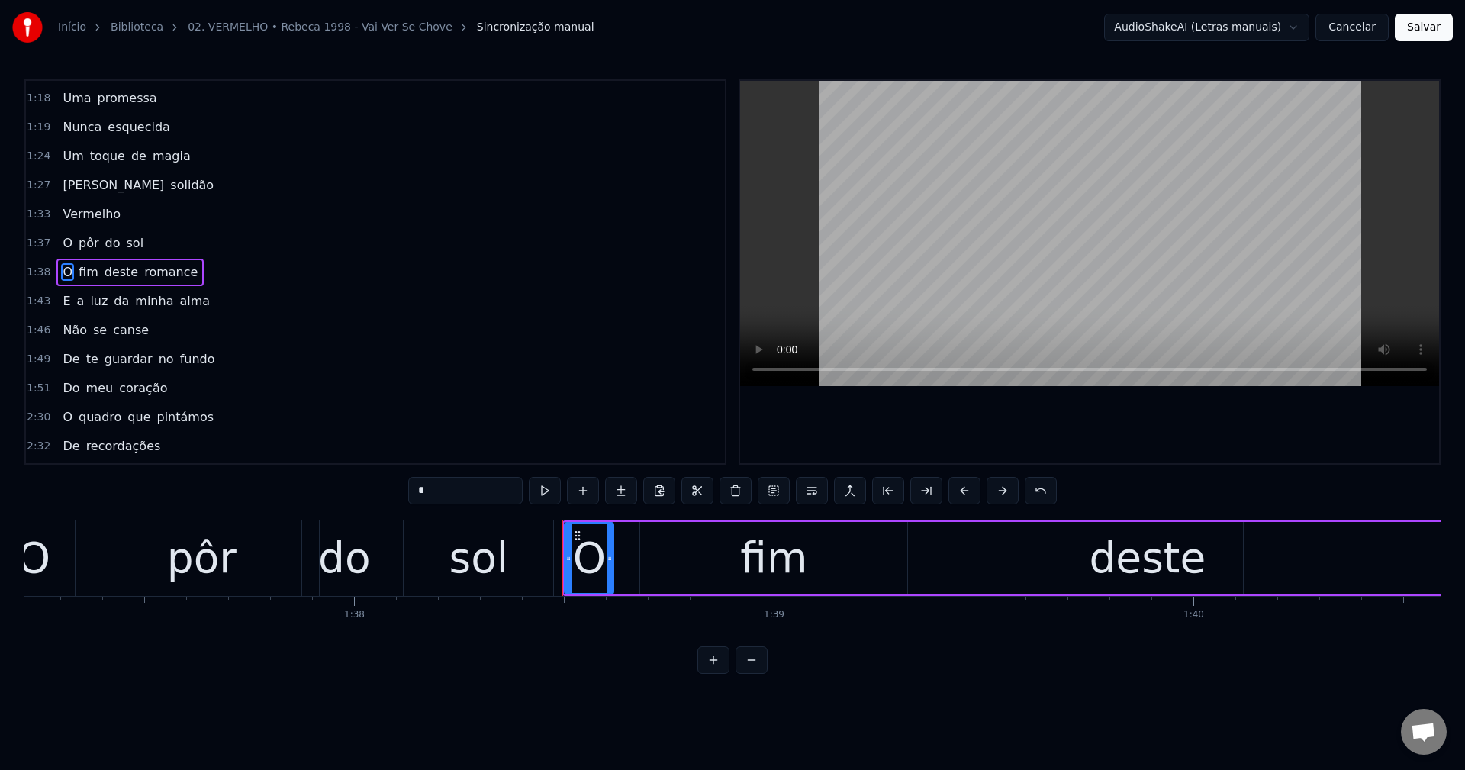
click at [459, 498] on input "*" at bounding box center [465, 490] width 114 height 27
click at [63, 301] on span "E" at bounding box center [66, 301] width 11 height 18
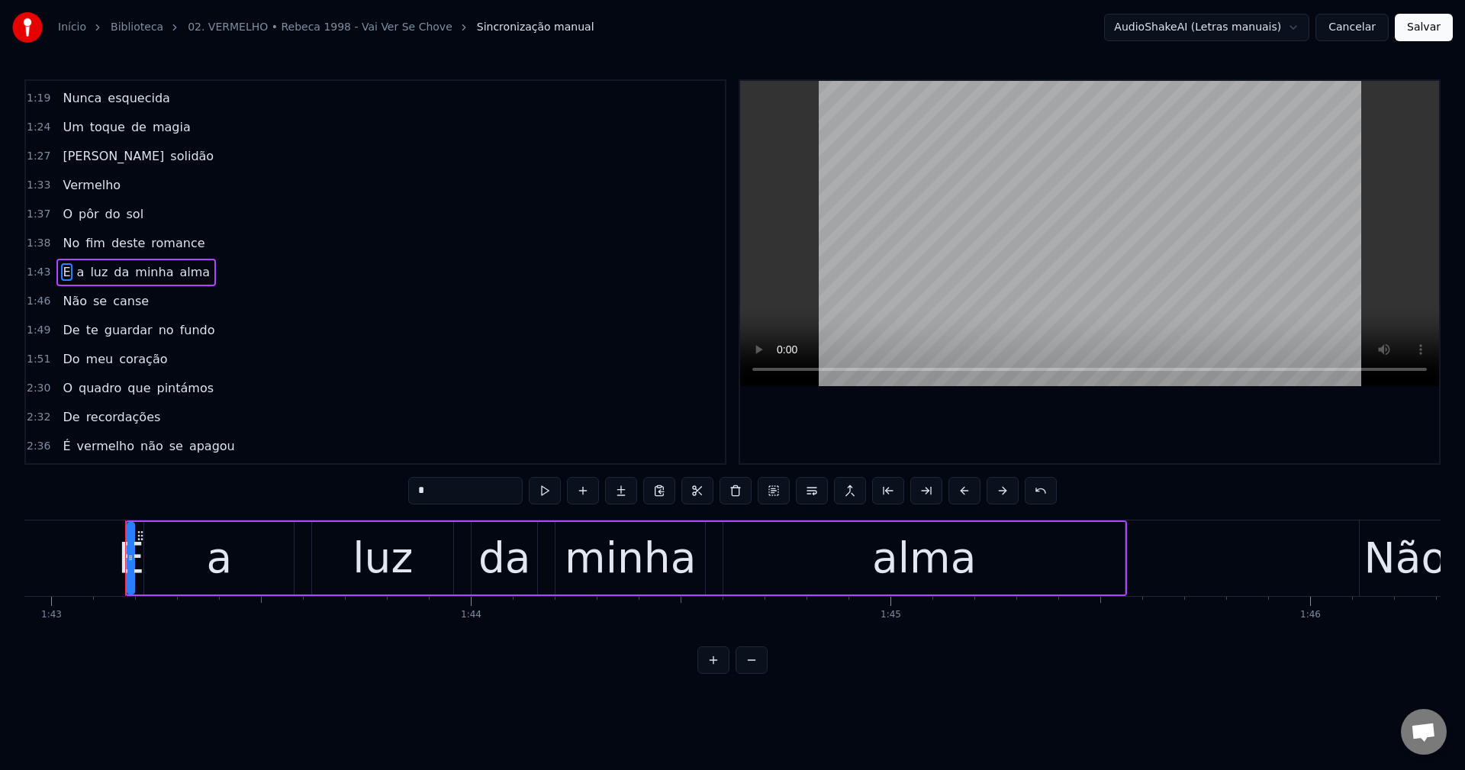
scroll to position [0, 43234]
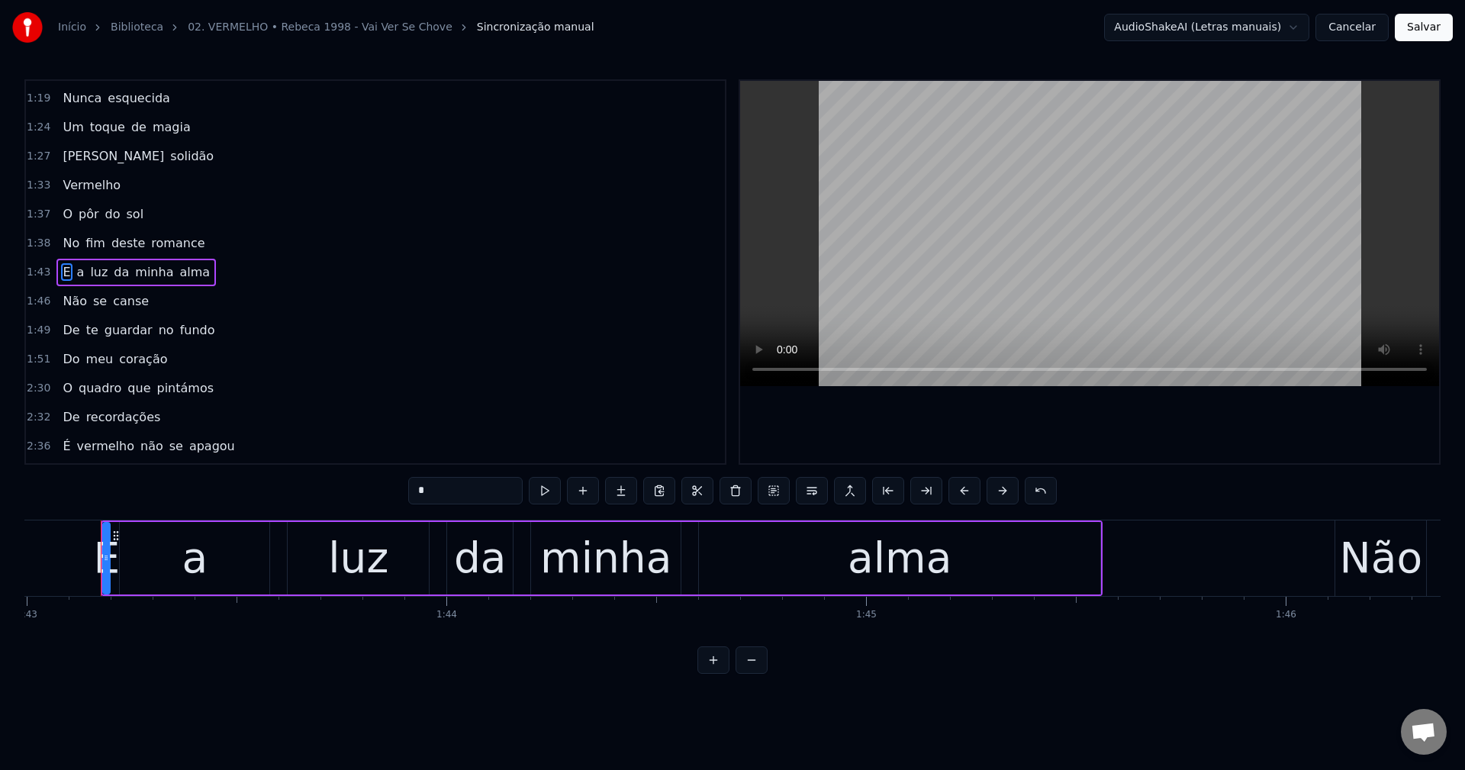
drag, startPoint x: 466, startPoint y: 500, endPoint x: 405, endPoint y: 507, distance: 60.7
click at [405, 507] on div "0:31 O mar da minha angústia 0:34 Já mudou de cor 0:37 É vermelho como o amor 0…" at bounding box center [732, 376] width 1417 height 595
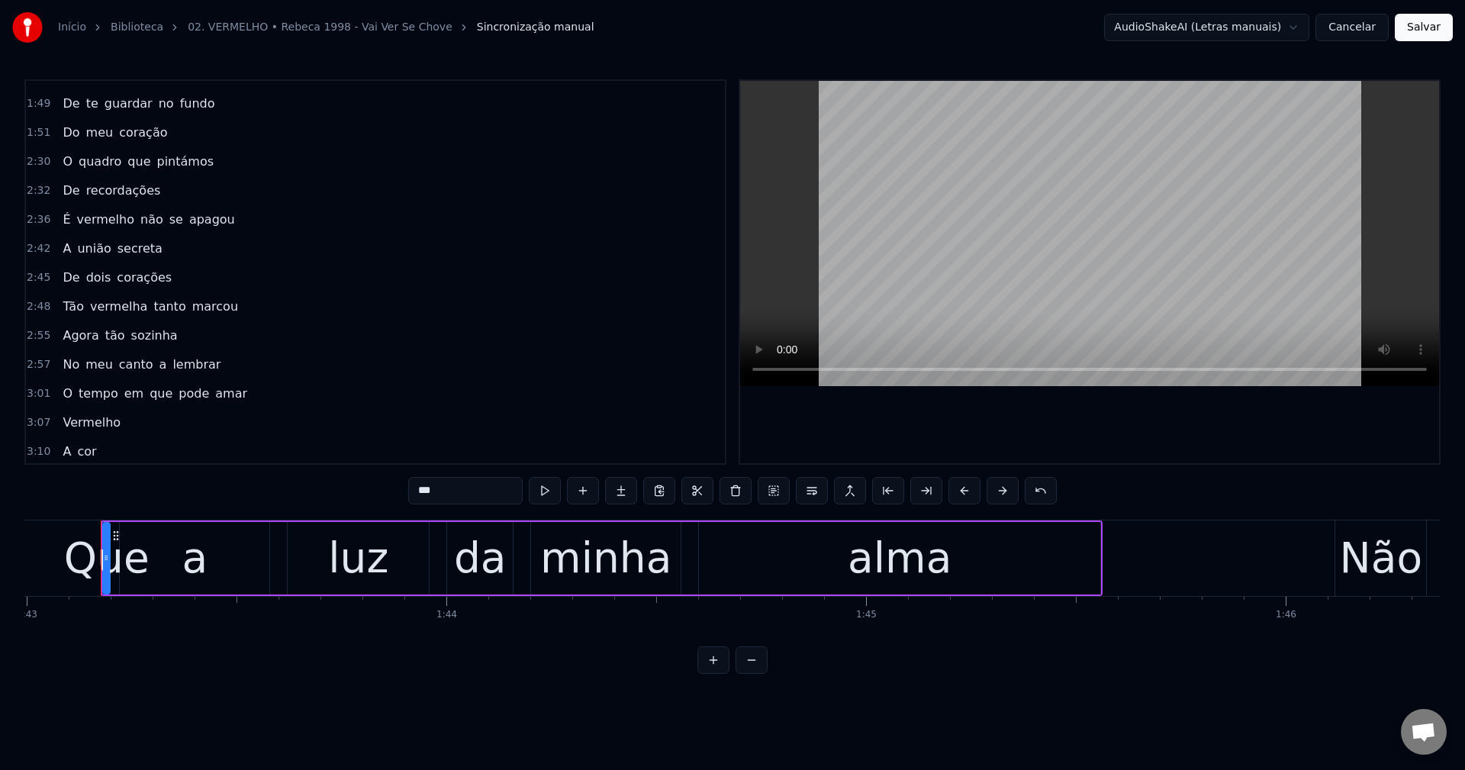
scroll to position [661, 0]
type input "***"
click at [1098, 34] on button "Salvar" at bounding box center [1424, 27] width 58 height 27
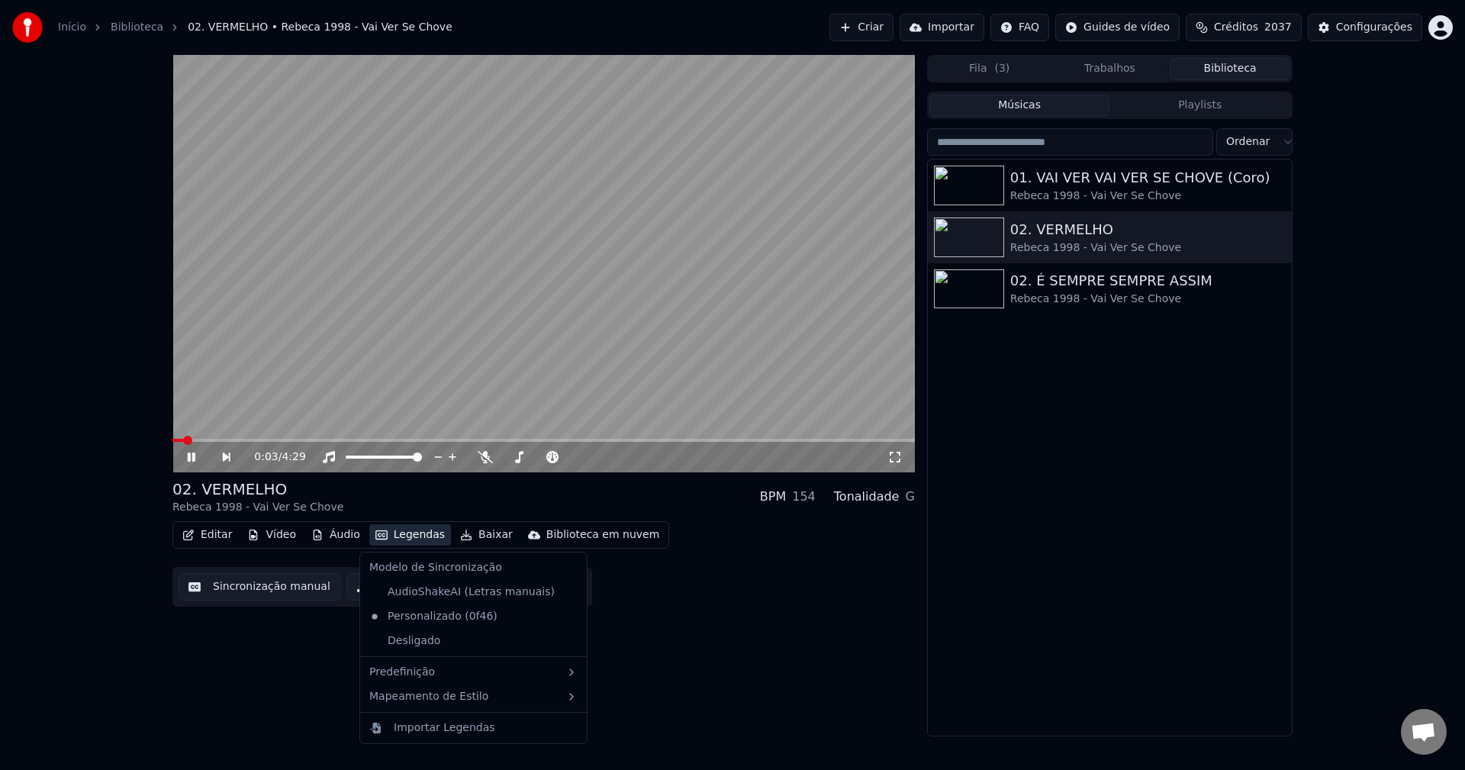
click at [386, 535] on button "Legendas" at bounding box center [410, 534] width 82 height 21
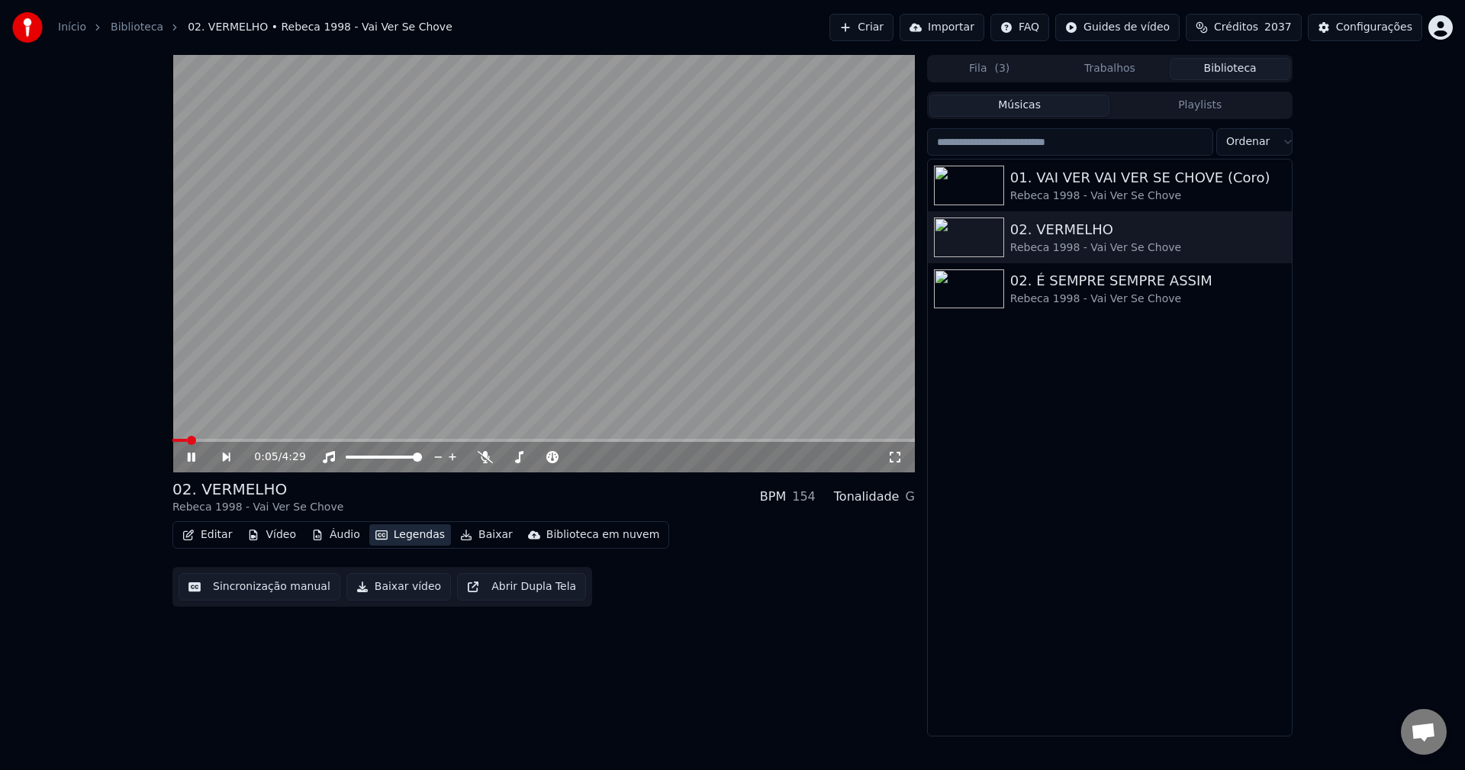
click at [386, 535] on button "Legendas" at bounding box center [410, 534] width 82 height 21
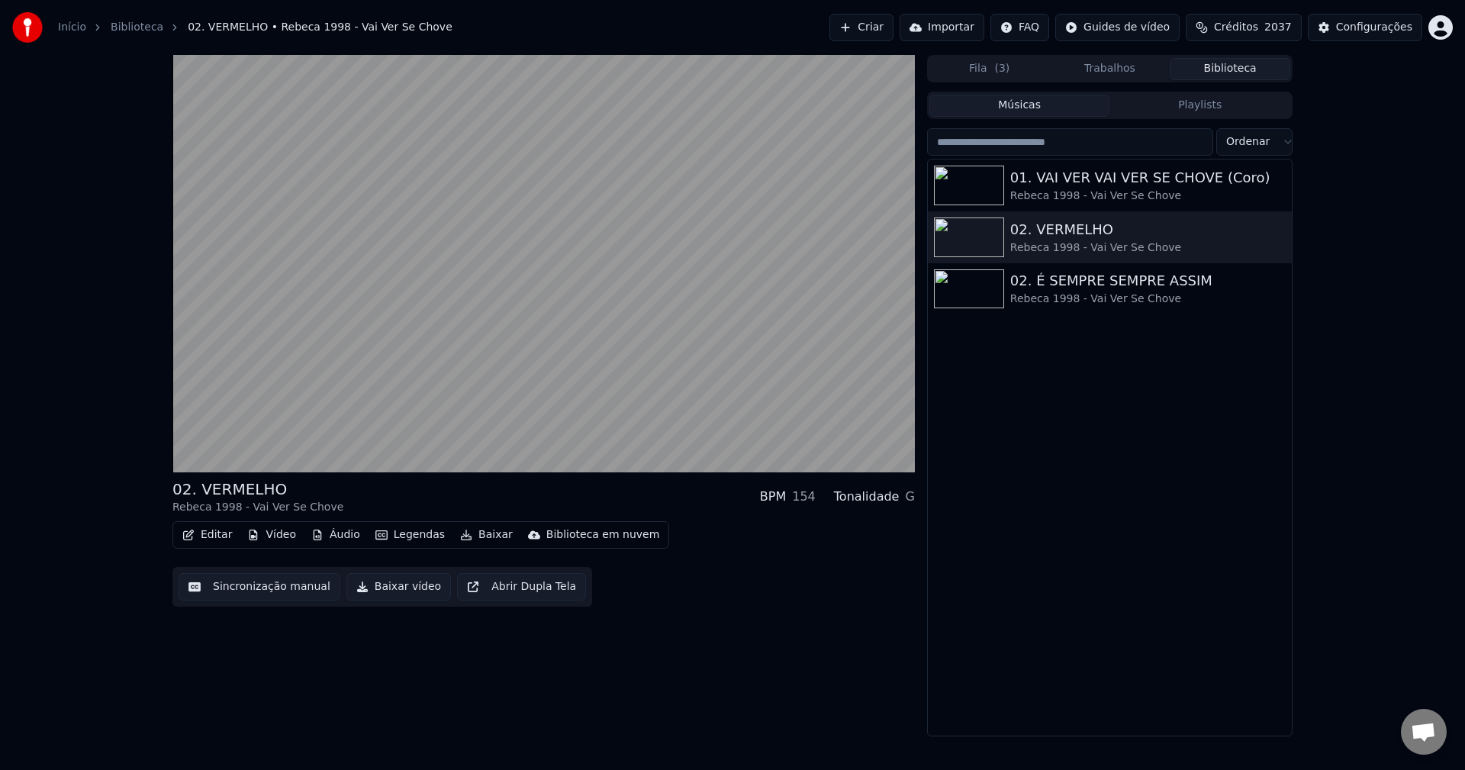
click at [388, 595] on button "Baixar vídeo" at bounding box center [398, 586] width 105 height 27
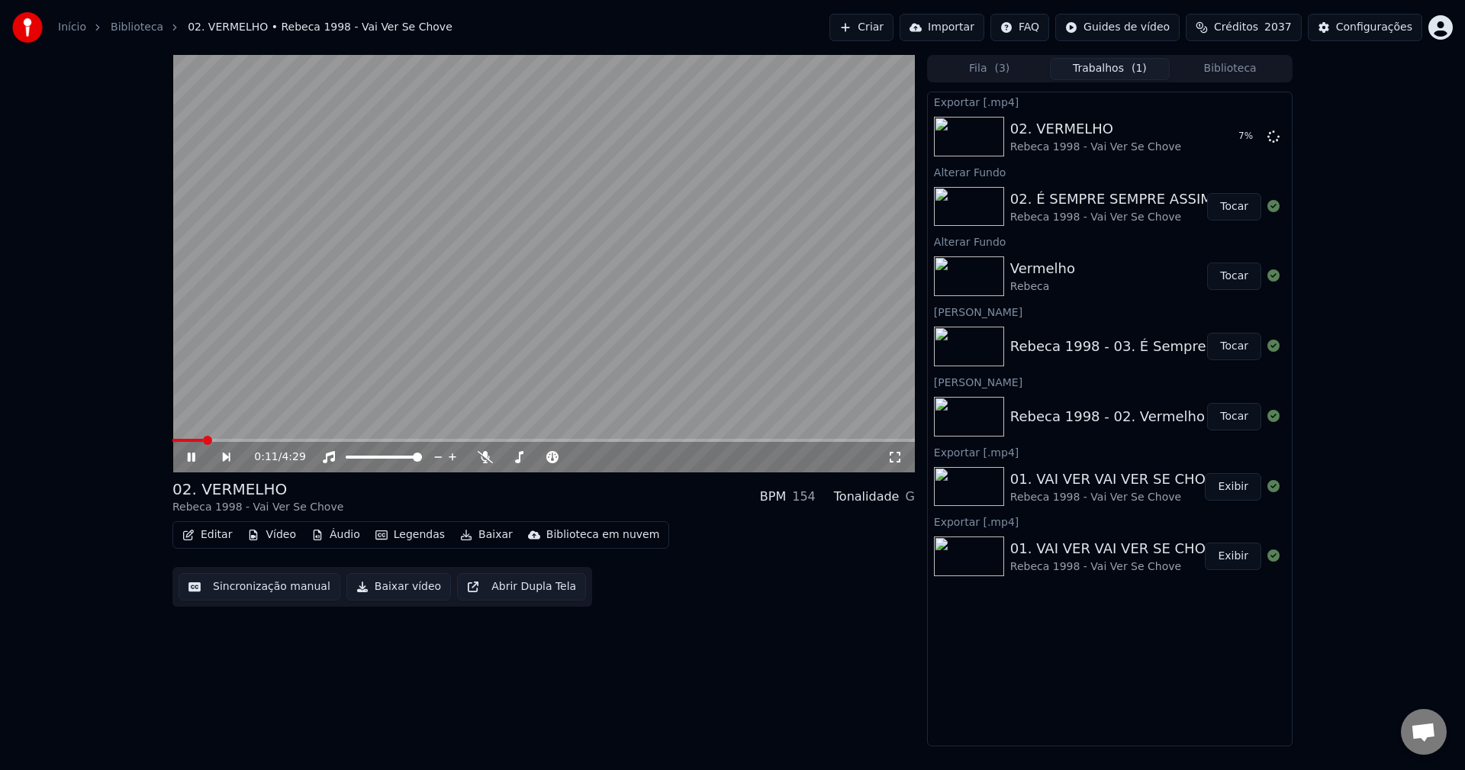
click at [415, 290] on video at bounding box center [543, 263] width 743 height 417
click at [1098, 34] on div "Configurações" at bounding box center [1374, 27] width 76 height 15
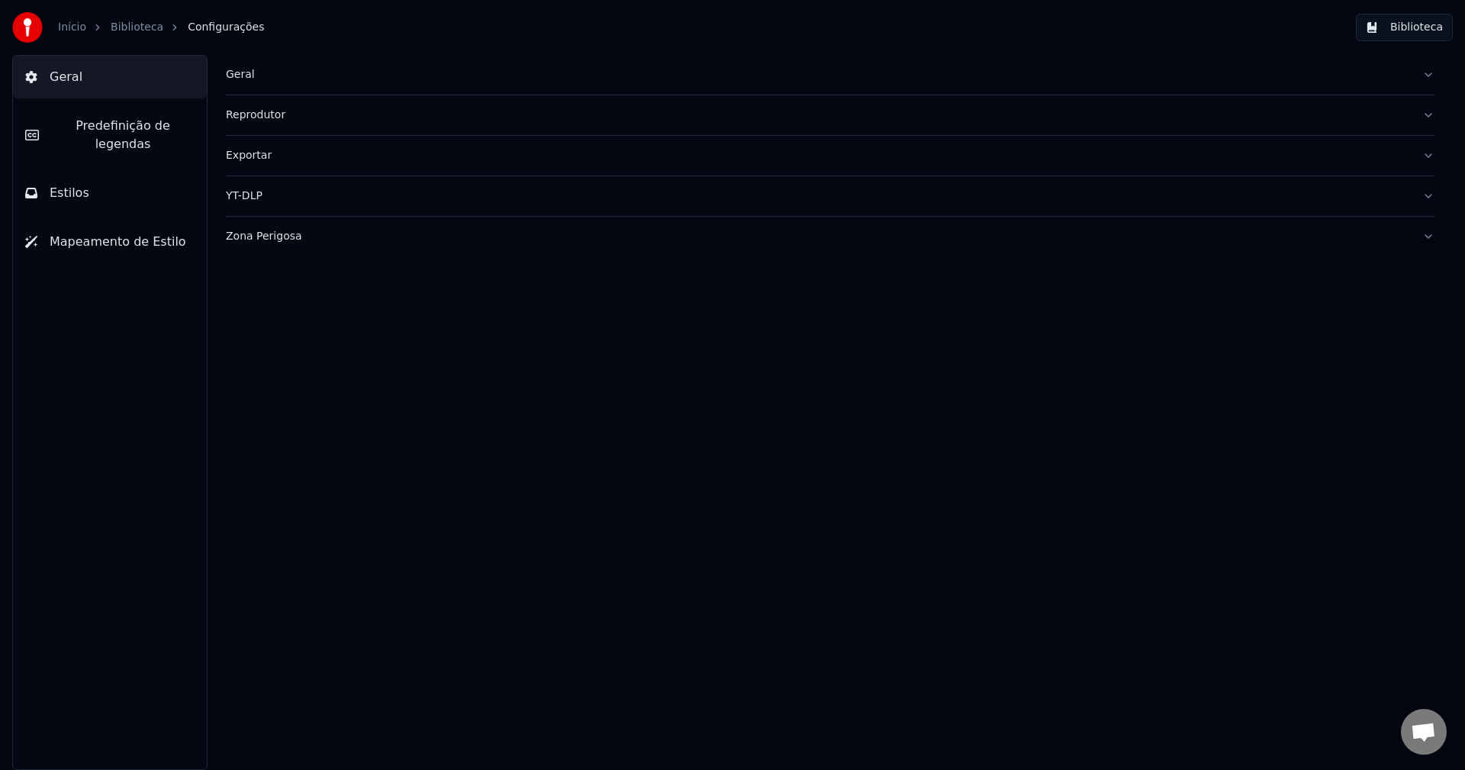
click at [1098, 27] on button "Biblioteca" at bounding box center [1404, 27] width 97 height 27
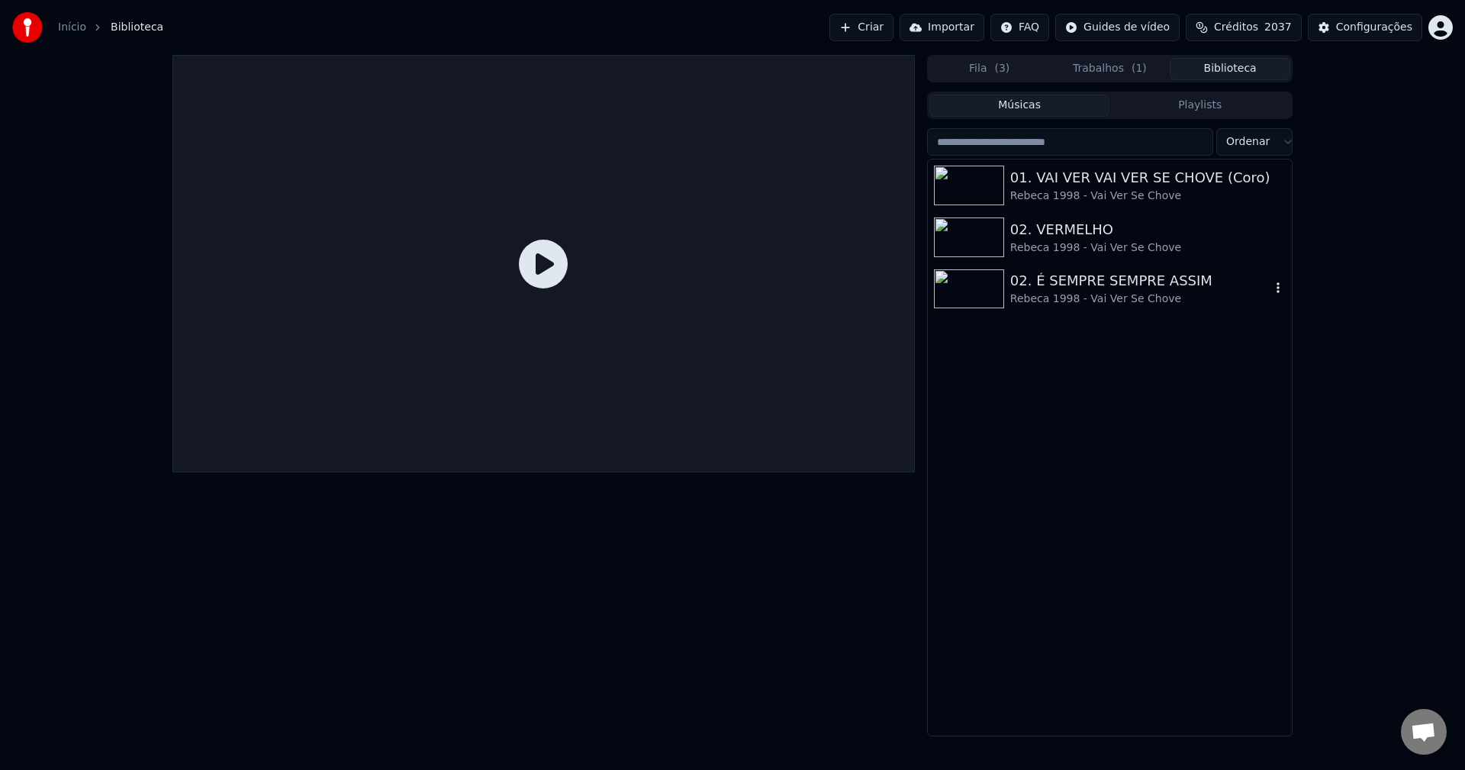
click at [1056, 299] on div "Rebeca 1998 - Vai Ver Se Chove" at bounding box center [1140, 299] width 260 height 15
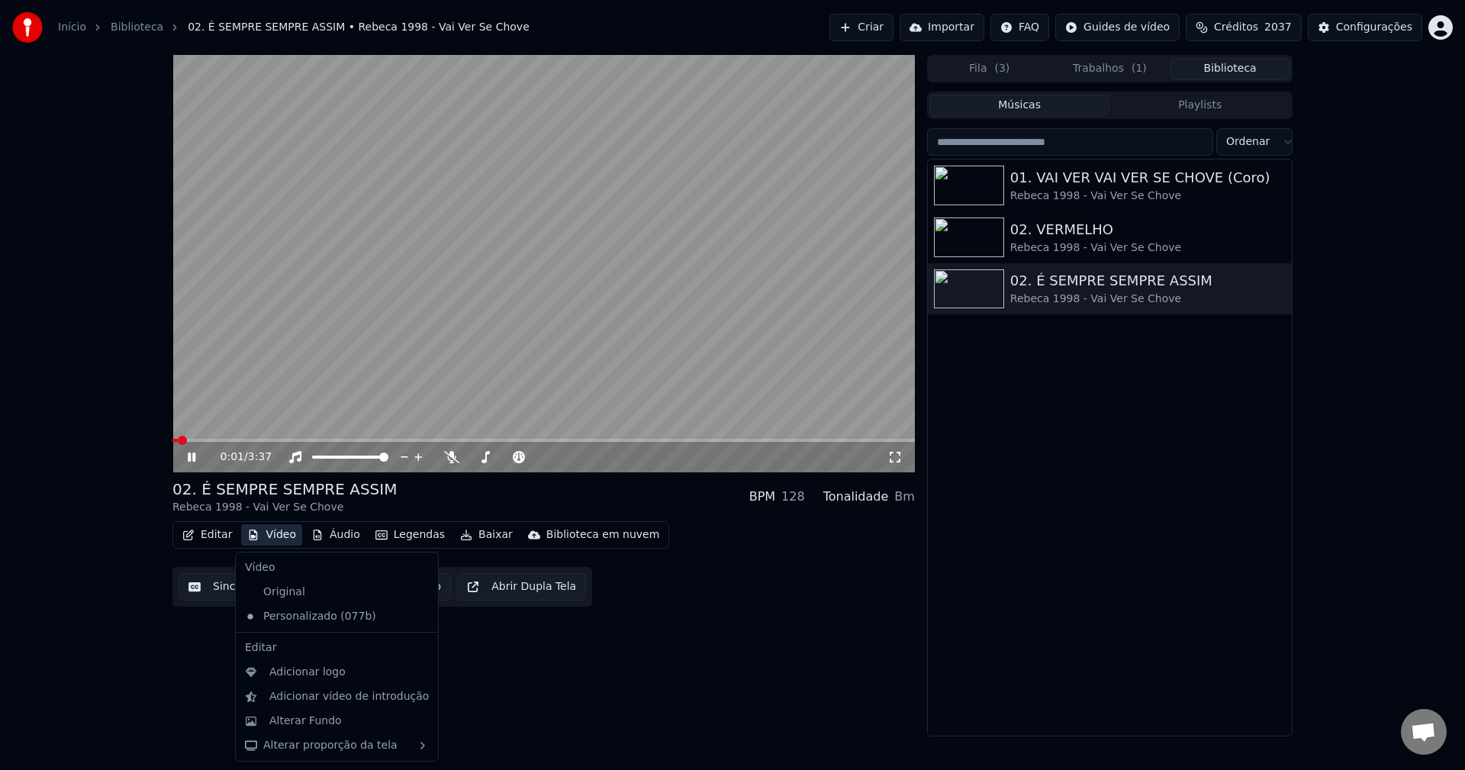
click at [282, 536] on button "Vídeo" at bounding box center [271, 534] width 61 height 21
click at [301, 590] on div "Original" at bounding box center [325, 592] width 173 height 24
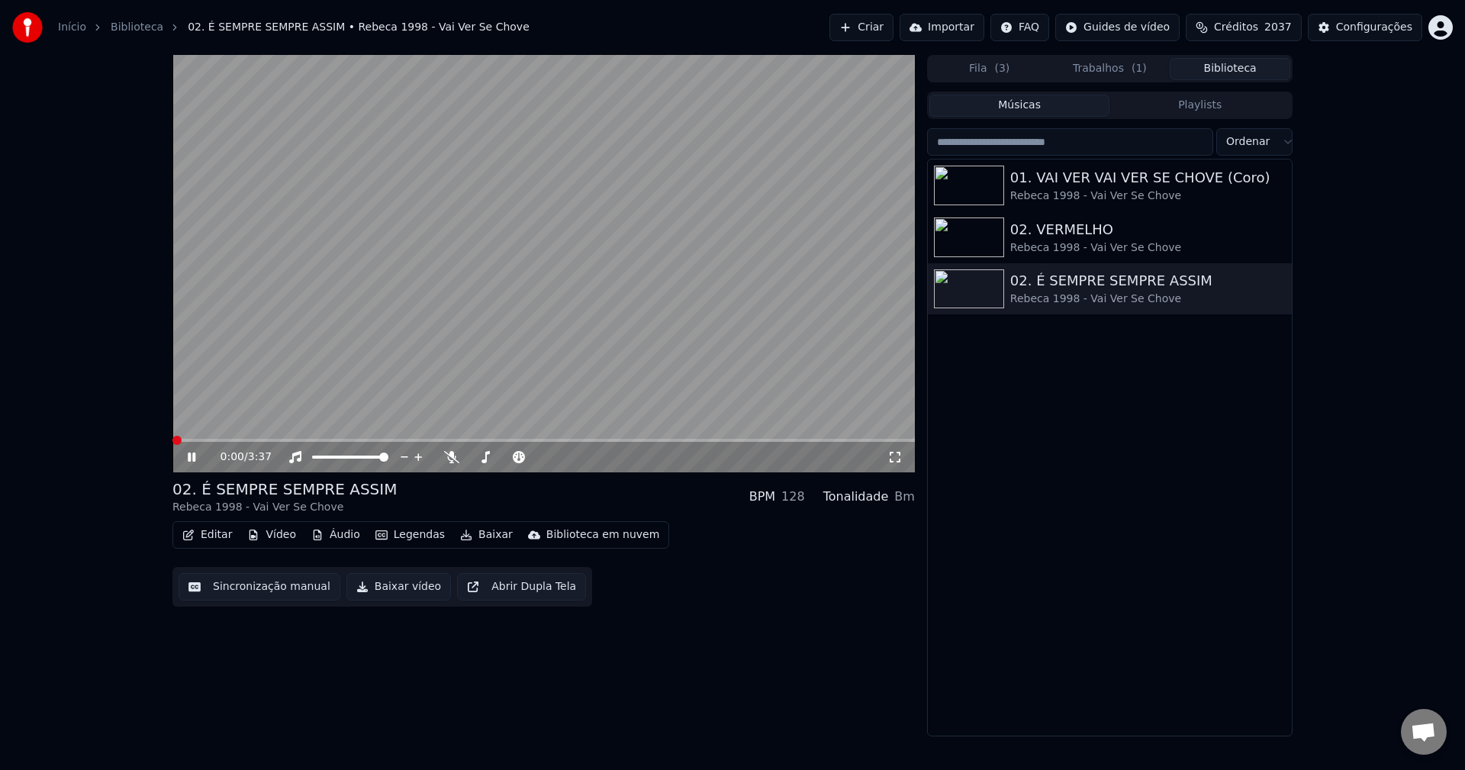
click at [240, 595] on button "Sincronização manual" at bounding box center [260, 586] width 162 height 27
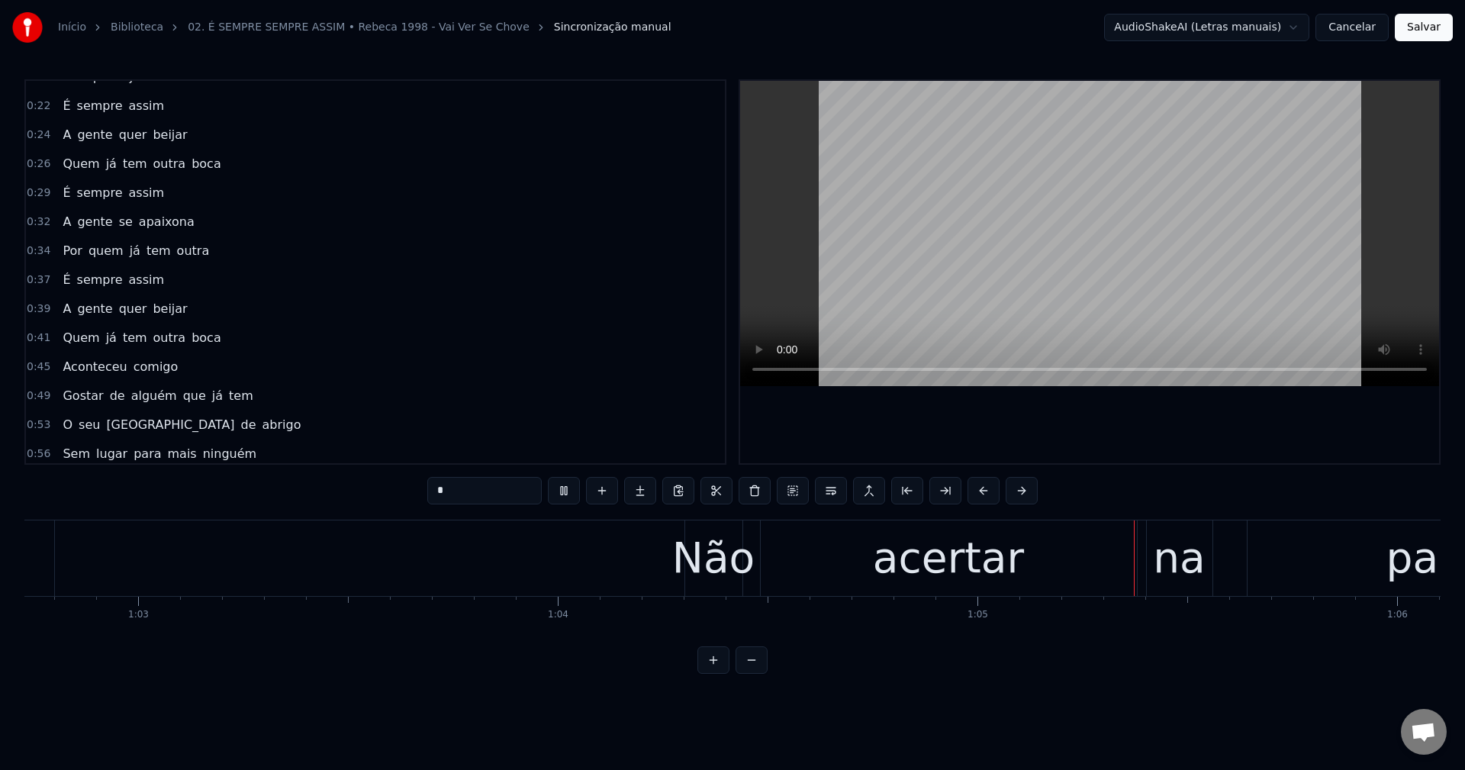
scroll to position [153, 0]
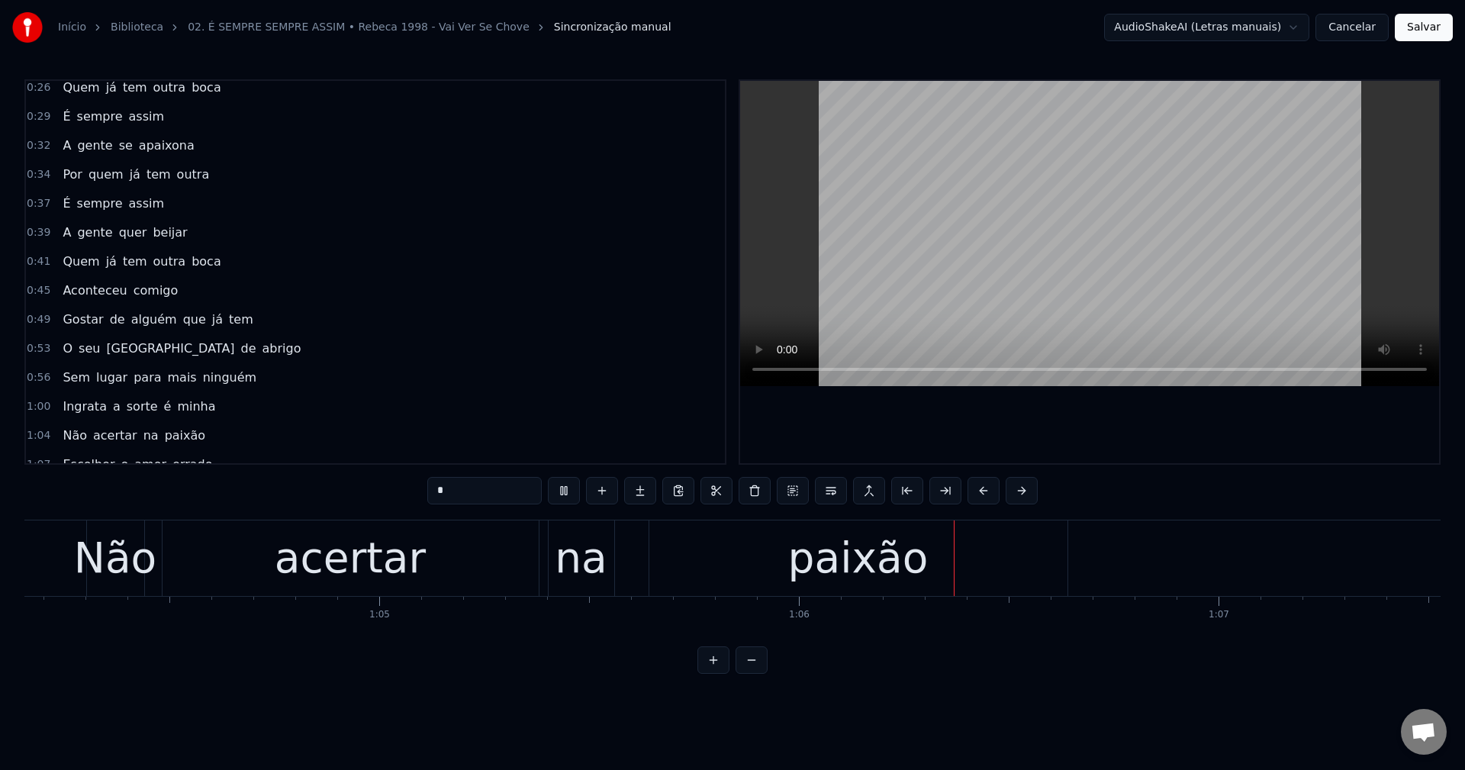
click at [132, 384] on span "para" at bounding box center [147, 378] width 31 height 18
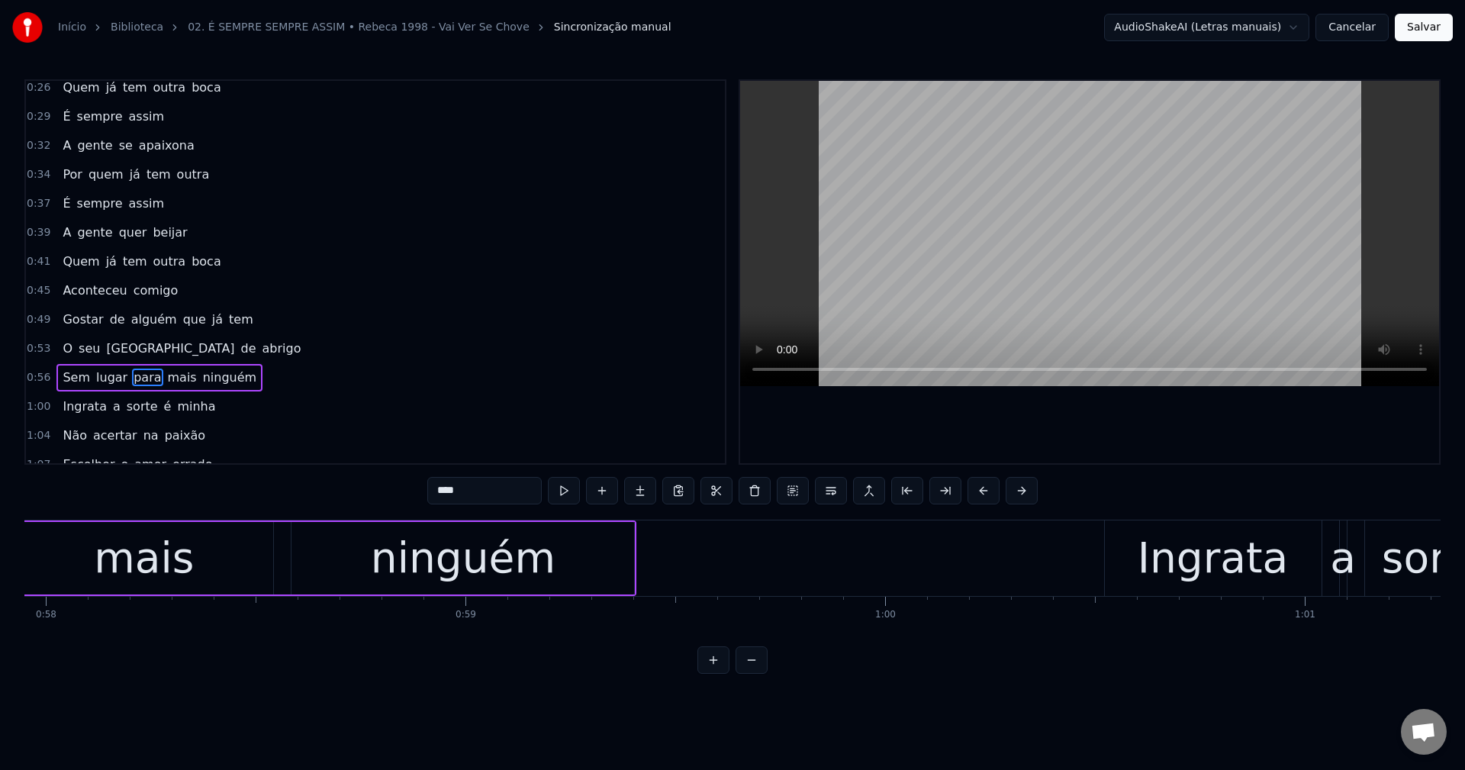
scroll to position [0, 24119]
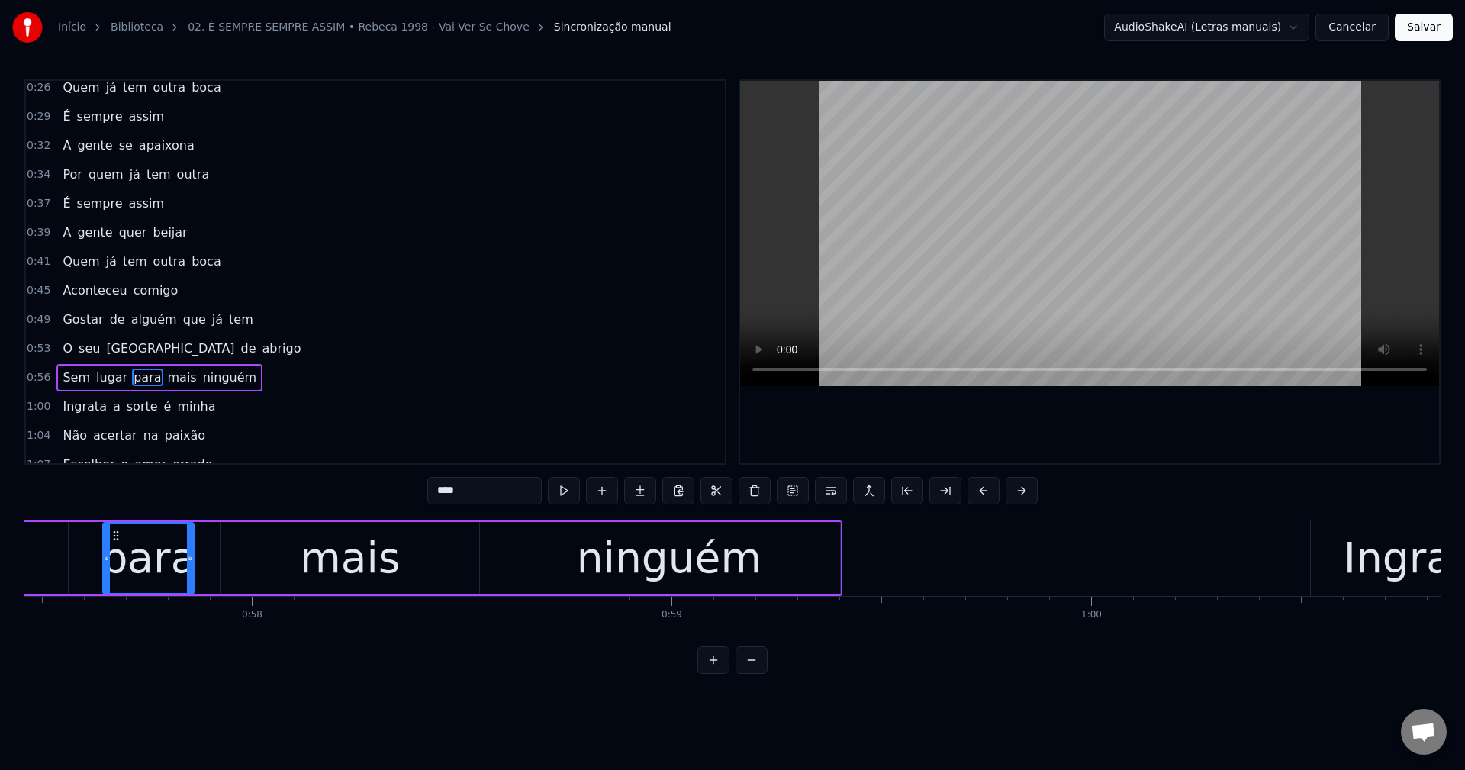
click at [457, 496] on input "****" at bounding box center [484, 490] width 114 height 27
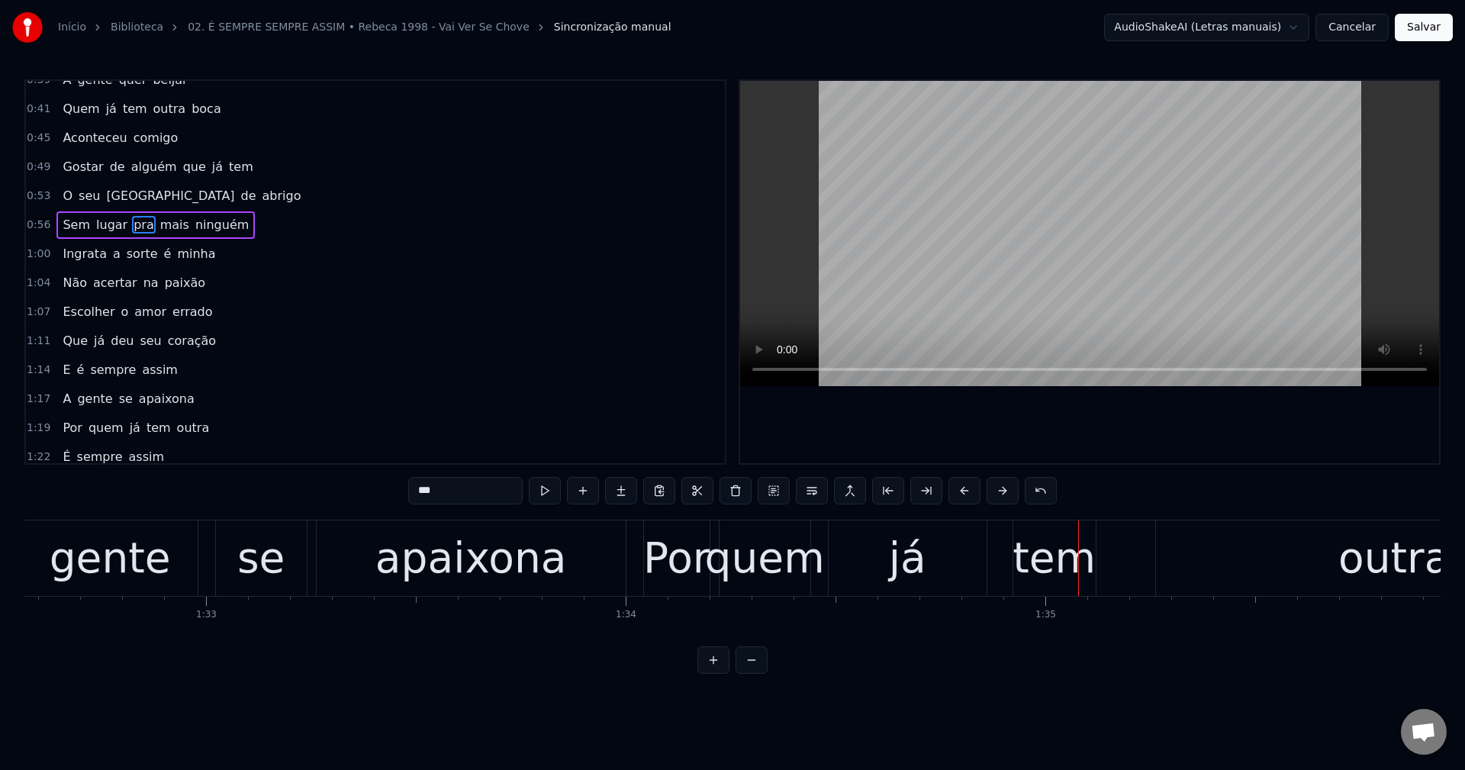
scroll to position [382, 0]
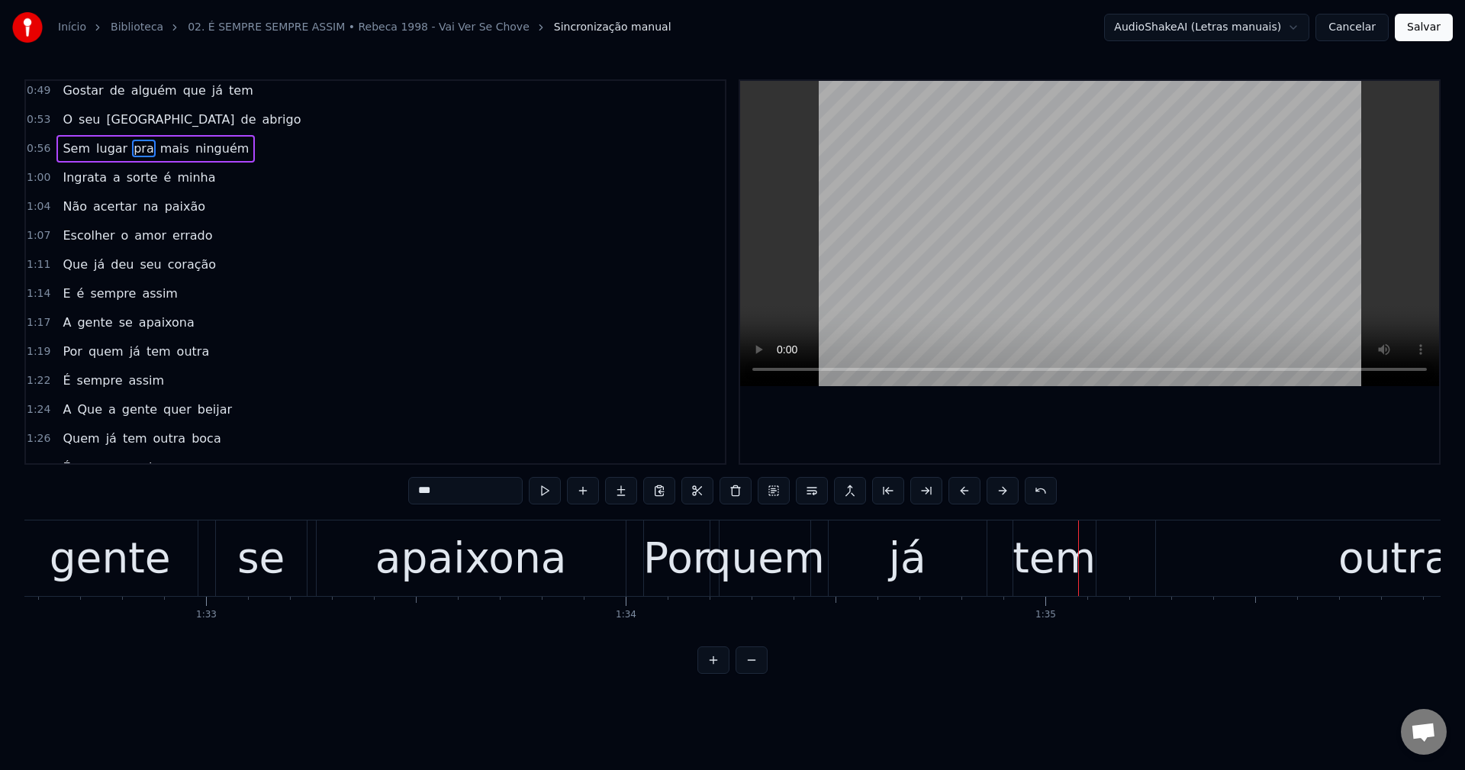
click at [79, 414] on span "Que" at bounding box center [90, 410] width 28 height 18
type input "***"
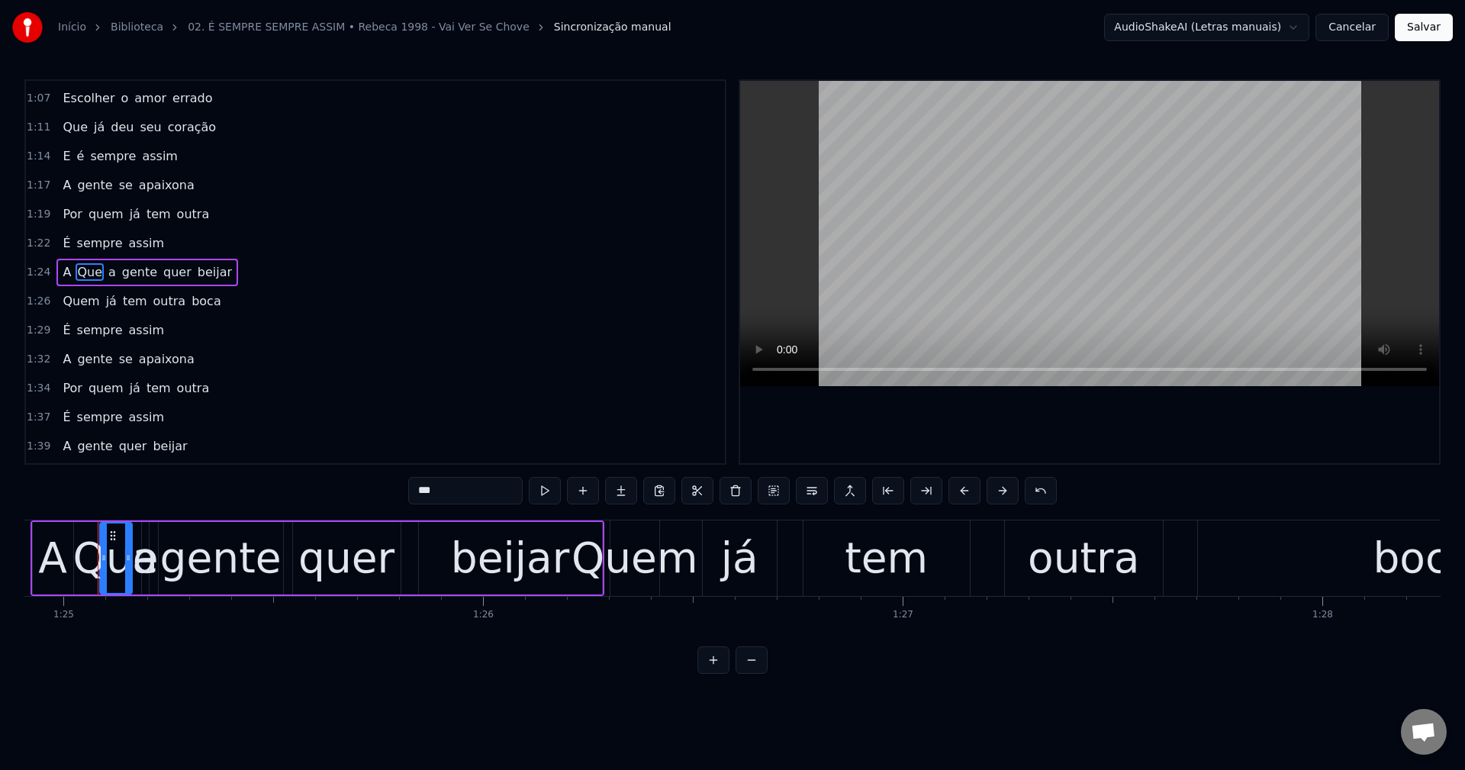
scroll to position [0, 35637]
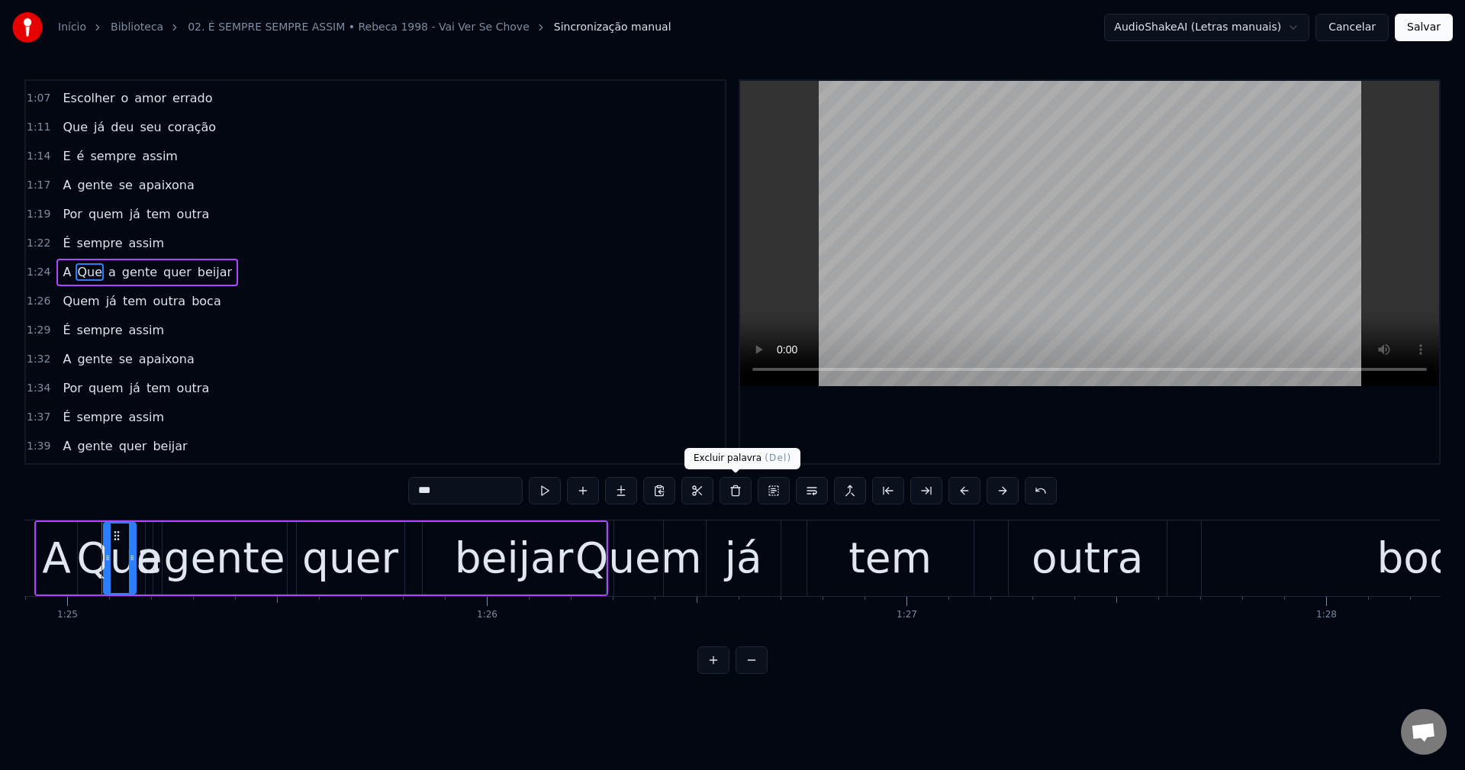
click at [731, 491] on button at bounding box center [736, 490] width 32 height 27
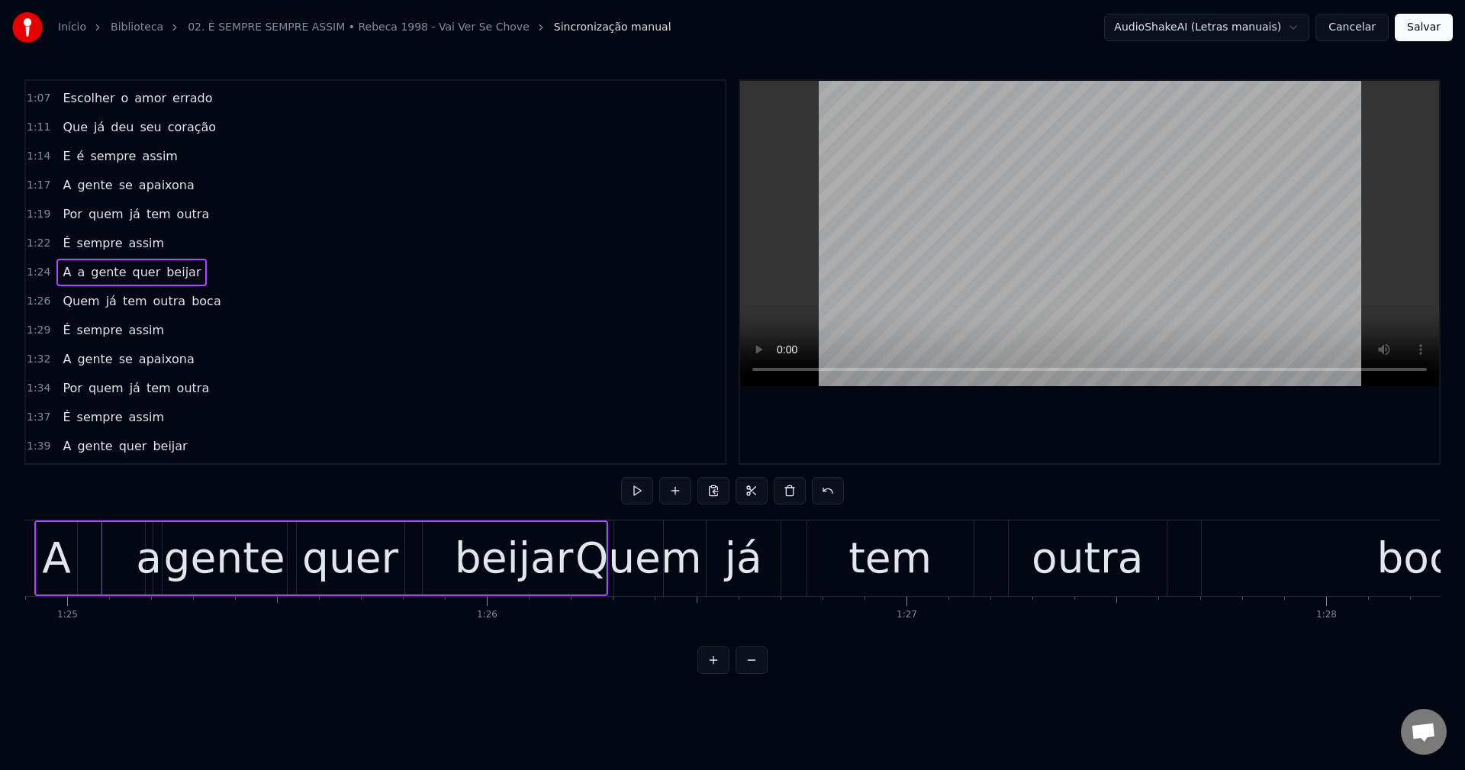
click at [82, 271] on div "A a gente quer beijar" at bounding box center [131, 272] width 150 height 27
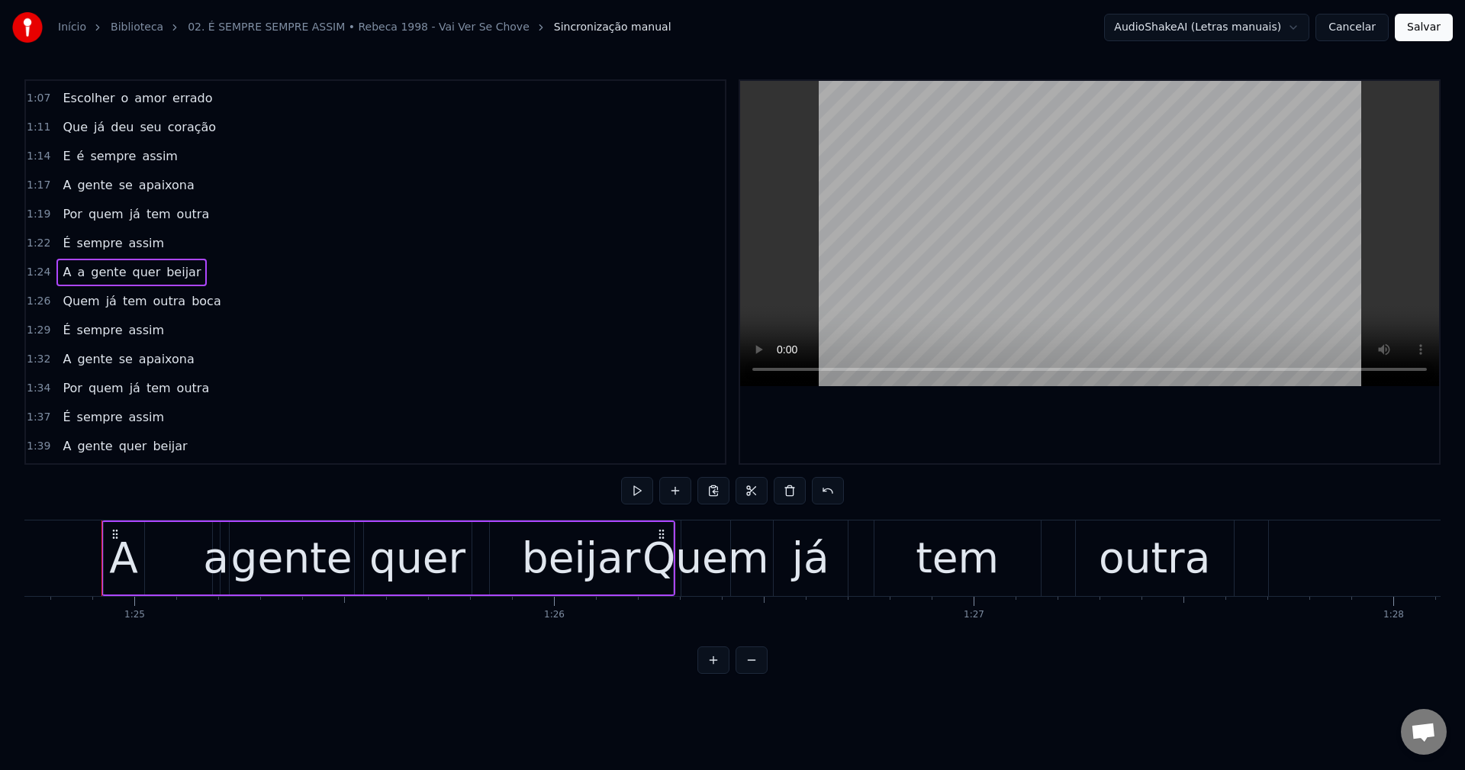
click at [80, 276] on span "a" at bounding box center [81, 272] width 11 height 18
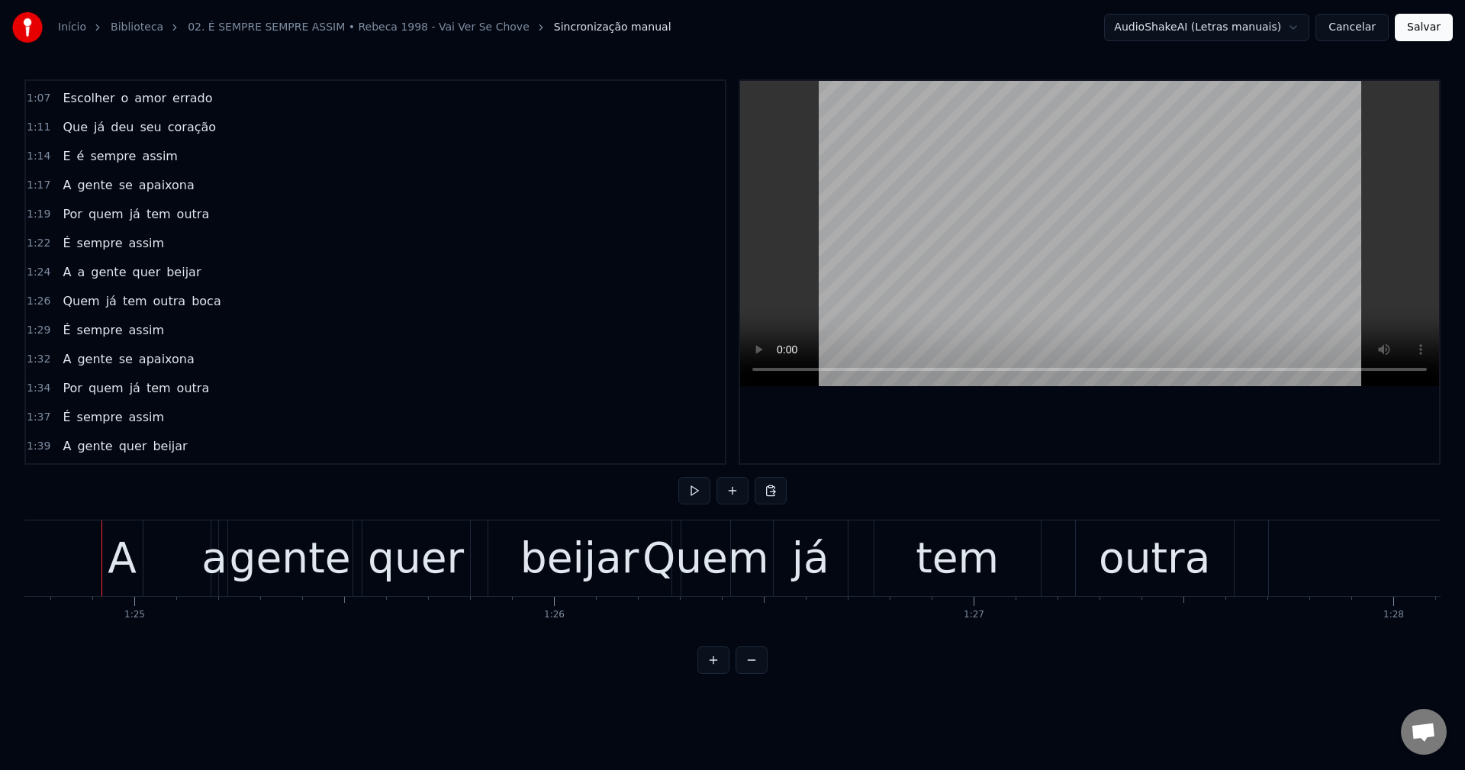
click at [76, 268] on span "a" at bounding box center [81, 272] width 11 height 18
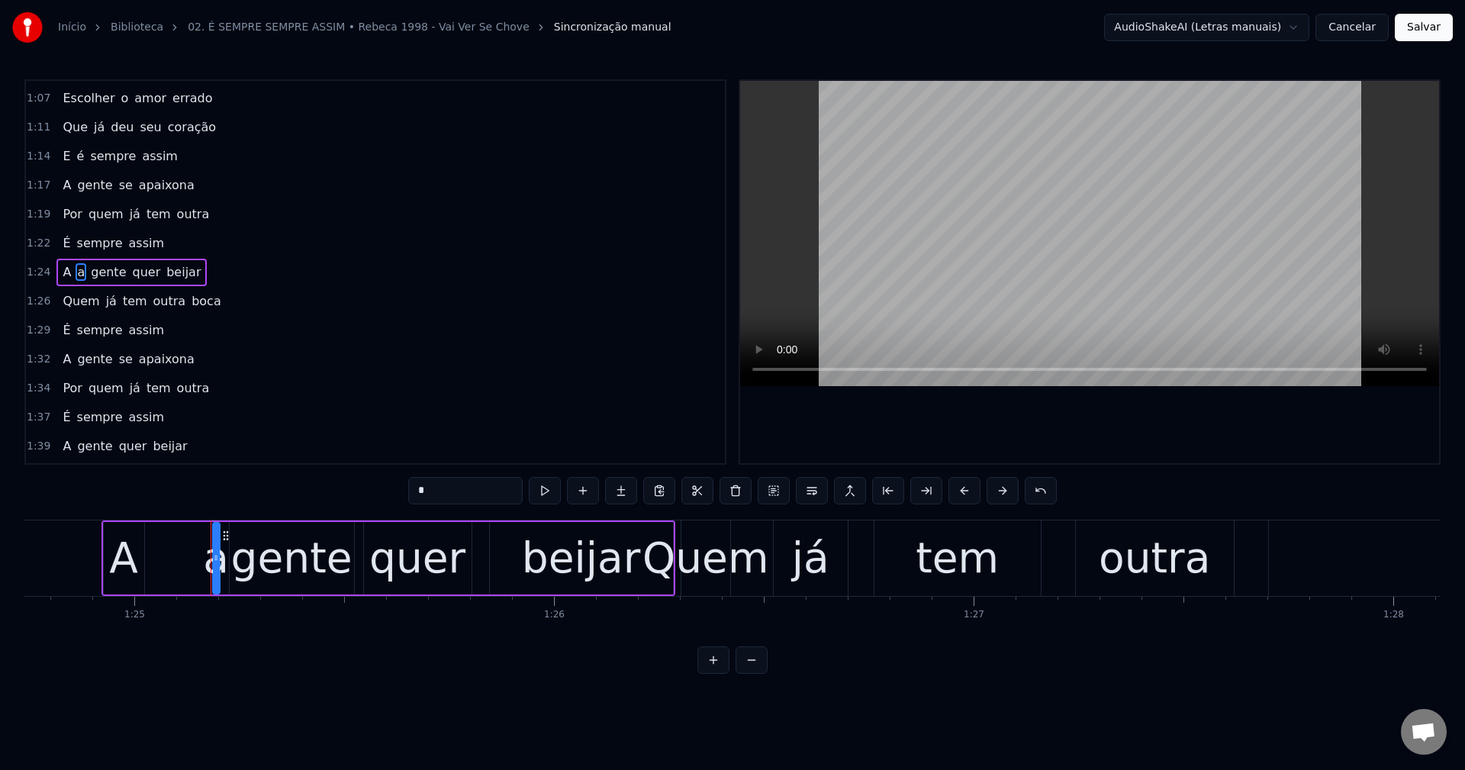
click at [217, 559] on icon at bounding box center [216, 558] width 6 height 12
drag, startPoint x: 217, startPoint y: 556, endPoint x: 176, endPoint y: 549, distance: 41.8
click at [176, 549] on div "A a gente quer beijar" at bounding box center [389, 559] width 574 height 76
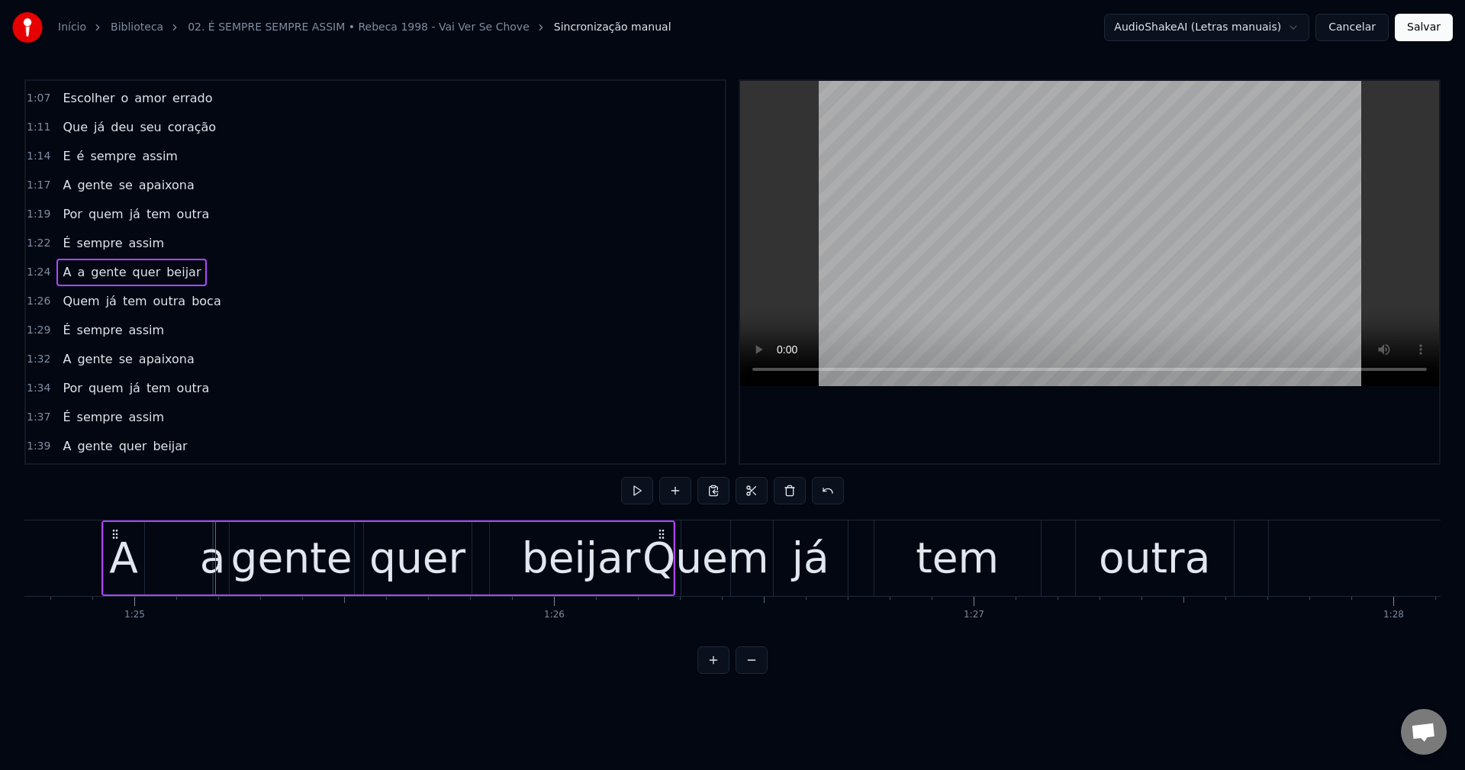
click at [170, 547] on div "A a gente quer beijar" at bounding box center [389, 559] width 574 height 76
click at [211, 558] on div "a" at bounding box center [213, 558] width 26 height 63
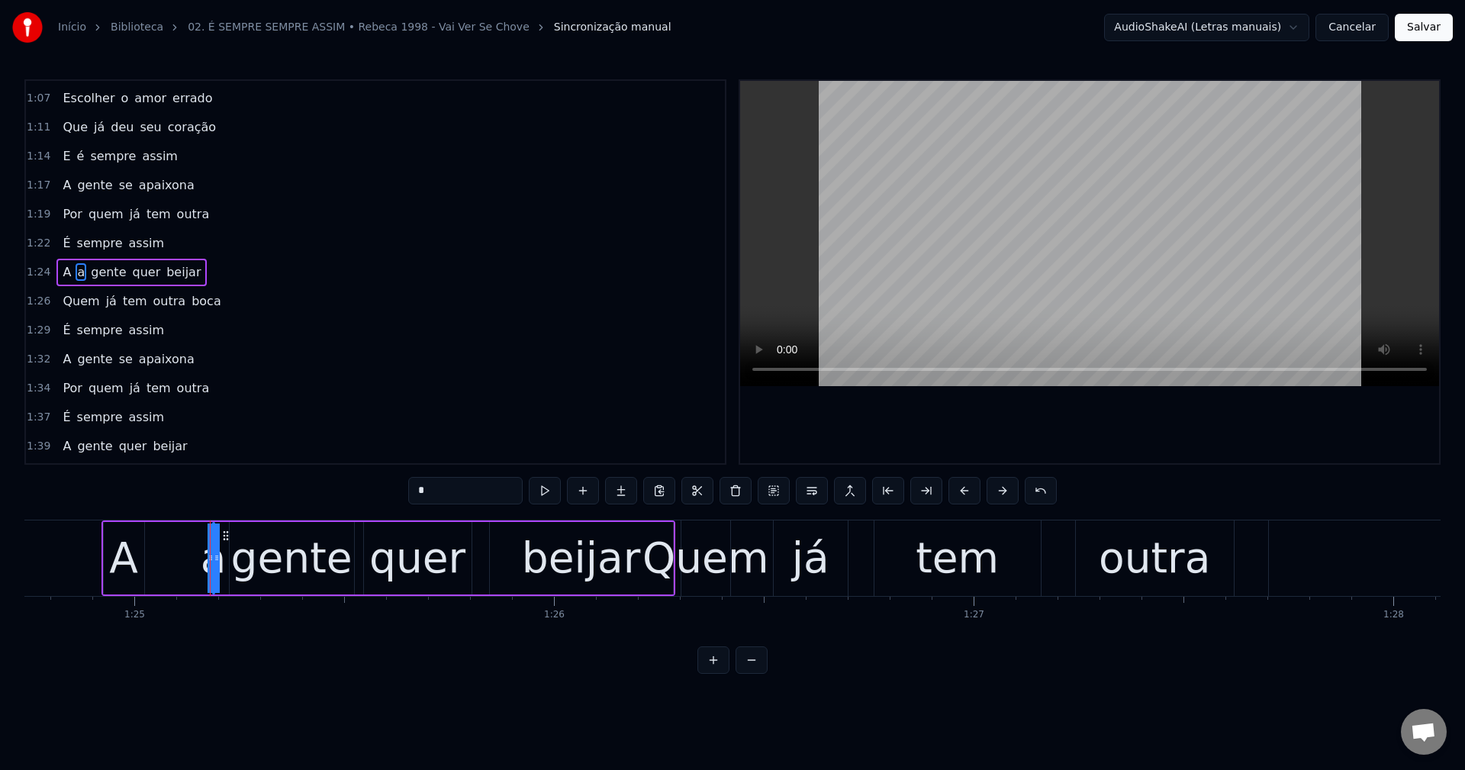
click at [76, 269] on span "a" at bounding box center [81, 272] width 11 height 18
click at [733, 495] on button at bounding box center [736, 490] width 32 height 27
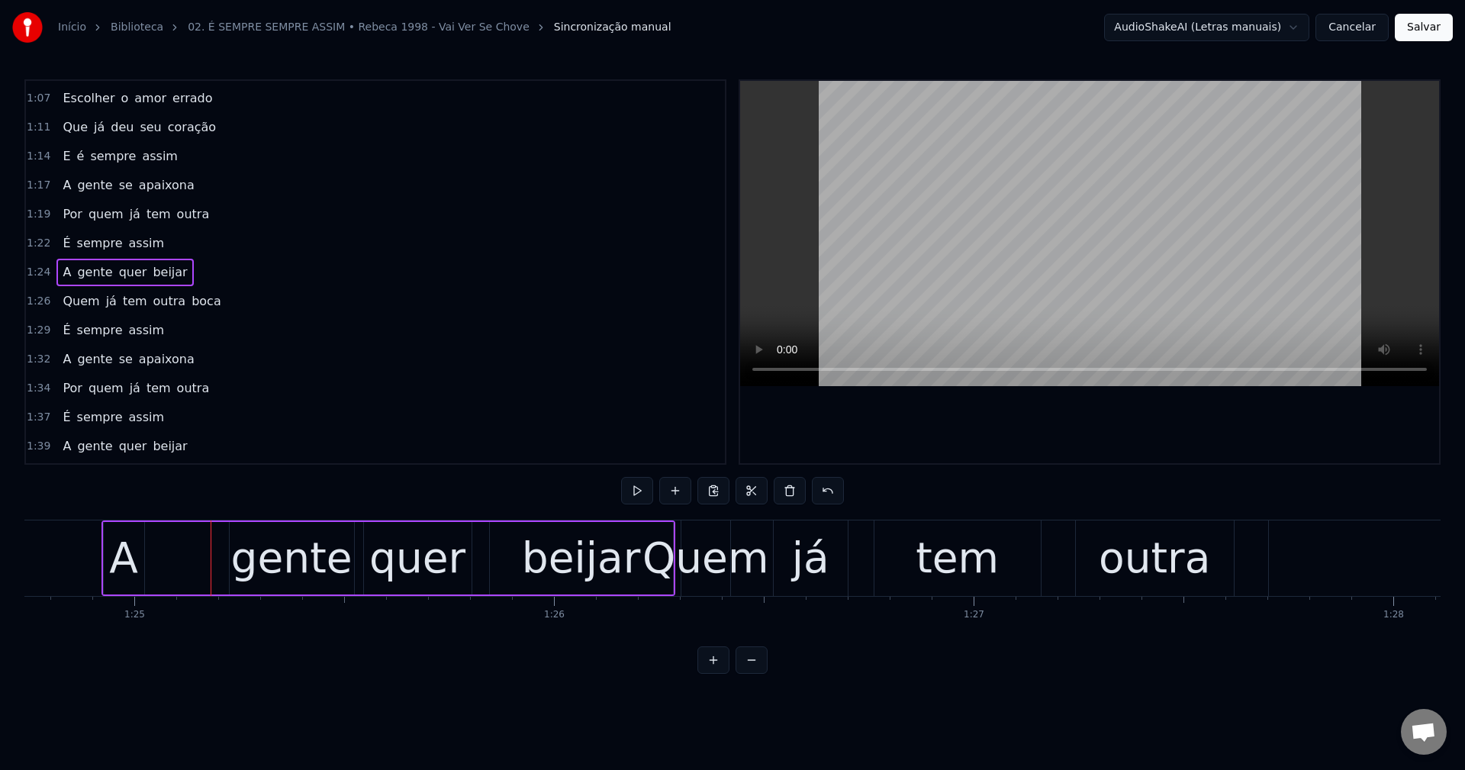
click at [130, 556] on div "A" at bounding box center [123, 558] width 29 height 63
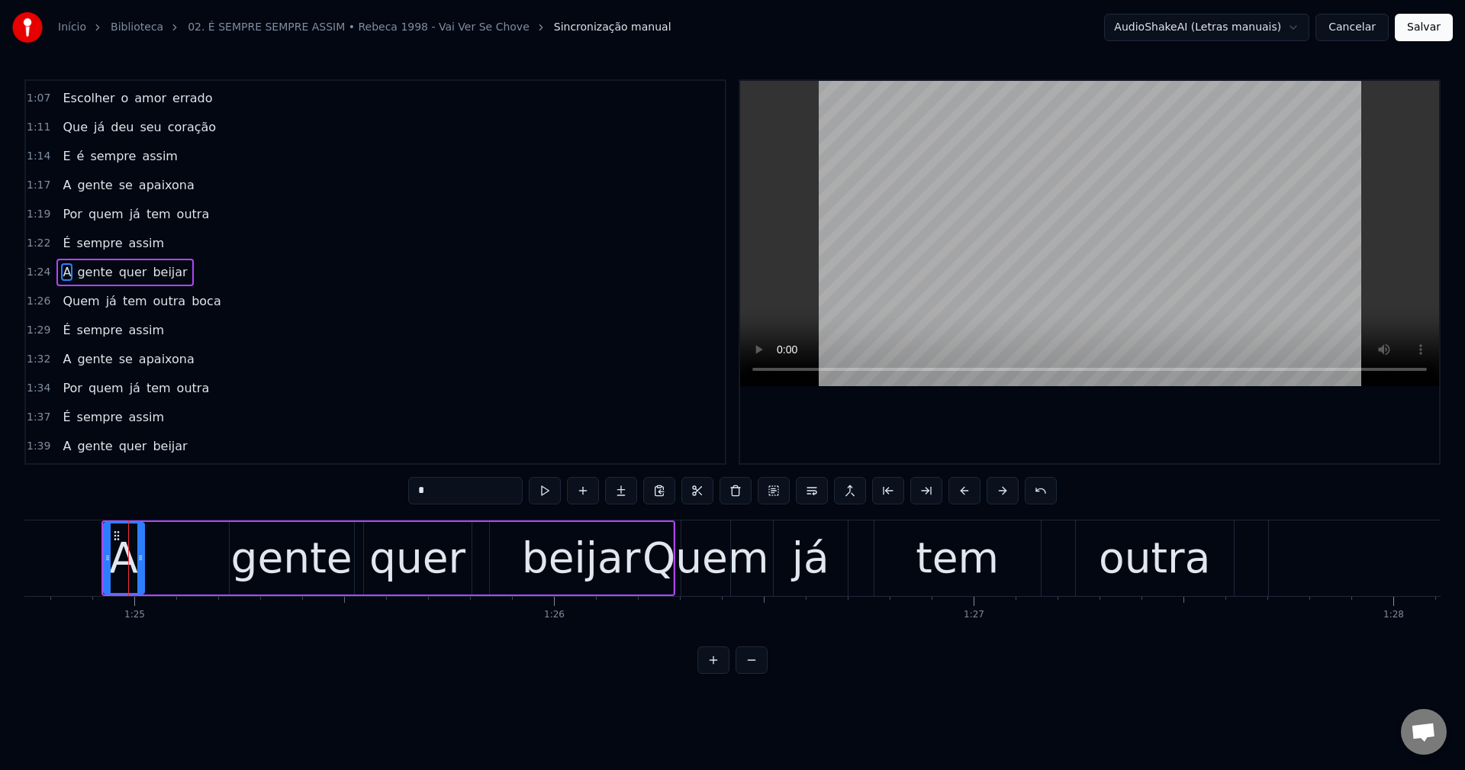
drag, startPoint x: 144, startPoint y: 559, endPoint x: 185, endPoint y: 559, distance: 40.5
click at [185, 559] on div "A gente quer beijar" at bounding box center [389, 559] width 574 height 76
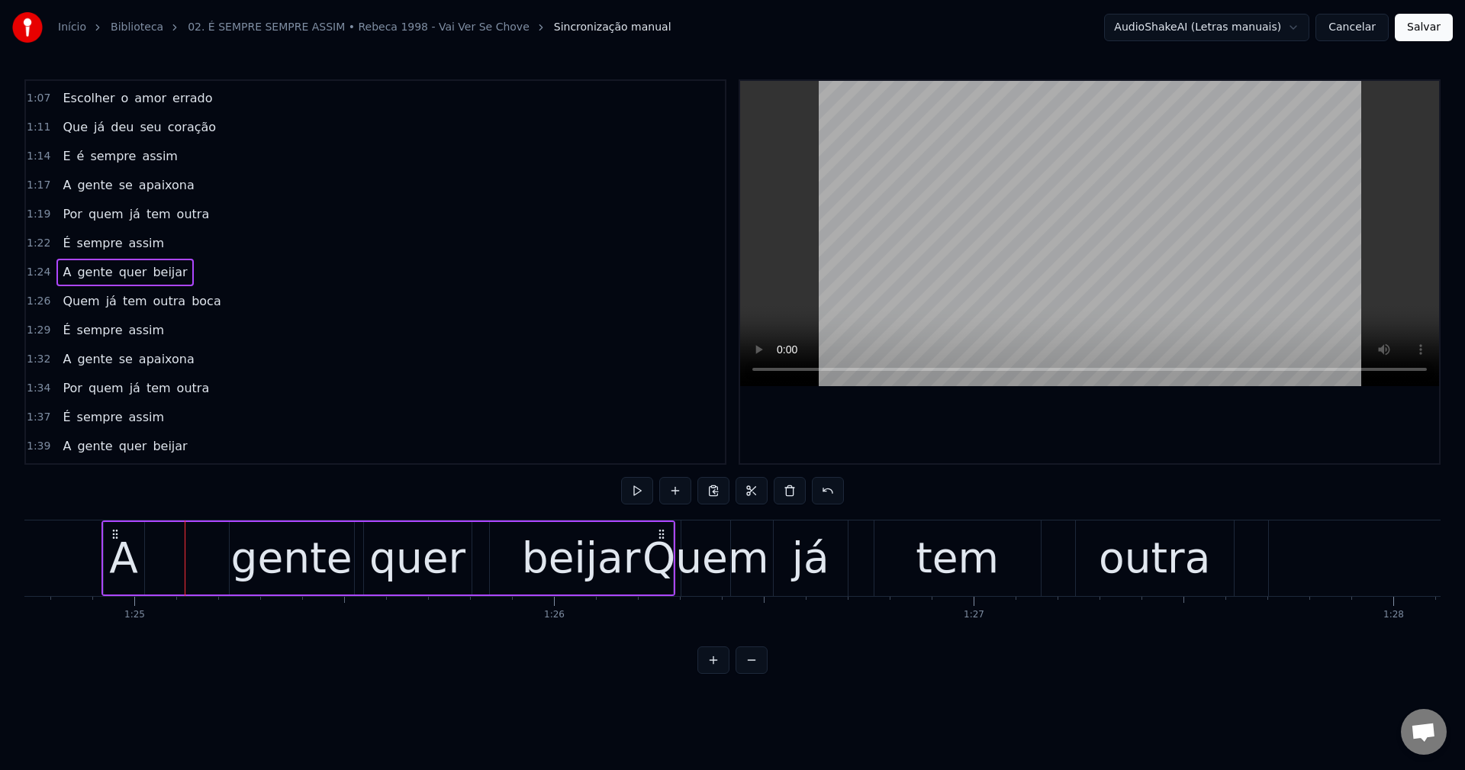
click at [134, 558] on div "A" at bounding box center [123, 558] width 29 height 63
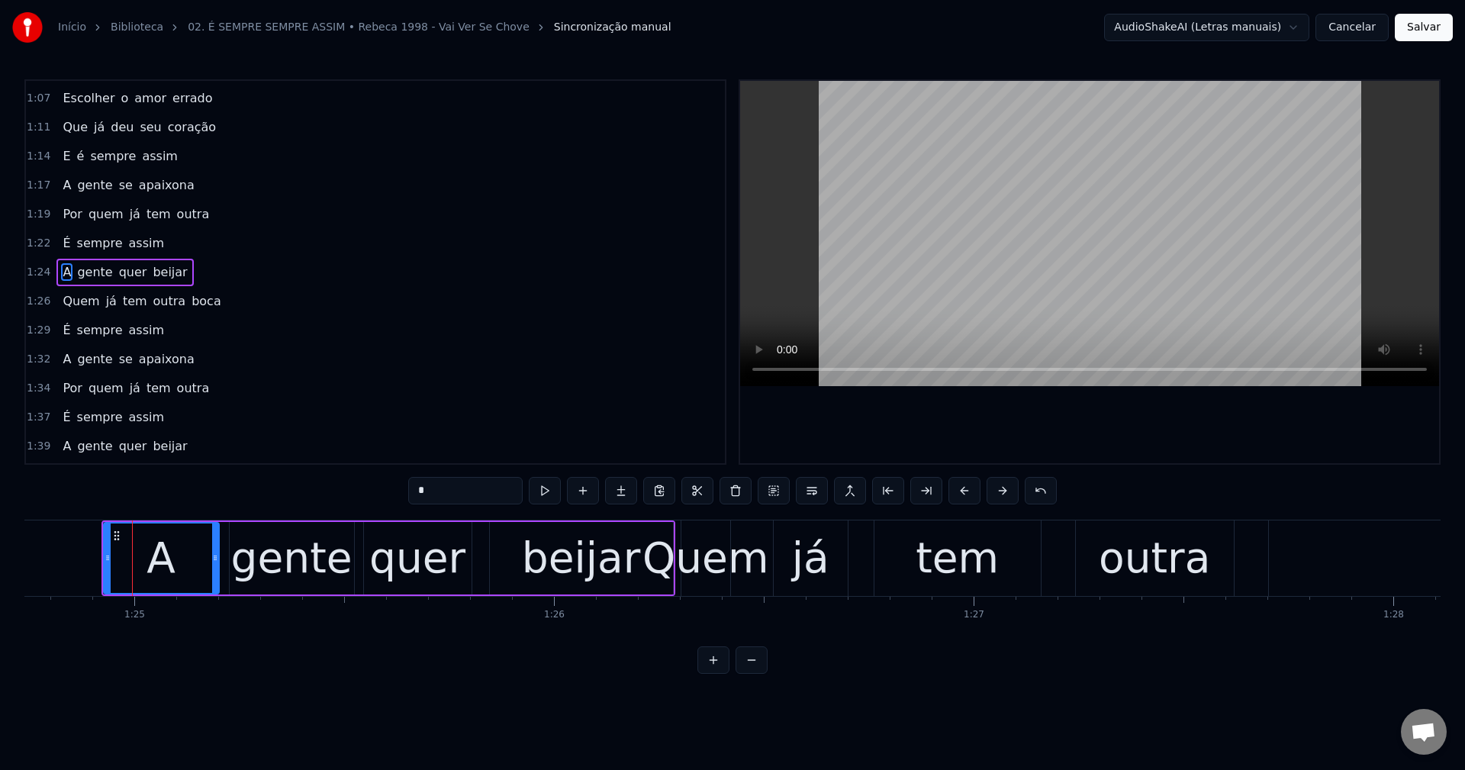
drag, startPoint x: 139, startPoint y: 559, endPoint x: 214, endPoint y: 557, distance: 74.8
click at [214, 557] on icon at bounding box center [215, 558] width 6 height 12
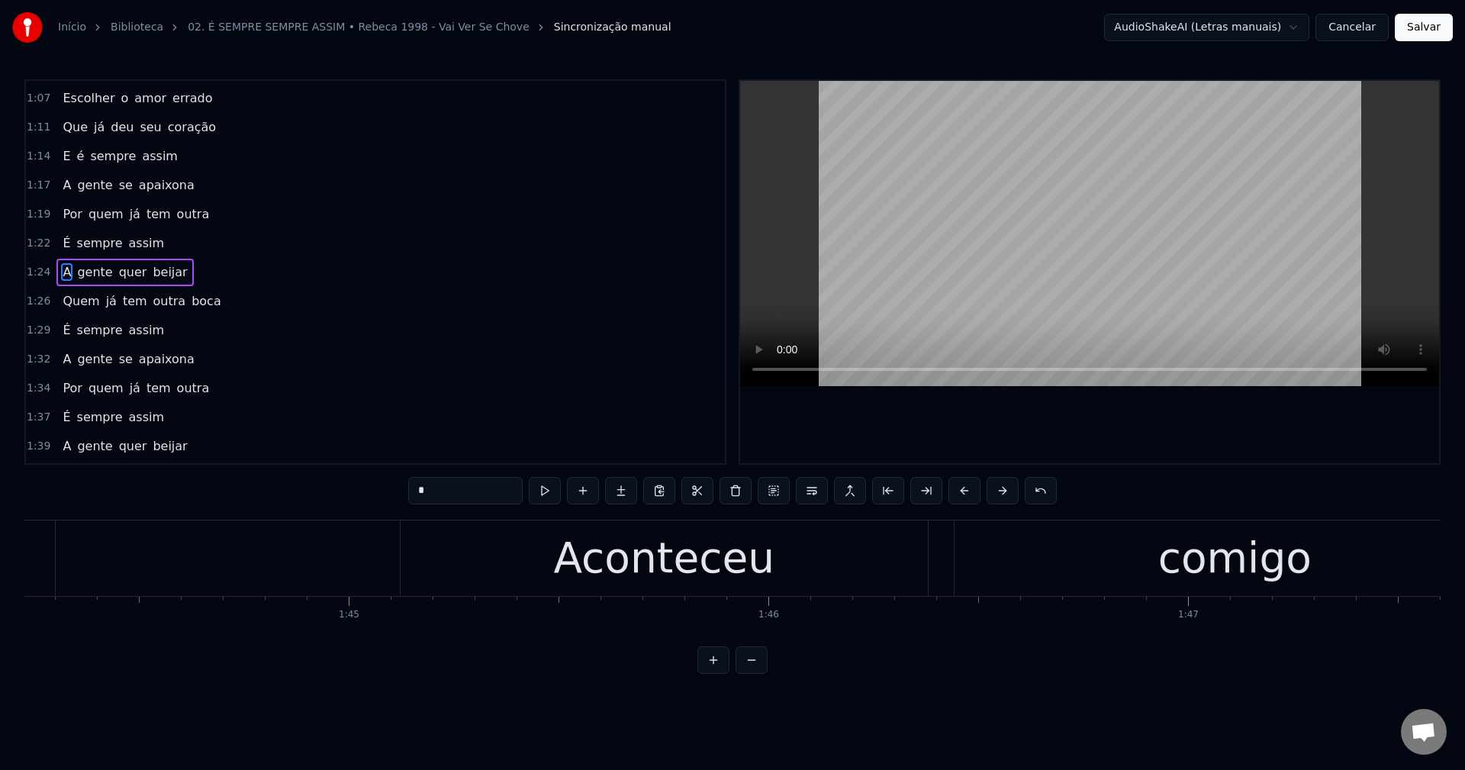
scroll to position [0, 43700]
click at [674, 542] on div "Aconteceu" at bounding box center [714, 558] width 221 height 63
type input "*********"
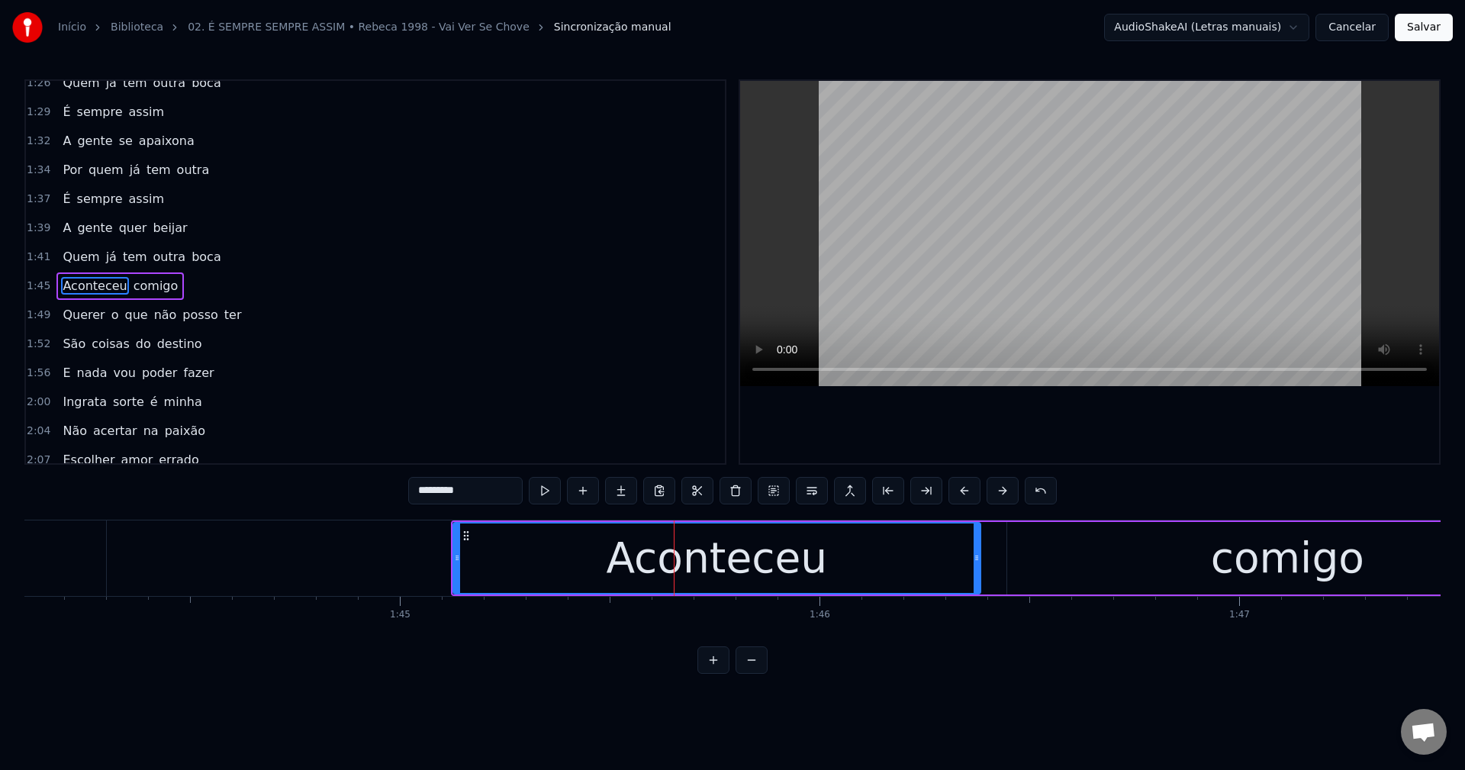
scroll to position [751, 0]
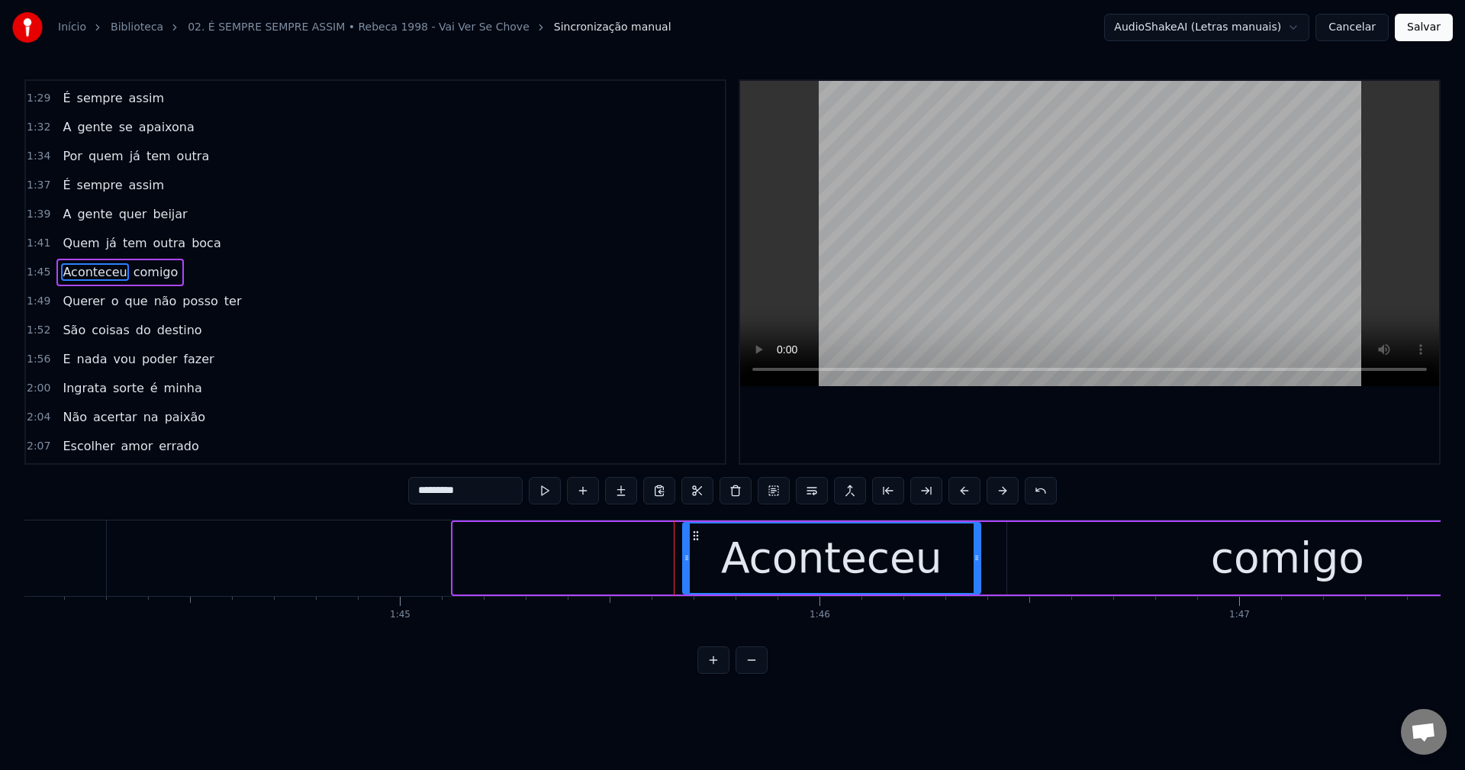
drag, startPoint x: 453, startPoint y: 559, endPoint x: 683, endPoint y: 561, distance: 229.7
click at [684, 561] on icon at bounding box center [687, 558] width 6 height 12
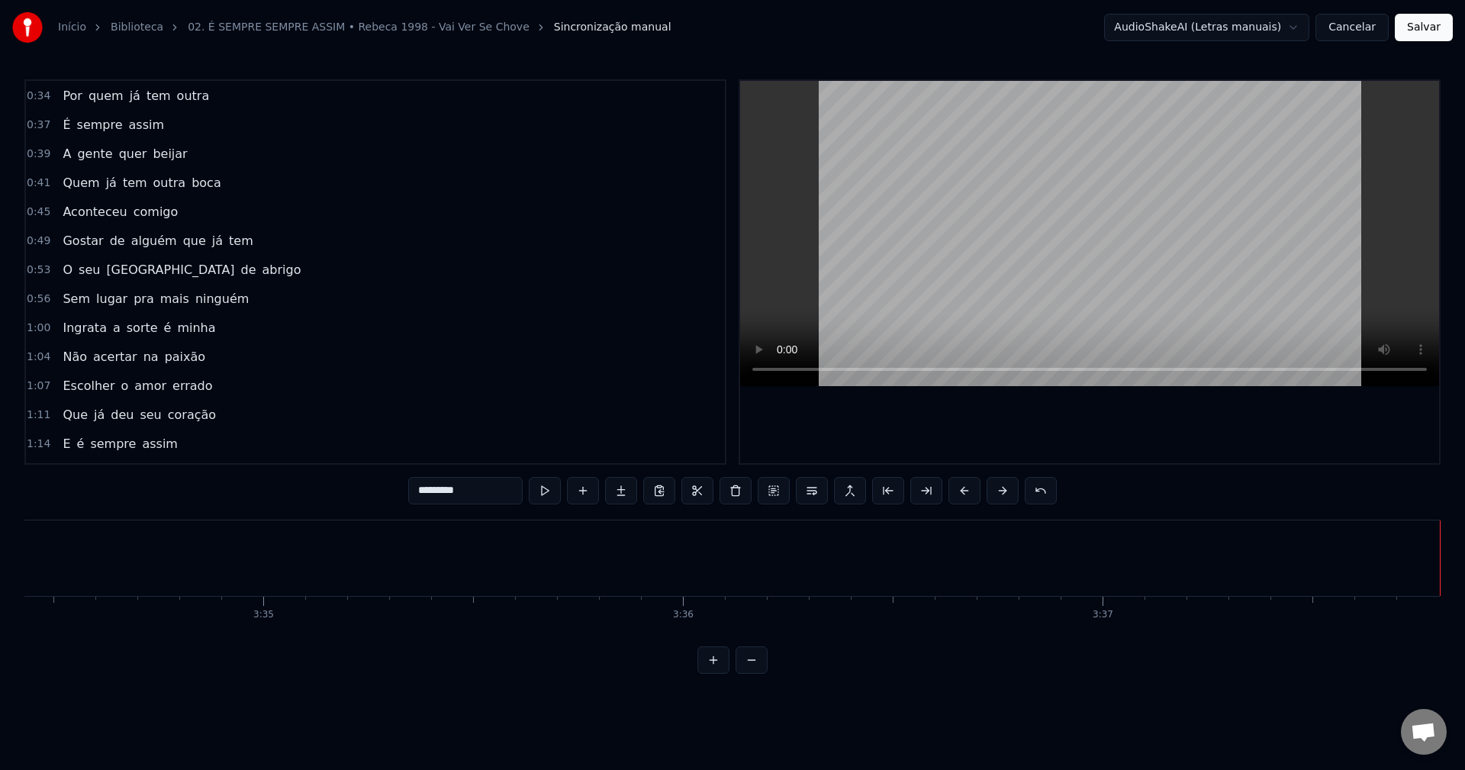
scroll to position [217, 0]
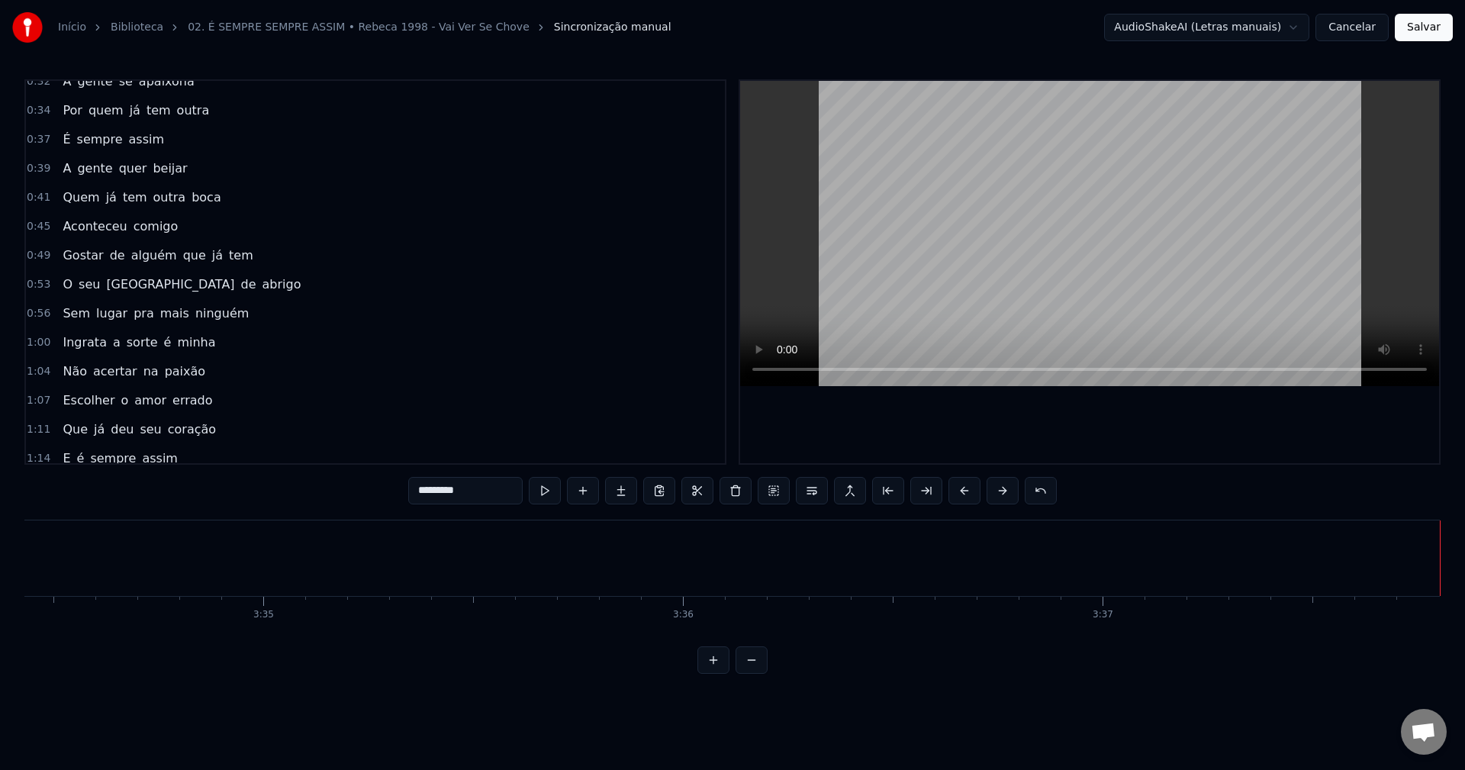
click at [85, 218] on span "Aconteceu" at bounding box center [94, 227] width 67 height 18
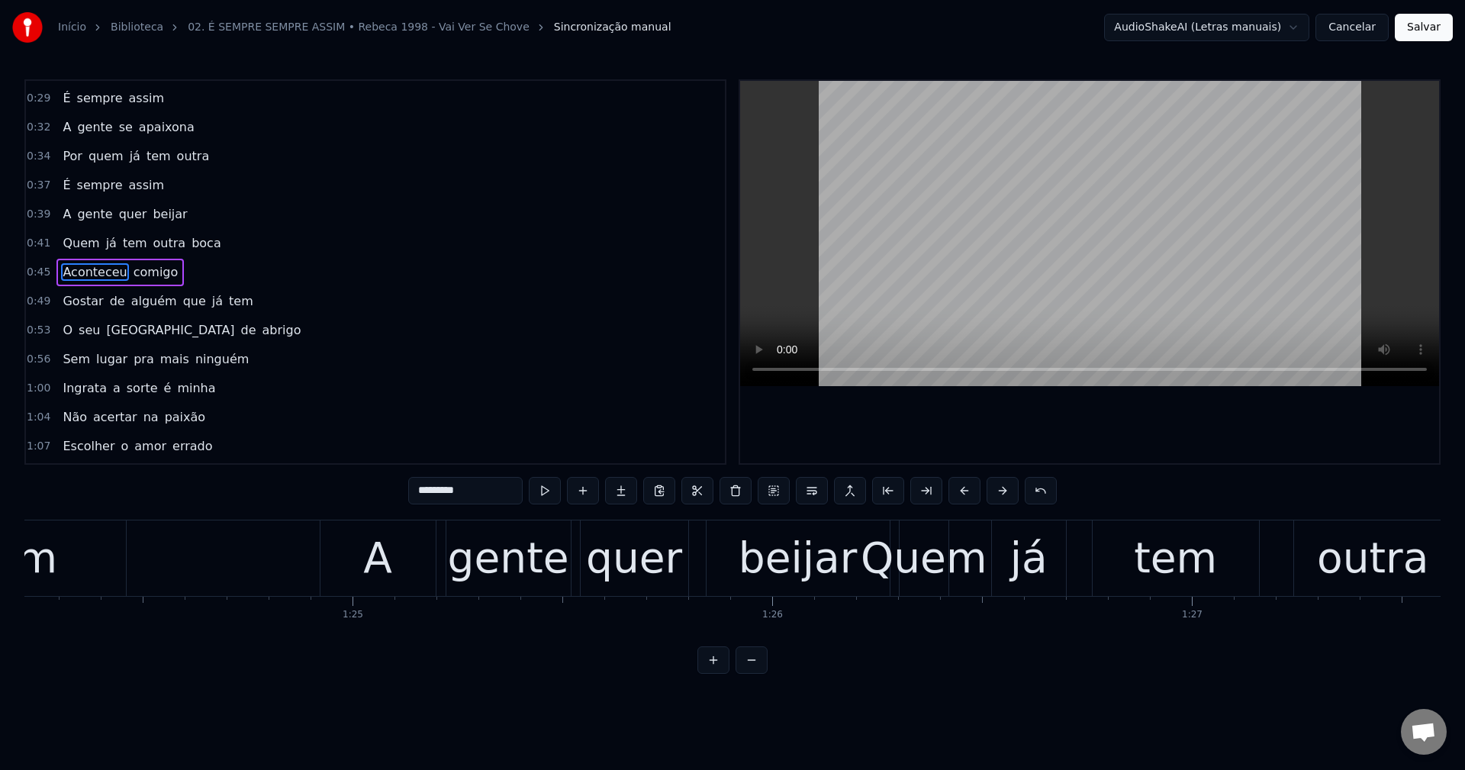
scroll to position [0, 18864]
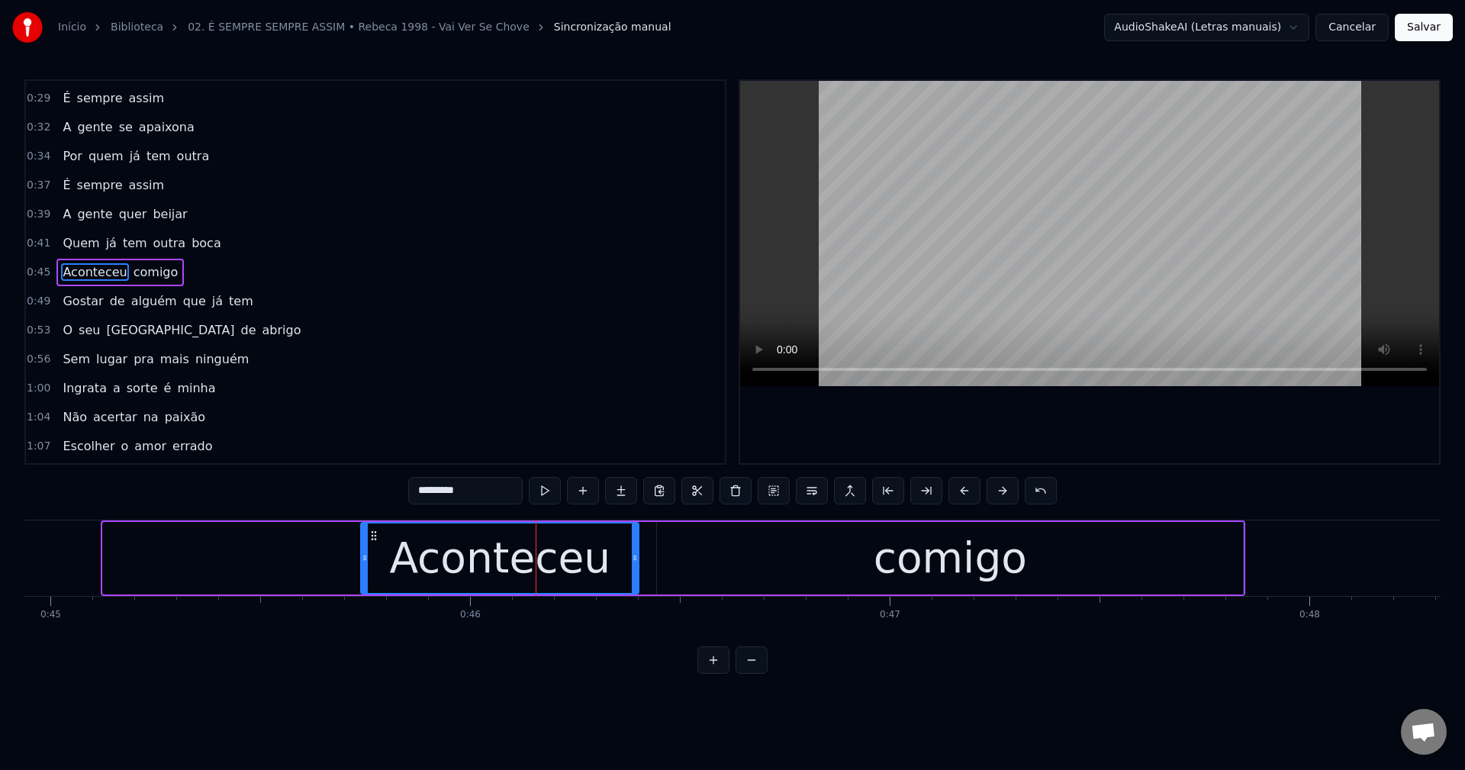
drag, startPoint x: 106, startPoint y: 560, endPoint x: 364, endPoint y: 580, distance: 258.7
click at [364, 580] on div at bounding box center [365, 558] width 6 height 69
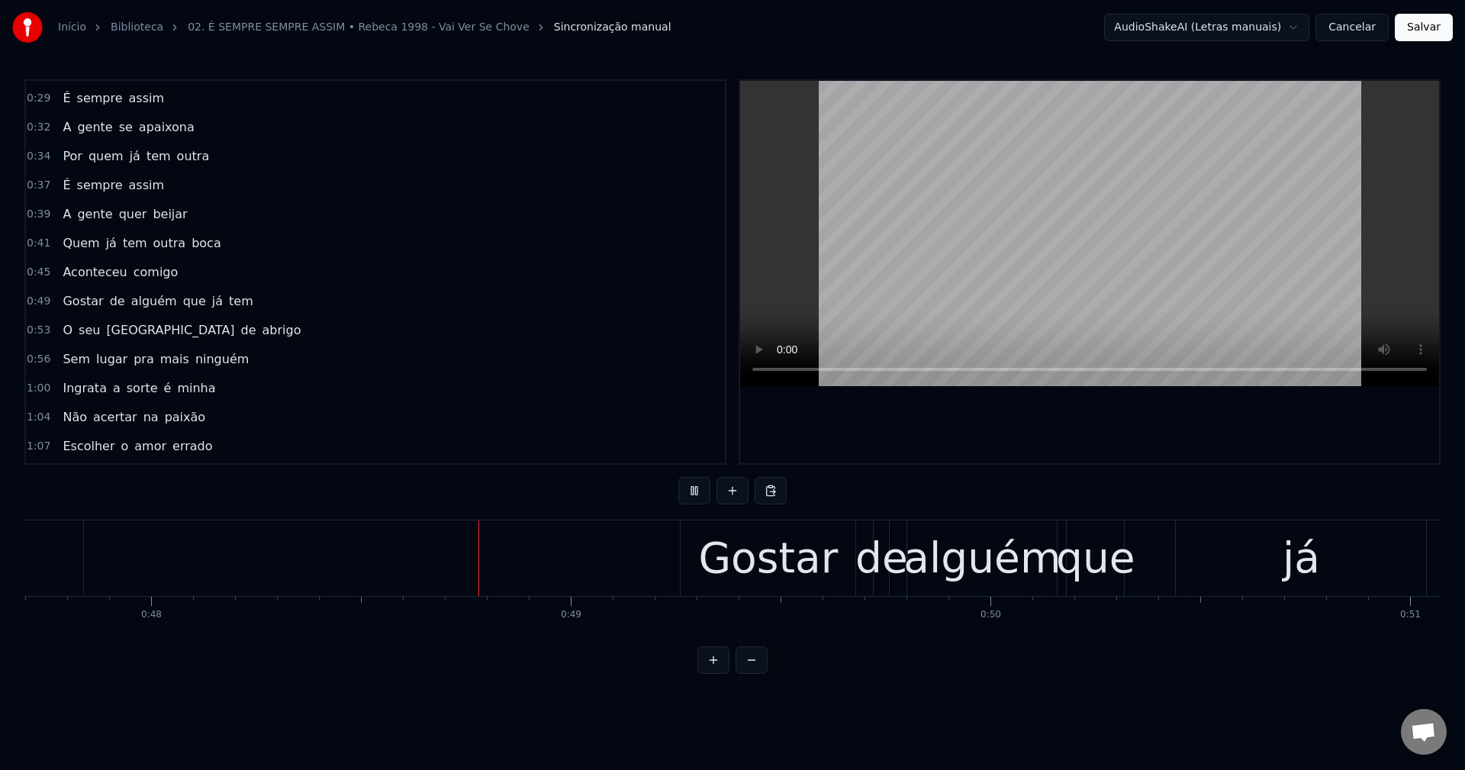
scroll to position [0, 20109]
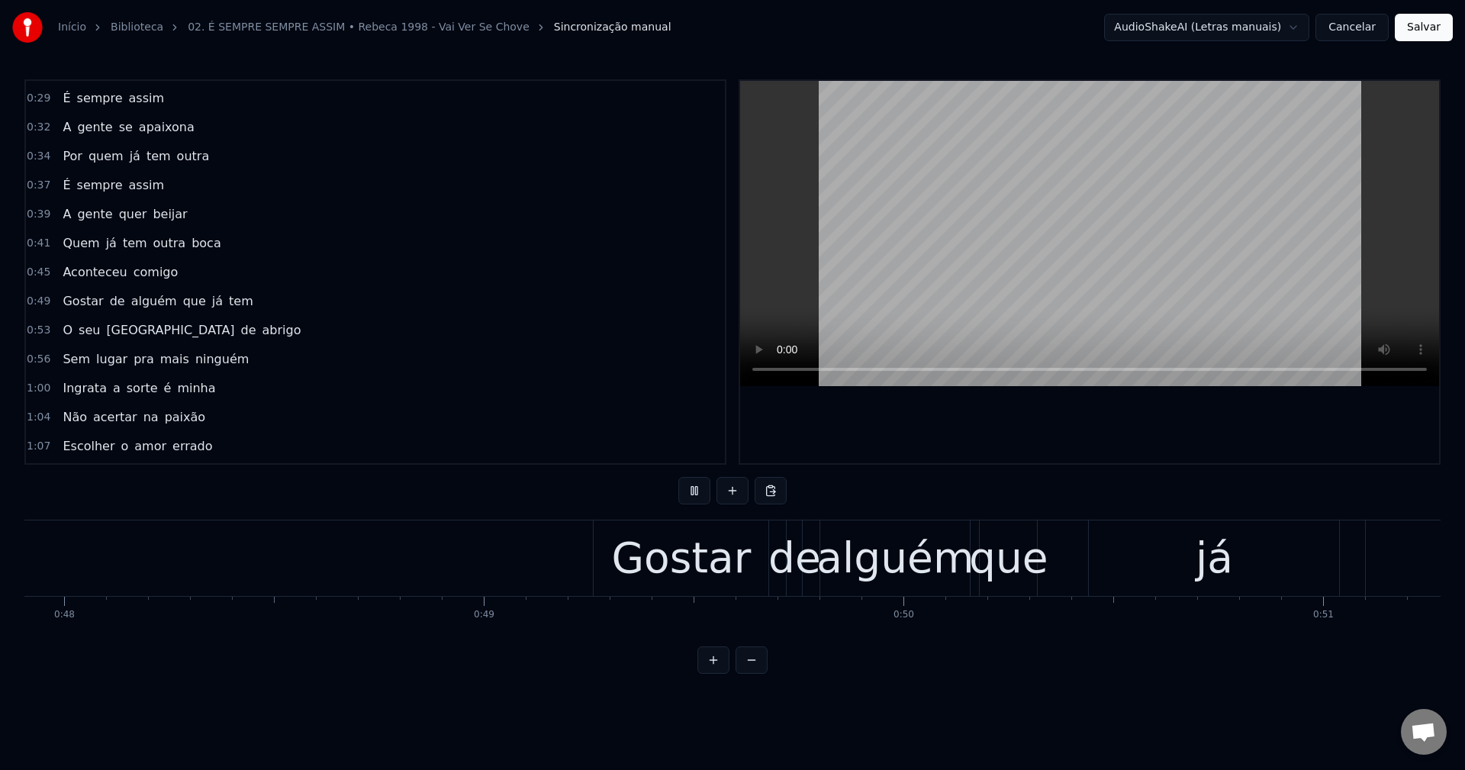
click at [1098, 38] on button "Salvar" at bounding box center [1424, 27] width 58 height 27
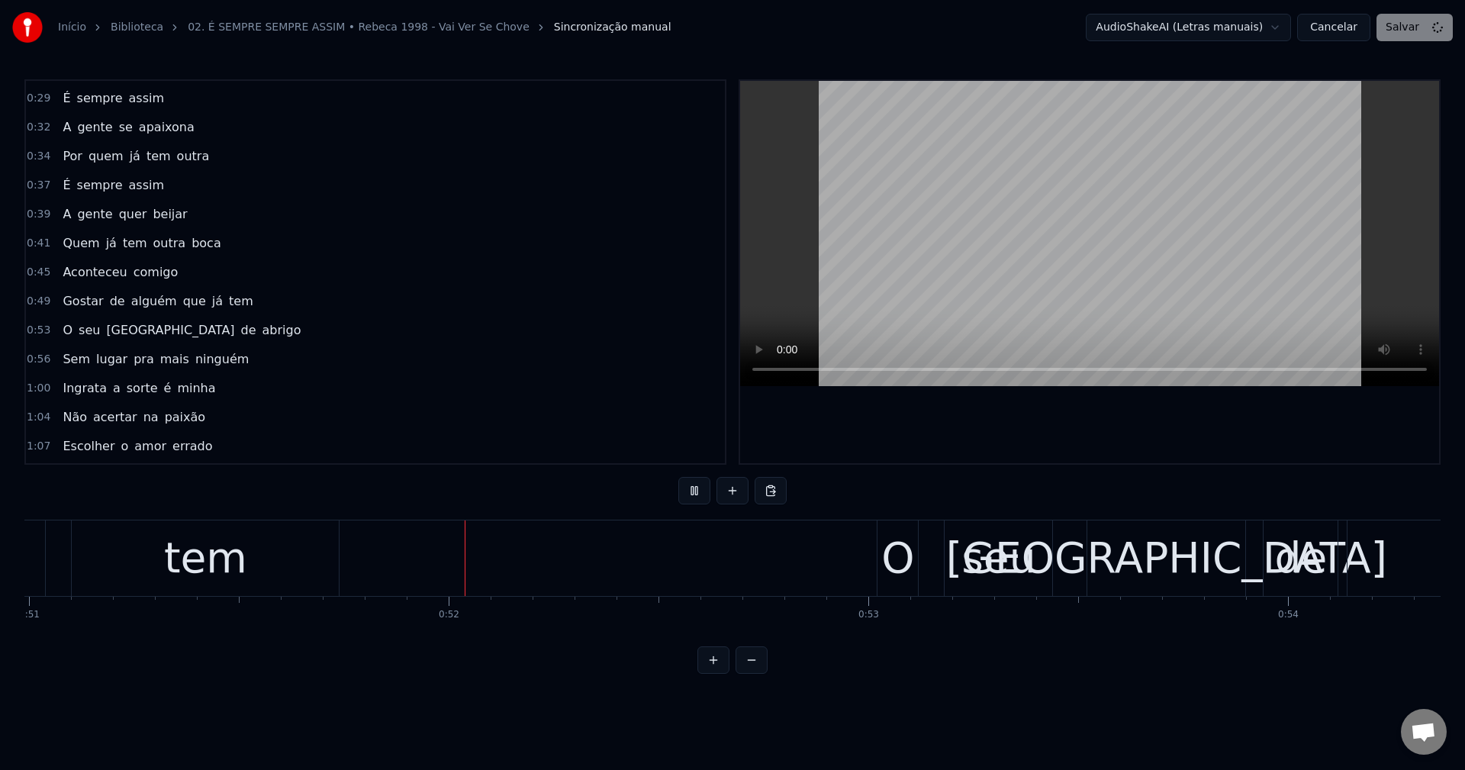
scroll to position [0, 21481]
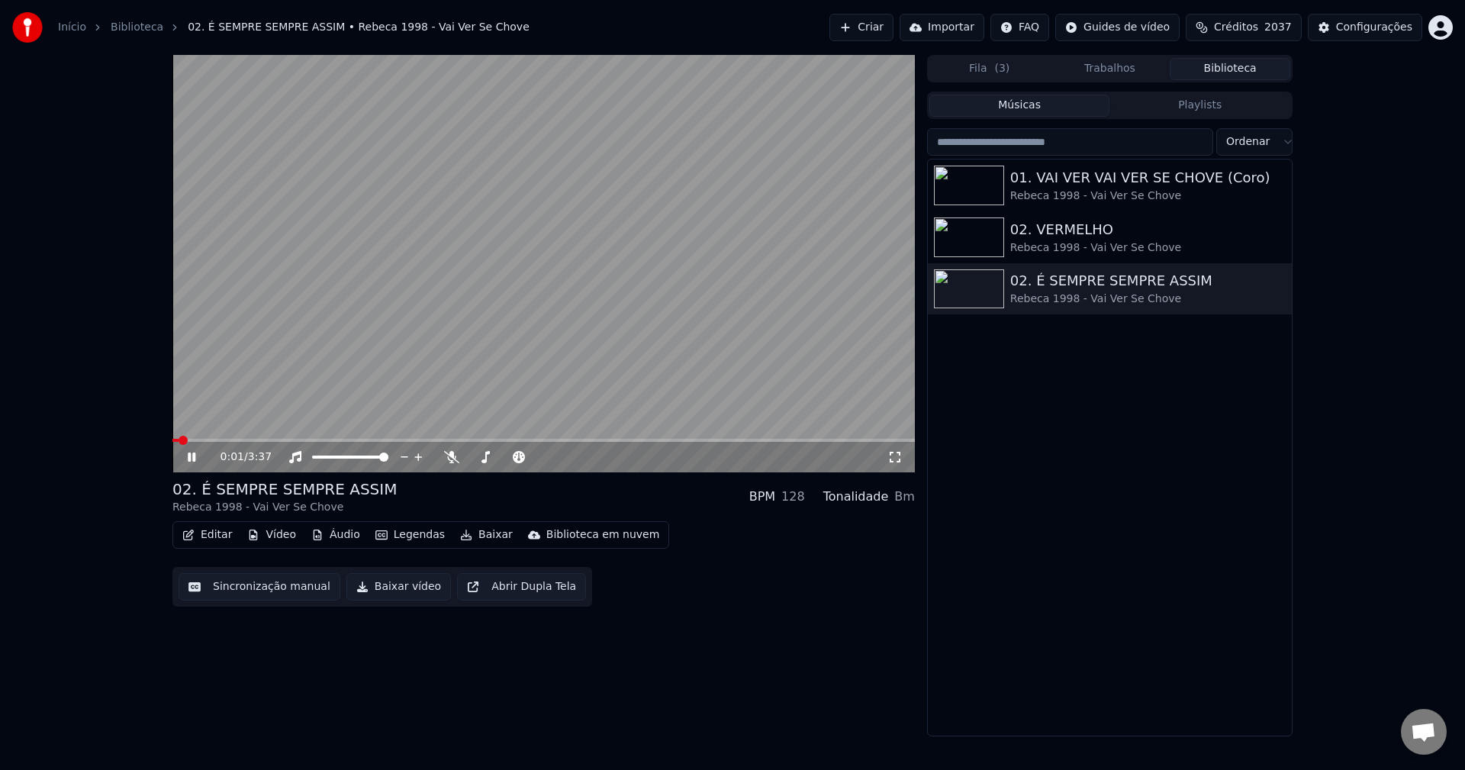
click at [208, 527] on button "Editar" at bounding box center [207, 534] width 62 height 21
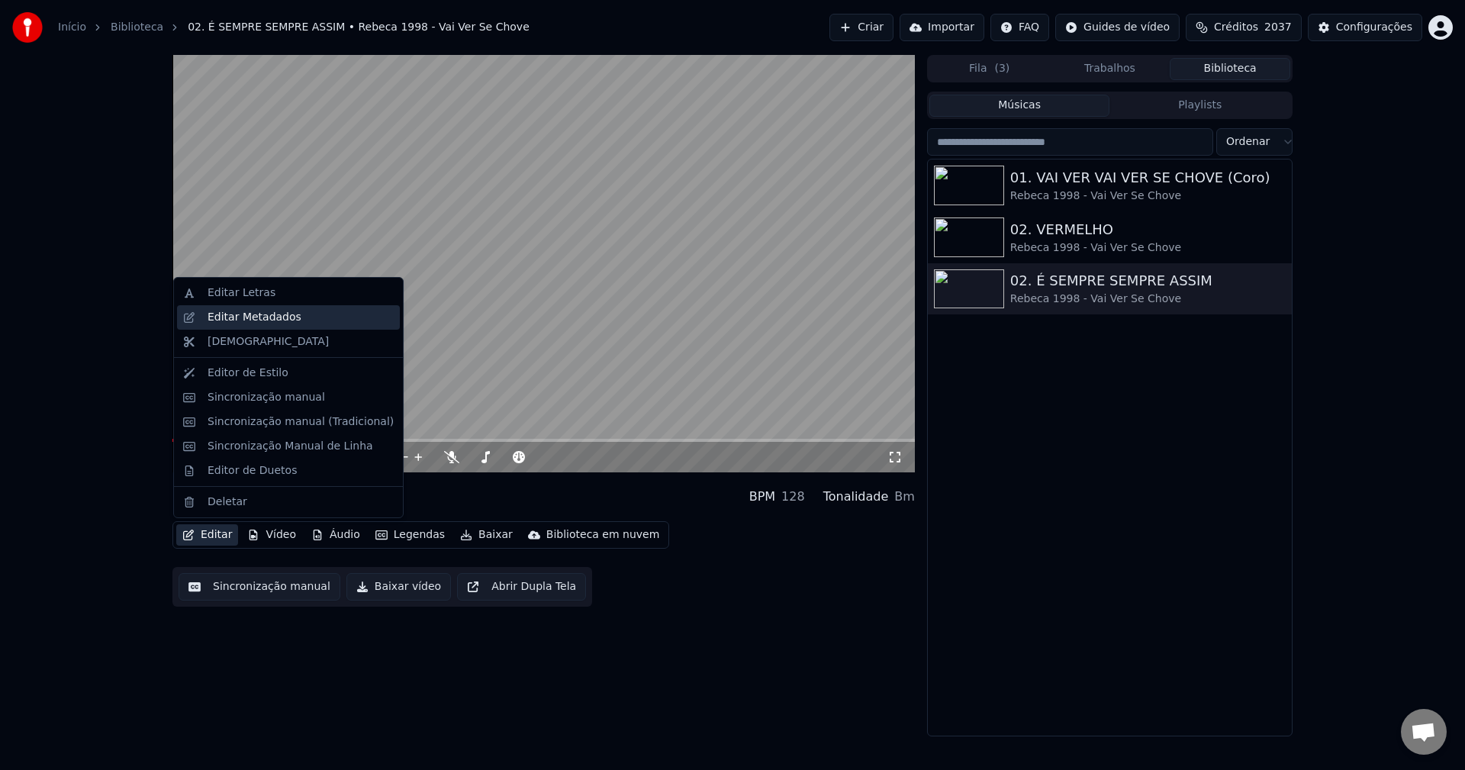
click at [237, 313] on div "Editar Metadados" at bounding box center [255, 317] width 94 height 15
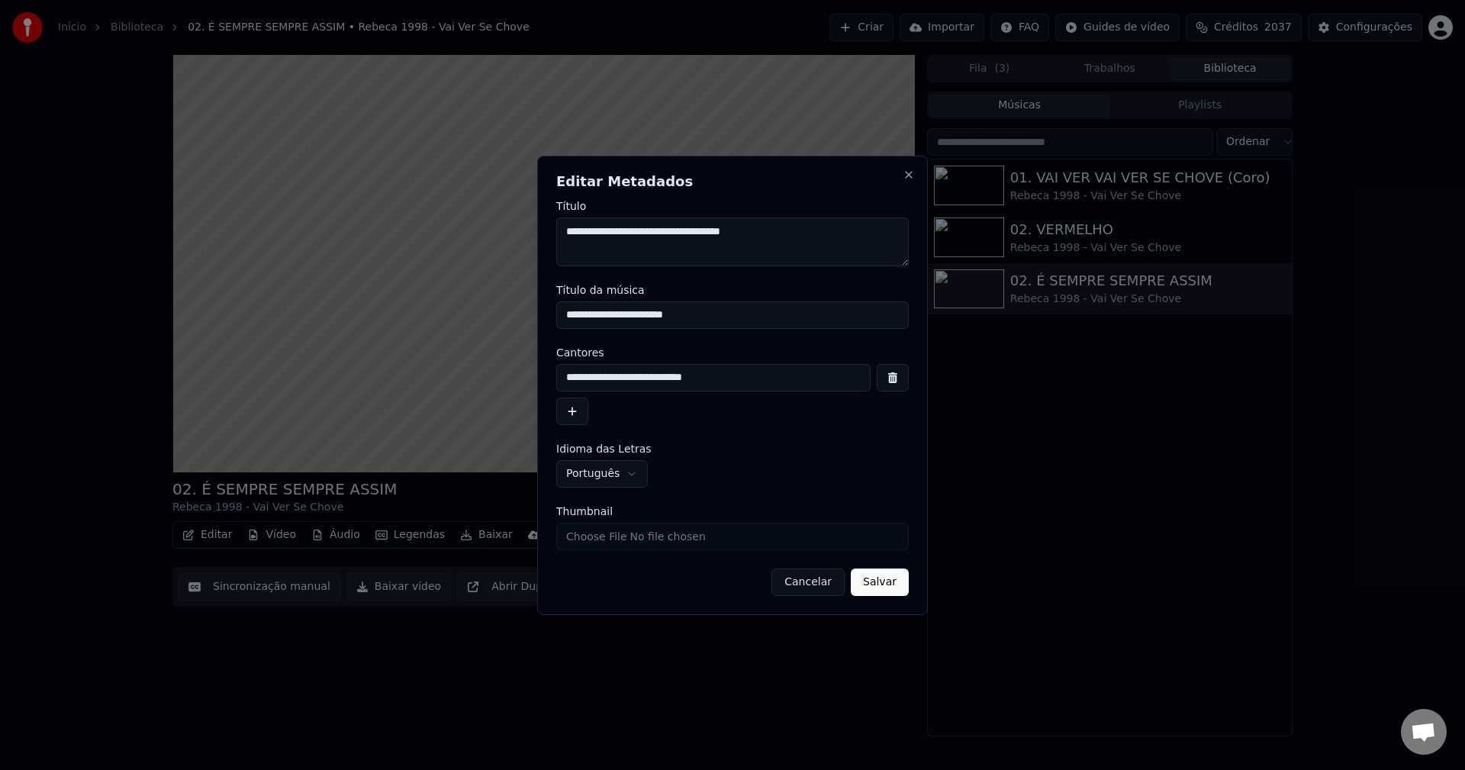
click at [597, 315] on input "**********" at bounding box center [732, 314] width 353 height 27
type input "**********"
click at [871, 593] on button "Salvar" at bounding box center [880, 582] width 58 height 27
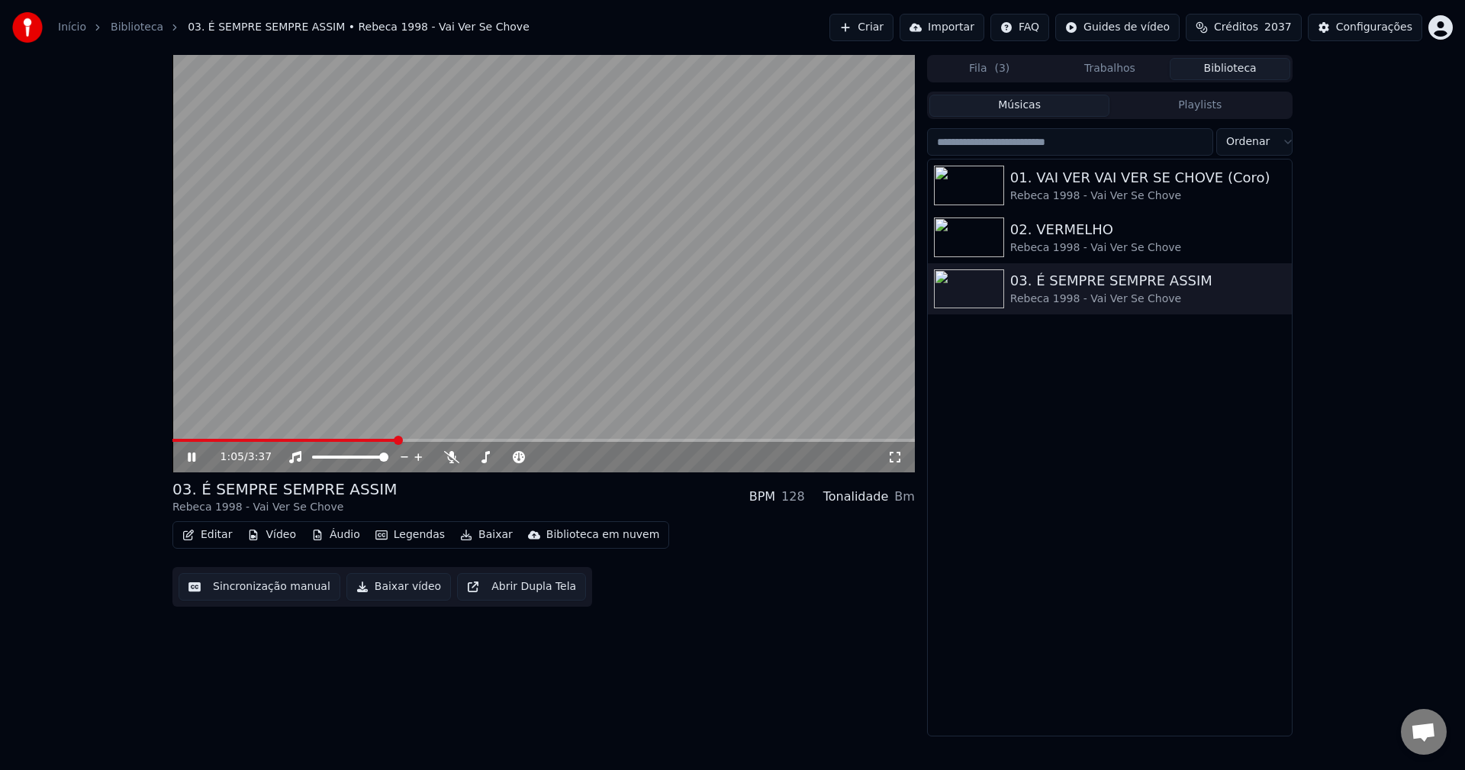
click at [191, 460] on icon at bounding box center [192, 457] width 8 height 9
click at [388, 589] on button "Baixar vídeo" at bounding box center [398, 586] width 105 height 27
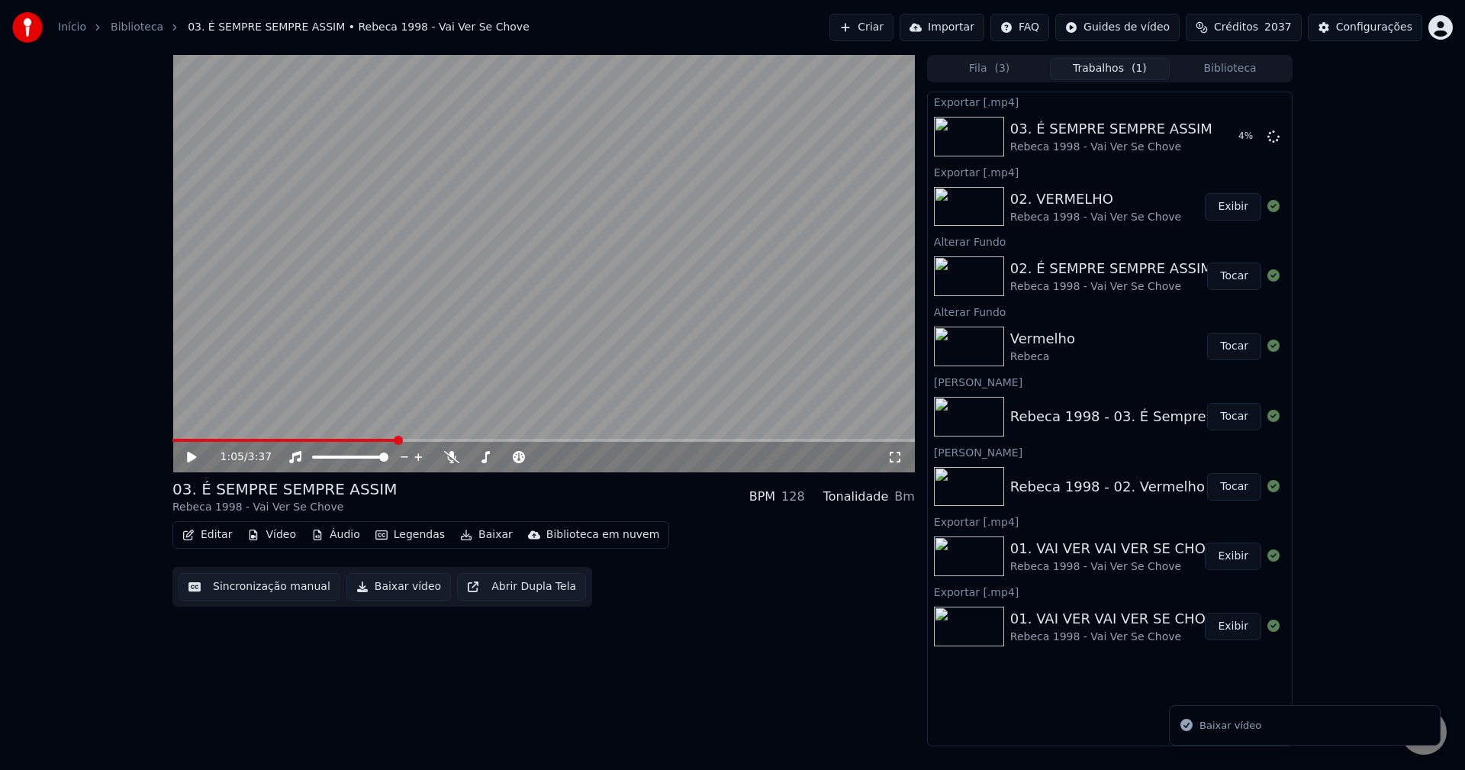
click at [1098, 68] on button "Biblioteca" at bounding box center [1230, 69] width 121 height 22
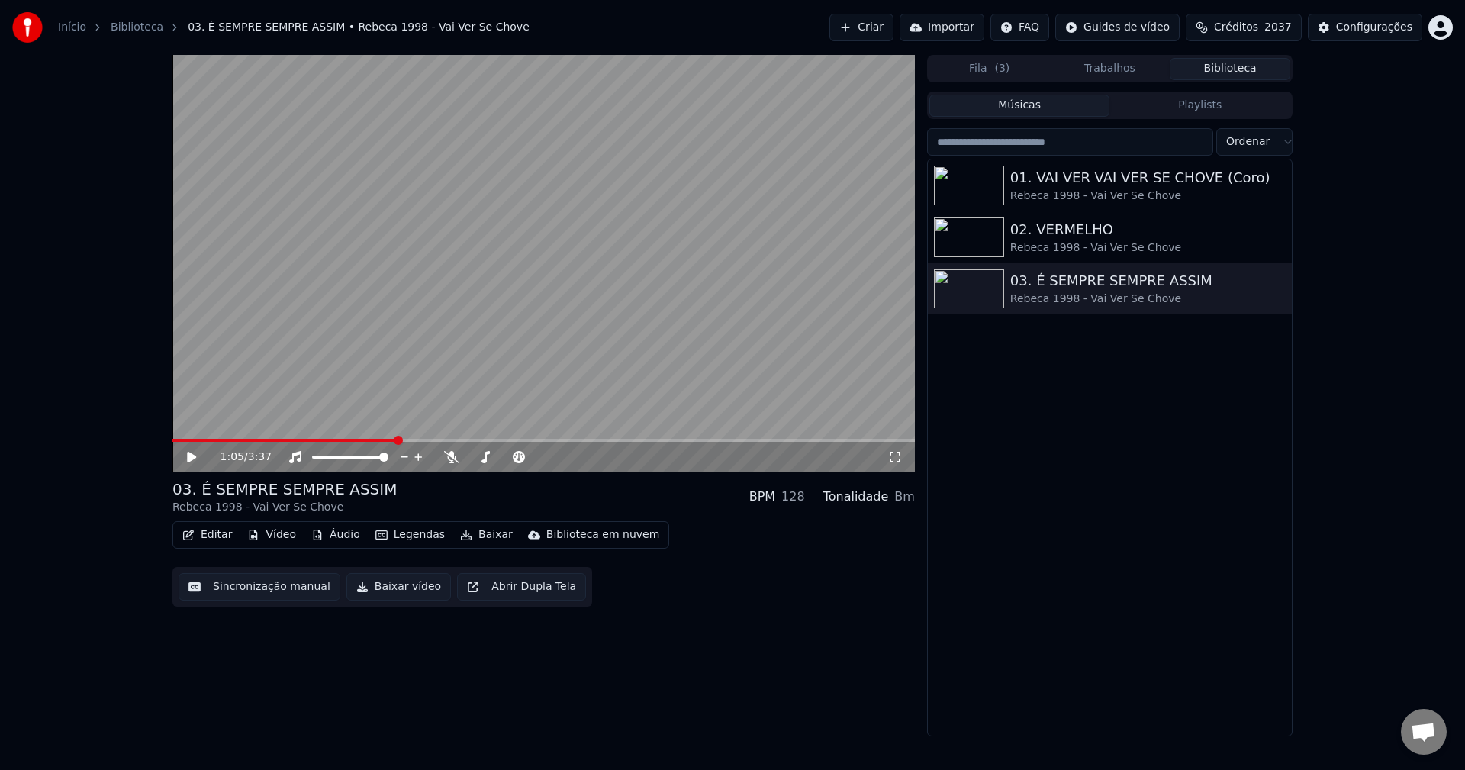
click at [876, 31] on button "Criar" at bounding box center [862, 27] width 64 height 27
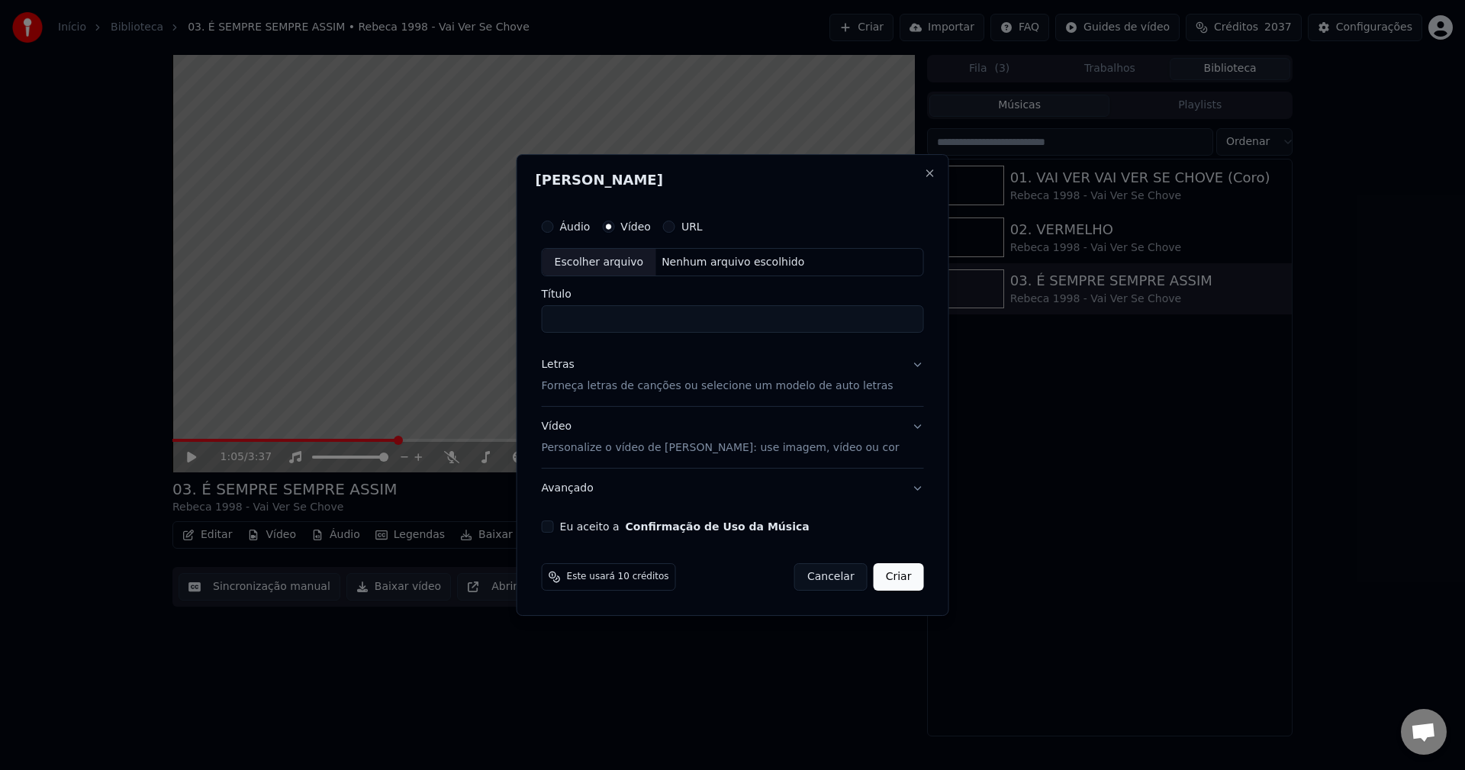
click at [554, 526] on button "Eu aceito a Confirmação de Uso da Música" at bounding box center [548, 527] width 12 height 12
click at [697, 269] on div "Nenhum arquivo escolhido" at bounding box center [733, 262] width 155 height 15
type input "**********"
click at [559, 373] on div "Letras Forneça letras de canções ou selecione um modelo de auto letras" at bounding box center [718, 376] width 352 height 37
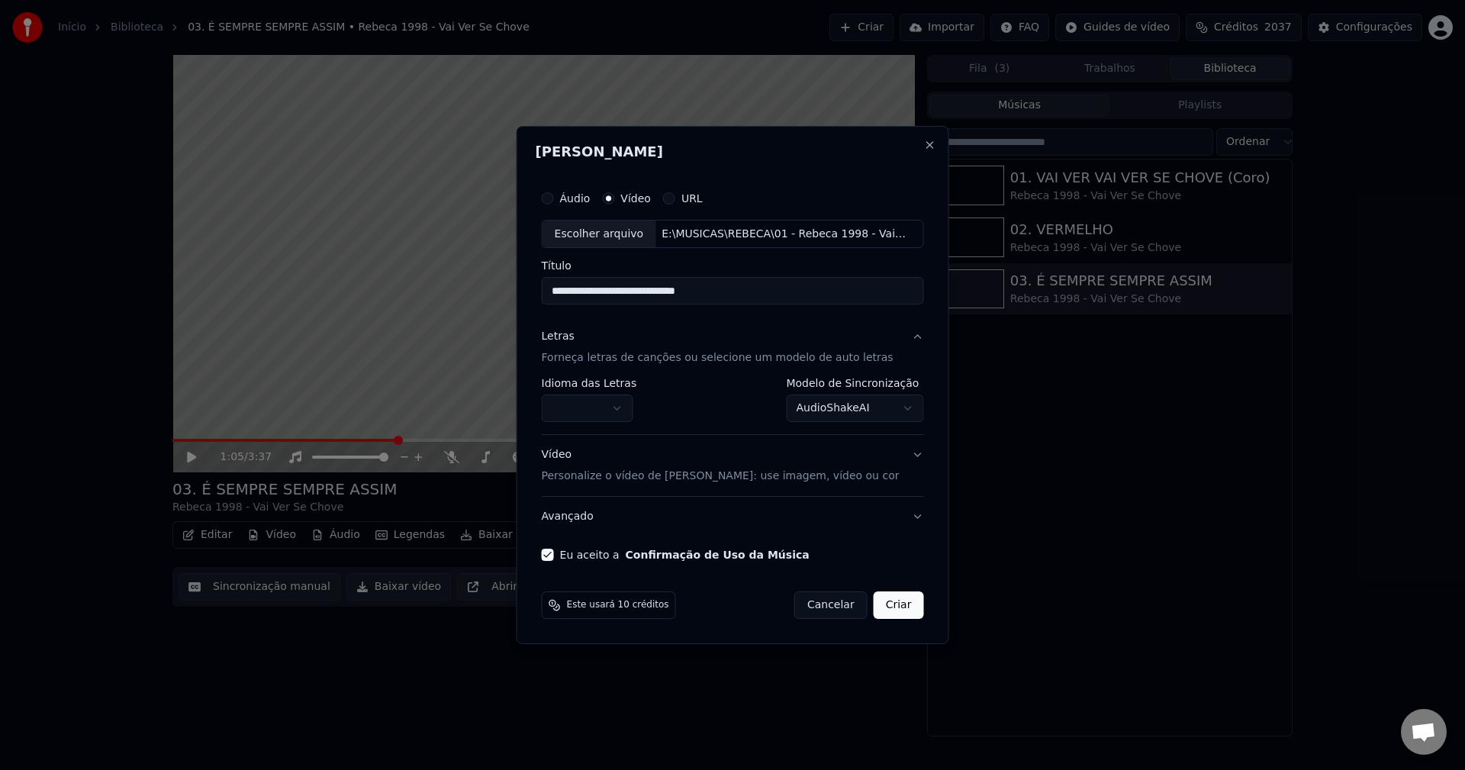
click at [588, 405] on button "button" at bounding box center [588, 408] width 92 height 27
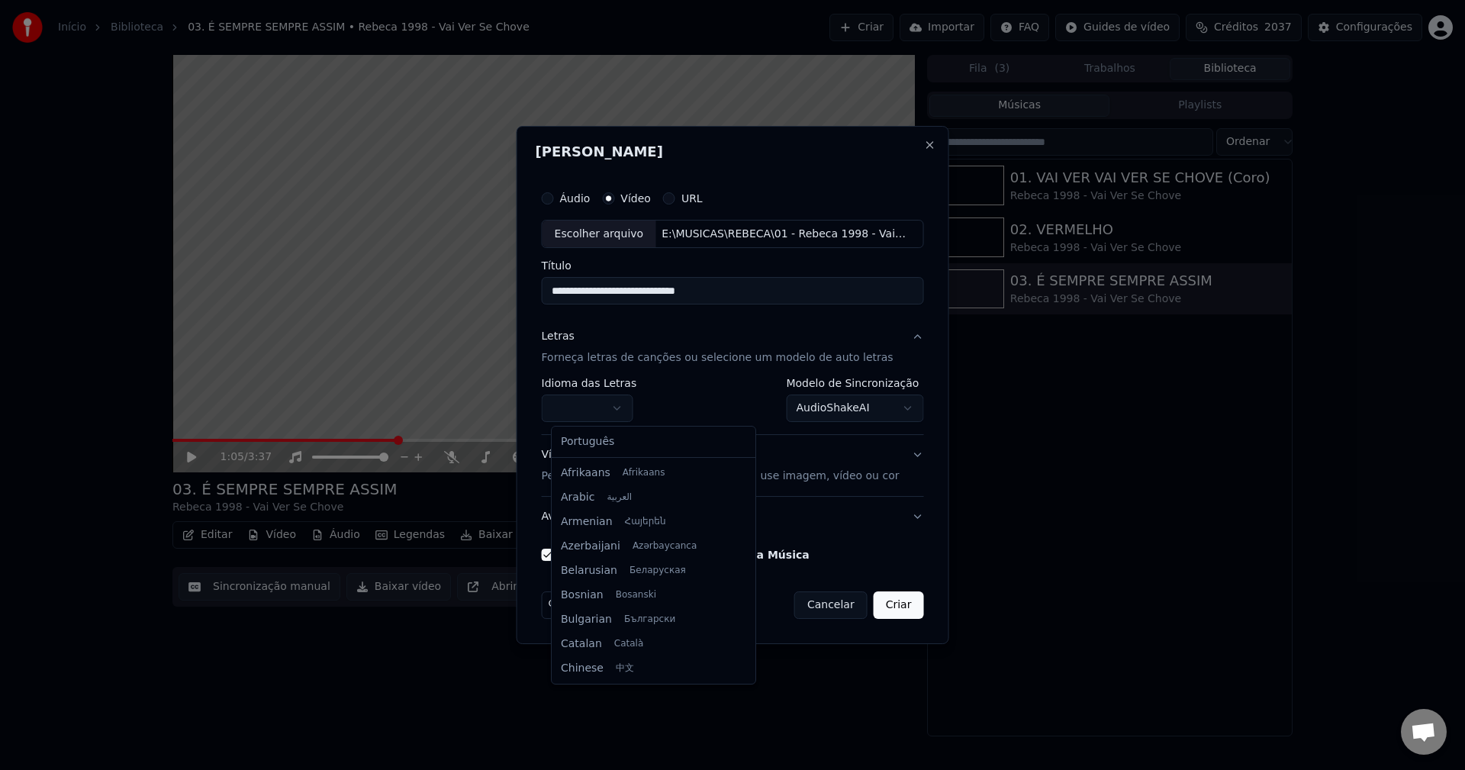
select select "**"
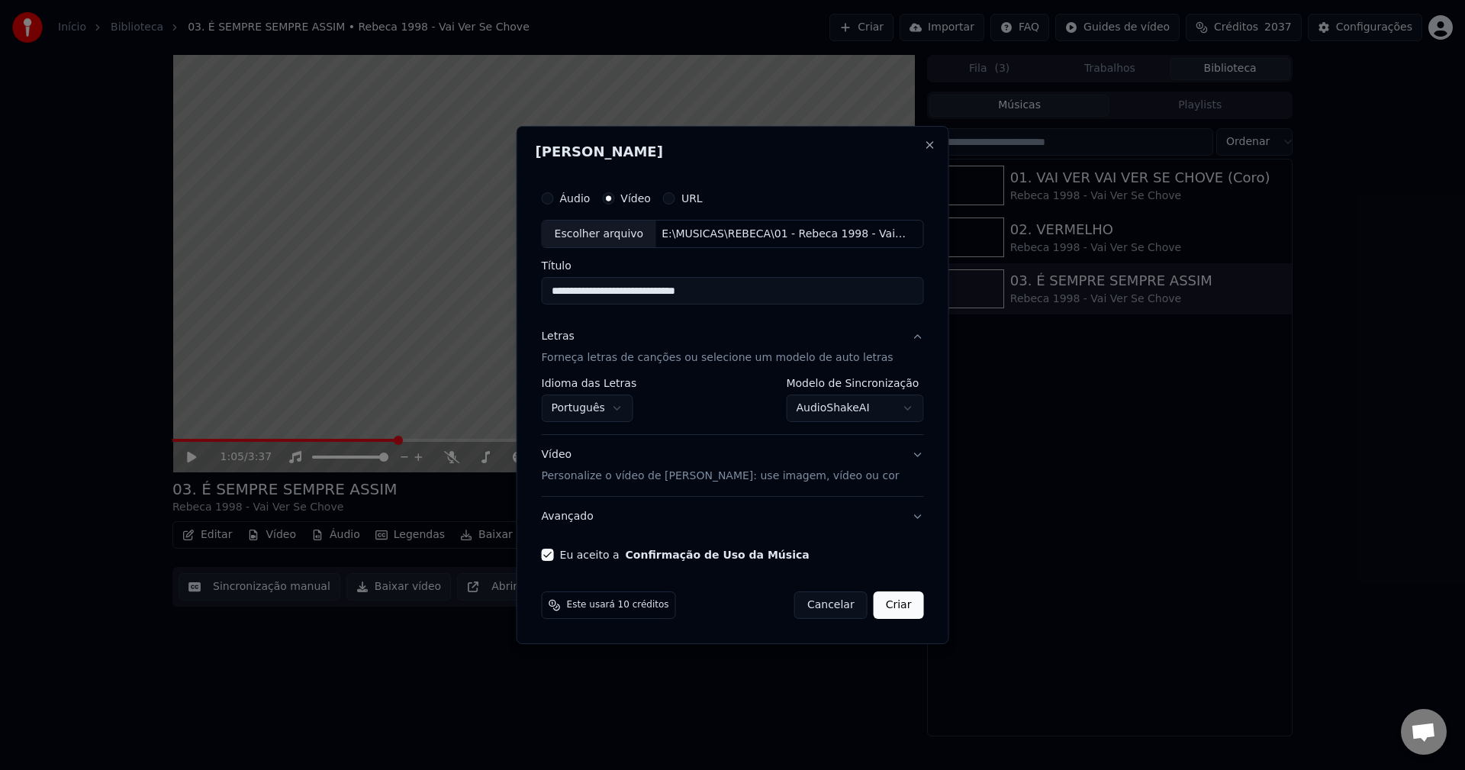
click at [809, 408] on body "Início Biblioteca 03. É SEMPRE SEMPRE ASSIM • Rebeca 1998 - Vai Ver Se Chove Cr…" at bounding box center [732, 385] width 1465 height 770
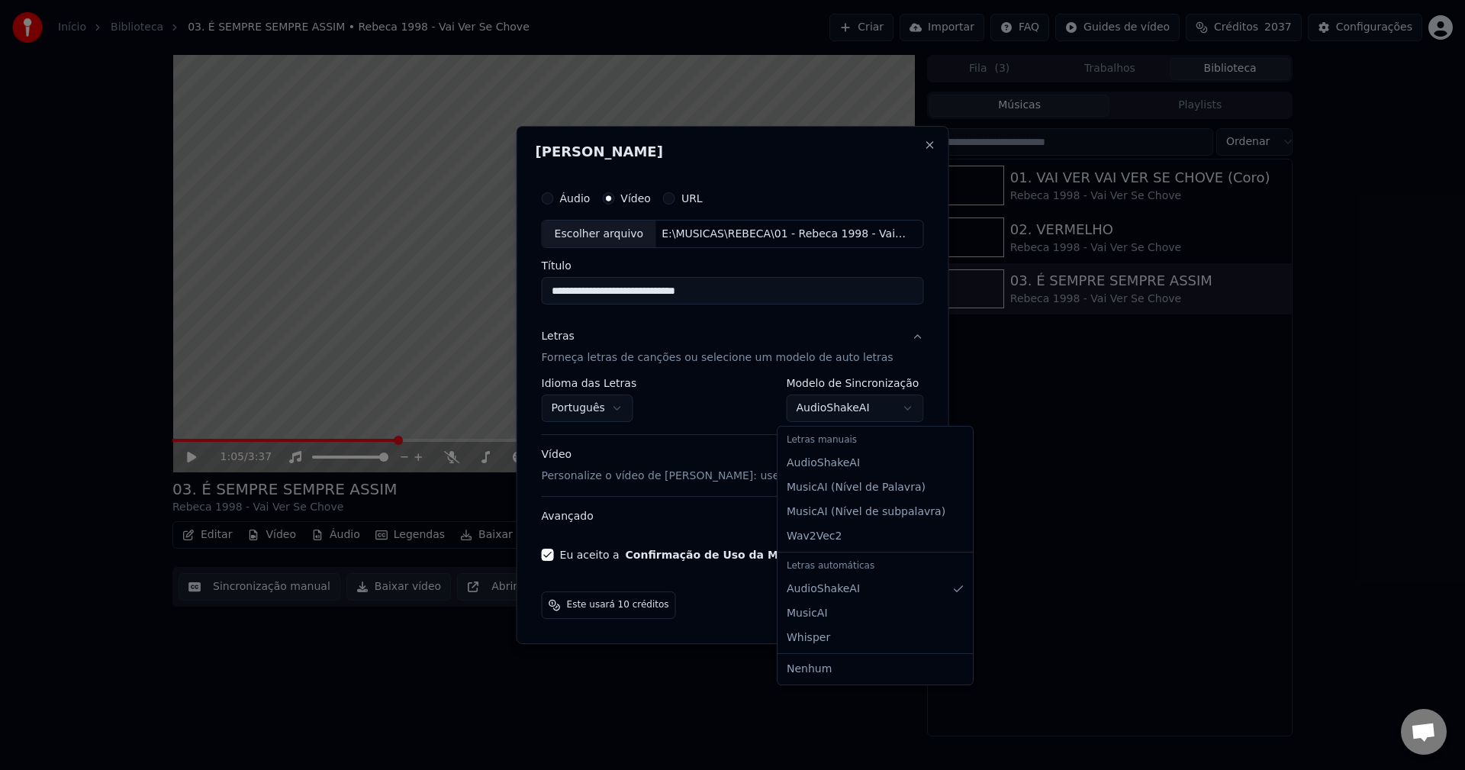
select select "**********"
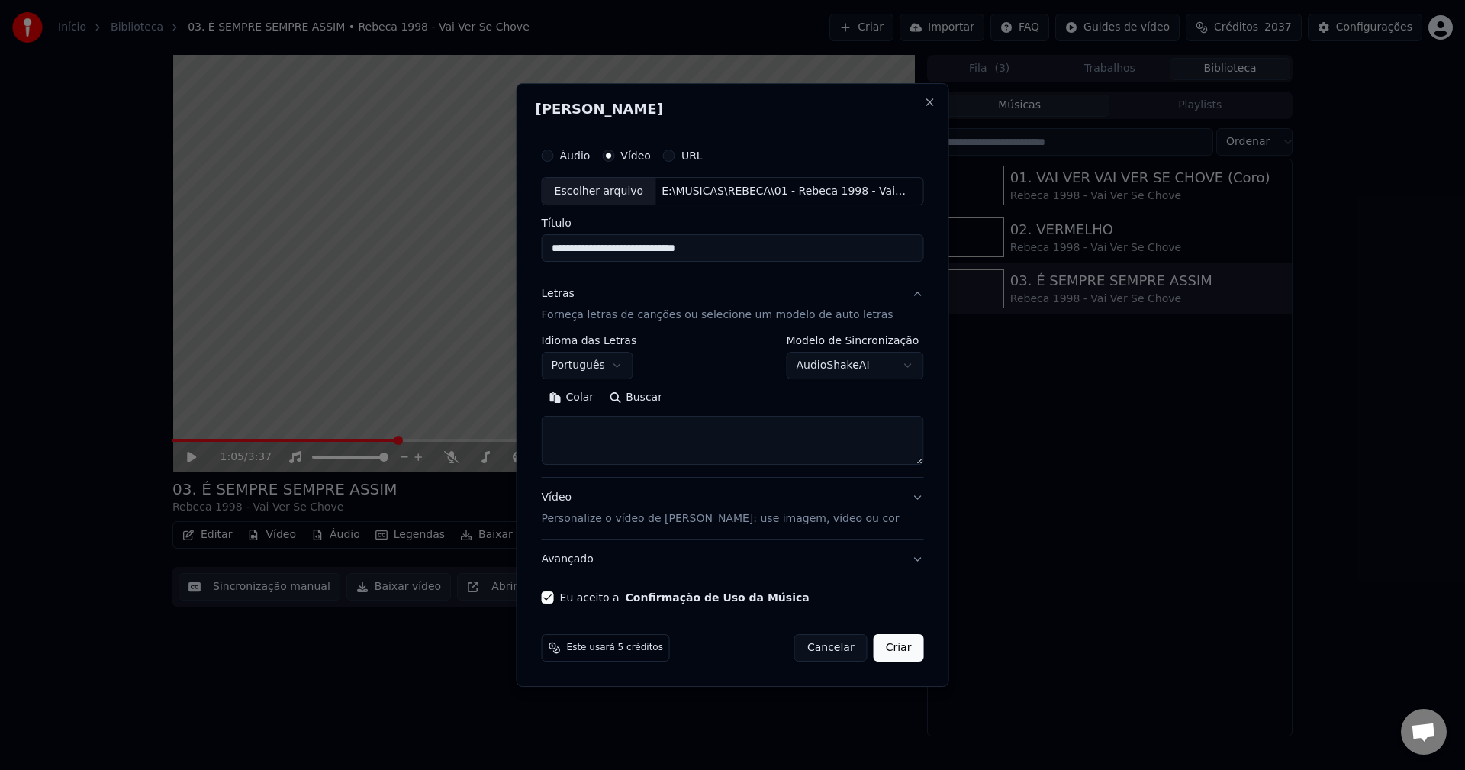
click at [593, 398] on button "Colar" at bounding box center [572, 398] width 60 height 24
click at [884, 649] on button "Criar" at bounding box center [899, 647] width 50 height 27
type textarea "**********"
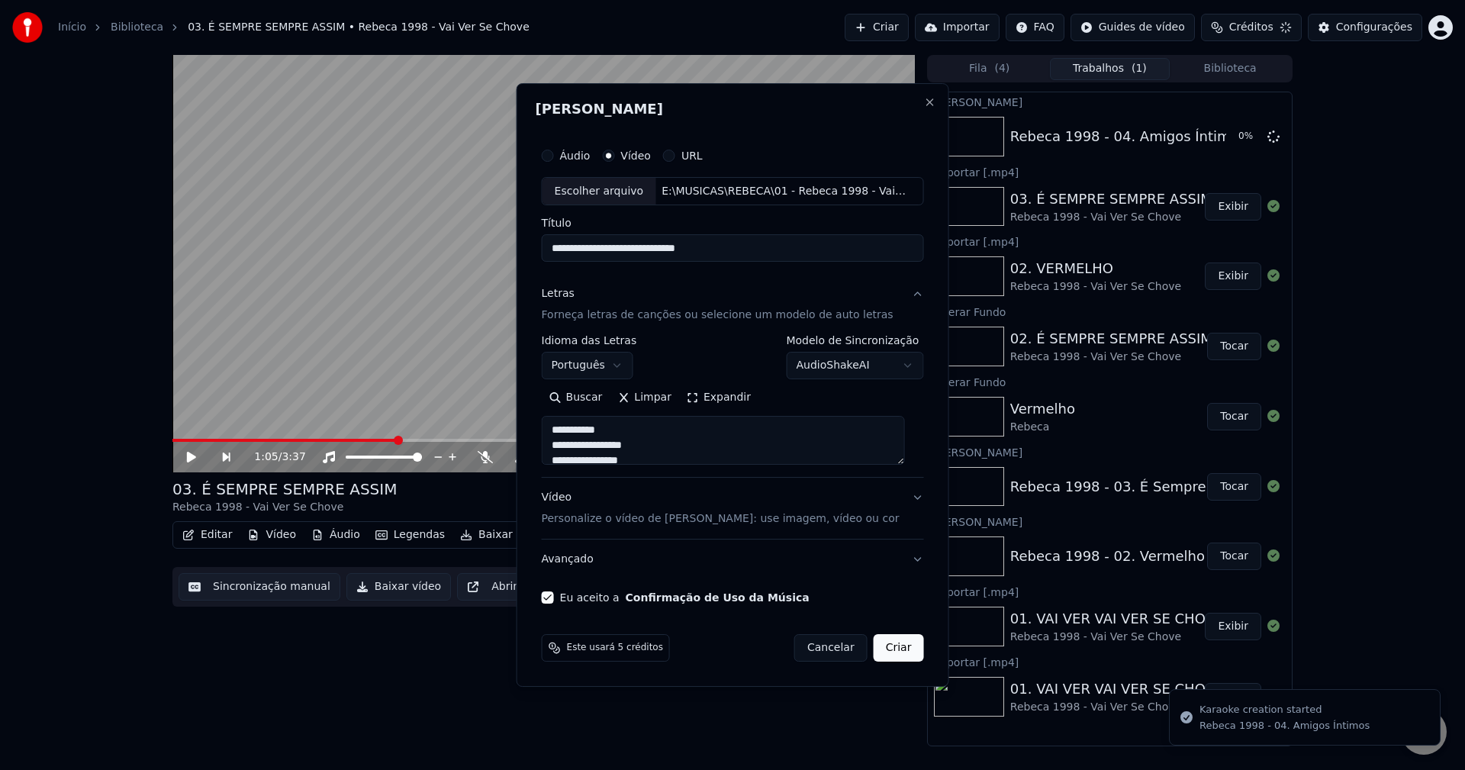
select select "**********"
